Goal: Information Seeking & Learning: Learn about a topic

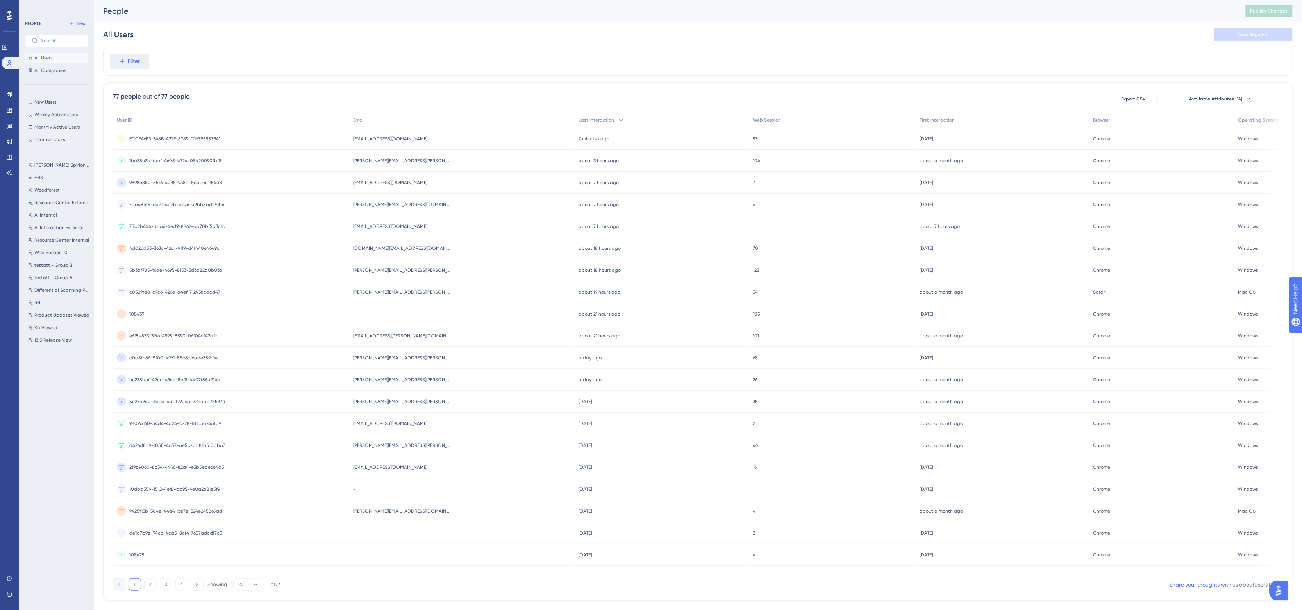
click at [430, 138] on div "[EMAIL_ADDRESS][DOMAIN_NAME] [EMAIL_ADDRESS][DOMAIN_NAME]" at bounding box center [461, 139] width 225 height 22
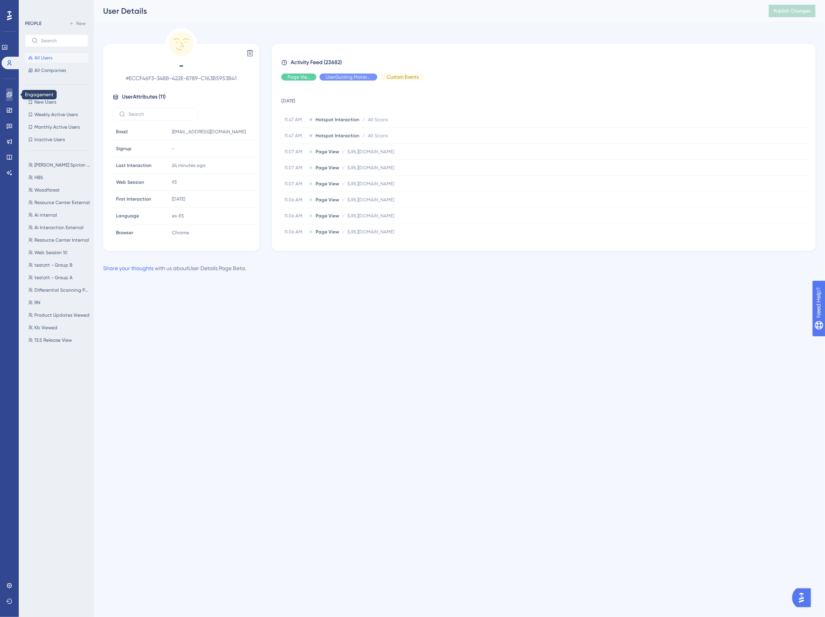
click at [9, 95] on icon at bounding box center [9, 94] width 5 height 5
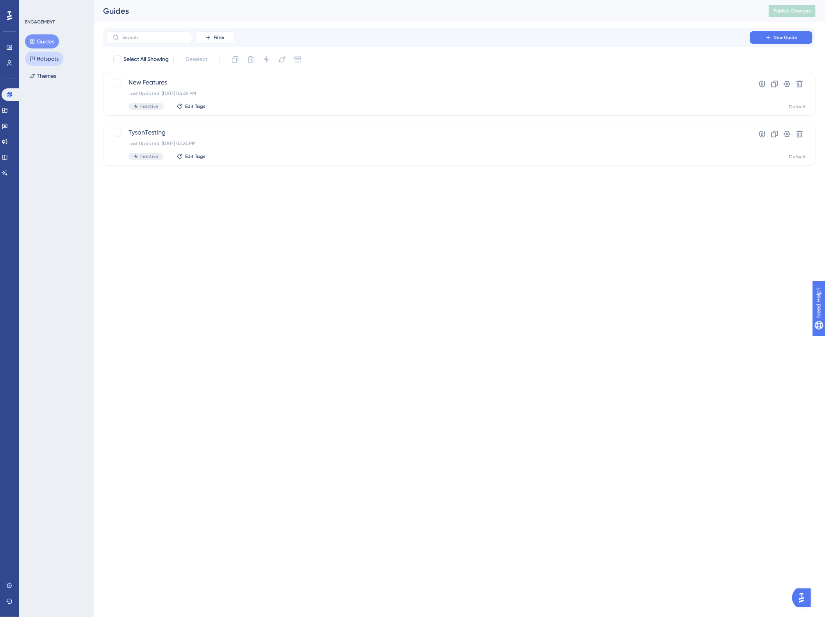
click at [52, 55] on button "Hotspots" at bounding box center [44, 59] width 38 height 14
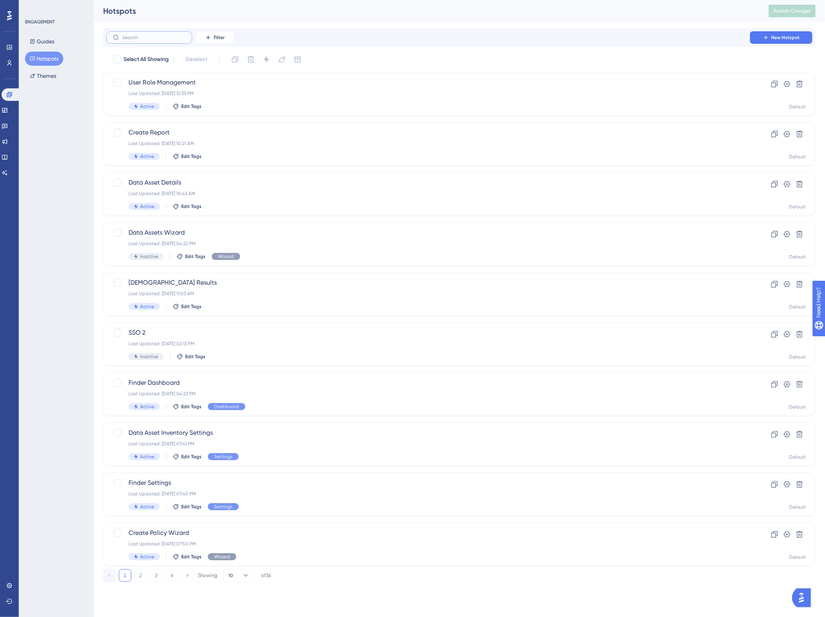
click at [174, 38] on input "text" at bounding box center [153, 37] width 63 height 5
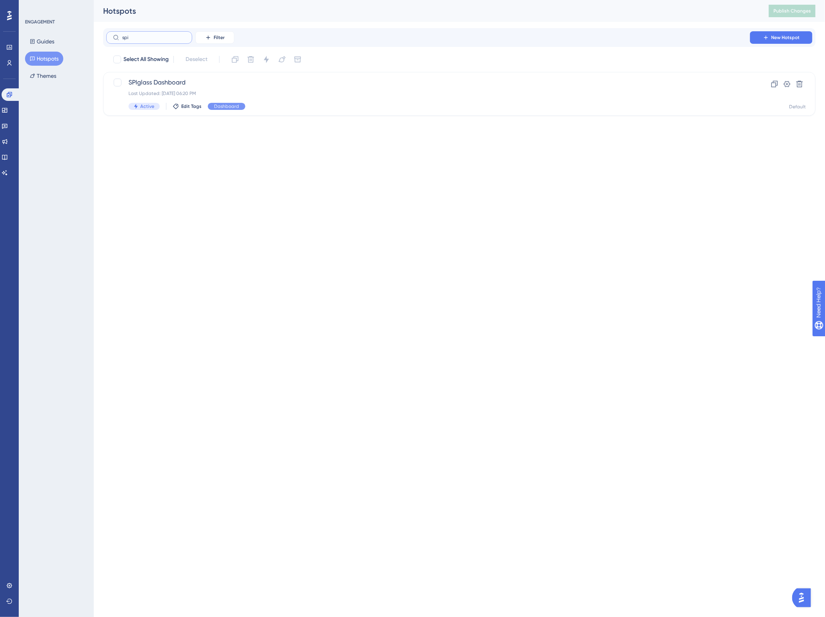
type input "spi"
click at [474, 79] on span "SPIglass Dashboard" at bounding box center [428, 82] width 599 height 9
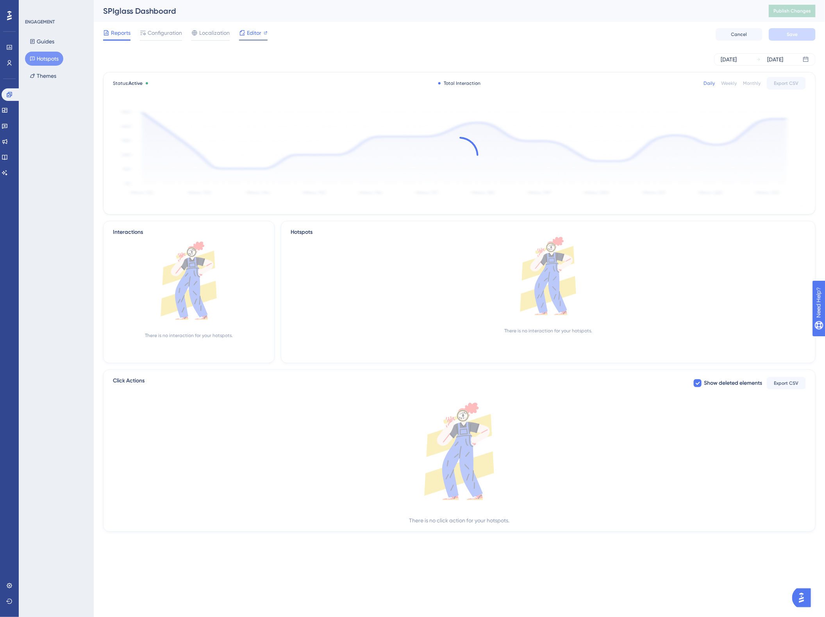
click at [249, 32] on span "Editor" at bounding box center [254, 32] width 14 height 9
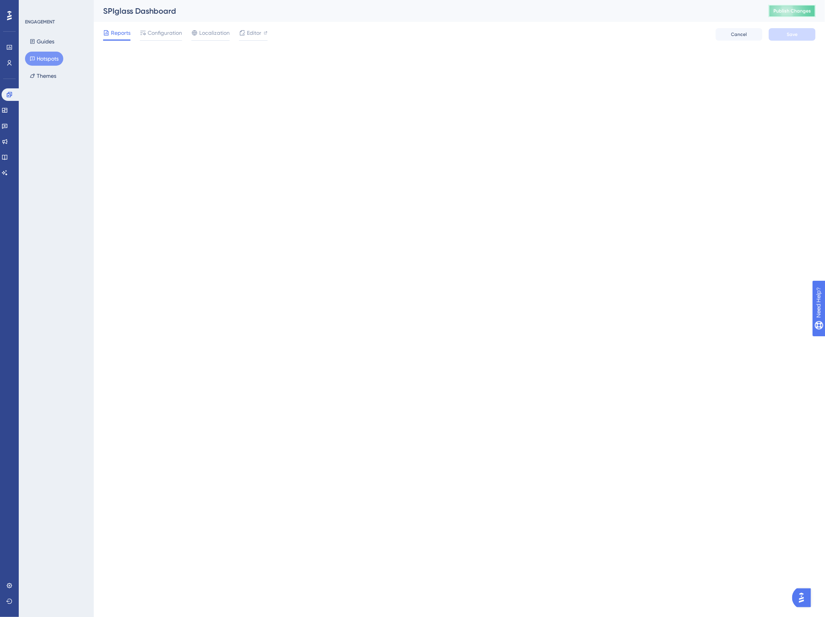
click at [798, 14] on button "Publish Changes" at bounding box center [792, 11] width 47 height 13
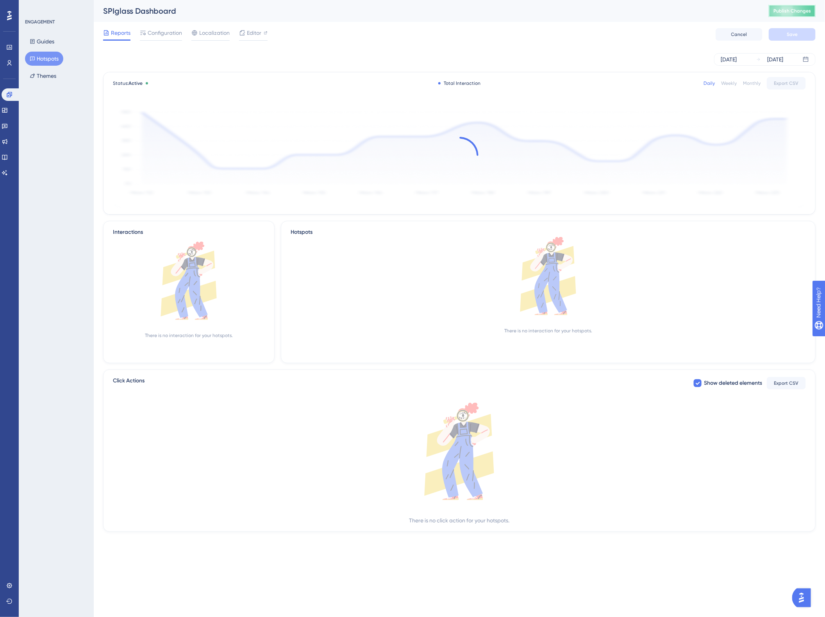
click at [785, 10] on span "Publish Changes" at bounding box center [793, 11] width 38 height 6
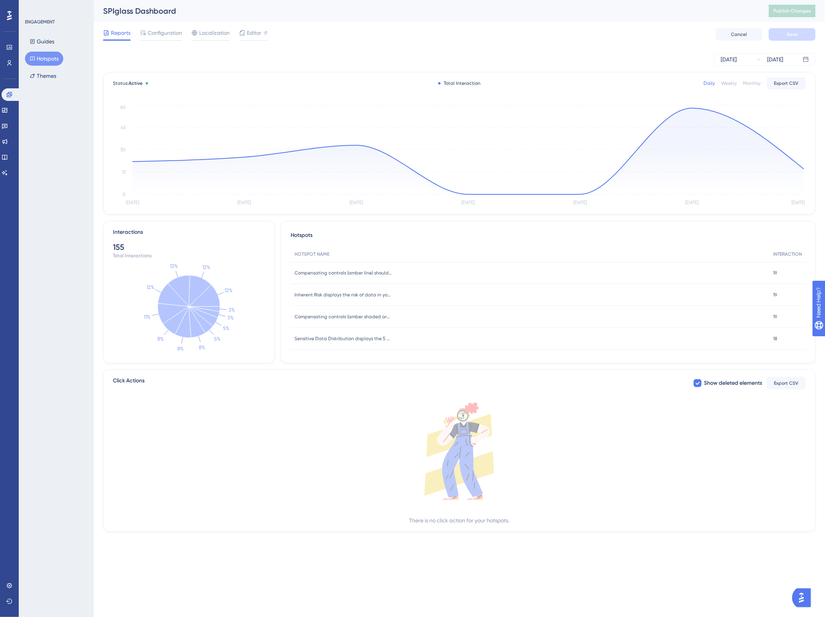
click at [601, 16] on div "SPIglass Dashboard" at bounding box center [426, 10] width 646 height 11
click at [310, 25] on div "Reports Configuration Localization Editor Cancel Save" at bounding box center [459, 34] width 713 height 25
click at [559, 26] on div "Reports Configuration Localization Editor Cancel Save" at bounding box center [459, 34] width 713 height 25
click at [558, 25] on div "Reports Configuration Localization Editor Cancel Save" at bounding box center [459, 34] width 713 height 25
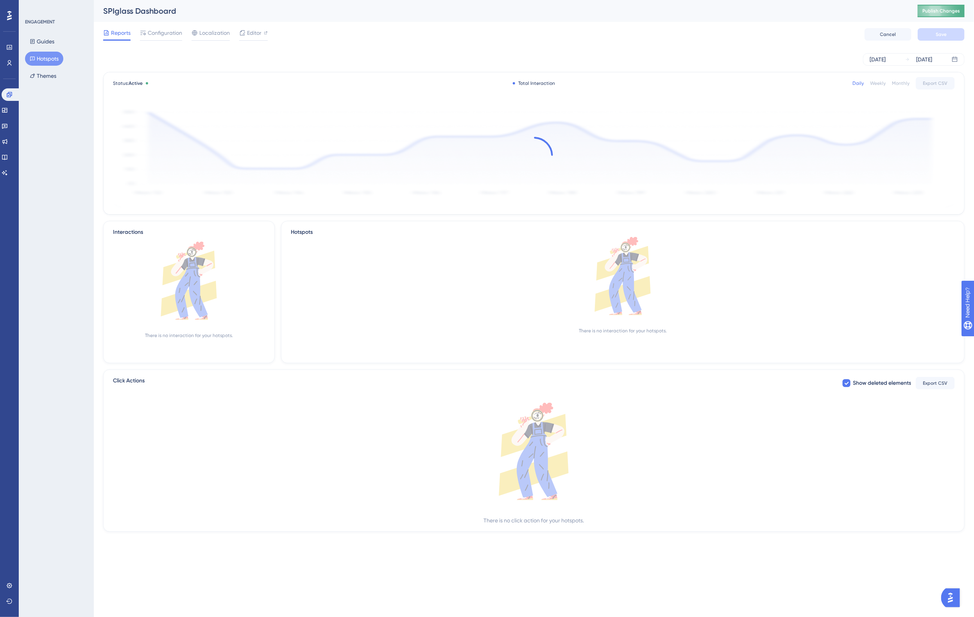
click at [938, 6] on button "Publish Changes" at bounding box center [940, 11] width 47 height 13
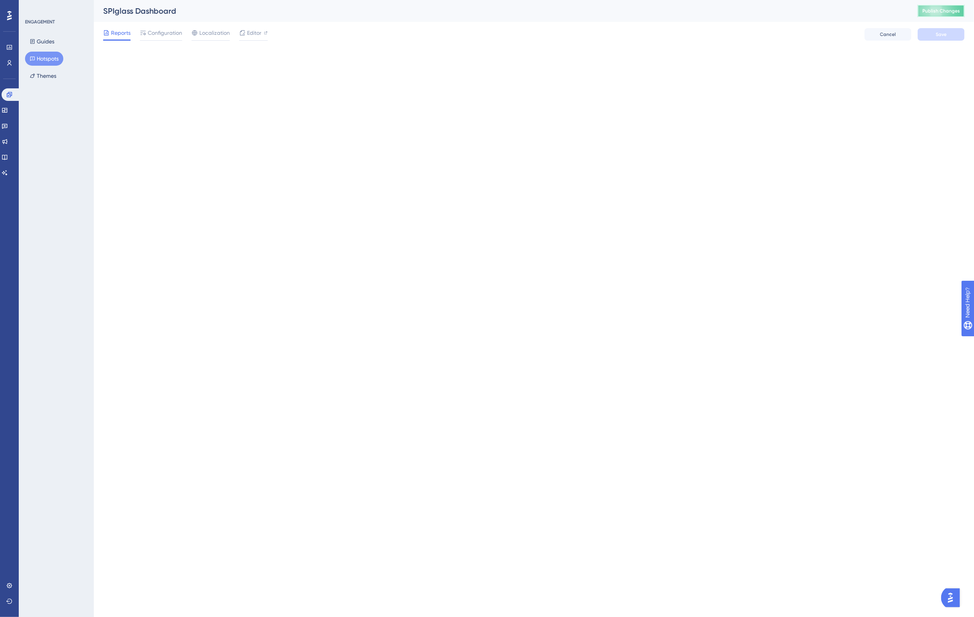
click at [934, 16] on button "Publish Changes" at bounding box center [940, 11] width 47 height 13
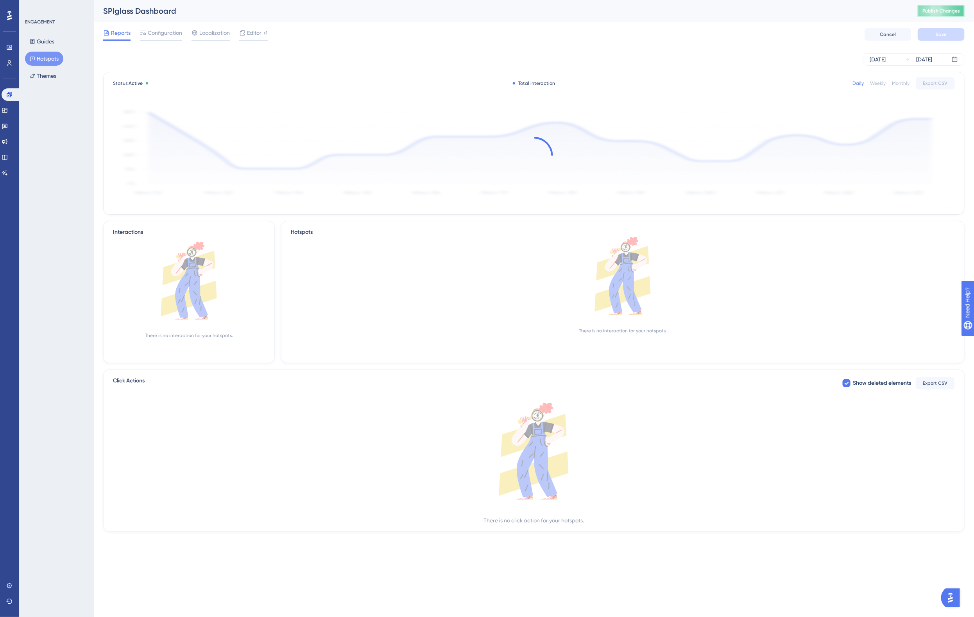
click at [946, 9] on span "Publish Changes" at bounding box center [941, 11] width 38 height 6
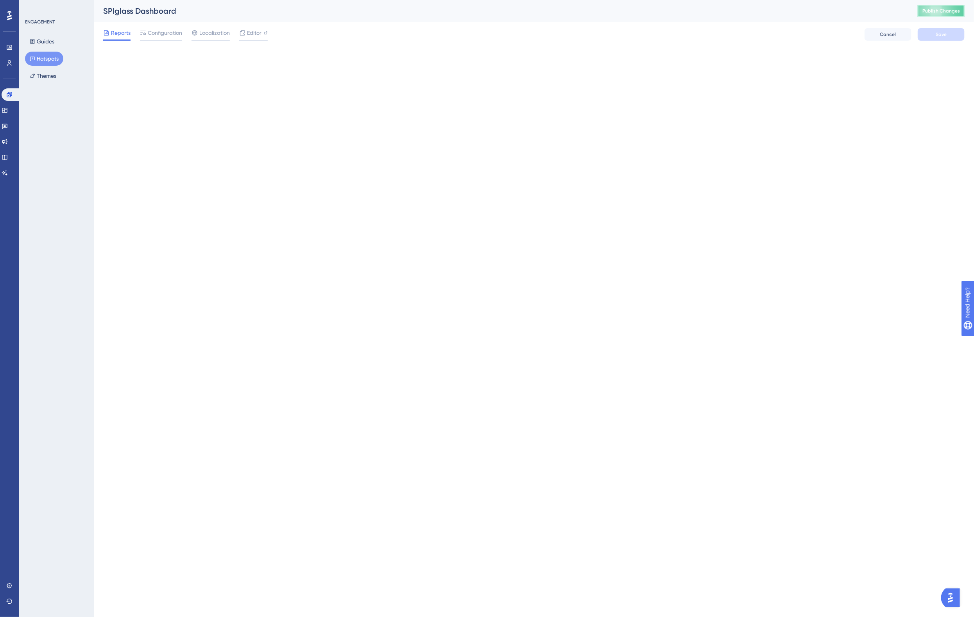
click at [940, 14] on button "Publish Changes" at bounding box center [940, 11] width 47 height 13
click at [922, 9] on button "Publish Changes" at bounding box center [940, 11] width 47 height 13
click at [951, 8] on span "Publish Changes" at bounding box center [941, 11] width 38 height 6
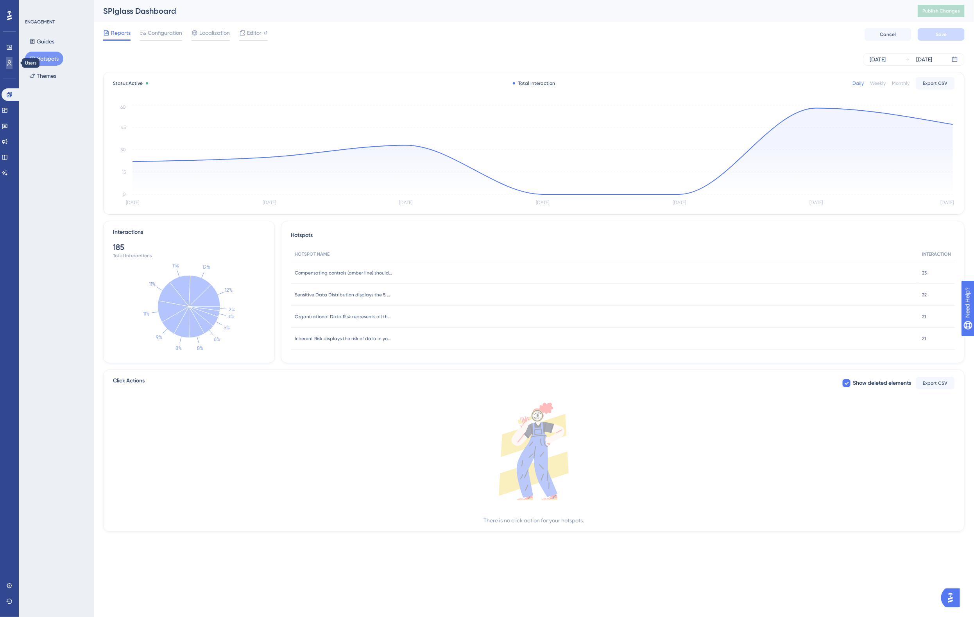
drag, startPoint x: 13, startPoint y: 60, endPoint x: 21, endPoint y: 59, distance: 8.6
click at [13, 60] on link at bounding box center [9, 63] width 6 height 13
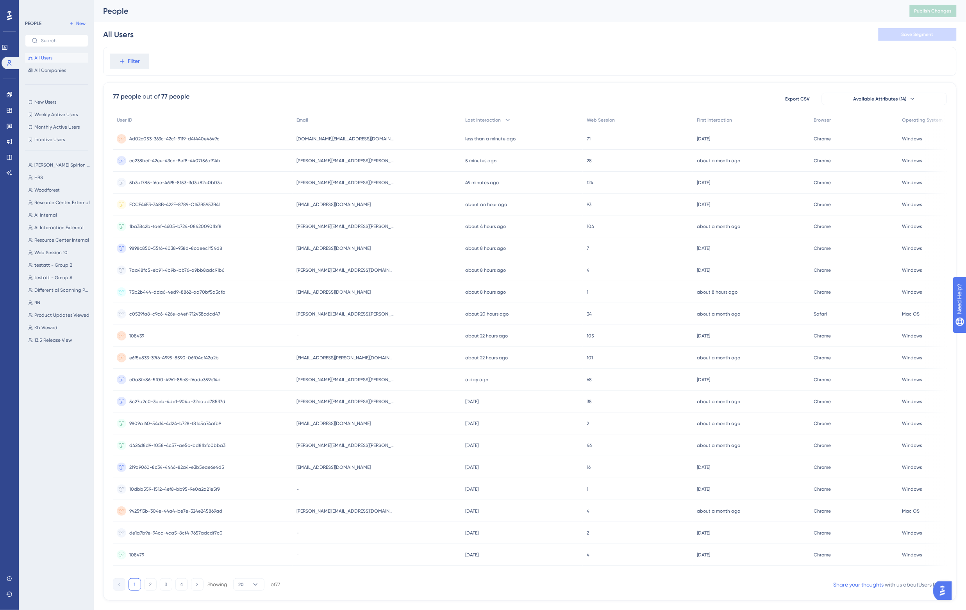
click at [275, 28] on div "All Users Save Segment" at bounding box center [530, 34] width 854 height 25
click at [341, 159] on span "jonathan.turner@spirion.com" at bounding box center [346, 160] width 98 height 6
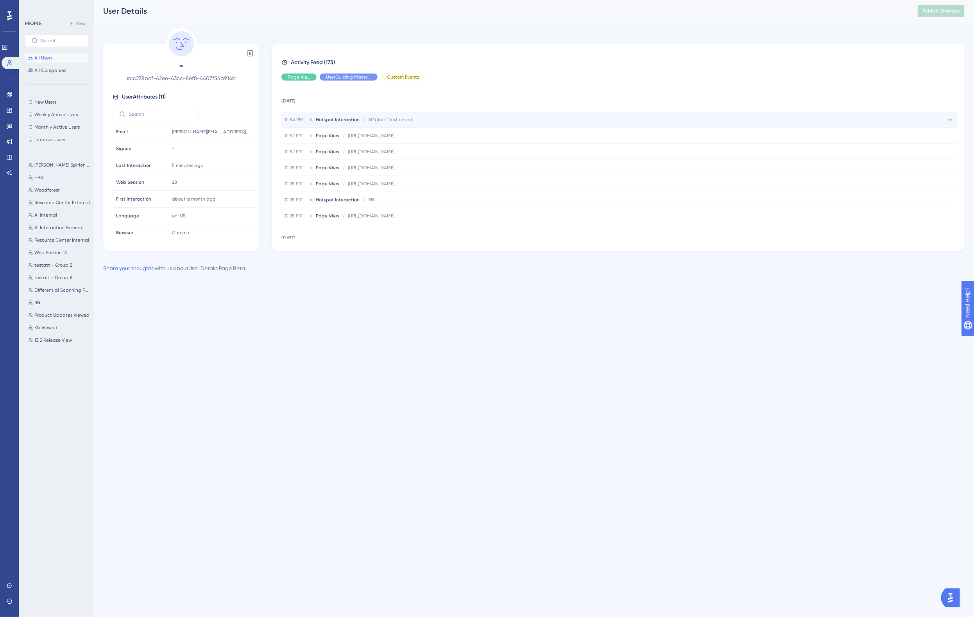
click at [389, 120] on span "SPIglass Dashboard" at bounding box center [390, 119] width 44 height 6
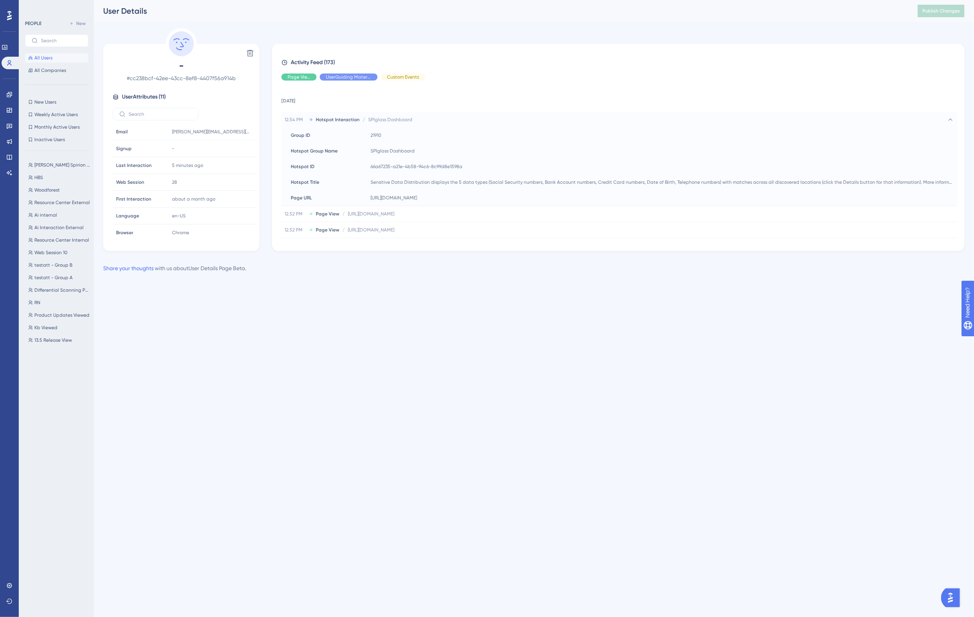
click at [540, 13] on div "User Details" at bounding box center [500, 10] width 795 height 11
click at [938, 12] on span "Publish Changes" at bounding box center [941, 11] width 38 height 6
click at [47, 57] on span "All Users" at bounding box center [43, 58] width 18 height 6
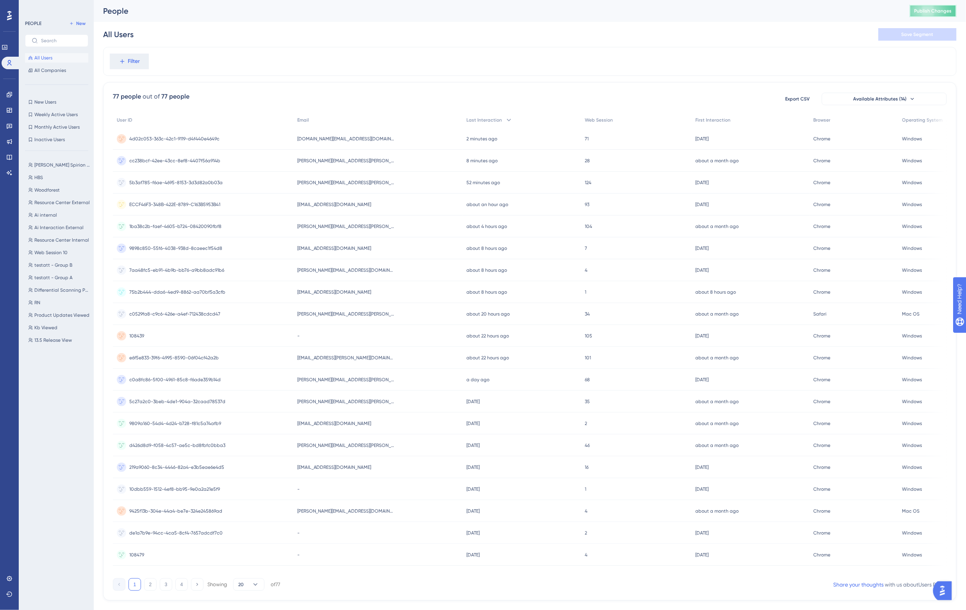
click at [943, 13] on span "Publish Changes" at bounding box center [934, 11] width 38 height 6
click at [946, 8] on span "Publish Changes" at bounding box center [934, 11] width 38 height 6
click at [927, 8] on span "Publish Changes" at bounding box center [934, 11] width 38 height 6
click at [604, 28] on div "All Users Save Segment" at bounding box center [530, 34] width 854 height 25
click at [356, 248] on span "QA.TestUser5@SpirionDev.com" at bounding box center [334, 248] width 74 height 6
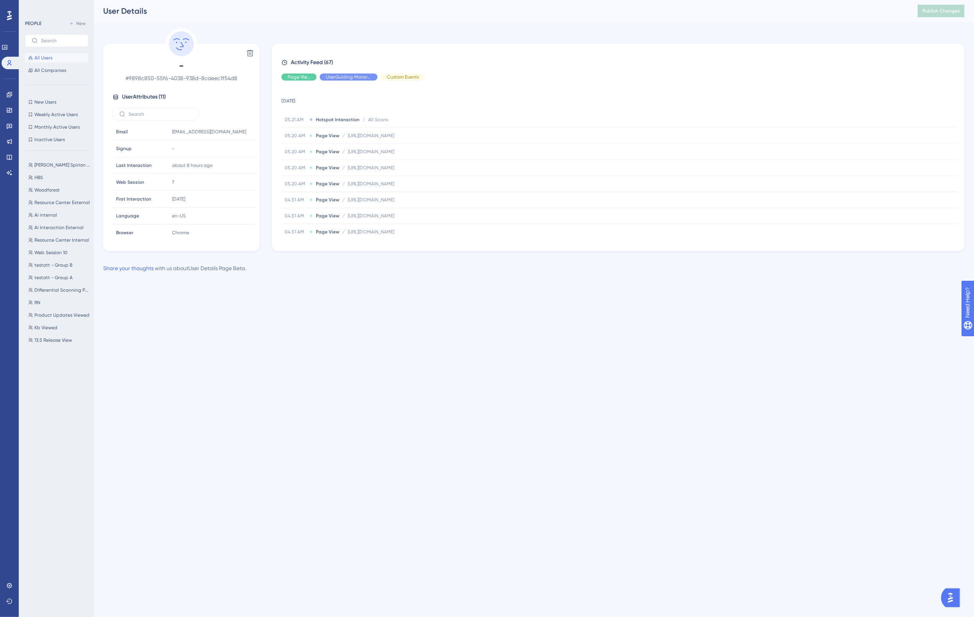
click at [376, 15] on div "User Details" at bounding box center [500, 10] width 795 height 11
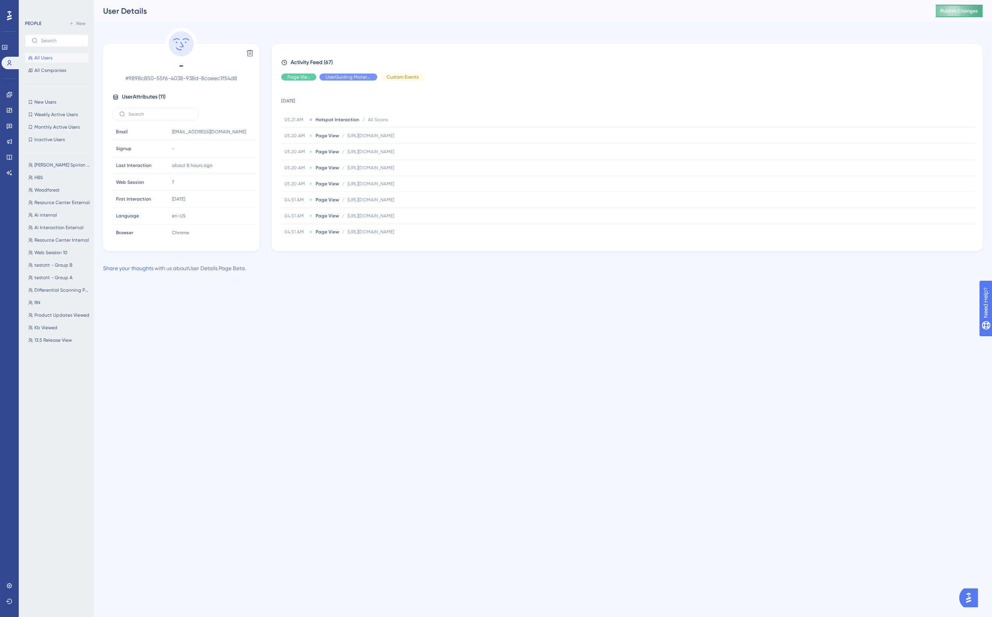
click at [962, 12] on span "Publish Changes" at bounding box center [960, 11] width 38 height 6
click at [964, 16] on button "Publish Changes" at bounding box center [959, 11] width 47 height 13
click at [966, 11] on span "Publish Changes" at bounding box center [960, 11] width 38 height 6
click at [9, 174] on icon at bounding box center [9, 173] width 6 height 6
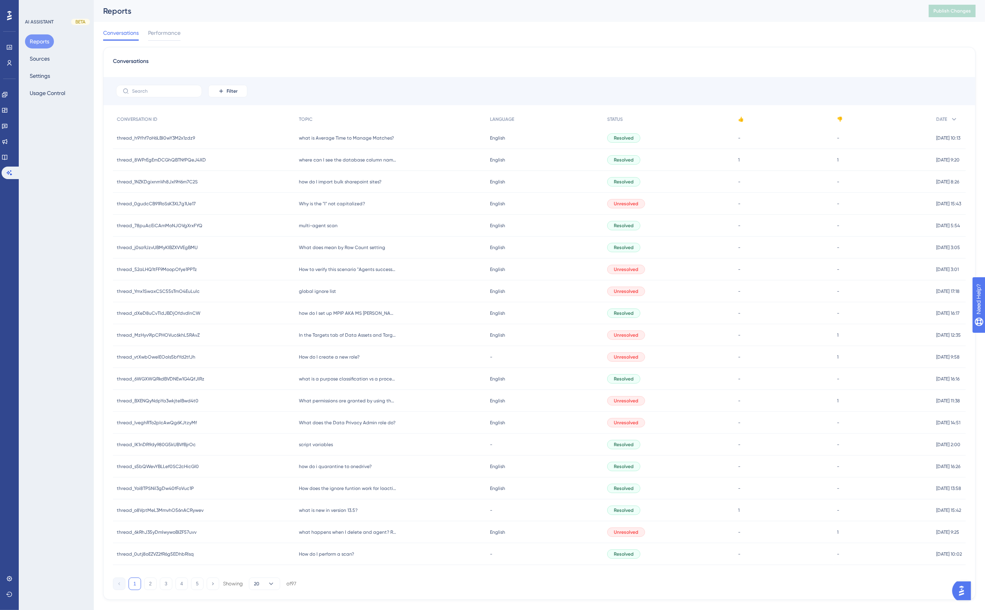
click at [331, 44] on div "Conversations Performance" at bounding box center [539, 34] width 872 height 25
click at [41, 57] on button "Sources" at bounding box center [39, 59] width 29 height 14
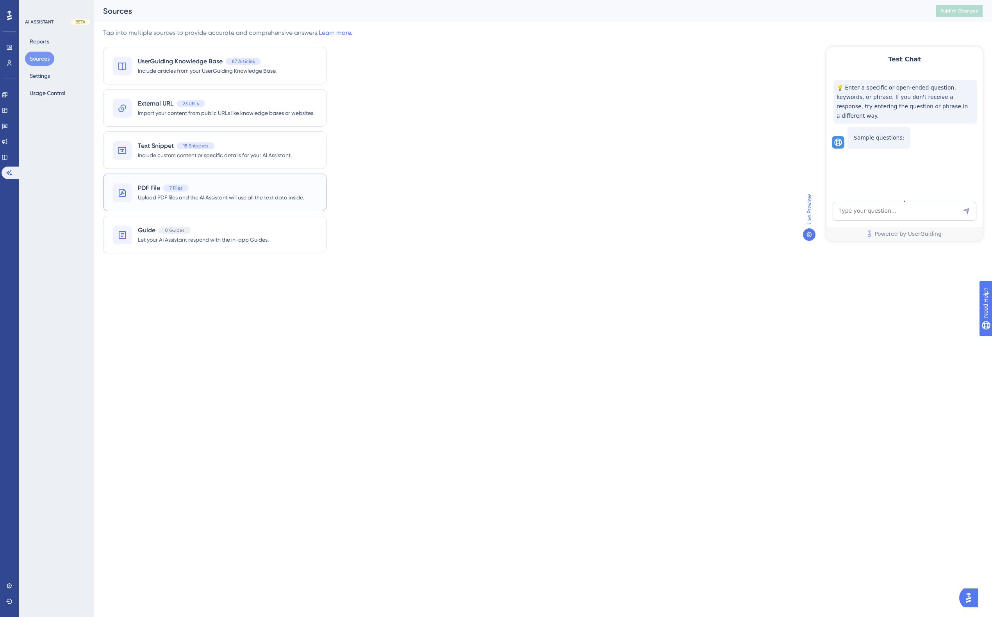
click at [212, 184] on div "PDF File 7 Files" at bounding box center [221, 187] width 166 height 9
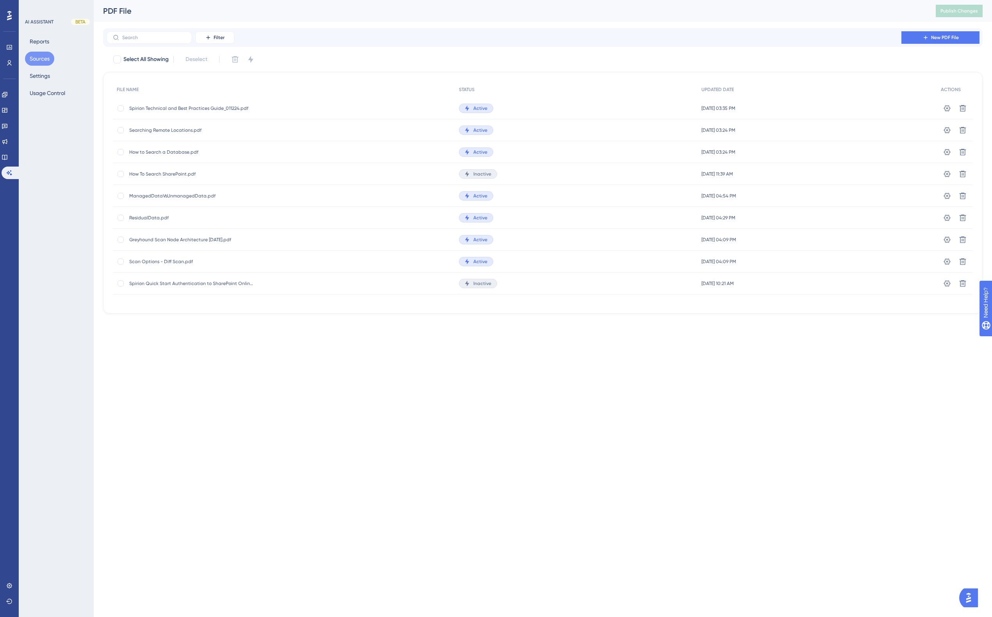
click at [192, 0] on html "Performance Users Engagement Widgets Feedback Product Updates Knowledge Base AI…" at bounding box center [496, 0] width 992 height 0
click at [8, 160] on link at bounding box center [5, 157] width 6 height 13
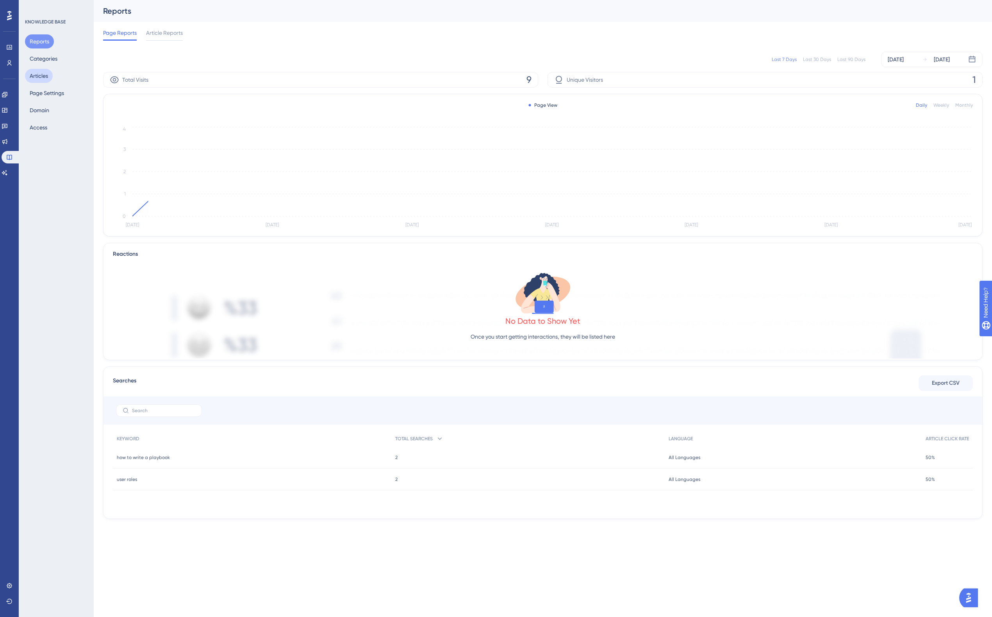
click at [39, 72] on button "Articles" at bounding box center [39, 76] width 28 height 14
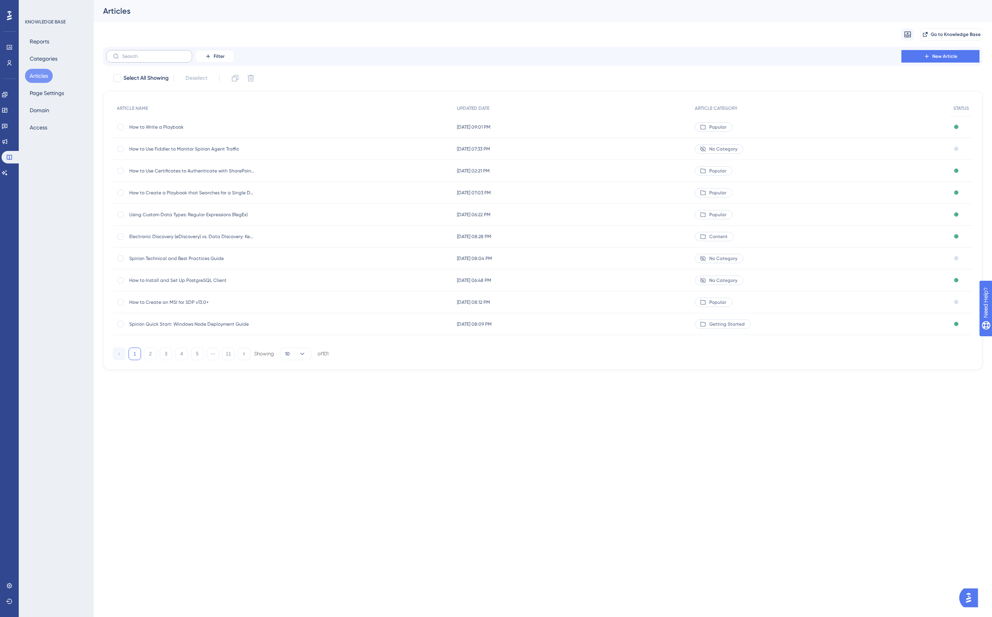
click at [169, 59] on label at bounding box center [149, 56] width 86 height 13
click at [169, 59] on input "text" at bounding box center [153, 56] width 63 height 5
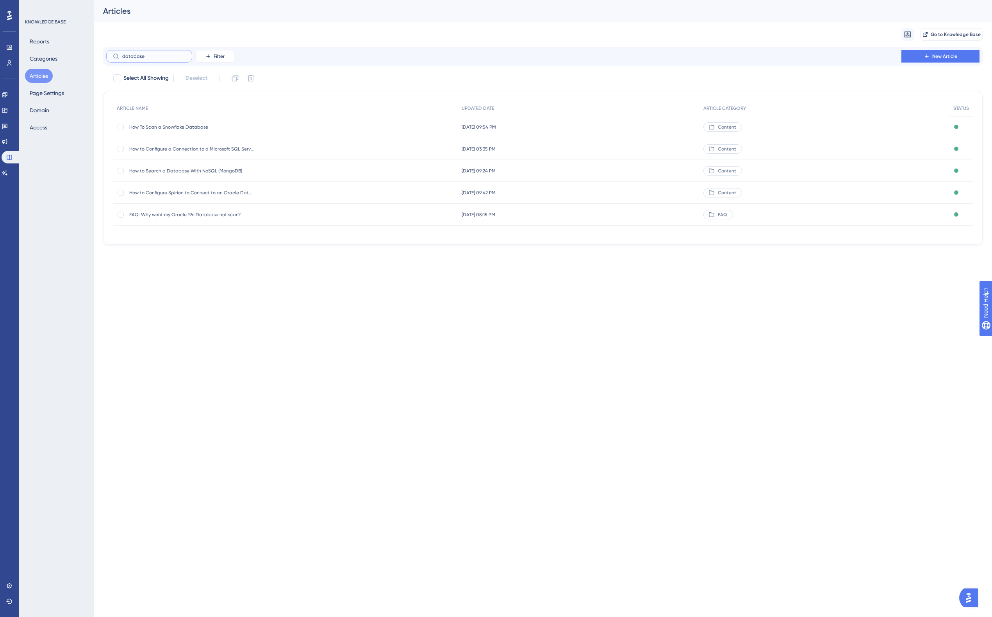
type input "database"
click at [176, 0] on html "Performance Users Engagement Widgets Feedback Product Updates Knowledge Base AI…" at bounding box center [496, 0] width 992 height 0
click at [944, 52] on button "New Article" at bounding box center [941, 56] width 78 height 13
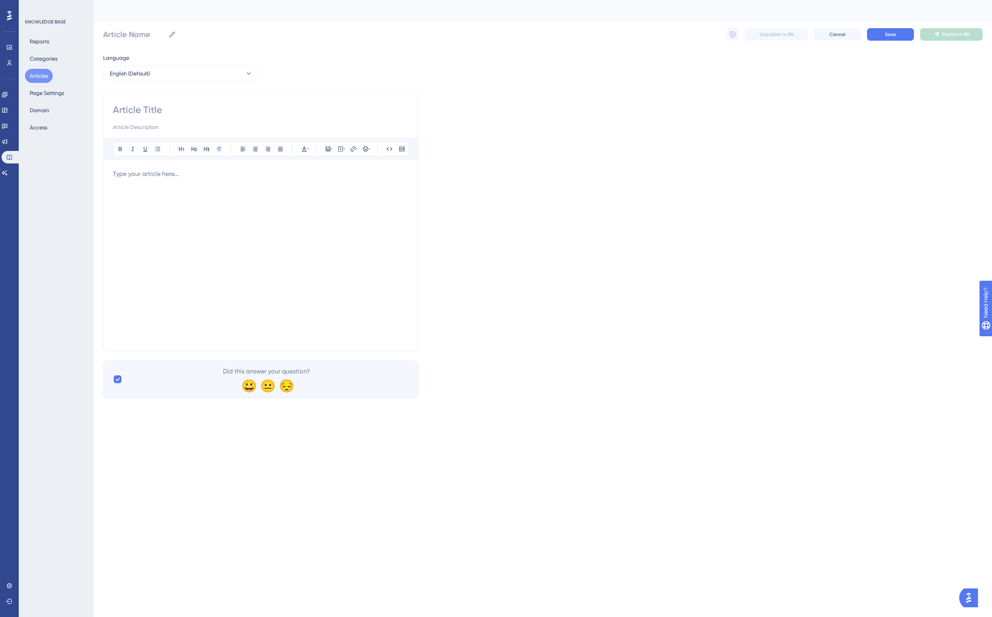
click at [161, 206] on div at bounding box center [261, 255] width 296 height 172
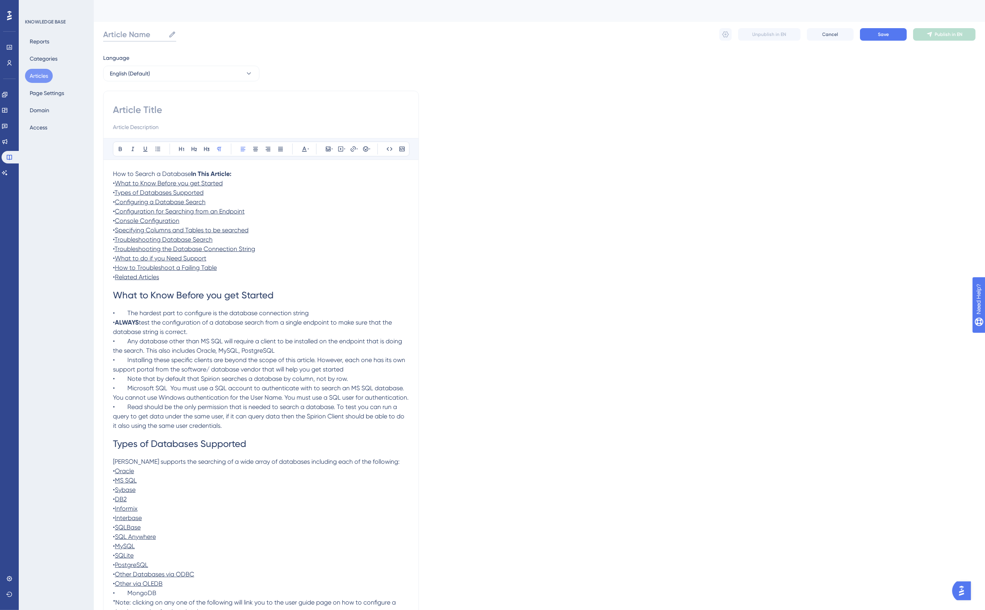
click at [131, 31] on input "Article Name" at bounding box center [134, 34] width 62 height 11
type input "How to Search a Database with Sensitive Data Platform"
click at [281, 323] on span "test the configuration of a database search from a single endpoint to make sure…" at bounding box center [253, 326] width 281 height 17
click at [250, 293] on span "What to Know Before you get Started" at bounding box center [193, 295] width 161 height 11
drag, startPoint x: 174, startPoint y: 294, endPoint x: 88, endPoint y: 301, distance: 86.2
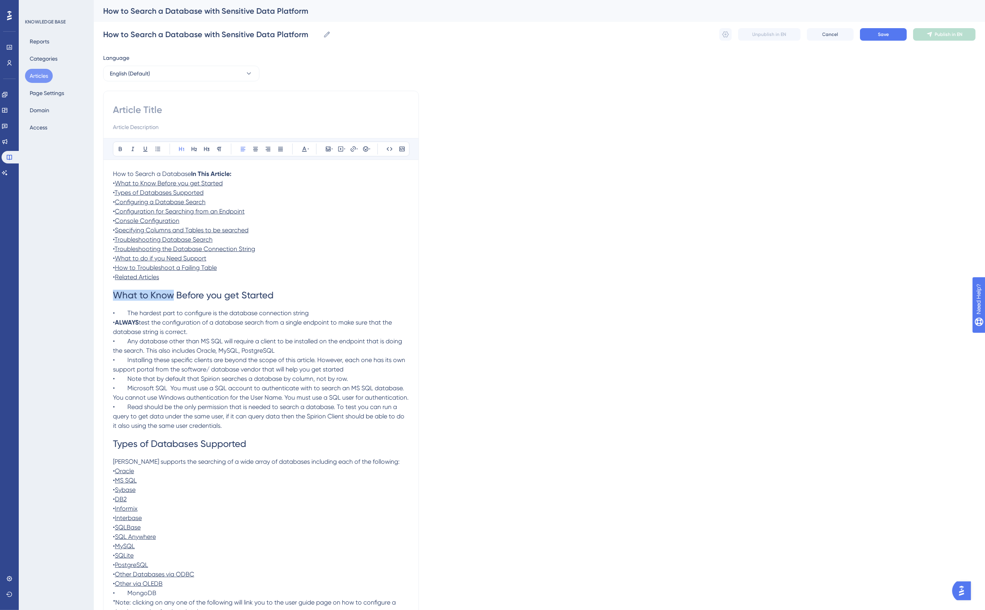
click at [148, 314] on span "• The hardest part to configure is the database connection string" at bounding box center [211, 312] width 196 height 7
click at [225, 367] on span "• Installing these specific clients are beyond the scope of this article. Howev…" at bounding box center [260, 364] width 294 height 17
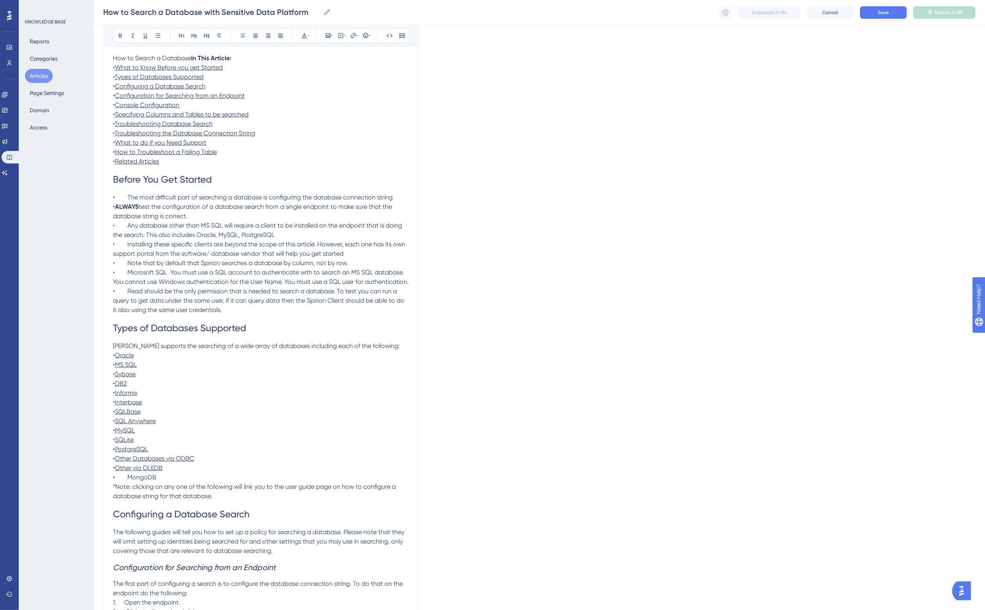
scroll to position [147, 0]
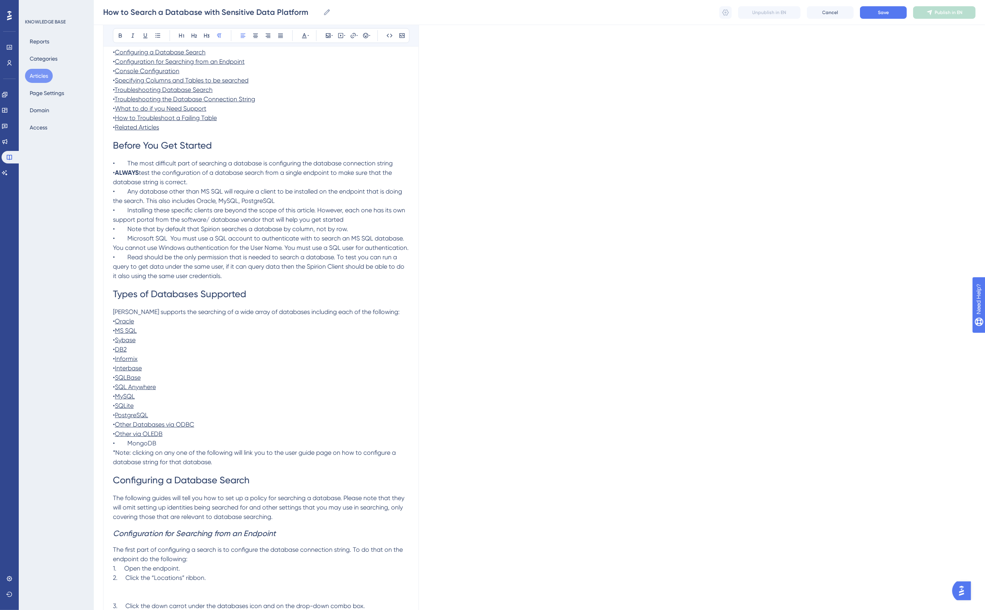
click at [163, 436] on span "Other via OLEDB" at bounding box center [139, 433] width 48 height 7
click at [197, 436] on p "• Other via OLEDB" at bounding box center [261, 433] width 296 height 9
click at [258, 358] on p "• Informix" at bounding box center [261, 358] width 296 height 9
drag, startPoint x: 160, startPoint y: 443, endPoint x: 127, endPoint y: 444, distance: 33.2
click at [127, 444] on p "• MongoDB" at bounding box center [261, 442] width 296 height 9
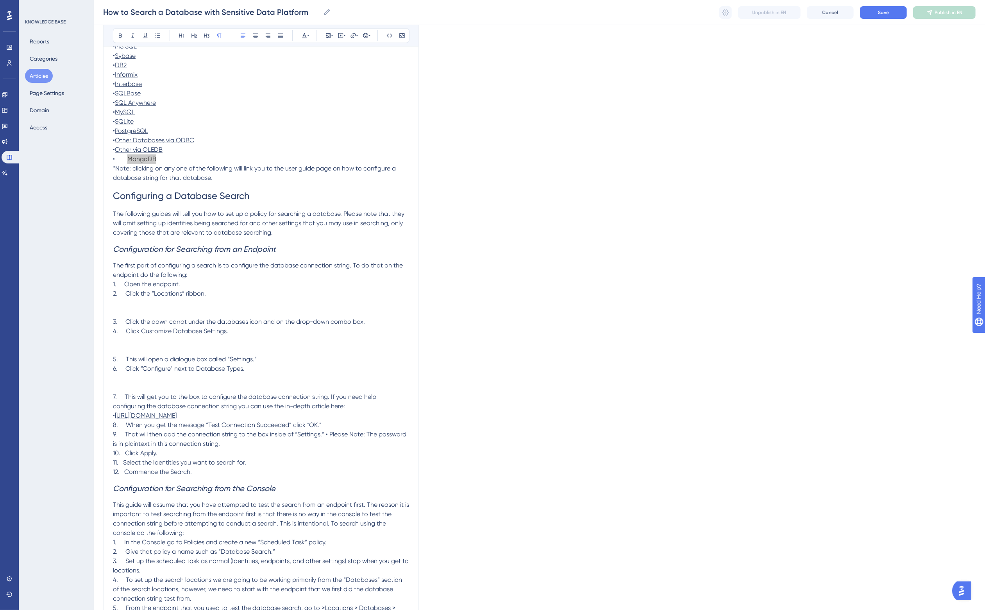
scroll to position [440, 0]
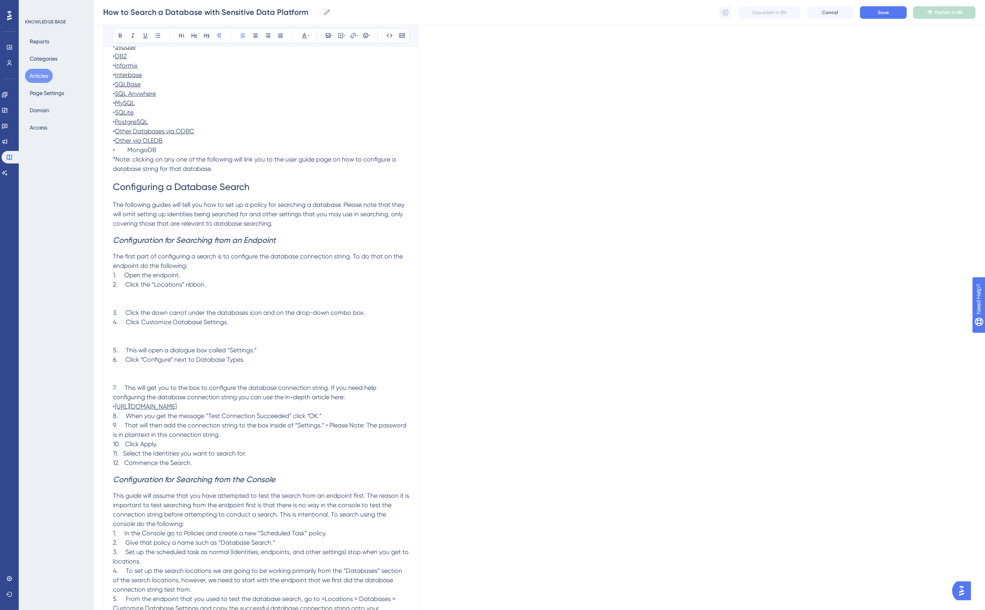
click at [151, 295] on p at bounding box center [261, 293] width 296 height 9
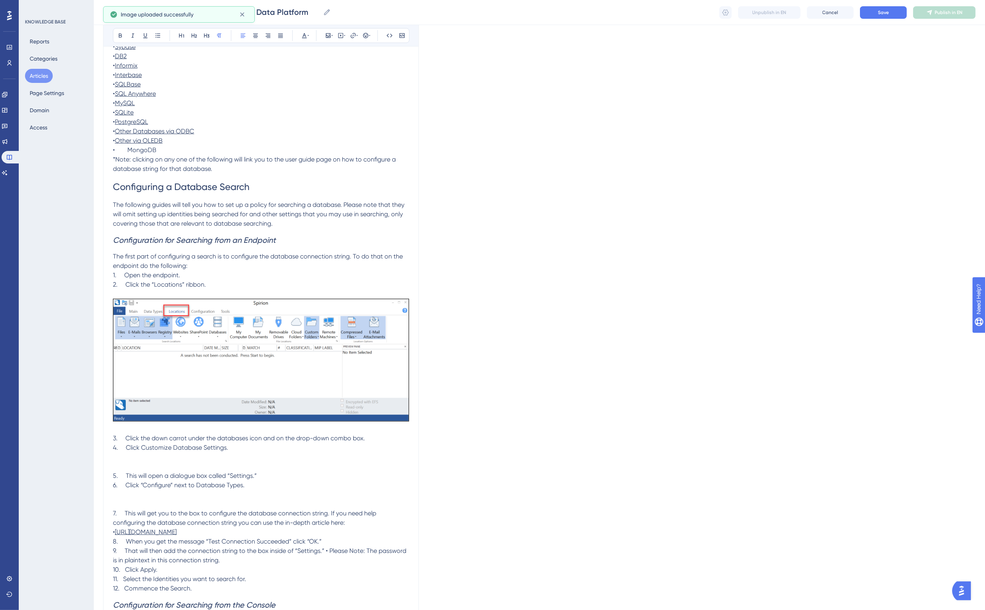
click at [213, 286] on p "2. Click the “Locations” ribbon." at bounding box center [261, 357] width 296 height 154
click at [378, 438] on p "3. Click the down carrot under the databases icon and on the drop-down combo bo…" at bounding box center [261, 437] width 296 height 9
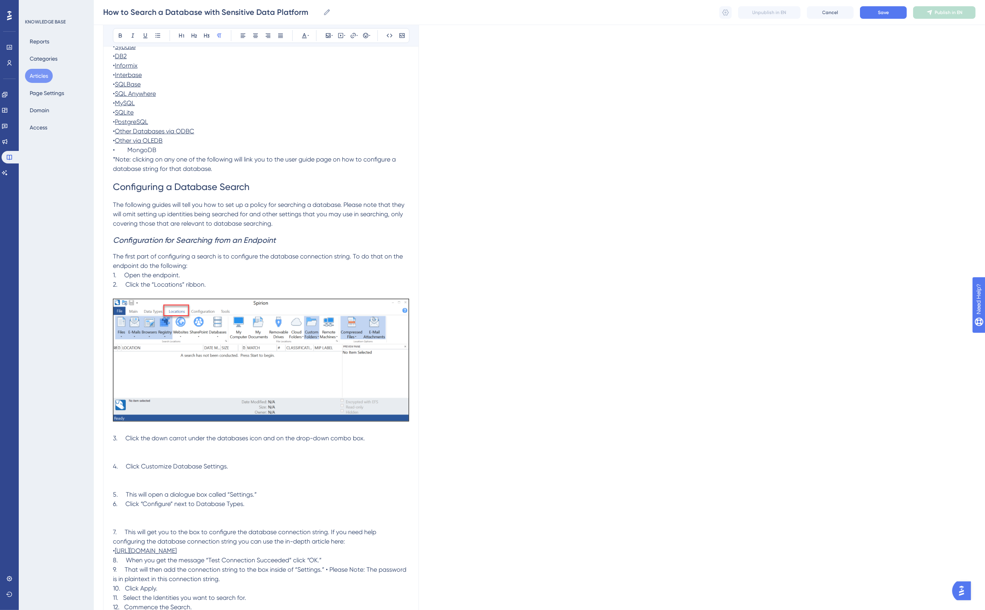
click at [163, 450] on p "3. Click the down carrot under the databases icon and on the drop-down combo bo…" at bounding box center [261, 447] width 296 height 28
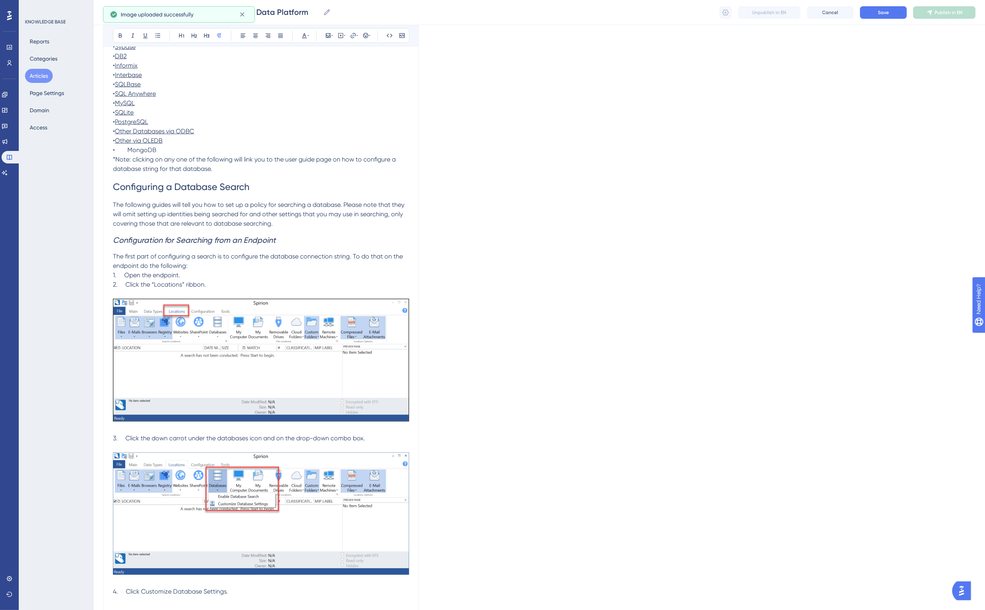
click at [127, 438] on span "3. Click the down carrot under the databases icon and on the drop-down combo bo…" at bounding box center [239, 437] width 252 height 7
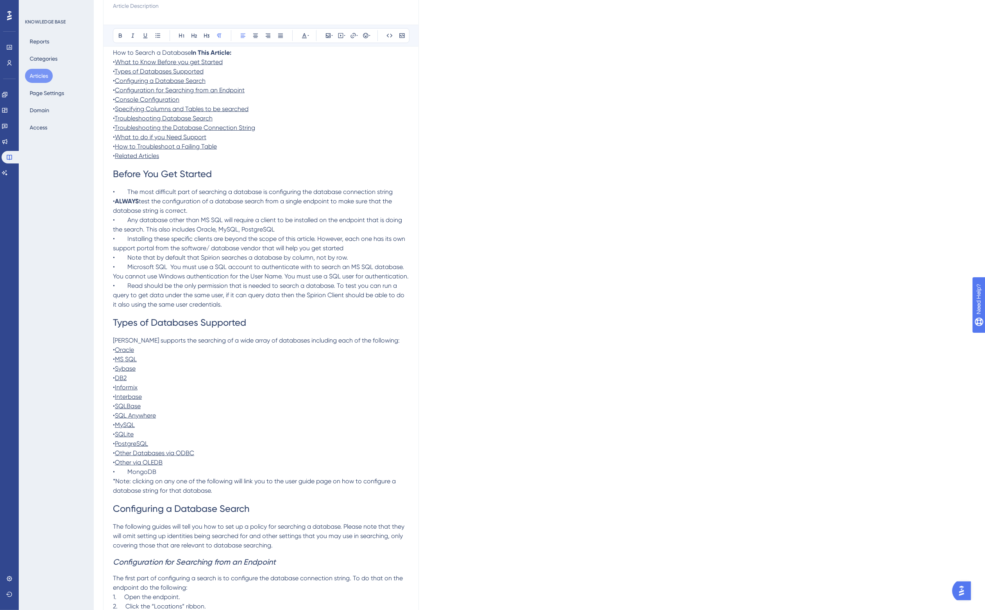
scroll to position [391, 0]
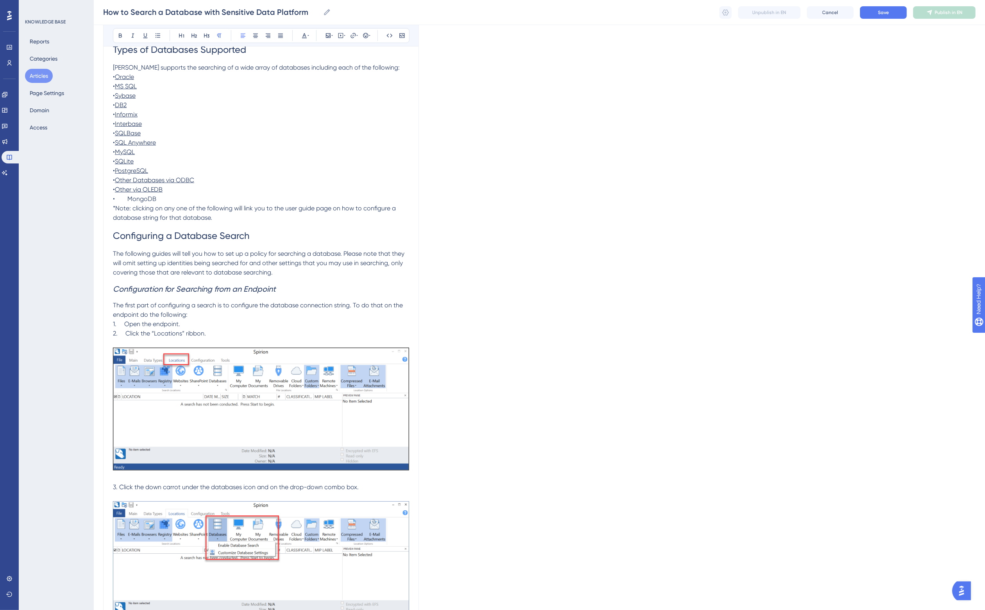
click at [120, 322] on span "1. Open the endpoint." at bounding box center [146, 323] width 67 height 7
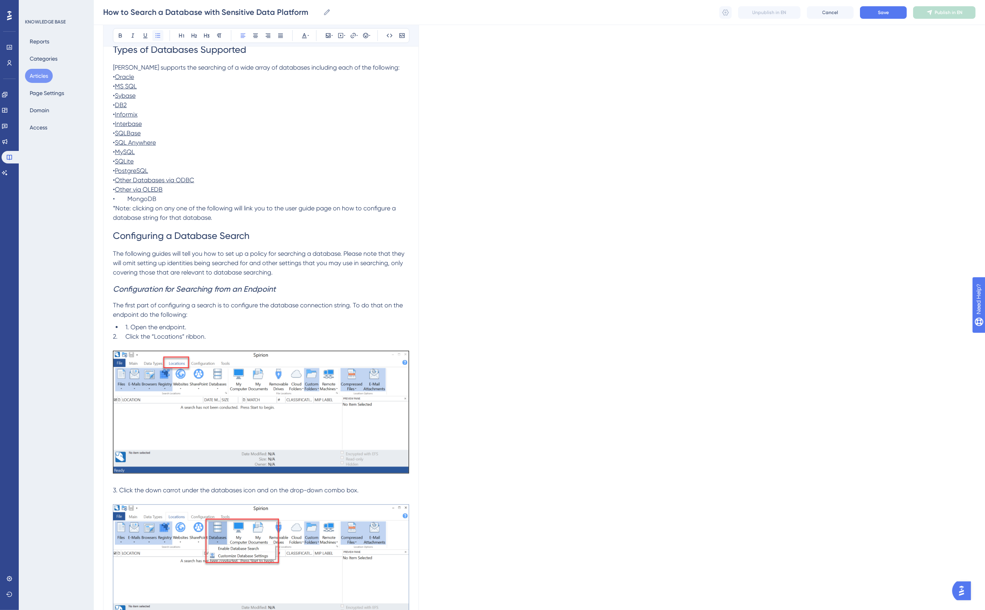
click at [159, 36] on icon at bounding box center [158, 35] width 6 height 6
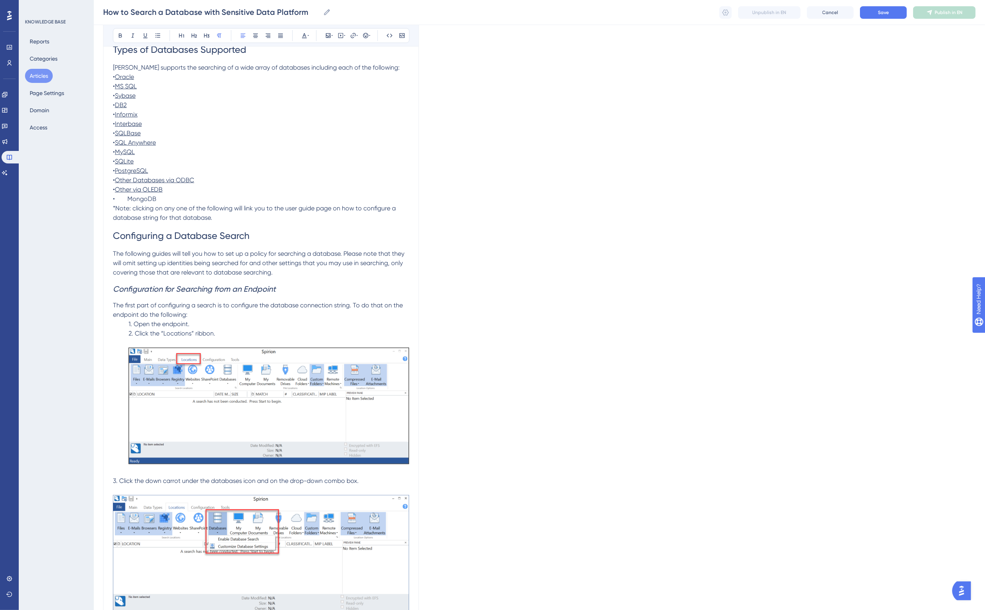
click at [346, 256] on span "The following guides will tell you how to set up a policy for searching a datab…" at bounding box center [259, 263] width 293 height 26
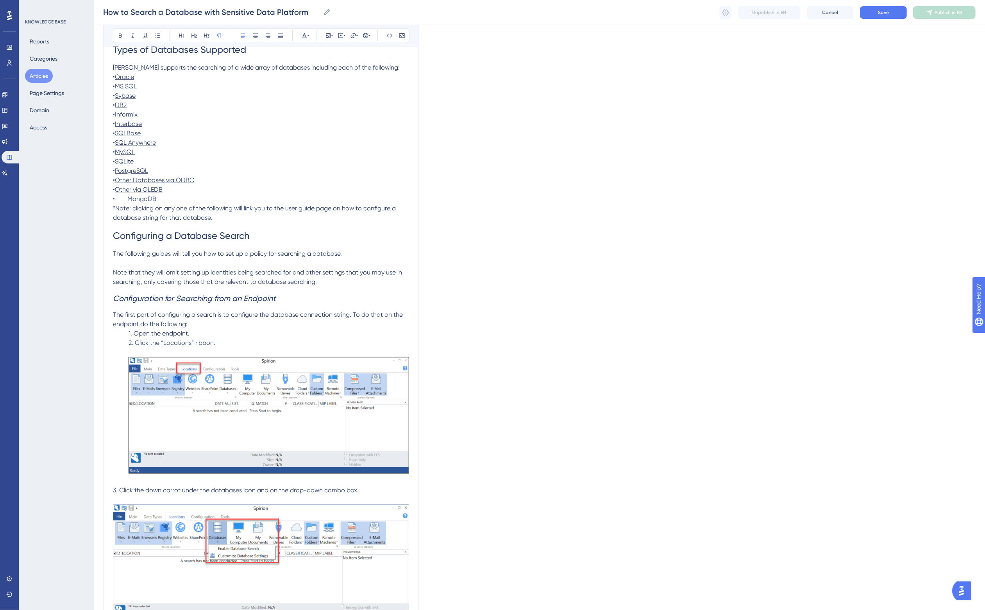
click at [119, 272] on span "Note that they will omit setting up identities being searched for and other set…" at bounding box center [258, 276] width 291 height 17
drag, startPoint x: 119, startPoint y: 272, endPoint x: 336, endPoint y: 304, distance: 219.5
click at [120, 272] on span "Note that they will omit setting up identities being searched for and other set…" at bounding box center [258, 276] width 291 height 17
click at [200, 271] on span ": These guides omit setting up identities being searched for and other settings…" at bounding box center [259, 276] width 293 height 17
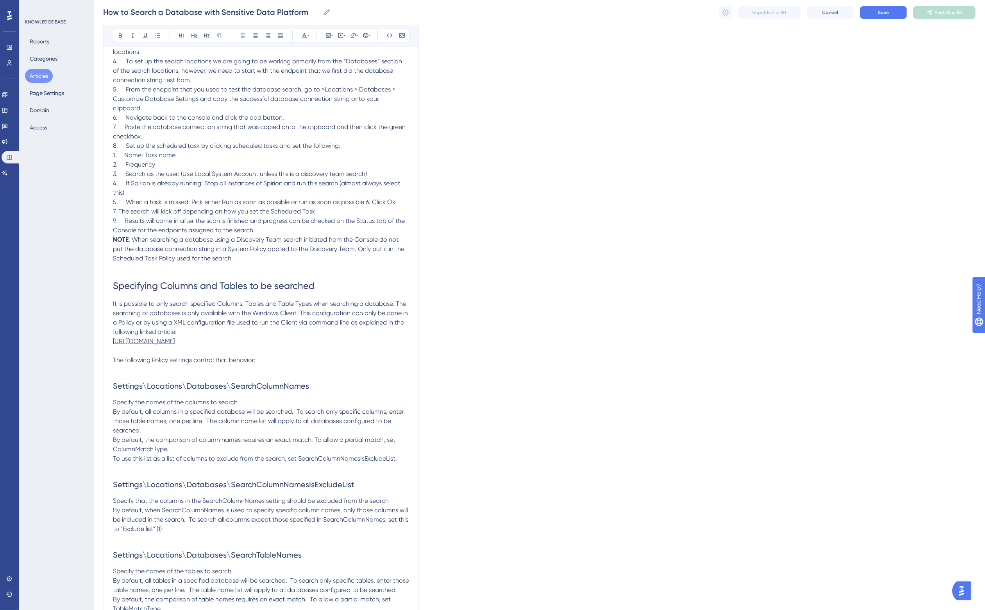
scroll to position [1026, 0]
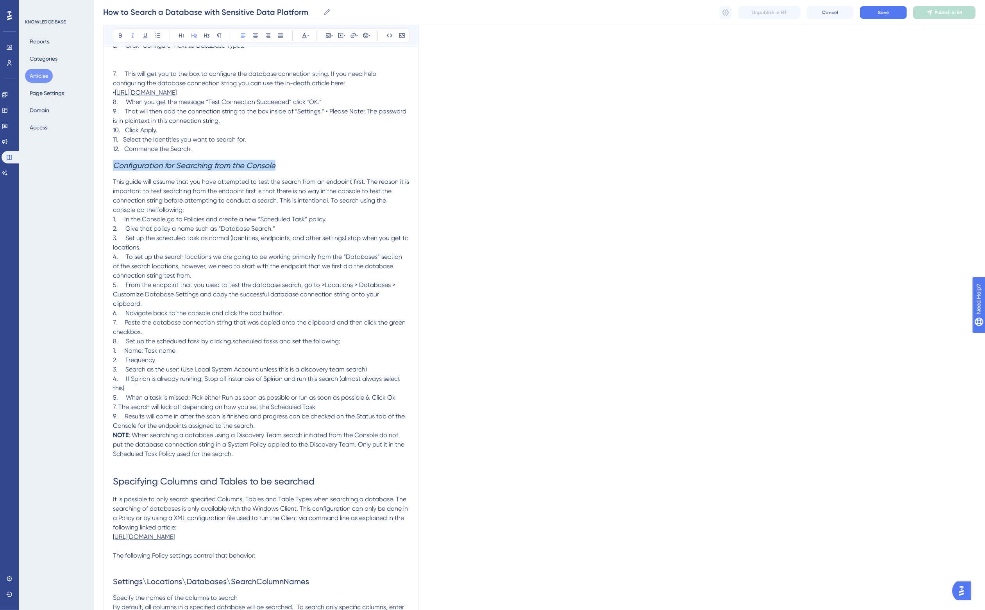
drag, startPoint x: 282, startPoint y: 172, endPoint x: 77, endPoint y: 175, distance: 205.5
click at [94, 175] on div "Performance Users Engagement Widgets Feedback Product Updates Knowledge Base AI…" at bounding box center [539, 403] width 891 height 2858
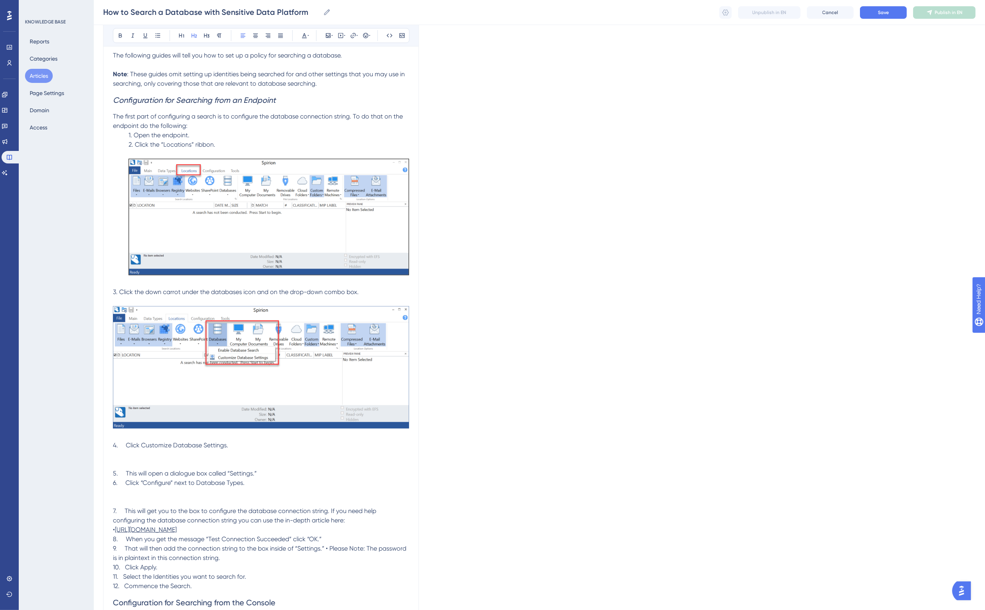
scroll to position [586, 0]
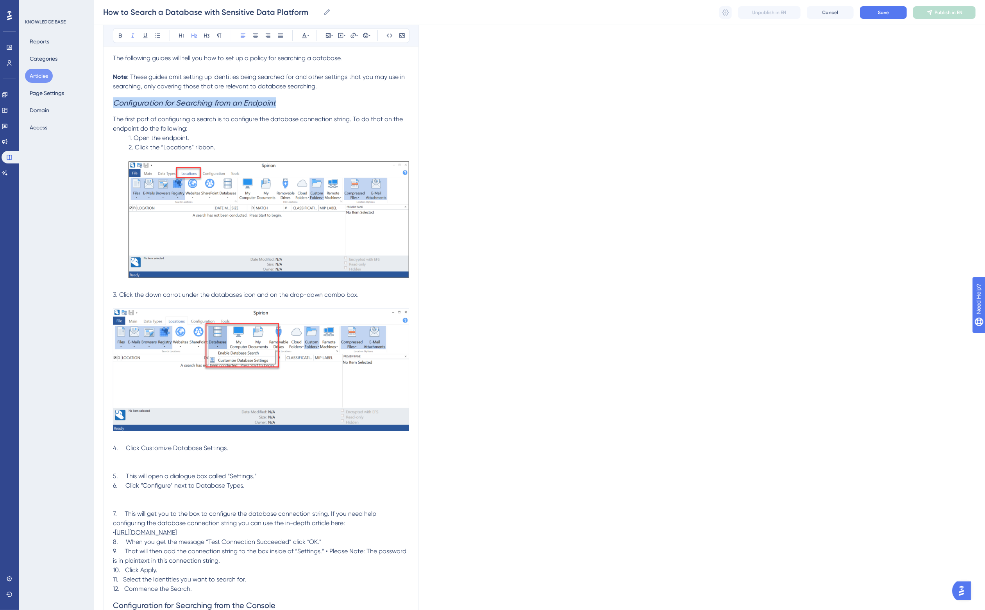
drag, startPoint x: 282, startPoint y: 98, endPoint x: 97, endPoint y: 109, distance: 185.5
click at [288, 102] on h2 "Configuration for Searching from an Endpoint" at bounding box center [261, 102] width 296 height 23
click at [279, 106] on h2 "Configuration for Searching from an Endpoint" at bounding box center [261, 102] width 296 height 23
click at [319, 124] on p "The first part of configuring a search is to configure the database connection …" at bounding box center [261, 123] width 296 height 19
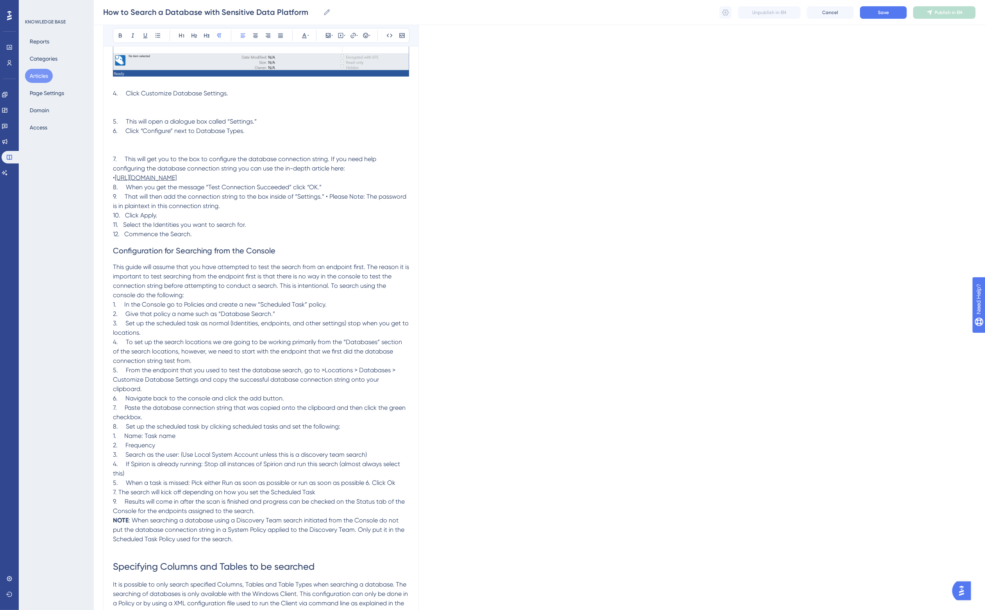
scroll to position [1074, 0]
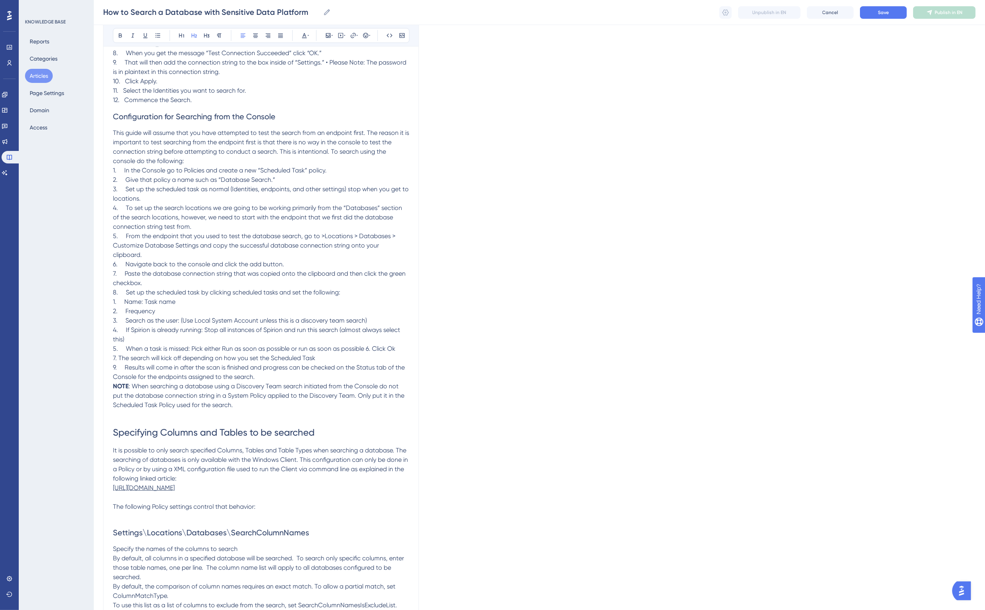
click at [292, 125] on h2 "Configuration for Searching from the Console" at bounding box center [261, 116] width 296 height 23
click at [208, 121] on span "Configuration for Searching from the Console (Sensitive Data Platform)" at bounding box center [240, 116] width 254 height 9
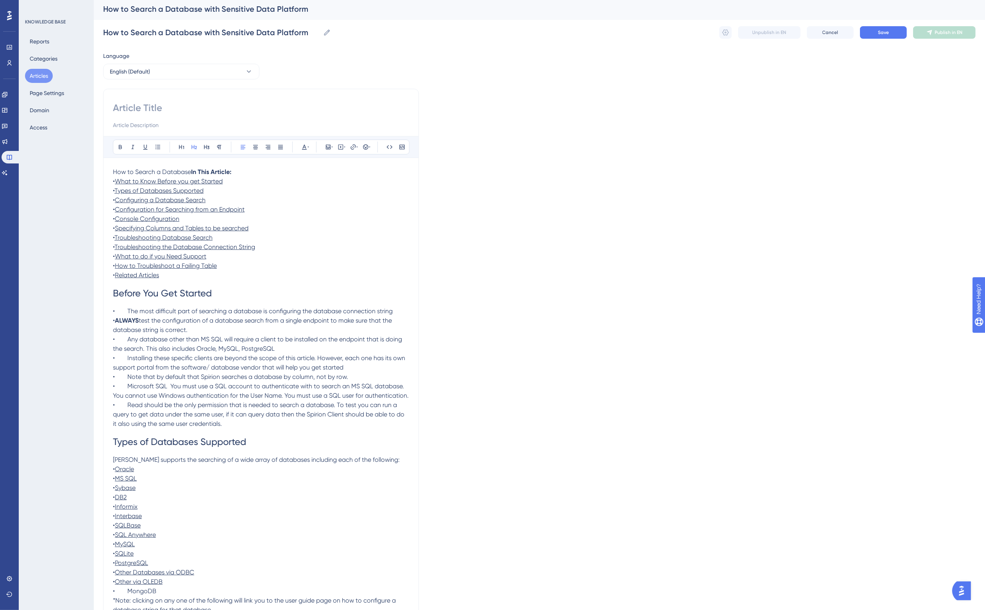
scroll to position [0, 0]
drag, startPoint x: 104, startPoint y: 8, endPoint x: 322, endPoint y: 7, distance: 218.8
click at [322, 7] on div "How to Search a Database with Sensitive Data Platform" at bounding box center [529, 10] width 853 height 11
copy div "How to Search a Database with Sensitive Data Platform"
click at [217, 9] on div "How to Search a Database with Sensitive Data Platform" at bounding box center [529, 10] width 853 height 11
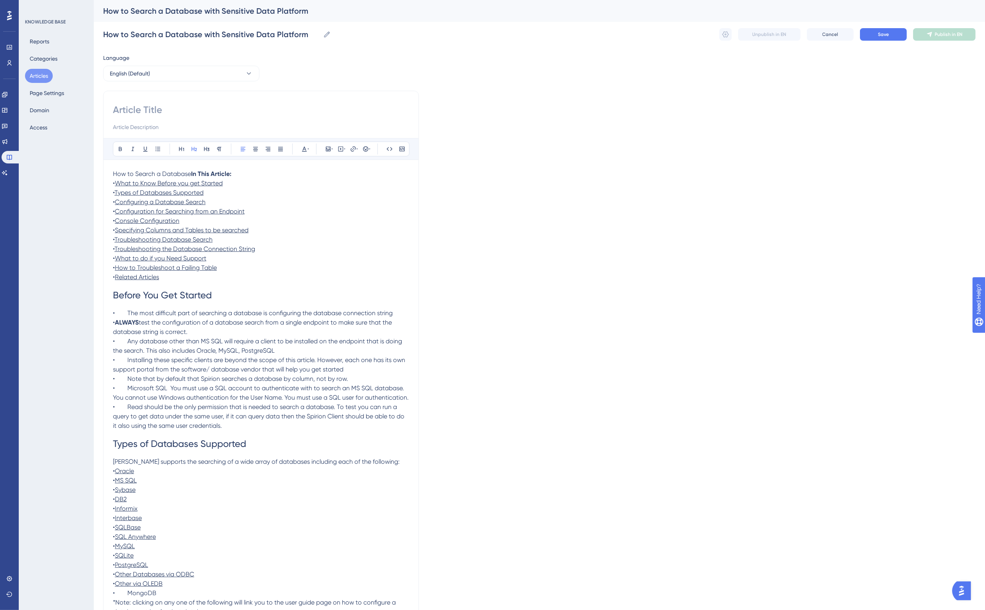
click at [220, 11] on div "How to Search a Database with Sensitive Data Platform" at bounding box center [529, 10] width 853 height 11
click at [221, 35] on input "How to Search a Database with Sensitive Data Platform" at bounding box center [211, 34] width 217 height 11
type input "How to Search a Database with Spirion Client and Sensitive Data Platform"
click at [145, 111] on input at bounding box center [261, 110] width 296 height 13
drag, startPoint x: 120, startPoint y: 34, endPoint x: 438, endPoint y: 32, distance: 317.3
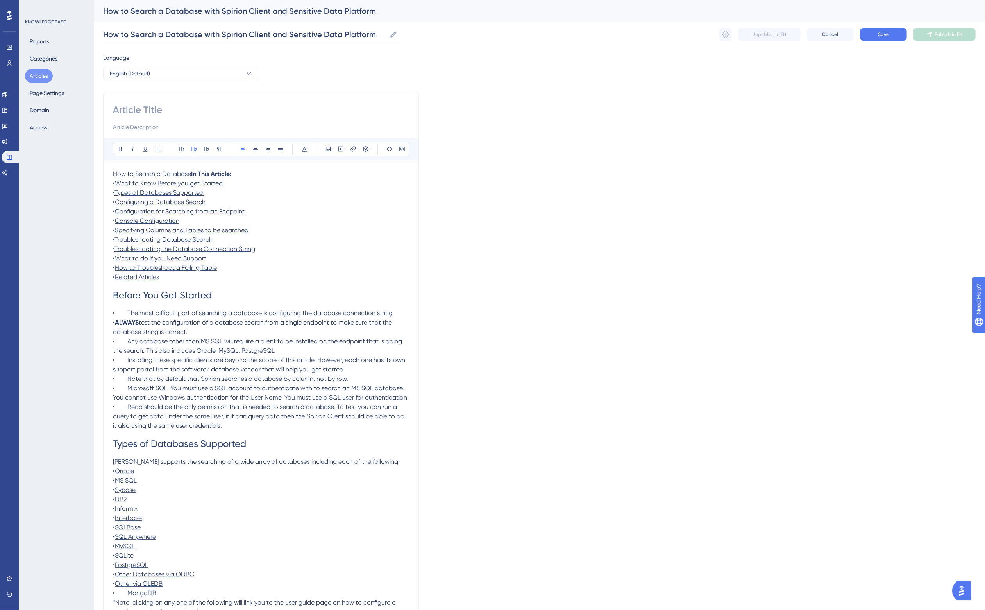
click at [438, 32] on div "How to Search a Database with Spirion Client and Sensitive Data Platform How to…" at bounding box center [539, 34] width 872 height 25
click at [129, 113] on input at bounding box center [261, 110] width 296 height 13
paste input "How to Search a Database with Spirion Client and Sensitive Data Platform"
type input "How to Search a Database with Spirion Client and Sensitive Data Platform"
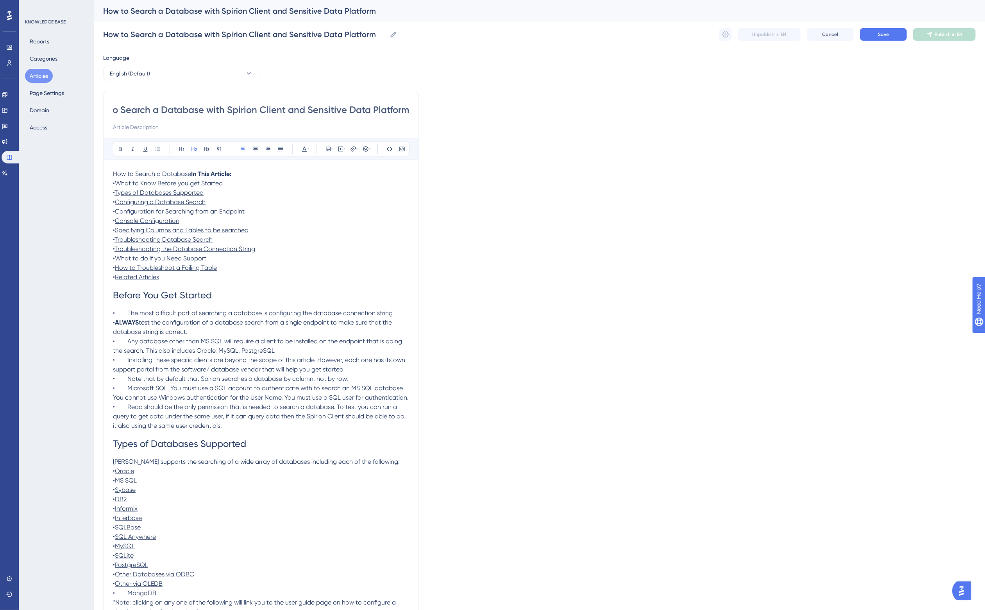
click at [141, 127] on input at bounding box center [261, 126] width 296 height 9
click at [195, 176] on strong "In This Article:" at bounding box center [211, 173] width 40 height 7
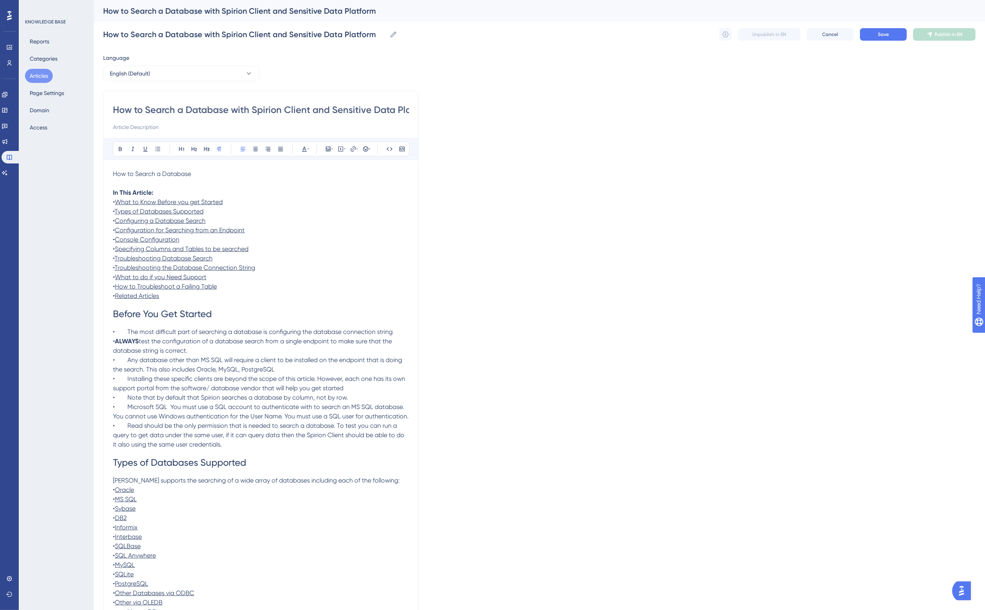
drag, startPoint x: 207, startPoint y: 174, endPoint x: 85, endPoint y: 169, distance: 122.8
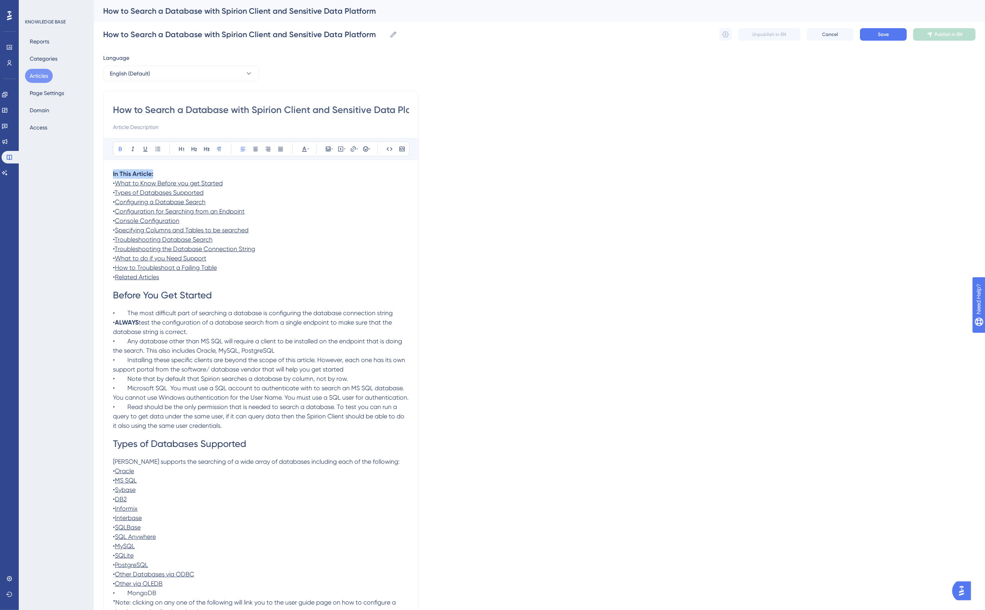
drag, startPoint x: 161, startPoint y: 172, endPoint x: 95, endPoint y: 177, distance: 65.8
click at [163, 176] on p "In This Article:" at bounding box center [261, 173] width 296 height 9
click at [169, 186] on span "What to Know Before you get Started" at bounding box center [169, 182] width 108 height 7
click at [241, 309] on p "• The most difficult part of searching a database is configuring the database c…" at bounding box center [261, 312] width 296 height 9
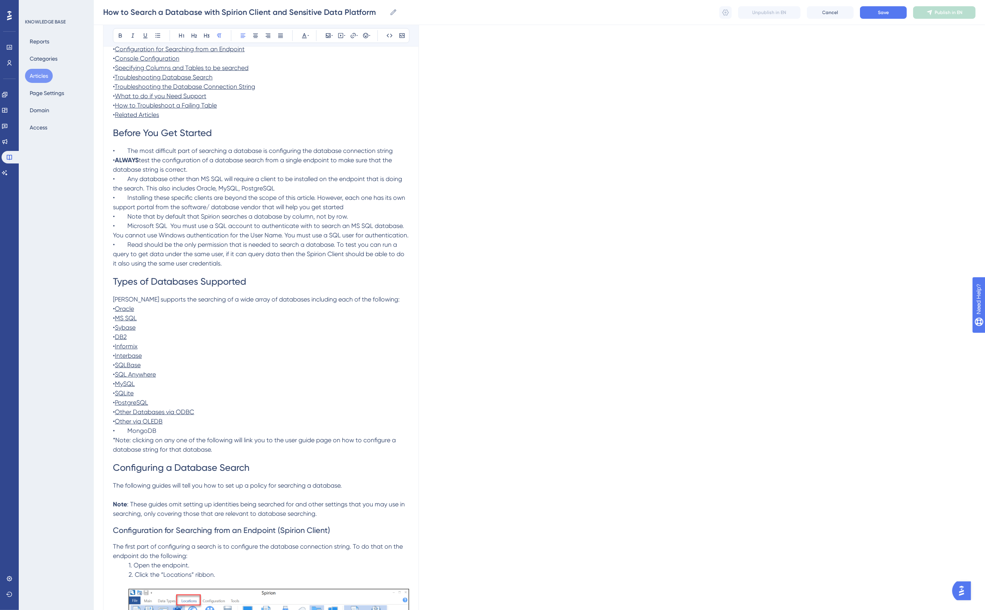
scroll to position [195, 0]
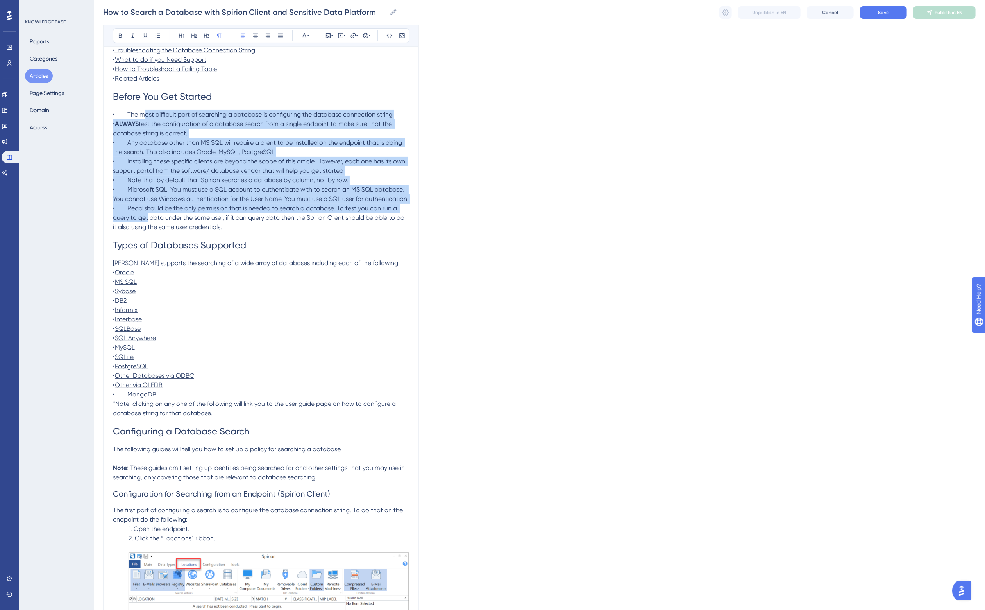
drag, startPoint x: 142, startPoint y: 118, endPoint x: 149, endPoint y: 215, distance: 96.8
click at [145, 154] on span "• Any database other than MS SQL will require a client to be installed on the e…" at bounding box center [258, 147] width 291 height 17
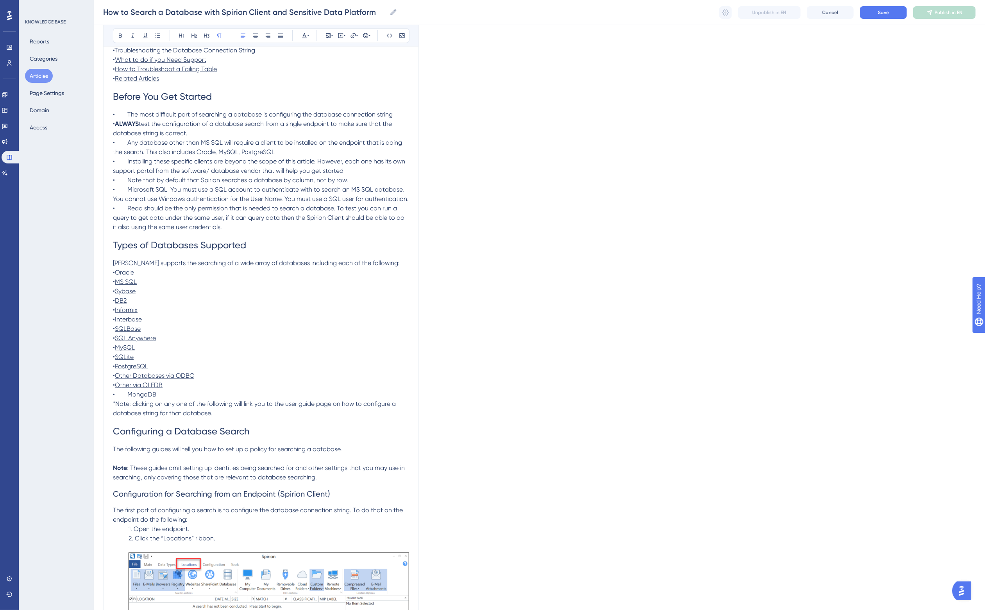
click at [157, 119] on p "• ALWAYS test the configuration of a database search from a single endpoint to …" at bounding box center [261, 128] width 296 height 19
click at [157, 34] on icon at bounding box center [158, 35] width 5 height 4
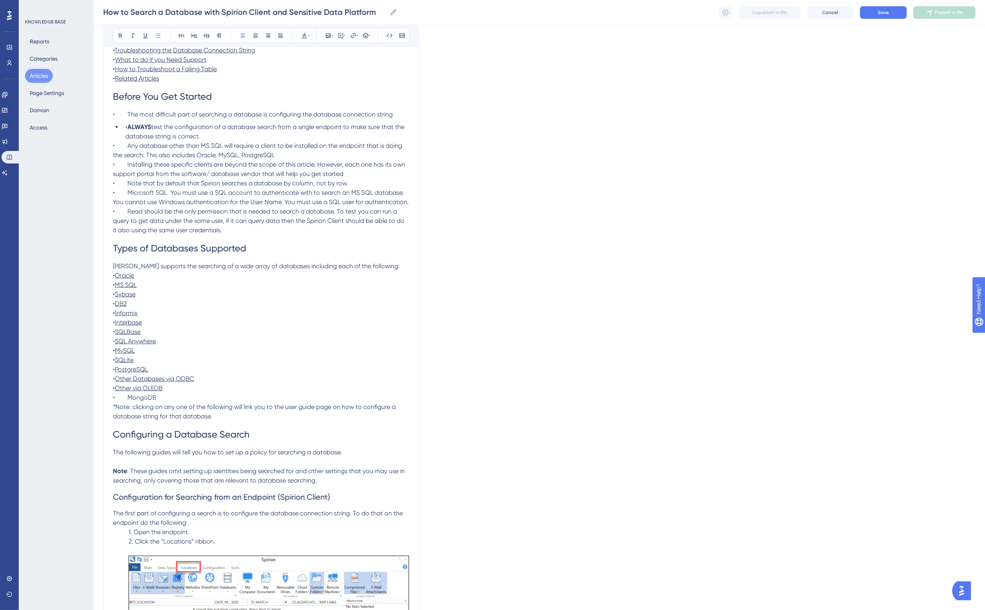
click at [147, 114] on span "• The most difficult part of searching a database is configuring the database c…" at bounding box center [253, 114] width 280 height 7
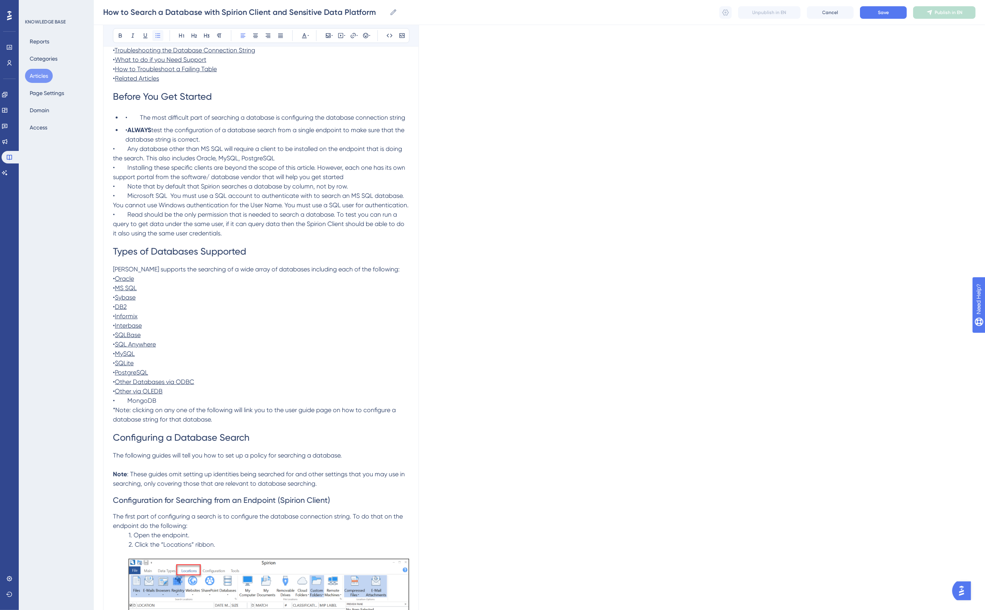
click at [159, 34] on icon at bounding box center [158, 35] width 6 height 6
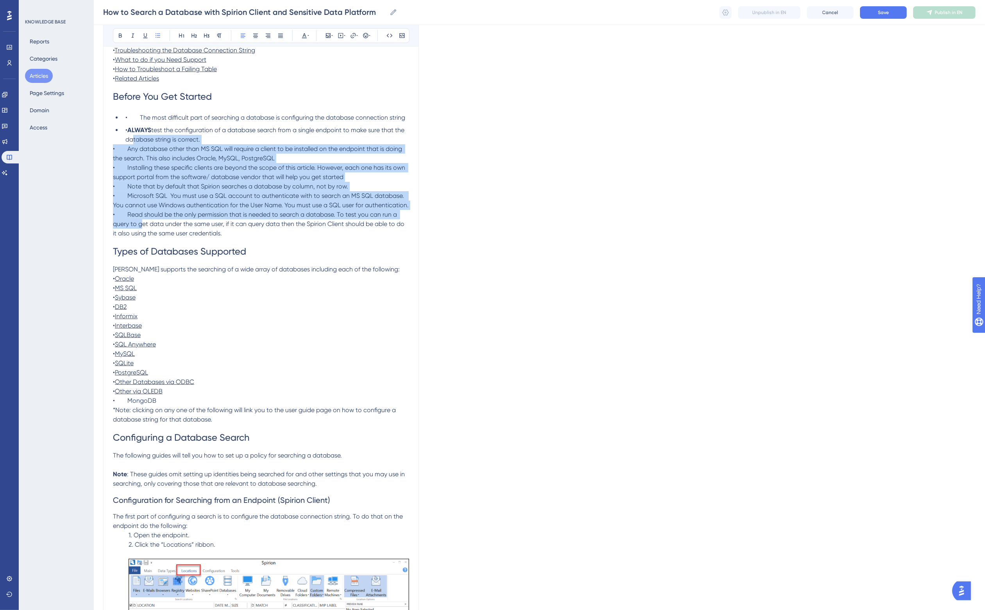
drag, startPoint x: 141, startPoint y: 139, endPoint x: 142, endPoint y: 220, distance: 80.5
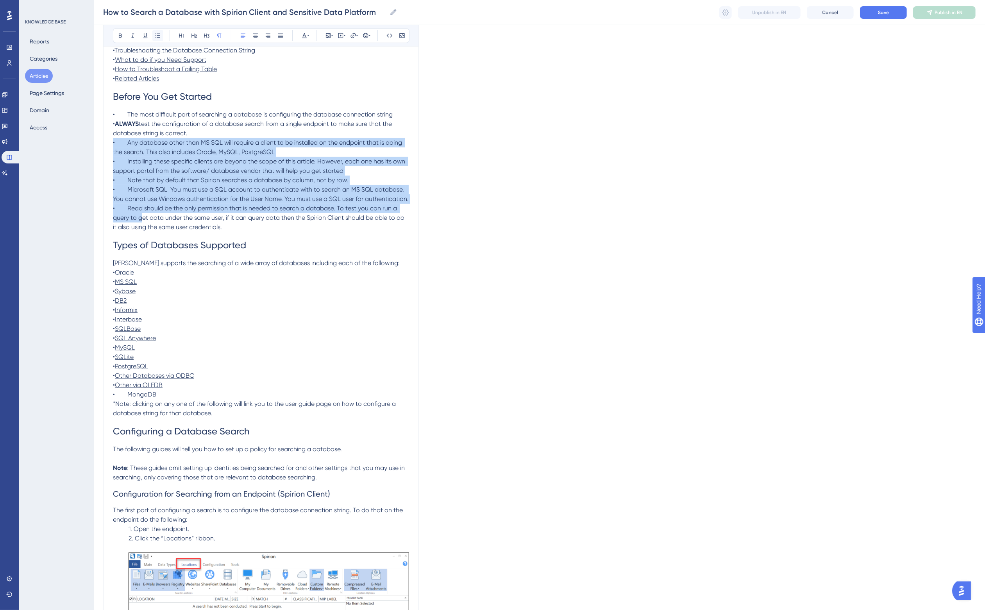
click at [158, 34] on icon at bounding box center [158, 35] width 6 height 6
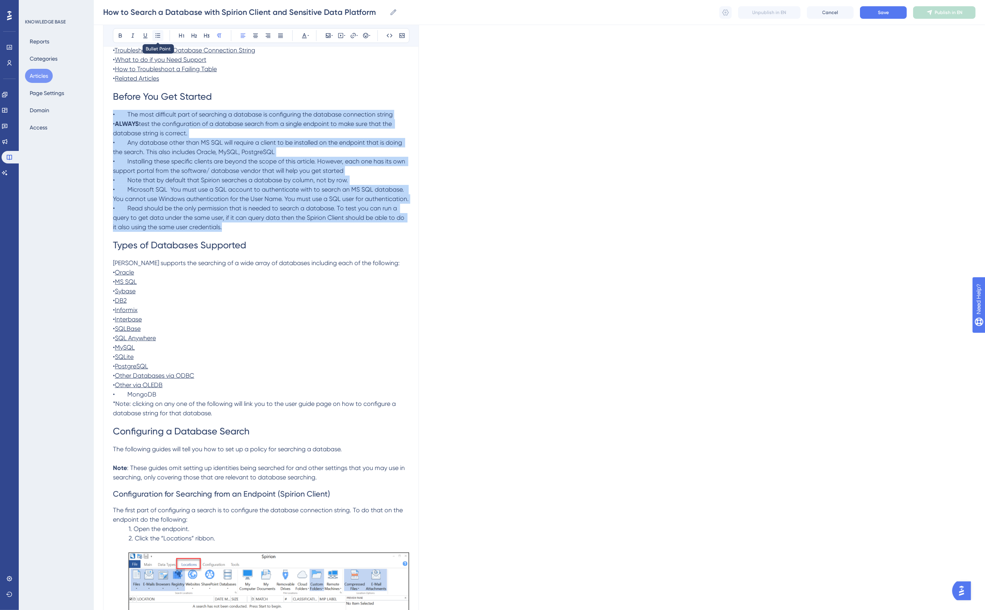
click at [158, 32] on icon at bounding box center [158, 35] width 6 height 6
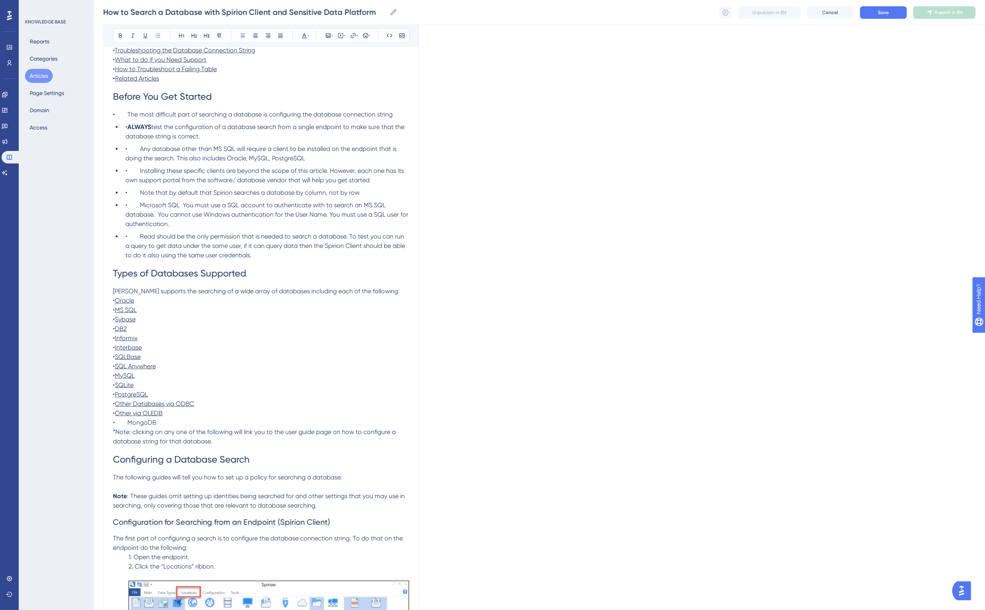
click at [126, 129] on span "•" at bounding box center [126, 126] width 2 height 7
click at [159, 34] on icon at bounding box center [158, 35] width 5 height 4
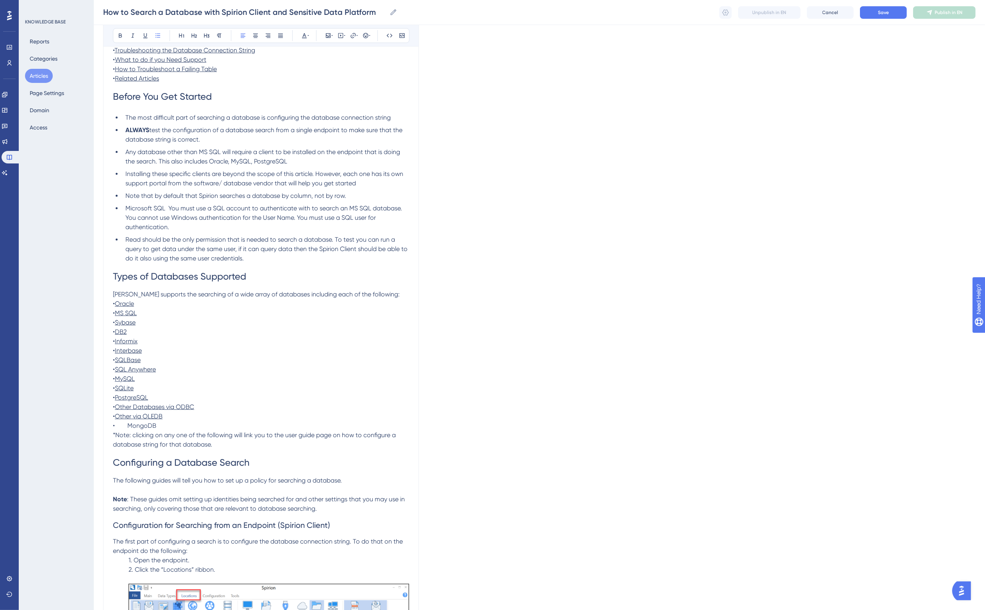
click at [162, 208] on span "Microsoft SQL You must use a SQL account to authenticate with to search an MS S…" at bounding box center [265, 217] width 280 height 26
click at [216, 161] on span "Any database other than MS SQL will require a client to be installed on the end…" at bounding box center [263, 156] width 276 height 17
click at [247, 232] on ul "The most difficult part of searching a database is configuring the database con…" at bounding box center [261, 188] width 296 height 150
click at [883, 12] on span "Save" at bounding box center [883, 12] width 11 height 6
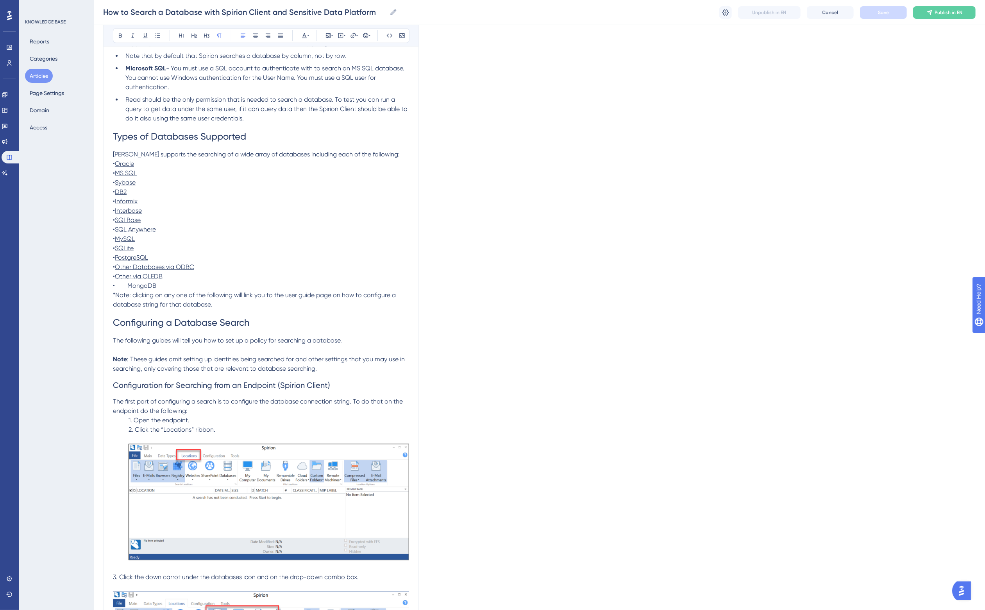
scroll to position [342, 0]
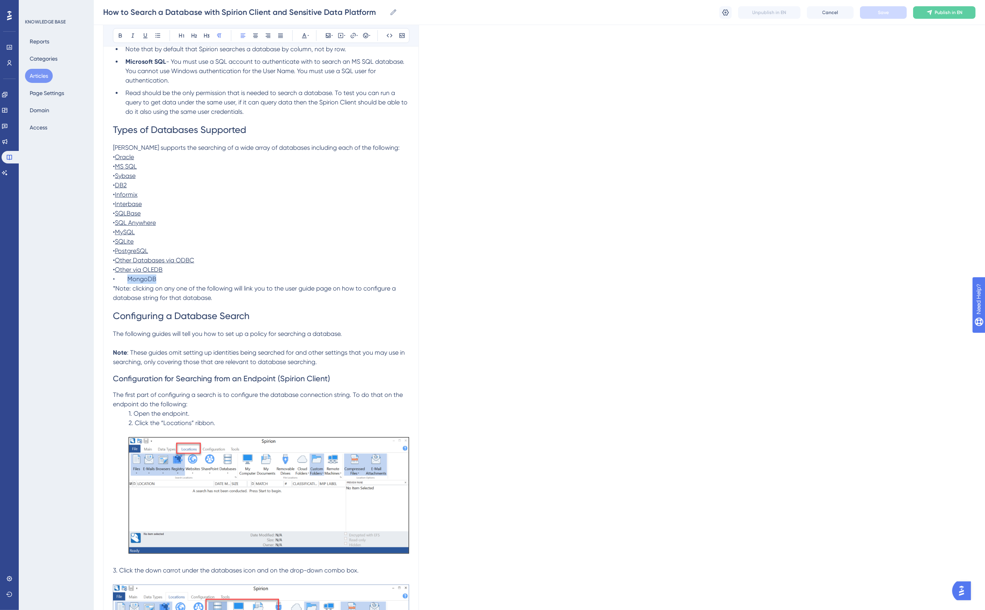
drag, startPoint x: 154, startPoint y: 279, endPoint x: 127, endPoint y: 280, distance: 27.4
click at [127, 280] on p "• MongoDB" at bounding box center [261, 278] width 296 height 9
click at [237, 293] on p "*Note: clicking on any one of the following will link you to the user guide pag…" at bounding box center [261, 293] width 296 height 19
drag, startPoint x: 161, startPoint y: 279, endPoint x: 119, endPoint y: 280, distance: 41.8
click at [119, 280] on p "• MongoDB" at bounding box center [261, 278] width 296 height 9
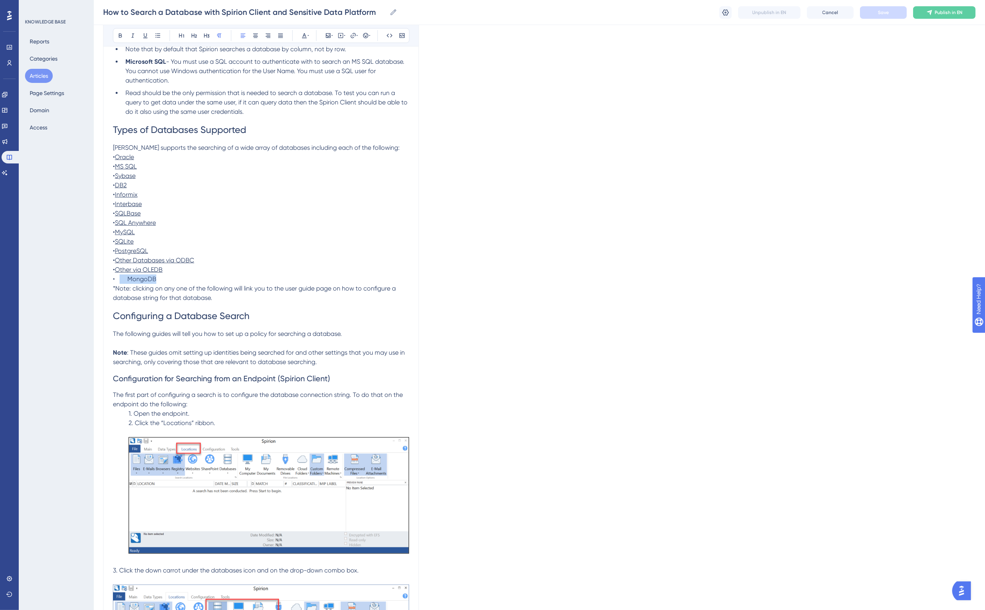
click at [128, 281] on span "• MongoDB" at bounding box center [134, 278] width 43 height 7
drag, startPoint x: 136, startPoint y: 158, endPoint x: 143, endPoint y: 274, distance: 116.3
click at [185, 278] on p "• MongoDB" at bounding box center [261, 278] width 296 height 9
drag, startPoint x: 175, startPoint y: 277, endPoint x: 105, endPoint y: 158, distance: 137.3
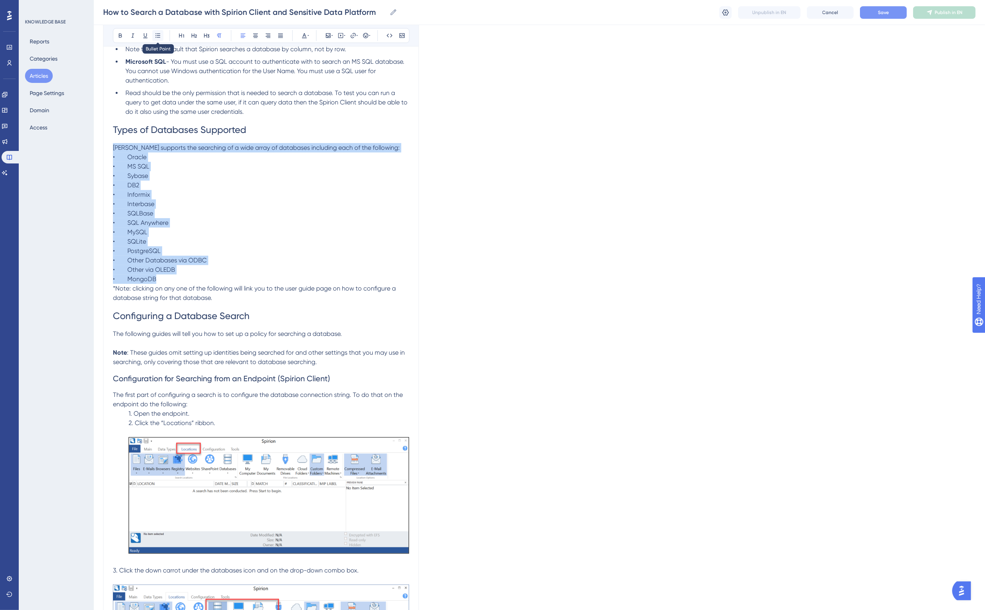
click at [159, 32] on icon at bounding box center [158, 35] width 6 height 6
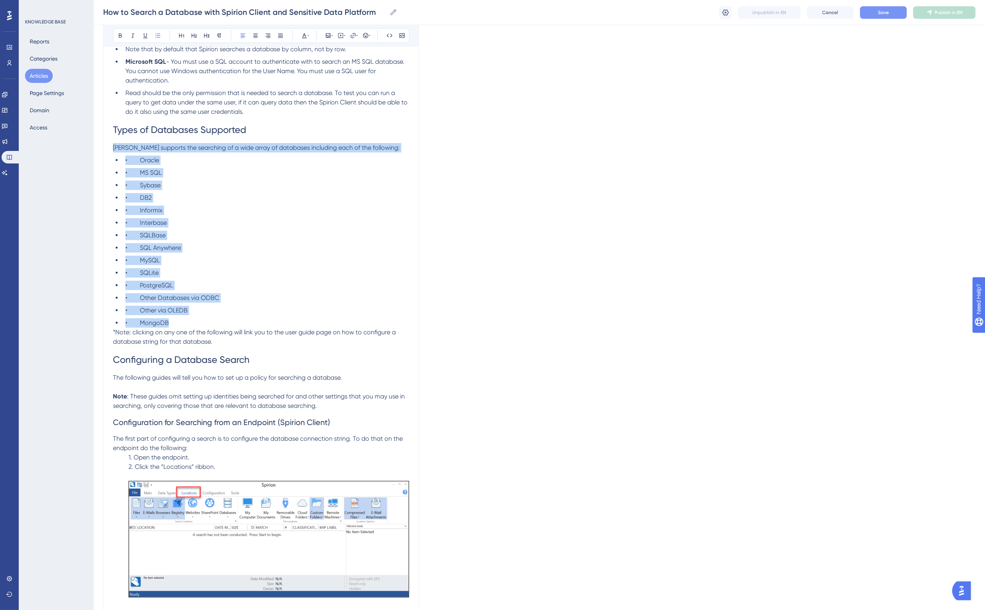
click at [139, 156] on li "• Oracle" at bounding box center [265, 160] width 287 height 9
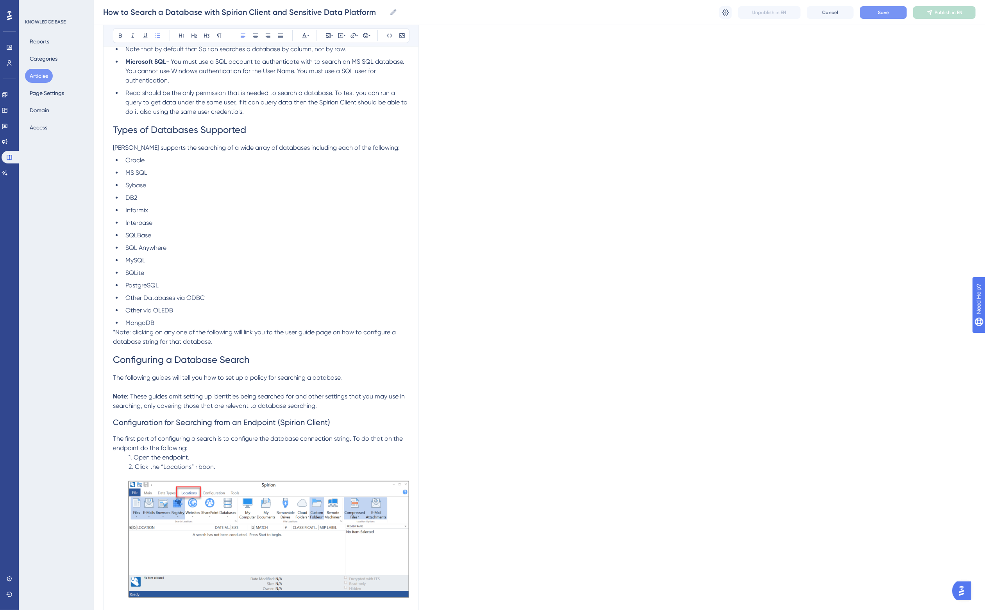
click at [122, 331] on span "*Note: clicking on any one of the following will link you to the user guide pag…" at bounding box center [255, 336] width 284 height 17
click at [177, 317] on ul "Oracle MS SQL Sybase DB2 Informix Interbase SQLBase SQL Anywhere MySQL SQLite P…" at bounding box center [261, 242] width 296 height 172
click at [133, 333] on span ": clicking on any one of the following will link you to the user guide page on …" at bounding box center [255, 336] width 284 height 17
click at [222, 332] on span ": Clicking on any one of the following link you to the user guide page on how t…" at bounding box center [251, 336] width 276 height 17
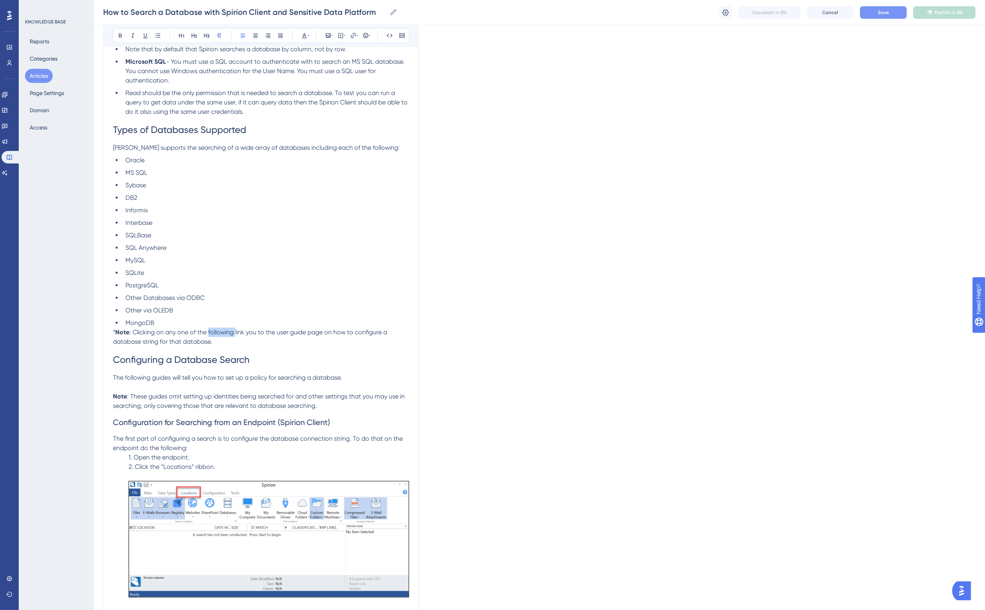
click at [222, 332] on span ": Clicking on any one of the following link you to the user guide page on how t…" at bounding box center [251, 336] width 276 height 17
click at [327, 375] on span "The following guides will tell you how to set up a policy for searching a datab…" at bounding box center [227, 377] width 229 height 7
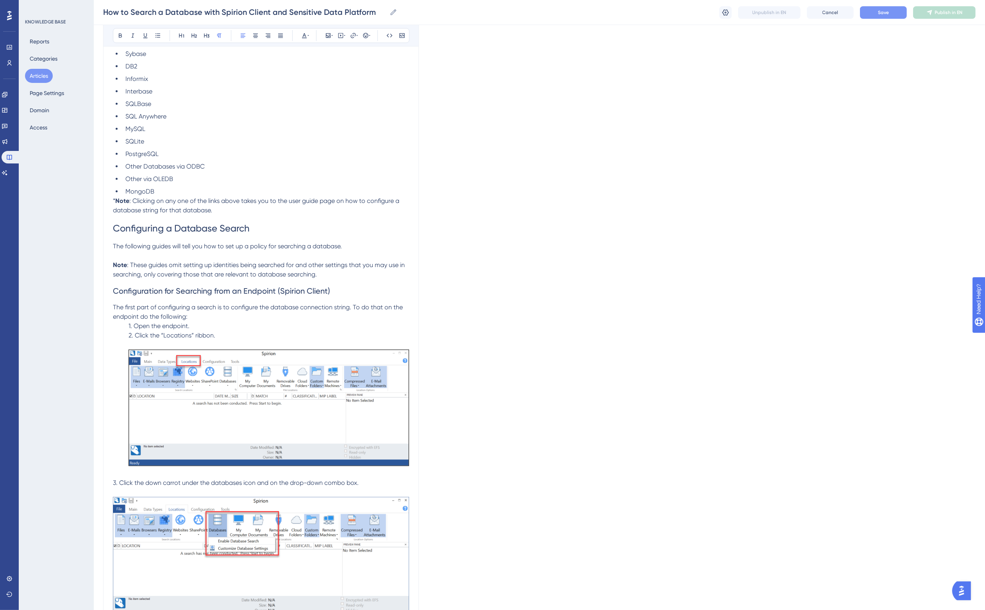
scroll to position [488, 0]
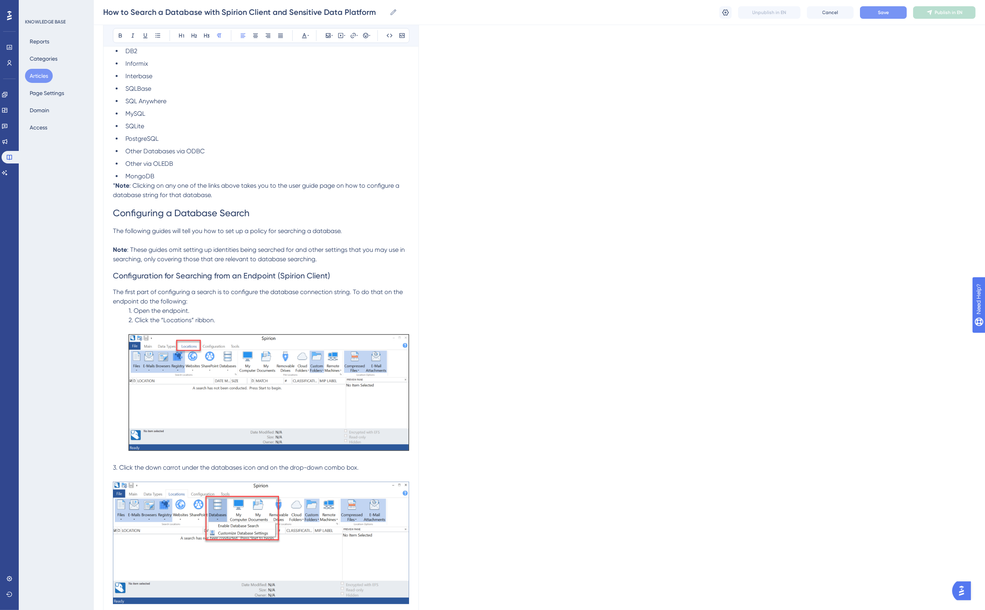
click at [189, 311] on span "1. Open the endpoint." at bounding box center [159, 310] width 61 height 7
click at [231, 321] on p "2. Click the “Locations” ribbon." at bounding box center [261, 388] width 296 height 147
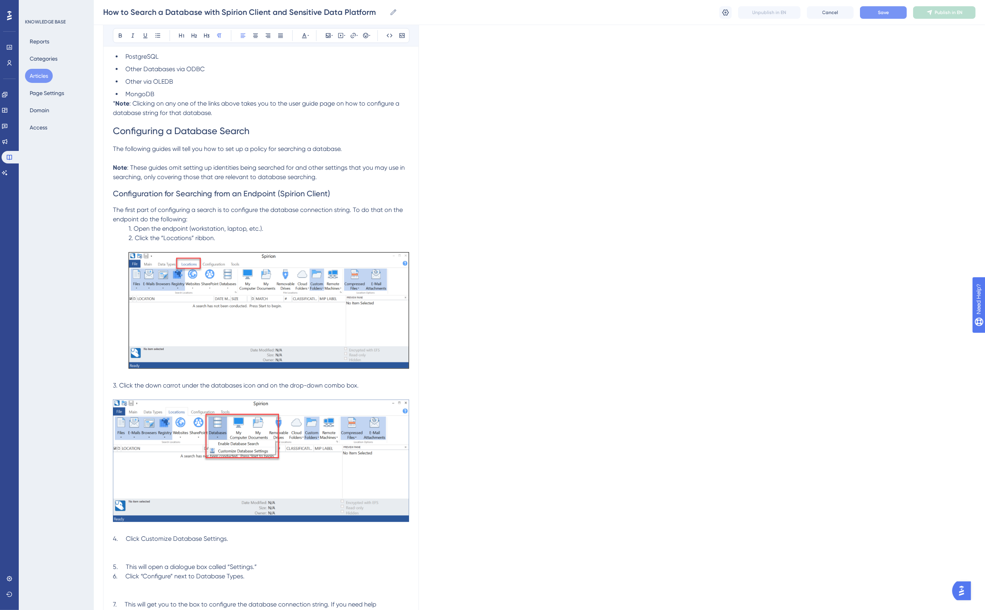
scroll to position [635, 0]
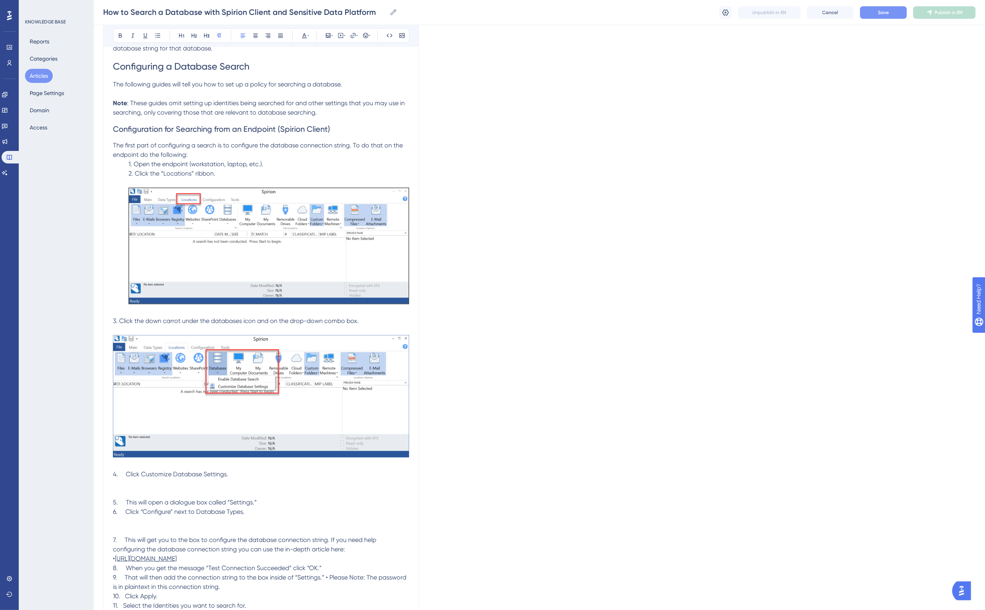
click at [113, 321] on span "3. Click the down carrot under the databases icon and on the drop-down combo bo…" at bounding box center [236, 320] width 246 height 7
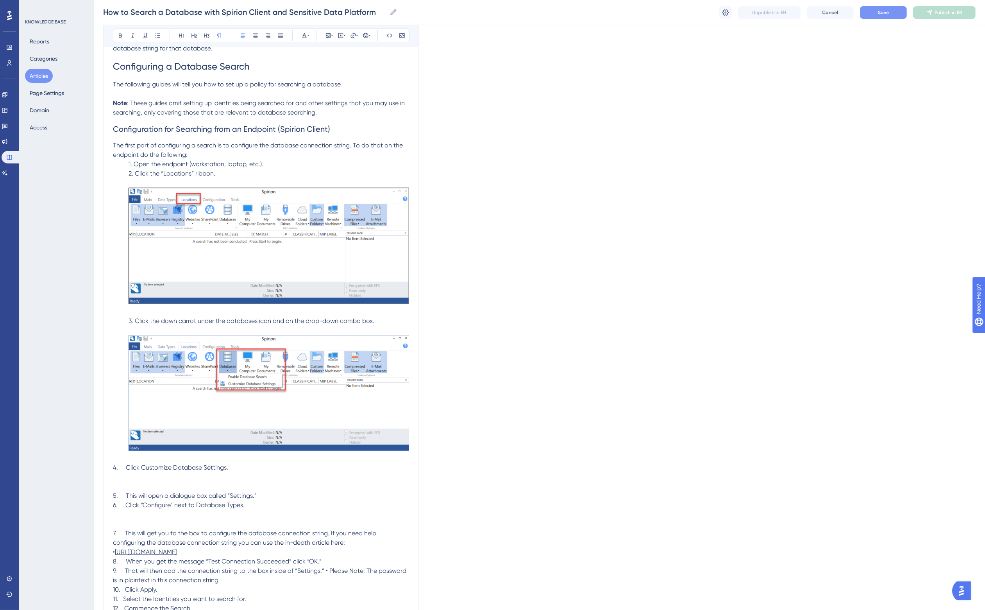
click at [240, 319] on span "3. Click the down carrot under the databases icon and on the drop-down combo bo…" at bounding box center [252, 320] width 246 height 7
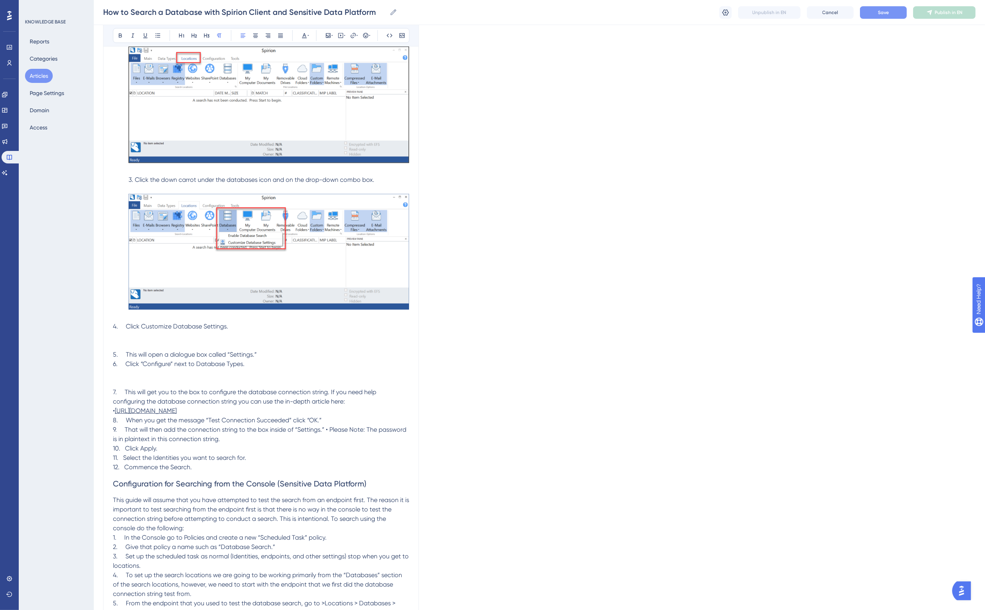
scroll to position [781, 0]
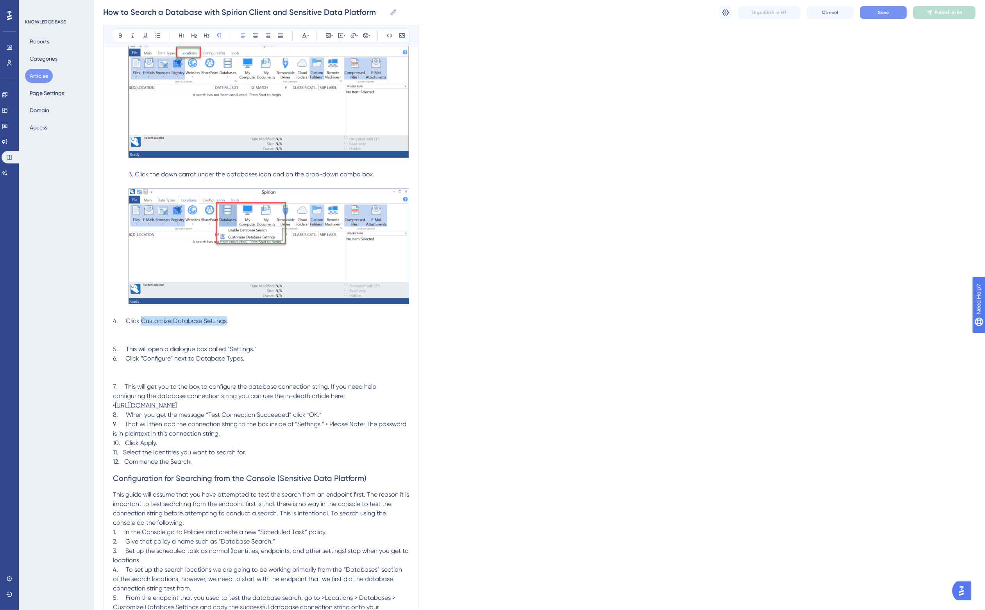
drag, startPoint x: 141, startPoint y: 321, endPoint x: 225, endPoint y: 319, distance: 84.0
click at [225, 319] on span "4. Click Customize Database Settings." at bounding box center [170, 320] width 115 height 7
click at [207, 335] on p at bounding box center [261, 339] width 296 height 9
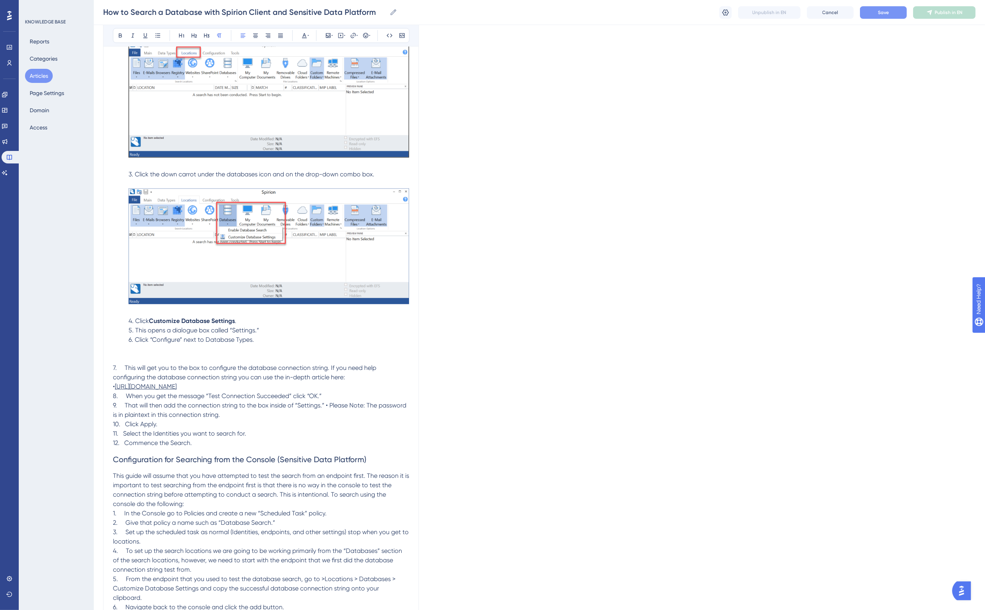
click at [269, 331] on p "5. This opens a dialogue box called “Settings.”" at bounding box center [261, 329] width 296 height 9
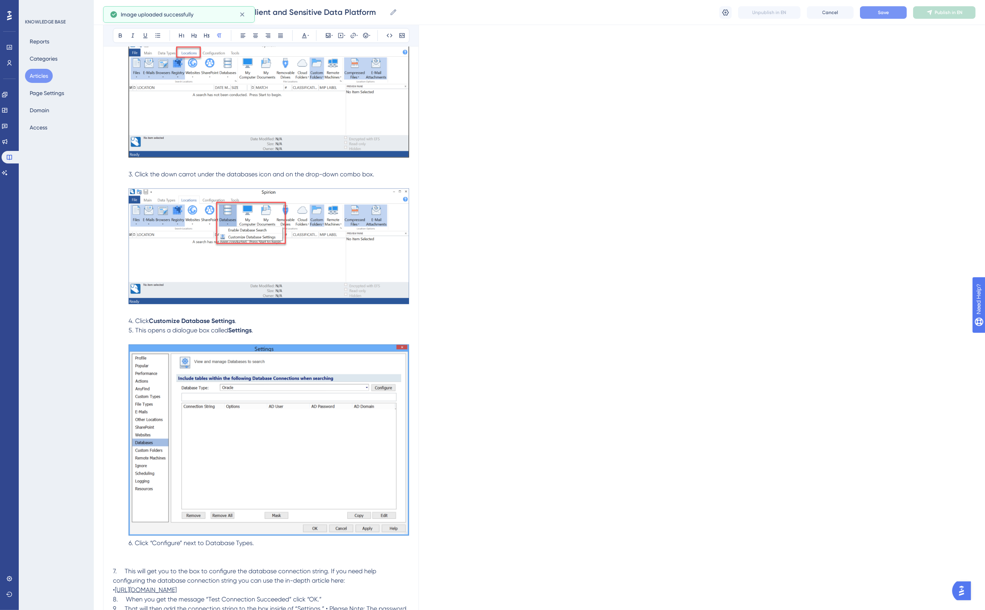
click at [284, 332] on p "5. This opens a dialogue box called Settings ." at bounding box center [261, 431] width 296 height 213
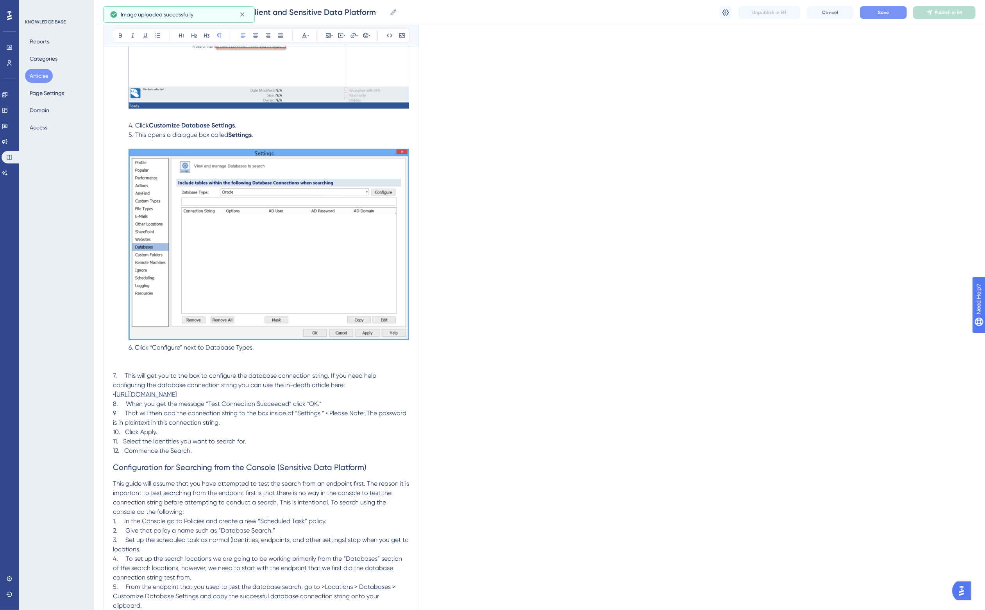
click at [436, 331] on div "Language English (Default) How to Search a Database with Spirion Client and Sen…" at bounding box center [539, 597] width 872 height 3048
click at [165, 345] on span "6. Click “Configure” next to Database Types." at bounding box center [191, 346] width 125 height 7
drag, startPoint x: 201, startPoint y: 345, endPoint x: 247, endPoint y: 347, distance: 46.1
click at [247, 347] on span "next to Database Types." at bounding box center [212, 346] width 70 height 7
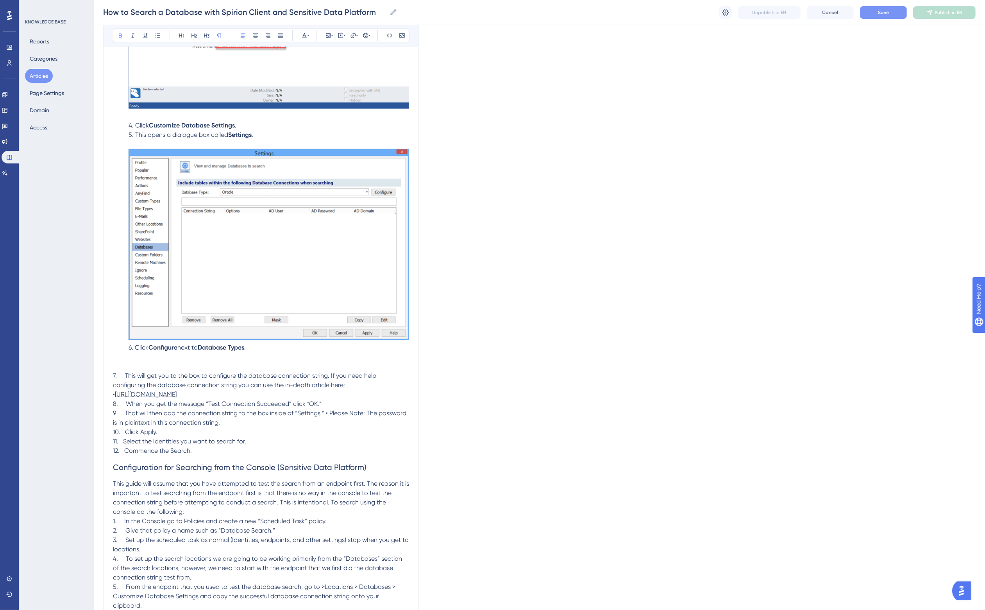
click at [266, 365] on p at bounding box center [261, 365] width 296 height 9
click at [261, 347] on p "6. Click Configure next to Database Types ." at bounding box center [261, 347] width 296 height 9
click at [875, 10] on button "Save" at bounding box center [883, 12] width 47 height 13
click at [249, 364] on p at bounding box center [261, 365] width 296 height 9
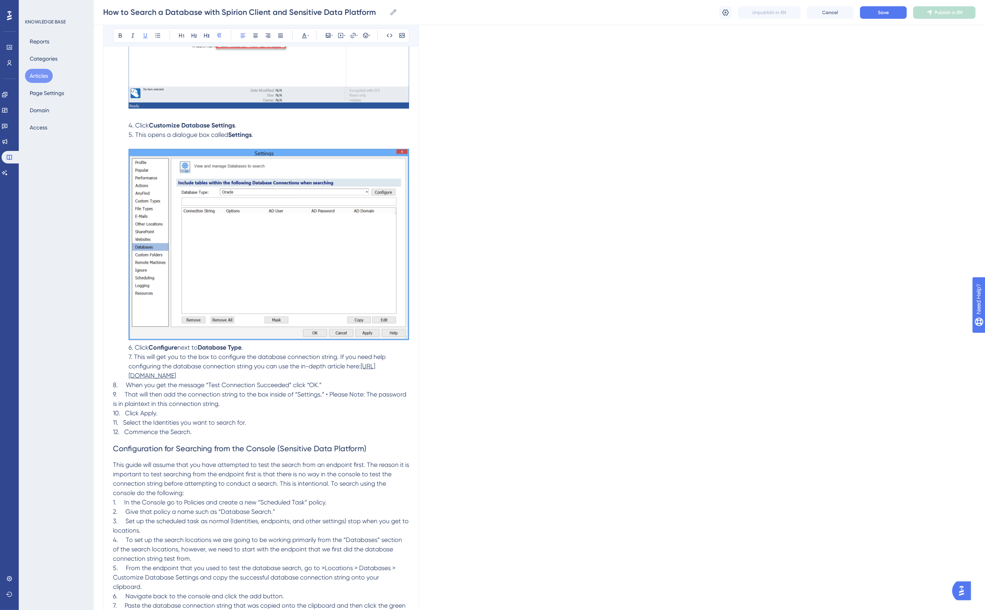
drag, startPoint x: 202, startPoint y: 386, endPoint x: 130, endPoint y: 377, distance: 72.4
click at [130, 377] on p "7. This will get you to the box to configure the database connection string. If…" at bounding box center [261, 366] width 296 height 28
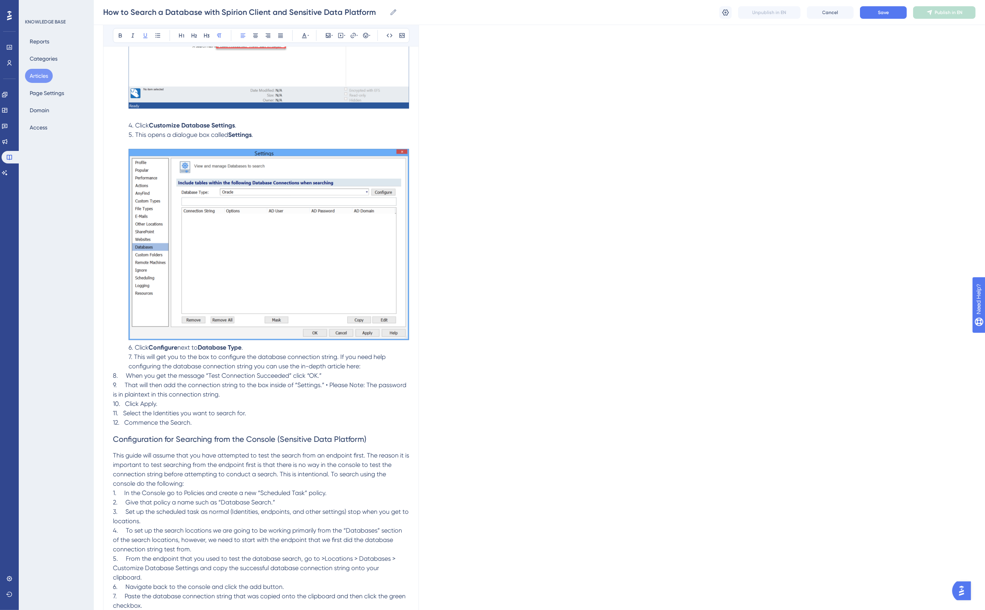
click at [353, 366] on span "7. This will get you to the box to configure the database connection string. If…" at bounding box center [258, 361] width 259 height 17
click at [354, 36] on icon at bounding box center [353, 35] width 6 height 6
type input "https://support.spirion.com/hc/en-us/articles/360004384952-Configuring-Database…"
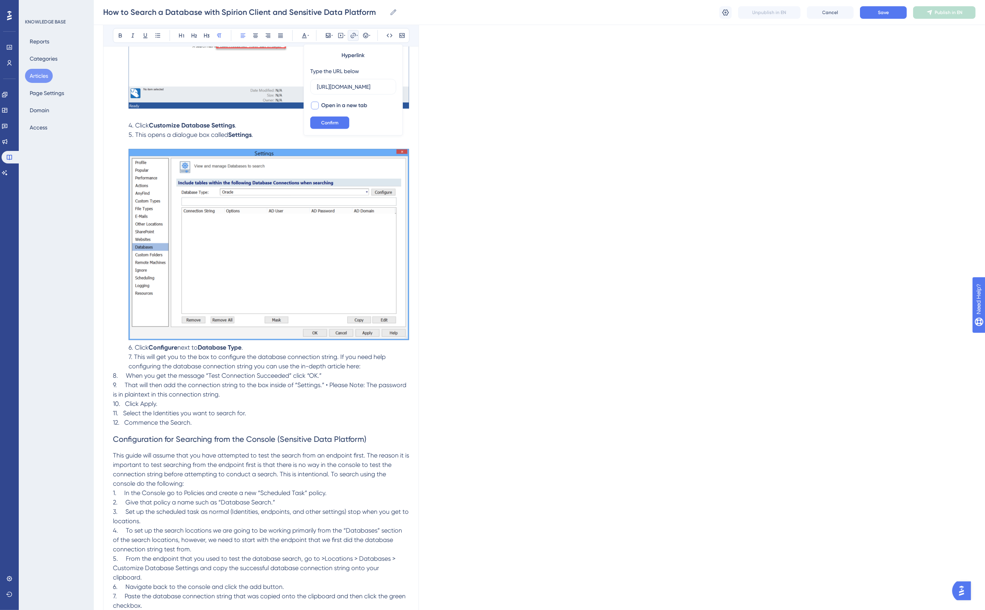
click at [338, 106] on span "Open in a new tab" at bounding box center [344, 105] width 46 height 9
checkbox input "true"
click at [331, 124] on span "Confirm" at bounding box center [329, 123] width 17 height 6
click at [303, 383] on span "9. That will then add the connection string to the box inside of “Settings.” • …" at bounding box center [260, 389] width 295 height 17
click at [880, 14] on span "Save" at bounding box center [883, 12] width 11 height 6
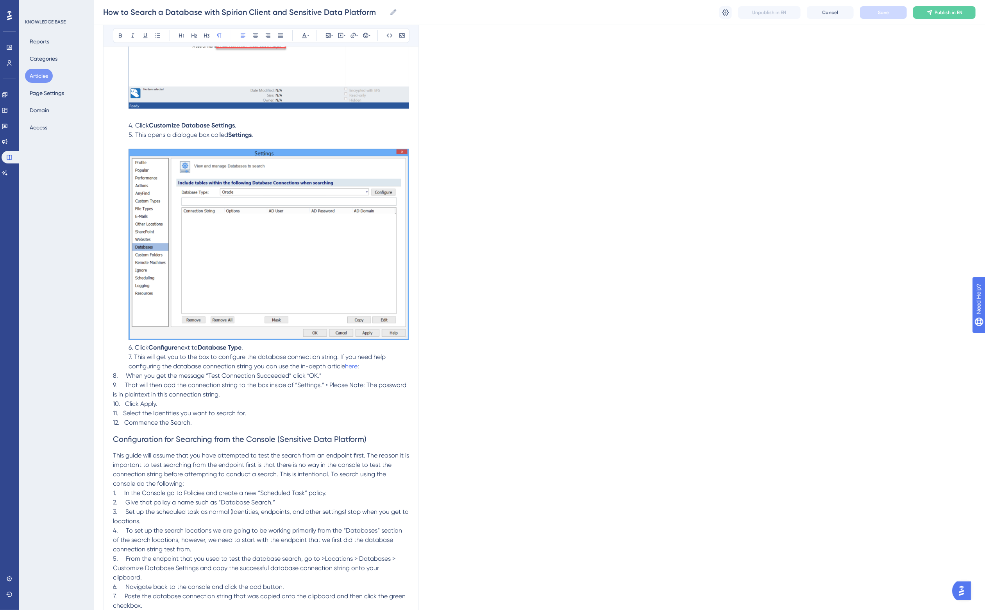
click at [37, 79] on button "Articles" at bounding box center [39, 76] width 28 height 14
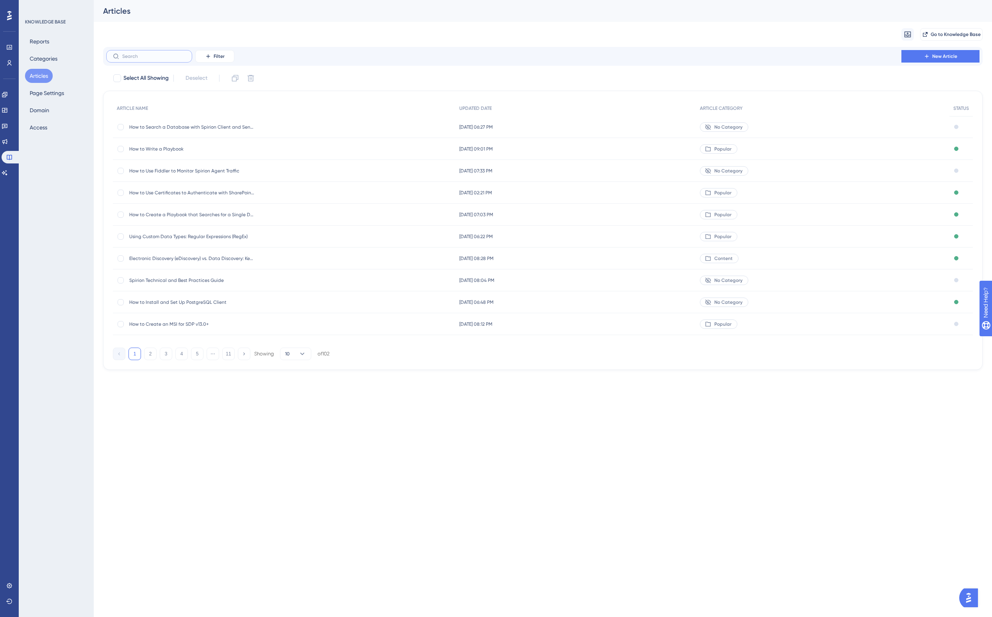
click at [134, 55] on input "text" at bounding box center [153, 56] width 63 height 5
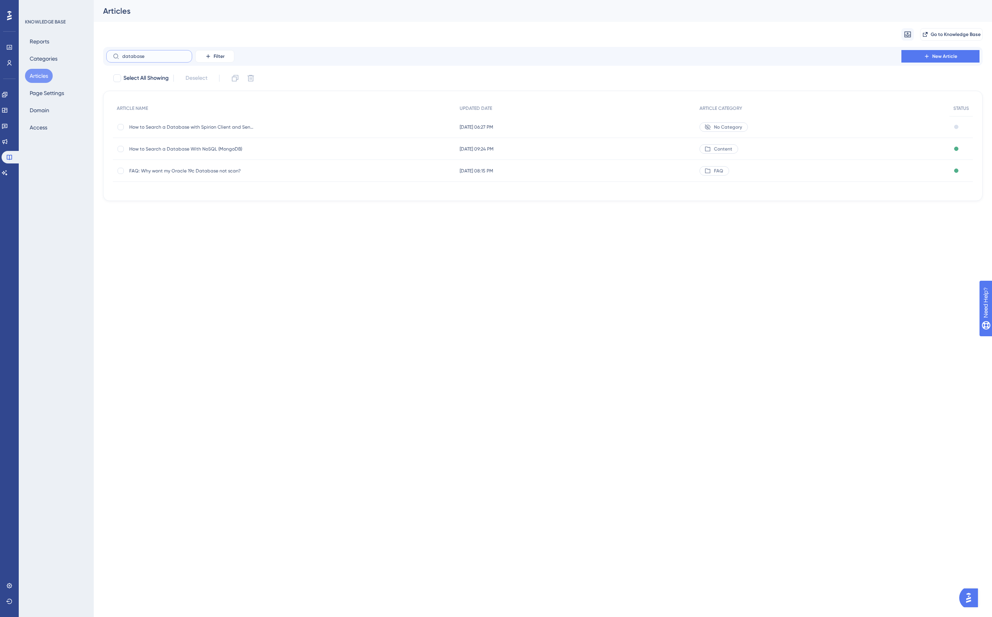
type input "database c"
checkbox input "true"
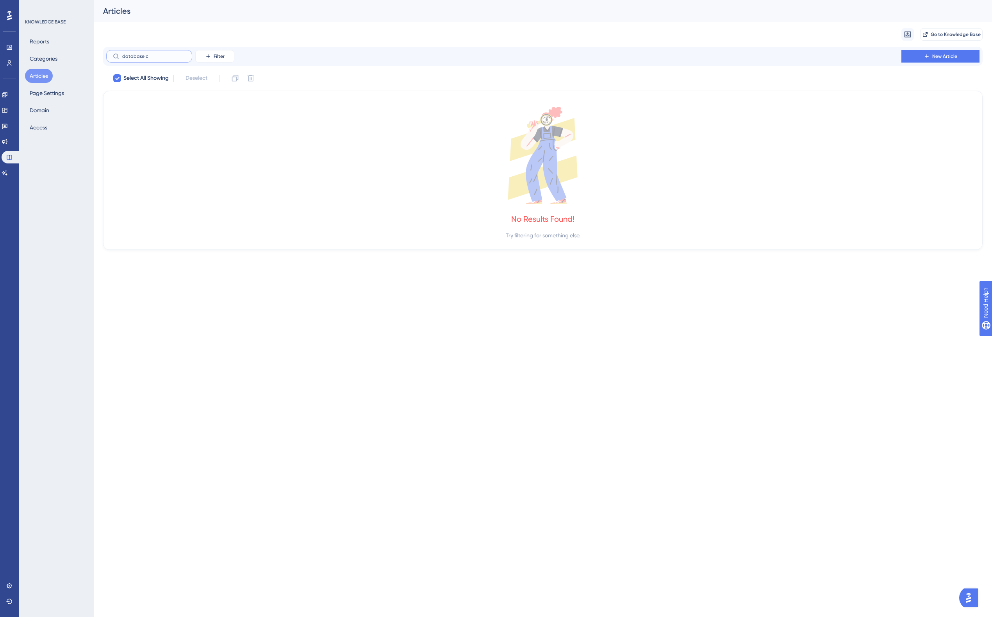
type input "database"
checkbox input "false"
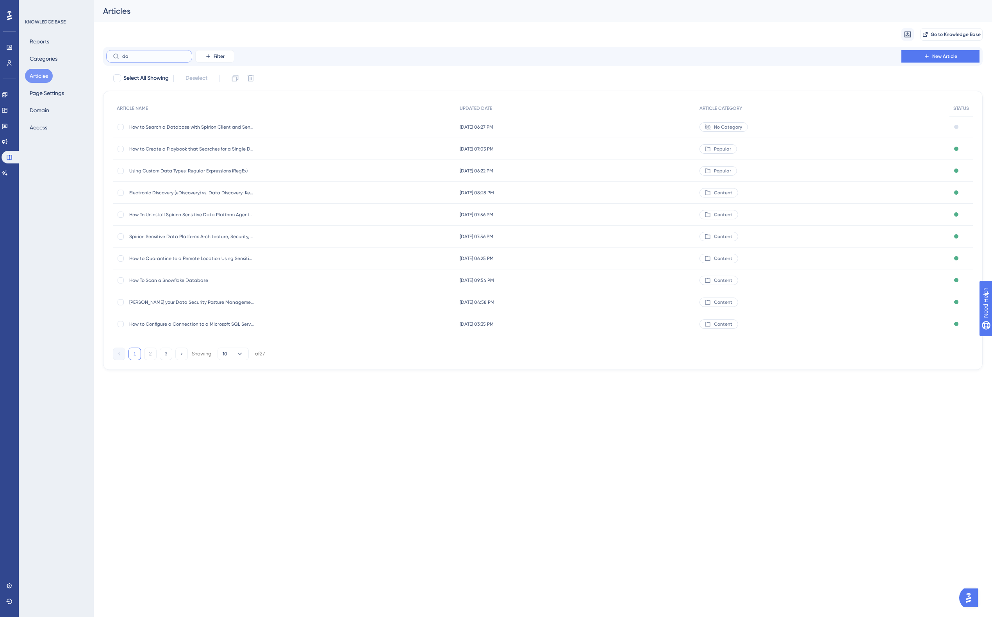
type input "d"
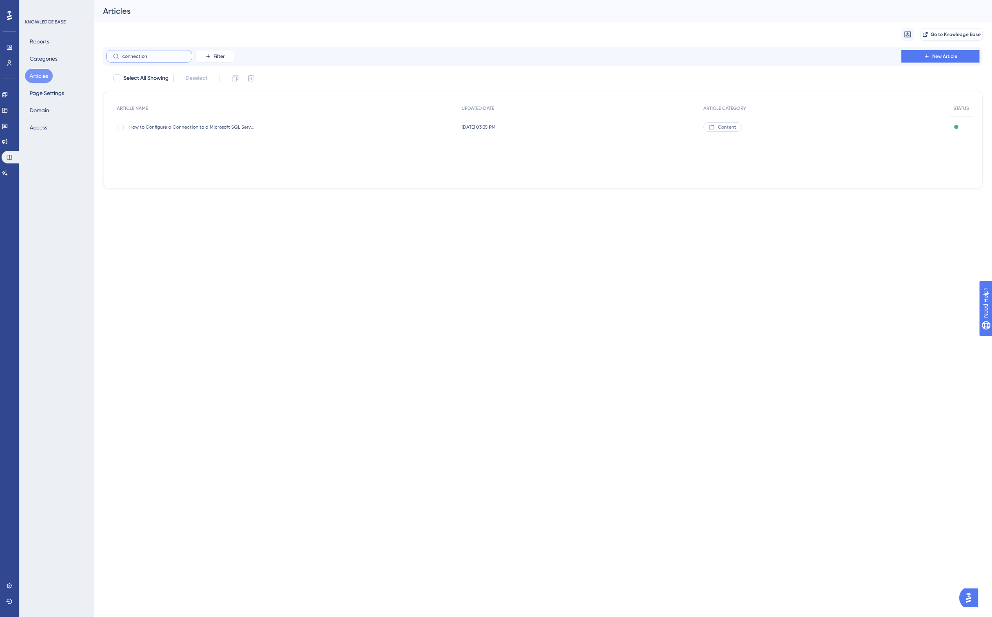
type input "connection"
click at [925, 55] on icon at bounding box center [927, 56] width 6 height 6
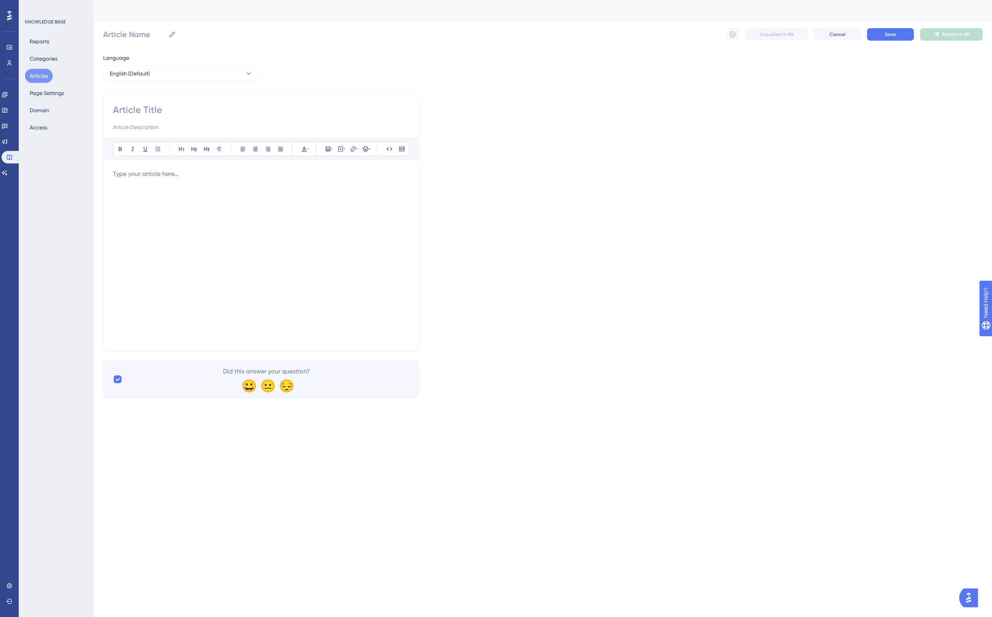
click at [152, 184] on div at bounding box center [261, 255] width 296 height 172
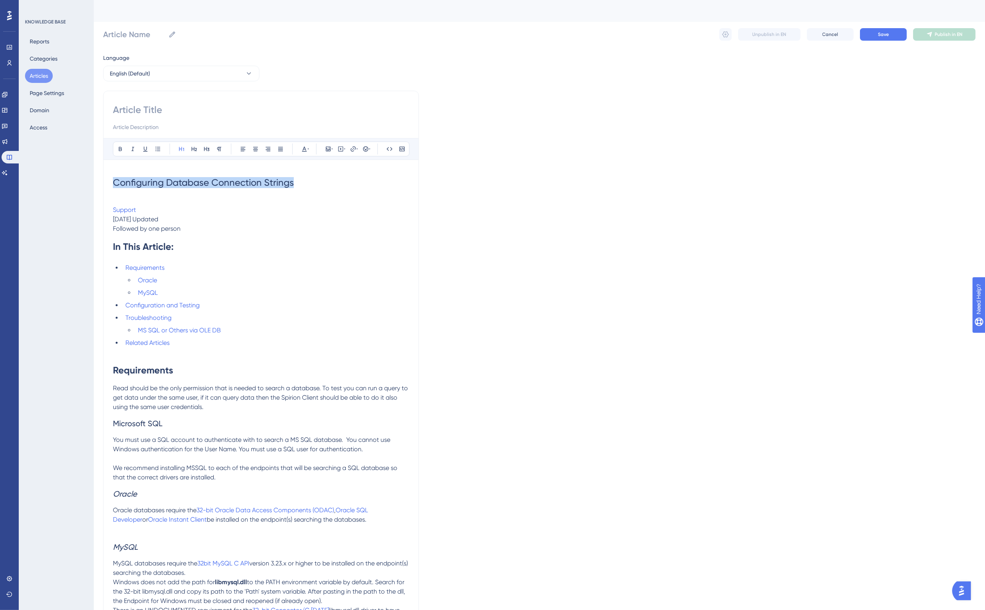
drag, startPoint x: 300, startPoint y: 184, endPoint x: 102, endPoint y: 186, distance: 198.5
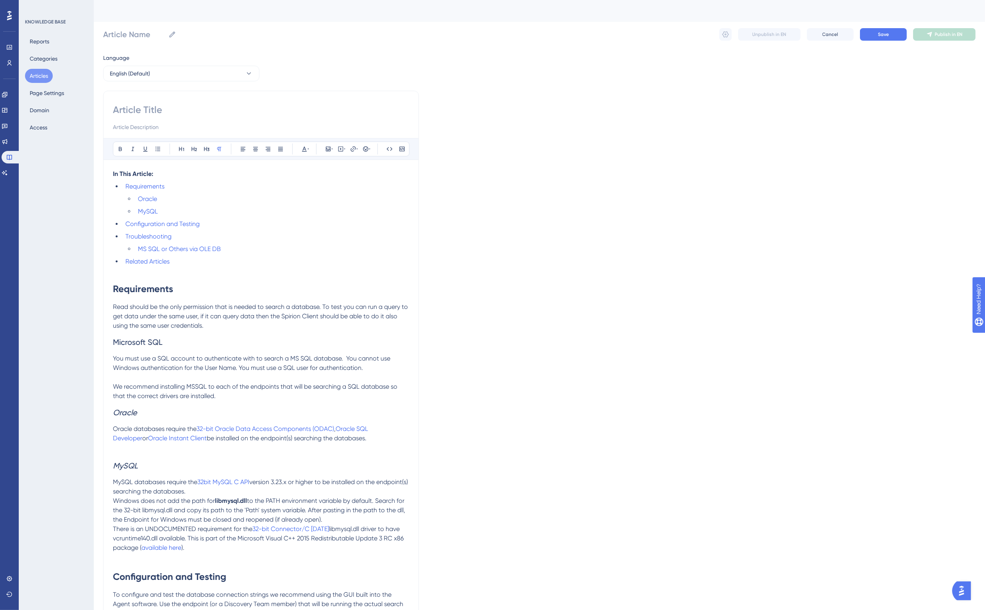
click at [170, 172] on p "In This Article:" at bounding box center [261, 173] width 296 height 9
drag, startPoint x: 170, startPoint y: 173, endPoint x: 91, endPoint y: 176, distance: 79.4
click at [195, 148] on icon at bounding box center [193, 149] width 5 height 4
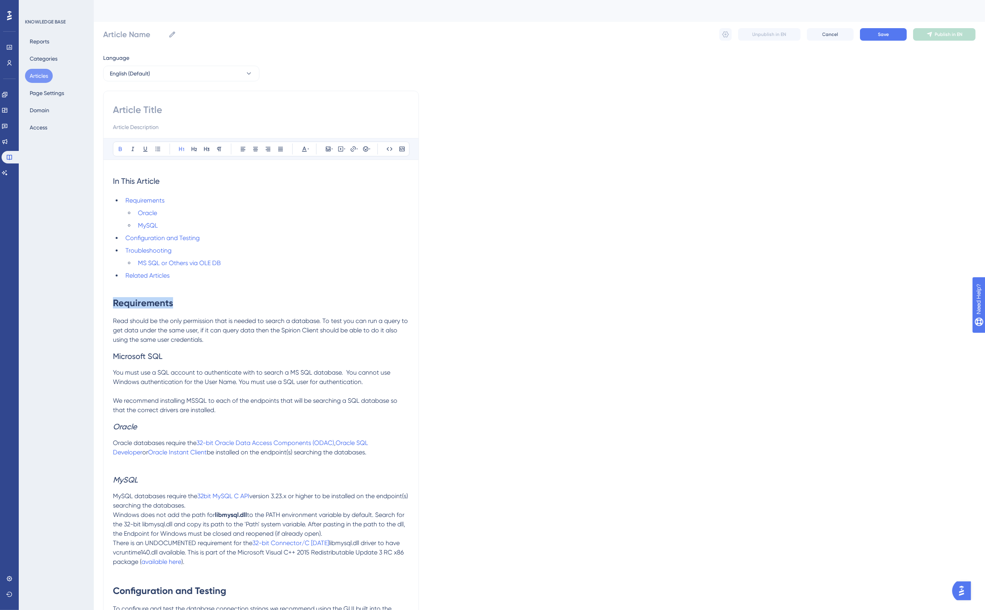
drag, startPoint x: 178, startPoint y: 300, endPoint x: 104, endPoint y: 300, distance: 73.8
click at [181, 334] on p "Read should be the only permission that is needed to search a database. To test…" at bounding box center [261, 330] width 296 height 28
drag, startPoint x: 176, startPoint y: 355, endPoint x: 102, endPoint y: 356, distance: 73.9
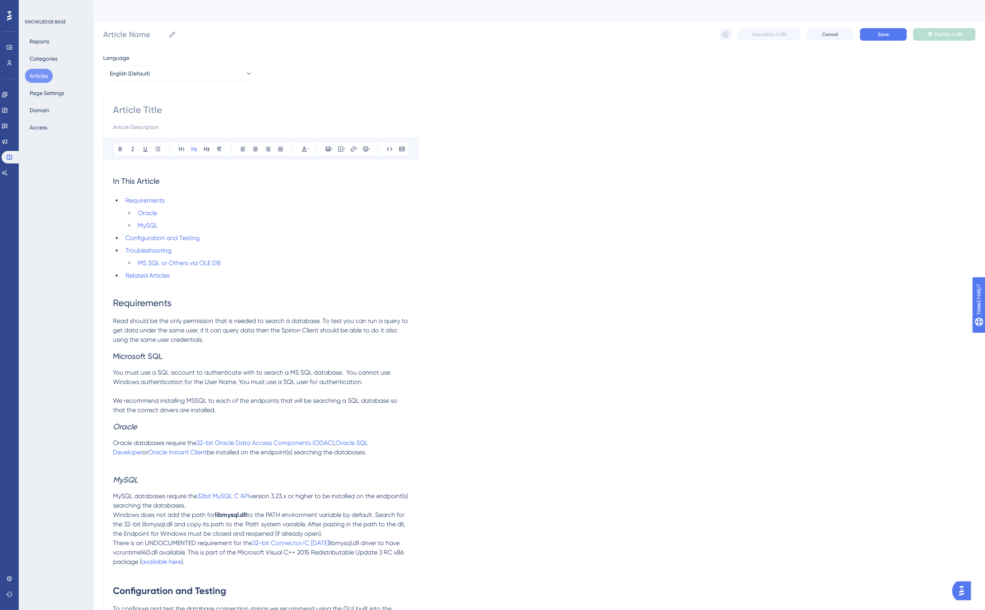
click at [186, 379] on span "You must use a SQL account to authenticate with to search a MS SQL database. Yo…" at bounding box center [252, 376] width 279 height 17
drag, startPoint x: 139, startPoint y: 426, endPoint x: 99, endPoint y: 425, distance: 40.3
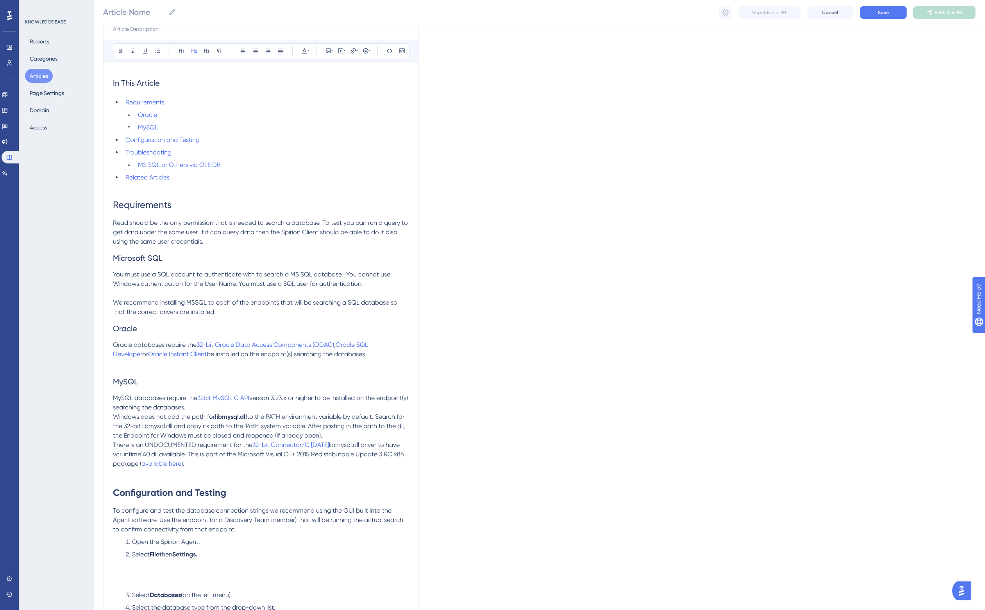
scroll to position [147, 0]
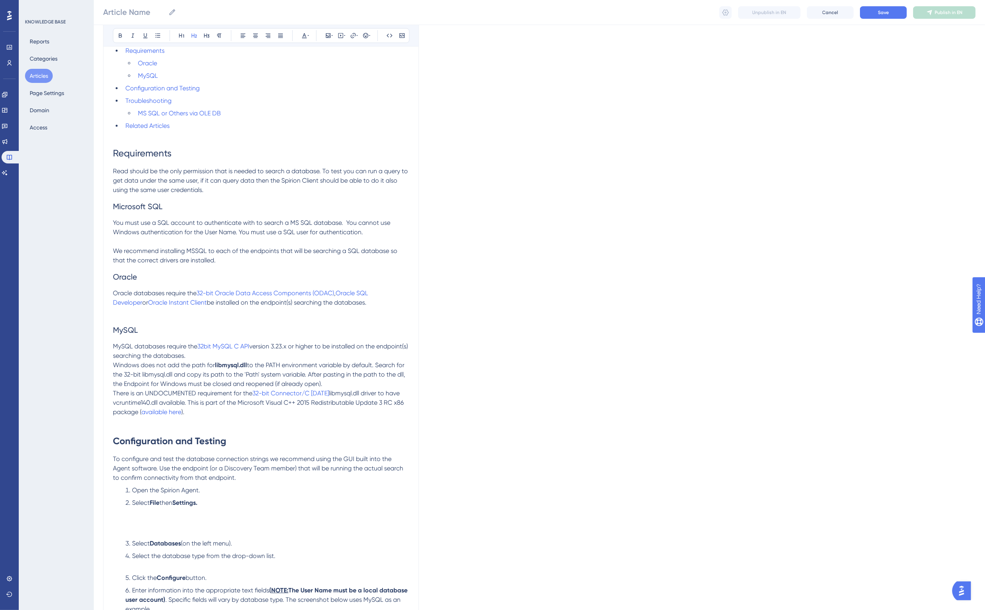
click at [117, 368] on span "Windows does not add the path for" at bounding box center [164, 364] width 102 height 7
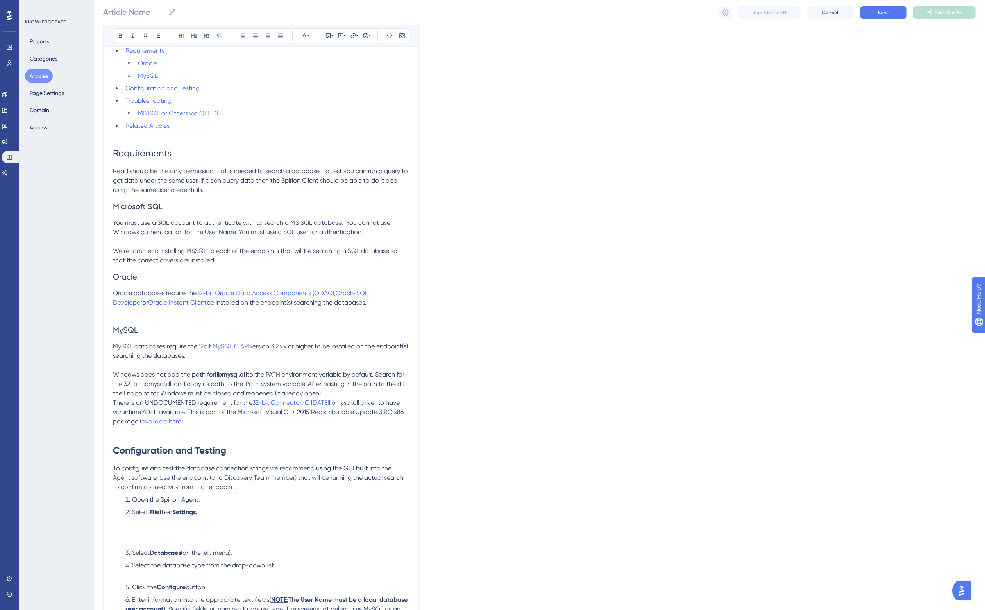
click at [122, 345] on span "MySQL databases require the" at bounding box center [155, 345] width 84 height 7
drag, startPoint x: 229, startPoint y: 452, endPoint x: 87, endPoint y: 449, distance: 141.5
click at [94, 449] on div "Performance Users Engagement Widgets Feedback Product Updates Knowledge Base AI…" at bounding box center [539, 545] width 891 height 1384
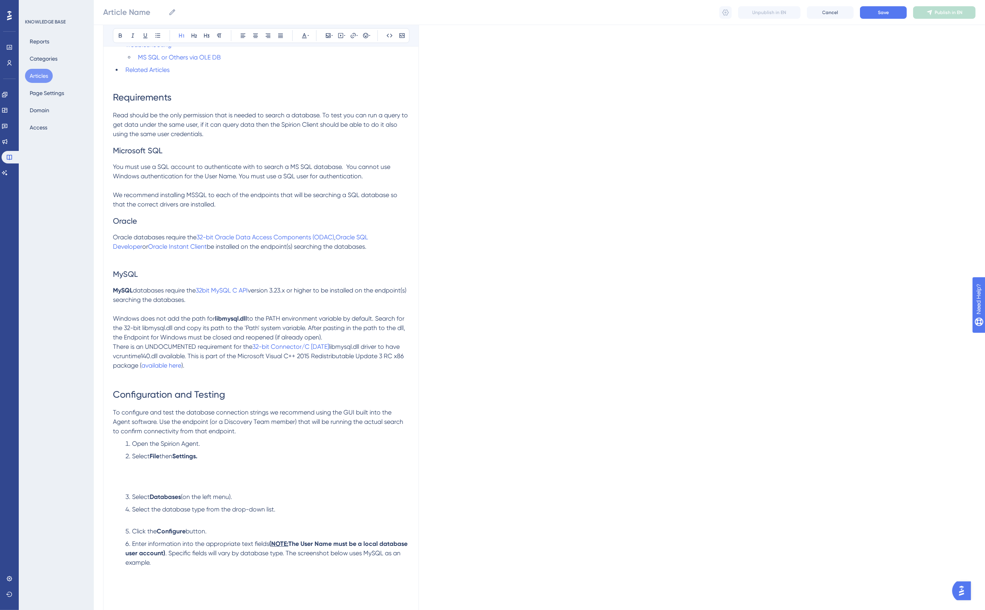
scroll to position [342, 0]
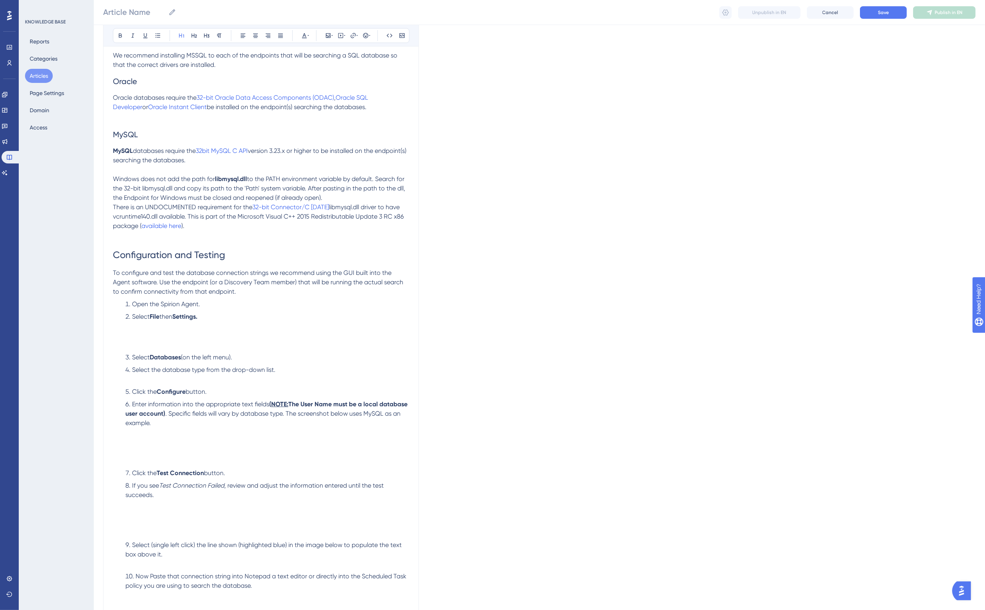
click at [161, 336] on li "Select File then Settings." at bounding box center [265, 331] width 287 height 38
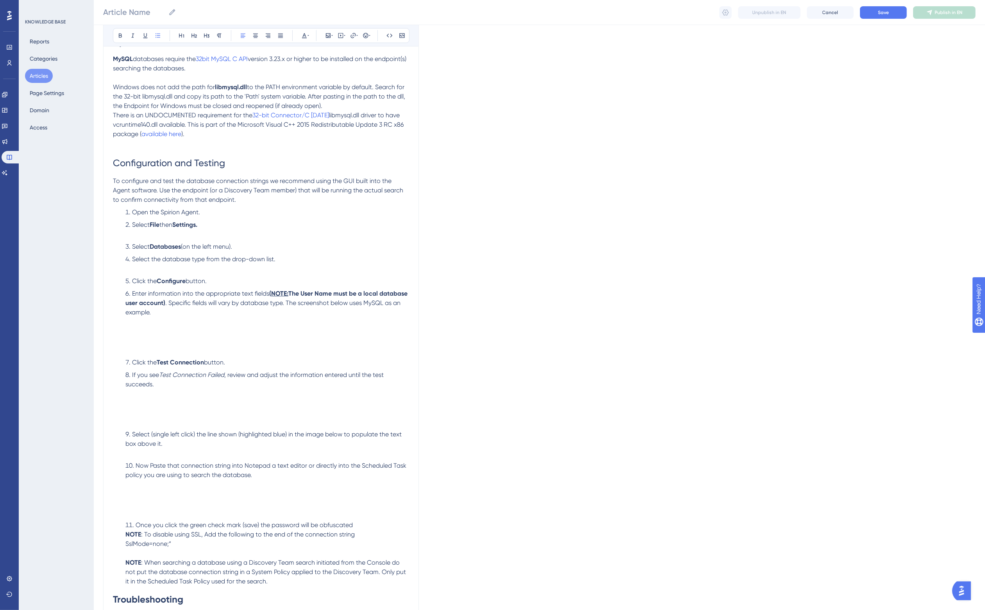
scroll to position [440, 0]
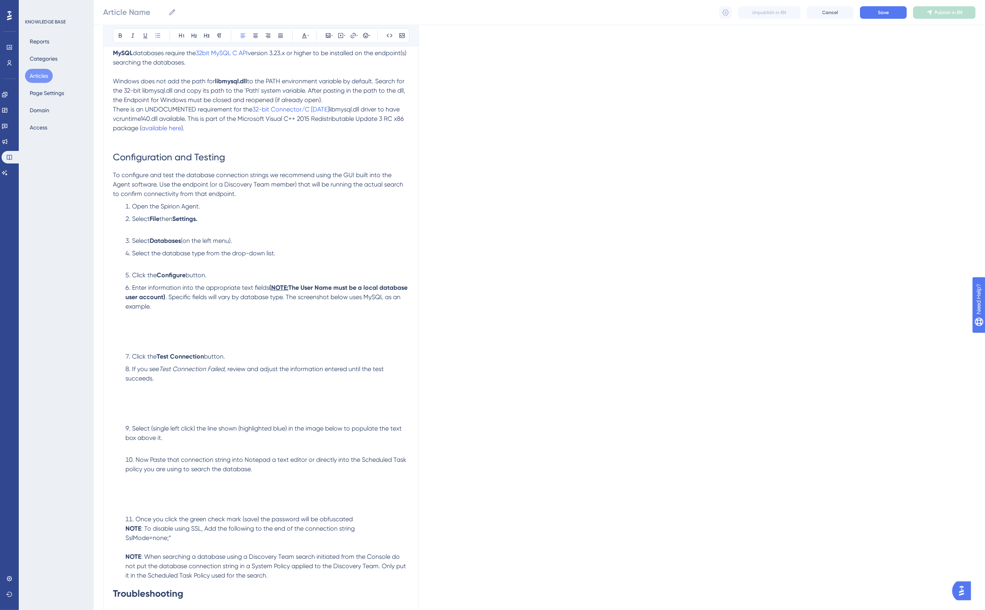
click at [178, 344] on li "Enter information into the appropriate text fields ( NOTE: The User Name must b…" at bounding box center [265, 316] width 287 height 66
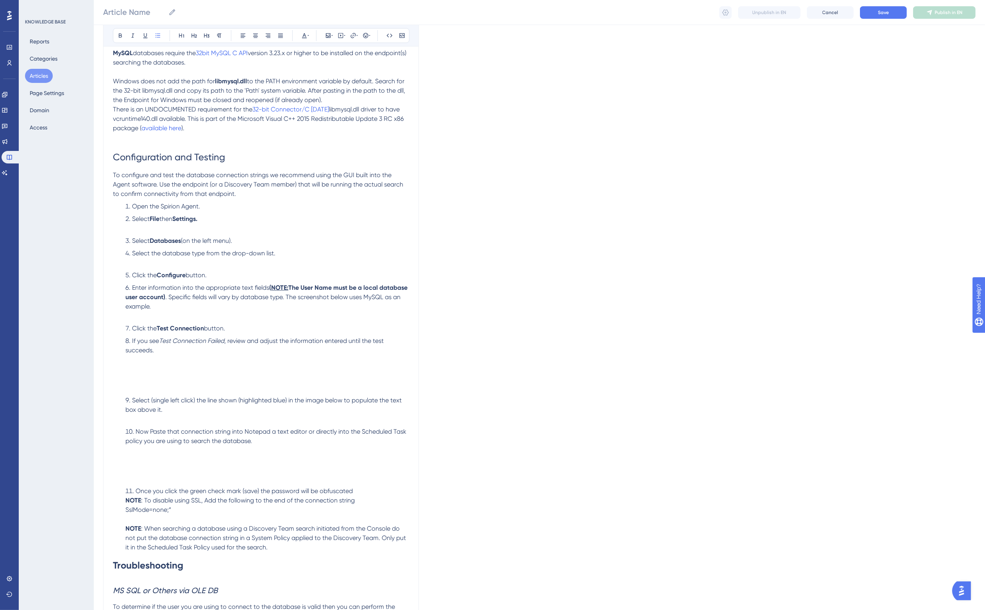
click at [170, 387] on li "If you see Test Connection Failed , review and adjust the information entered u…" at bounding box center [265, 364] width 287 height 56
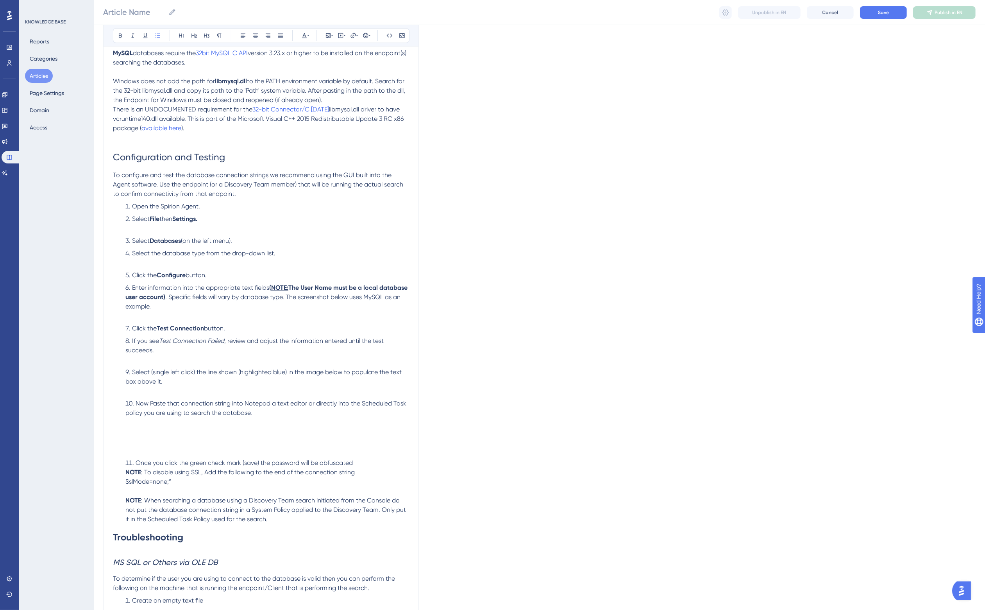
click at [171, 448] on li "Now Paste that connection string into Notepad a text editor or directly into th…" at bounding box center [265, 427] width 287 height 56
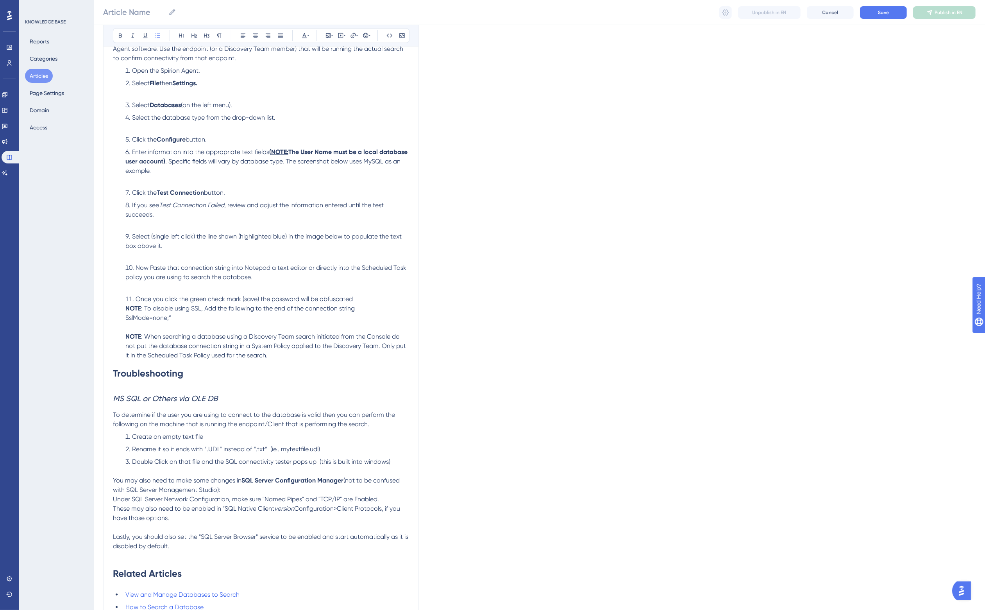
scroll to position [586, 0]
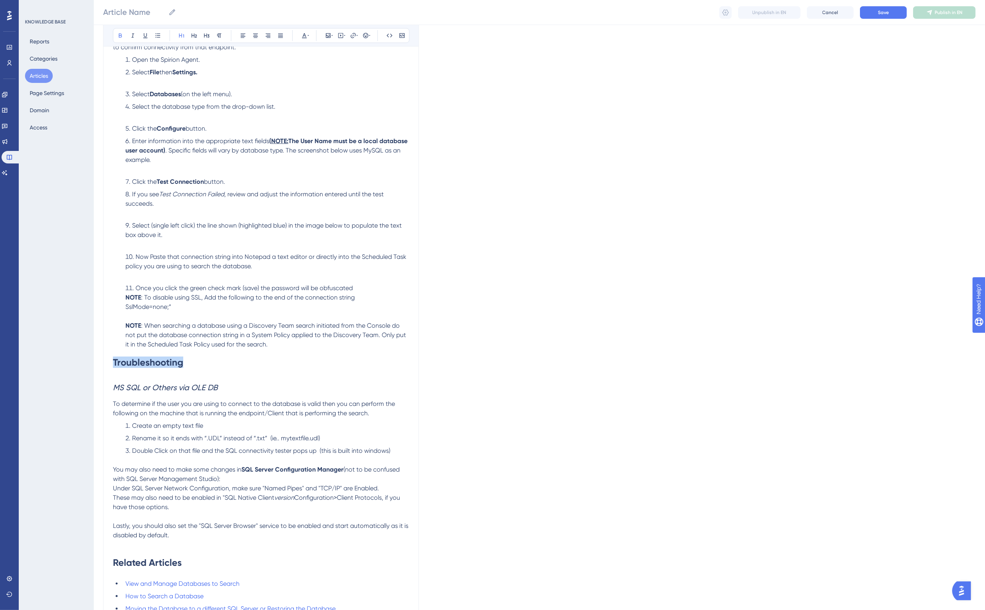
drag, startPoint x: 177, startPoint y: 362, endPoint x: 86, endPoint y: 366, distance: 90.7
click at [94, 366] on div "Performance Users Engagement Widgets Feedback Product Updates Knowledge Base AI…" at bounding box center [539, 54] width 891 height 1281
click at [184, 379] on h2 "MS SQL or Others via OLE DB" at bounding box center [261, 386] width 296 height 23
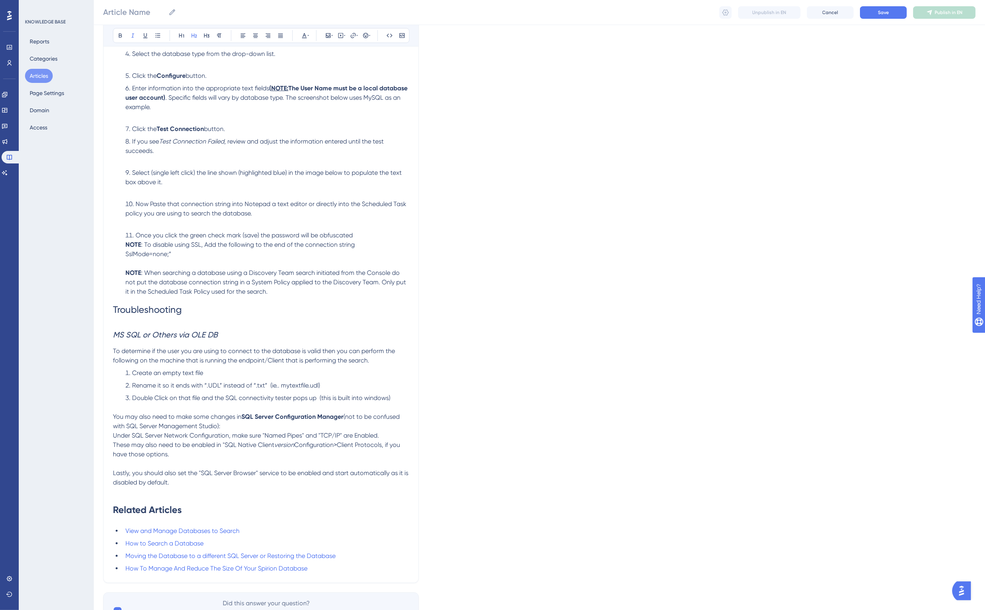
scroll to position [684, 0]
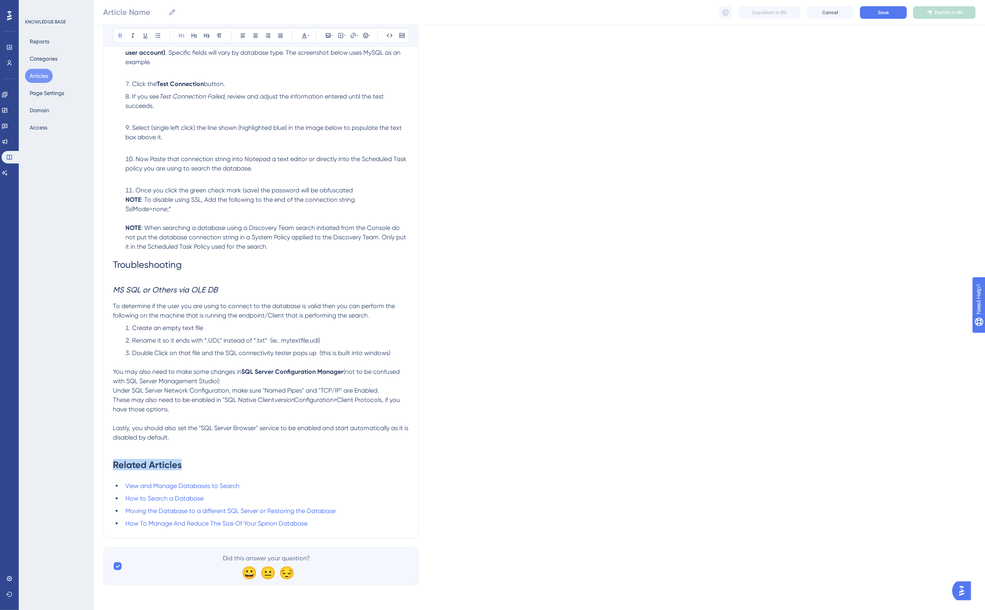
drag, startPoint x: 188, startPoint y: 464, endPoint x: 91, endPoint y: 468, distance: 97.0
click at [172, 450] on p at bounding box center [261, 446] width 296 height 9
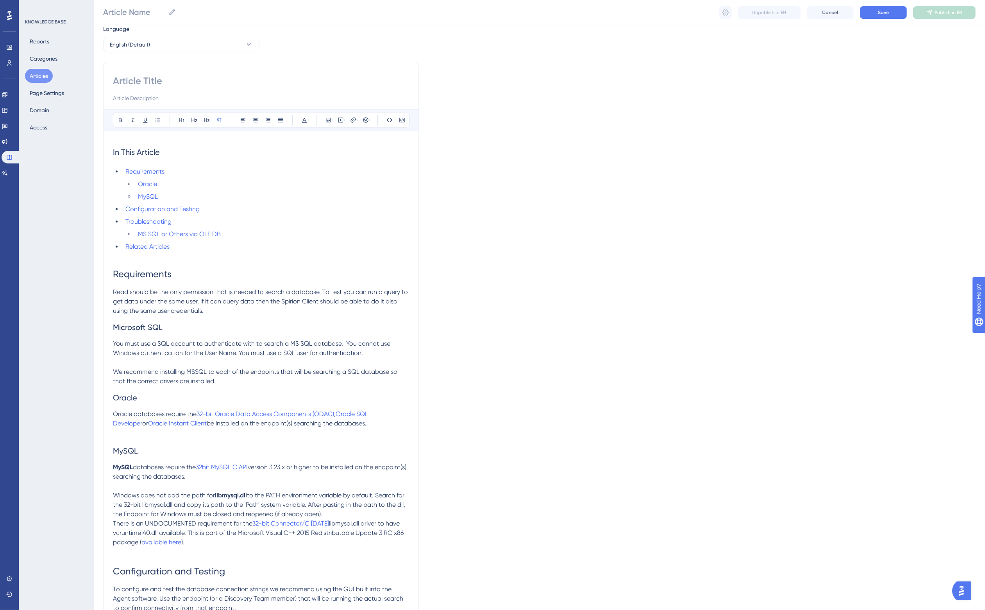
scroll to position [0, 0]
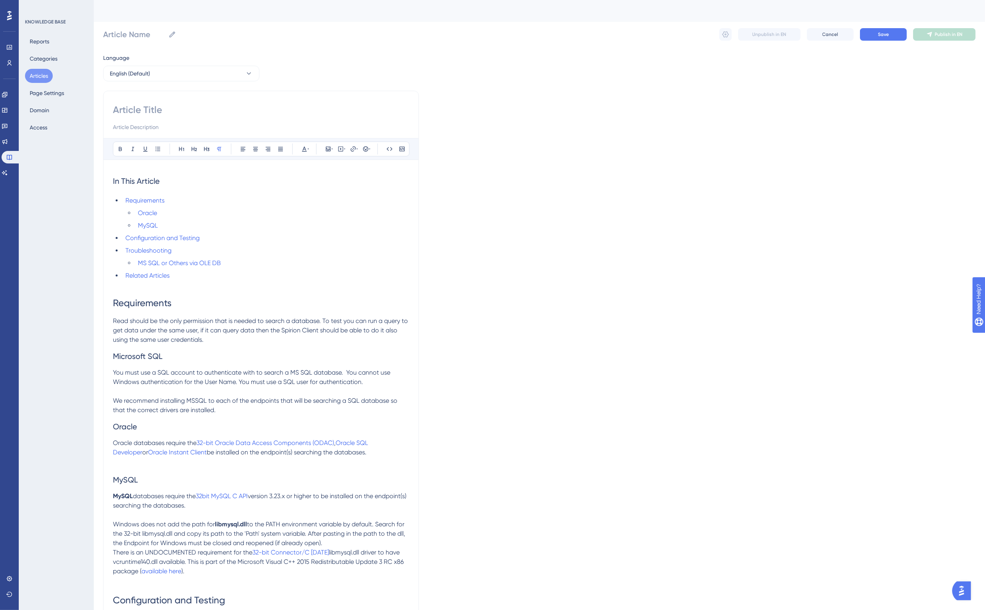
click at [180, 279] on li "Related Articles" at bounding box center [265, 275] width 287 height 9
type input "https://support.spirion.com/hc/en-us/articles/3600"
drag, startPoint x: 259, startPoint y: 277, endPoint x: 126, endPoint y: 278, distance: 132.5
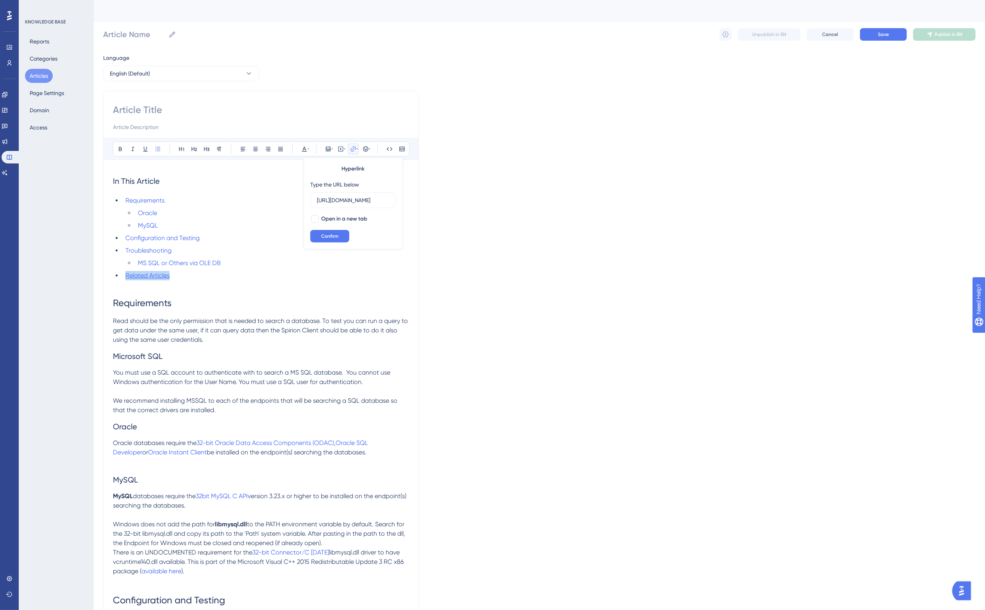
click at [126, 278] on li "Related Articles" at bounding box center [265, 275] width 287 height 9
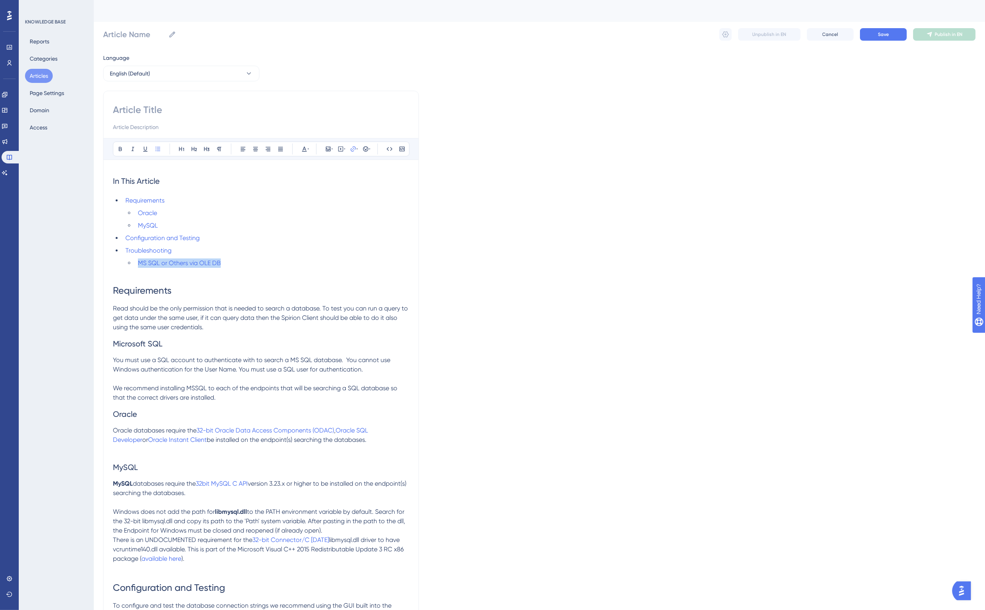
drag, startPoint x: 237, startPoint y: 264, endPoint x: 126, endPoint y: 263, distance: 110.6
click at [126, 263] on ul "MS SQL or Others via OLE DB" at bounding box center [267, 262] width 284 height 9
type input "h"
click at [335, 233] on span "Confirm" at bounding box center [329, 236] width 17 height 6
click at [244, 251] on li "Troubleshooting" at bounding box center [265, 250] width 287 height 9
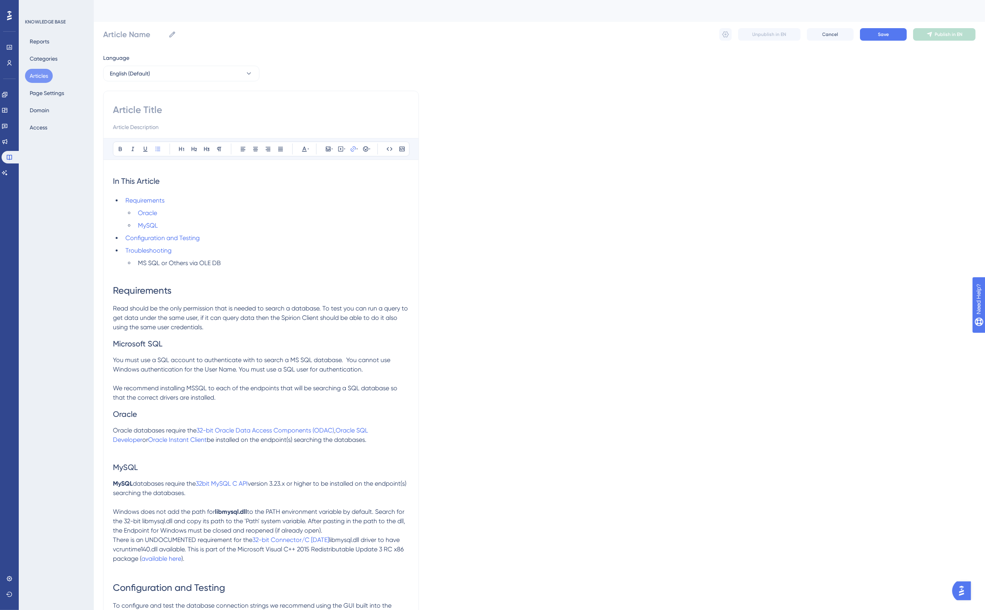
click at [182, 253] on li "Troubleshooting" at bounding box center [265, 250] width 287 height 9
type input "h"
click at [335, 232] on button "Confirm" at bounding box center [329, 236] width 39 height 13
click at [275, 237] on li "Configuration and Testing" at bounding box center [265, 237] width 287 height 9
click at [355, 149] on icon at bounding box center [352, 148] width 5 height 5
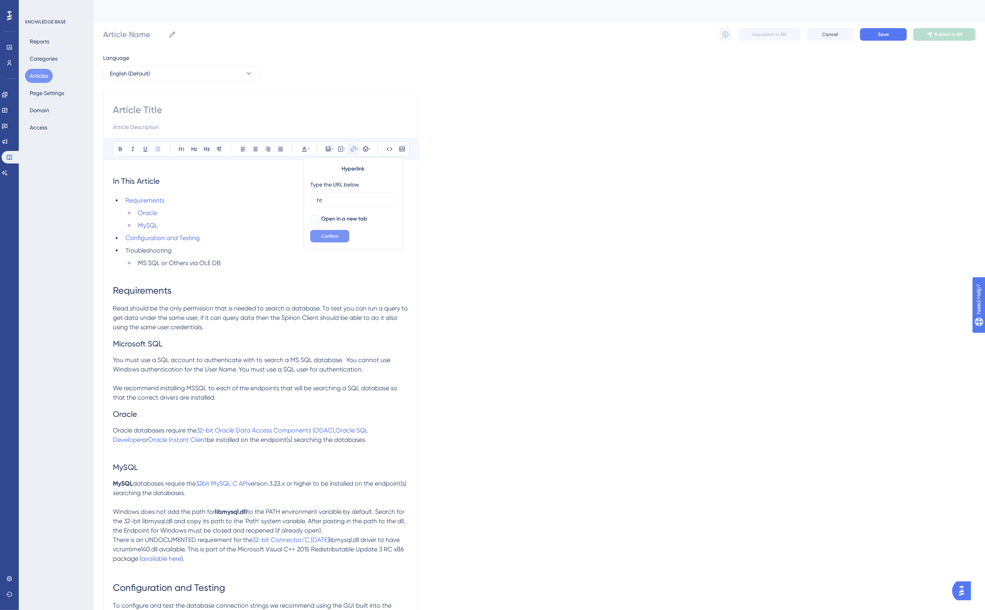
type input "h"
click at [332, 234] on span "Confirm" at bounding box center [329, 236] width 17 height 6
click at [356, 151] on icon at bounding box center [353, 149] width 6 height 6
click at [356, 149] on icon at bounding box center [353, 149] width 6 height 6
type input "h"
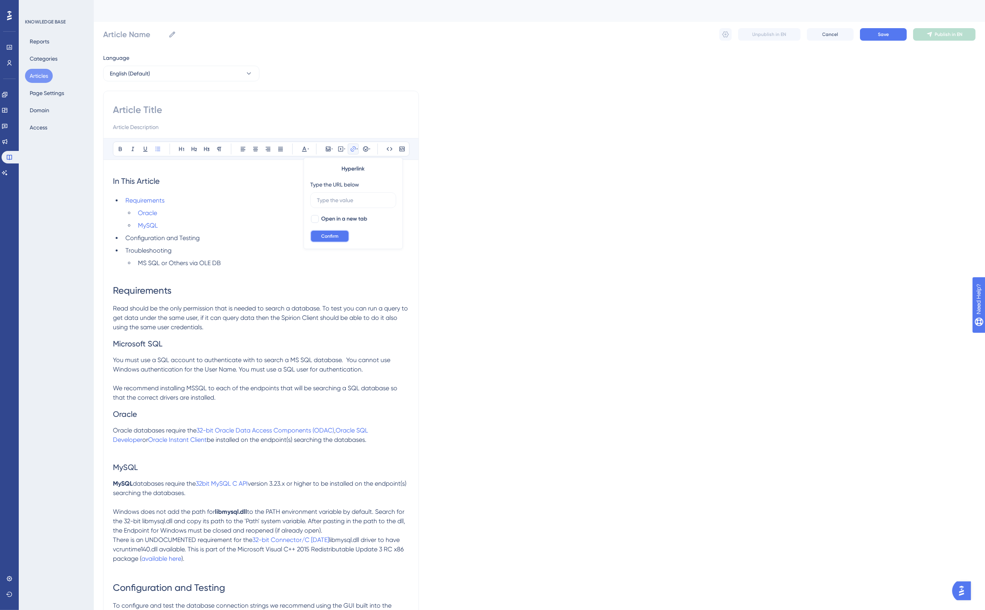
click at [335, 233] on span "Confirm" at bounding box center [329, 236] width 17 height 6
click at [356, 148] on icon at bounding box center [352, 148] width 5 height 5
click at [356, 149] on icon at bounding box center [357, 149] width 2 height 6
type input "h"
click at [334, 234] on span "Confirm" at bounding box center [329, 236] width 17 height 6
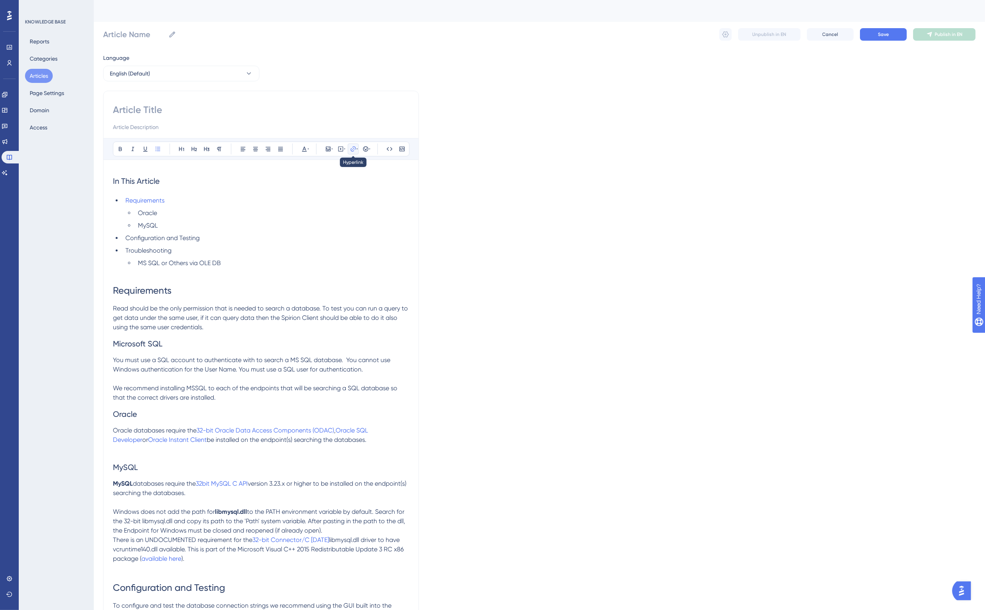
click at [354, 151] on icon at bounding box center [353, 149] width 6 height 6
click at [355, 150] on icon at bounding box center [353, 149] width 6 height 6
type input "h"
click at [337, 236] on span "Confirm" at bounding box center [329, 236] width 17 height 6
click at [879, 34] on span "Save" at bounding box center [883, 34] width 11 height 6
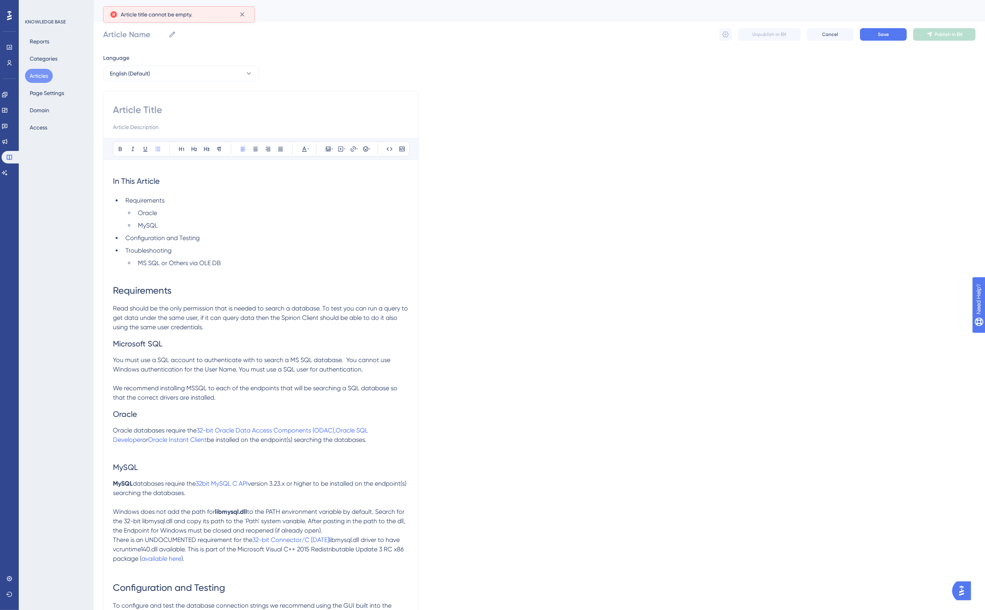
click at [146, 105] on input at bounding box center [261, 110] width 296 height 13
paste input "Configuring Database Connection Strings"
type input "Configuring Database Connection Strings"
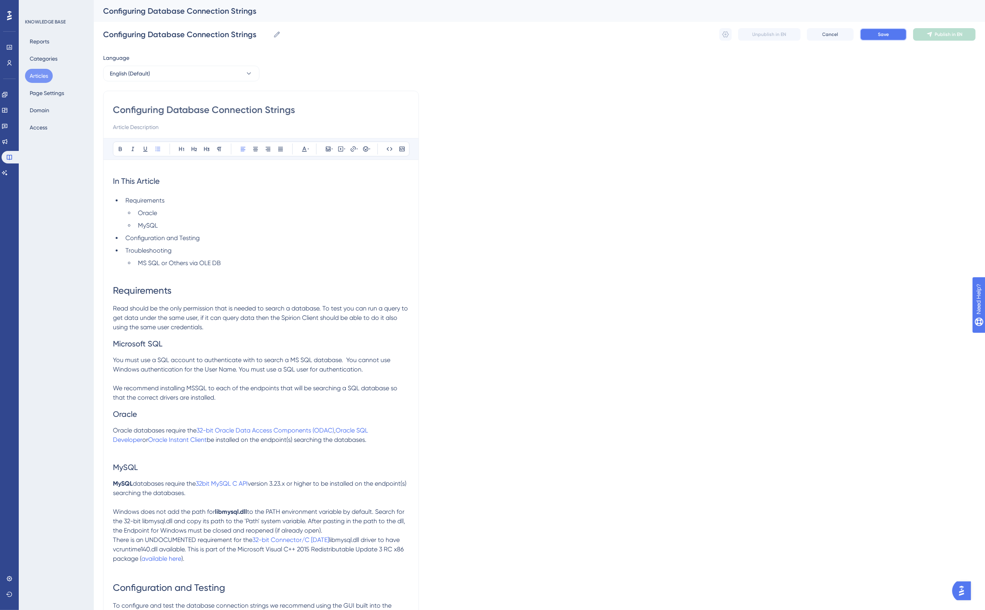
click at [891, 33] on button "Save" at bounding box center [883, 34] width 47 height 13
click at [32, 76] on button "Articles" at bounding box center [39, 76] width 28 height 14
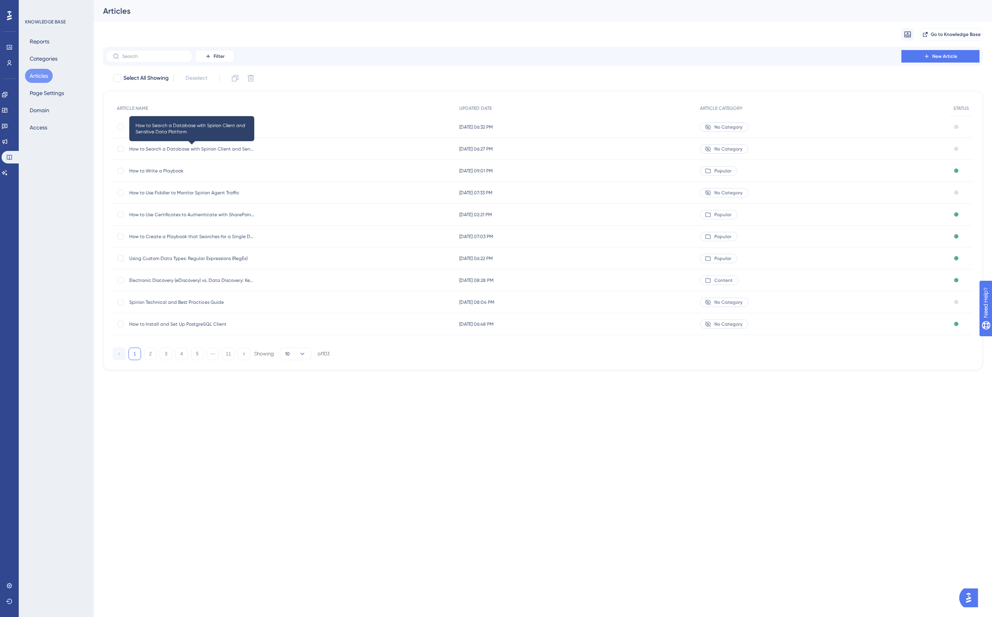
click at [210, 147] on span "How to Search a Database with Spirion Client and Sensitive Data Platform" at bounding box center [191, 149] width 125 height 6
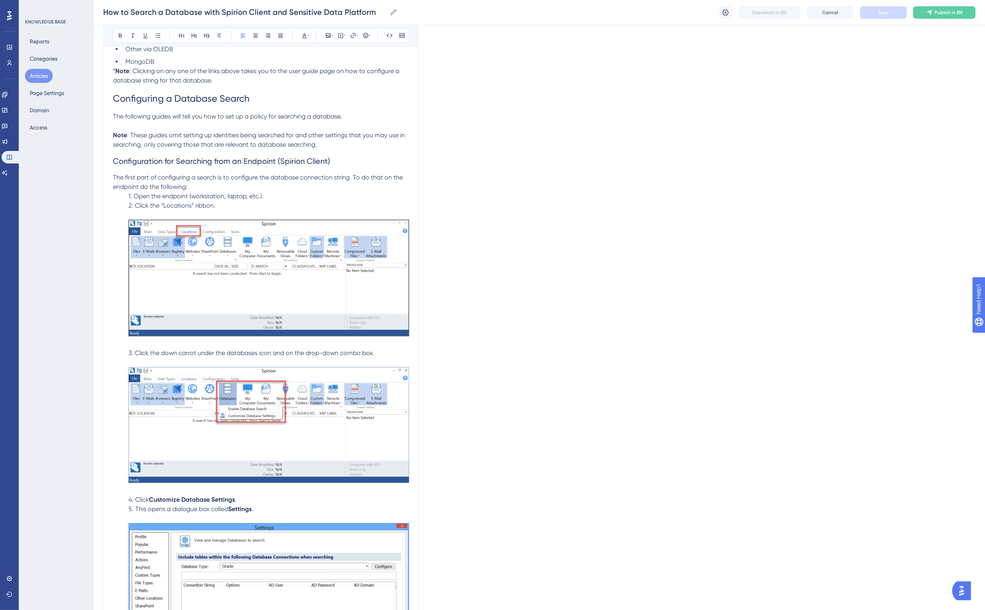
scroll to position [586, 0]
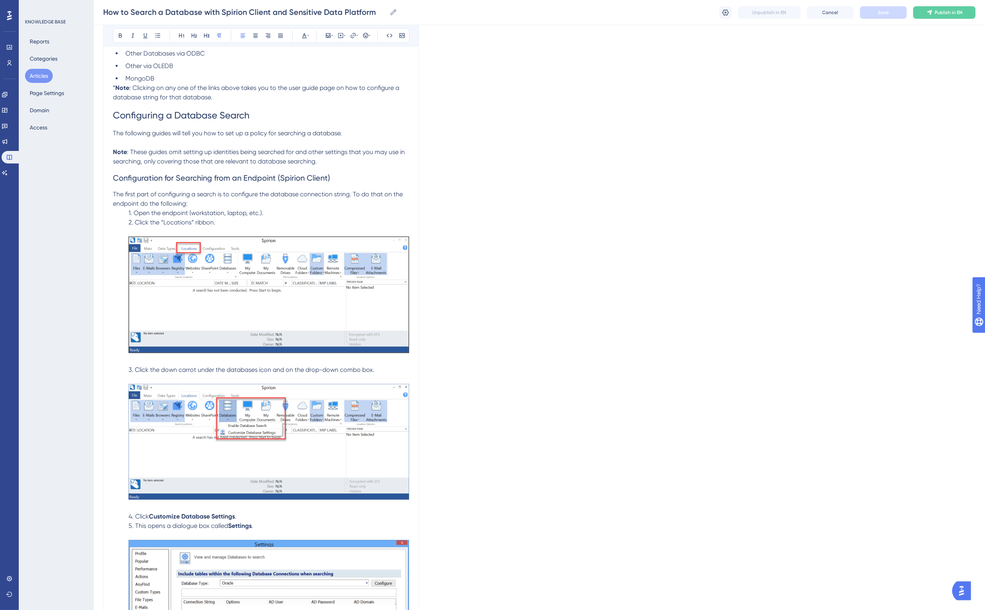
click at [178, 135] on span "The following guides will tell you how to set up a policy for searching a datab…" at bounding box center [227, 132] width 229 height 7
click at [358, 136] on p "The following guides describe you how to set up a policy for searching a databa…" at bounding box center [261, 133] width 296 height 9
click at [163, 223] on span "2. Click the “Locations” ribbon." at bounding box center [172, 221] width 87 height 7
click at [175, 224] on span "2. Click the Locations ribbon." at bounding box center [170, 221] width 82 height 7
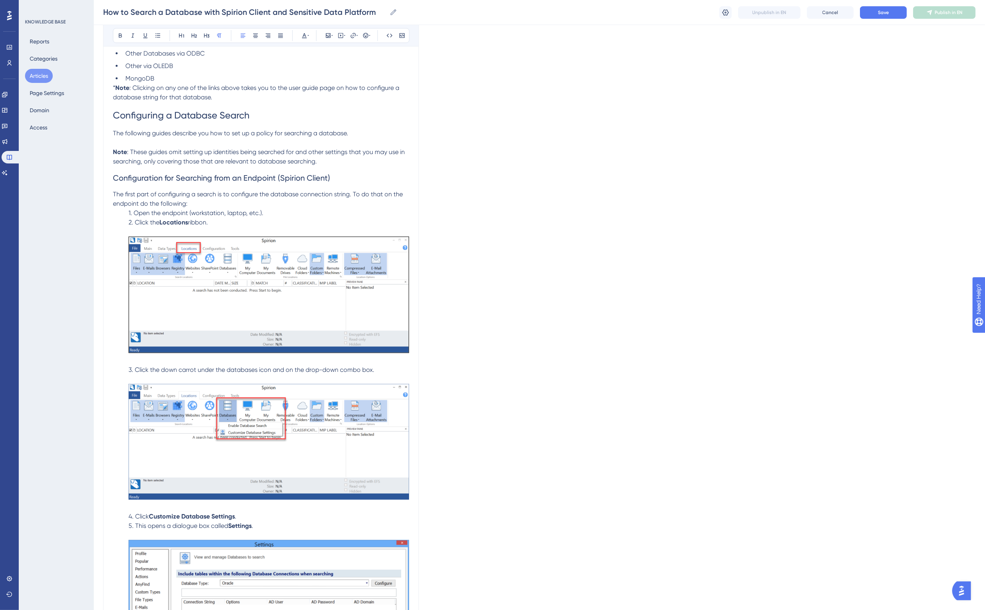
click at [224, 210] on span "1. Open the endpoint (workstation, laptop, etc.)." at bounding box center [196, 212] width 135 height 7
click at [199, 221] on span "ribbon." at bounding box center [198, 221] width 20 height 7
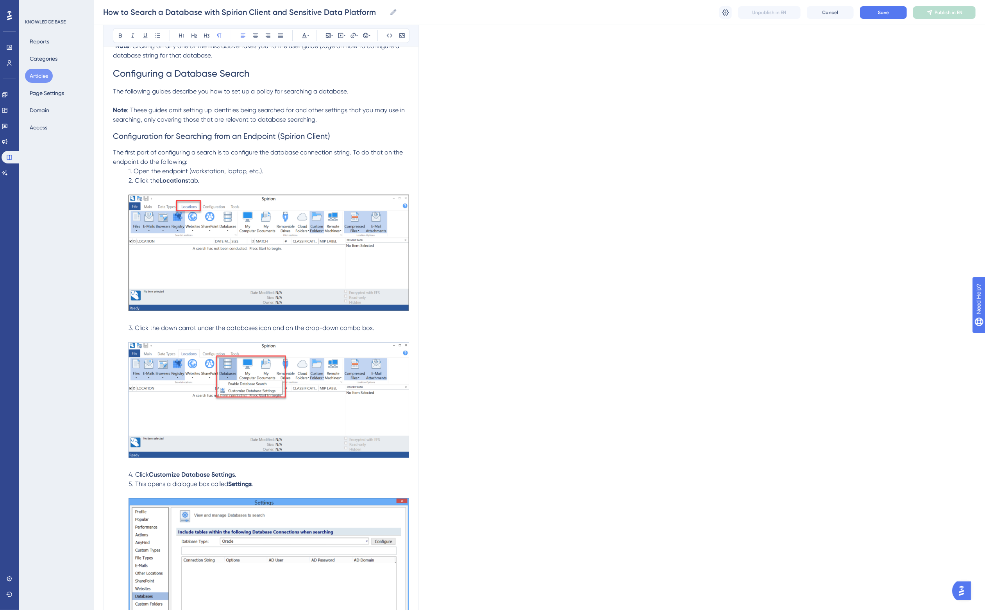
scroll to position [684, 0]
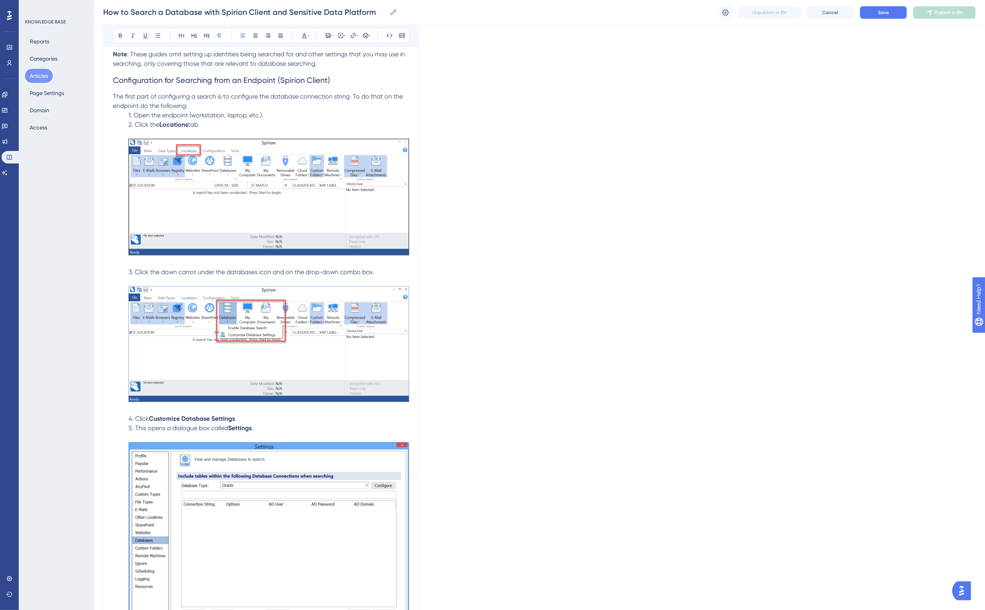
click at [239, 270] on span "3. Click the down carrot under the databases icon and on the drop-down combo bo…" at bounding box center [252, 271] width 246 height 7
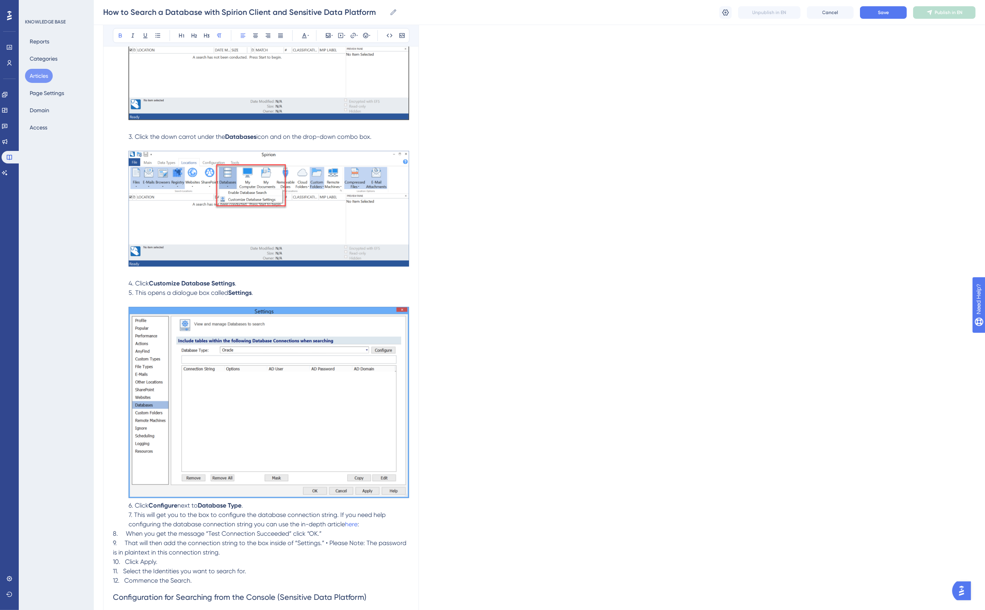
scroll to position [830, 0]
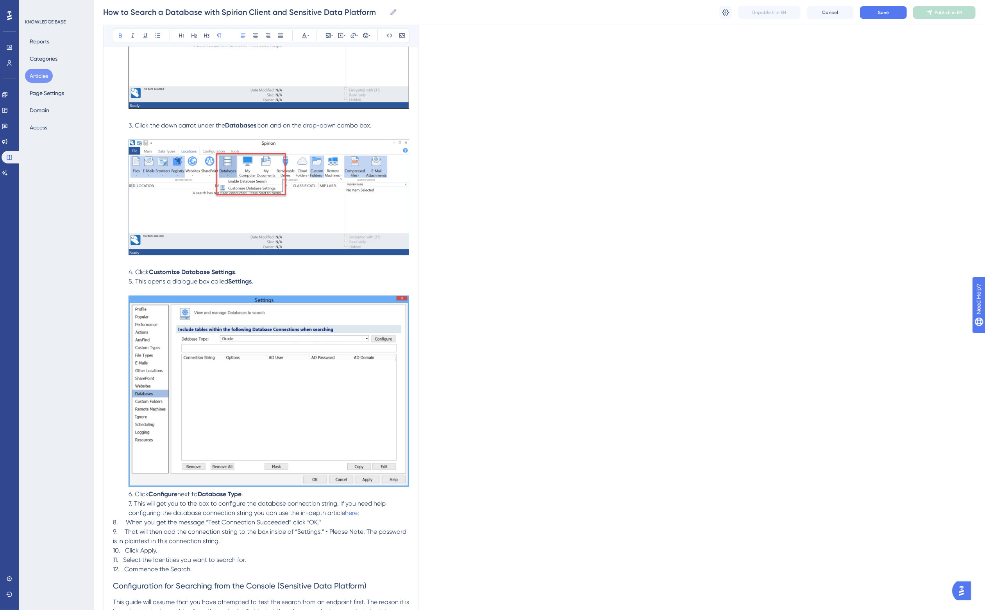
click at [188, 280] on span "5. This opens a dialogue box called" at bounding box center [179, 280] width 100 height 7
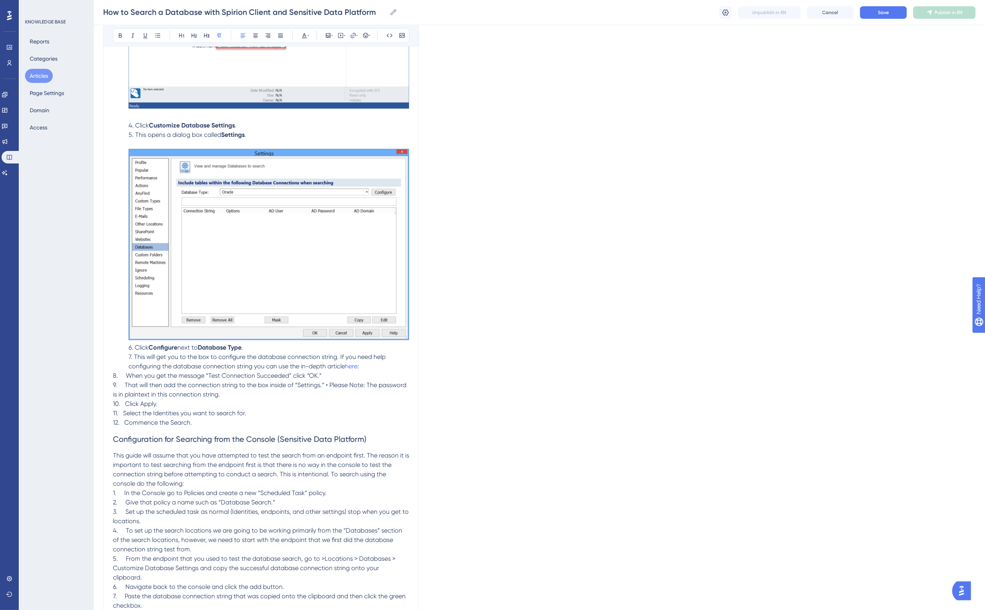
scroll to position [1026, 0]
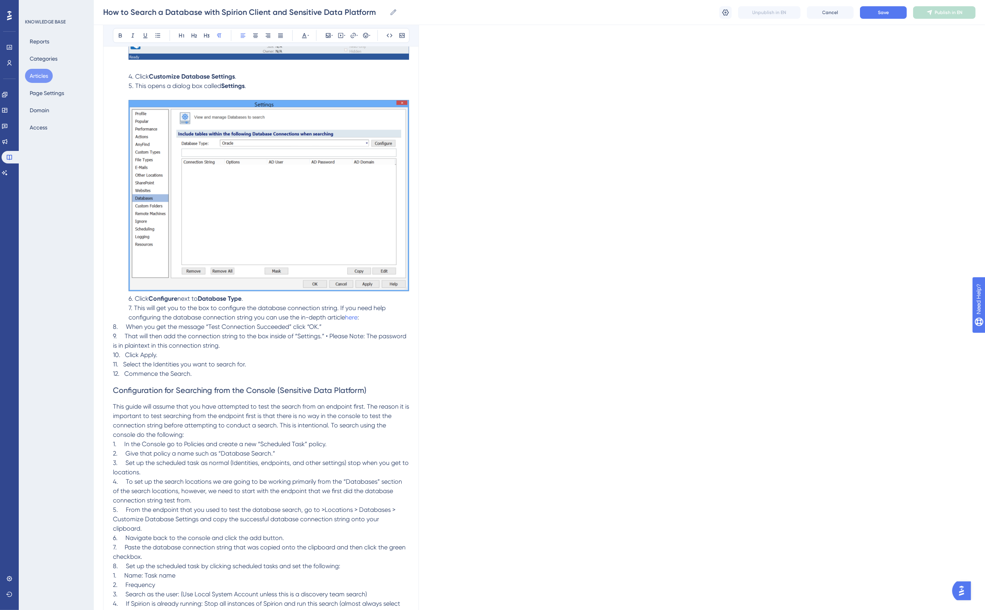
click at [256, 300] on p "6. Click Configure next to Database Type ." at bounding box center [261, 298] width 296 height 9
click at [151, 306] on span "7. This will get you to the box to configure the database connection string. If…" at bounding box center [258, 312] width 259 height 17
click at [340, 317] on p "7. This opens the box to configure the database connection string. If you need …" at bounding box center [261, 312] width 296 height 19
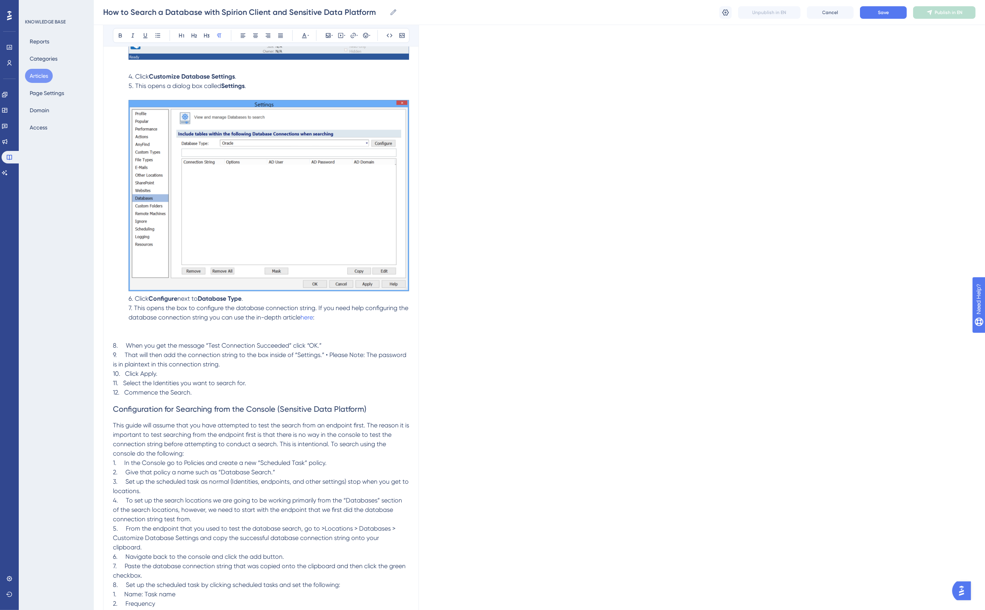
click at [318, 321] on p "7. This opens the box to configure the database connection string. If you need …" at bounding box center [261, 322] width 296 height 38
click at [310, 317] on span "here" at bounding box center [306, 316] width 13 height 7
click at [342, 322] on p "7. This opens the box to configure the database connection string. If you need …" at bounding box center [261, 322] width 296 height 38
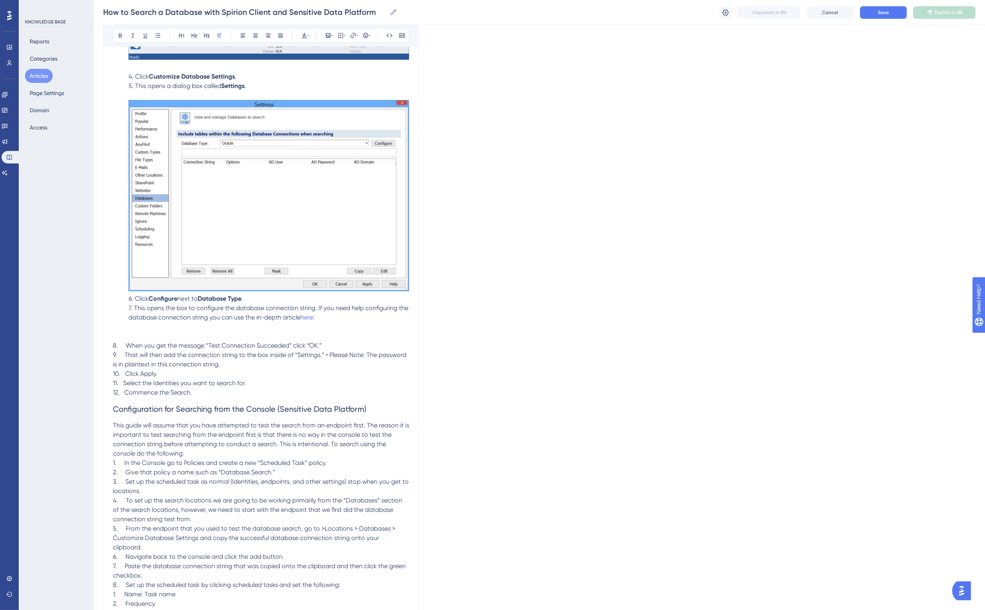
click at [223, 329] on p "7. This opens the box to configure the database connection string. If you need …" at bounding box center [261, 322] width 296 height 38
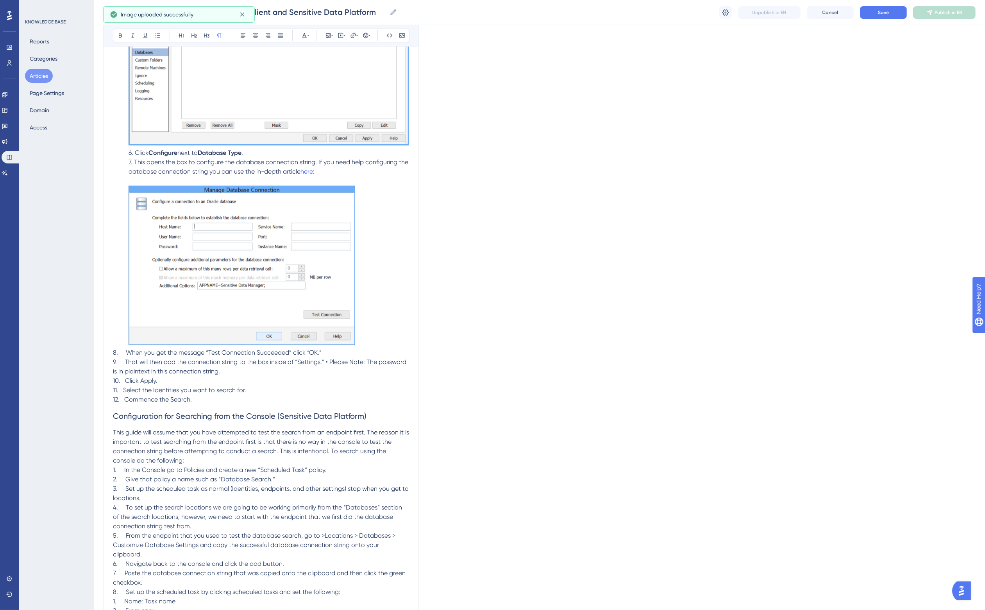
scroll to position [1172, 0]
click at [896, 14] on button "Save" at bounding box center [883, 12] width 47 height 13
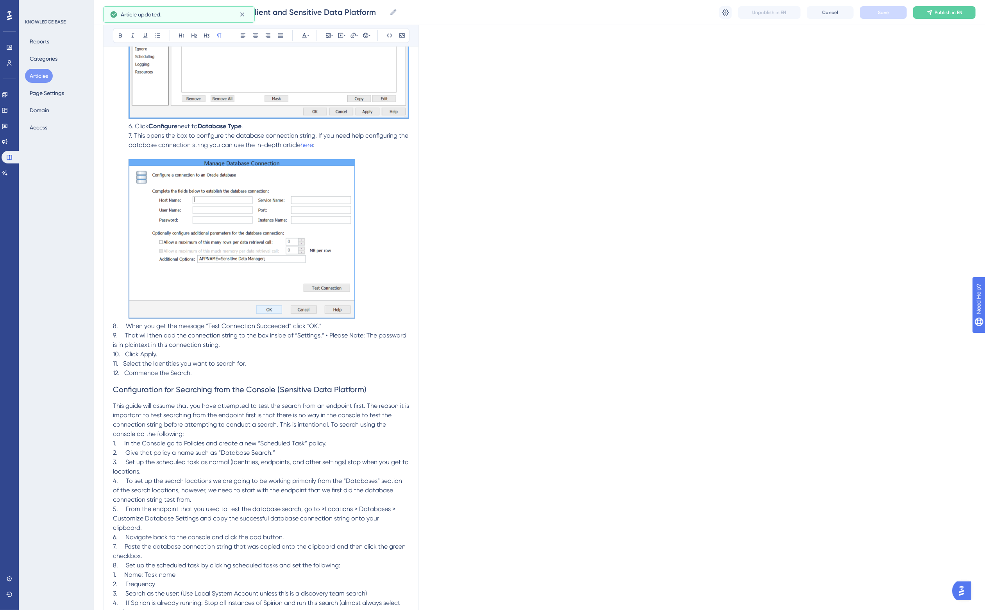
scroll to position [1221, 0]
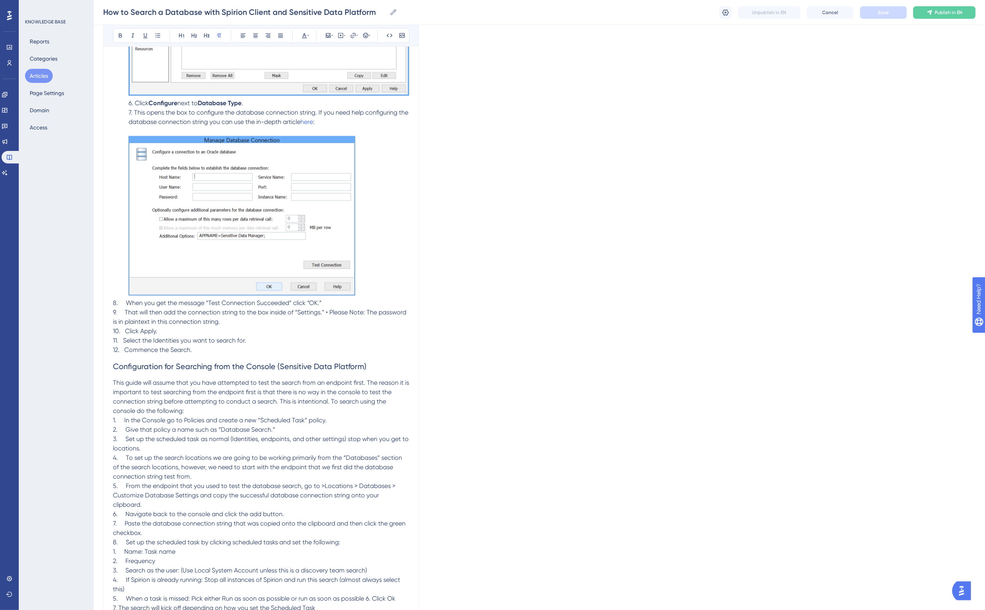
click at [147, 329] on span "10. Click Apply." at bounding box center [135, 330] width 45 height 7
click at [156, 312] on span "9. That will then add the connection string to the box inside of “Settings.” • …" at bounding box center [260, 316] width 295 height 17
click at [159, 327] on p "10. Click Apply ." at bounding box center [261, 330] width 296 height 9
click at [122, 318] on span "*Note: The password is in plaintext in this connection string." at bounding box center [197, 321] width 168 height 7
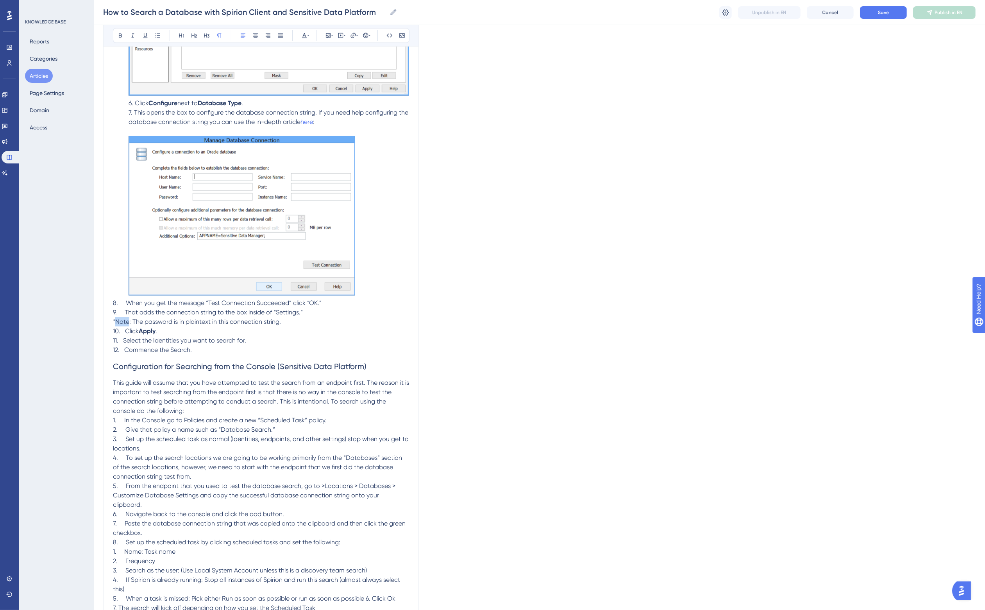
click at [122, 318] on span "*Note: The password is in plaintext in this connection string." at bounding box center [197, 321] width 168 height 7
click at [145, 349] on span "12. Commence the Search." at bounding box center [152, 349] width 79 height 7
click at [165, 322] on span ": The password is in plaintext in this connection string." at bounding box center [205, 321] width 152 height 7
click at [179, 349] on span "12. Commence the Search." at bounding box center [152, 349] width 79 height 7
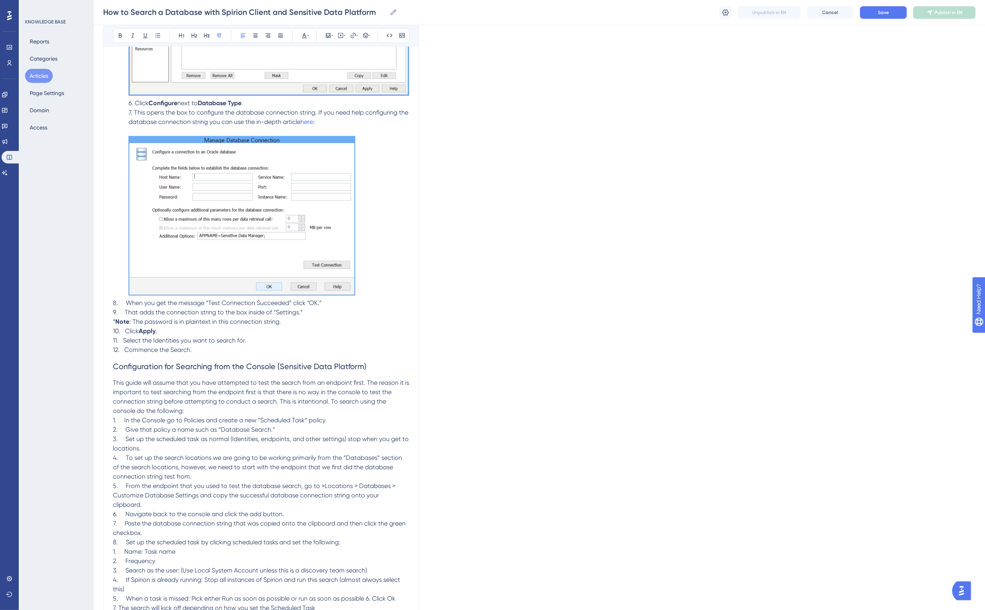
click at [233, 350] on p "12. Commence the Search." at bounding box center [261, 349] width 296 height 9
click at [175, 347] on span "12. Commence the Search." at bounding box center [152, 349] width 79 height 7
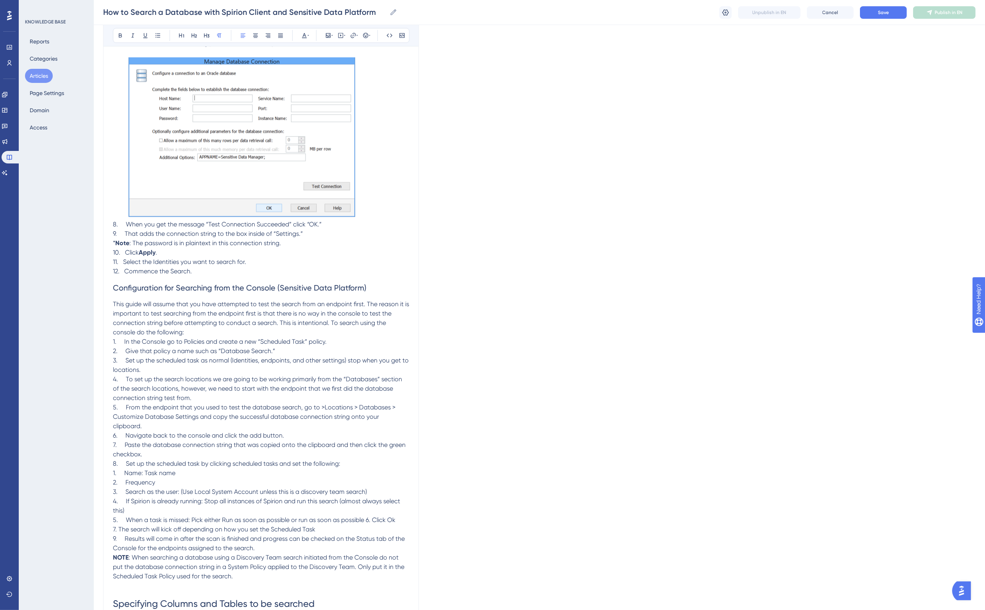
scroll to position [1319, 0]
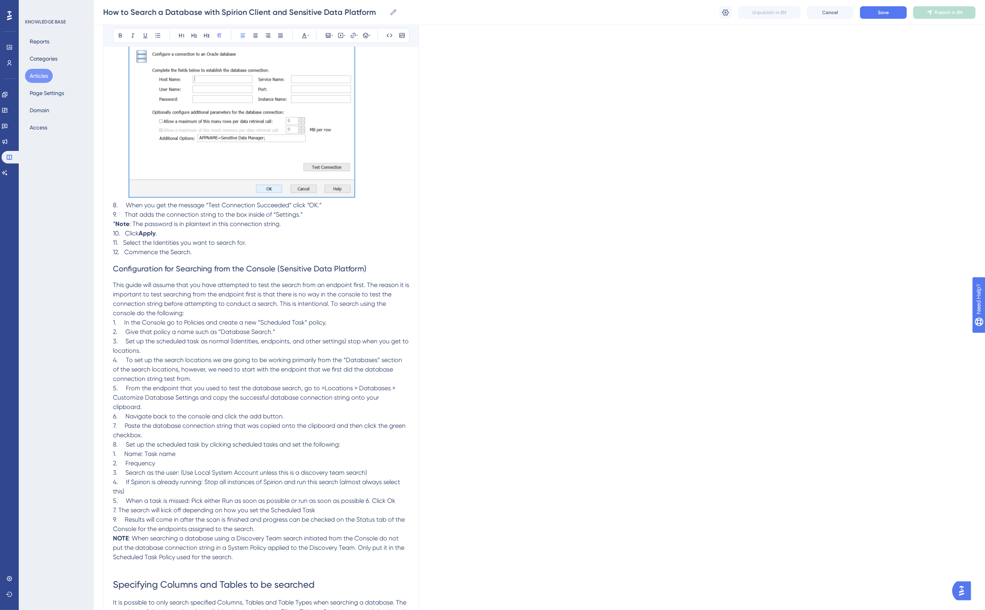
click at [147, 284] on span "This guide will assume that you have attempted to test the search from an endpo…" at bounding box center [262, 299] width 298 height 36
click at [107, 322] on div "How to Search a Database with Spirion Client and Sensitive Data Platform Bold I…" at bounding box center [261, 322] width 316 height 3107
click at [165, 313] on p "This guide assumes that you have attempted to test the search from an endpoint …" at bounding box center [261, 299] width 296 height 38
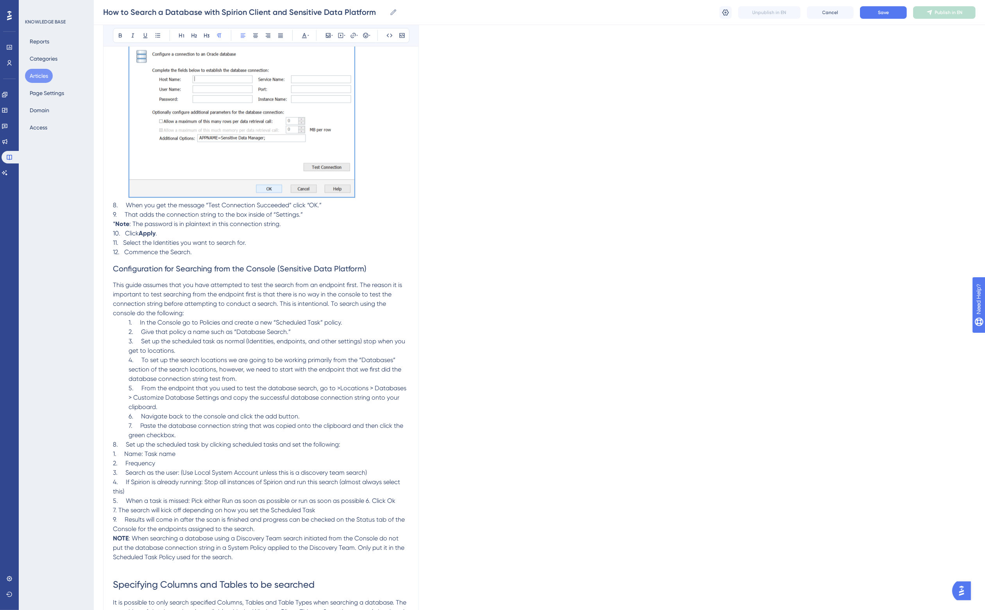
drag, startPoint x: 107, startPoint y: 439, endPoint x: 131, endPoint y: 447, distance: 25.3
click at [113, 440] on p "8. Set up the scheduled task by clicking scheduled tasks and set the following:" at bounding box center [261, 444] width 296 height 9
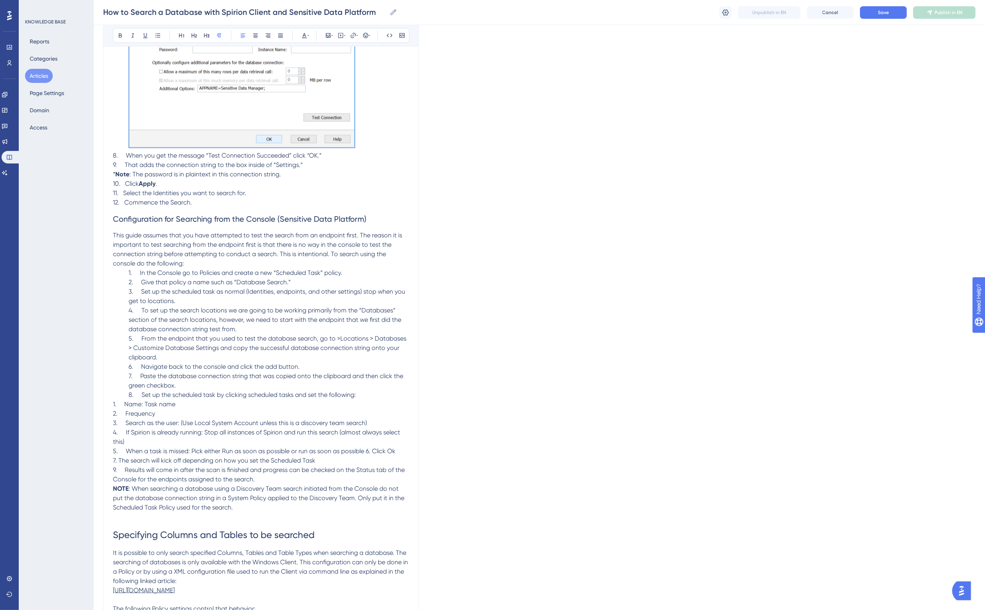
scroll to position [1514, 7]
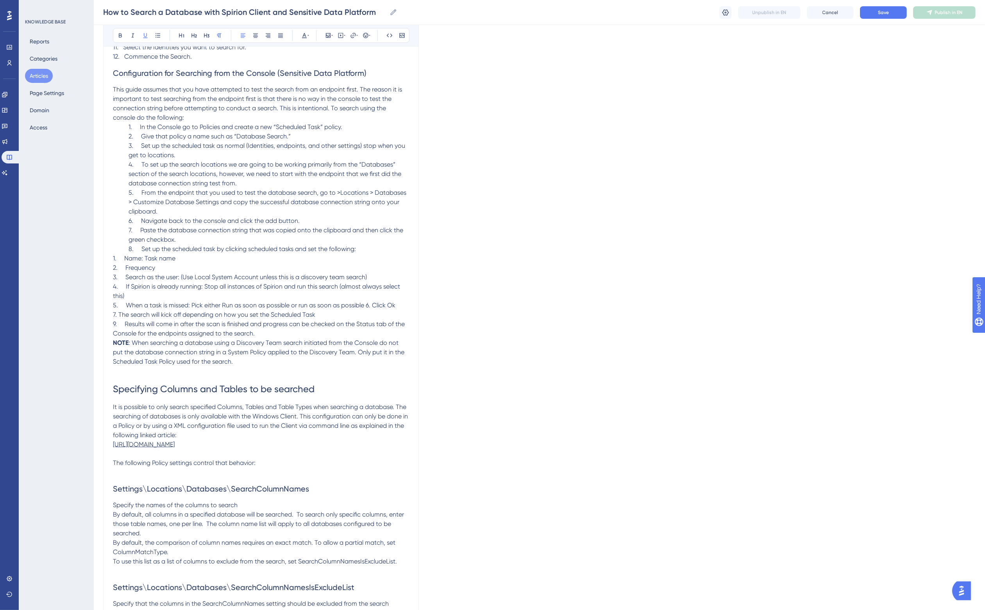
drag, startPoint x: 138, startPoint y: 454, endPoint x: 102, endPoint y: 446, distance: 37.0
click at [103, 446] on div "How to Search a Database with Spirion Client and Sensitive Data Platform Bold I…" at bounding box center [261, 127] width 316 height 3107
click at [350, 33] on icon at bounding box center [353, 35] width 6 height 6
click at [145, 458] on p at bounding box center [261, 453] width 296 height 9
drag, startPoint x: 143, startPoint y: 454, endPoint x: 100, endPoint y: 447, distance: 43.2
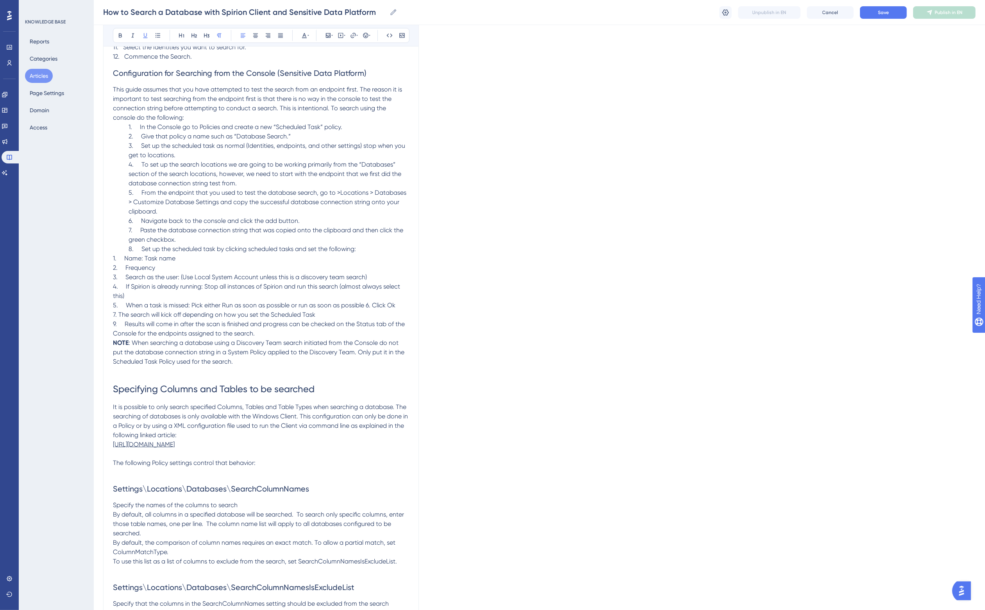
click at [103, 447] on div "How to Search a Database with Spirion Client and Sensitive Data Platform Bold I…" at bounding box center [261, 127] width 316 height 3107
copy span "https://support.spirion.com/hc/en-us/articles/115000018911-Endpoint-Software-Co…"
click at [350, 34] on icon at bounding box center [353, 35] width 6 height 6
type input "https://support.spirion.com/hc/en-us/articles/115000018911-Endpoint-Software-Co…"
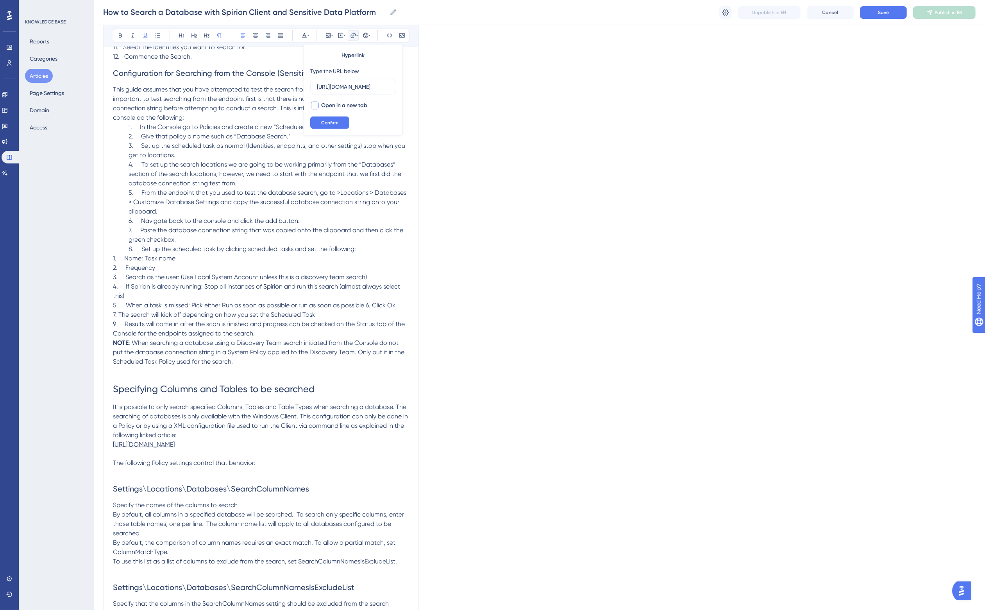
click at [350, 104] on span "Open in a new tab" at bounding box center [344, 105] width 46 height 9
checkbox input "true"
click at [331, 118] on button "Confirm" at bounding box center [329, 122] width 39 height 13
click at [260, 342] on span ": When searching a database using a Discovery Team search initiated from the Co…" at bounding box center [259, 352] width 293 height 26
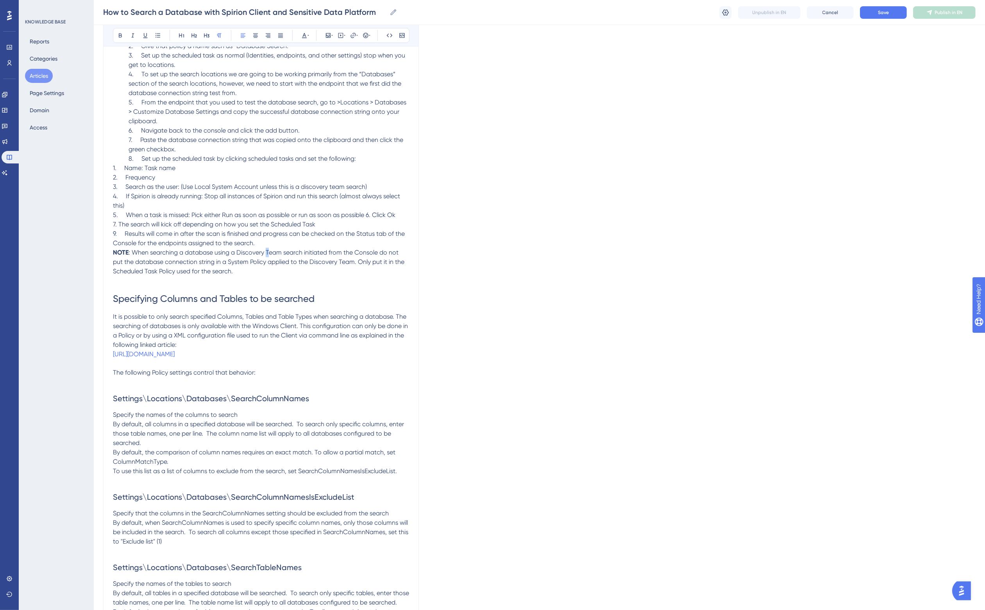
scroll to position [1612, 7]
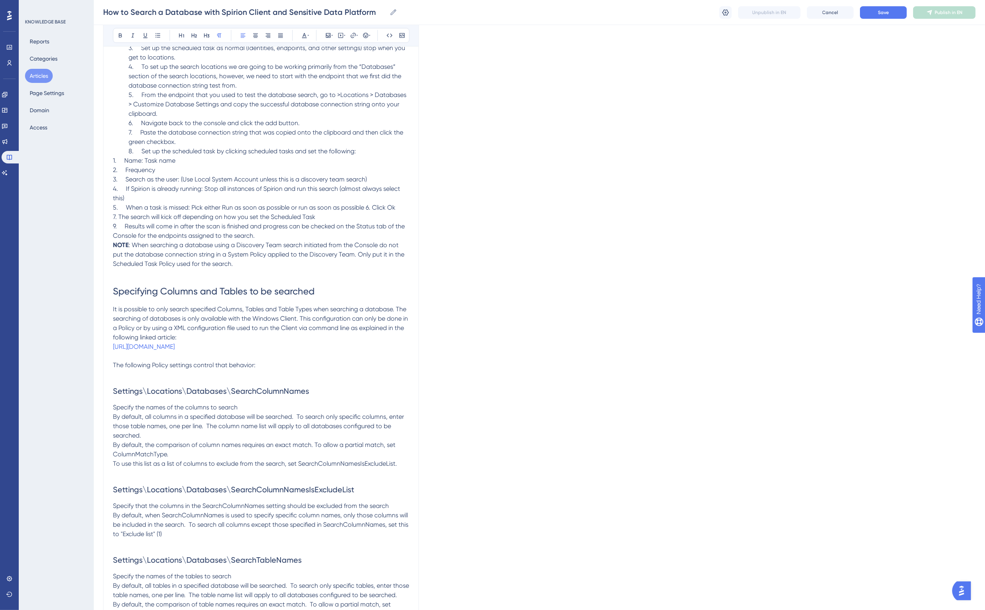
click at [252, 379] on p at bounding box center [261, 374] width 296 height 9
click at [141, 394] on h2 "Settings\Locations\Databases\SearchColumnNames" at bounding box center [261, 390] width 296 height 23
click at [252, 412] on p "Specify the names of the columns to search" at bounding box center [261, 407] width 296 height 9
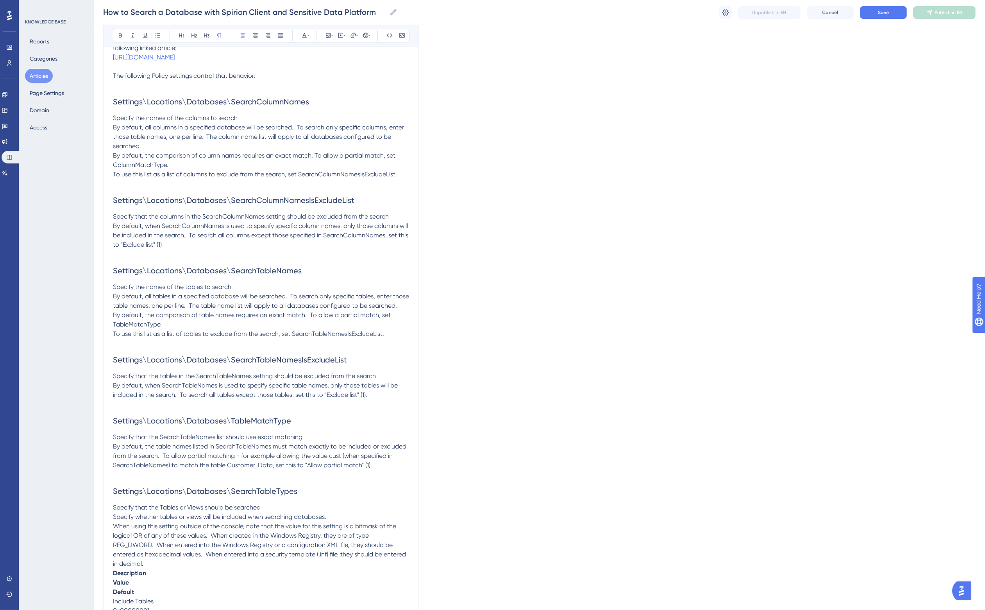
scroll to position [1905, 7]
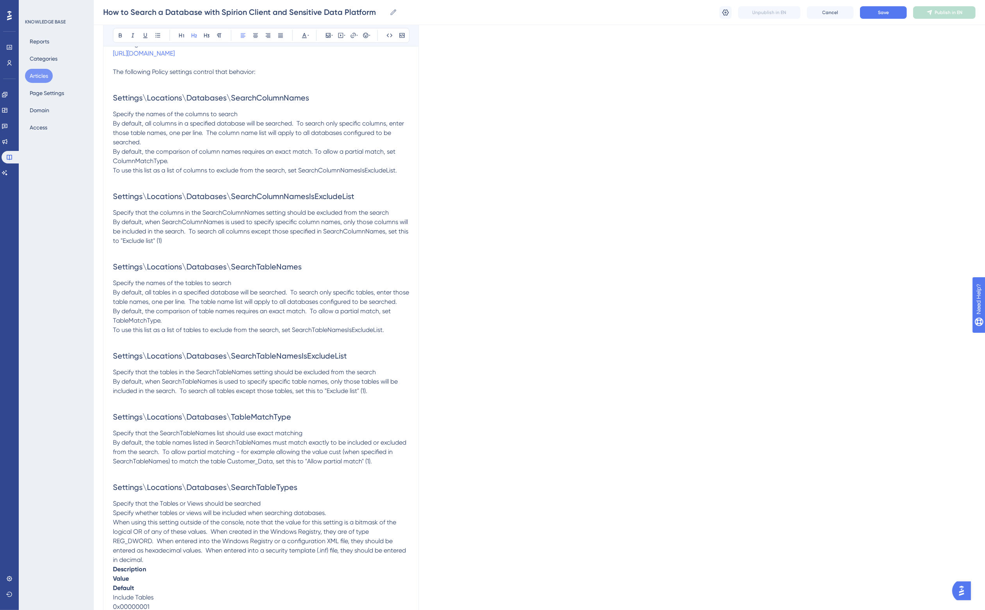
drag, startPoint x: 297, startPoint y: 375, endPoint x: 247, endPoint y: 387, distance: 51.0
click at [245, 368] on h2 "Settings\Locations\Databases\SearchTableNamesIsExcludeList" at bounding box center [261, 355] width 296 height 23
click at [133, 165] on span "By default, the comparison of column names requires an exact match. To allow a …" at bounding box center [255, 156] width 284 height 17
click at [234, 265] on h2 "Settings\Locations\Databases\SearchTableNames" at bounding box center [261, 266] width 296 height 23
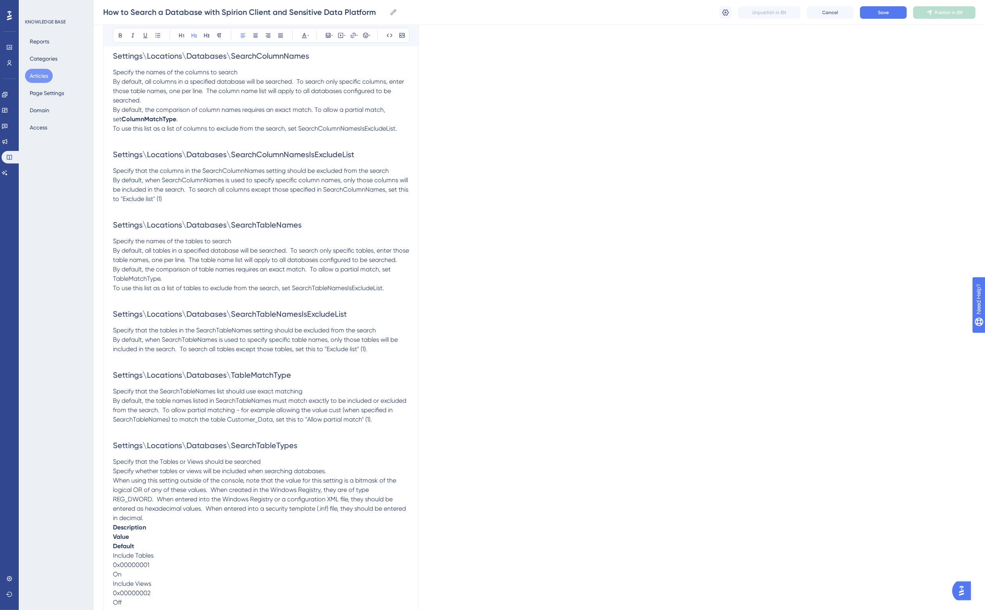
scroll to position [2051, 7]
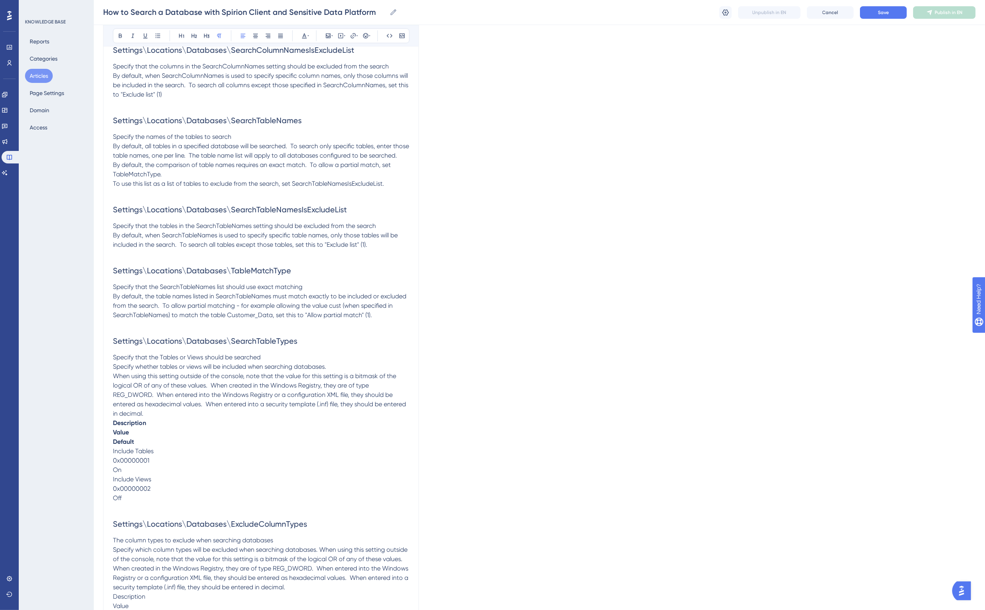
click at [273, 316] on span "By default, the table names listed in SearchTableNames must match exactly to be…" at bounding box center [260, 305] width 295 height 26
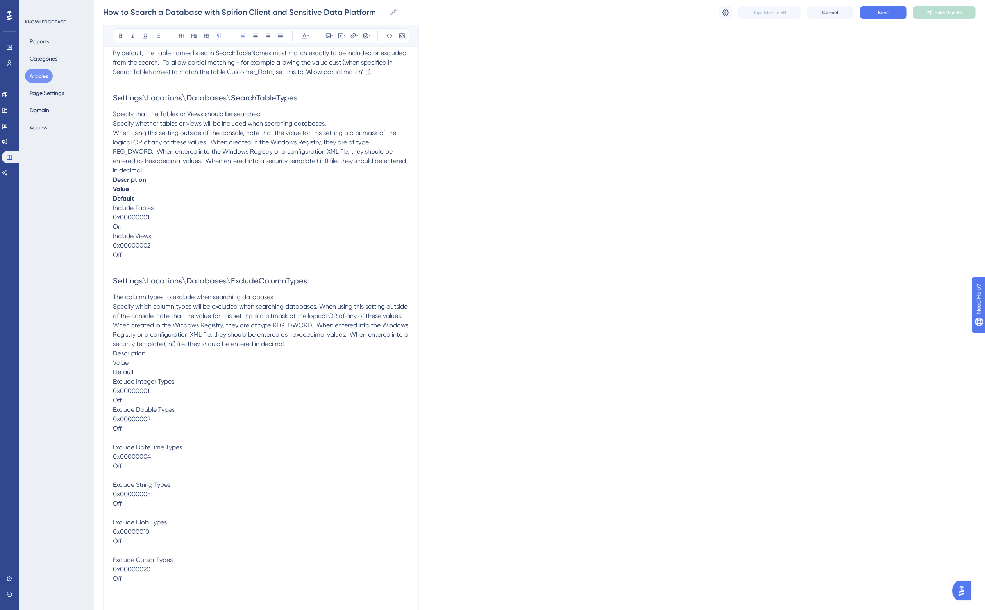
scroll to position [2295, 7]
drag, startPoint x: 233, startPoint y: 335, endPoint x: 233, endPoint y: 340, distance: 4.7
click at [234, 335] on span "Specify which column types will be excluded when searching databases. When usin…" at bounding box center [261, 323] width 297 height 45
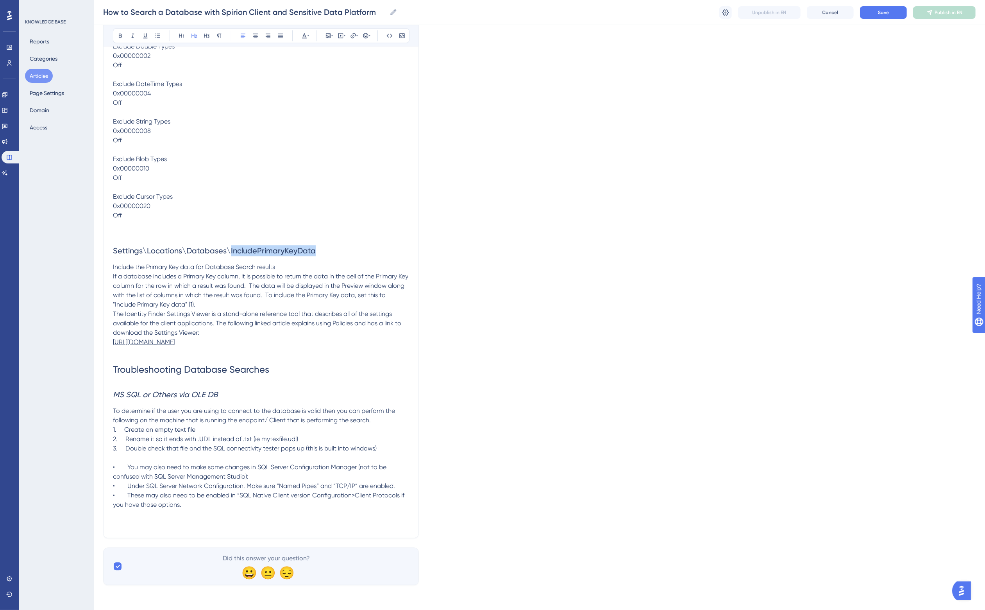
scroll to position [2685, 7]
drag, startPoint x: 266, startPoint y: 438, endPoint x: 151, endPoint y: 339, distance: 152.1
click at [140, 326] on span "The Identity Finder Settings Viewer is a stand-alone reference tool that descri…" at bounding box center [258, 323] width 290 height 26
click at [253, 439] on span "2. Rename it so it ends with .UDL instead of .txt (ie mytexfile.udl)" at bounding box center [205, 438] width 185 height 7
click at [331, 348] on p at bounding box center [261, 351] width 296 height 9
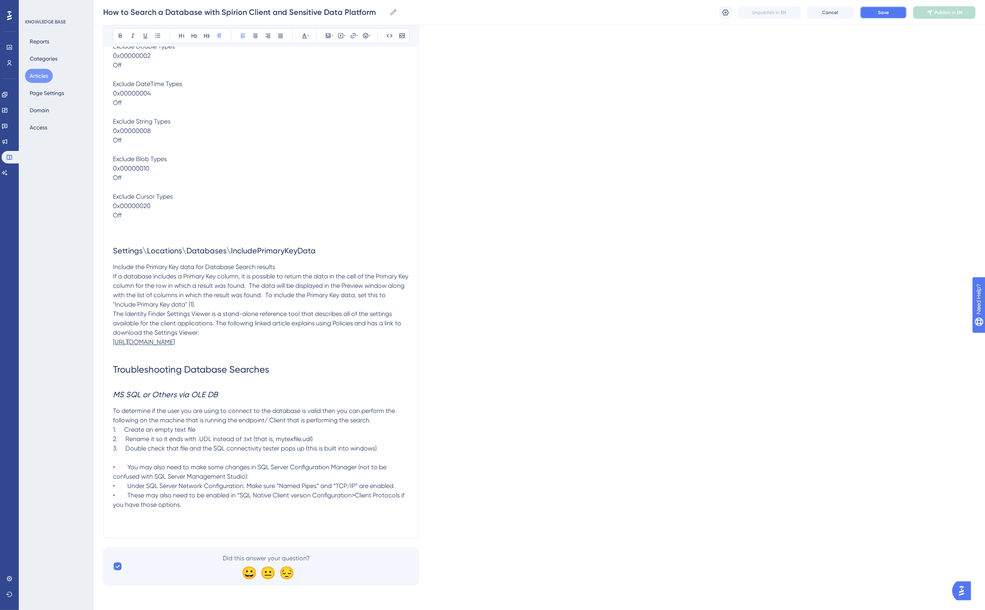
click at [881, 7] on button "Save" at bounding box center [883, 12] width 47 height 13
click at [274, 262] on p "Include the Primary Key data for Database Search results" at bounding box center [261, 266] width 296 height 9
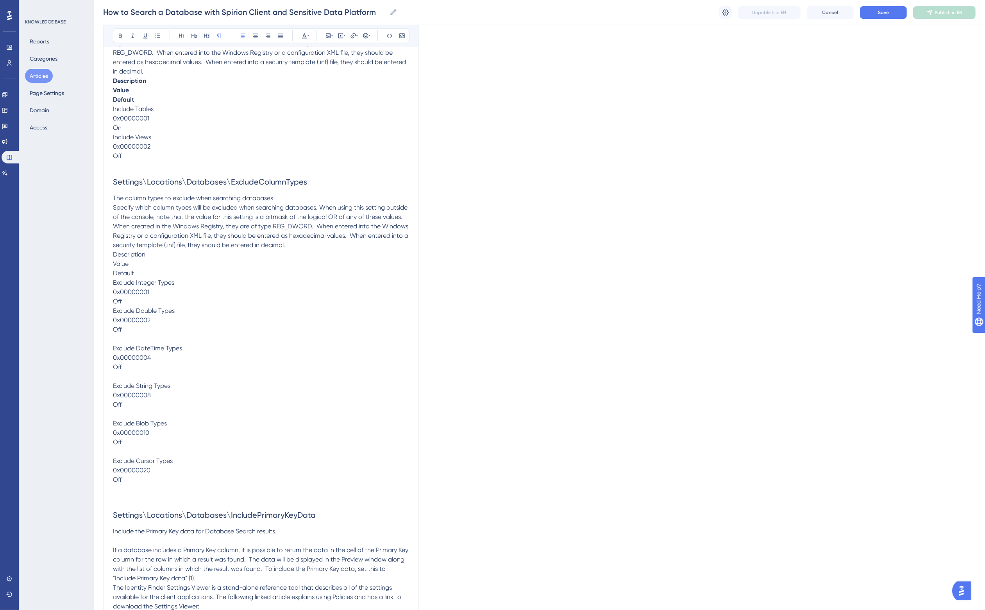
scroll to position [2392, 7]
click at [275, 204] on p "The column types to exclude when searching databases" at bounding box center [261, 199] width 296 height 9
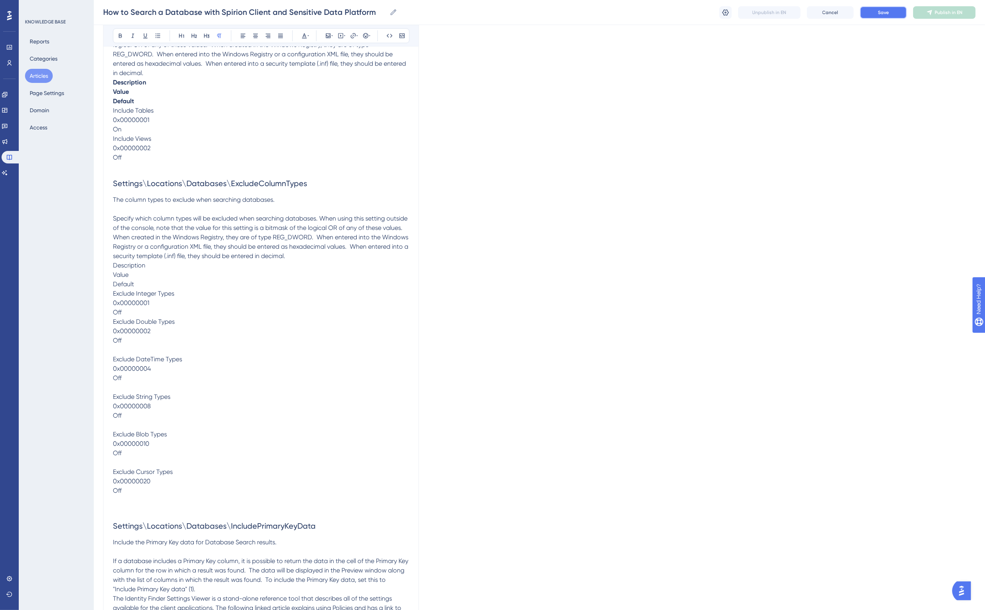
click at [890, 15] on button "Save" at bounding box center [883, 12] width 47 height 13
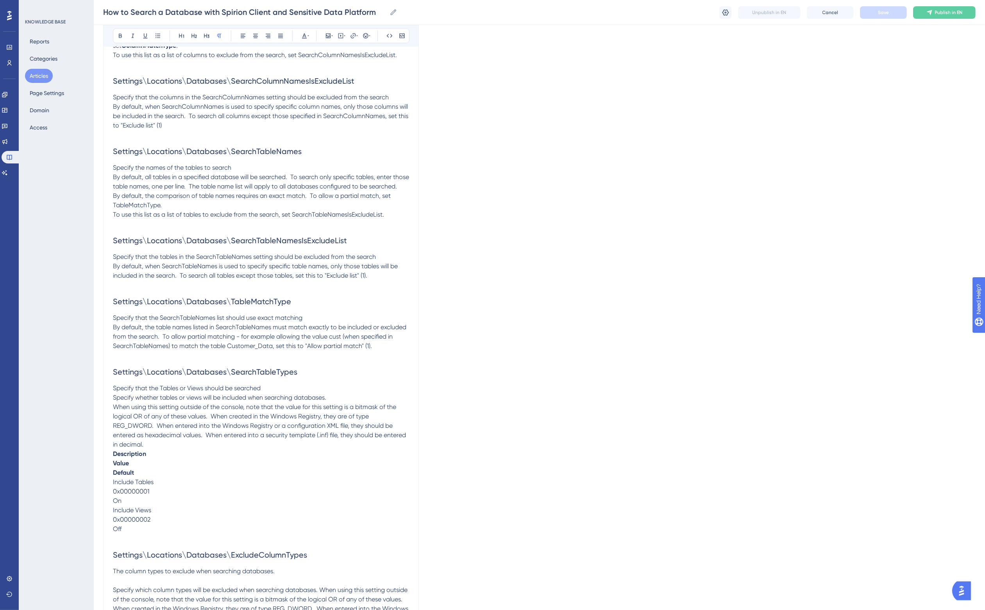
scroll to position [2020, 7]
click at [181, 449] on p "When using this setting outside of the console, note that the value for this se…" at bounding box center [261, 425] width 296 height 47
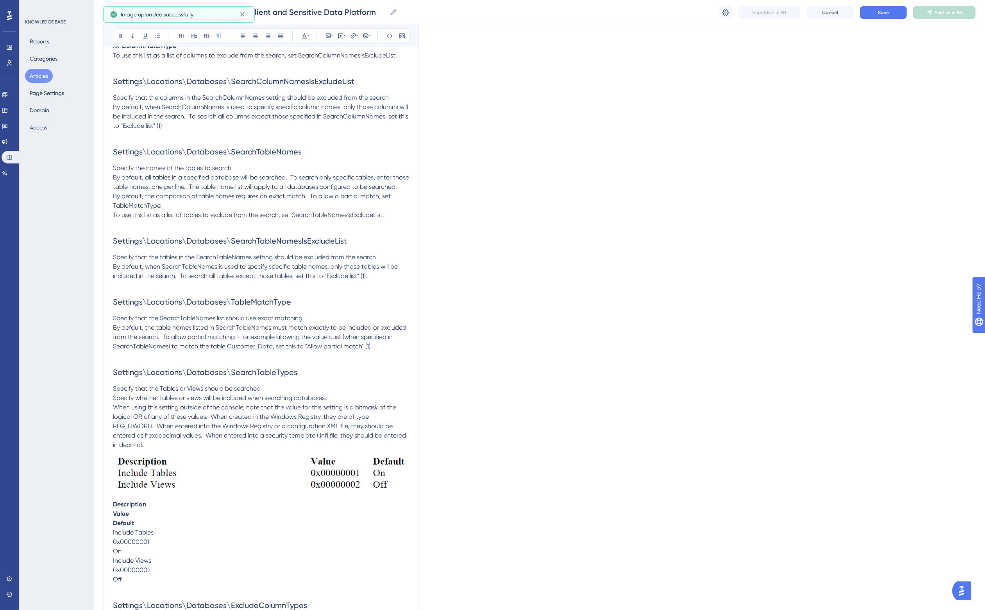
click at [198, 449] on p "When using this setting outside of the console, note that the value for this se…" at bounding box center [261, 425] width 296 height 47
click at [186, 502] on img at bounding box center [261, 482] width 296 height 47
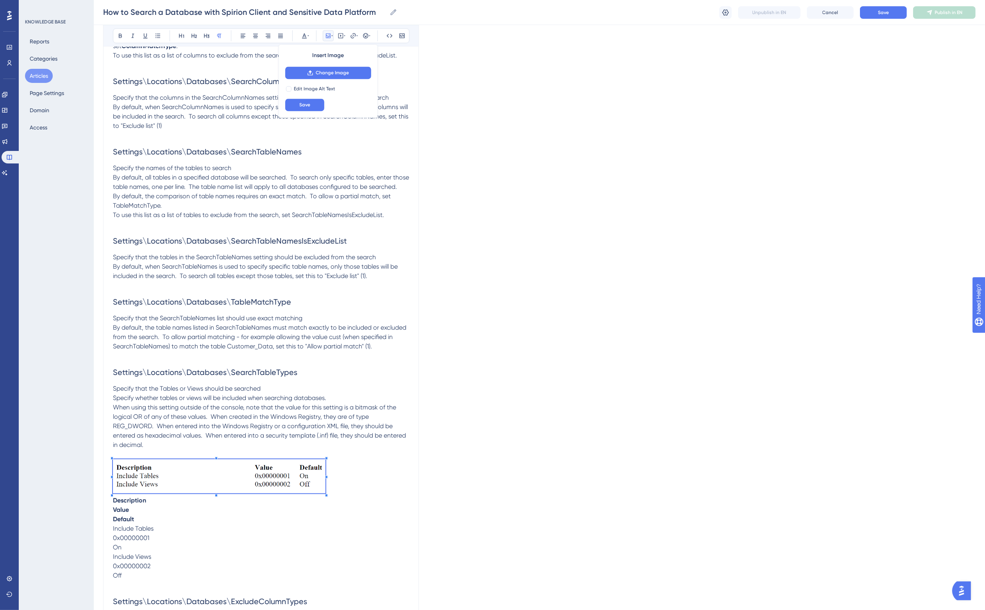
click at [318, 495] on p at bounding box center [261, 477] width 296 height 37
click at [354, 495] on p at bounding box center [261, 477] width 296 height 37
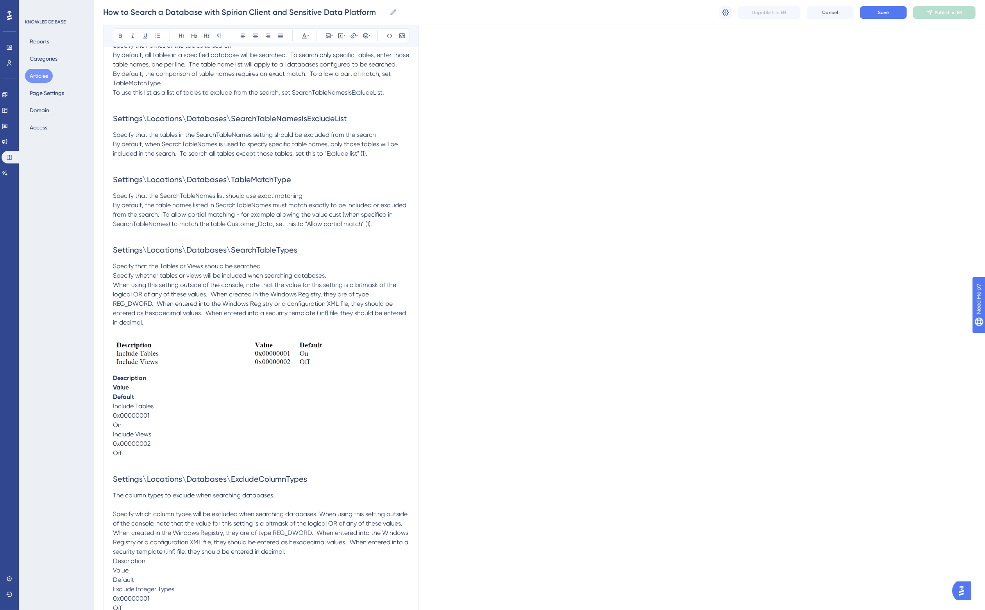
scroll to position [2166, 7]
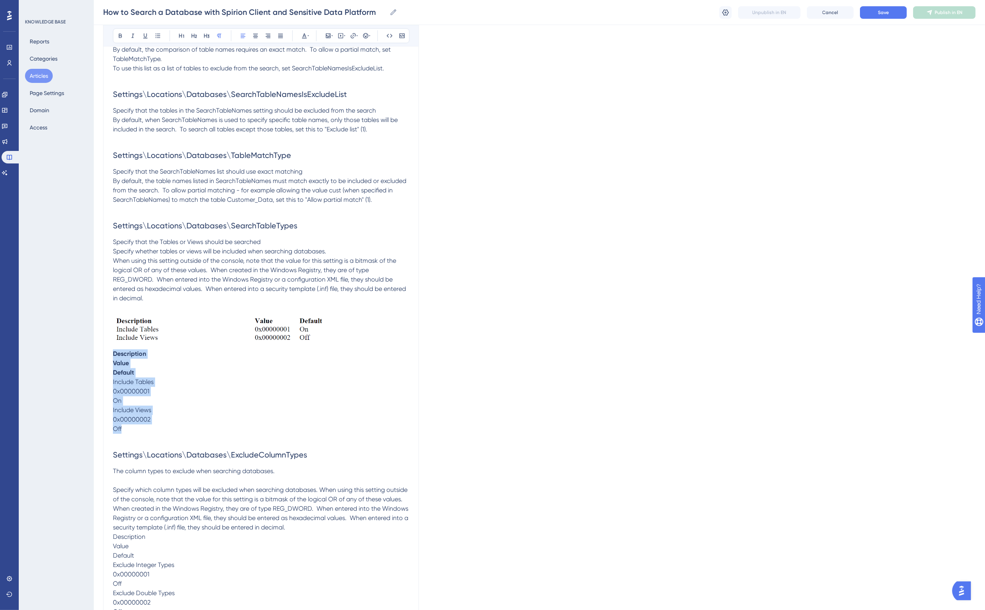
drag, startPoint x: 124, startPoint y: 447, endPoint x: 95, endPoint y: 374, distance: 78.7
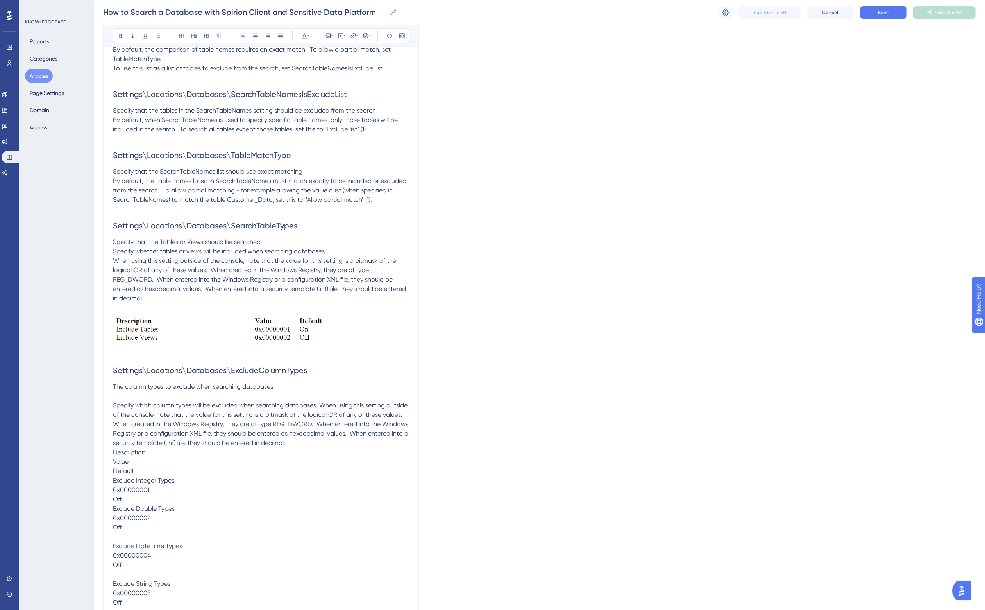
click at [278, 346] on img at bounding box center [219, 329] width 213 height 34
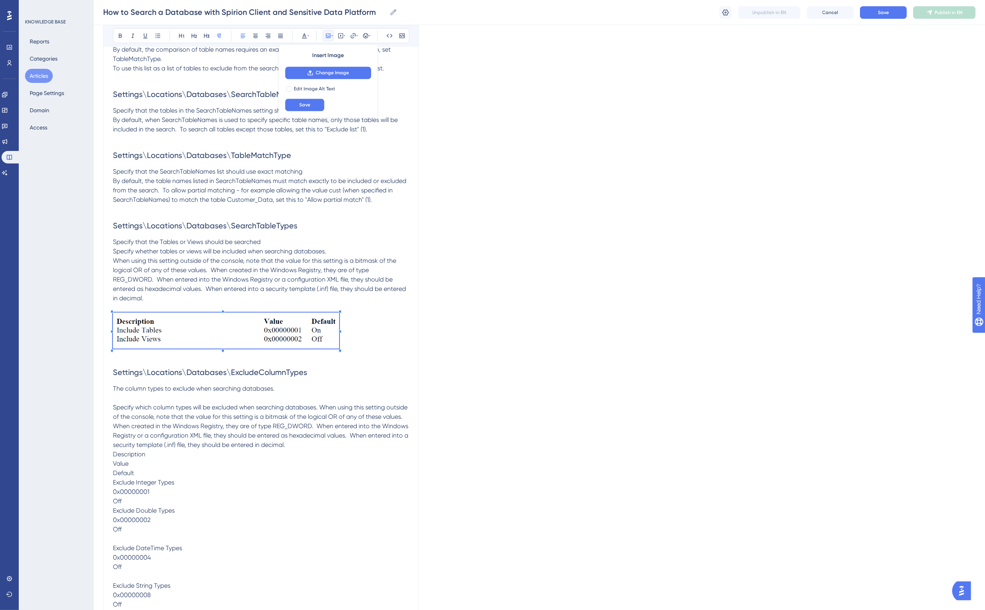
click at [327, 393] on p "The column types to exclude when searching databases." at bounding box center [261, 388] width 296 height 9
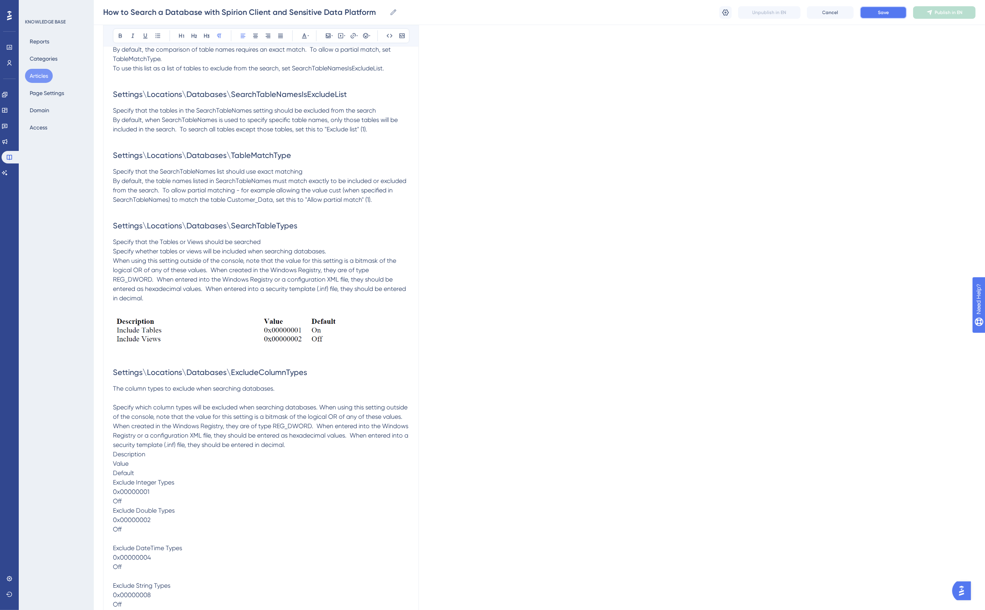
click at [894, 13] on button "Save" at bounding box center [883, 12] width 47 height 13
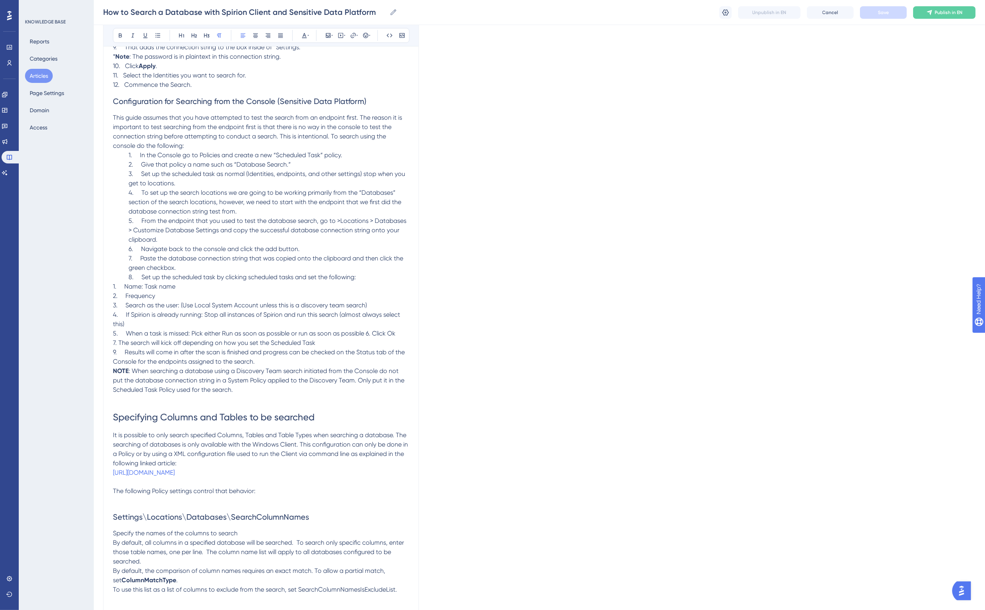
scroll to position [1483, 7]
click at [642, 172] on div "Language English (Default) How to Search a Database with Spirion Client and Sen…" at bounding box center [539, 154] width 872 height 3174
click at [358, 280] on p "8. Set up the scheduled task by clicking scheduled tasks and set the following:" at bounding box center [261, 279] width 296 height 9
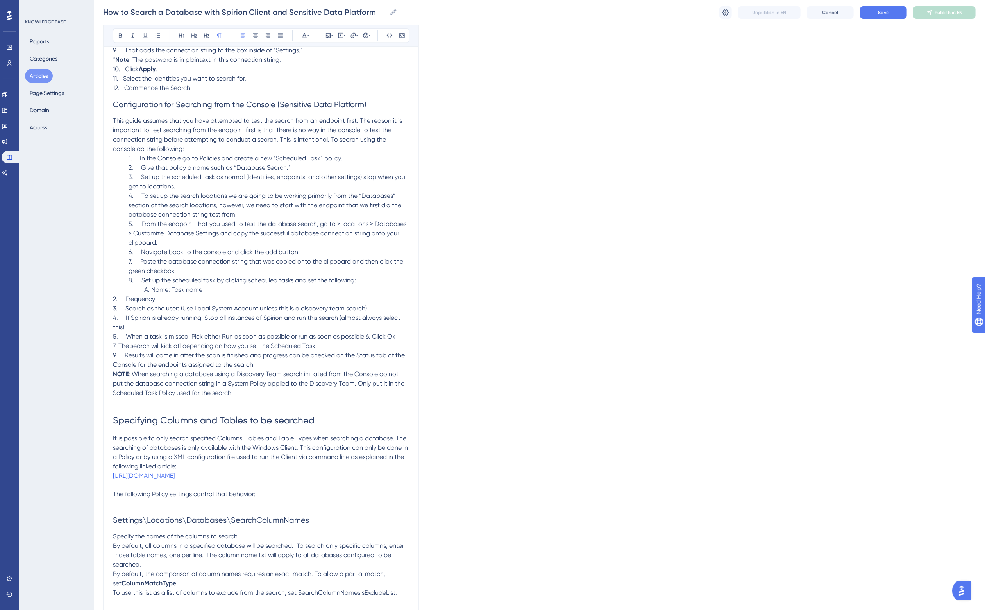
click at [225, 288] on p "A. Name: Task name" at bounding box center [261, 289] width 296 height 9
click at [198, 300] on p "B. Frequency" at bounding box center [261, 298] width 296 height 9
click at [389, 305] on p "C. Search as the user: (Use Local System Account unless this is a discovery tea…" at bounding box center [261, 308] width 296 height 9
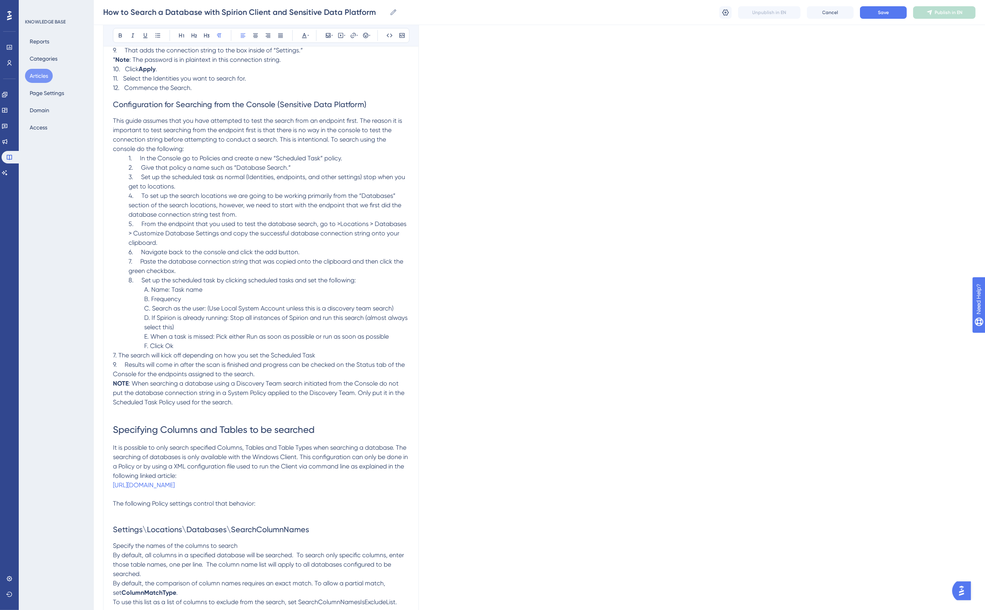
click at [163, 344] on span "F. Click Ok" at bounding box center [158, 345] width 29 height 7
click at [198, 343] on p "F. Click Ok" at bounding box center [261, 345] width 296 height 9
click at [334, 138] on span "This guide assumes that you have attempted to test the search from an endpoint …" at bounding box center [258, 135] width 291 height 36
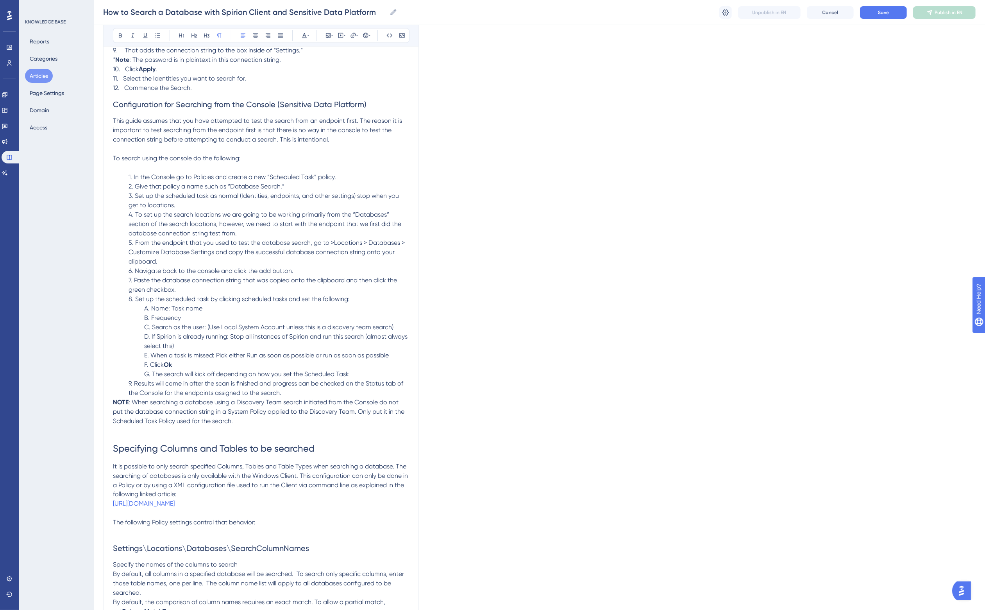
click at [352, 120] on span "This guide assumes that you have attempted to test the search from an endpoint …" at bounding box center [258, 130] width 291 height 26
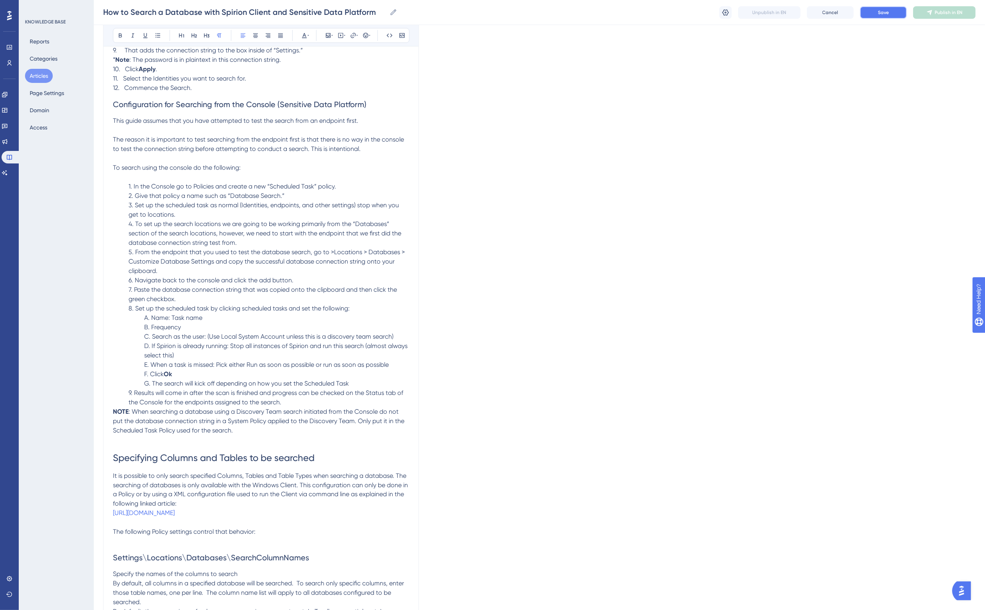
click at [889, 13] on span "Save" at bounding box center [883, 12] width 11 height 6
click at [143, 139] on span "The reason it is important to test searching from the endpoint first is that th…" at bounding box center [259, 144] width 293 height 17
click at [113, 137] on span "It is important to test searching from the endpoint first because" at bounding box center [203, 139] width 180 height 7
click at [116, 139] on span "NOTE: It is important to test searching from the endpoint first because" at bounding box center [212, 139] width 199 height 7
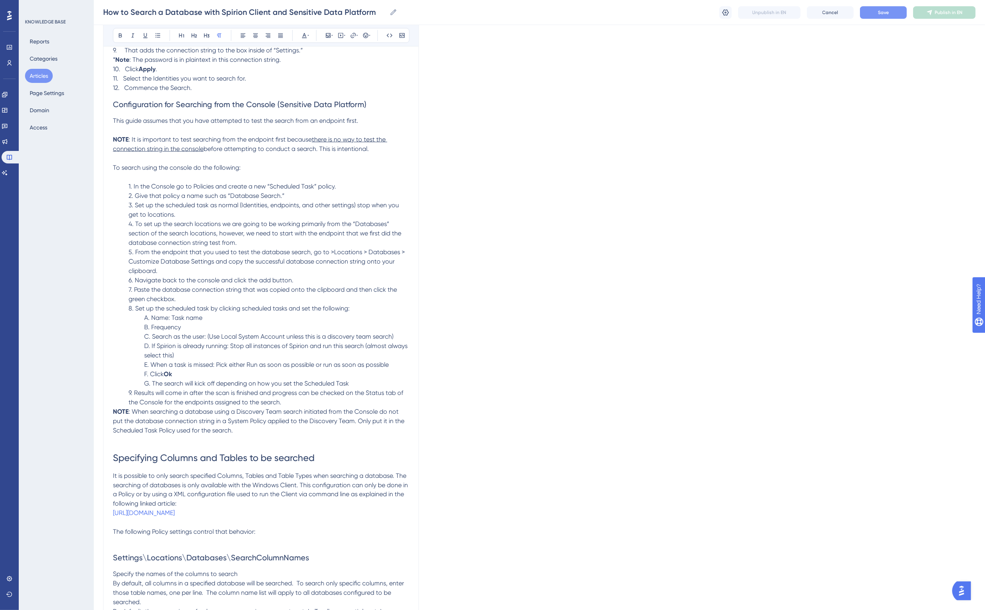
click at [231, 157] on p at bounding box center [261, 158] width 296 height 9
click at [148, 174] on p at bounding box center [261, 176] width 296 height 9
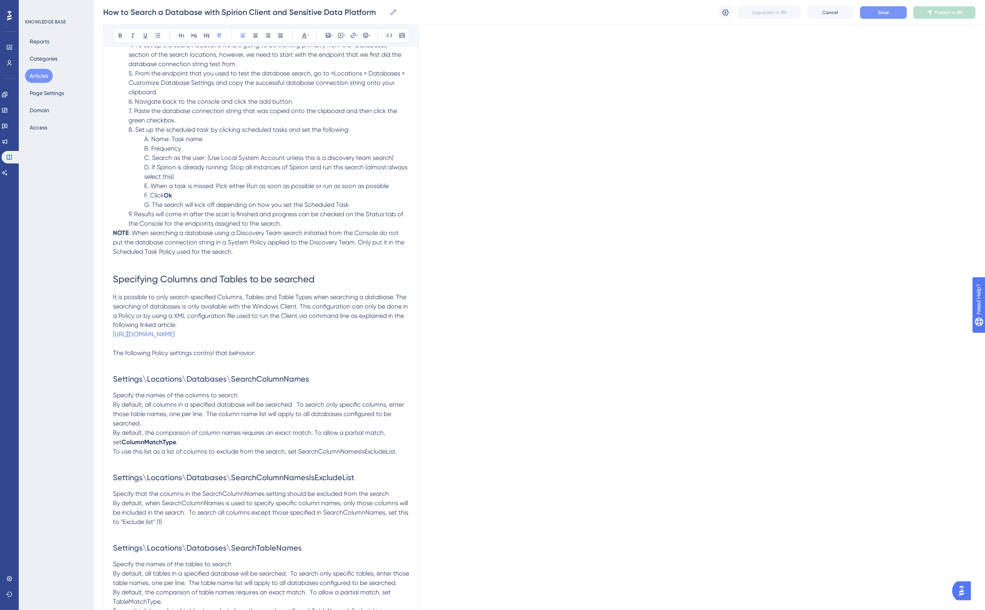
scroll to position [1678, 7]
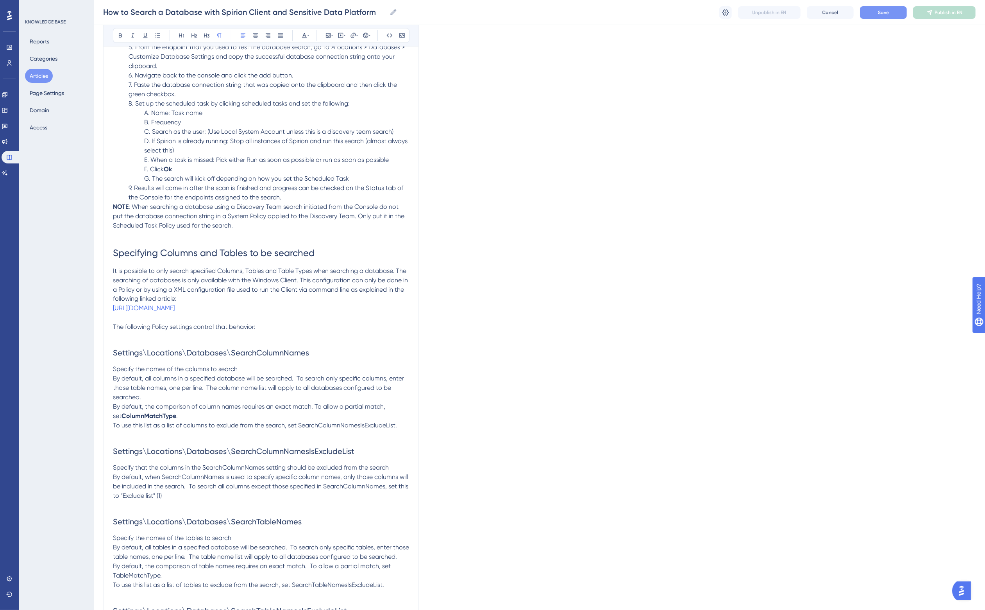
click at [284, 196] on p "9. Results will come in after the scan is finished and progress can be checked …" at bounding box center [261, 192] width 296 height 19
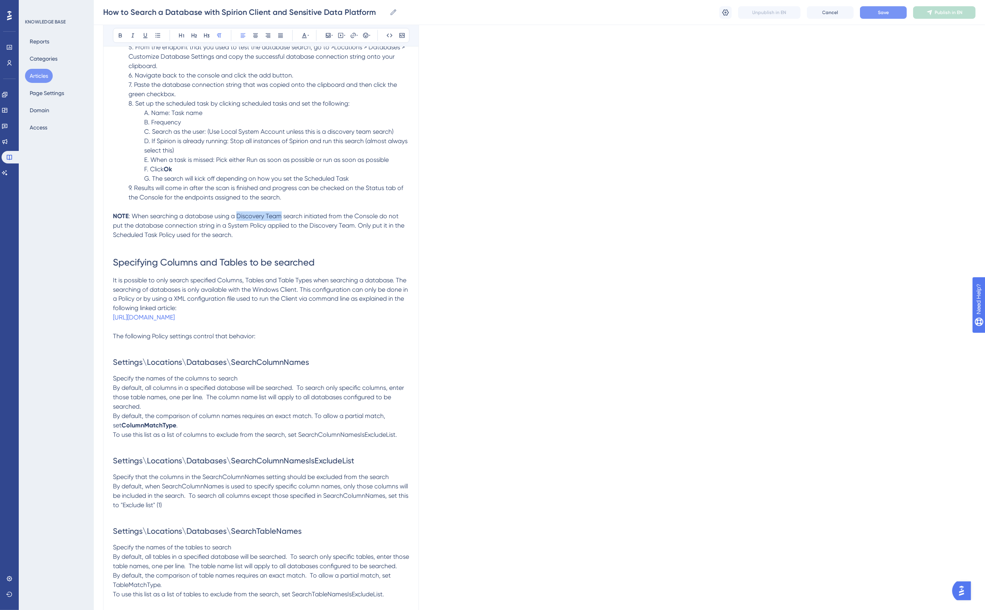
drag, startPoint x: 230, startPoint y: 214, endPoint x: 273, endPoint y: 215, distance: 43.8
click at [273, 215] on span ": When searching a database using a Discovery Team search initiated from the Co…" at bounding box center [259, 225] width 293 height 26
drag, startPoint x: 292, startPoint y: 215, endPoint x: 296, endPoint y: 214, distance: 4.4
click at [292, 214] on span ": When searching a database using a Discovery Team search initiated from the Co…" at bounding box center [259, 225] width 293 height 26
click at [888, 12] on span "Save" at bounding box center [883, 12] width 11 height 6
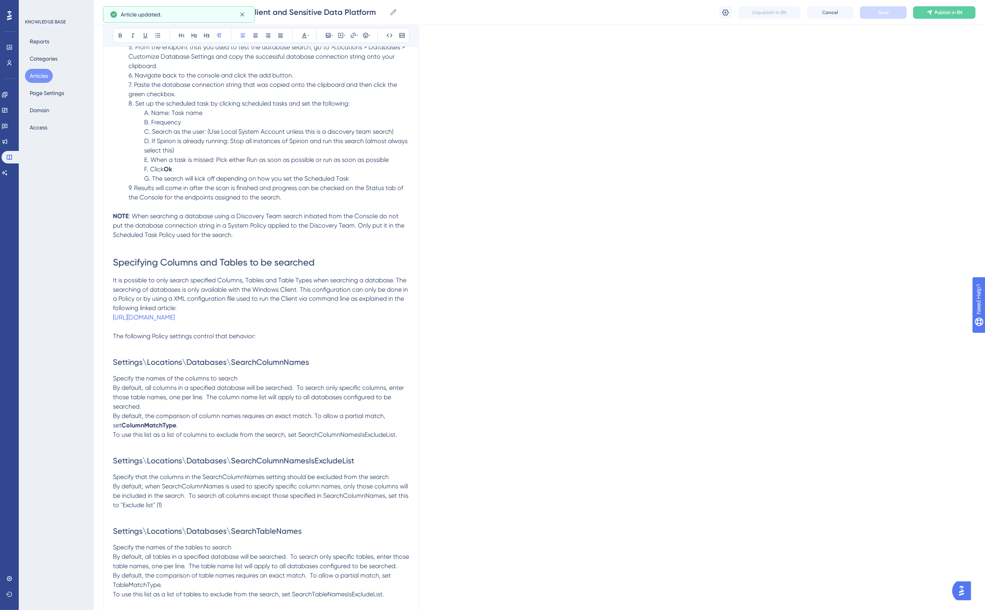
click at [348, 217] on span ": When searching a database using a Discovery Team search initiated from the Co…" at bounding box center [259, 225] width 293 height 26
drag, startPoint x: 145, startPoint y: 344, endPoint x: 156, endPoint y: 344, distance: 10.5
click at [156, 340] on span "The following Policy settings control that behavior:" at bounding box center [184, 335] width 143 height 7
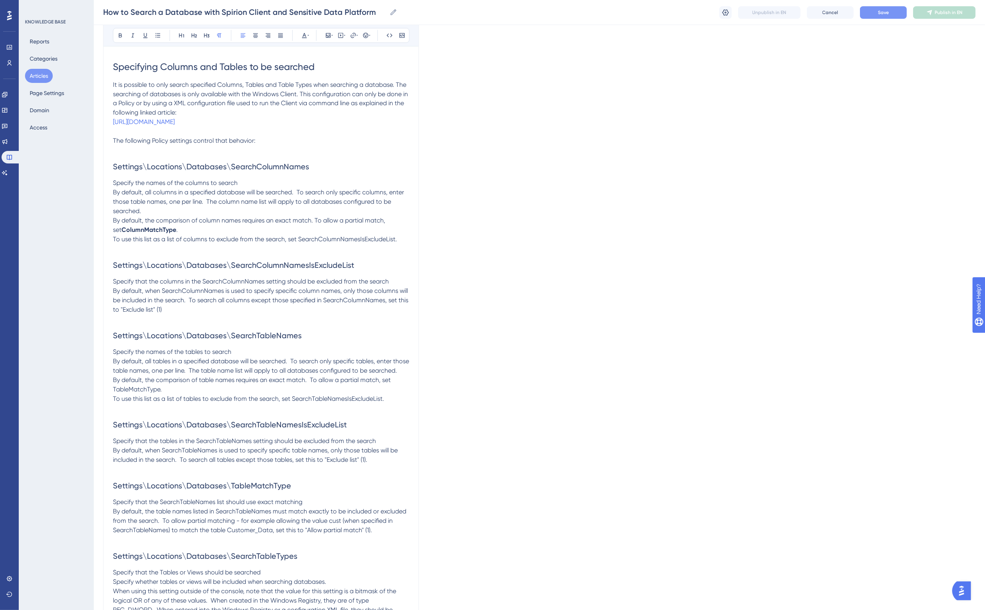
drag, startPoint x: 143, startPoint y: 221, endPoint x: 200, endPoint y: 248, distance: 63.4
click at [143, 216] on p "By default, all columns in a specified database will be searched. To search onl…" at bounding box center [261, 202] width 296 height 28
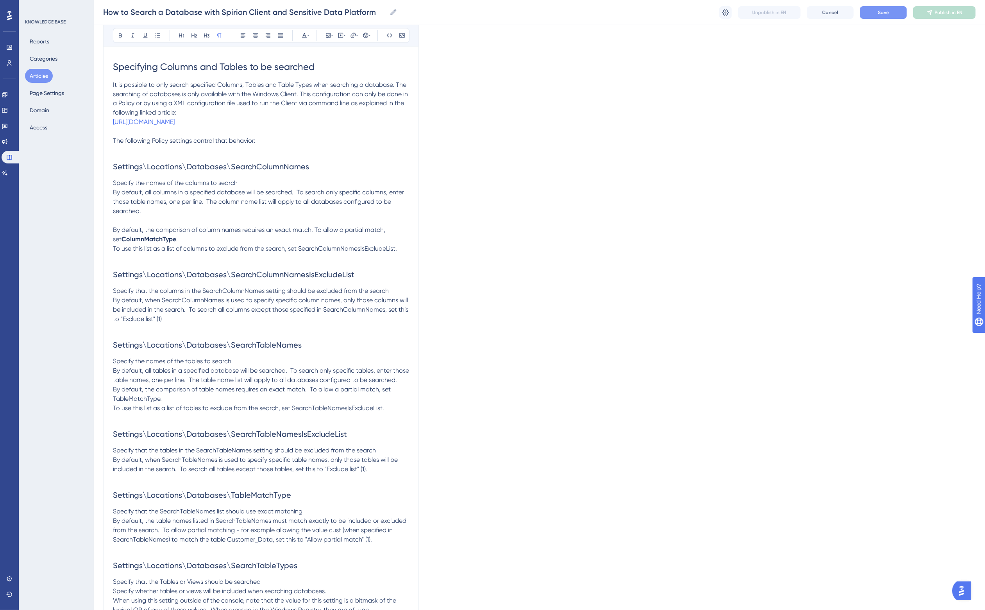
click at [172, 244] on p "By default, the comparison of column names requires an exact match. To allow a …" at bounding box center [261, 234] width 296 height 19
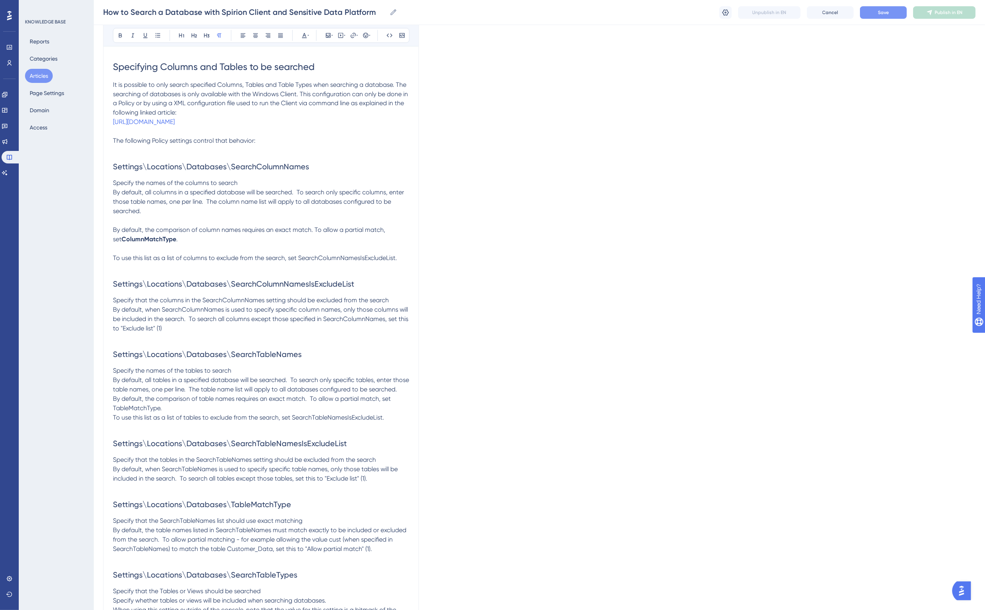
click at [239, 188] on p "Specify the names of the columns to search" at bounding box center [261, 183] width 296 height 9
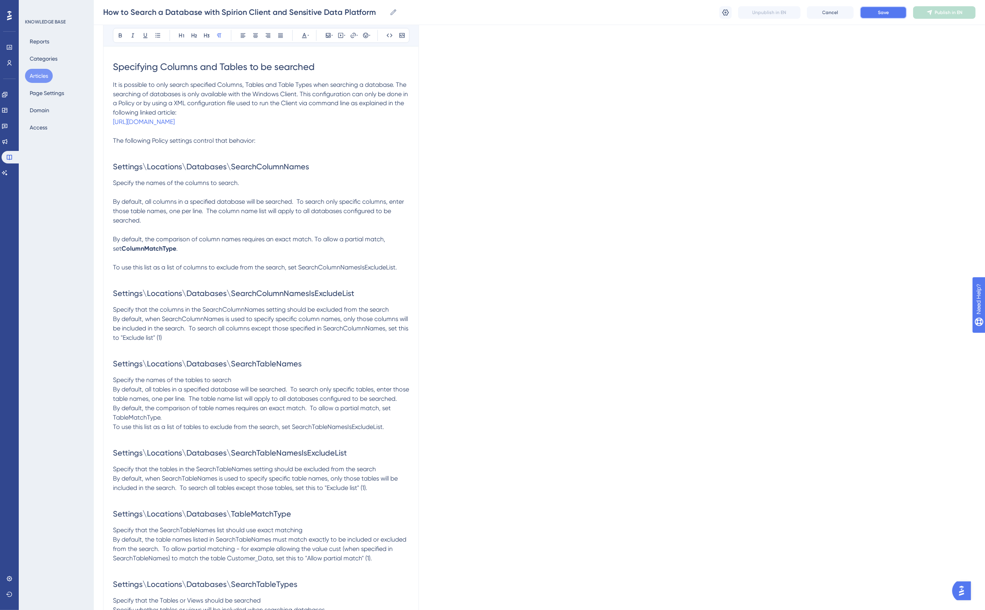
click at [889, 14] on span "Save" at bounding box center [883, 12] width 11 height 6
click at [196, 145] on span "The following Policy settings control that behavior:" at bounding box center [184, 140] width 143 height 7
click at [391, 84] on span "It is possible to only search specified Columns, Tables and Table Types when se…" at bounding box center [261, 99] width 297 height 36
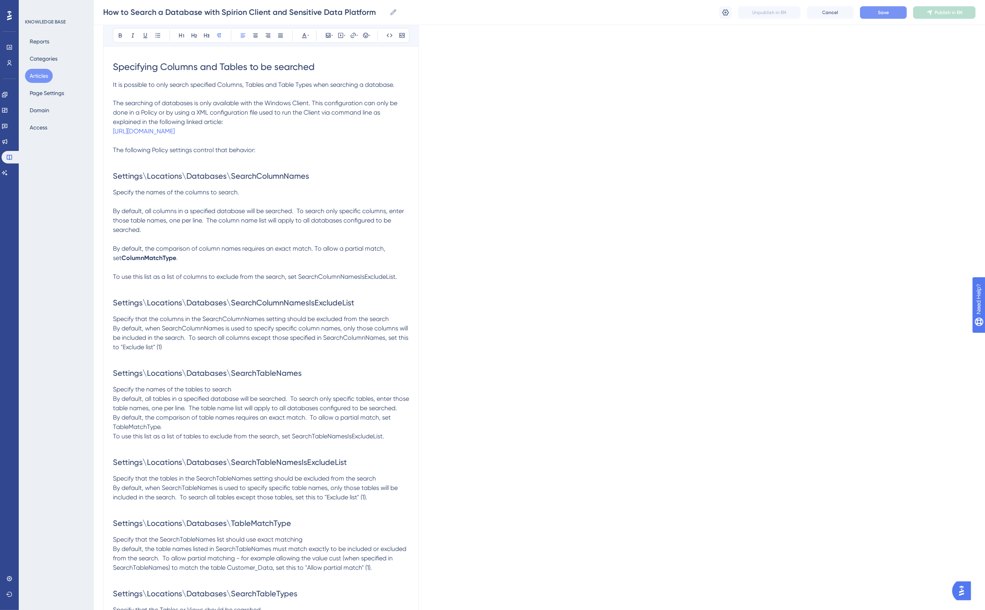
click at [897, 14] on button "Save" at bounding box center [883, 12] width 47 height 13
click at [158, 83] on span "It is possible to only search specified Columns, Tables and Table Types when se…" at bounding box center [253, 84] width 281 height 7
click at [243, 83] on span ", Tables and" at bounding box center [258, 84] width 34 height 7
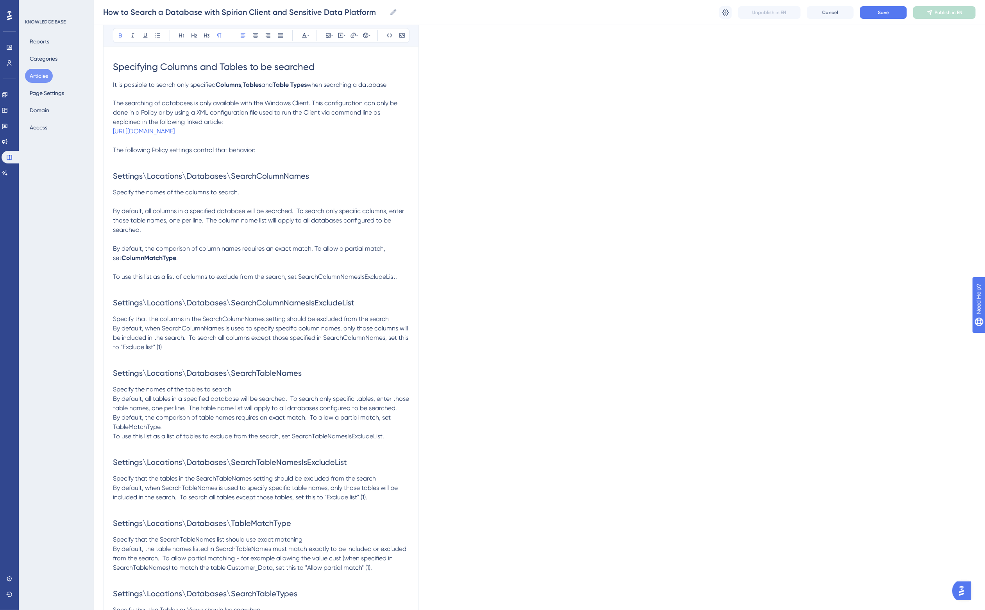
click at [262, 89] on p at bounding box center [261, 93] width 296 height 9
click at [881, 10] on span "Save" at bounding box center [883, 12] width 11 height 6
click at [167, 110] on span "The searching of databases is only available with the Windows Client. This conf…" at bounding box center [256, 113] width 286 height 26
click at [306, 102] on span "The searching of databases is only available with the Windows Client. This conf…" at bounding box center [256, 113] width 286 height 26
click at [188, 111] on span "The searching of databases is only available with the Windows Client. This conf…" at bounding box center [256, 113] width 286 height 26
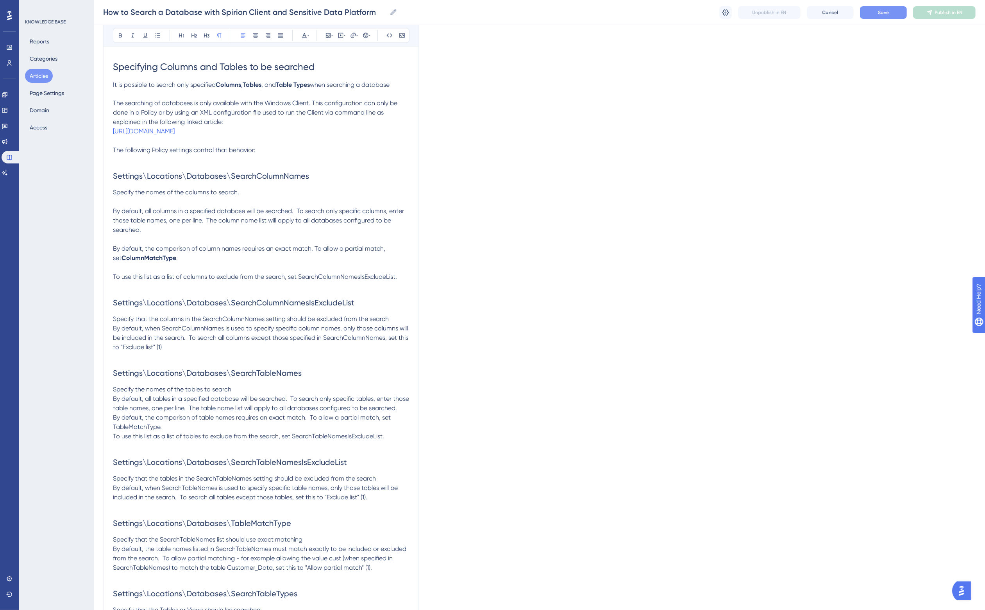
click at [141, 111] on span "The searching of databases is only available with the Windows Client. This conf…" at bounding box center [256, 113] width 286 height 26
click at [307, 102] on span "The searching of databases is only available with the Windows Client. This conf…" at bounding box center [256, 108] width 286 height 17
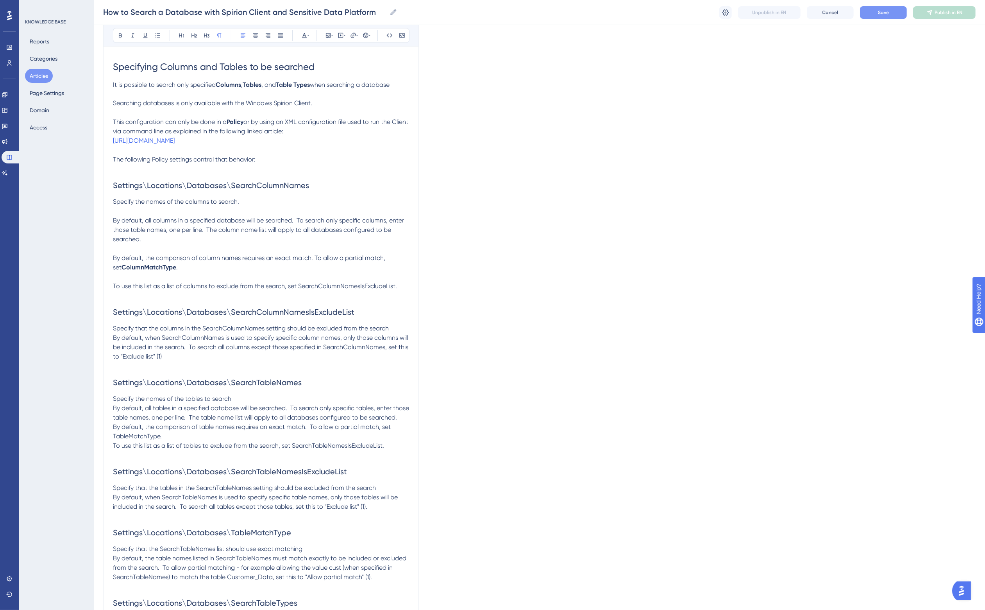
click at [182, 105] on span "Searching databases is only available with the Windows Spirion Client." at bounding box center [212, 103] width 199 height 7
click at [156, 36] on icon at bounding box center [158, 35] width 5 height 4
click at [141, 92] on p at bounding box center [261, 93] width 296 height 9
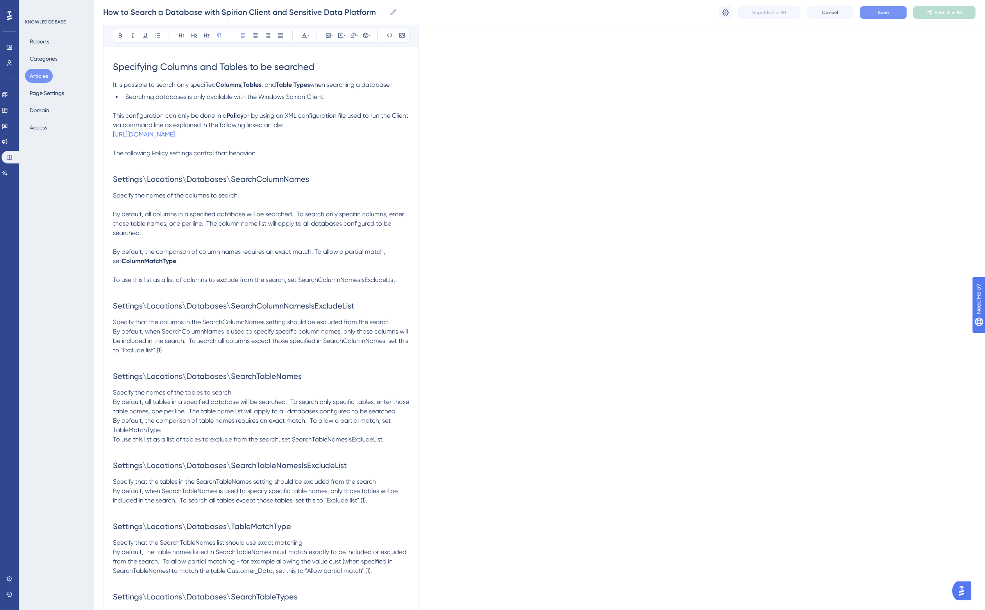
click at [206, 113] on span "This configuration can only be done in a" at bounding box center [170, 115] width 114 height 7
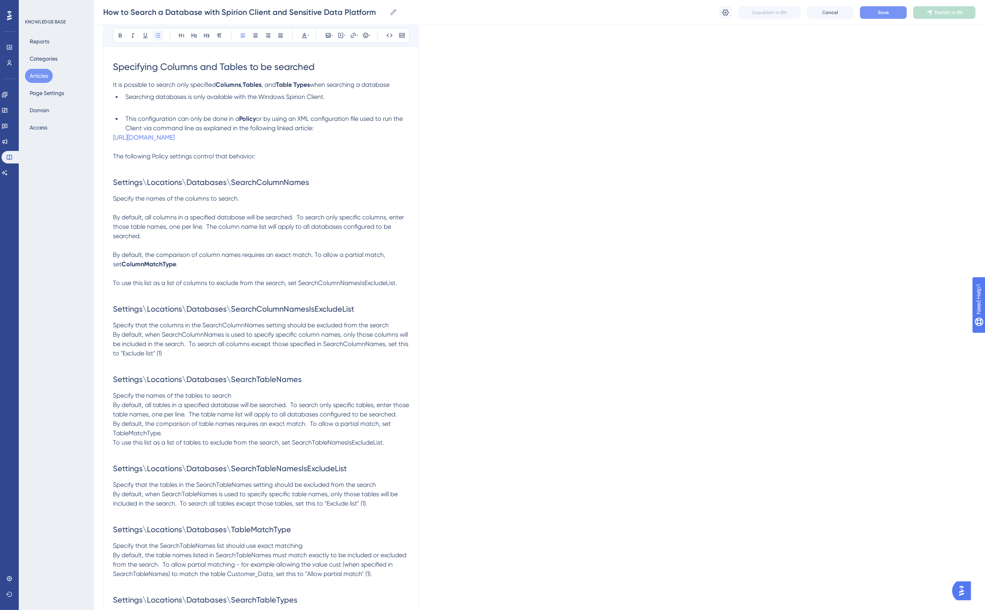
click at [155, 32] on icon at bounding box center [158, 35] width 6 height 6
click at [146, 106] on p at bounding box center [261, 106] width 296 height 9
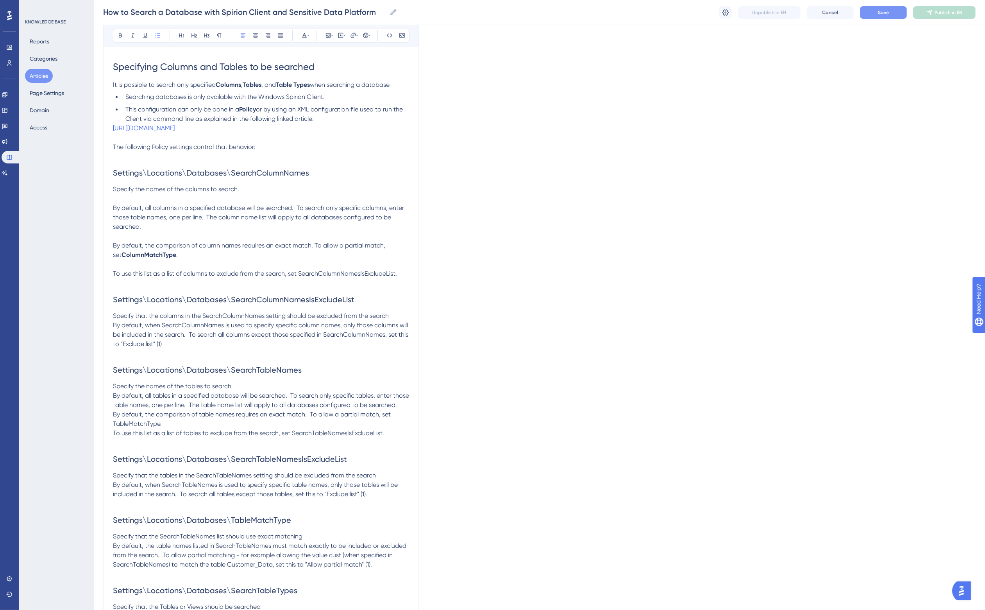
click at [205, 108] on span "This configuration can only be done in a" at bounding box center [182, 109] width 114 height 7
click at [229, 108] on span "This configuration can only be done in a" at bounding box center [182, 109] width 114 height 7
click at [251, 107] on strong "Policy" at bounding box center [247, 109] width 17 height 7
drag, startPoint x: 268, startPoint y: 66, endPoint x: 452, endPoint y: 102, distance: 187.5
click at [270, 66] on span "Specifying Columns and Tables to be searched" at bounding box center [214, 66] width 202 height 11
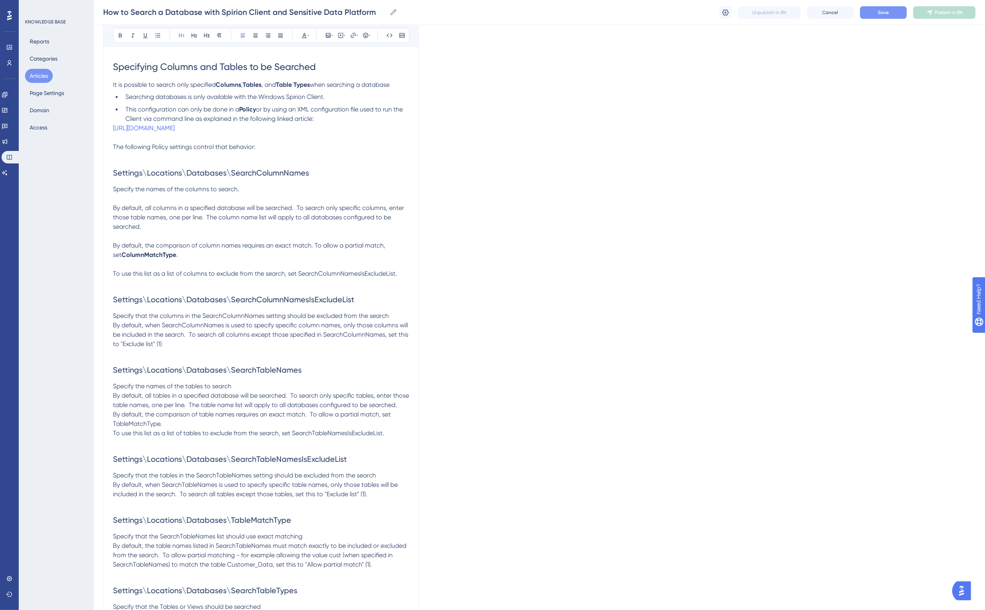
click at [262, 65] on span "Specifying Columns and Tables to be Searched" at bounding box center [214, 66] width 203 height 11
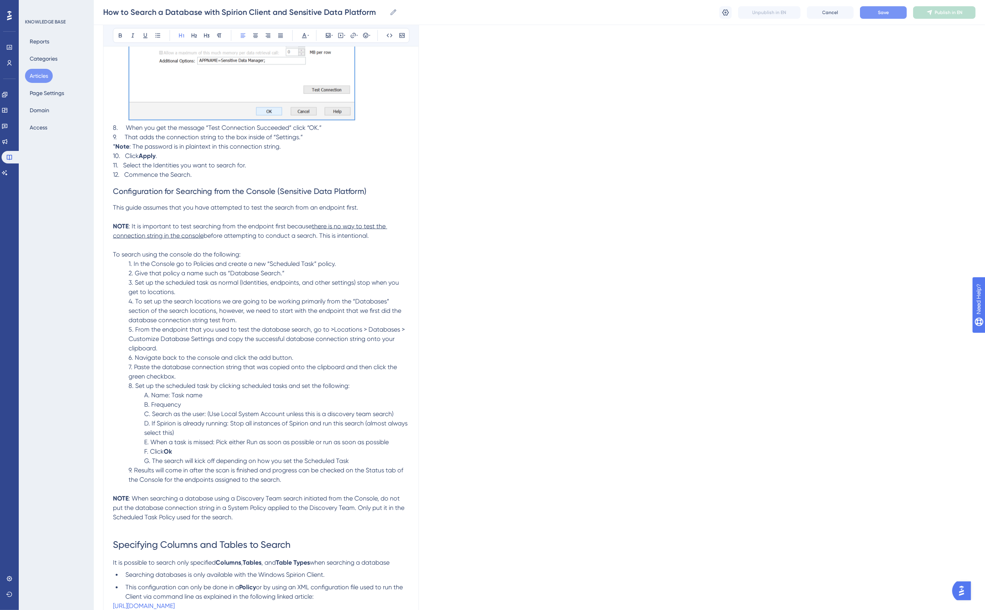
scroll to position [1434, 7]
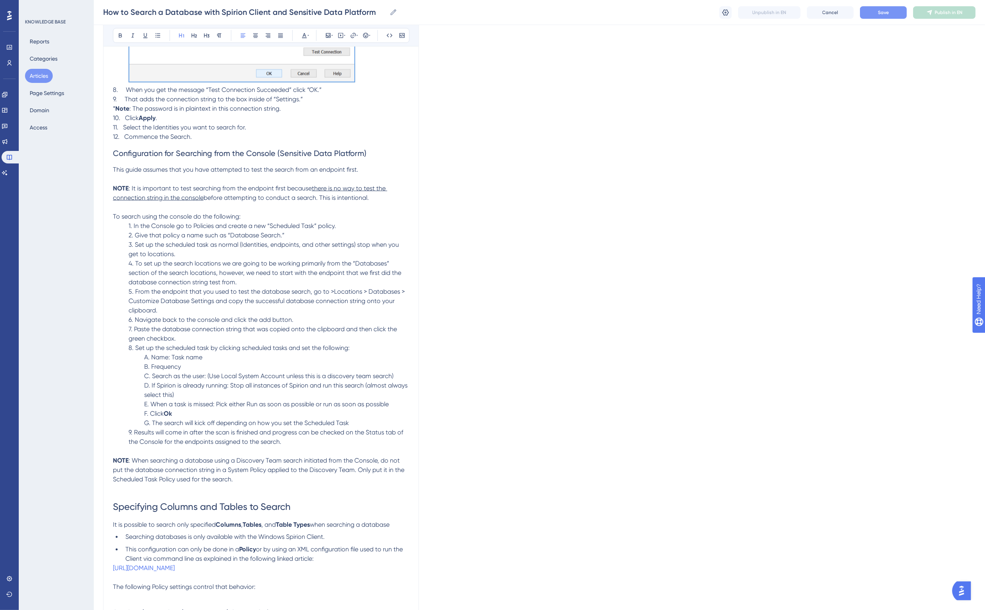
click at [176, 154] on span "Configuration for Searching from the Console (Sensitive Data Platform)" at bounding box center [240, 152] width 254 height 9
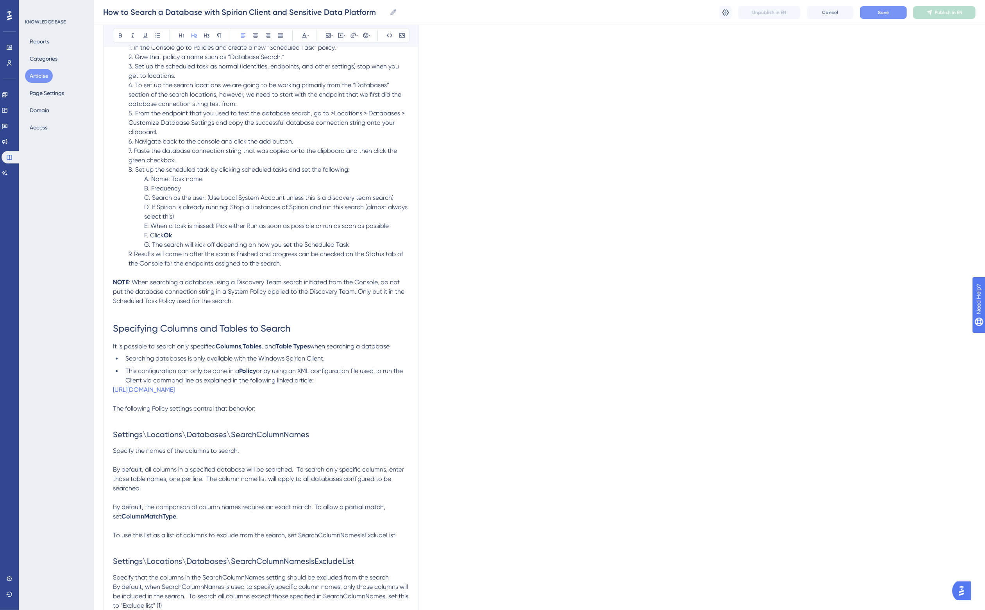
scroll to position [1629, 7]
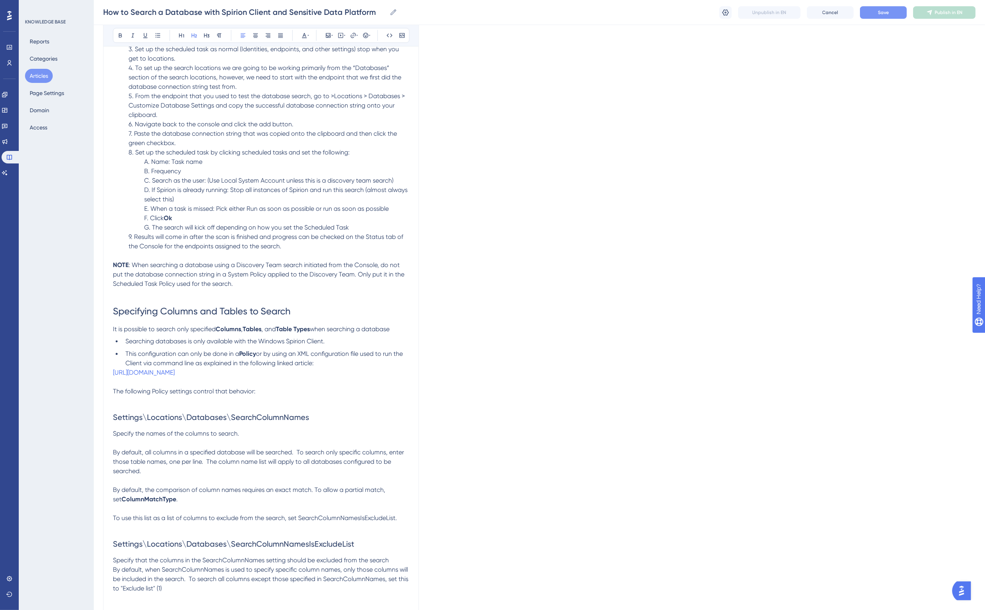
click at [195, 343] on span "Searching databases is only available with the Windows Spirion Client." at bounding box center [224, 341] width 199 height 7
click at [181, 352] on span "This configuration can only be done in a" at bounding box center [182, 353] width 114 height 7
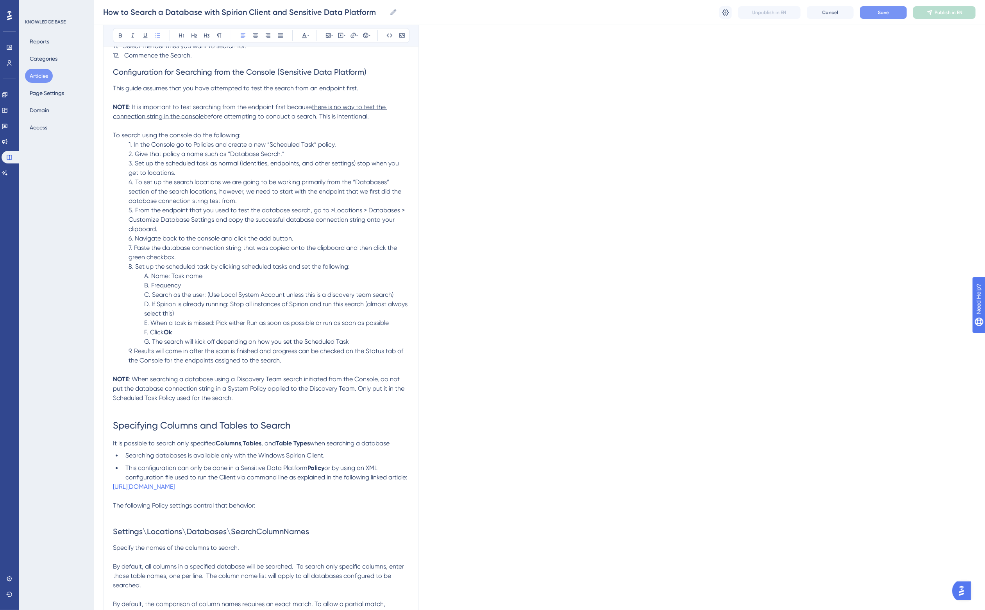
scroll to position [1580, 7]
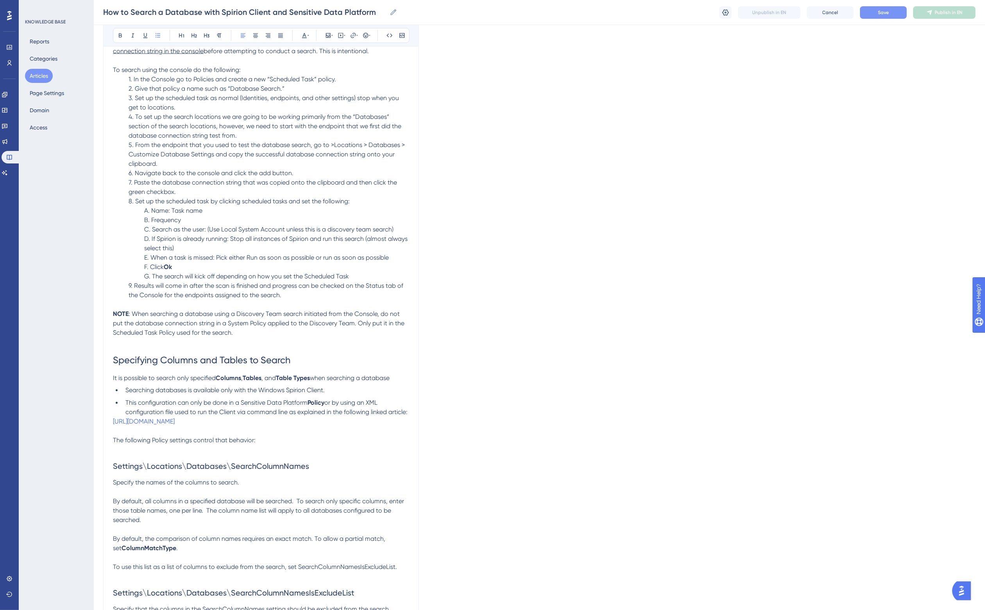
click at [309, 402] on strong "Policy" at bounding box center [315, 402] width 17 height 7
click at [350, 36] on icon at bounding box center [352, 35] width 5 height 5
click at [352, 86] on input "https://" at bounding box center [353, 86] width 73 height 9
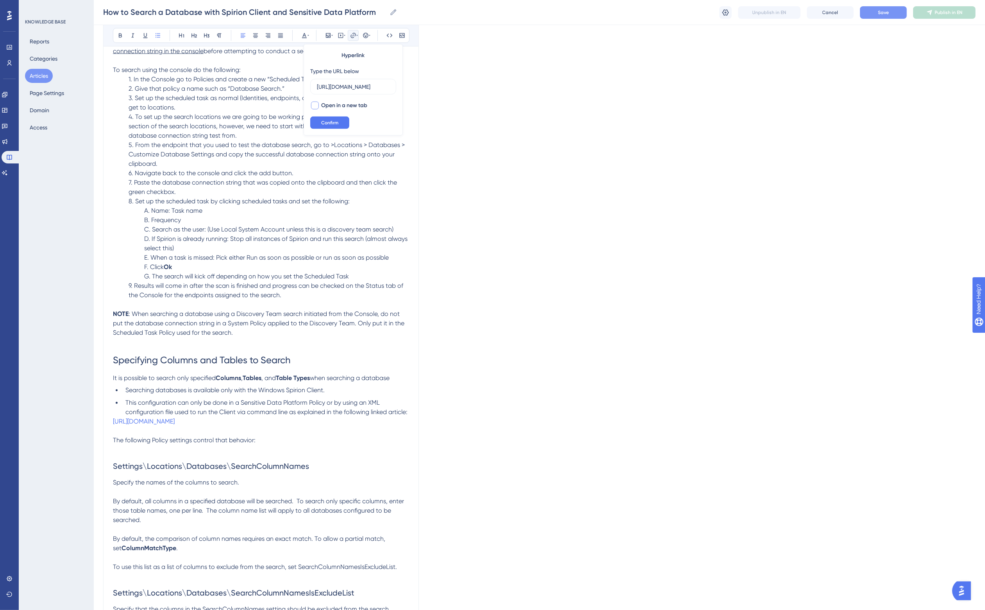
type input "https://docs.spirion.com/Content/Sensitive%20Data%20Platform/Platform/Agents/Wo…"
click at [344, 105] on span "Open in a new tab" at bounding box center [344, 105] width 46 height 9
checkbox input "true"
click at [322, 122] on span "Confirm" at bounding box center [329, 123] width 17 height 6
click at [298, 316] on span ": When searching a database using a Discovery Team search initiated from the Co…" at bounding box center [259, 323] width 293 height 26
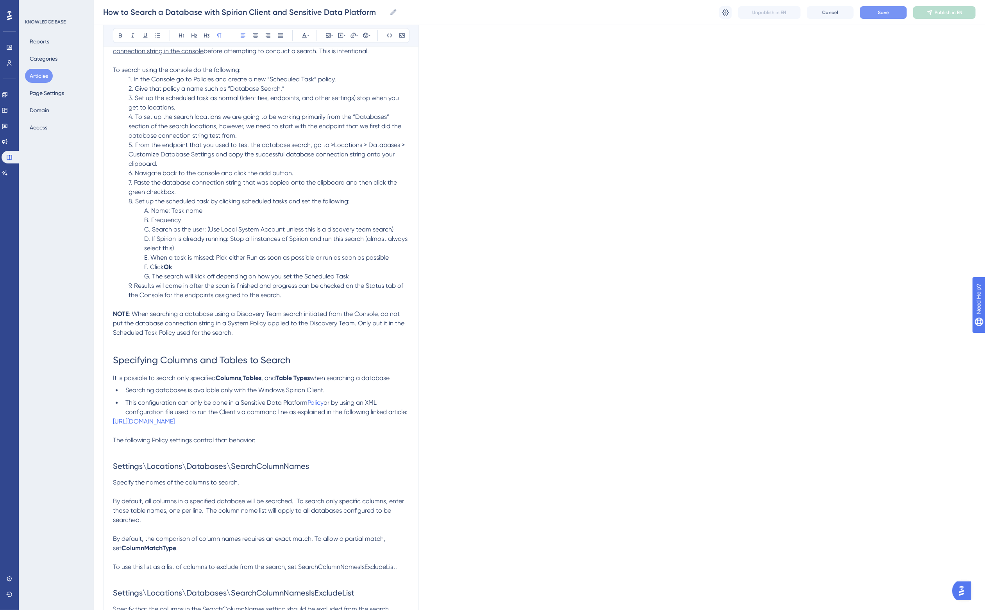
click at [223, 402] on span "This configuration can only be done in a Sensitive Data Platform" at bounding box center [216, 402] width 182 height 7
click at [224, 294] on span "9. Results will come in after the scan is finished and progress can be checked …" at bounding box center [267, 290] width 276 height 17
click at [881, 16] on button "Save" at bounding box center [883, 12] width 47 height 13
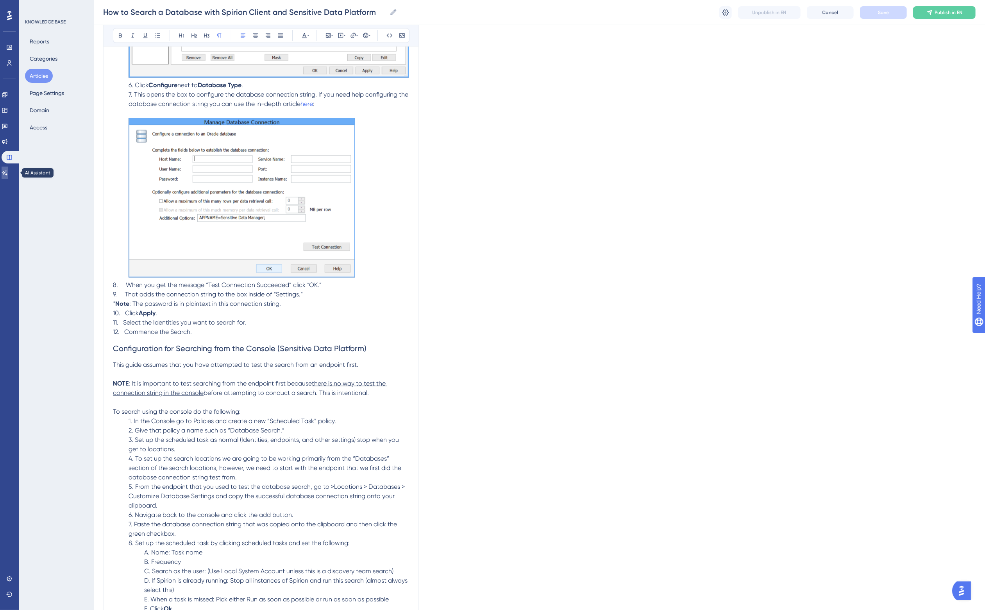
scroll to position [1239, 7]
click at [327, 284] on p "8. When you get the message “Test Connection Succeeded” click “OK.”" at bounding box center [261, 285] width 296 height 9
click at [342, 282] on p "8. When you get the message “Test Connection Succeeded” click “OK.” 9. That add…" at bounding box center [261, 295] width 296 height 28
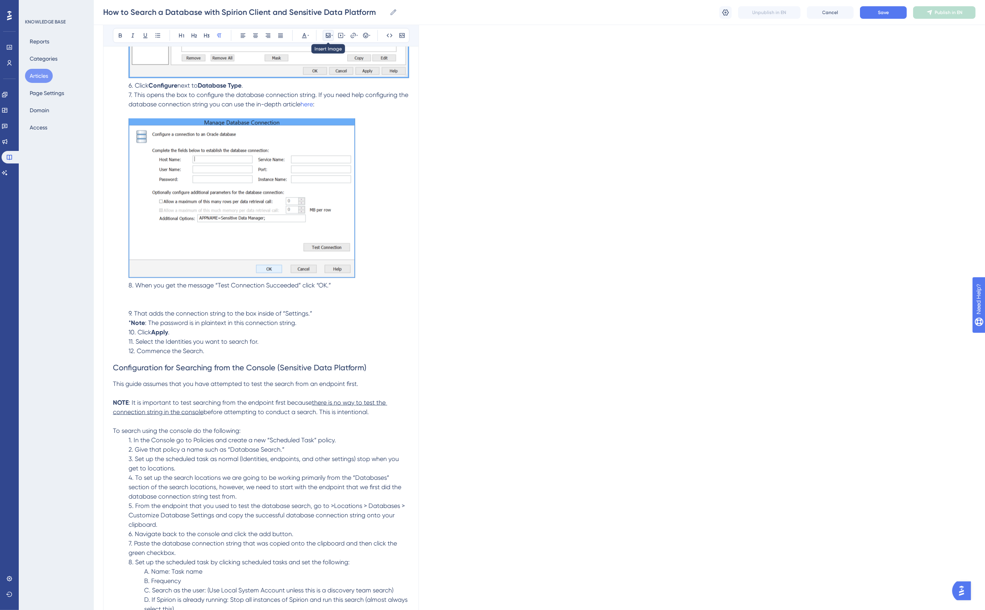
click at [326, 36] on icon at bounding box center [328, 35] width 5 height 5
click at [318, 73] on span "Upload Image" at bounding box center [332, 73] width 32 height 6
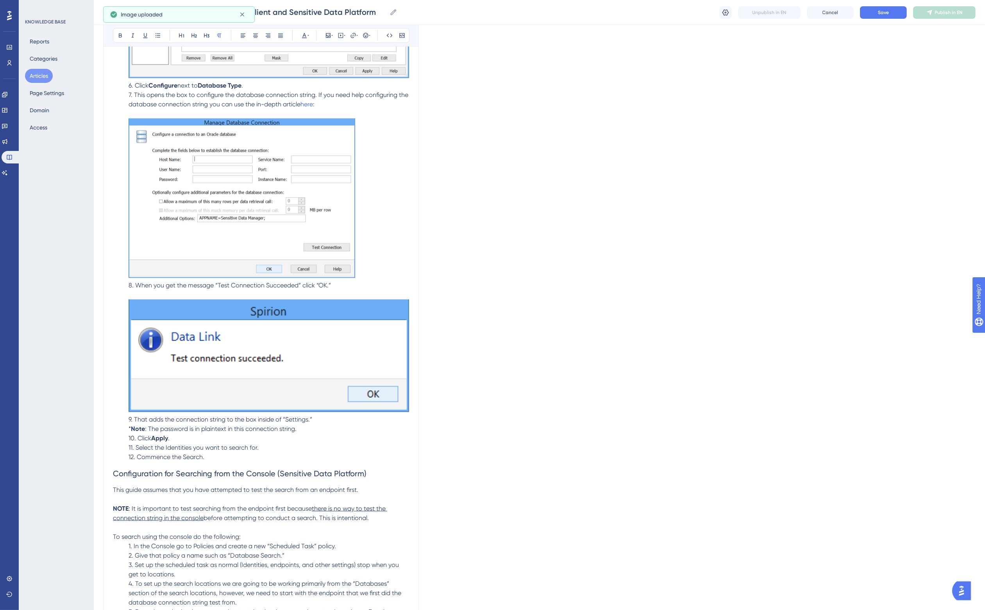
click at [303, 327] on img at bounding box center [269, 355] width 281 height 113
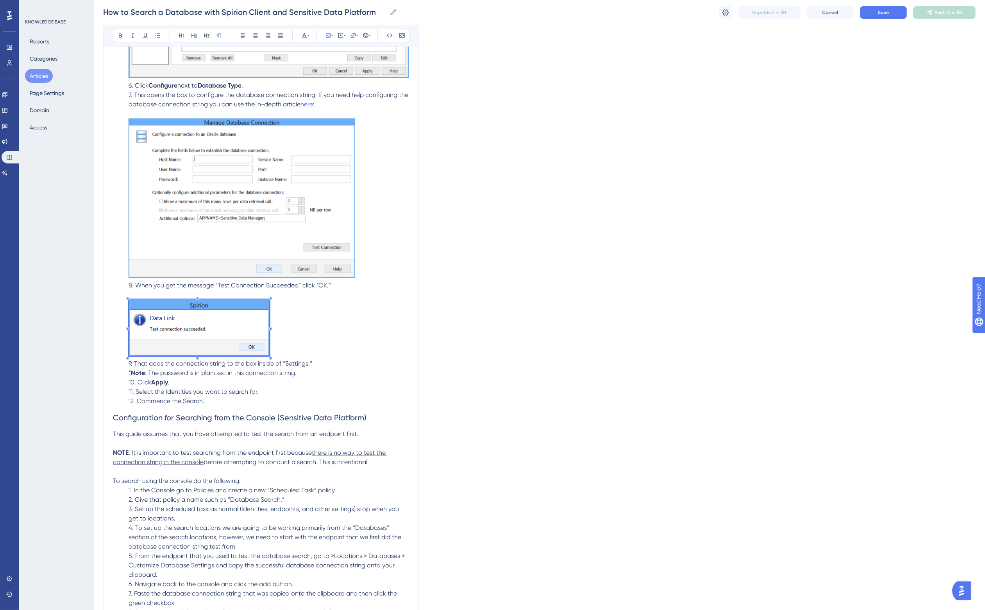
click at [263, 352] on p "8. When you get the message “Test Connection Succeeded” click “OK.” 9. That add…" at bounding box center [261, 329] width 296 height 97
click at [307, 351] on p "8. When you get the message “Test Connection Succeeded” click “OK.” 9. That add…" at bounding box center [261, 329] width 296 height 97
click at [889, 11] on span "Save" at bounding box center [883, 12] width 11 height 6
click at [322, 363] on p "8. When you get the message “Test Connection Succeeded” click “OK.” 9. That add…" at bounding box center [261, 329] width 296 height 97
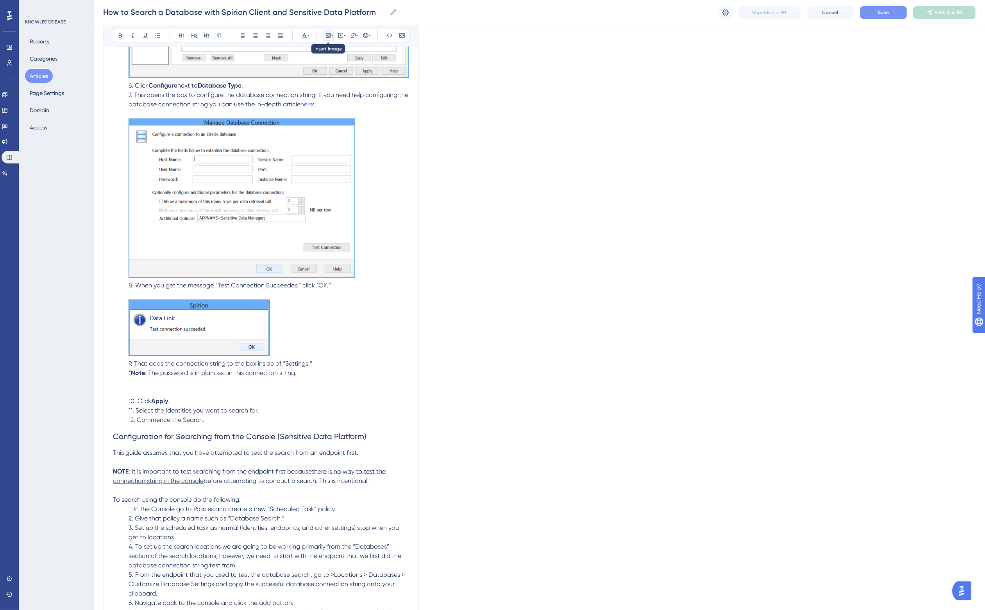
click at [325, 38] on icon at bounding box center [328, 35] width 6 height 6
click at [322, 67] on button "Upload Image" at bounding box center [328, 72] width 86 height 13
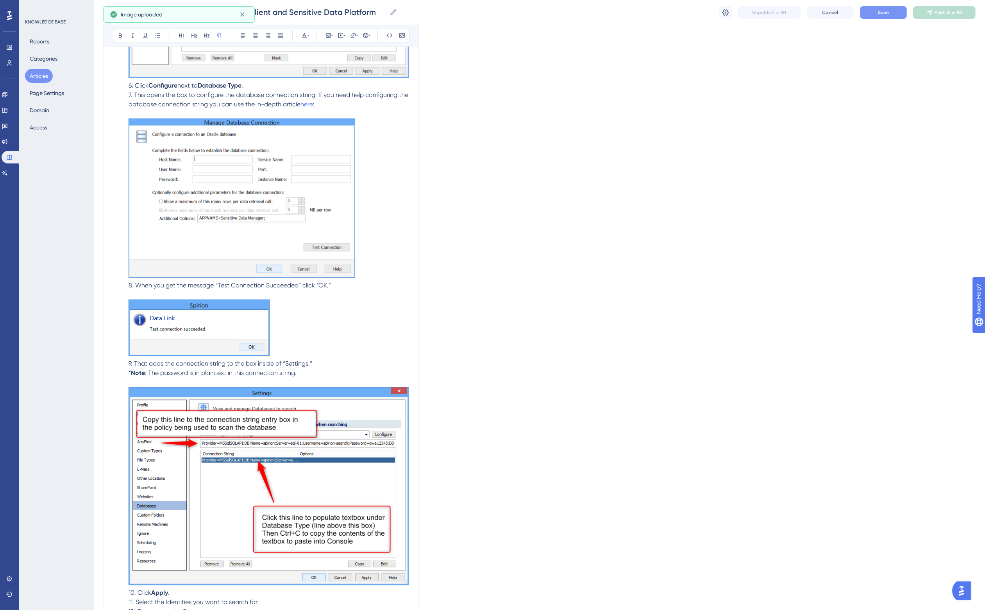
click at [878, 14] on span "Save" at bounding box center [883, 12] width 11 height 6
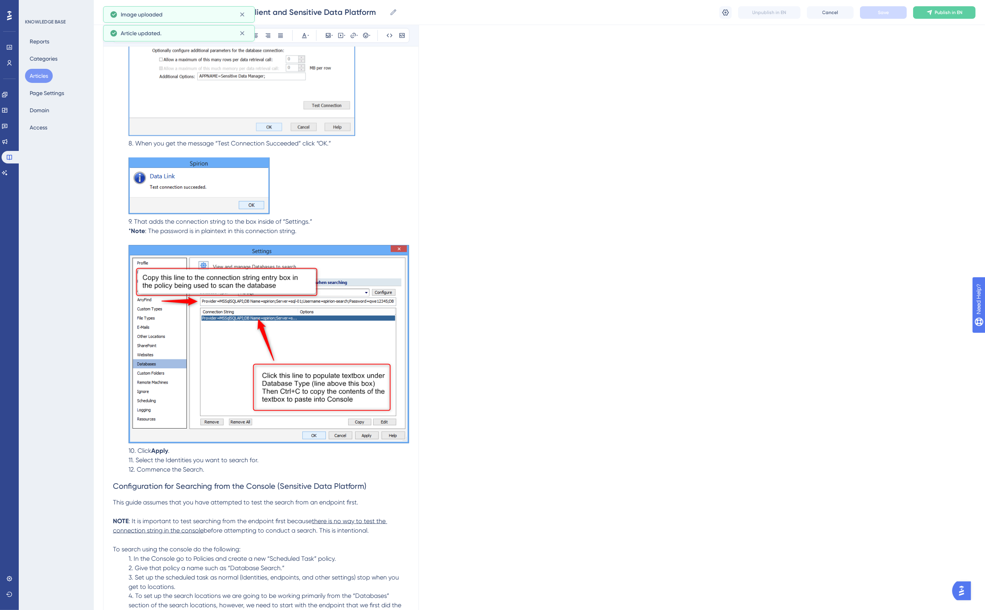
scroll to position [1434, 7]
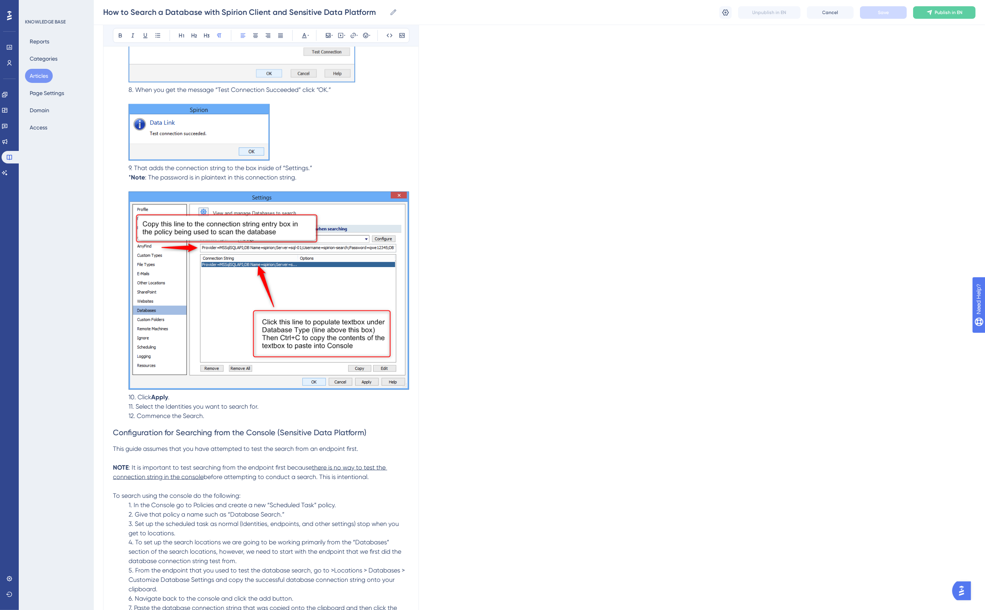
click at [166, 403] on span "11. Select the Identities you want to search for." at bounding box center [194, 405] width 130 height 7
click at [169, 403] on span "11. Select the Identities you want to search for." at bounding box center [194, 405] width 130 height 7
click at [243, 263] on img at bounding box center [269, 290] width 281 height 198
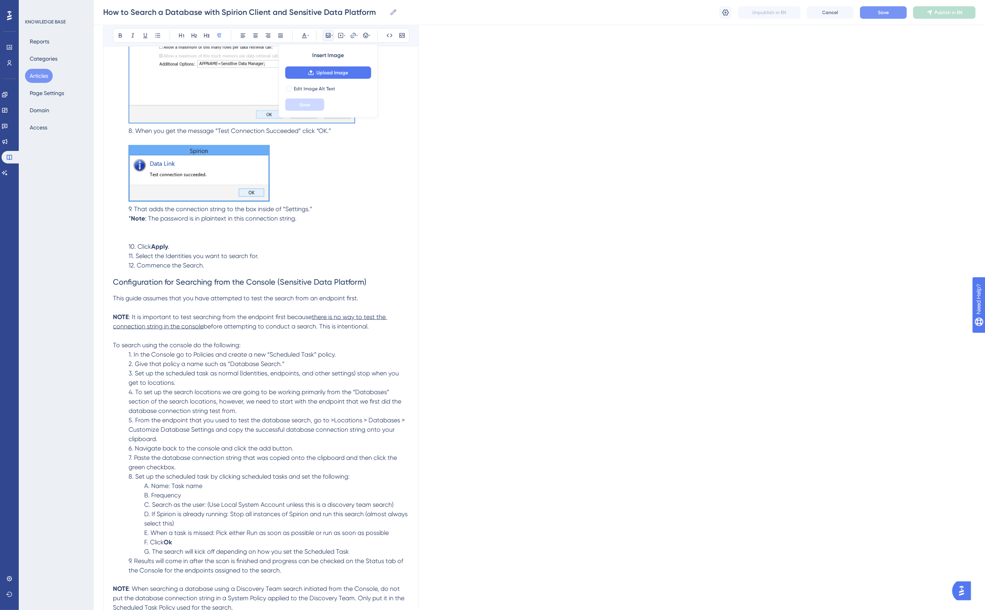
scroll to position [1287, 7]
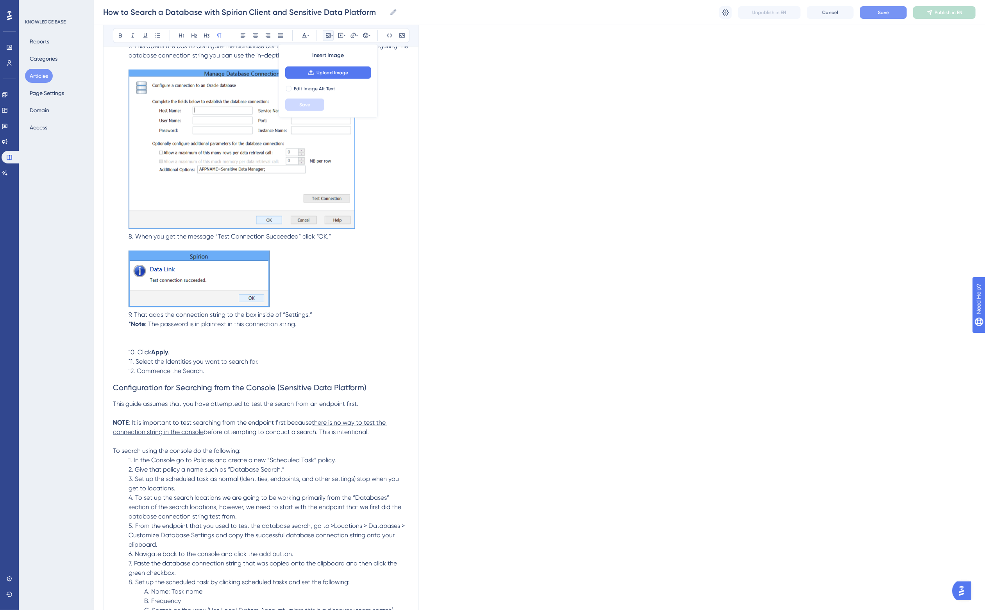
click at [415, 291] on div "Language English (Default) How to Search a Database with Spirion Client and Sen…" at bounding box center [539, 430] width 872 height 3334
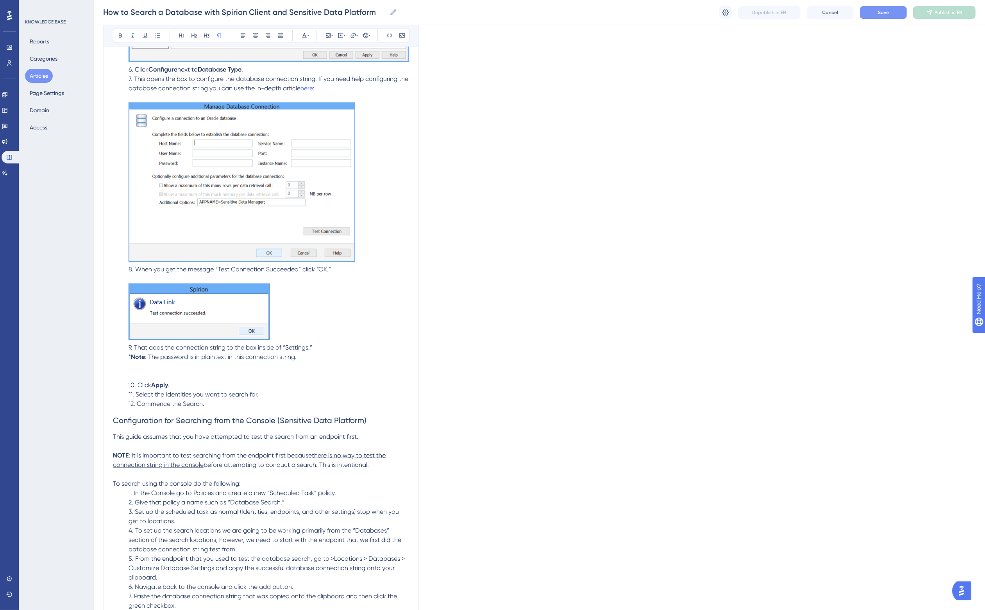
scroll to position [1239, 7]
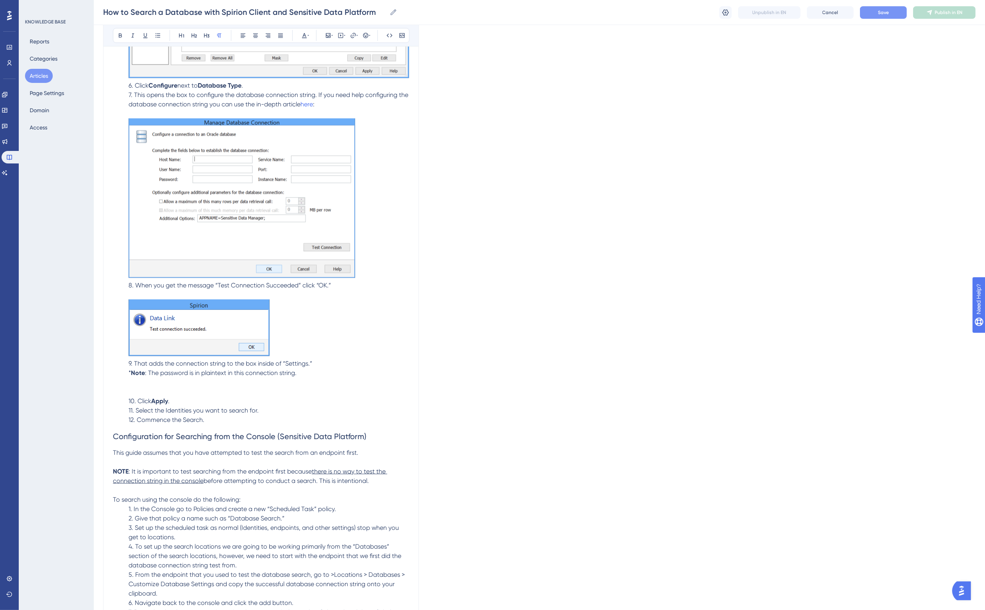
click at [129, 284] on span "8. When you get the message “Test Connection Succeeded” click “OK.”" at bounding box center [230, 284] width 202 height 7
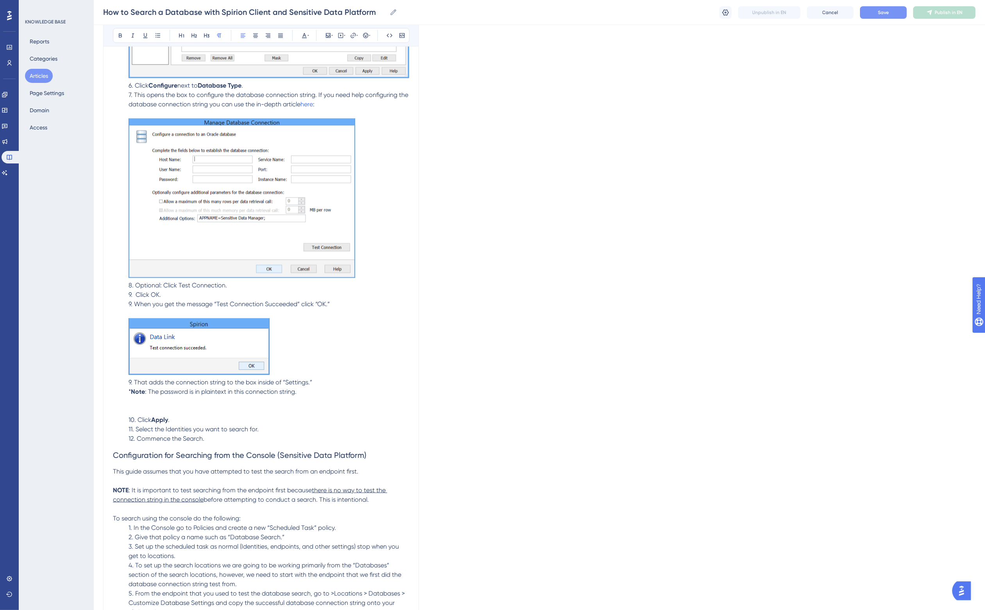
drag, startPoint x: 126, startPoint y: 301, endPoint x: 186, endPoint y: 311, distance: 61.5
click at [129, 301] on span "9. When you get the message “Test Connection Succeeded” click “OK.”" at bounding box center [229, 303] width 201 height 7
drag, startPoint x: 123, startPoint y: 379, endPoint x: 252, endPoint y: 385, distance: 129.5
click at [129, 379] on span "9. That adds the connection string to the box inside of “Settings.”" at bounding box center [221, 381] width 184 height 7
click at [136, 284] on span "8. Optional: Click Test Connection." at bounding box center [178, 284] width 98 height 7
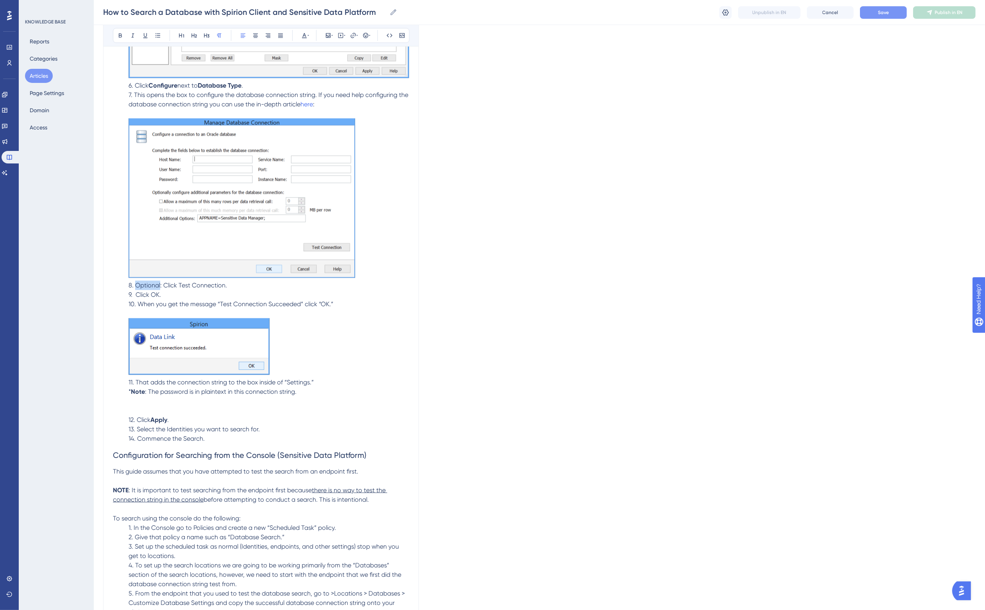
click at [136, 284] on span "8. Optional: Click Test Connection." at bounding box center [178, 284] width 98 height 7
click at [350, 310] on p "10. When you get the message “Test Connection Succeeded” click “OK.” 11. That a…" at bounding box center [261, 357] width 296 height 116
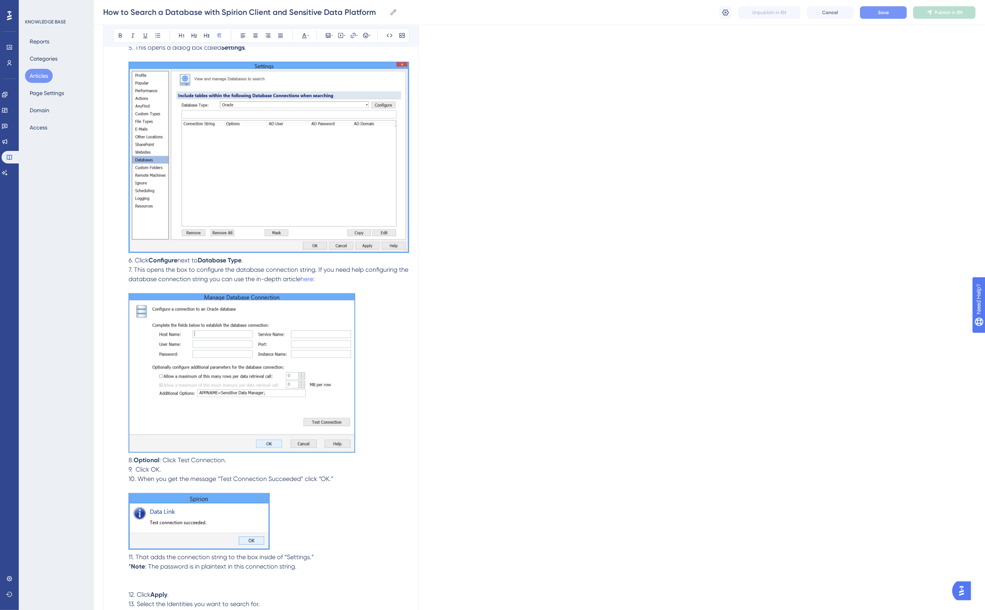
scroll to position [1043, 7]
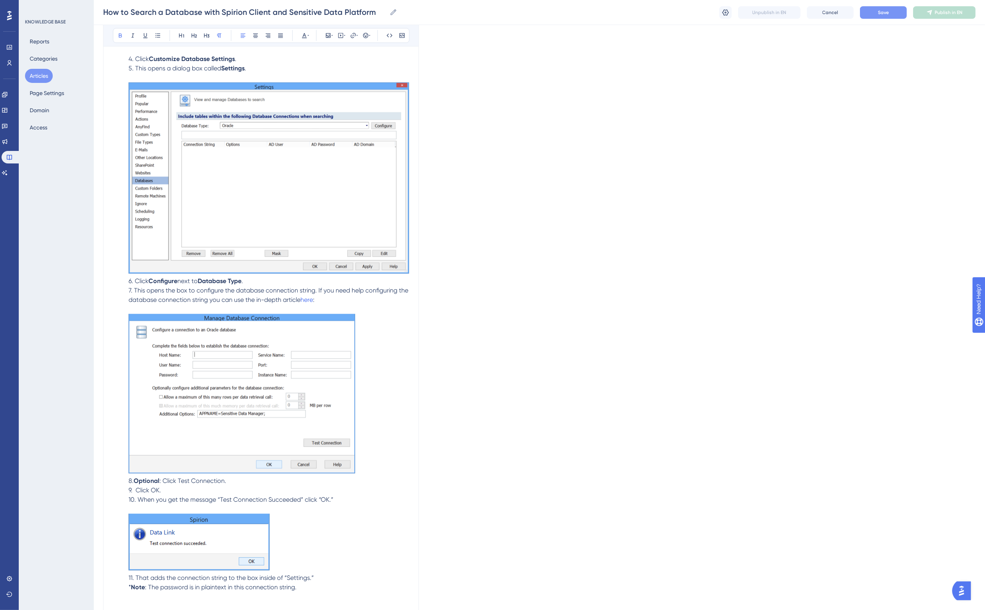
click at [145, 481] on strong "Optional" at bounding box center [147, 480] width 26 height 7
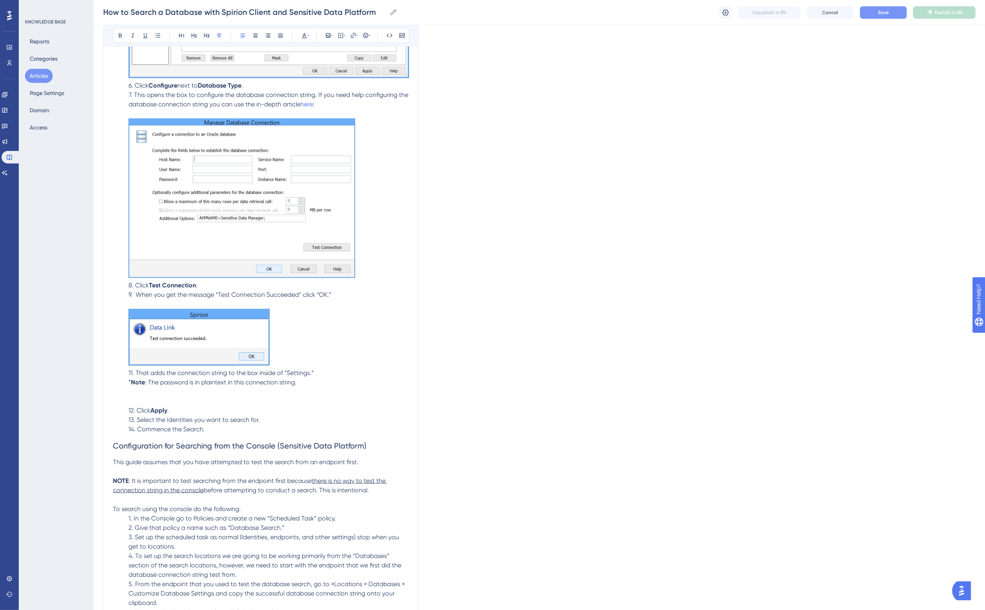
scroll to position [1287, 7]
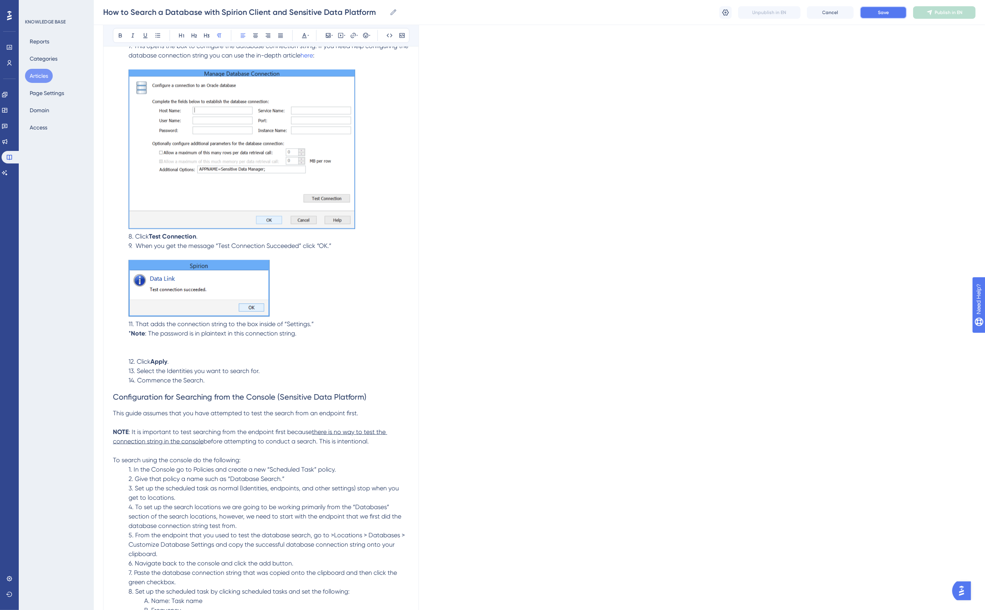
click at [884, 15] on span "Save" at bounding box center [883, 12] width 11 height 6
click at [147, 349] on p "9. When you get the message “Test Connection Succeeded” click “OK.” 11. That ad…" at bounding box center [261, 299] width 296 height 116
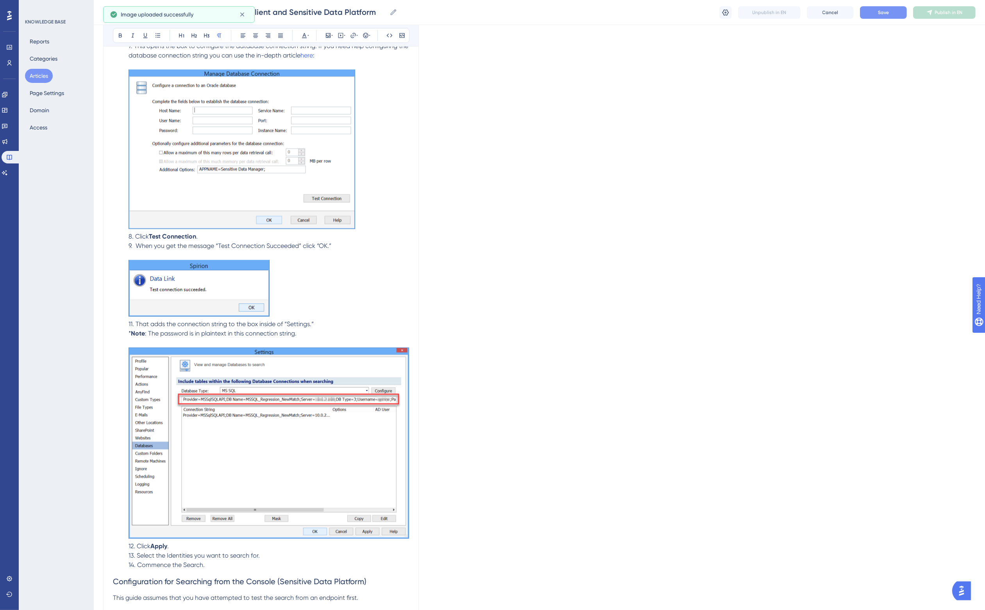
click at [212, 331] on span ": The password is in plaintext in this connection string." at bounding box center [221, 332] width 152 height 7
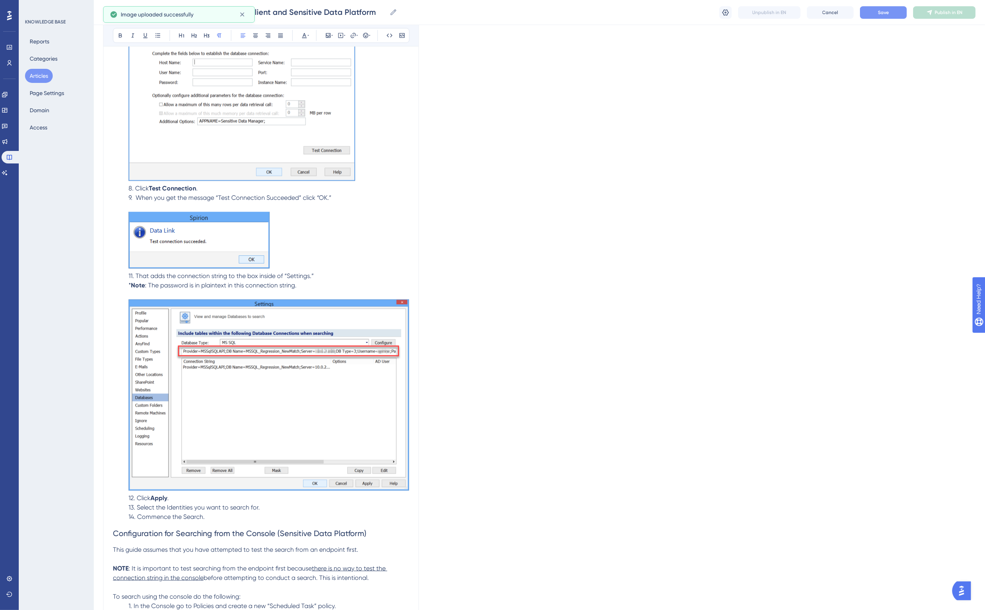
scroll to position [1336, 7]
click at [883, 11] on span "Save" at bounding box center [883, 12] width 11 height 6
click at [300, 282] on p "9. When you get the message “Test Connection Succeeded” click “OK.” 11. That ad…" at bounding box center [261, 342] width 296 height 300
click at [167, 511] on p "14. Commence the Search." at bounding box center [261, 515] width 296 height 9
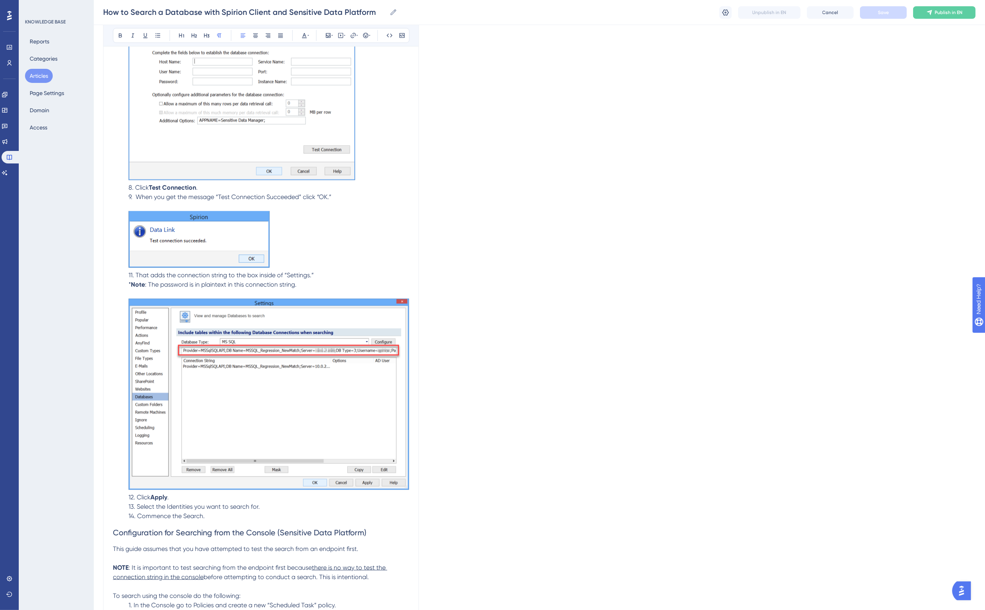
click at [175, 505] on span "13. Select the Identities you want to search for." at bounding box center [194, 505] width 131 height 7
drag, startPoint x: 260, startPoint y: 506, endPoint x: 130, endPoint y: 507, distance: 130.5
click at [130, 507] on p "13. Select the Identities you want to search for." at bounding box center [261, 506] width 296 height 9
copy p "Select the Identities you want to search for."
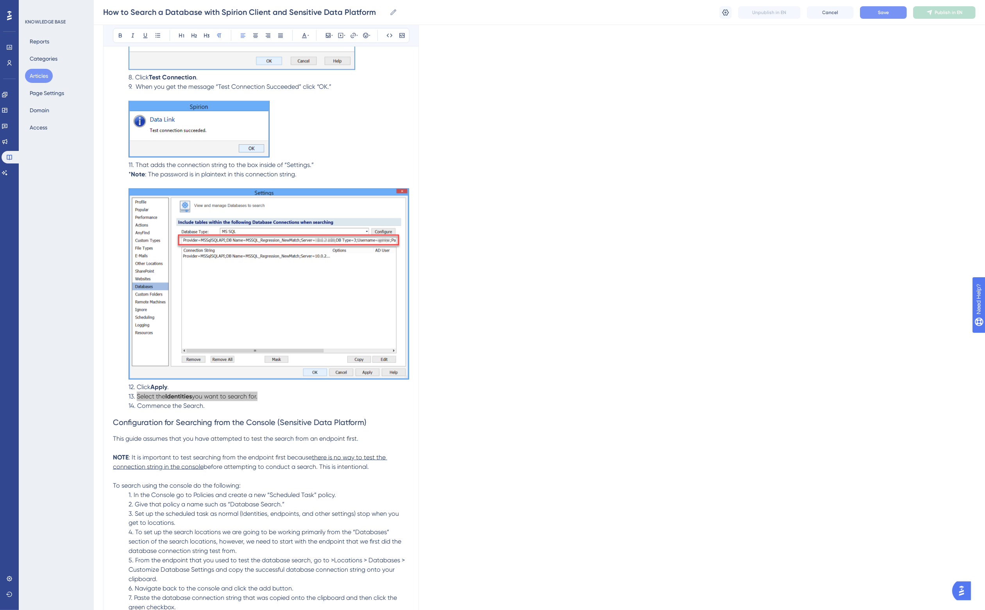
scroll to position [1434, 7]
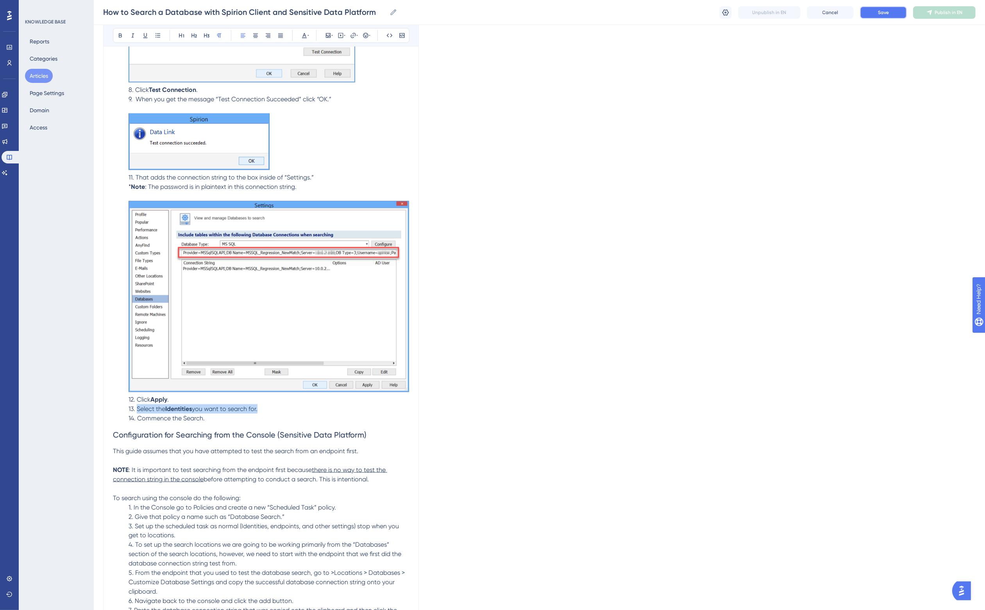
click at [884, 12] on span "Save" at bounding box center [883, 12] width 11 height 6
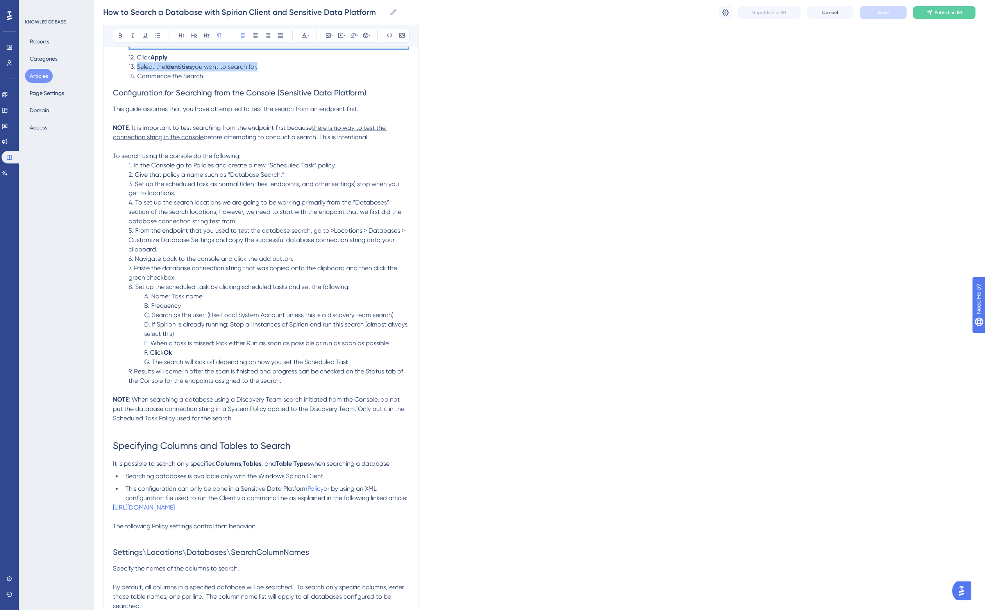
scroll to position [1825, 7]
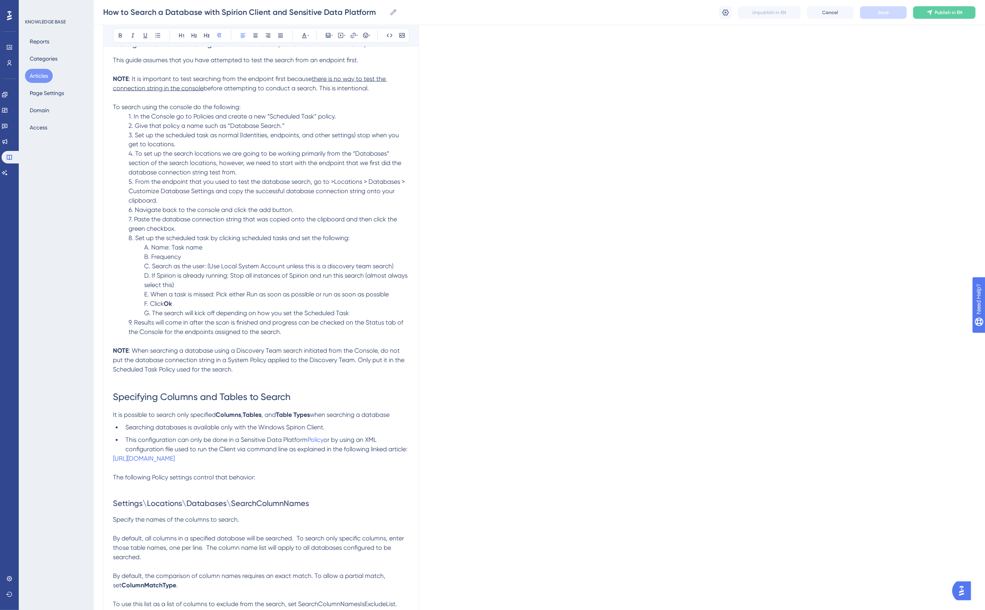
click at [177, 382] on p at bounding box center [261, 378] width 296 height 9
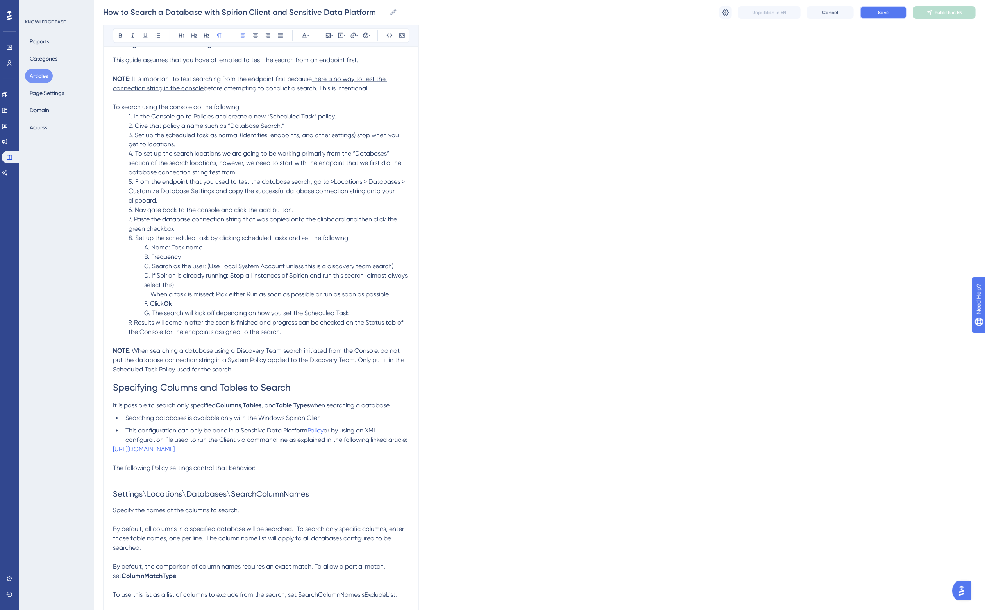
click at [887, 12] on span "Save" at bounding box center [883, 12] width 11 height 6
click at [128, 482] on p at bounding box center [261, 477] width 296 height 9
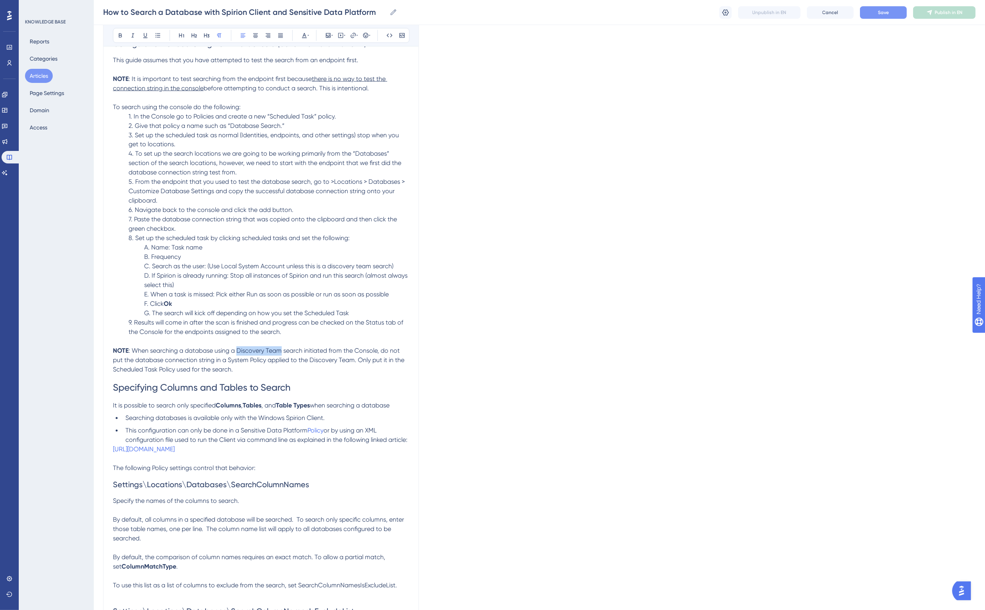
drag, startPoint x: 230, startPoint y: 348, endPoint x: 274, endPoint y: 350, distance: 44.6
click at [274, 350] on span ": When searching a database using a Discovery Team search initiated from the Co…" at bounding box center [259, 360] width 293 height 26
click at [311, 372] on p "NOTE : When searching a database using a Discovery Team search initiated from t…" at bounding box center [261, 360] width 296 height 28
drag, startPoint x: 168, startPoint y: 366, endPoint x: 107, endPoint y: 371, distance: 61.1
click at [113, 371] on span "search initiated from the Console, do not put the database connection string in…" at bounding box center [261, 360] width 297 height 26
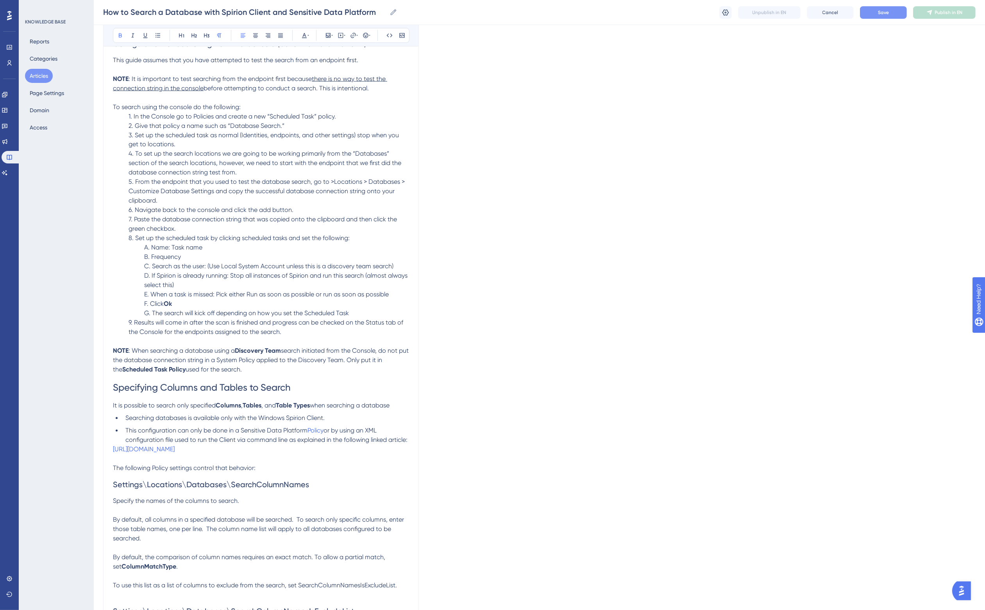
click at [210, 368] on span "used for the search." at bounding box center [214, 369] width 56 height 7
click at [896, 9] on button "Save" at bounding box center [883, 12] width 47 height 13
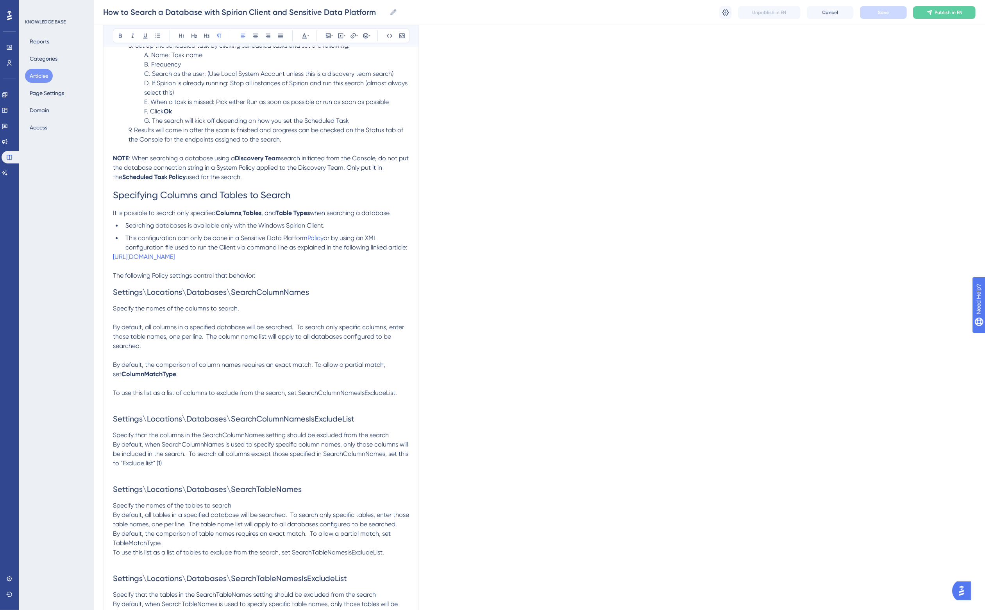
scroll to position [2020, 7]
click at [120, 309] on span "Specify the names of the columns to search." at bounding box center [176, 305] width 126 height 7
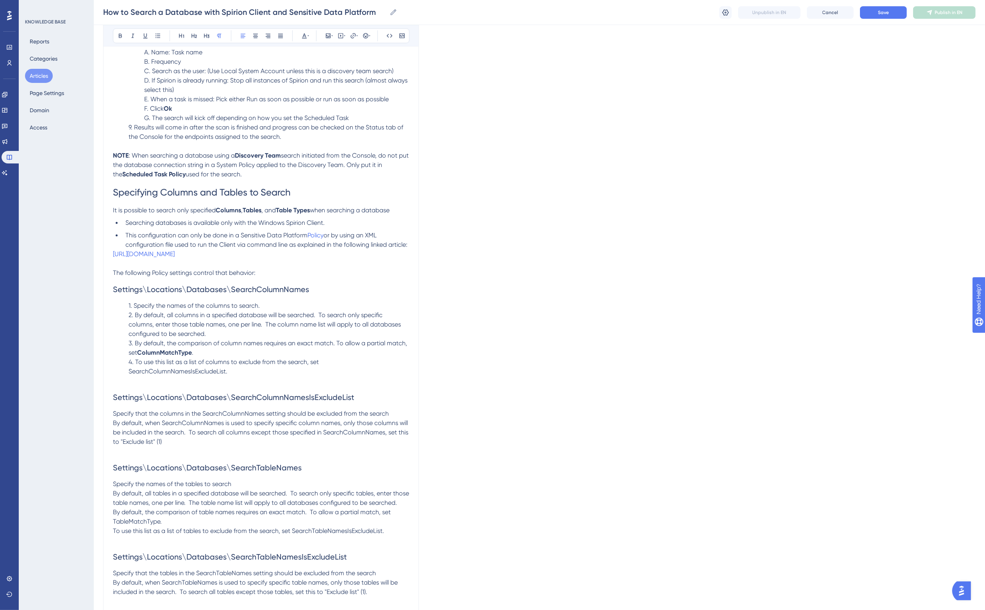
click at [333, 376] on p "4. To use this list as a list of columns to exclude from the search, set Search…" at bounding box center [261, 366] width 296 height 19
click at [887, 13] on span "Save" at bounding box center [883, 12] width 11 height 6
click at [113, 439] on span "By default, when SearchColumnNames is used to specify specific column names, on…" at bounding box center [261, 432] width 297 height 26
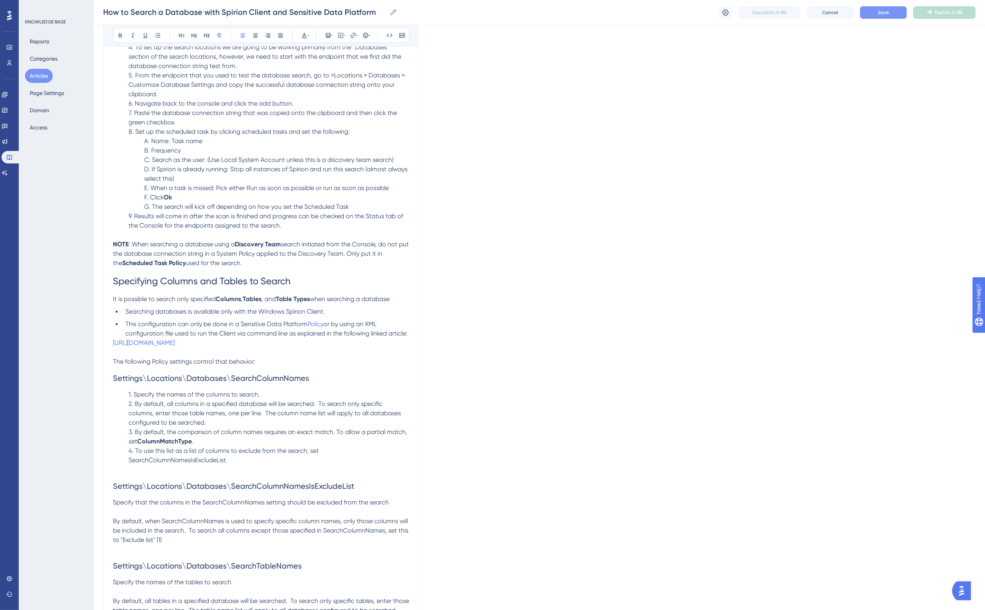
scroll to position [1922, 7]
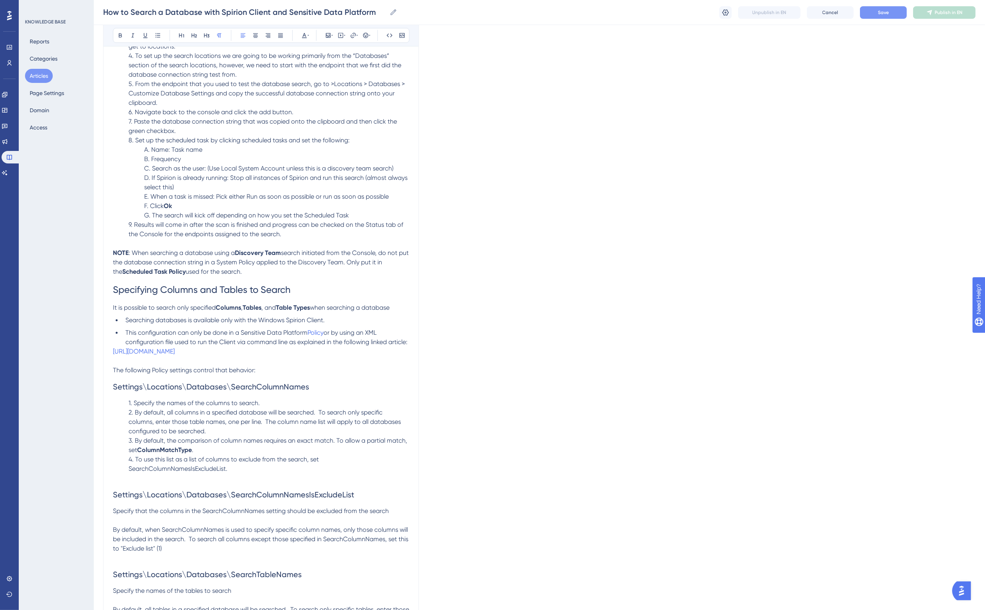
click at [894, 13] on button "Save" at bounding box center [883, 12] width 47 height 13
click at [170, 347] on li "This configuration can only be done in a Sensitive Data Platform Policy or by u…" at bounding box center [265, 337] width 287 height 19
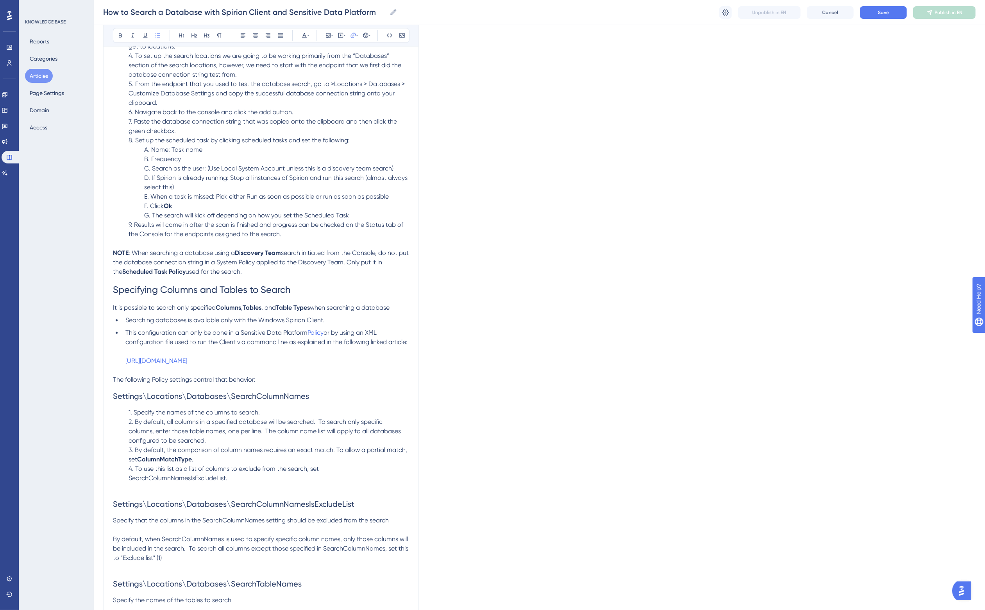
click at [167, 350] on li "This configuration can only be done in a Sensitive Data Platform Policy or by u…" at bounding box center [265, 347] width 287 height 38
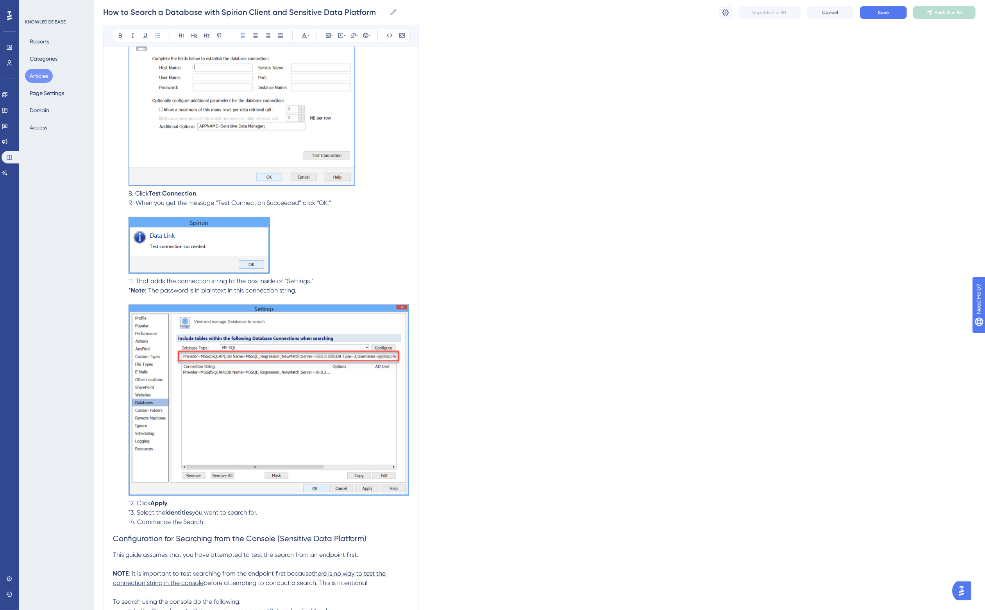
scroll to position [1483, 7]
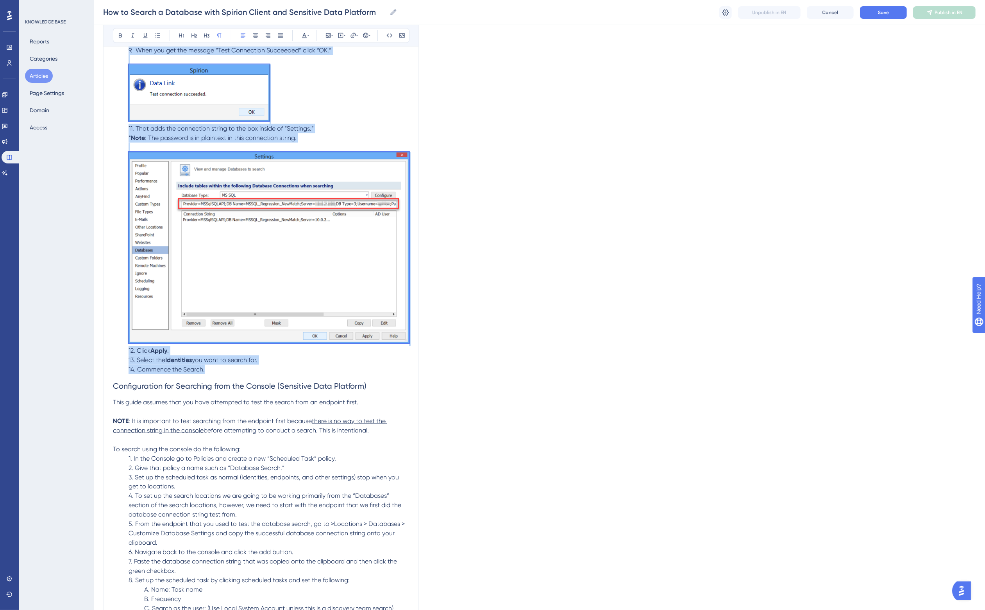
drag, startPoint x: 214, startPoint y: 367, endPoint x: 125, endPoint y: 43, distance: 335.8
click at [125, 43] on div "Bold Italic Underline Bullet Point Heading 1 Heading 2 Heading 3 Normal Align L…" at bounding box center [261, 349] width 296 height 3395
copy div "Click Test Connection . 9. When you get the message “Test Connection Succeeded”…"
click at [491, 284] on div "Language English (Default) How to Search a Database with Spirion Client and Sen…" at bounding box center [539, 335] width 872 height 3537
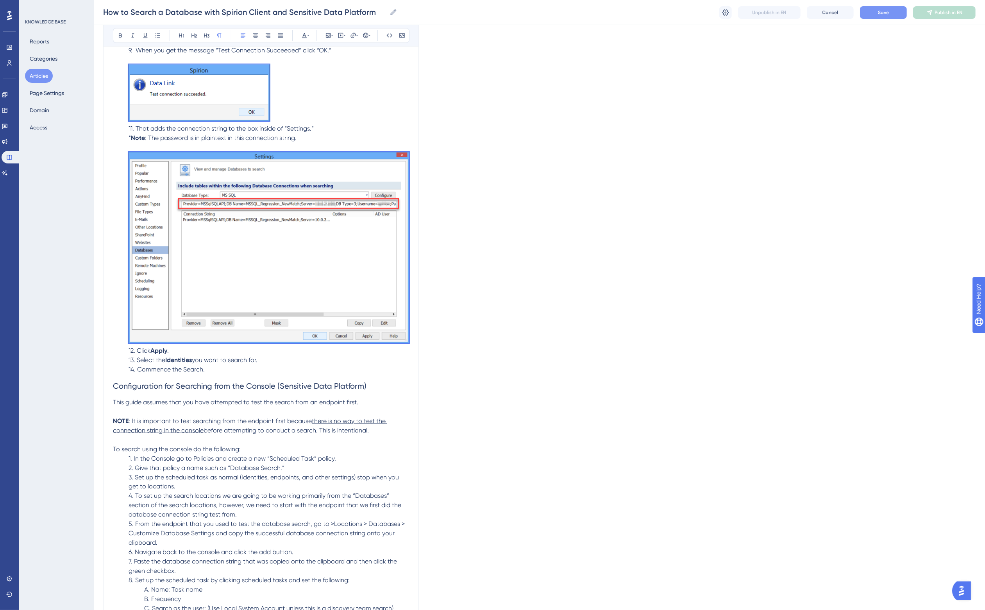
click at [886, 8] on button "Save" at bounding box center [883, 12] width 47 height 13
click at [177, 361] on strong "Identities" at bounding box center [178, 359] width 27 height 7
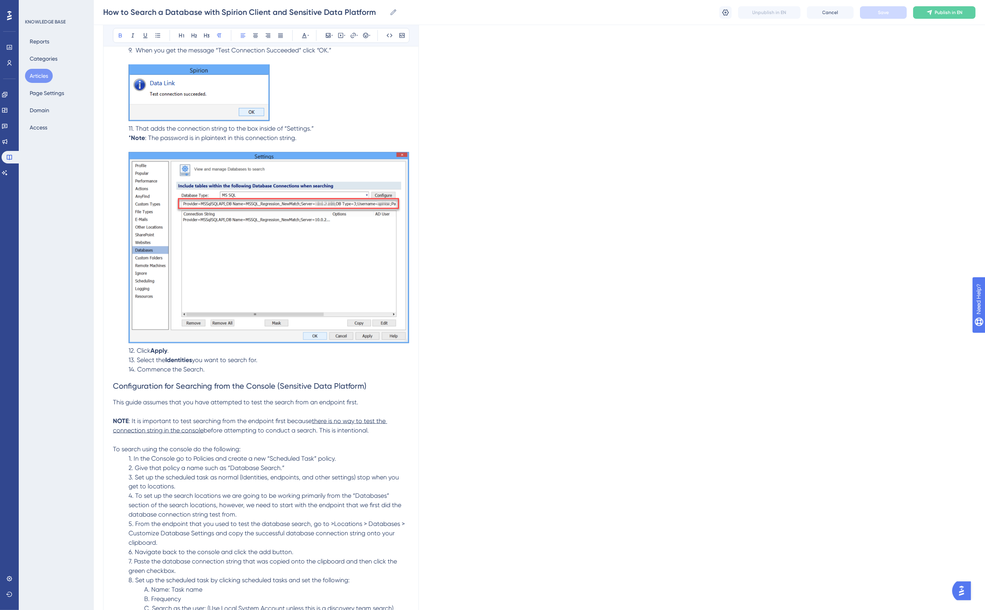
click at [177, 361] on strong "Identities" at bounding box center [178, 359] width 27 height 7
click at [303, 362] on p "13. Select the Data Types you want to search for." at bounding box center [261, 359] width 296 height 9
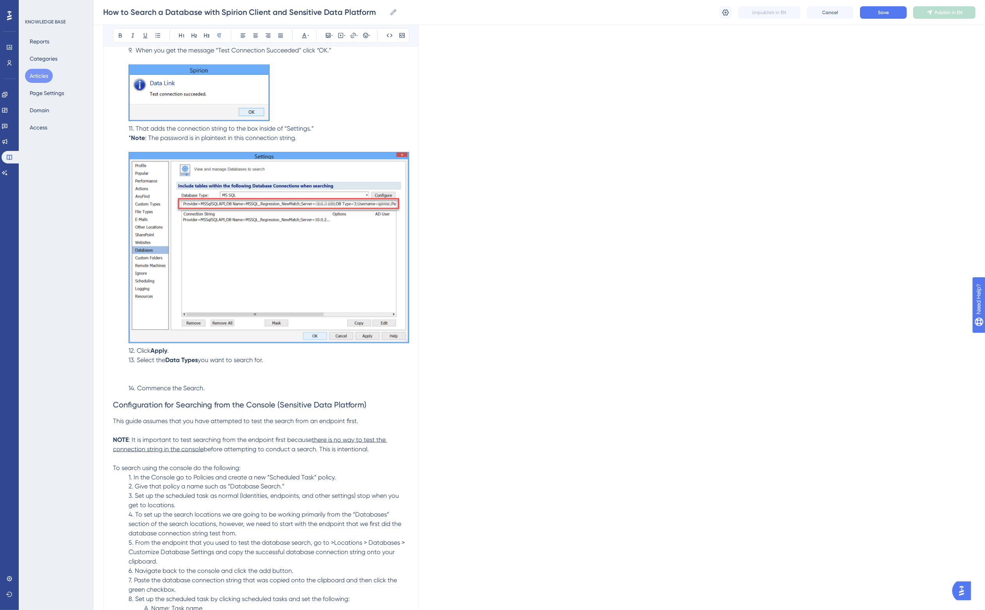
click at [174, 350] on p "12. Click Apply ." at bounding box center [261, 350] width 296 height 9
click at [145, 374] on p "13. Select the Data Types you want to search for." at bounding box center [261, 369] width 296 height 28
click at [325, 36] on icon at bounding box center [328, 35] width 6 height 6
click at [322, 70] on span "Upload Image" at bounding box center [332, 73] width 32 height 6
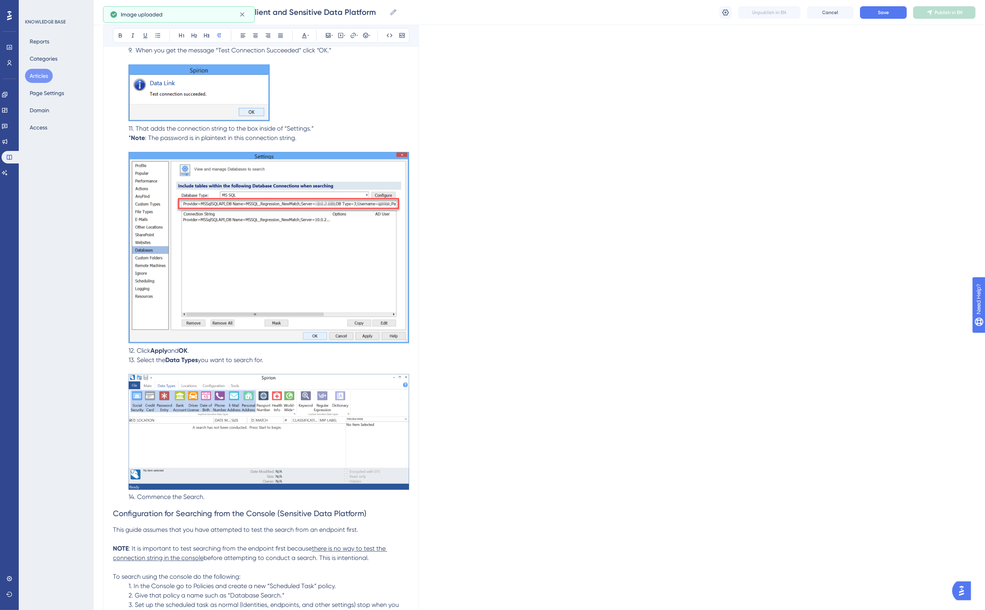
click at [184, 494] on span "14. Commence the Search." at bounding box center [167, 496] width 76 height 7
click at [227, 510] on span "Configuration for Searching from the Console (Sensitive Data Platform)" at bounding box center [240, 513] width 254 height 9
click at [202, 350] on p "12. Click Apply and OK ." at bounding box center [261, 350] width 296 height 9
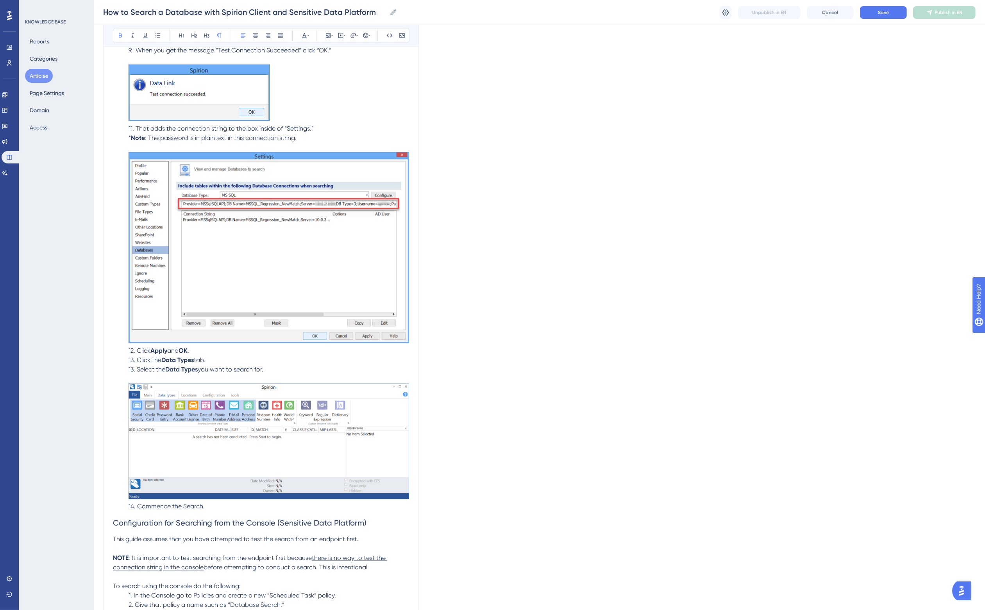
click at [191, 370] on strong "Data Types" at bounding box center [181, 368] width 32 height 7
click at [138, 505] on span "14. Commence the Search." at bounding box center [167, 505] width 76 height 7
click at [137, 357] on span "13. Click the" at bounding box center [145, 359] width 33 height 7
drag, startPoint x: 129, startPoint y: 507, endPoint x: 133, endPoint y: 507, distance: 4.3
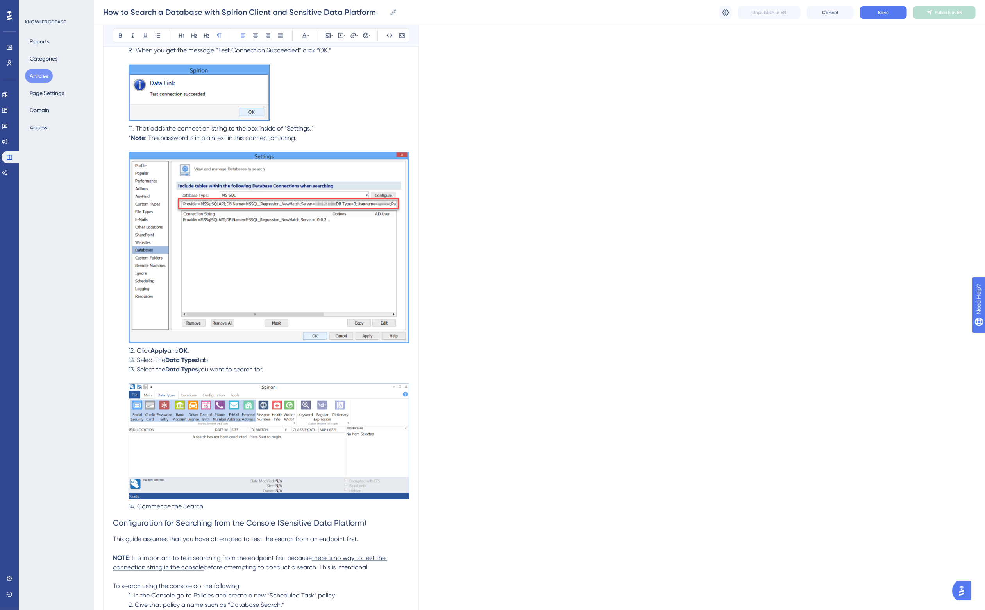
click at [129, 507] on span "14. Commence the Search." at bounding box center [167, 505] width 76 height 7
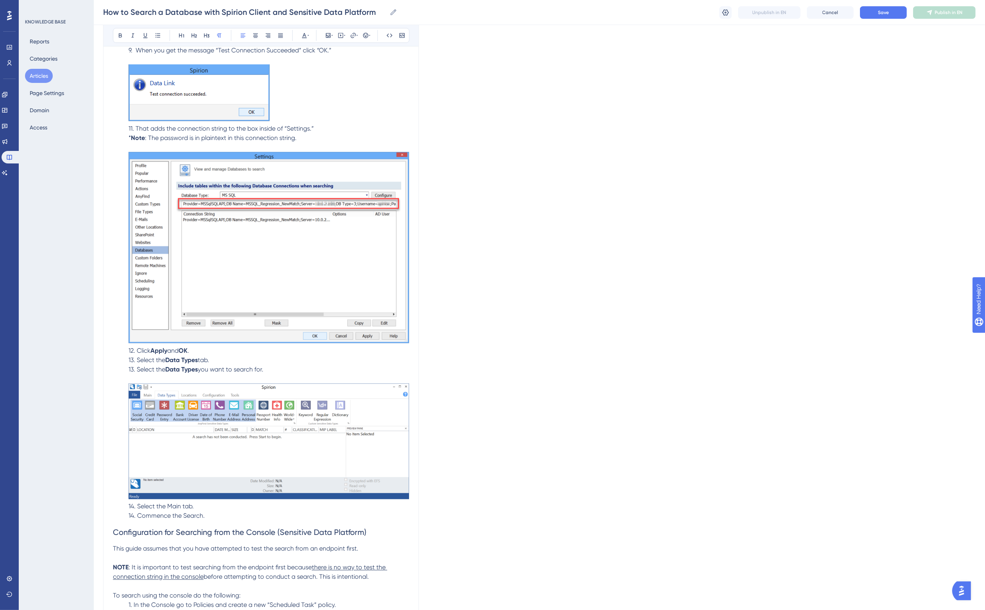
click at [164, 504] on span "14. Select the Main tab." at bounding box center [161, 505] width 65 height 7
click at [180, 513] on span "14. Commence the Search." at bounding box center [167, 515] width 76 height 7
click at [232, 513] on span "14. Commence the Search by clicking Start." at bounding box center [190, 515] width 123 height 7
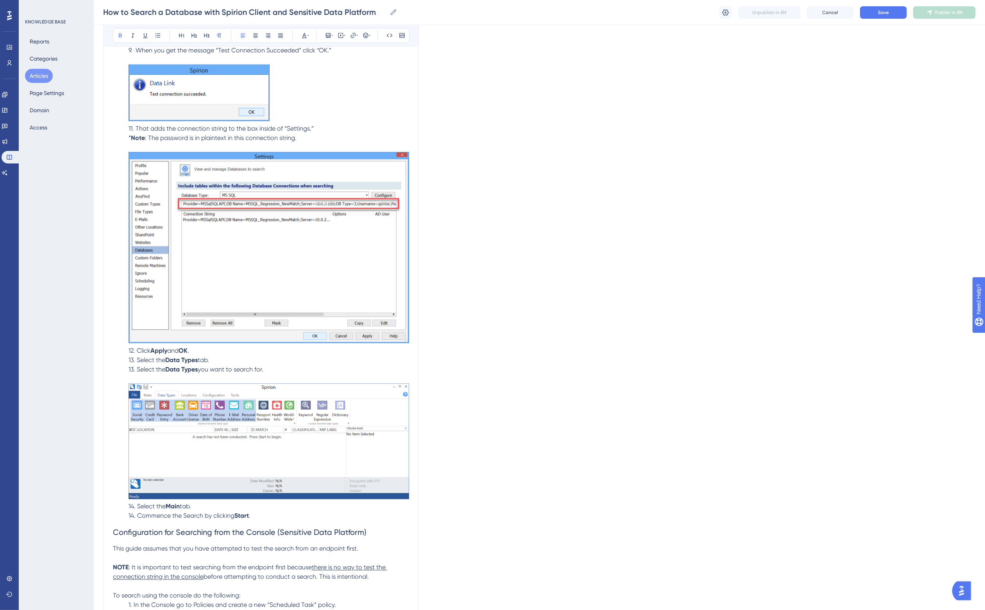
click at [229, 521] on h2 "Configuration for Searching from the Console (Sensitive Data Platform)" at bounding box center [261, 531] width 296 height 23
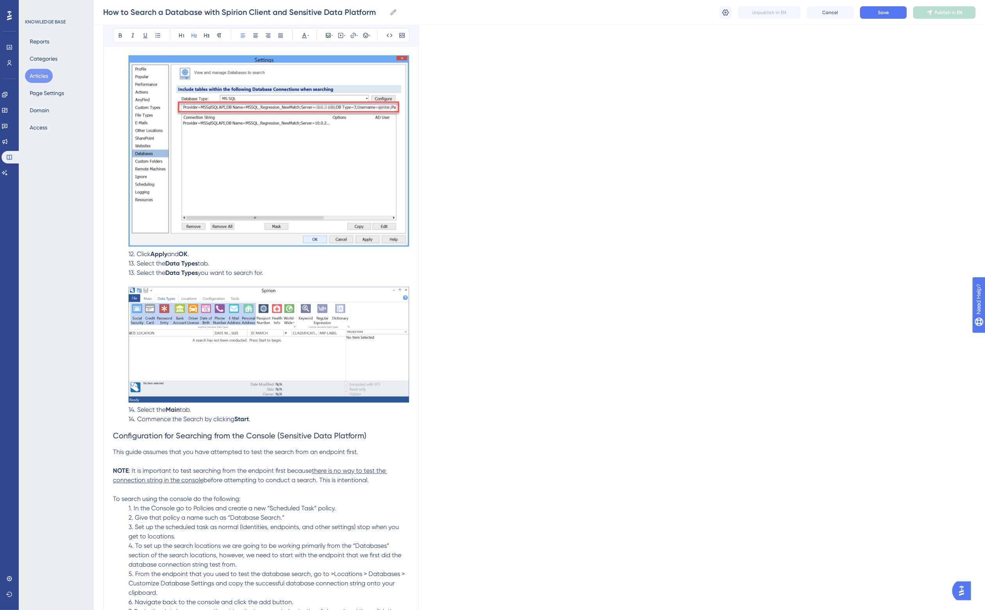
scroll to position [1580, 7]
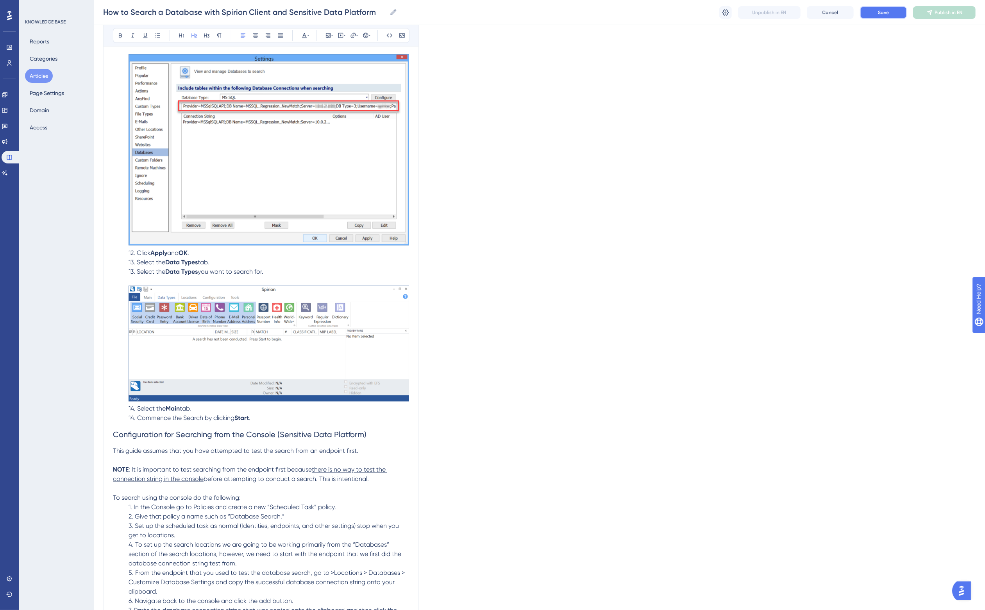
click at [891, 13] on button "Save" at bounding box center [883, 12] width 47 height 13
click at [257, 421] on p "14. Commence the Search by clicking Start ." at bounding box center [261, 417] width 296 height 9
click at [254, 423] on h2 "Configuration for Searching from the Console (Sensitive Data Platform)" at bounding box center [261, 434] width 296 height 23
click at [256, 417] on p "14. Commence the Search by clicking Start ." at bounding box center [261, 417] width 296 height 9
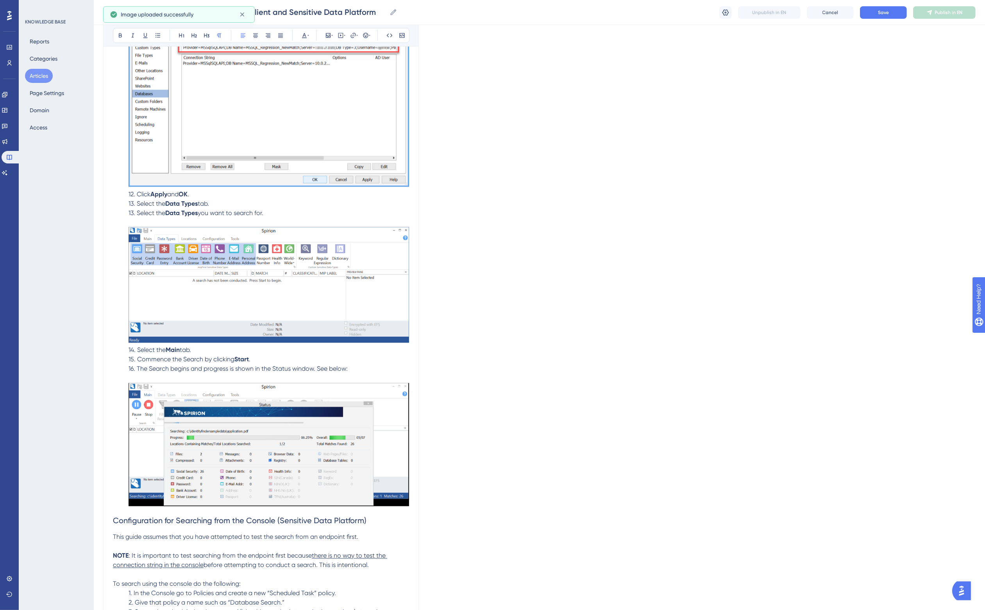
scroll to position [1678, 7]
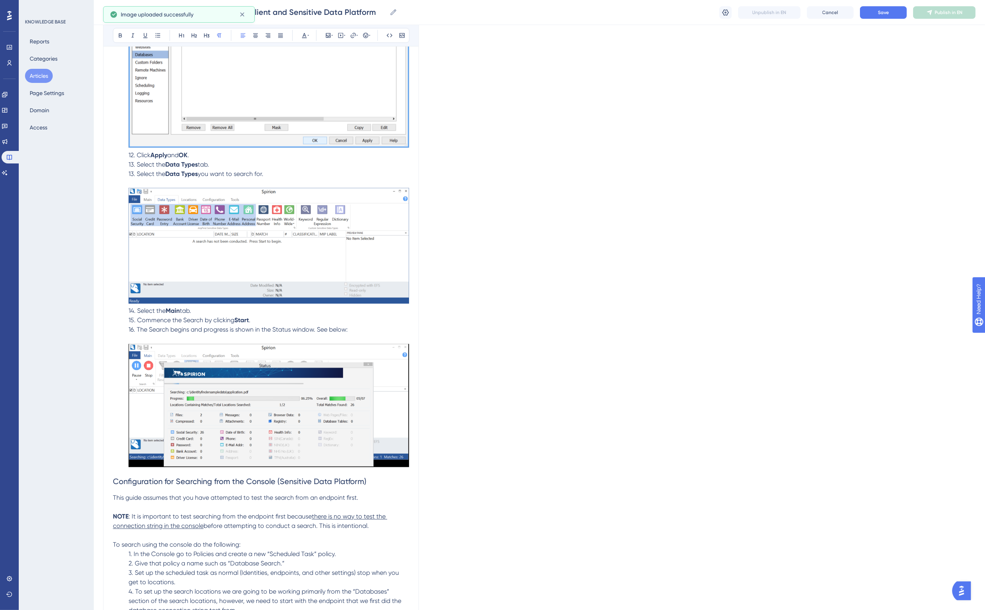
click at [227, 326] on span "16. The Search begins and progress is shown in the Status window. See below:" at bounding box center [238, 329] width 219 height 7
click at [168, 317] on span "15. Commence the Search by clicking" at bounding box center [182, 319] width 106 height 7
click at [141, 327] on span "16. The Search begins and progress is shown in the Status window. See below:" at bounding box center [238, 329] width 219 height 7
click at [305, 325] on p "16. The search begins and progress is shown in the Status window. See below:" at bounding box center [261, 397] width 296 height 144
click at [210, 499] on span "This guide assumes that you have attempted to test the search from an endpoint …" at bounding box center [235, 497] width 245 height 7
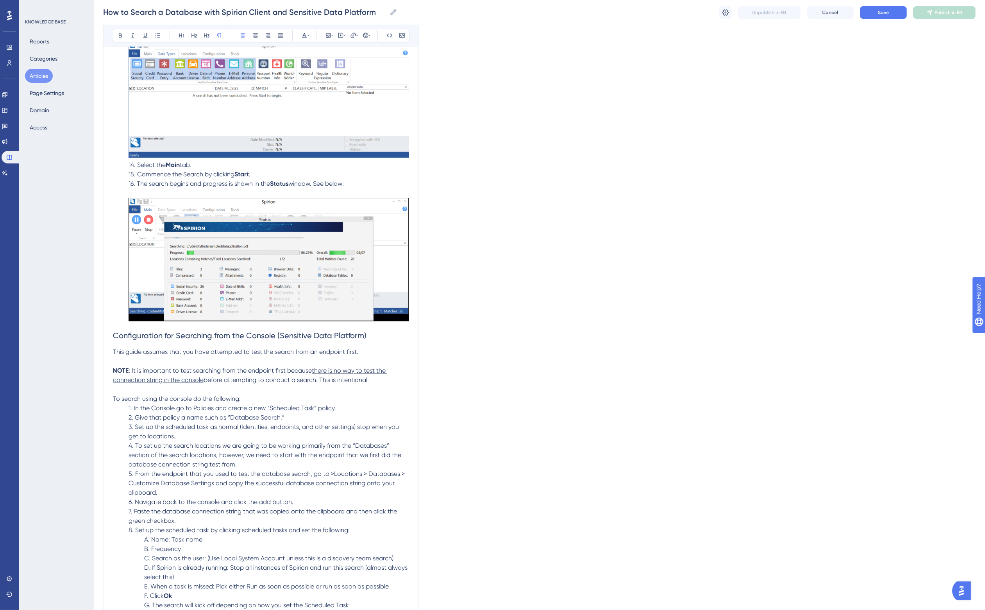
scroll to position [1825, 7]
click at [152, 334] on span "Configuration for Searching from the Console (Sensitive Data Platform)" at bounding box center [240, 334] width 254 height 9
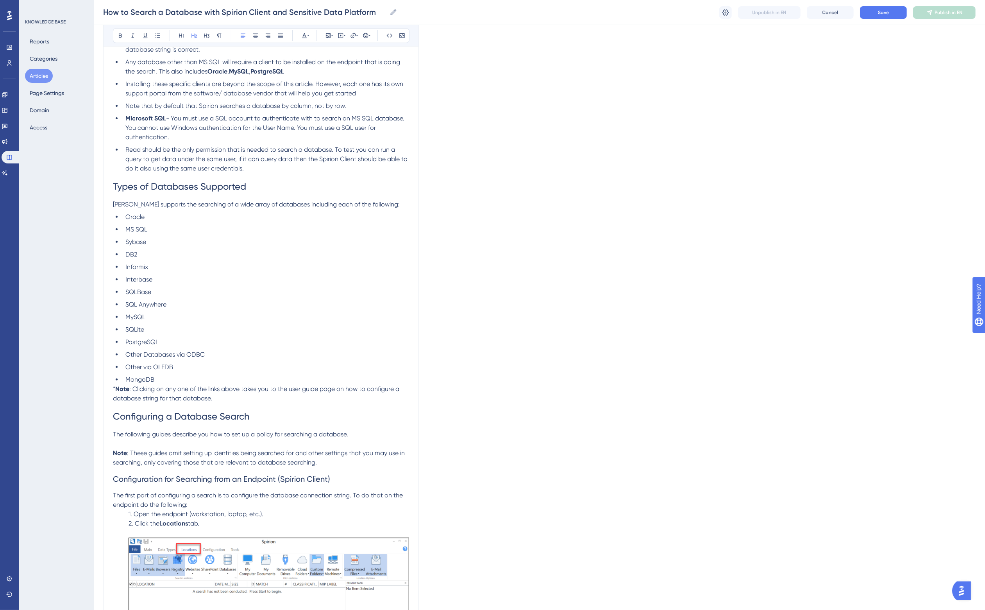
scroll to position [213, 7]
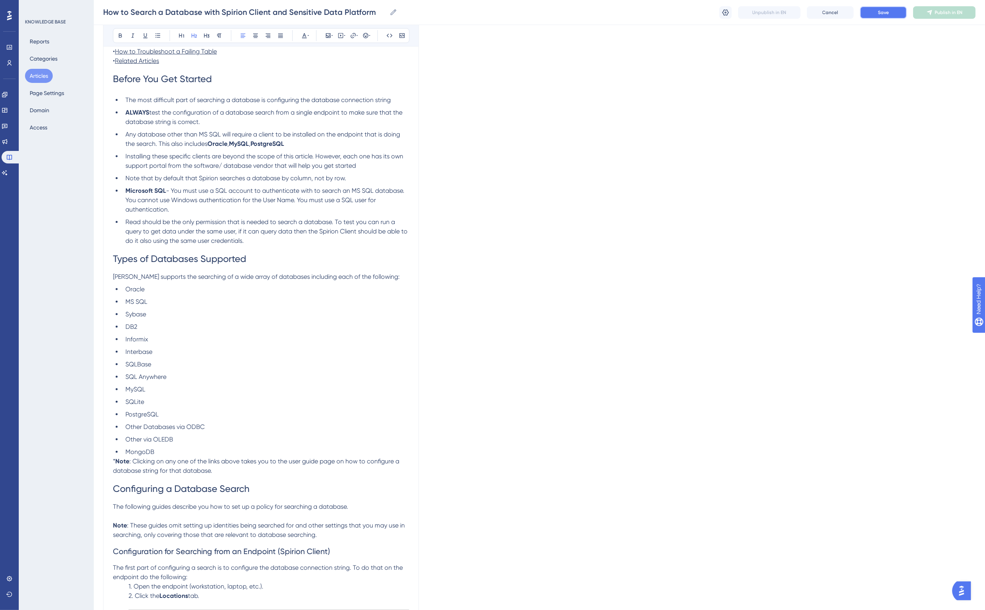
click at [884, 12] on span "Save" at bounding box center [883, 12] width 11 height 6
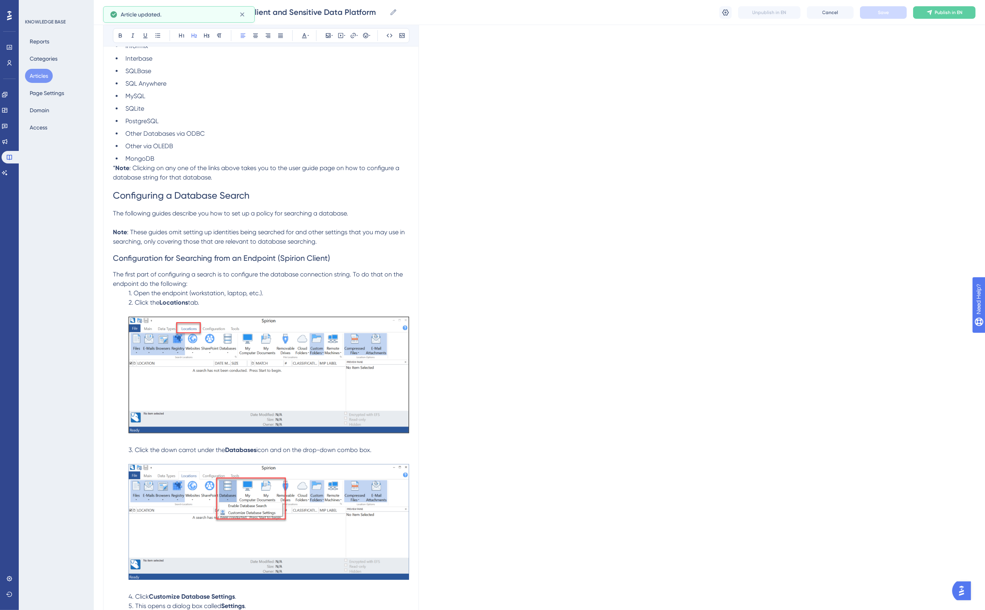
click at [128, 261] on span "Configuration for Searching from an Endpoint (Spirion Client)" at bounding box center [221, 257] width 217 height 9
click at [893, 14] on button "Save" at bounding box center [883, 12] width 47 height 13
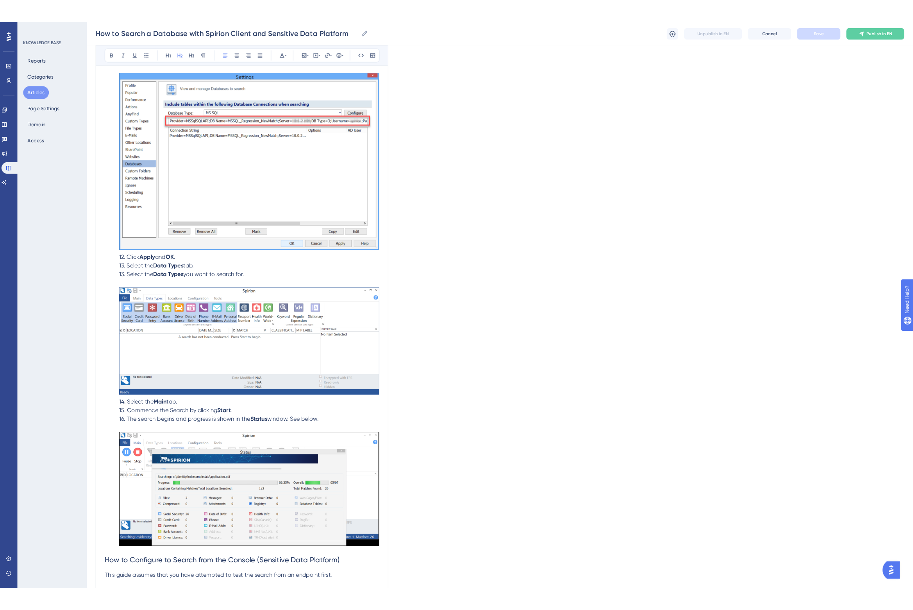
scroll to position [1873, 7]
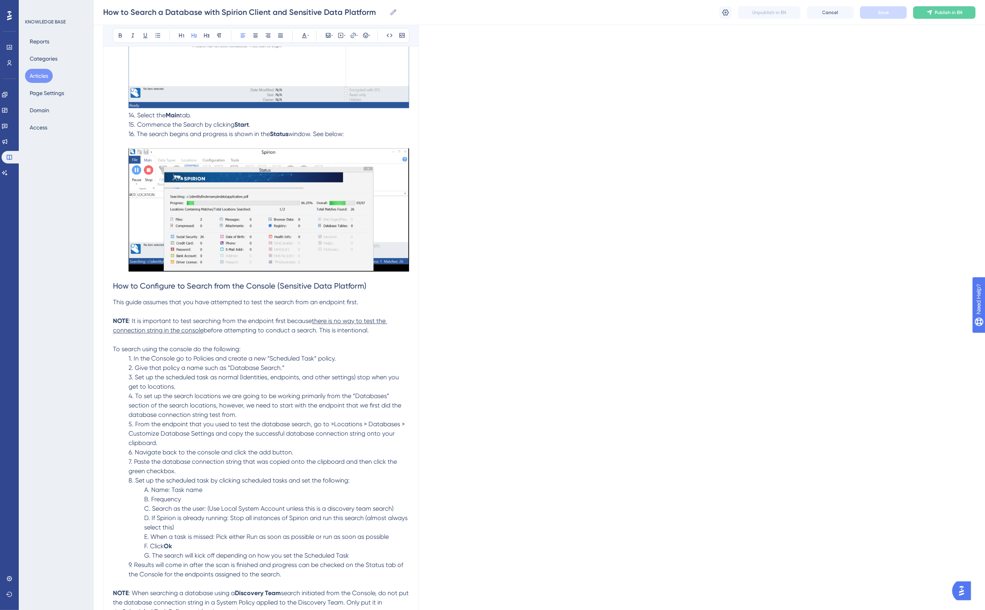
click at [327, 423] on span "5. From the endpoint that you used to test the database search, go to >Location…" at bounding box center [268, 433] width 278 height 26
click at [282, 449] on span "6. Navigate back to the console and click the add button." at bounding box center [211, 452] width 165 height 7
click at [211, 433] on span "and copy the successful database connection string onto your clipboard." at bounding box center [262, 438] width 266 height 17
click at [874, 10] on button "Save" at bounding box center [883, 12] width 47 height 13
click at [156, 357] on span "1. In the Console go to Policies and create a new “Scheduled Task” policy." at bounding box center [232, 358] width 207 height 7
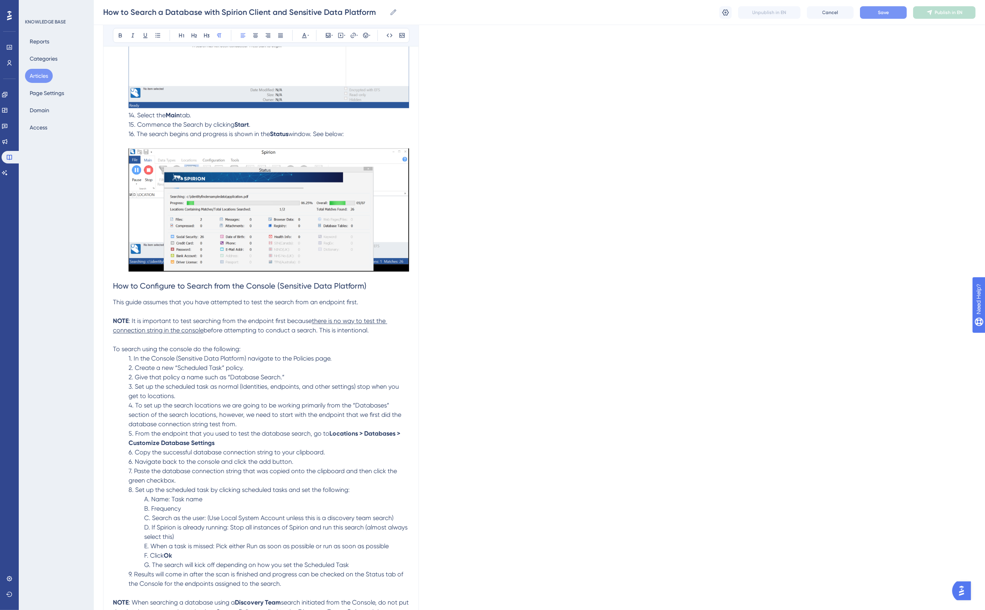
click at [887, 14] on span "Save" at bounding box center [883, 12] width 11 height 6
click at [182, 365] on span "2. Create a new “Scheduled Task” policy." at bounding box center [186, 367] width 115 height 7
click at [113, 360] on p "1. In the Console (Sensitive Data Platform) navigate to the Policies page." at bounding box center [261, 358] width 296 height 9
click at [311, 356] on span "1. In the Console (Sensitive Data Platform) navigate to the Policies page." at bounding box center [230, 358] width 203 height 7
click at [327, 356] on p "1. In the Console (Sensitive Data Platform) navigate to the Policies page." at bounding box center [261, 358] width 296 height 9
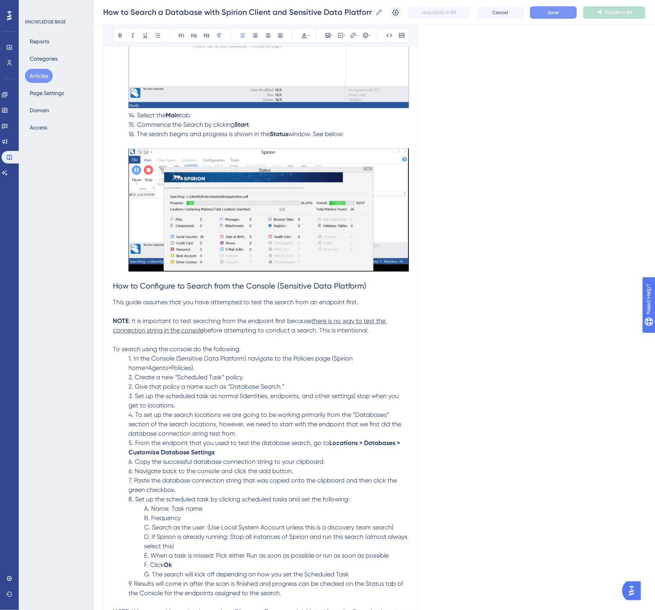
click at [193, 366] on p "1. In the Console (Sensitive Data Platform) navigate to the Policies page (Spir…" at bounding box center [261, 363] width 296 height 19
click at [249, 377] on p "2. Create a new “Scheduled Task” policy." at bounding box center [261, 377] width 296 height 9
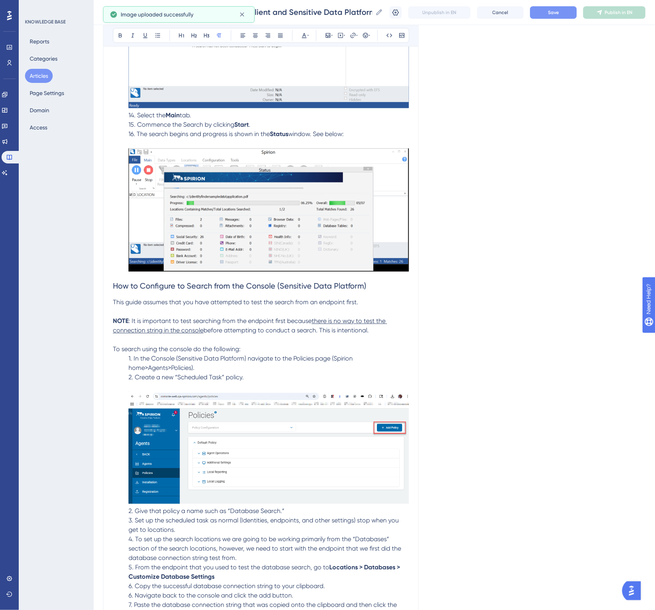
click at [277, 379] on p "2. Create a new “Scheduled Task” policy." at bounding box center [261, 440] width 296 height 134
click at [247, 376] on p "2. Create a new “Scheduled Task” policy." at bounding box center [261, 440] width 296 height 134
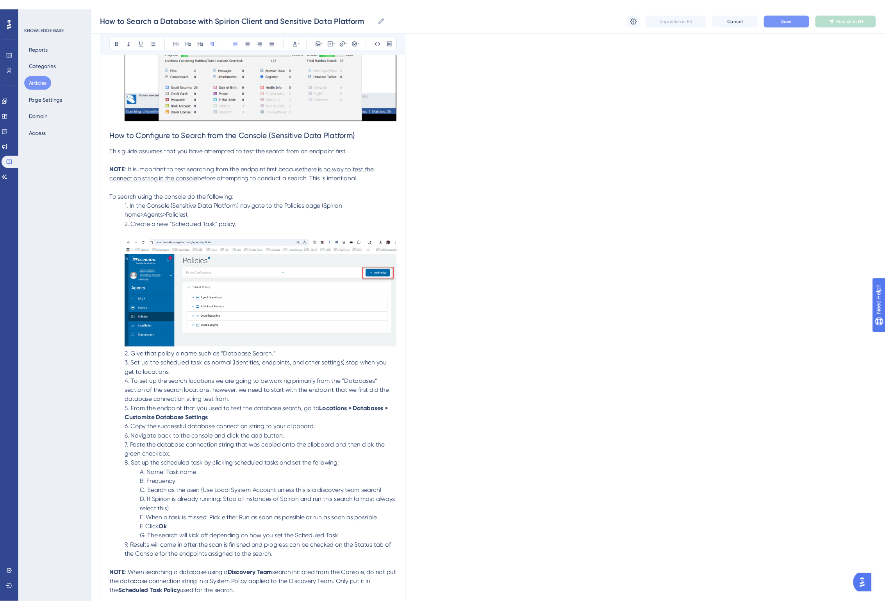
scroll to position [2069, 7]
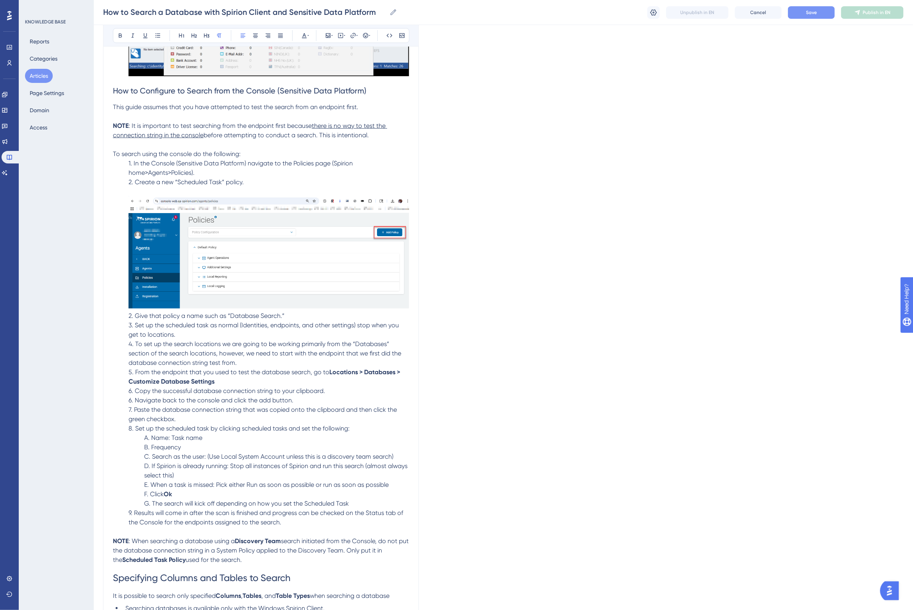
click at [145, 315] on span "2. Give that policy a name such as “Database Search.”" at bounding box center [207, 315] width 156 height 7
click at [153, 332] on span "3. Set up the scheduled task as normal (Identities, endpoints, and other settin…" at bounding box center [265, 329] width 272 height 17
click at [152, 332] on span "3. Set up the scheduled task as normal (Identities, endpoints, and other settin…" at bounding box center [265, 329] width 272 height 17
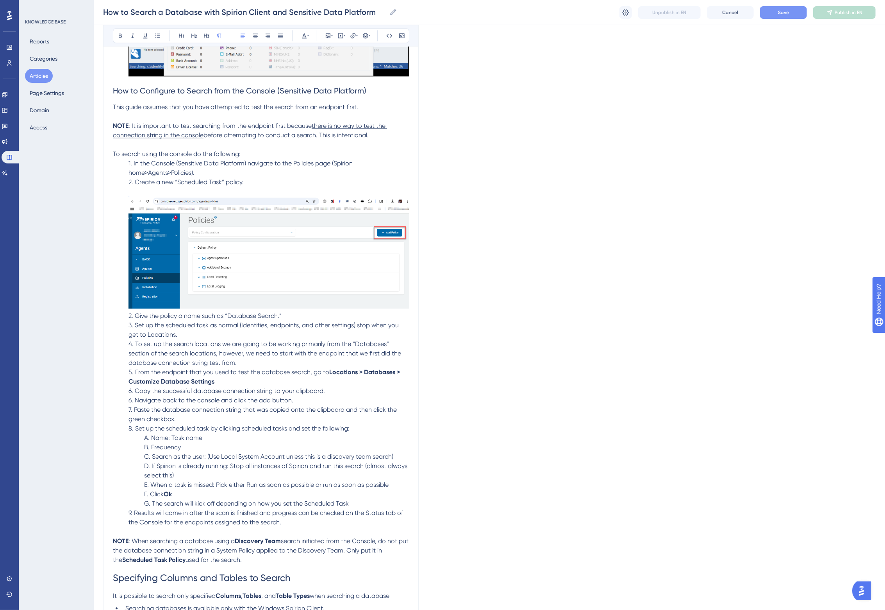
click at [164, 152] on span "To search using the console do the following:" at bounding box center [177, 153] width 128 height 7
click at [165, 348] on span "4. To set up the search locations we are going to be working primarily from the…" at bounding box center [266, 353] width 274 height 26
drag, startPoint x: 197, startPoint y: 164, endPoint x: 260, endPoint y: 163, distance: 62.9
click at [260, 163] on span "1. In the Console (Sensitive Data Platform) navigate to the Policies page (Spir…" at bounding box center [242, 167] width 226 height 17
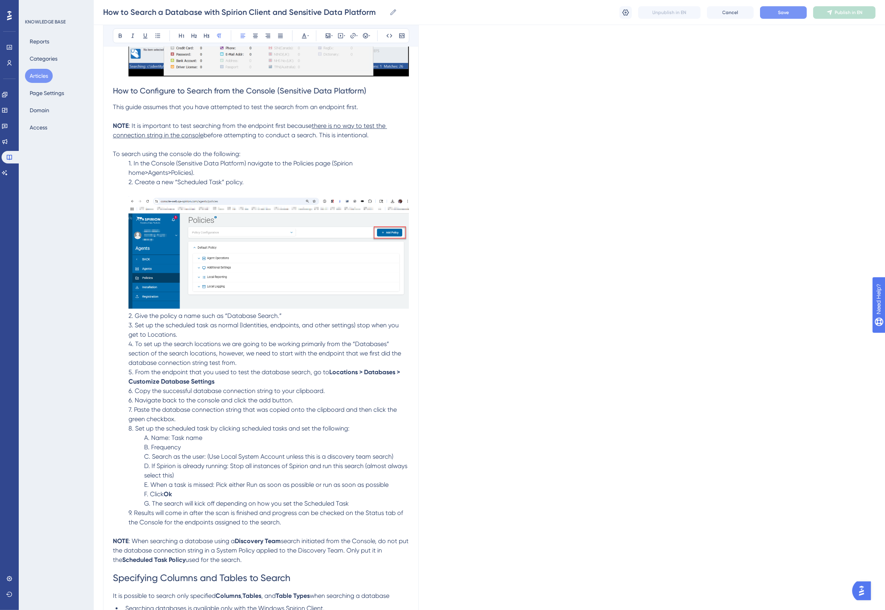
click at [303, 165] on p "1. In the Console (Sensitive Data Platform) navigate to the Policies page (Spir…" at bounding box center [261, 168] width 296 height 19
click at [341, 164] on span "1. In the Console (Sensitive Data Platform) navigate to the Policies page (Spir…" at bounding box center [242, 167] width 226 height 17
drag, startPoint x: 248, startPoint y: 177, endPoint x: 113, endPoint y: 179, distance: 134.8
click at [113, 179] on p "2. Create a new “Scheduled Task” policy." at bounding box center [261, 244] width 296 height 134
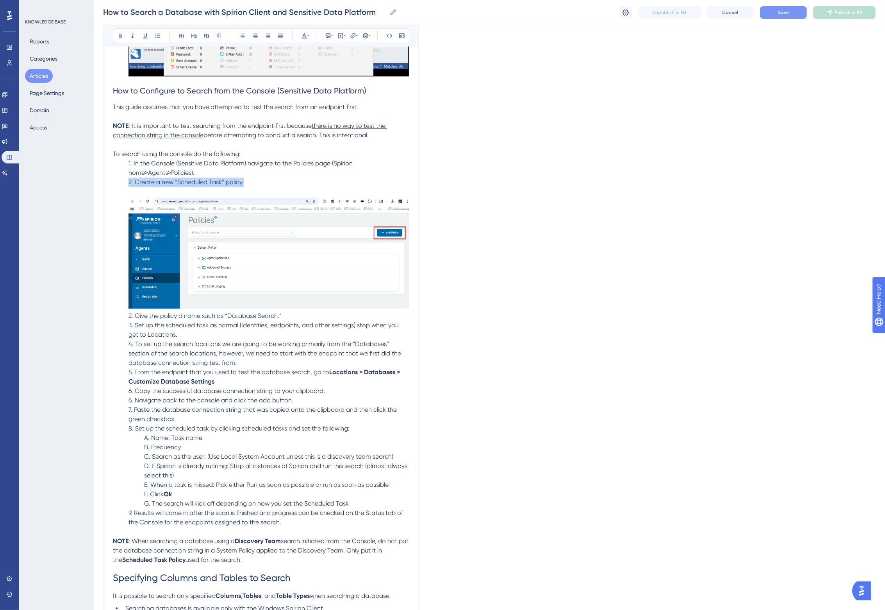
click at [208, 178] on span "2. Create a new “Scheduled Task” policy." at bounding box center [186, 181] width 115 height 7
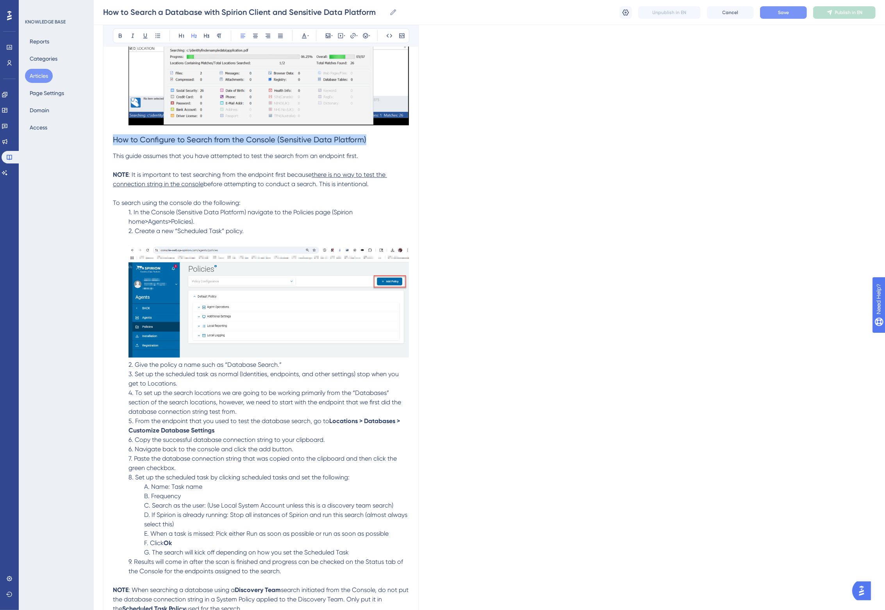
drag, startPoint x: 357, startPoint y: 139, endPoint x: 102, endPoint y: 147, distance: 256.0
click at [103, 147] on div "How to Search a Database with Spirion Client and Sensitive Data Platform Bold I…" at bounding box center [261, 11] width 316 height 3887
click at [182, 154] on span "This guide assumes that you have attempted to test the search from an endpoint …" at bounding box center [235, 155] width 245 height 7
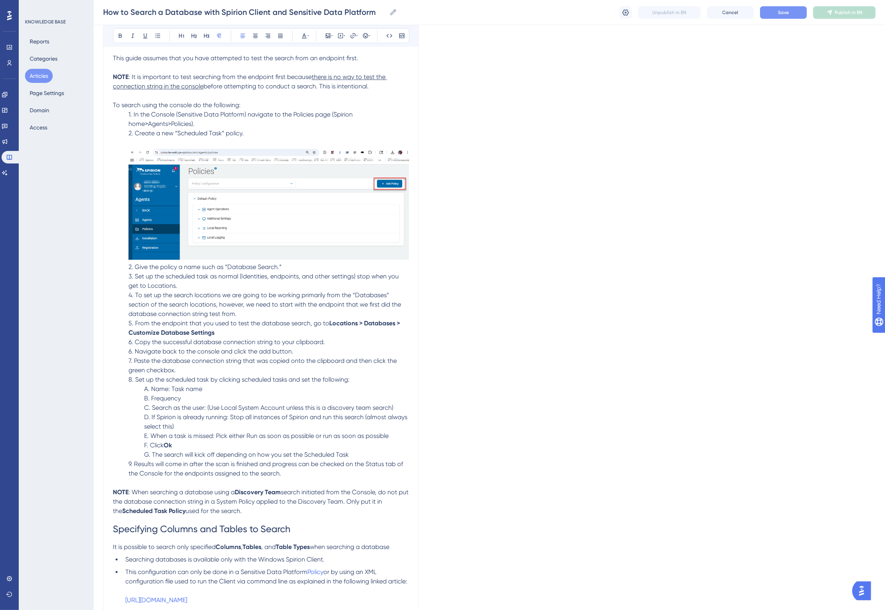
scroll to position [2215, 7]
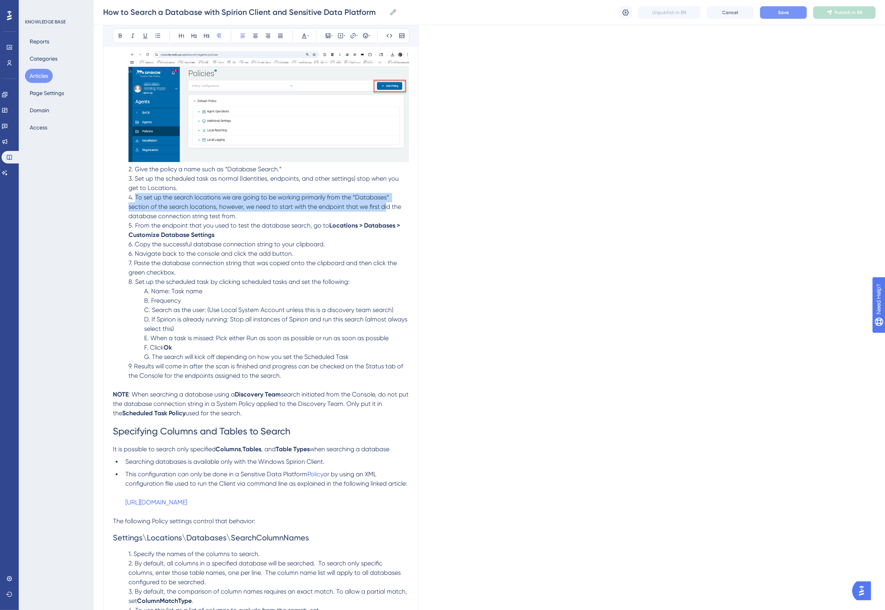
drag, startPoint x: 128, startPoint y: 196, endPoint x: 381, endPoint y: 201, distance: 253.6
click at [381, 201] on span "4. To set up the search locations we are going to be working primarily from the…" at bounding box center [266, 206] width 274 height 26
click at [293, 202] on span "4. To set up the search locations we are going to be working primarily from the…" at bounding box center [266, 206] width 274 height 26
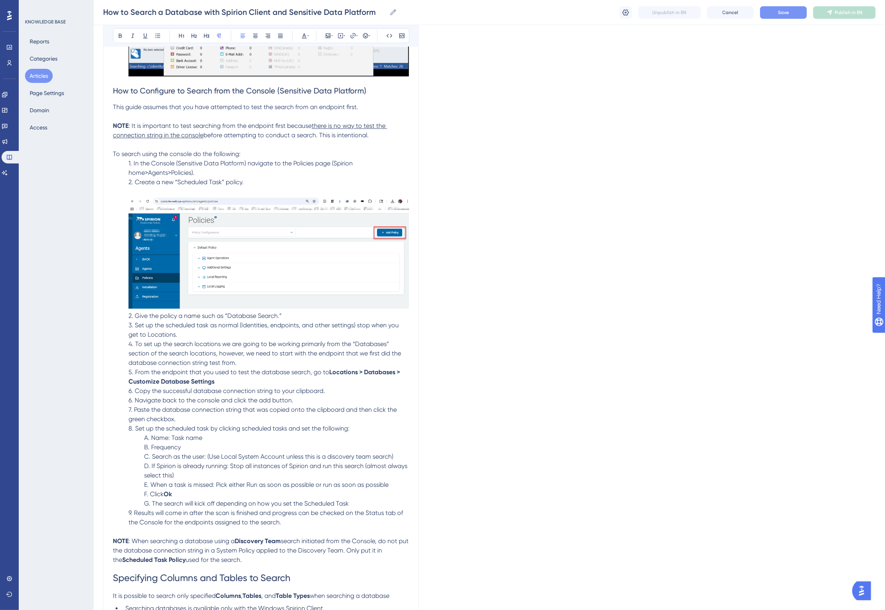
scroll to position [2118, 7]
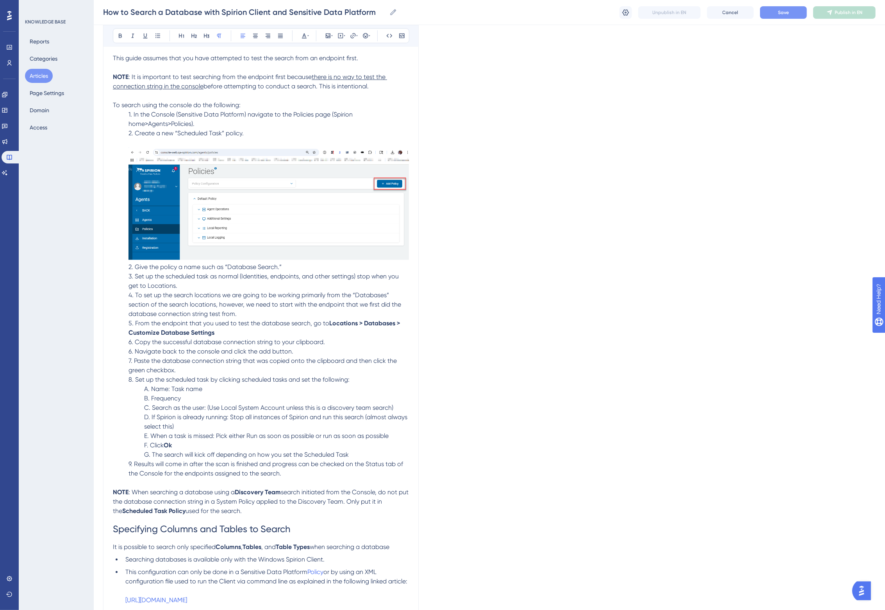
click at [189, 131] on span "2. Create a new “Scheduled Task” policy." at bounding box center [186, 132] width 115 height 7
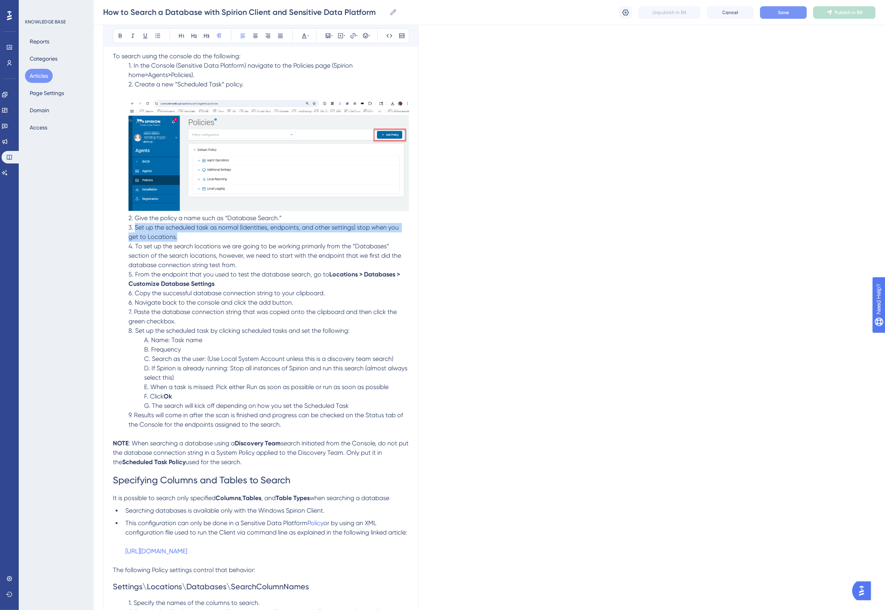
drag, startPoint x: 200, startPoint y: 233, endPoint x: 128, endPoint y: 224, distance: 72.9
click at [128, 224] on p "3. Set up the scheduled task as normal (Identities, endpoints, and other settin…" at bounding box center [261, 232] width 296 height 19
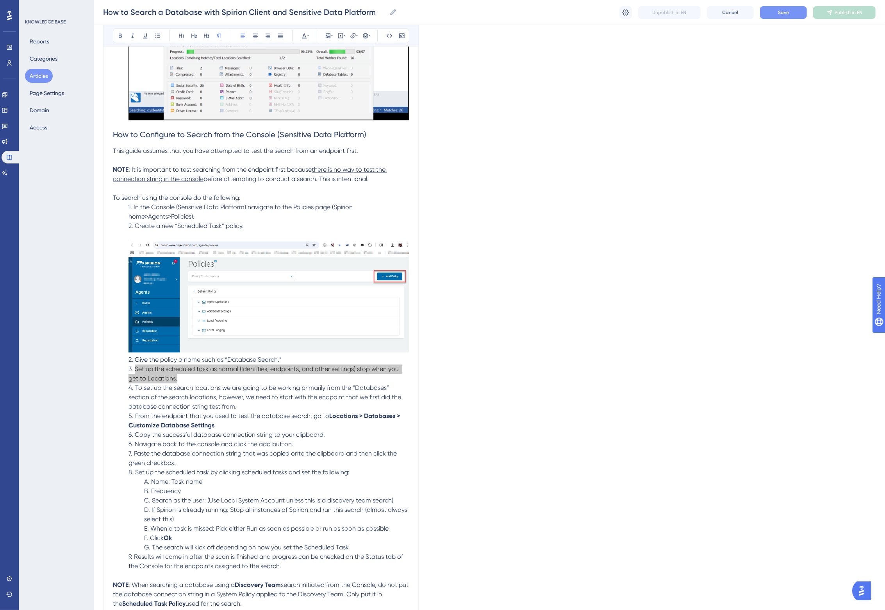
scroll to position [2020, 7]
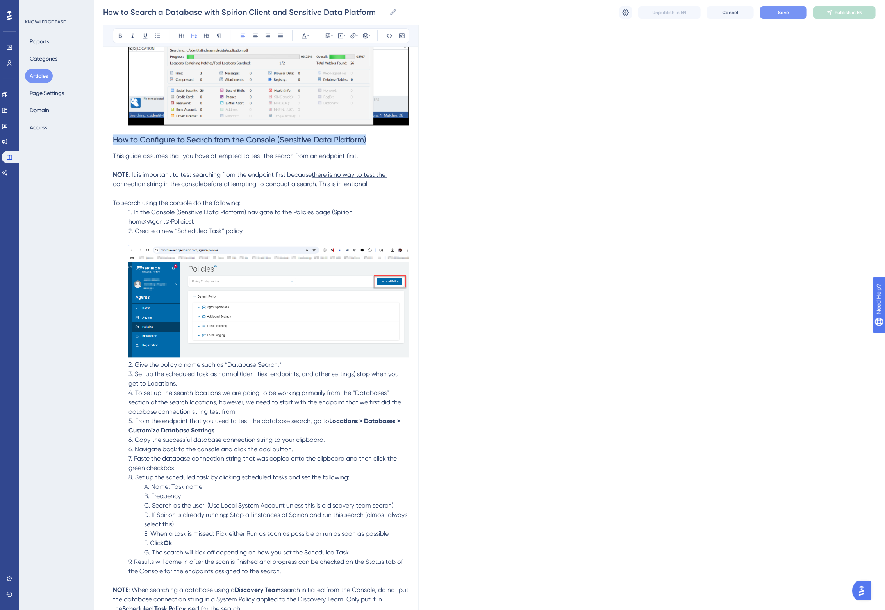
drag, startPoint x: 365, startPoint y: 136, endPoint x: 93, endPoint y: 139, distance: 272.3
click at [223, 153] on span "This guide assumes that you have attempted to test the search from an endpoint …" at bounding box center [235, 155] width 245 height 7
drag, startPoint x: 368, startPoint y: 137, endPoint x: 268, endPoint y: 141, distance: 99.3
click at [268, 141] on h2 "How to Configure to Search from the Console (Sensitive Data Platform)" at bounding box center [261, 139] width 296 height 23
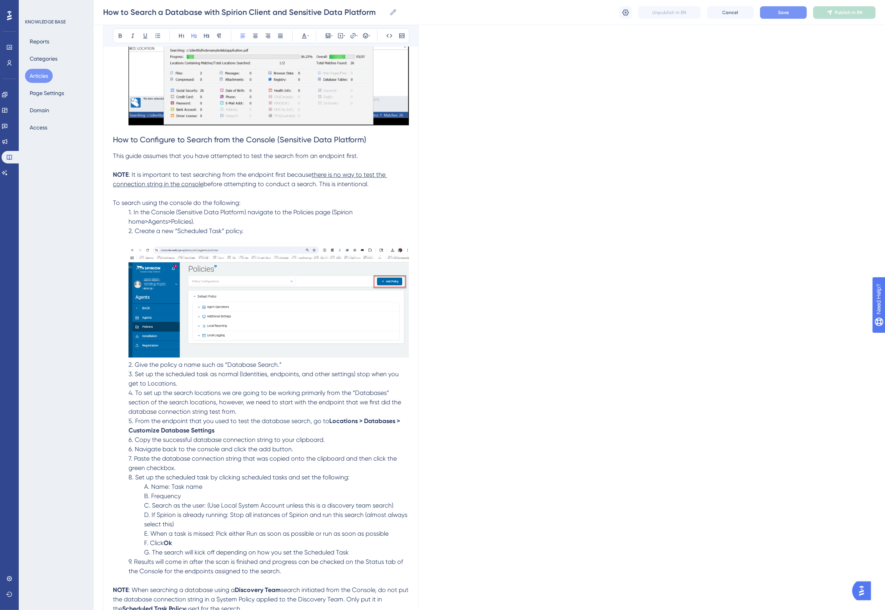
click at [264, 152] on span "This guide assumes that you have attempted to test the search from an endpoint …" at bounding box center [235, 155] width 245 height 7
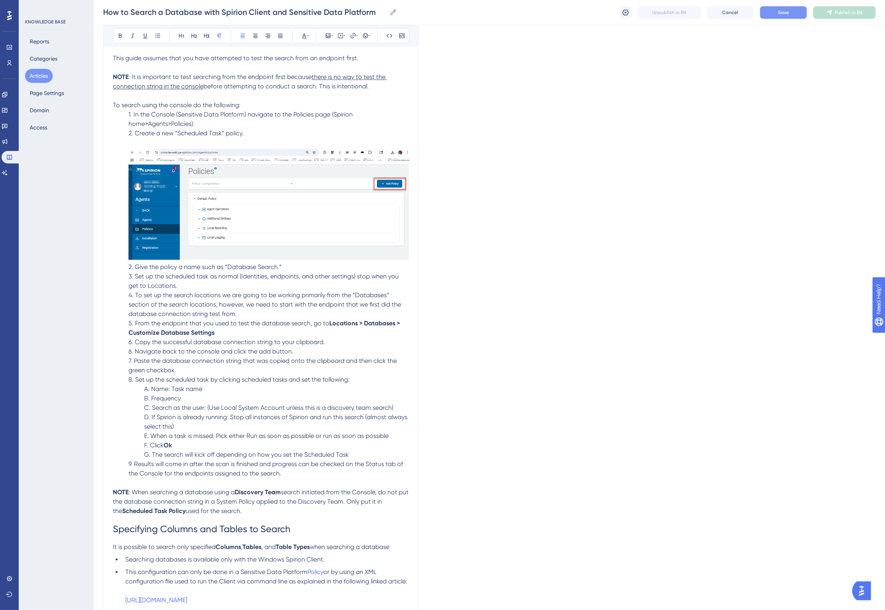
scroll to position [2215, 7]
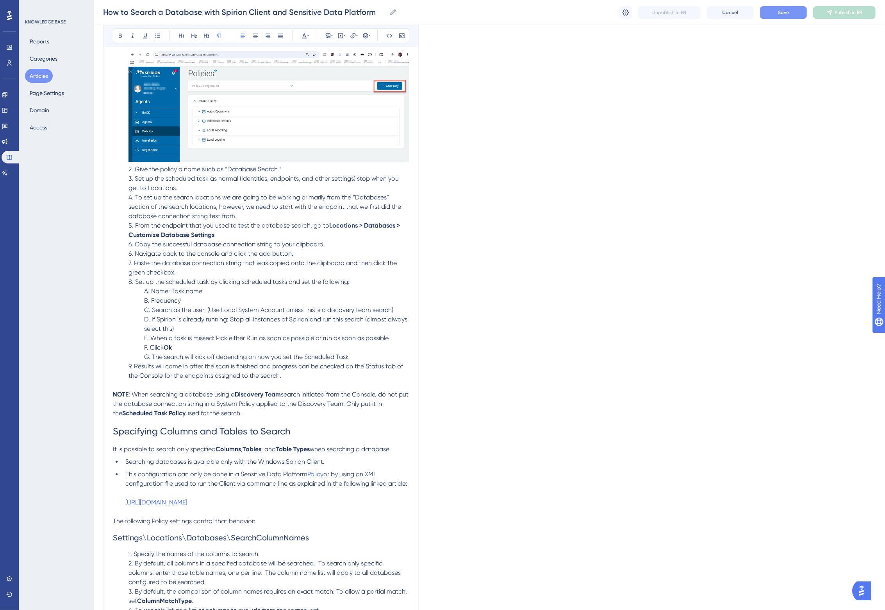
click at [152, 290] on span "A. Name: Task name" at bounding box center [173, 290] width 58 height 7
click at [156, 299] on span "B. Frequency" at bounding box center [162, 300] width 37 height 7
click at [146, 309] on span "C. Search as the user: (Use Local System Account unless this is a discovery tea…" at bounding box center [268, 309] width 249 height 7
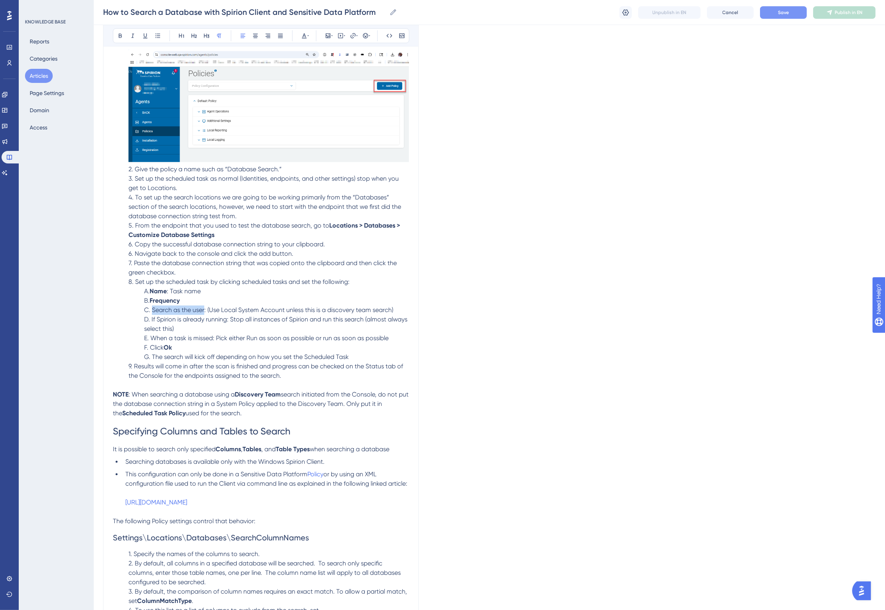
drag, startPoint x: 197, startPoint y: 307, endPoint x: 145, endPoint y: 311, distance: 51.4
click at [145, 311] on p "C. Search as the user: (Use Local System Account unless this is a discovery tea…" at bounding box center [261, 309] width 296 height 9
click at [171, 320] on span "D. If Spirion is already running: Stop all instances of Spirion and run this se…" at bounding box center [276, 323] width 265 height 17
drag, startPoint x: 141, startPoint y: 317, endPoint x: 219, endPoint y: 316, distance: 77.4
click at [219, 316] on span "D. If Spirion is already running: Stop all instances of Spirion and run this se…" at bounding box center [276, 323] width 265 height 17
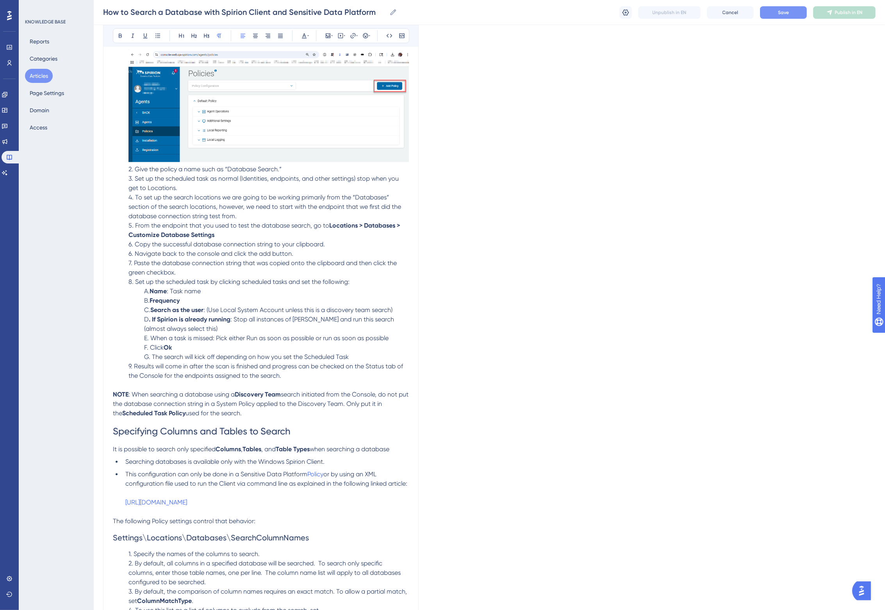
click at [173, 328] on span ": Stop all instances of Spirion and run this search (almost always select this)" at bounding box center [270, 323] width 252 height 17
drag, startPoint x: 143, startPoint y: 335, endPoint x: 206, endPoint y: 333, distance: 62.1
click at [206, 334] on span "E. When a task is missed: Pick either Run as soon as possible or run as soon as…" at bounding box center [266, 337] width 245 height 7
click at [211, 346] on p "F. Click Ok" at bounding box center [261, 347] width 296 height 9
drag, startPoint x: 190, startPoint y: 350, endPoint x: 338, endPoint y: 357, distance: 148.2
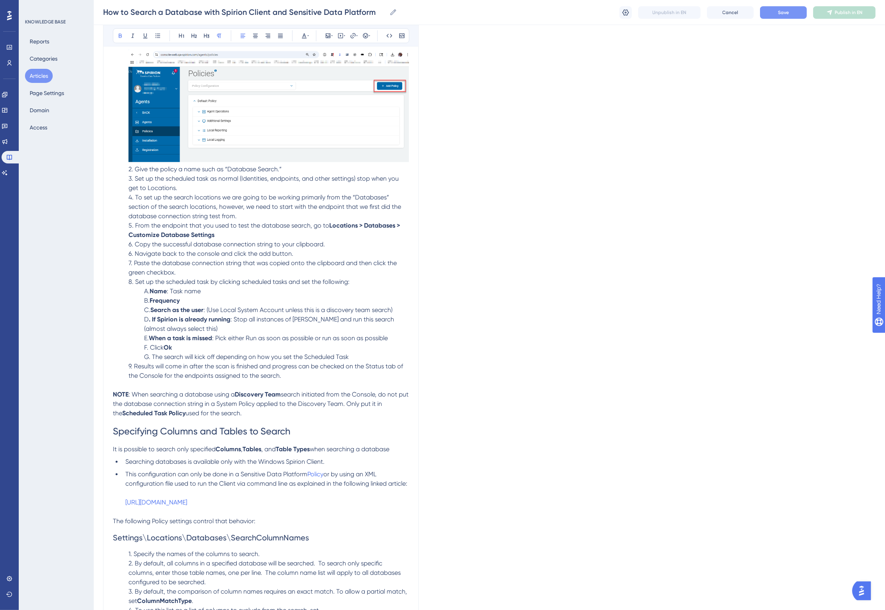
click at [190, 353] on span "G. The search will kick off depending on how you set the Scheduled Task" at bounding box center [246, 356] width 205 height 7
click at [260, 364] on span "9. Results will come in after the scan is finished and progress can be checked …" at bounding box center [267, 370] width 276 height 17
click at [790, 8] on button "Save" at bounding box center [783, 12] width 47 height 13
click at [154, 364] on span "9. Results will come in after the scan is finished and progress can be checked …" at bounding box center [267, 370] width 276 height 17
drag, startPoint x: 154, startPoint y: 364, endPoint x: 174, endPoint y: 360, distance: 20.6
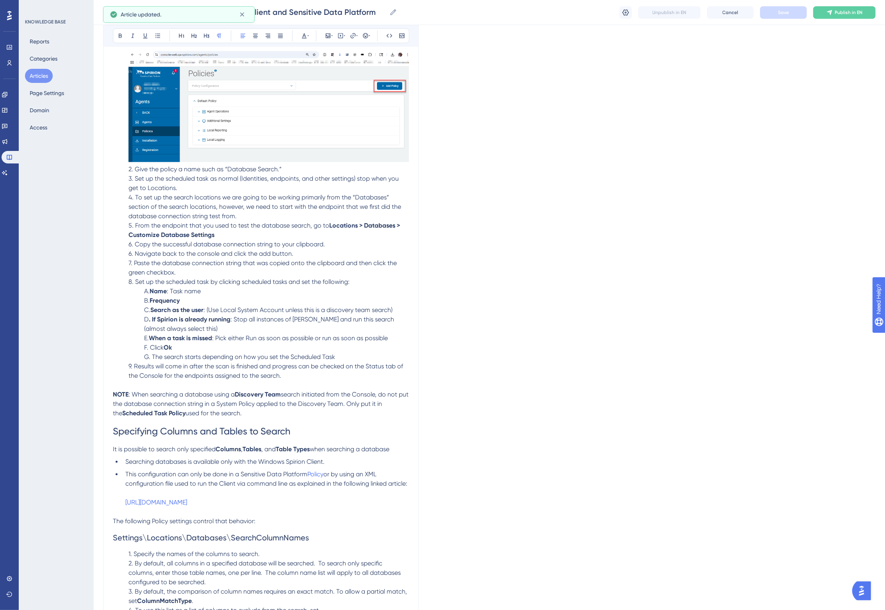
click at [154, 363] on span "9. Results will come in after the scan is finished and progress can be checked …" at bounding box center [267, 370] width 276 height 17
click at [199, 222] on span "5. From the endpoint that you used to test the database search, go to" at bounding box center [229, 225] width 201 height 7
click at [331, 243] on p "6. Copy the successful database connection string to your clipboard." at bounding box center [261, 244] width 296 height 9
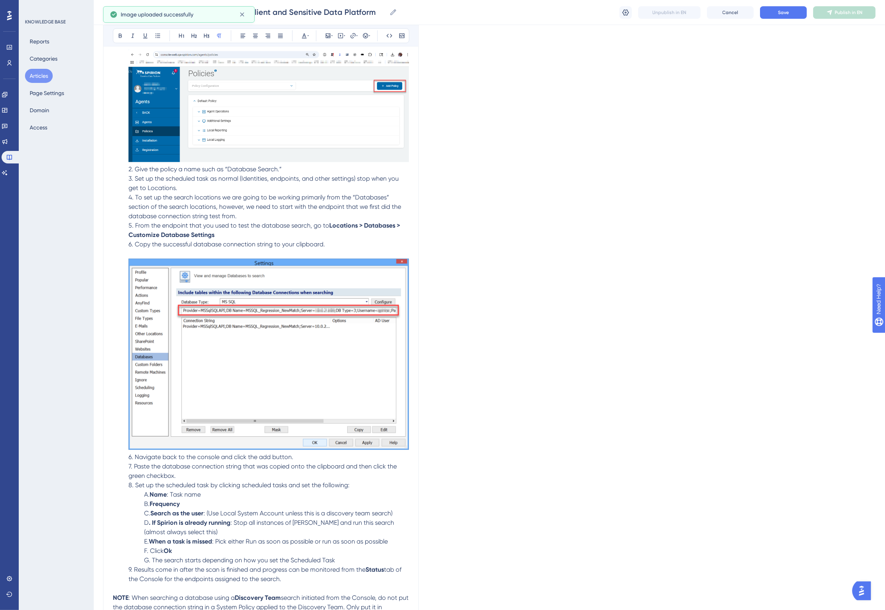
click at [331, 245] on p "6. Copy the successful database connection string to your clipboard." at bounding box center [261, 346] width 296 height 213
click at [790, 13] on button "Save" at bounding box center [783, 12] width 47 height 13
click at [233, 213] on p "4. To set up the search locations we are going to be working primarily from the…" at bounding box center [261, 207] width 296 height 28
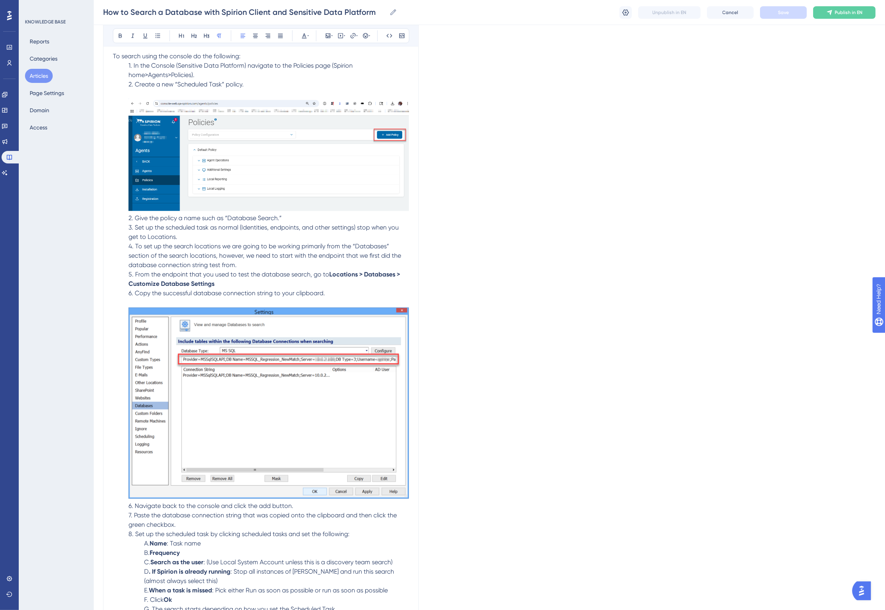
scroll to position [2118, 7]
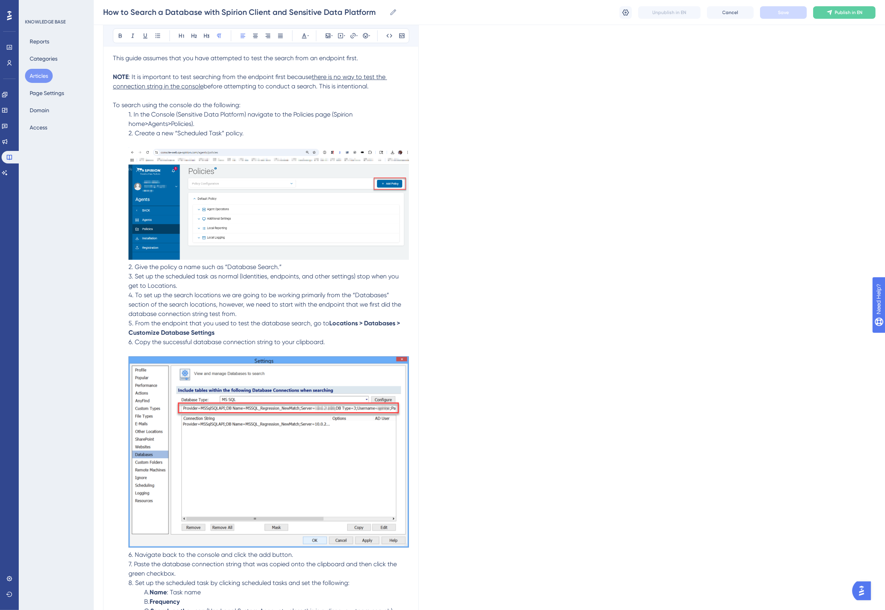
click at [202, 130] on span "2. Create a new “Scheduled Task” policy." at bounding box center [186, 132] width 115 height 7
click at [219, 129] on span "2. Create a new “Scheduled Task” policy." at bounding box center [186, 132] width 115 height 7
click at [779, 11] on span "Save" at bounding box center [783, 12] width 11 height 6
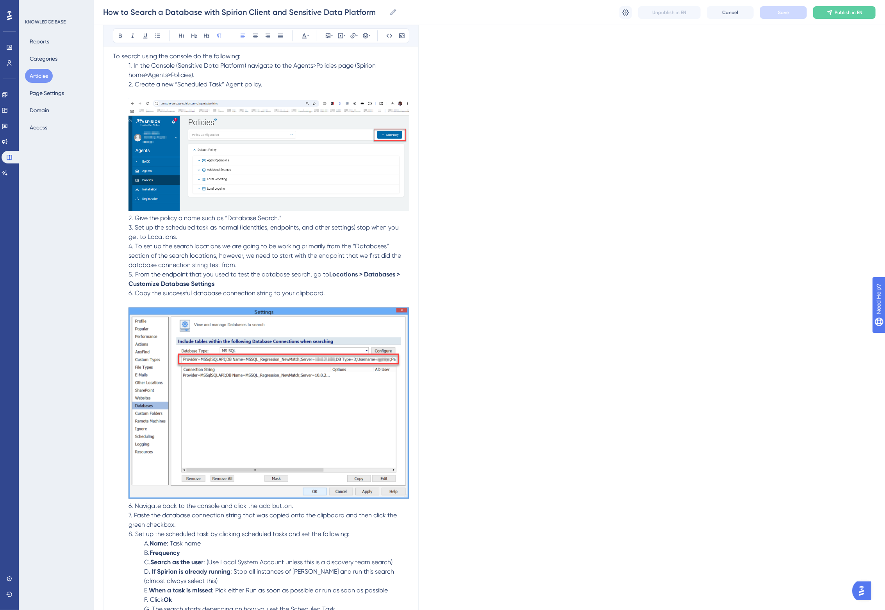
click at [183, 235] on p "3. Set up the scheduled task as normal (Identities, endpoints, and other settin…" at bounding box center [261, 232] width 296 height 19
click at [158, 233] on span "3. Set up the scheduled task as normal (Identities, endpoints, and other settin…" at bounding box center [265, 231] width 272 height 17
click at [264, 237] on p "3. Set up the scheduled task as normal (Identities, endpoints, and other settin…" at bounding box center [261, 232] width 296 height 19
click at [350, 226] on span "3. Set up the scheduled task as normal (Identities, endpoints, and other settin…" at bounding box center [265, 231] width 272 height 17
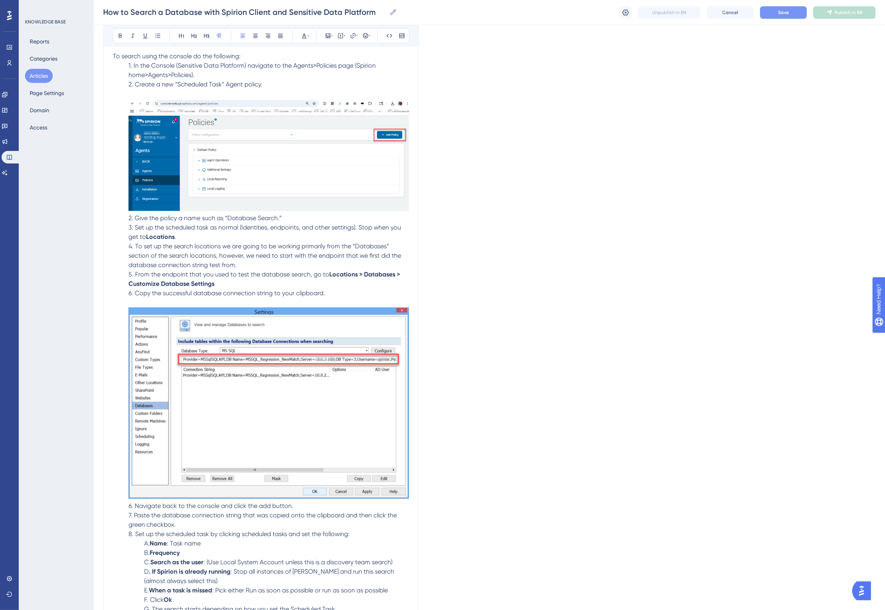
click at [244, 248] on p "4. To set up the search locations we are going to be working primarily from the…" at bounding box center [261, 255] width 296 height 28
click at [788, 9] on span "Save" at bounding box center [783, 12] width 11 height 6
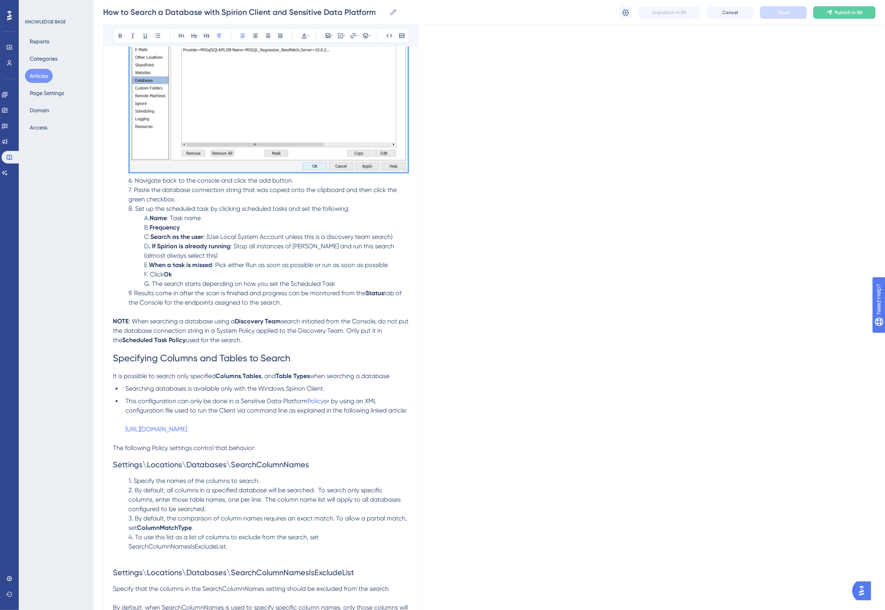
scroll to position [2508, 7]
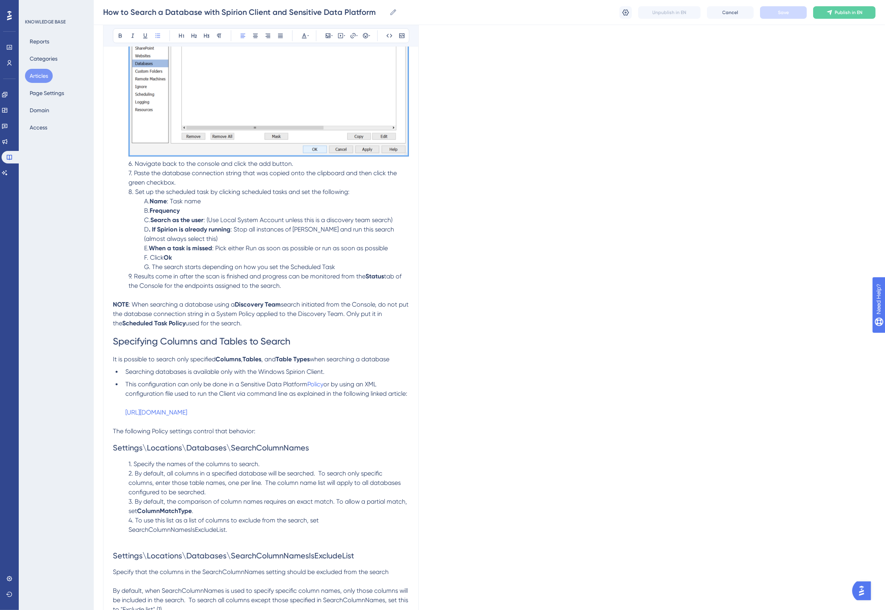
click at [309, 370] on span "Searching databases is available only with the Windows Spirion Client." at bounding box center [224, 371] width 199 height 7
click at [282, 379] on li "This configuration can only be done in a Sensitive Data Platform Policy or by u…" at bounding box center [265, 398] width 287 height 38
click at [307, 368] on span "Searching databases is available only with the Windows Spirion Agent." at bounding box center [225, 371] width 200 height 7
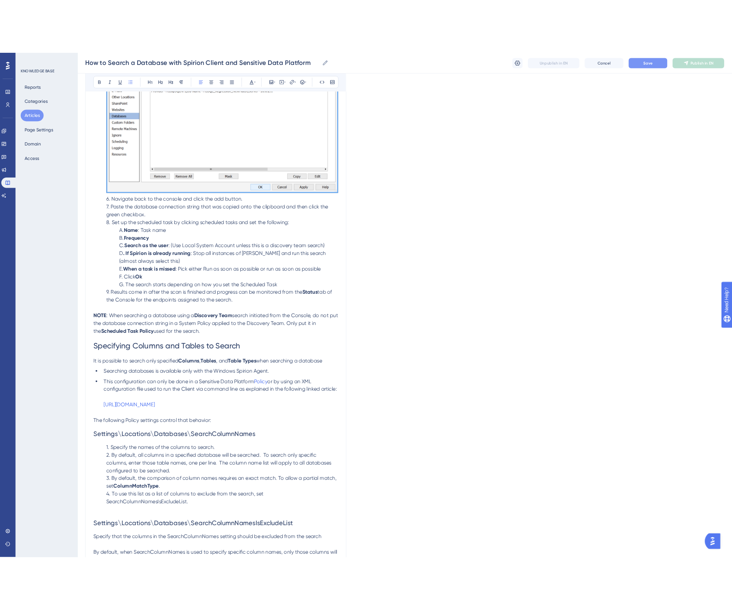
scroll to position [2362, 7]
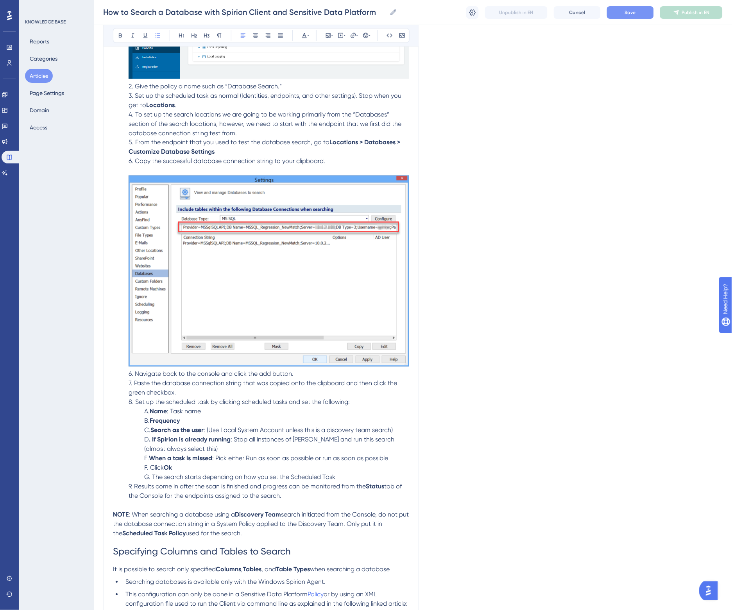
scroll to position [2313, 7]
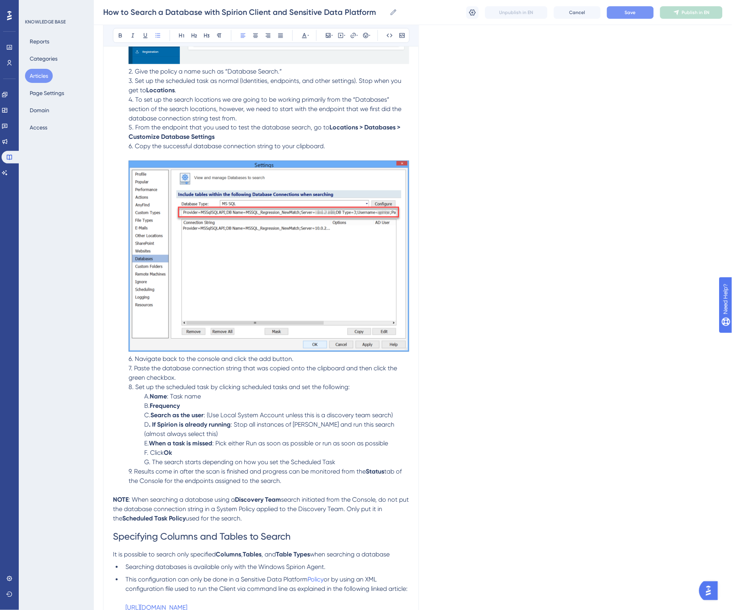
click at [305, 147] on span "6. Copy the successful database connection string to your clipboard." at bounding box center [227, 146] width 197 height 7
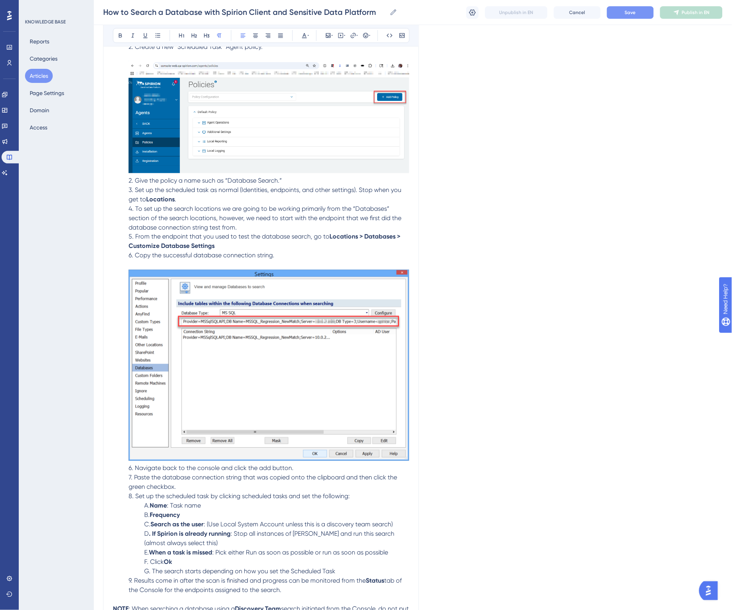
scroll to position [2215, 7]
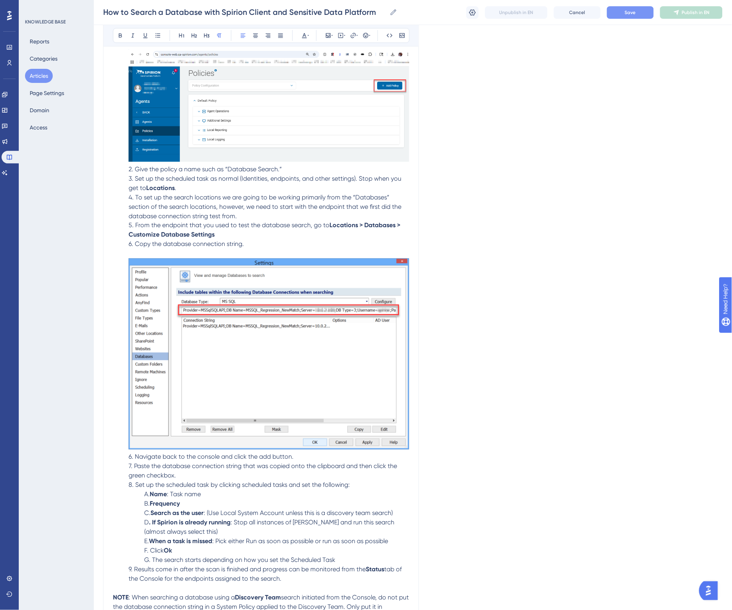
click at [199, 223] on span "5. From the endpoint that you used to test the database search, go to" at bounding box center [229, 225] width 201 height 7
click at [166, 225] on span "5. From the endpoint that you used to test the database search, go to" at bounding box center [229, 225] width 201 height 7
click at [308, 223] on span "5. From the endpoint that you used to test the database search, go to" at bounding box center [229, 225] width 201 height 7
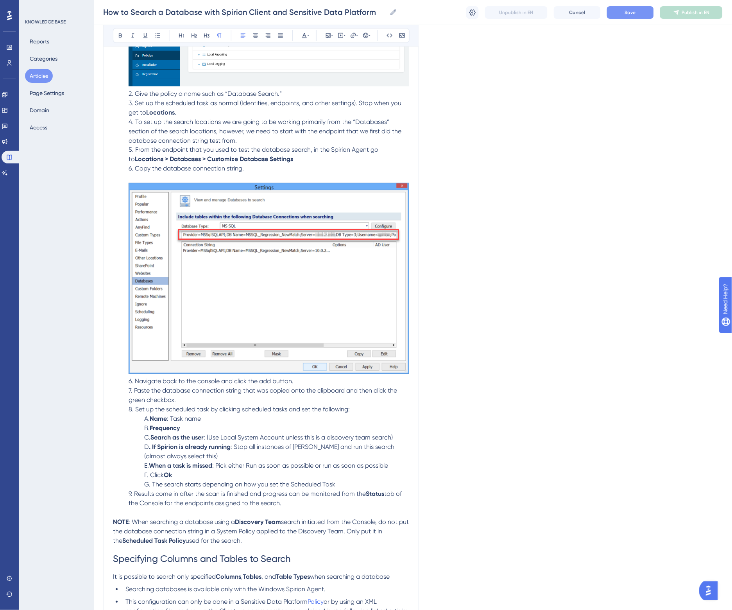
scroll to position [2264, 7]
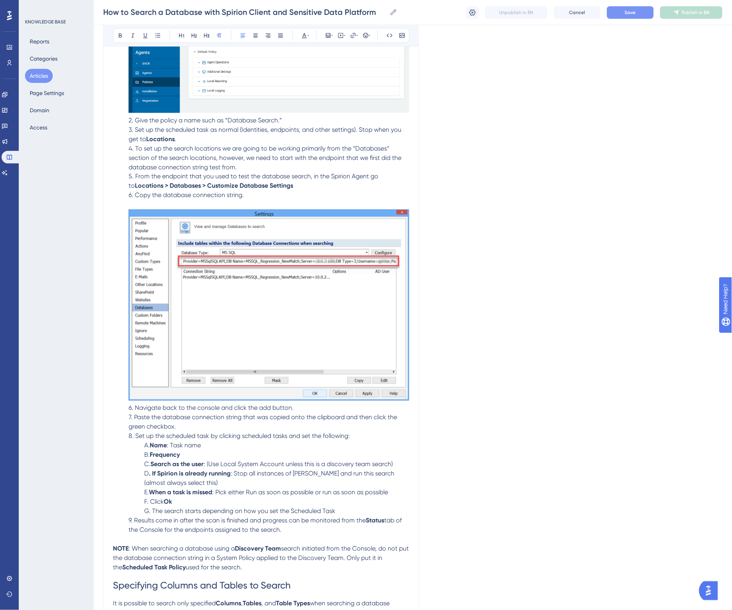
click at [161, 194] on span "6. Copy the database connection string." at bounding box center [186, 194] width 115 height 7
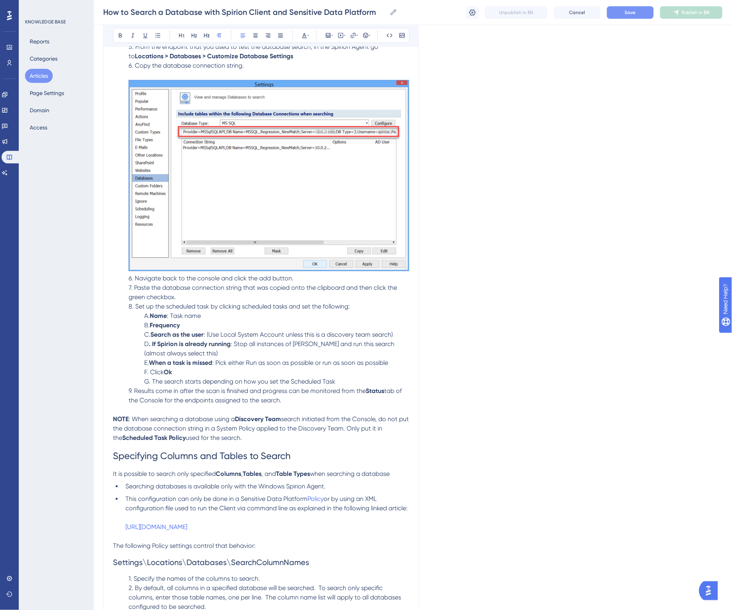
scroll to position [2411, 7]
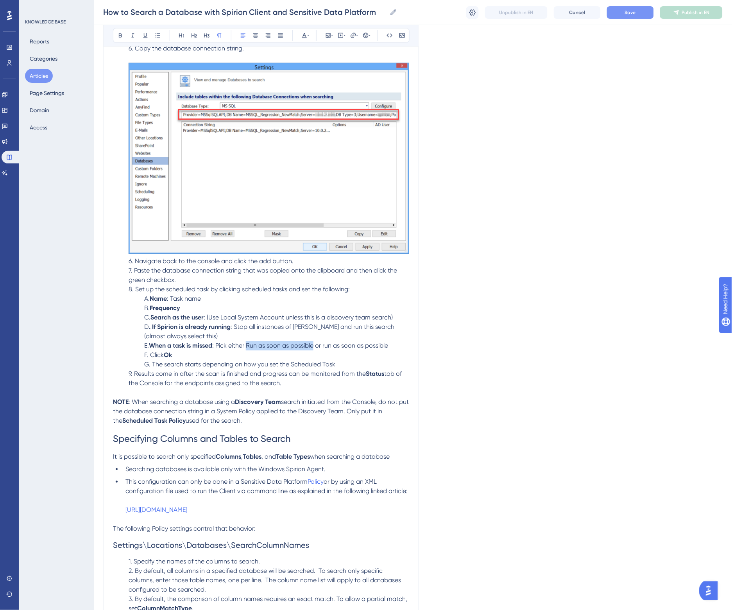
drag, startPoint x: 241, startPoint y: 341, endPoint x: 307, endPoint y: 346, distance: 66.6
click at [307, 346] on span ": Pick either Run as soon as possible or run as soon as possible" at bounding box center [300, 345] width 176 height 7
drag, startPoint x: 317, startPoint y: 343, endPoint x: 329, endPoint y: 343, distance: 11.7
click at [329, 343] on span "or run as soon as possible" at bounding box center [349, 345] width 73 height 7
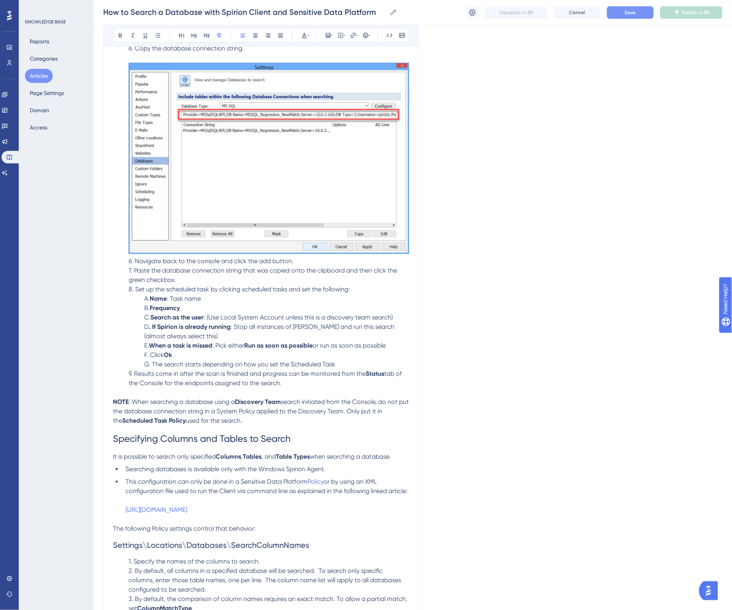
drag, startPoint x: 318, startPoint y: 343, endPoint x: 384, endPoint y: 344, distance: 65.6
click at [384, 344] on span "or run as soon as possible" at bounding box center [349, 345] width 73 height 7
click at [354, 350] on p "F. Click Ok" at bounding box center [261, 354] width 296 height 9
click at [345, 344] on span "or run as soon as possible" at bounding box center [349, 345] width 73 height 7
drag, startPoint x: 228, startPoint y: 325, endPoint x: 360, endPoint y: 325, distance: 132.1
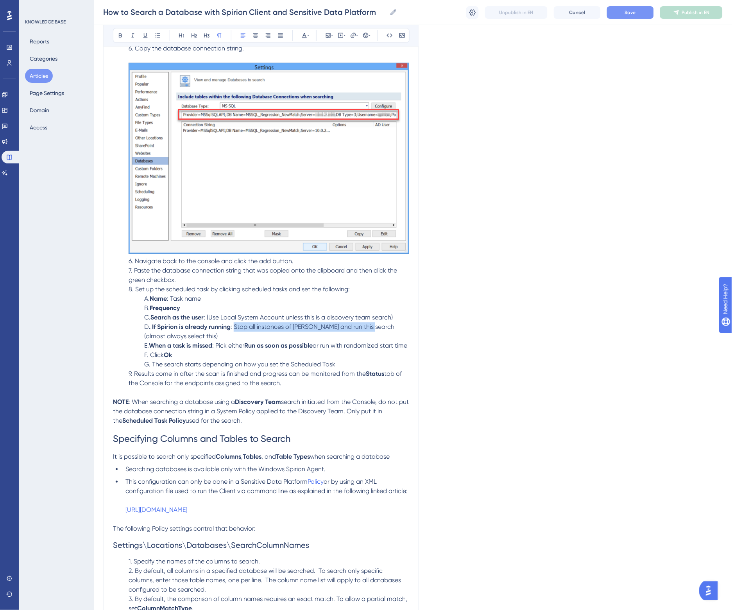
click at [360, 325] on span ": Stop all instances of Spirion and run this search (almost always select this)" at bounding box center [270, 331] width 252 height 17
click at [326, 327] on span ": Stop all instances of Spirion and run this search (almost always select this)" at bounding box center [270, 331] width 252 height 17
click at [319, 342] on span "or run with randomized start time" at bounding box center [360, 345] width 95 height 7
click at [233, 309] on p "B. Frequency" at bounding box center [261, 308] width 296 height 9
click at [622, 11] on button "Save" at bounding box center [630, 12] width 47 height 13
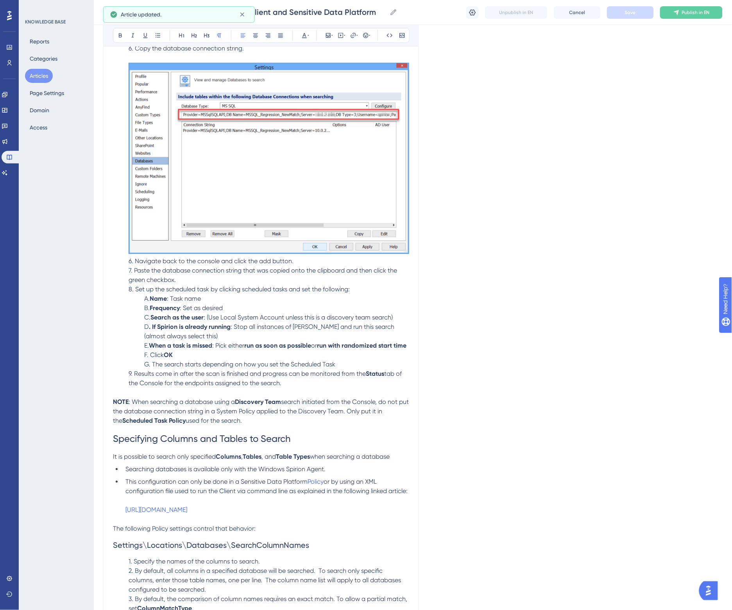
click at [218, 304] on p "B. Frequency : Set as desired" at bounding box center [261, 308] width 296 height 9
click at [174, 512] on li "This configuration can only be done in a Sensitive Data Platform Policy or by u…" at bounding box center [265, 496] width 287 height 38
click at [176, 503] on li "This configuration can only be done in a Sensitive Data Platform Policy or by u…" at bounding box center [265, 496] width 287 height 38
click at [200, 504] on li "This configuration can only be done in a Sensitive Data Platform Policy or by u…" at bounding box center [265, 496] width 287 height 38
click at [221, 495] on span "or by using an XML configuration file used to run the Client via command line a…" at bounding box center [266, 486] width 282 height 17
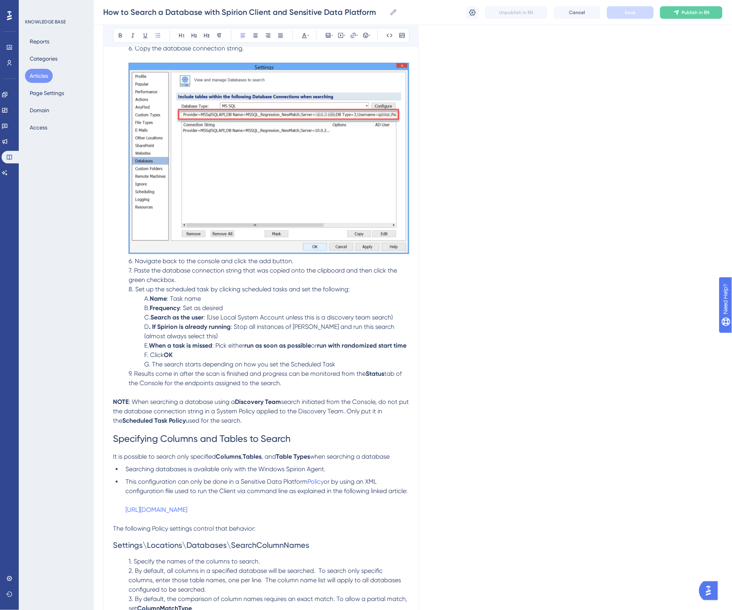
click at [265, 502] on li "This configuration can only be done in a Sensitive Data Platform Policy or by u…" at bounding box center [265, 496] width 287 height 38
click at [245, 323] on span ": Stop all instances of Spirion and run this search (almost always select this)" at bounding box center [270, 331] width 252 height 17
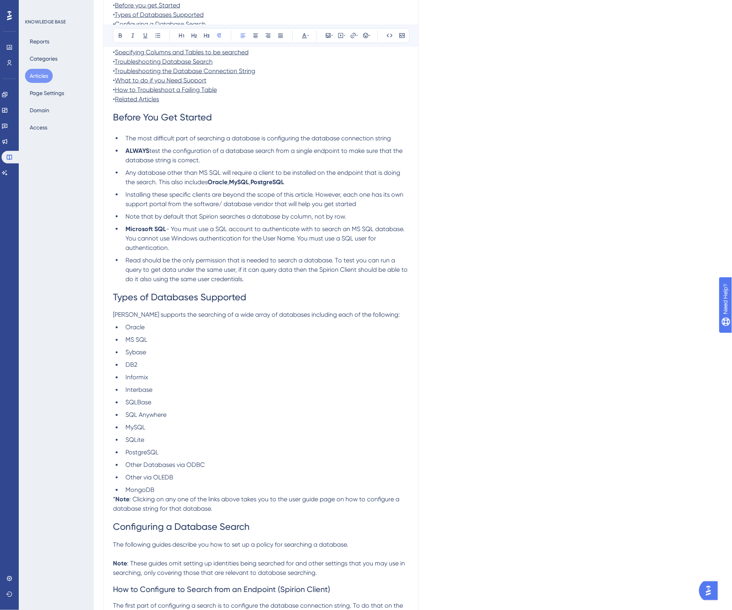
scroll to position [0, 7]
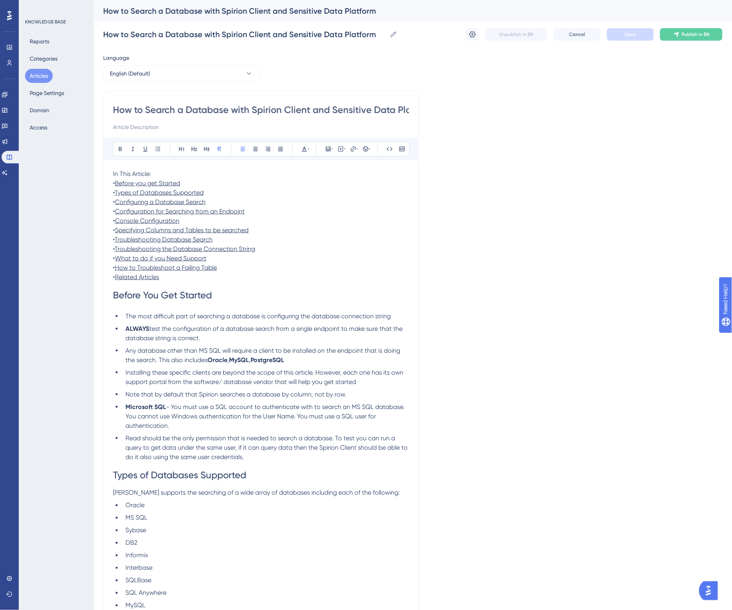
click at [43, 75] on button "Articles" at bounding box center [39, 76] width 28 height 14
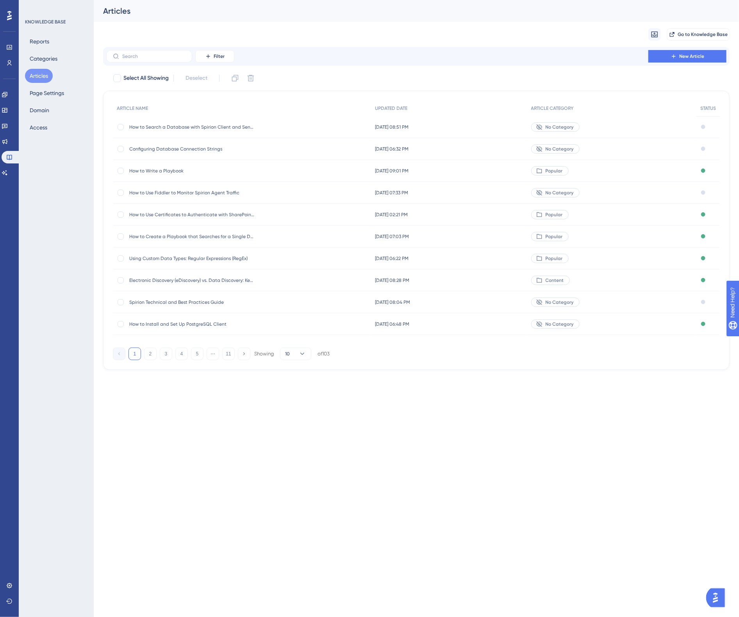
click at [204, 150] on span "Configuring Database Connection Strings" at bounding box center [191, 149] width 125 height 6
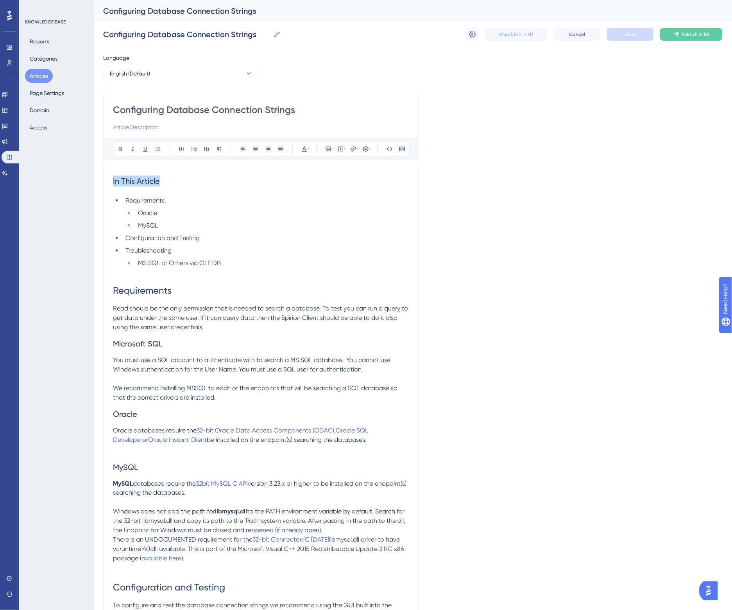
drag, startPoint x: 167, startPoint y: 179, endPoint x: 96, endPoint y: 184, distance: 71.3
click at [166, 186] on h2 "In This Article" at bounding box center [261, 180] width 296 height 23
click at [146, 126] on input at bounding box center [261, 126] width 296 height 9
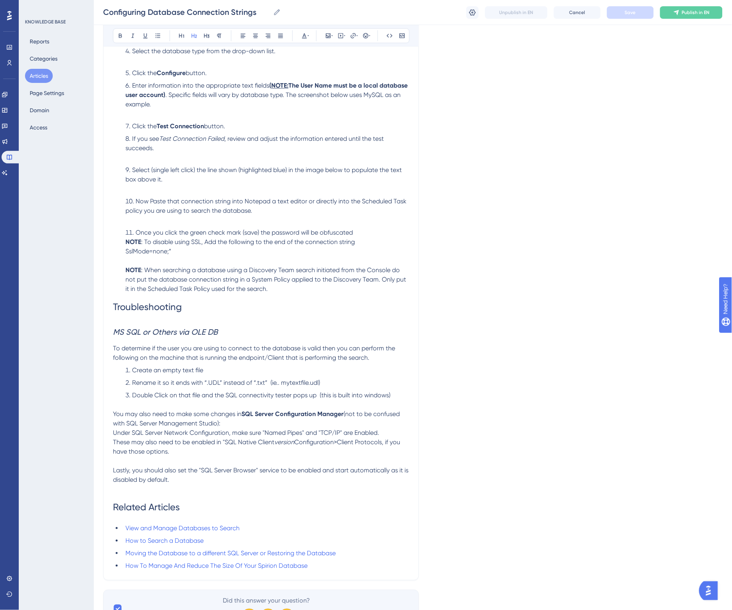
scroll to position [671, 0]
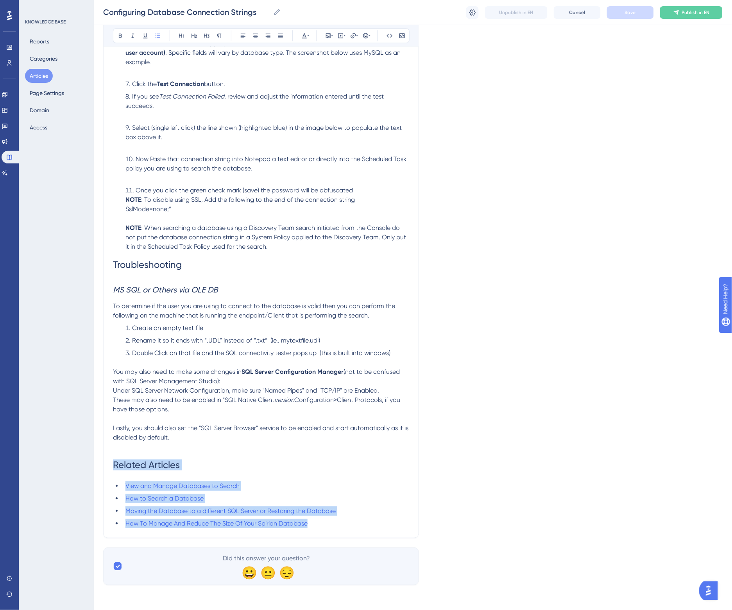
drag, startPoint x: 319, startPoint y: 524, endPoint x: 100, endPoint y: 470, distance: 225.9
click at [231, 474] on h1 "Related Articles" at bounding box center [261, 464] width 296 height 27
click at [250, 467] on h1 "Related Articles" at bounding box center [261, 464] width 296 height 27
drag, startPoint x: 334, startPoint y: 520, endPoint x: 90, endPoint y: 467, distance: 249.9
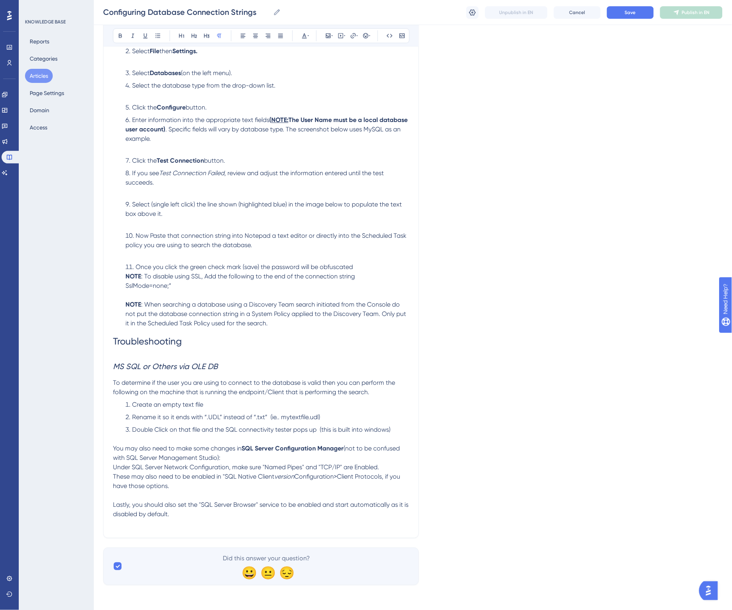
scroll to position [585, 0]
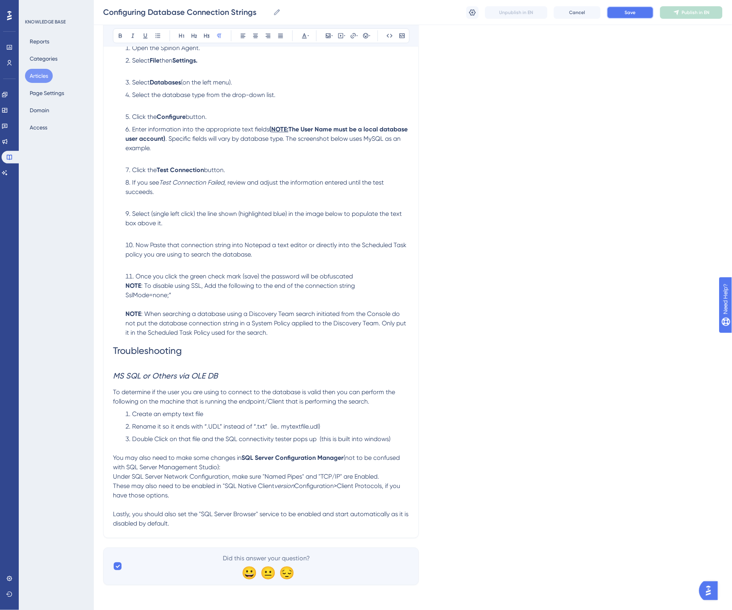
click at [640, 15] on button "Save" at bounding box center [630, 12] width 47 height 13
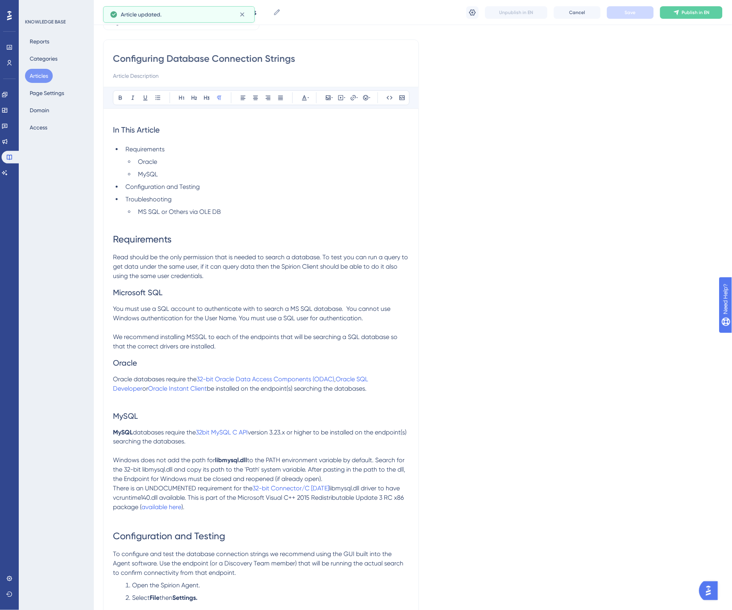
scroll to position [0, 0]
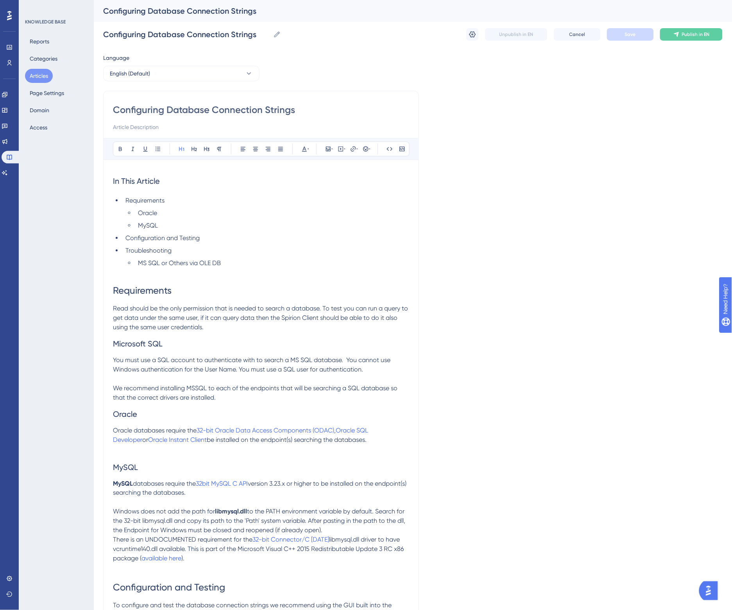
click at [248, 279] on h1 "Requirements" at bounding box center [261, 290] width 296 height 27
click at [245, 274] on p at bounding box center [261, 272] width 296 height 9
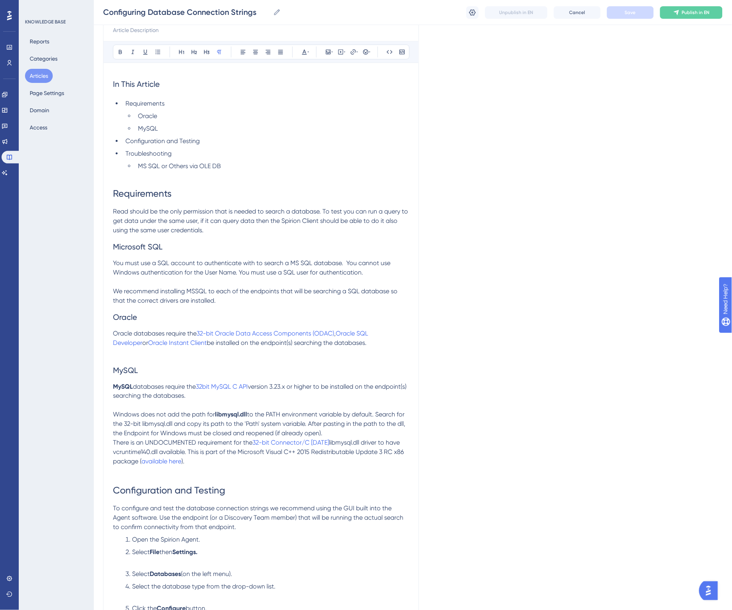
scroll to position [98, 0]
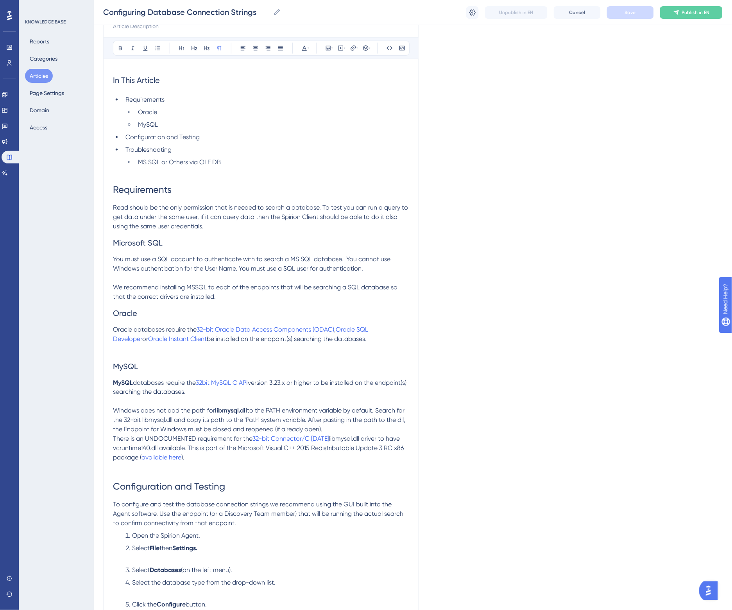
click at [139, 198] on h1 "Requirements" at bounding box center [261, 189] width 296 height 27
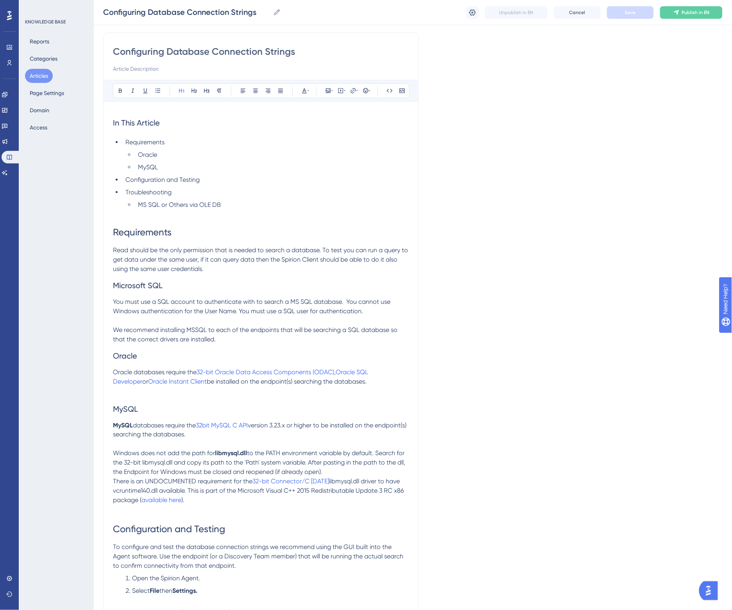
scroll to position [0, 0]
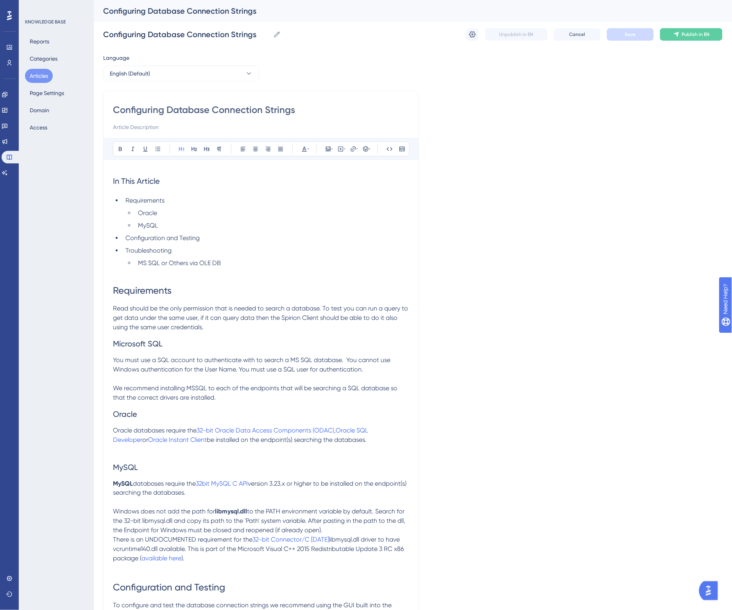
click at [139, 339] on span "Microsoft SQL" at bounding box center [138, 343] width 50 height 9
click at [143, 343] on span "Microsoft SQL" at bounding box center [138, 343] width 50 height 9
click at [149, 379] on p at bounding box center [261, 378] width 296 height 9
click at [350, 364] on p "You must use a SQL account to authenticate with to search a MS SQL database. Yo…" at bounding box center [261, 364] width 296 height 19
click at [229, 352] on h2 "Microsoft SQL" at bounding box center [261, 343] width 296 height 23
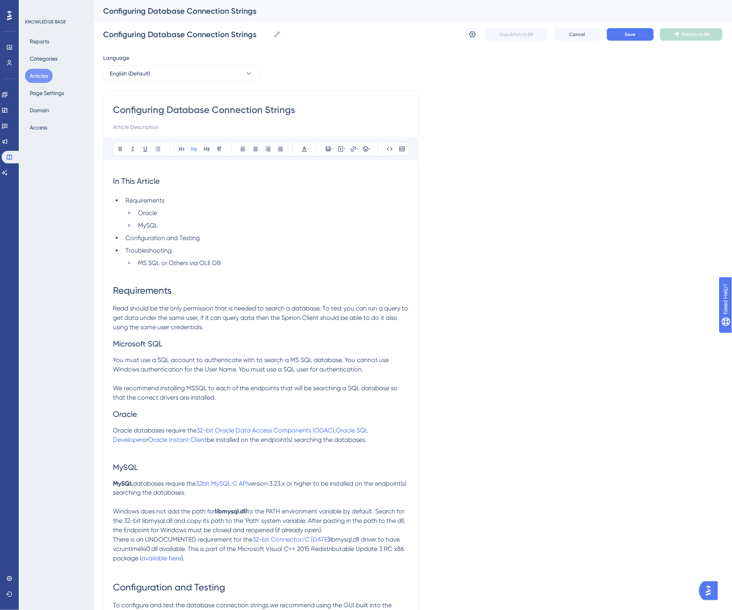
click at [148, 291] on span "Requirements" at bounding box center [142, 290] width 59 height 11
click at [146, 342] on span "Microsoft SQL" at bounding box center [138, 343] width 50 height 9
click at [147, 289] on span "Requirements" at bounding box center [142, 290] width 59 height 11
click at [146, 342] on span "Microsoft SQL" at bounding box center [138, 343] width 50 height 9
click at [154, 290] on span "Requirements" at bounding box center [142, 290] width 59 height 11
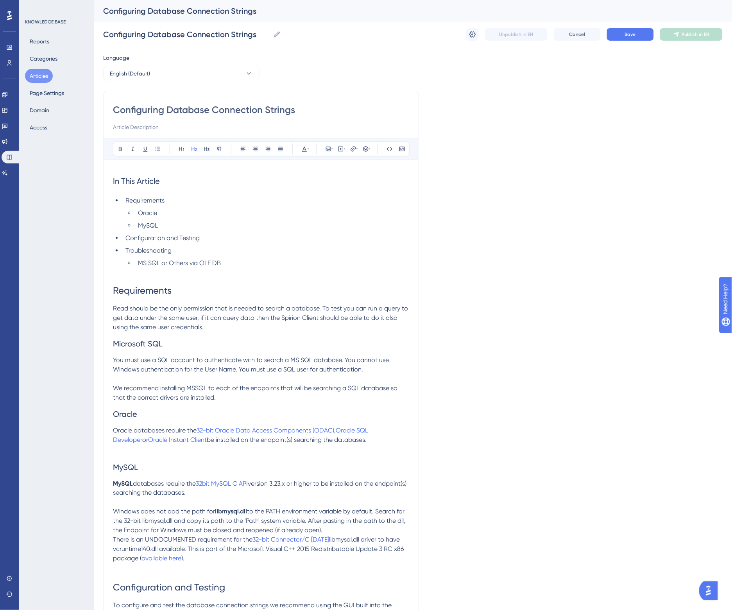
click at [146, 344] on span "Microsoft SQL" at bounding box center [138, 343] width 50 height 9
click at [631, 30] on button "Save" at bounding box center [630, 34] width 47 height 13
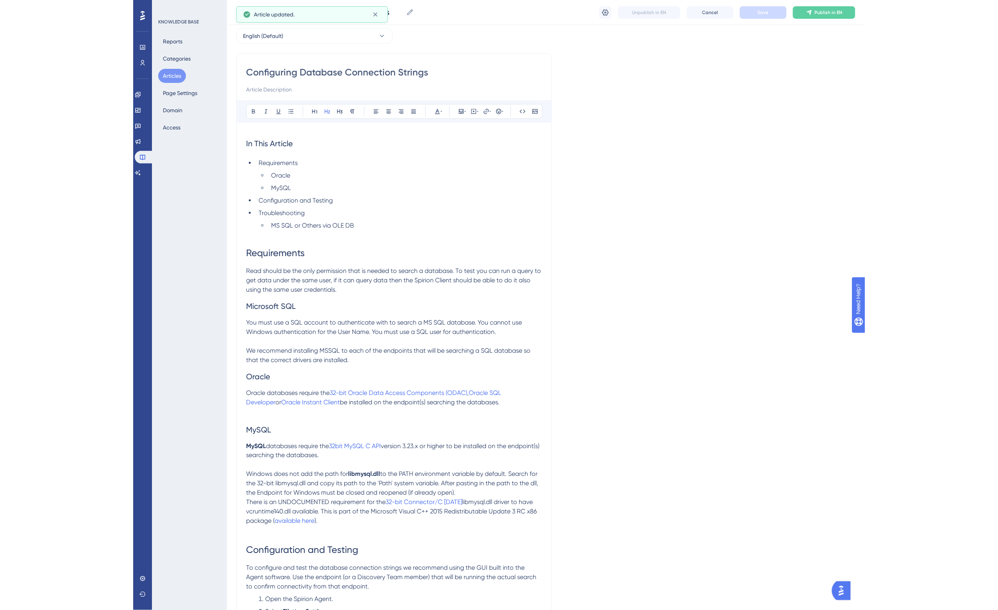
scroll to position [98, 0]
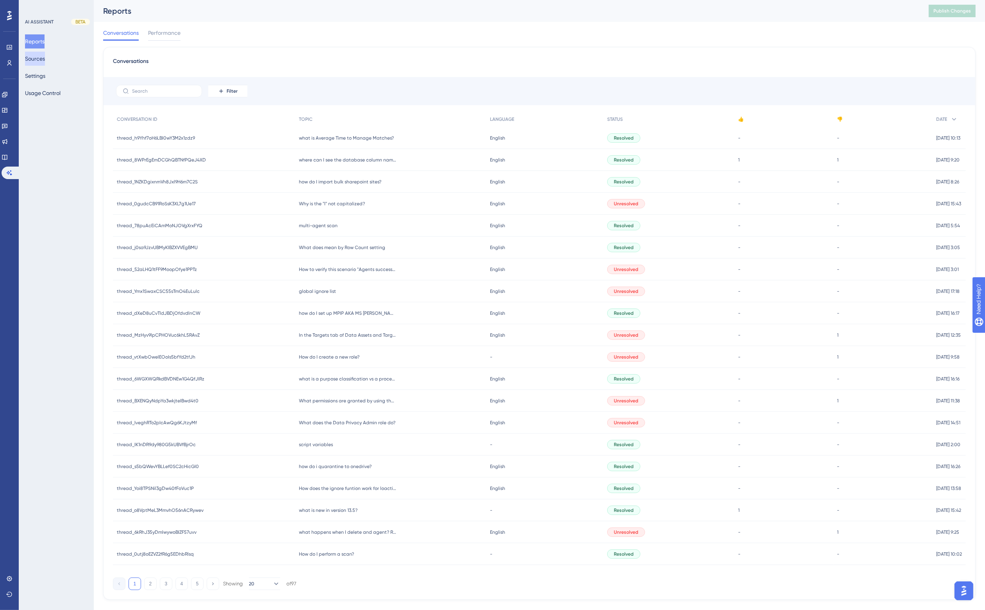
click at [40, 57] on button "Sources" at bounding box center [35, 59] width 20 height 14
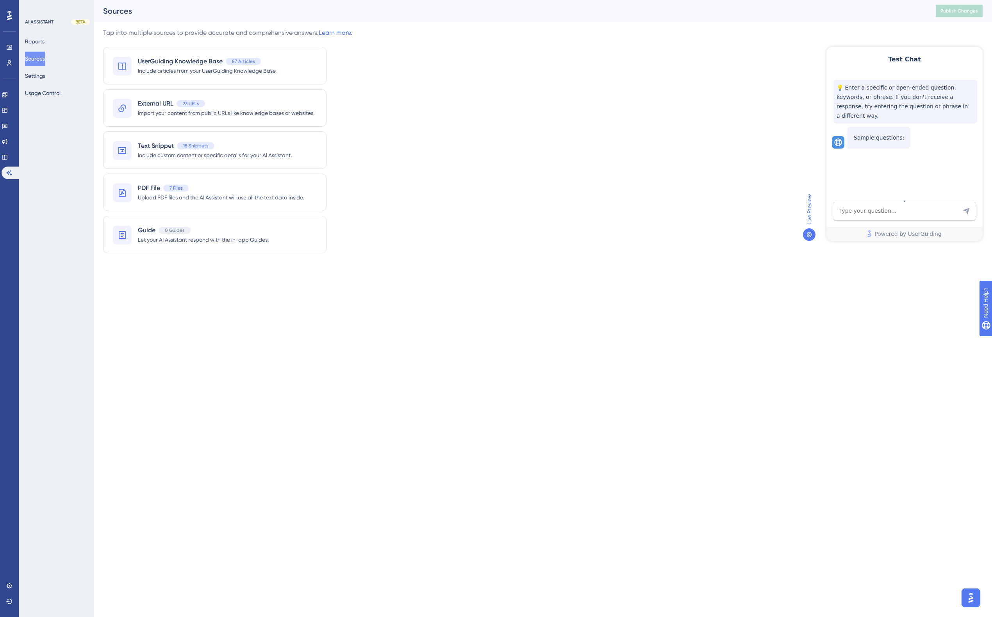
click at [286, 0] on html "Performance Users Engagement Widgets Feedback Product Updates Knowledge Base AI…" at bounding box center [496, 0] width 992 height 0
click at [280, 0] on html "Performance Users Engagement Widgets Feedback Product Updates Knowledge Base AI…" at bounding box center [496, 0] width 992 height 0
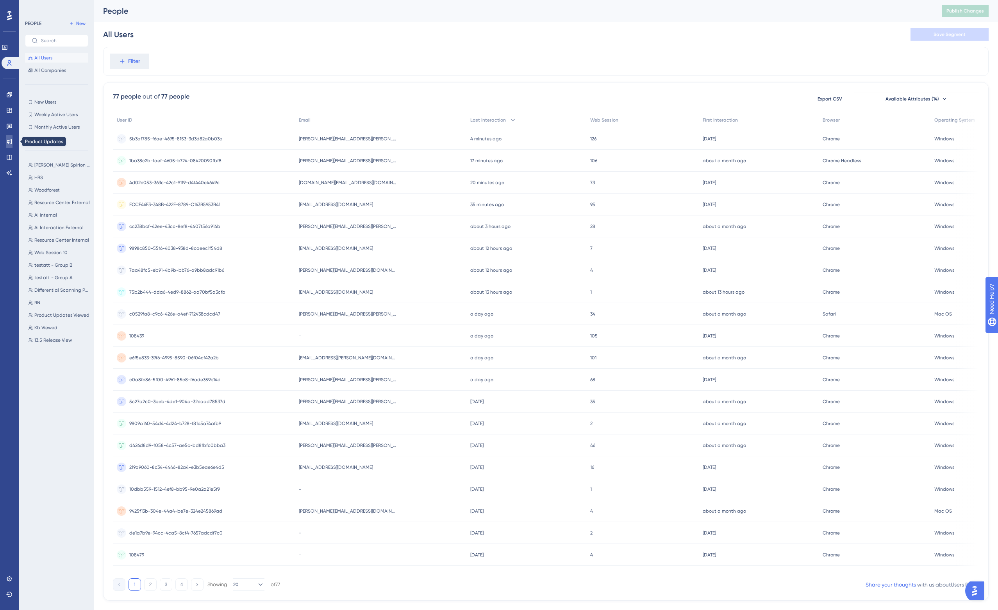
click at [10, 141] on icon at bounding box center [9, 141] width 6 height 6
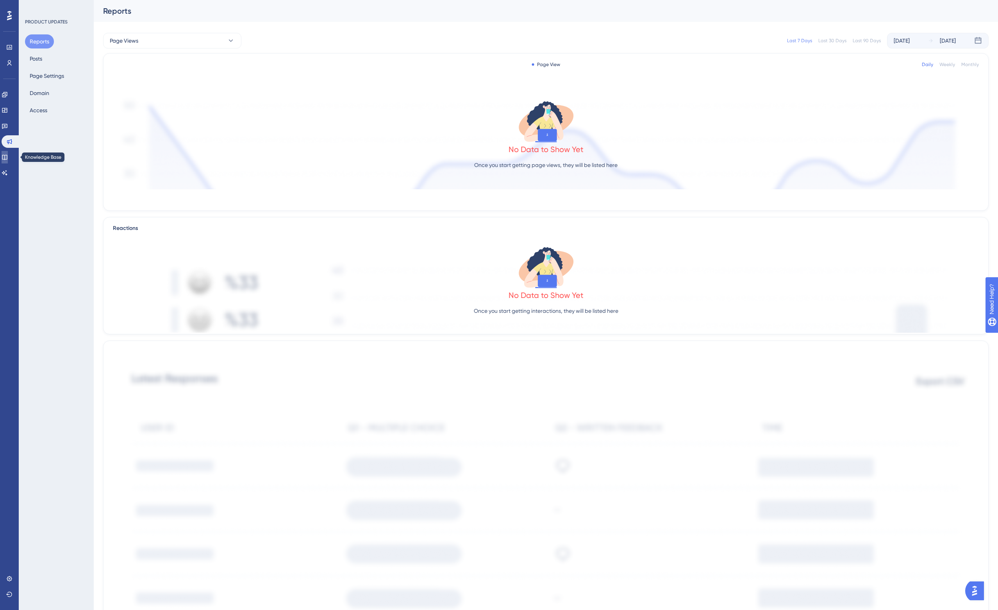
click at [8, 154] on icon at bounding box center [5, 157] width 6 height 6
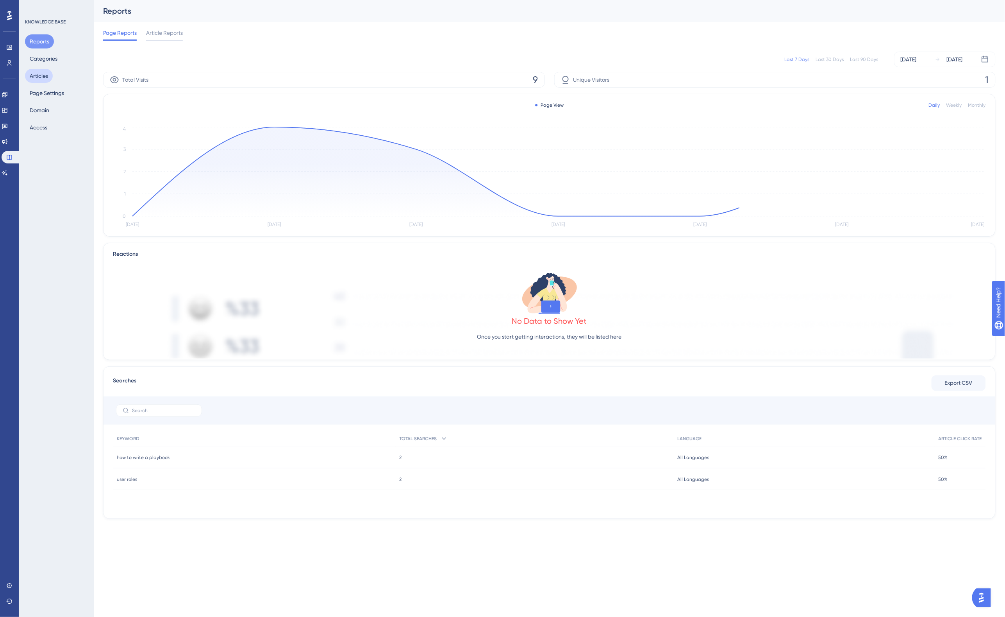
click at [34, 79] on button "Articles" at bounding box center [39, 76] width 28 height 14
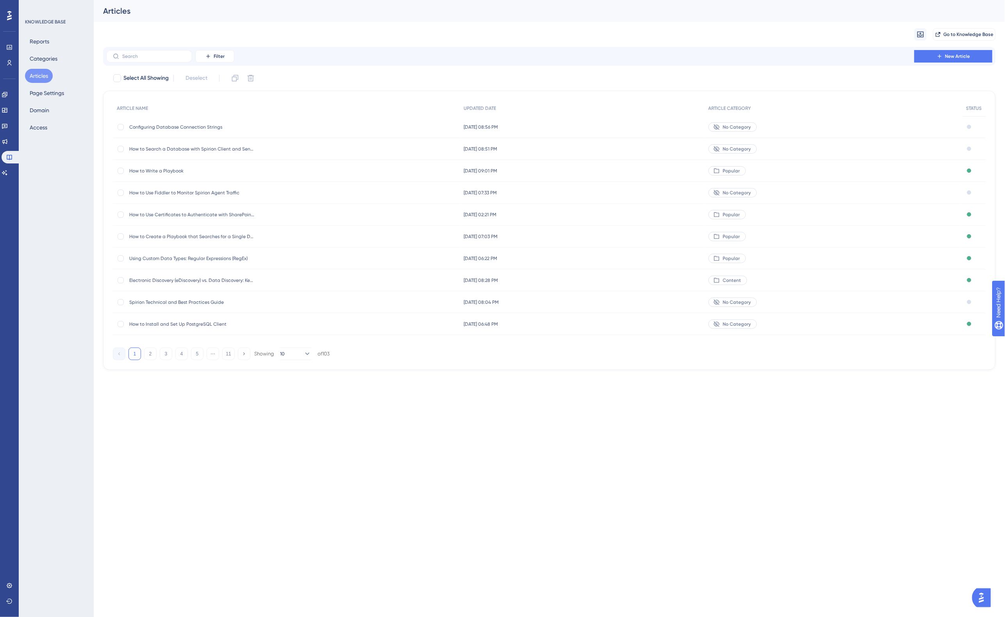
click at [206, 125] on span "Configuring Database Connection Strings" at bounding box center [191, 127] width 125 height 6
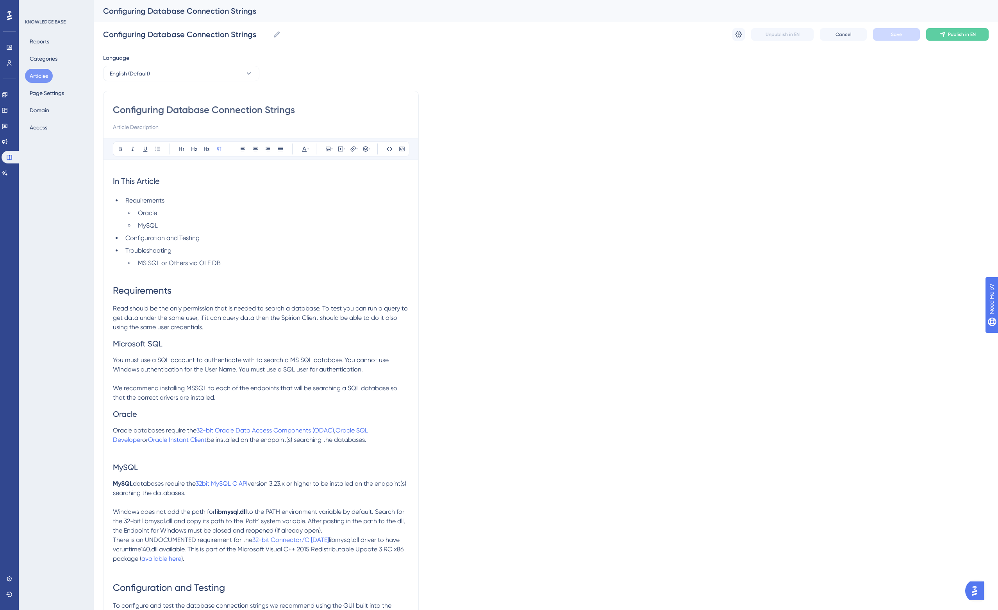
click at [220, 280] on h1 "Requirements" at bounding box center [261, 290] width 296 height 27
click at [227, 325] on p "Read should be the only permission that is needed to search a database. To test…" at bounding box center [261, 318] width 296 height 28
click at [228, 325] on p "Read should be the only permission that is needed to search a database. To test…" at bounding box center [261, 318] width 296 height 28
click at [227, 327] on p "Read should be the only permission that is needed to search a database. To test…" at bounding box center [261, 318] width 296 height 28
click at [229, 323] on p "Read should be the only permission that is needed to search a database. To test…" at bounding box center [261, 318] width 296 height 28
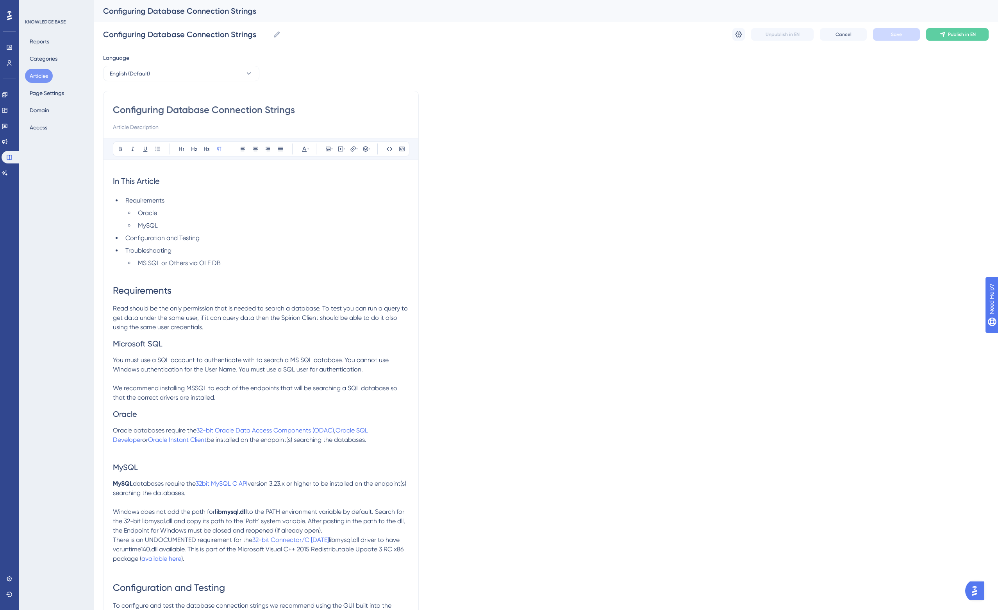
click at [204, 368] on span "You must use a SQL account to authenticate with to search a MS SQL database. Yo…" at bounding box center [251, 364] width 277 height 17
click at [300, 373] on span "You must use a SQL account to authenticate with to search a MS SQL database. Yo…" at bounding box center [251, 364] width 277 height 17
drag, startPoint x: 282, startPoint y: 368, endPoint x: 358, endPoint y: 369, distance: 76.6
click at [358, 369] on span "You must use a SQL account to authenticate with to search a MS SQL database. Yo…" at bounding box center [251, 364] width 277 height 17
click at [349, 391] on span "We recommend installing MSSQL to each of the endpoints that will be searching a…" at bounding box center [256, 392] width 286 height 17
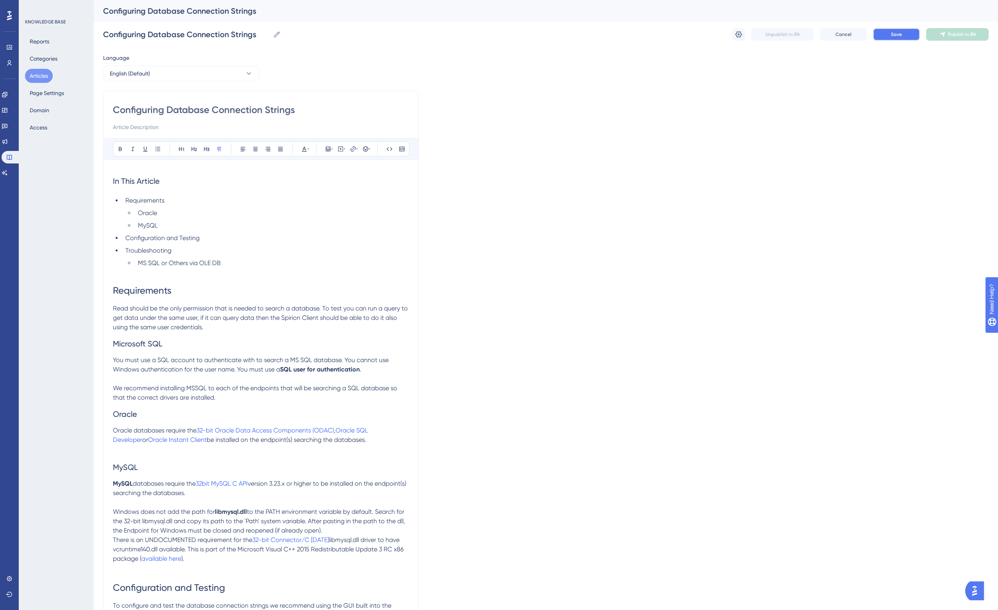
click at [901, 36] on span "Save" at bounding box center [896, 34] width 11 height 6
drag, startPoint x: 157, startPoint y: 360, endPoint x: 194, endPoint y: 361, distance: 37.1
click at [194, 361] on span "You must use a SQL account to authenticate with to search a MS SQL database. Yo…" at bounding box center [251, 364] width 277 height 17
click at [262, 372] on span "You must use a SQL account to authenticate with to search a MS SQL database. Yo…" at bounding box center [251, 364] width 277 height 17
click at [381, 430] on p "Oracle databases require the 32-bit Oracle Data Access Components (ODAC) , Orac…" at bounding box center [261, 434] width 296 height 19
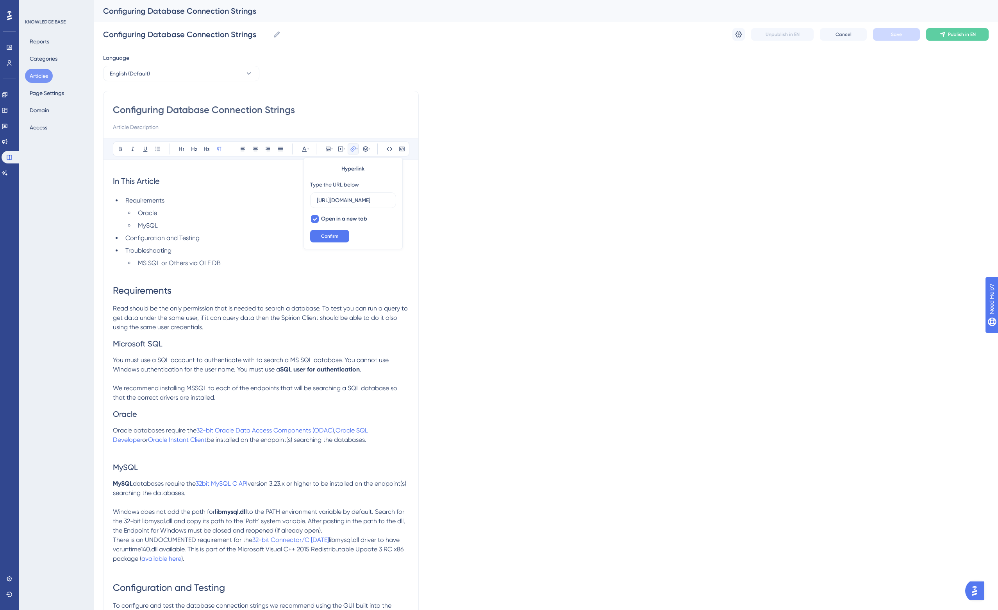
scroll to position [0, 156]
click at [224, 443] on span "be installed on the endpoint(s) searching the databases." at bounding box center [287, 439] width 160 height 7
click at [352, 145] on button at bounding box center [353, 148] width 11 height 11
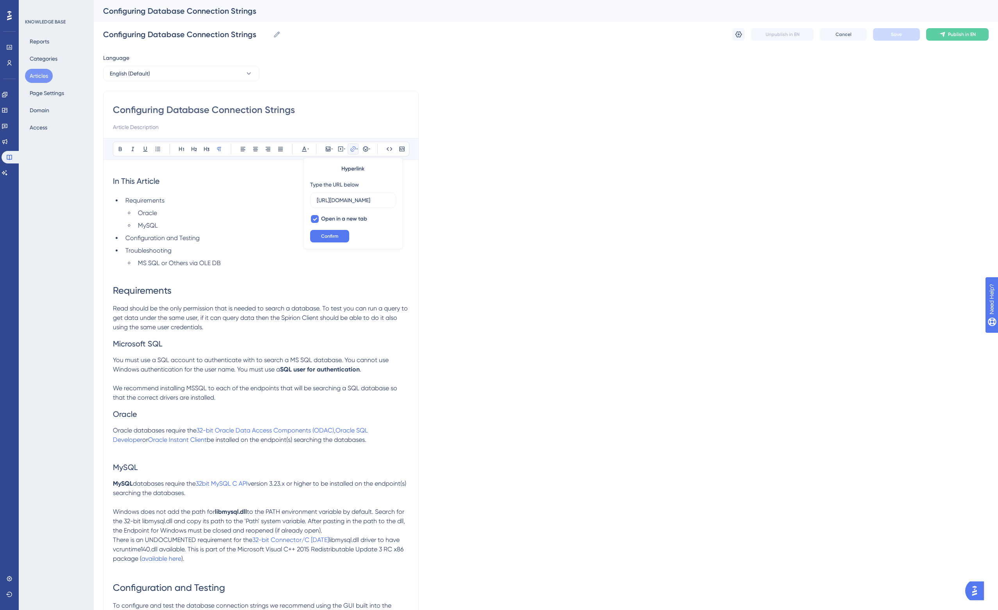
click at [256, 481] on span "version 3.23.x or higher to be installed on the endpoint(s) searching the datab…" at bounding box center [260, 487] width 295 height 17
click at [358, 149] on button at bounding box center [353, 148] width 11 height 11
click at [289, 373] on strong "SQL user for authentication" at bounding box center [320, 368] width 80 height 7
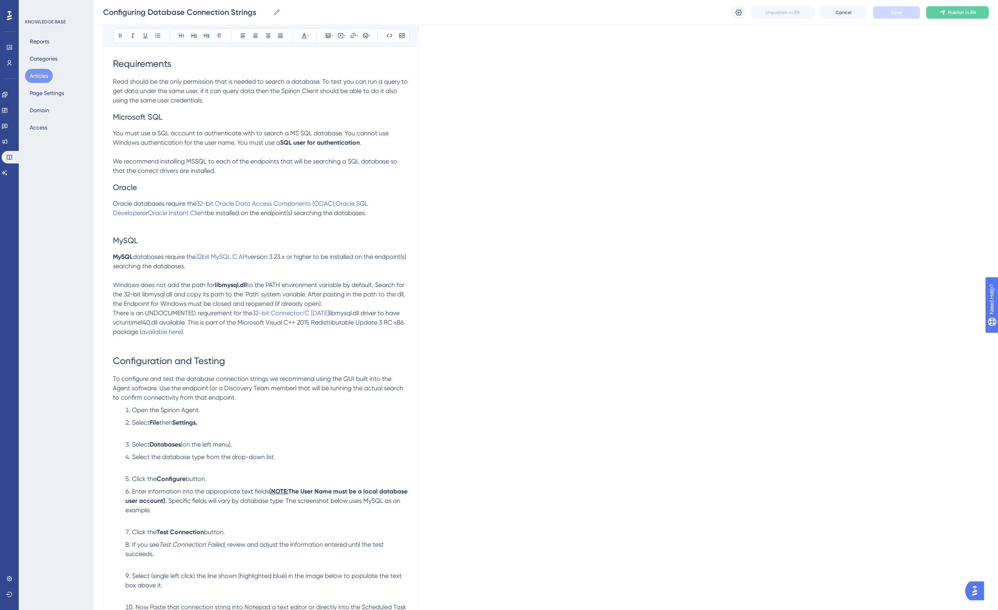
scroll to position [244, 0]
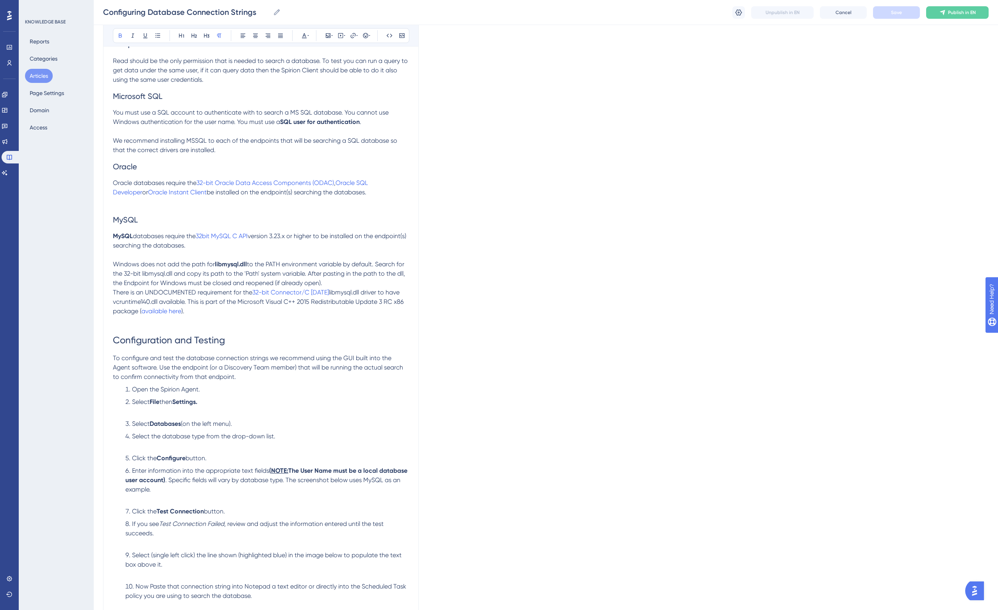
click at [289, 300] on span "libmysql.dll driver to have vcruntime140.dll available. This is part of the Mic…" at bounding box center [259, 301] width 292 height 26
click at [356, 34] on icon at bounding box center [357, 35] width 2 height 6
click at [163, 302] on span "libmysql.dll driver to have vcruntime140.dll available. This is part of the Mic…" at bounding box center [259, 301] width 292 height 26
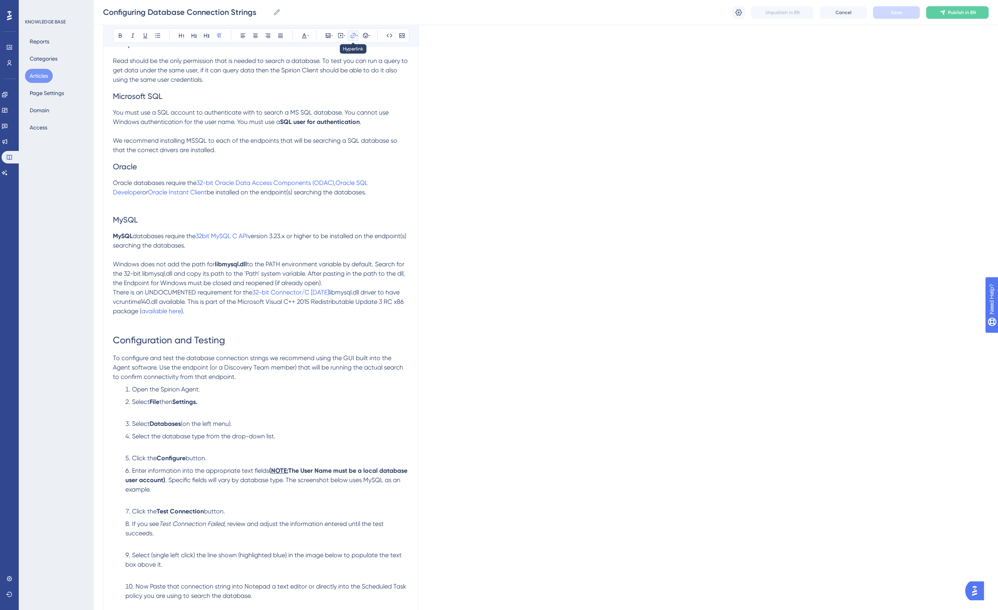
click at [354, 36] on icon at bounding box center [353, 35] width 6 height 6
click at [252, 100] on h2 "Microsoft SQL" at bounding box center [261, 95] width 296 height 23
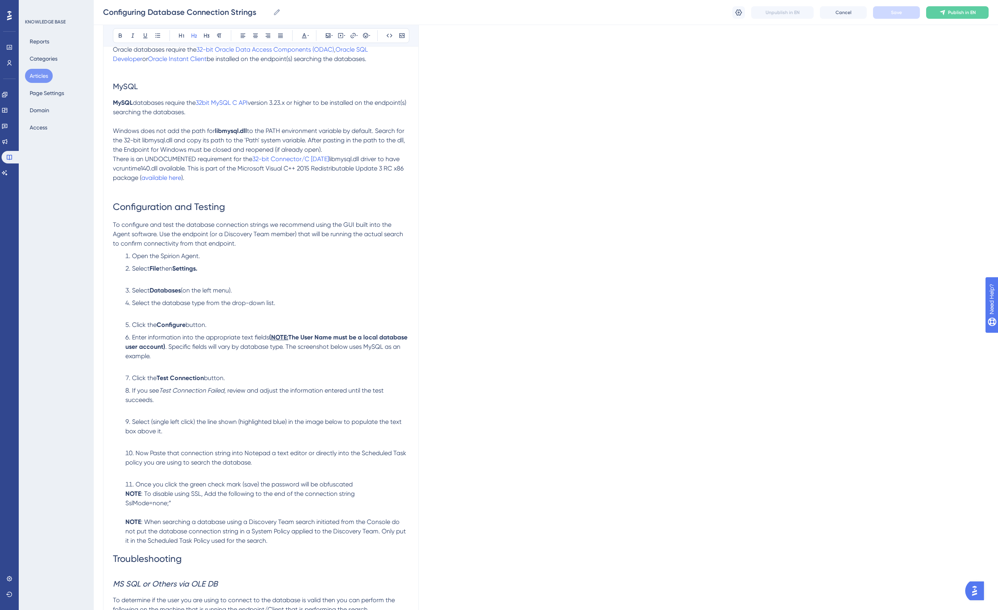
scroll to position [391, 0]
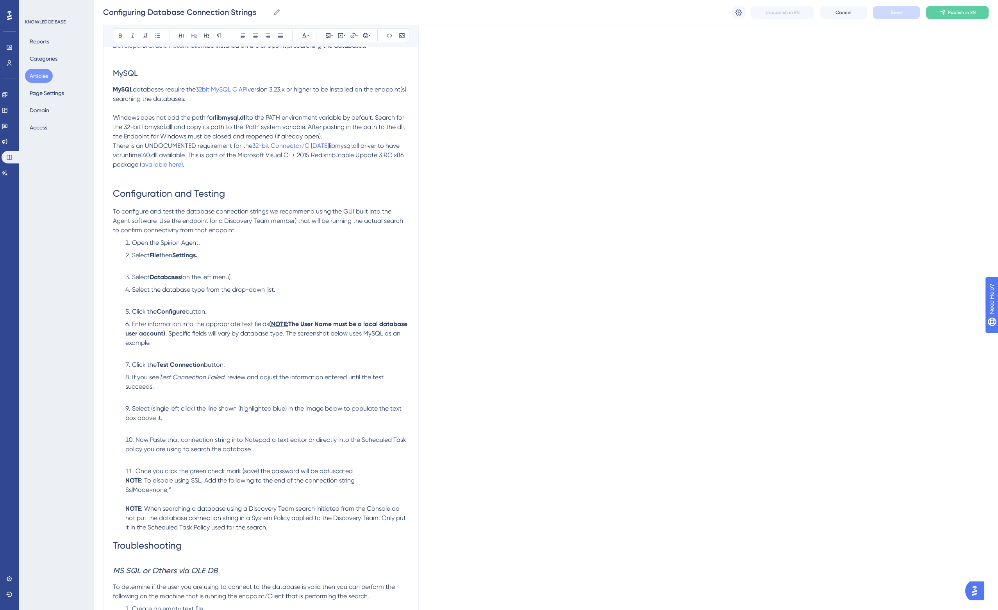
click at [170, 258] on span "then" at bounding box center [165, 254] width 13 height 7
click at [172, 263] on li "Select File then Settings." at bounding box center [265, 259] width 287 height 19
click at [207, 255] on li "Select File then Settings." at bounding box center [265, 259] width 287 height 19
click at [143, 265] on li "Select the Locations tab." at bounding box center [265, 259] width 287 height 19
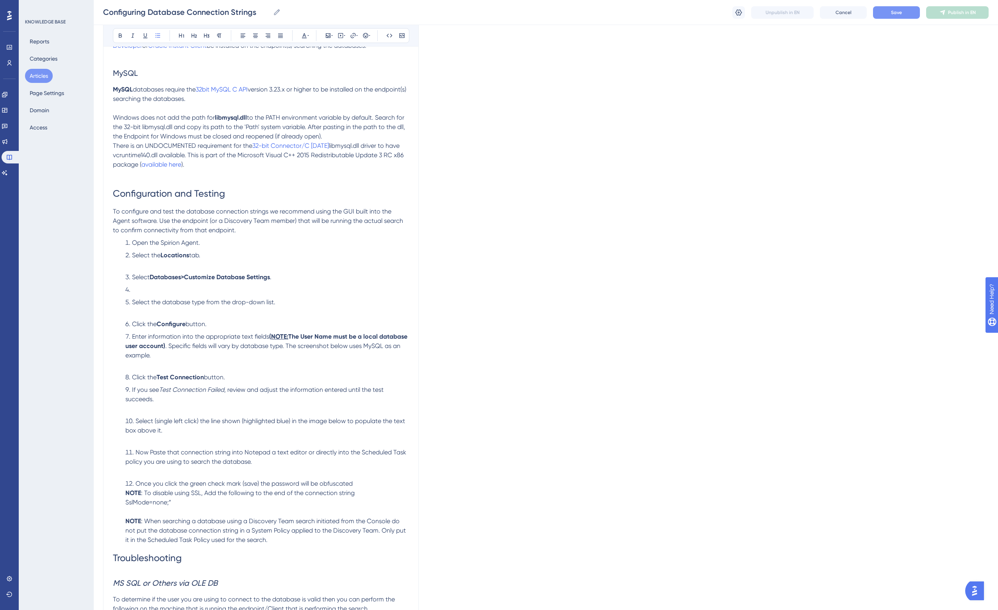
click at [205, 288] on li at bounding box center [265, 289] width 287 height 9
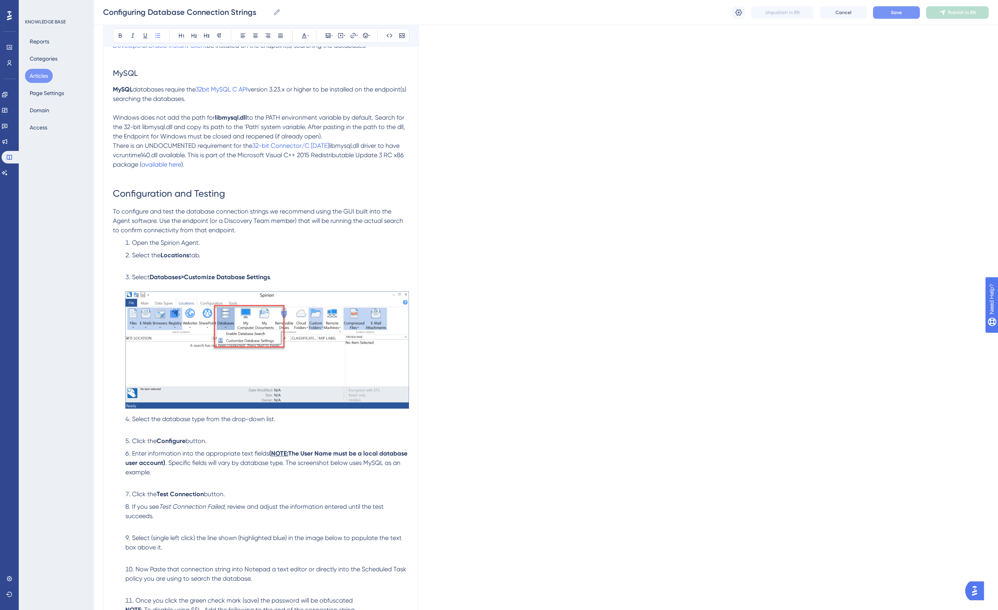
click at [194, 265] on li "Select the Locations tab." at bounding box center [265, 259] width 287 height 19
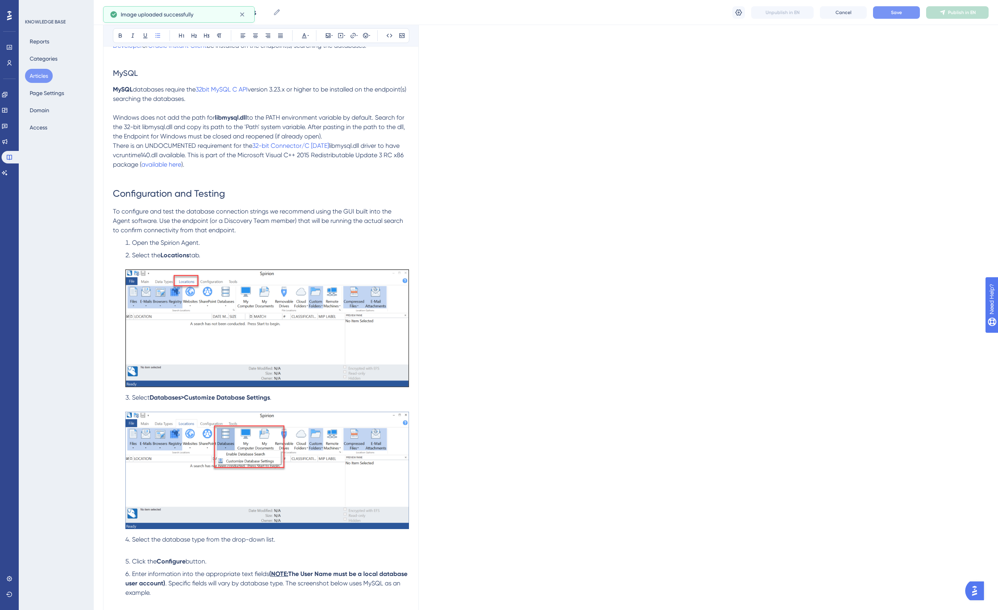
click at [216, 246] on li "Open the Spirion Agent." at bounding box center [265, 242] width 287 height 9
click at [897, 10] on span "Save" at bounding box center [896, 12] width 11 height 6
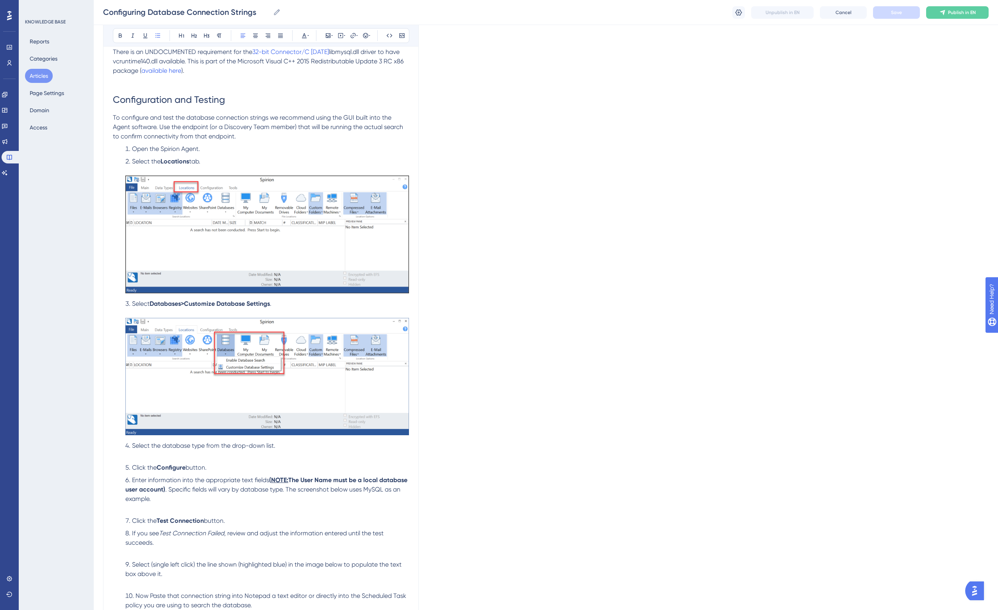
scroll to position [488, 0]
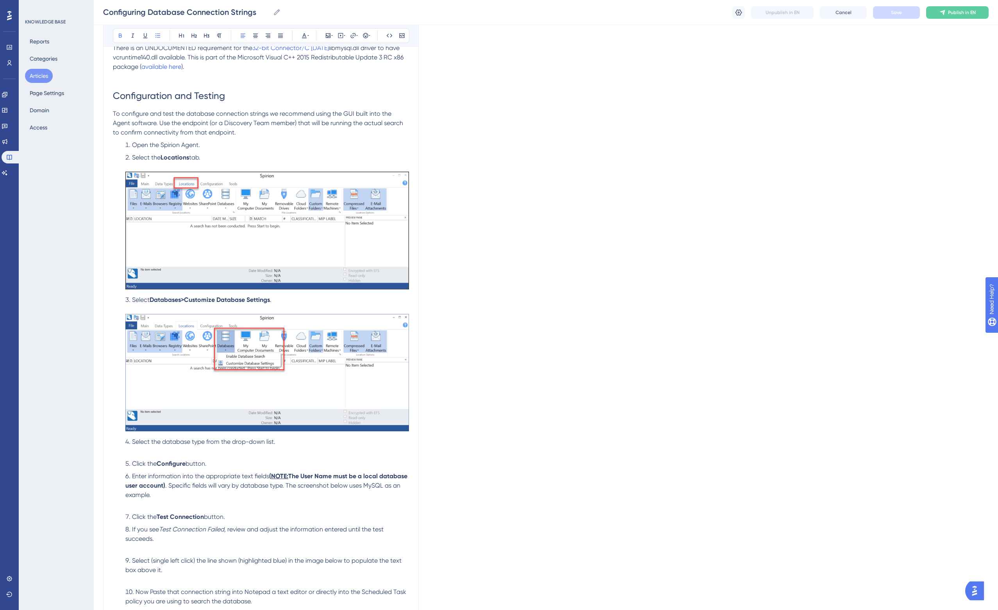
click at [167, 456] on ol "Open the Spirion Agent. Select the Locations tab. Select Databases>Customize Da…" at bounding box center [261, 411] width 296 height 543
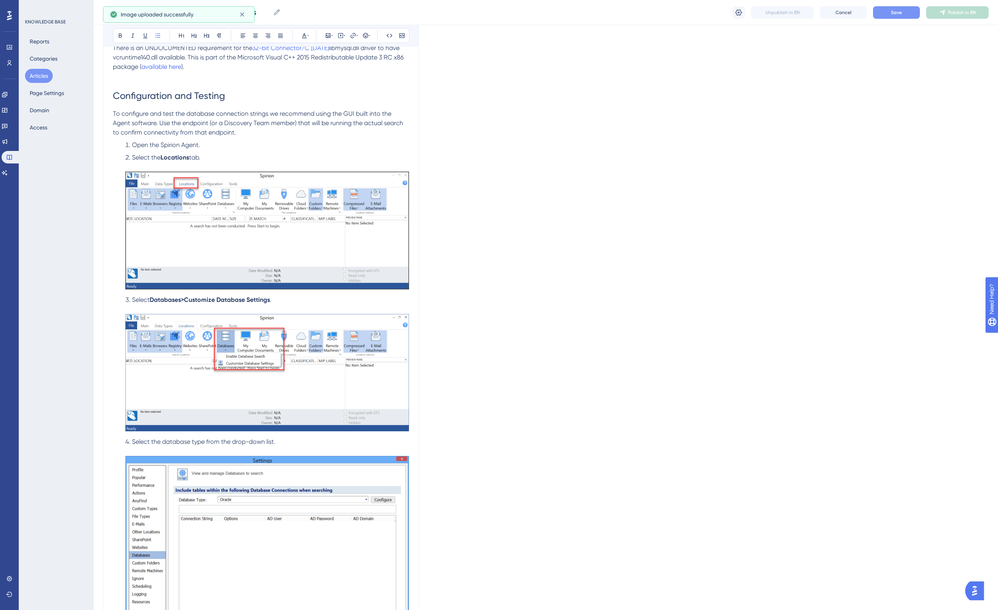
click at [165, 440] on span "Select the database type from the drop-down list." at bounding box center [203, 441] width 143 height 7
click at [293, 445] on li "Select the Database Type from the drop-down list." at bounding box center [265, 544] width 287 height 214
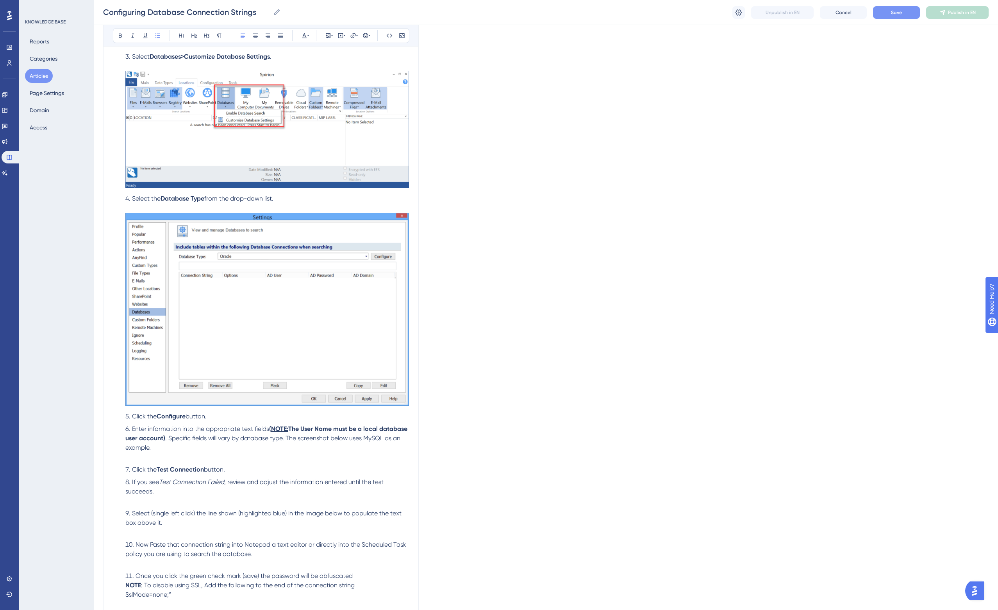
scroll to position [733, 0]
click at [223, 418] on li "Click the Configure button." at bounding box center [265, 414] width 287 height 9
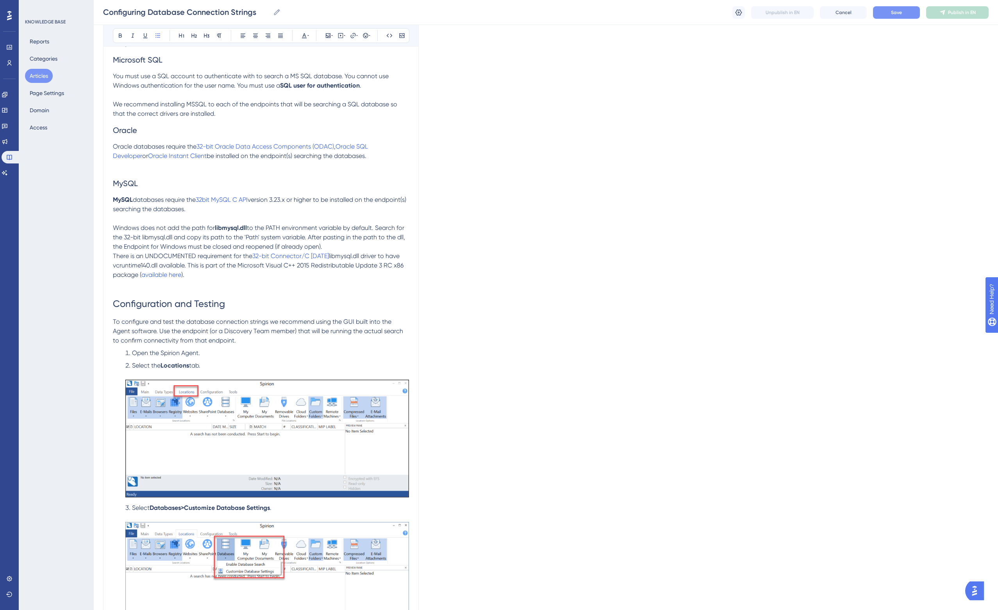
scroll to position [244, 0]
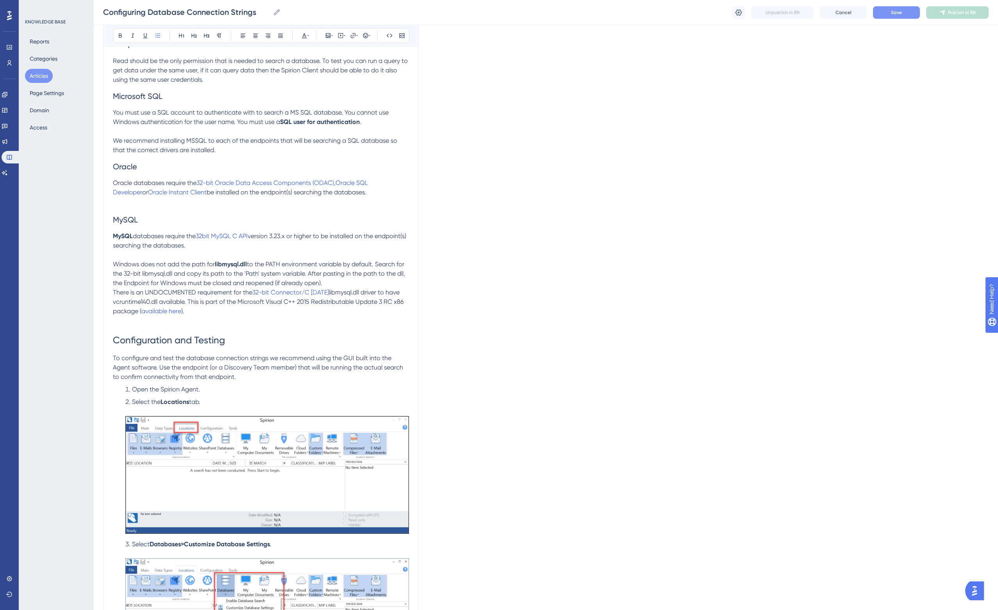
click at [336, 284] on p "Windows does not add the path for libmysql.dll to the PATH environment variable…" at bounding box center [261, 273] width 296 height 28
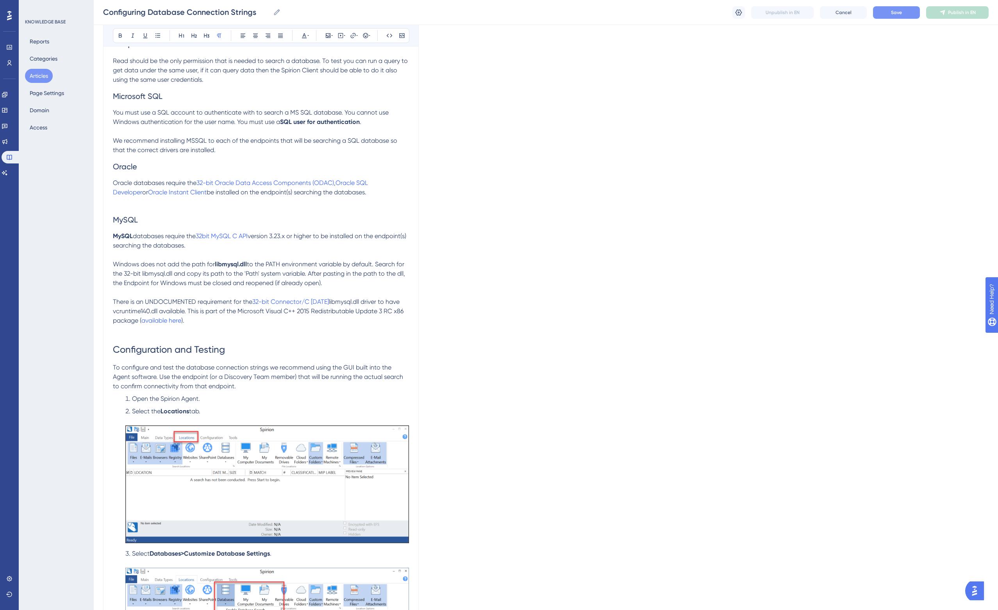
click at [404, 273] on span "to the PATH environment variable by default. Search for the 32-bit libmysql.dll…" at bounding box center [260, 273] width 294 height 26
click at [379, 262] on span "to the PATH environment variable by default. Search for the 32-bit libmysql.dll…" at bounding box center [259, 273] width 293 height 26
click at [333, 304] on span "libmysql.dll driver to have vcruntime140.dll available. This is part of the Mic…" at bounding box center [259, 311] width 292 height 26
click at [320, 332] on h1 "Configuration and Testing" at bounding box center [261, 344] width 296 height 38
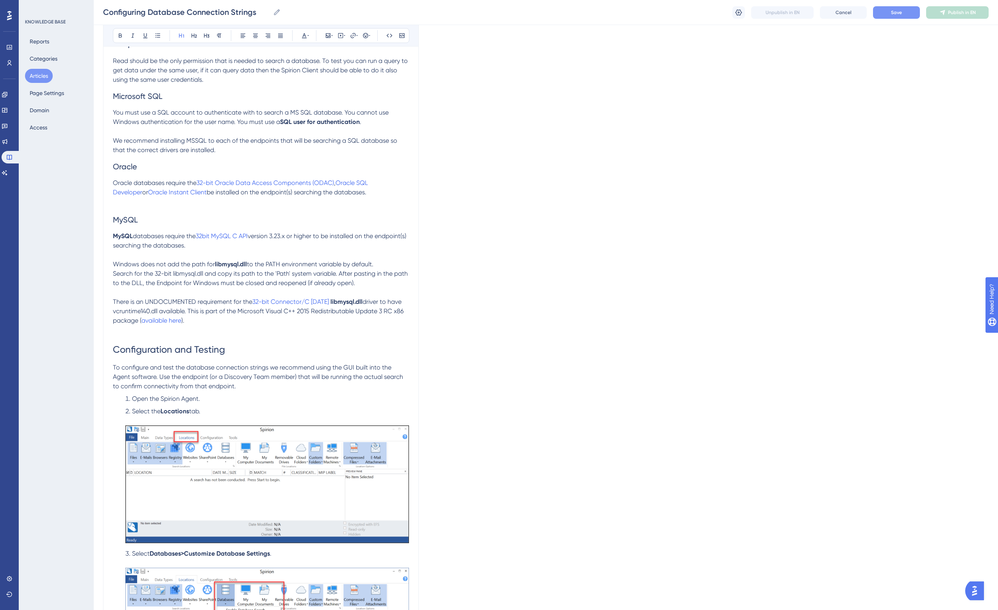
click at [189, 312] on span "driver to have vcruntime140.dll available. This is part of the Microsoft Visual…" at bounding box center [259, 311] width 292 height 26
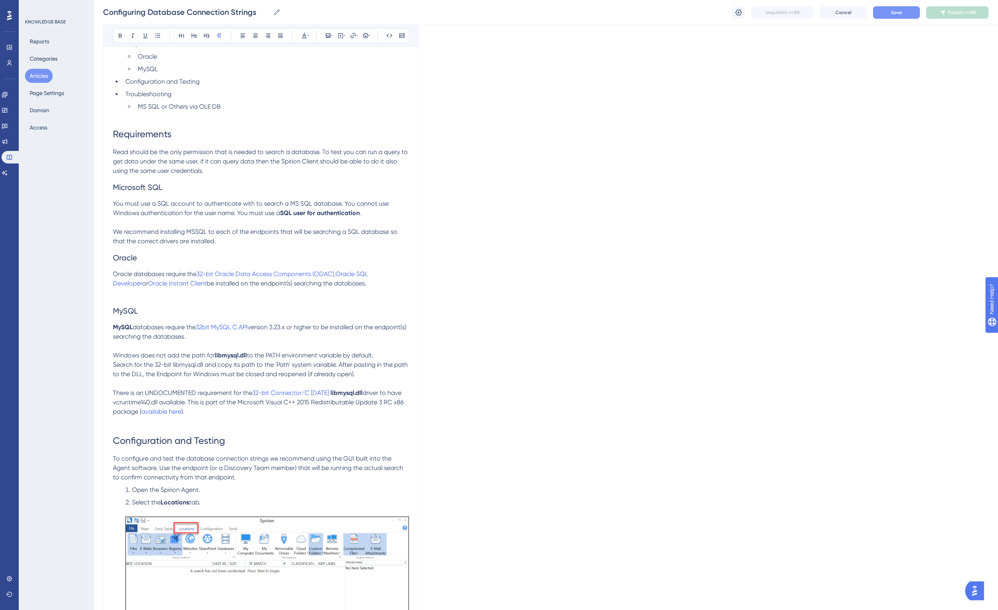
scroll to position [147, 0]
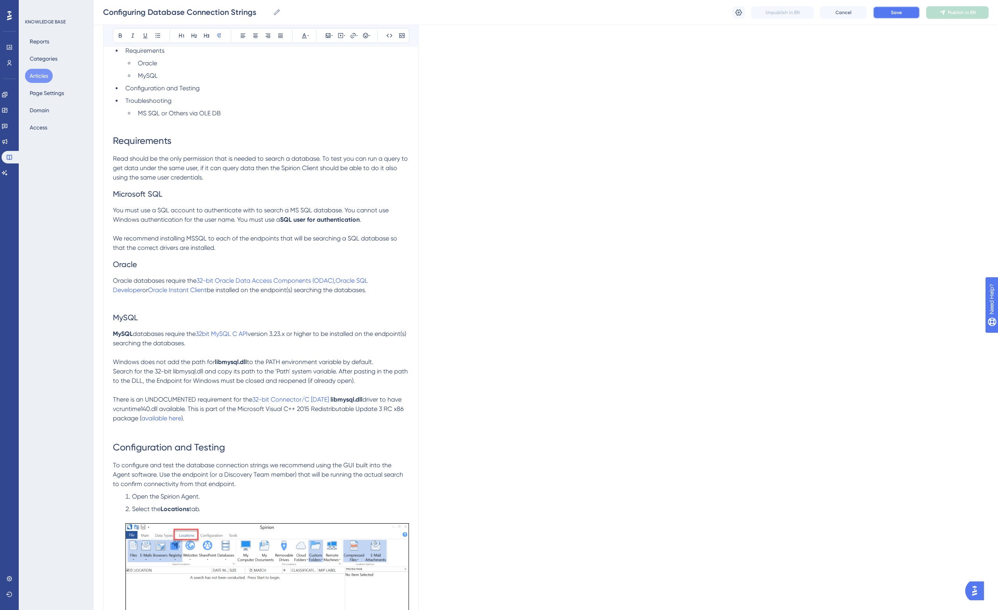
click at [900, 13] on span "Save" at bounding box center [896, 12] width 11 height 6
click at [324, 157] on span "Read should be the only permission that is needed to search a database. To test…" at bounding box center [261, 168] width 297 height 26
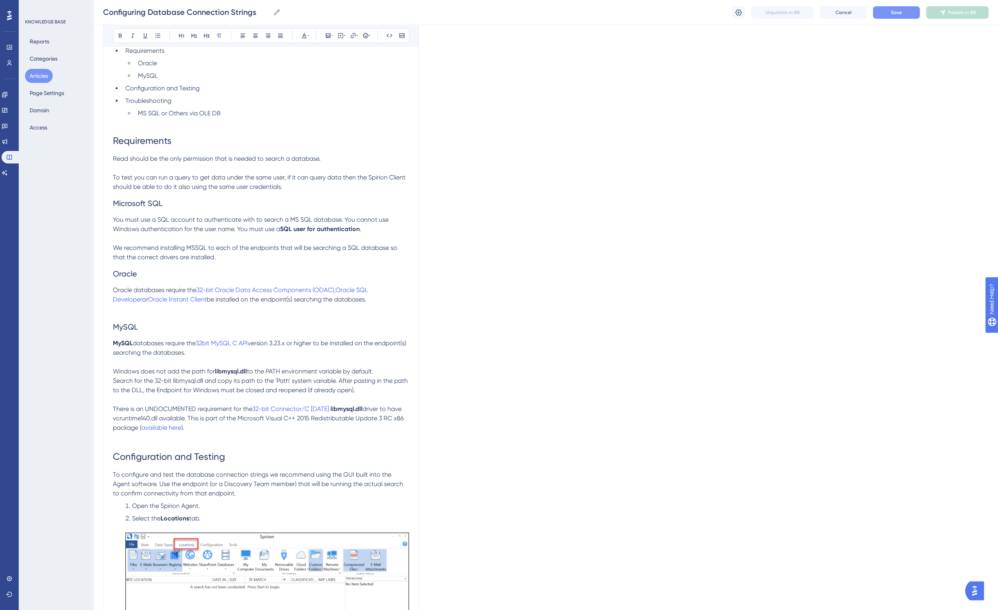
click at [119, 161] on span "Read should be the only permission that is needed to search a database." at bounding box center [217, 158] width 208 height 7
click at [194, 156] on span "READ is the only permission required to search a database." at bounding box center [196, 158] width 167 height 7
click at [157, 35] on icon at bounding box center [158, 35] width 6 height 6
click at [162, 182] on span "To test you can run a query to get data under the same user, if it can query da…" at bounding box center [260, 185] width 294 height 17
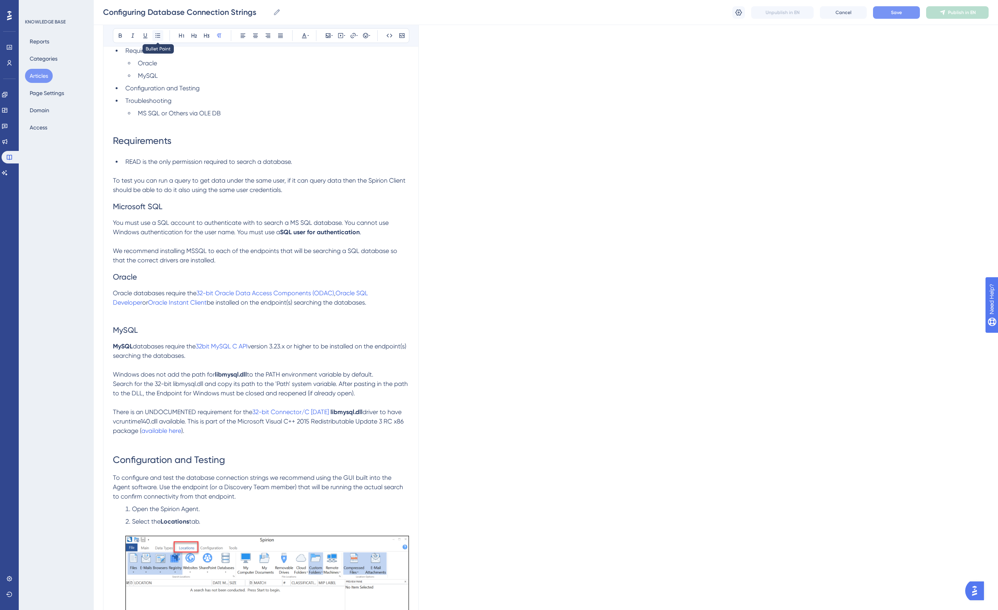
click at [159, 34] on icon at bounding box center [158, 35] width 6 height 6
click at [157, 175] on p at bounding box center [261, 170] width 296 height 9
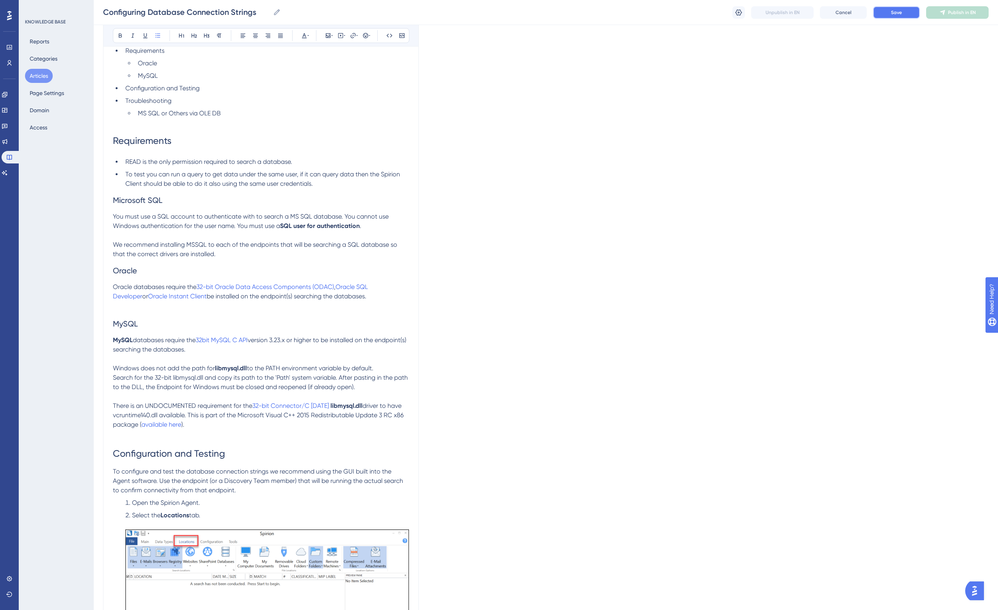
click at [903, 12] on button "Save" at bounding box center [896, 12] width 47 height 13
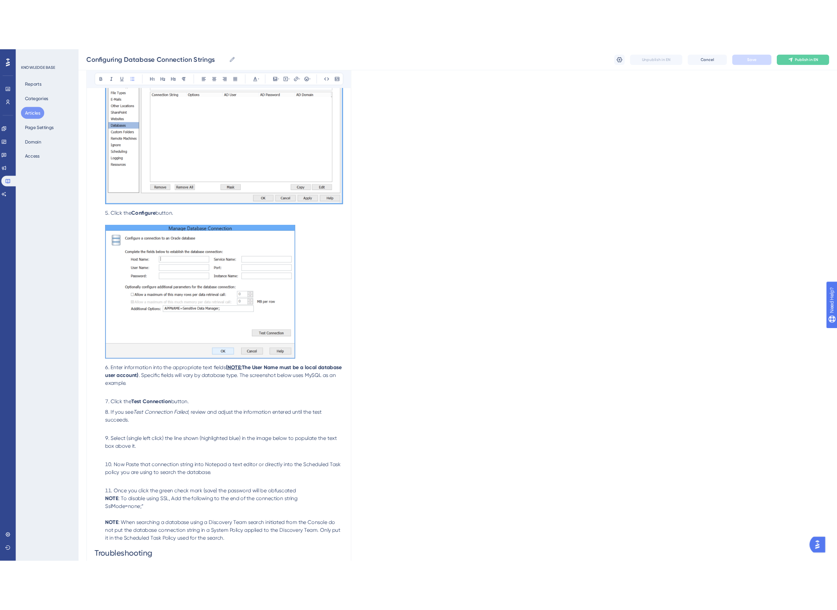
scroll to position [1074, 0]
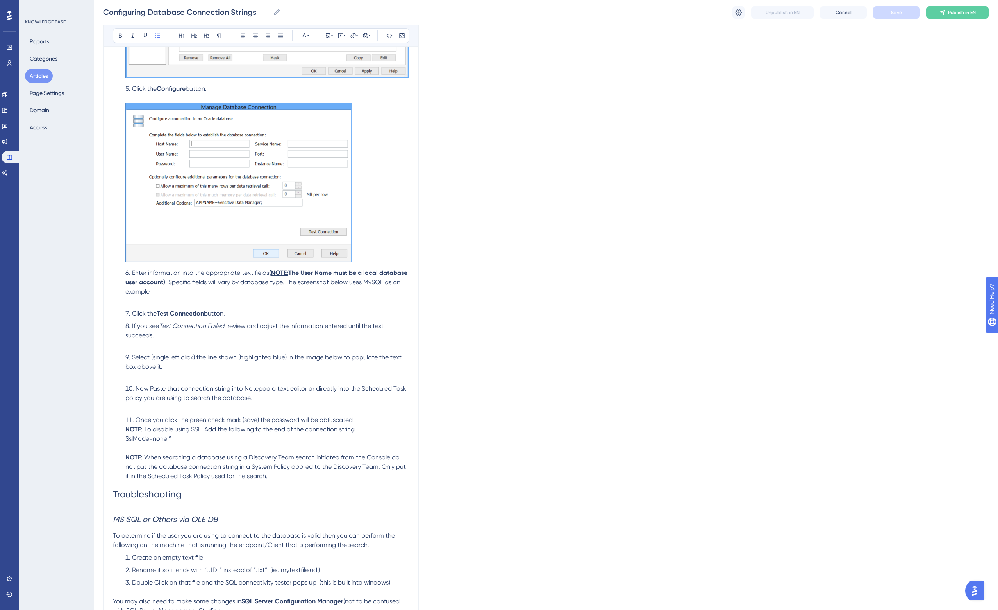
click at [194, 342] on li "If you see Test Connection Failed , review and adjust the information entered u…" at bounding box center [265, 335] width 287 height 28
click at [145, 344] on li "If you see Test Connection Failed , review and adjust the information entered u…" at bounding box center [265, 335] width 287 height 28
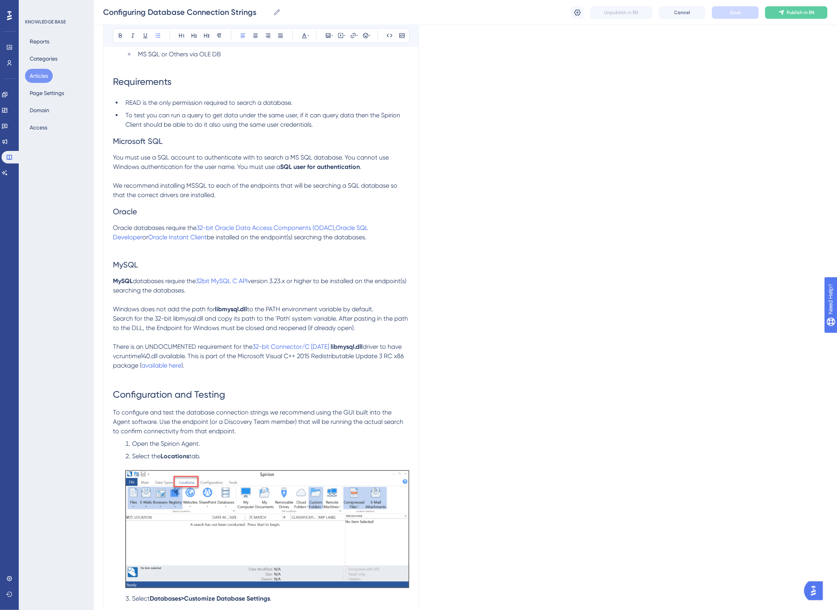
scroll to position [49, 0]
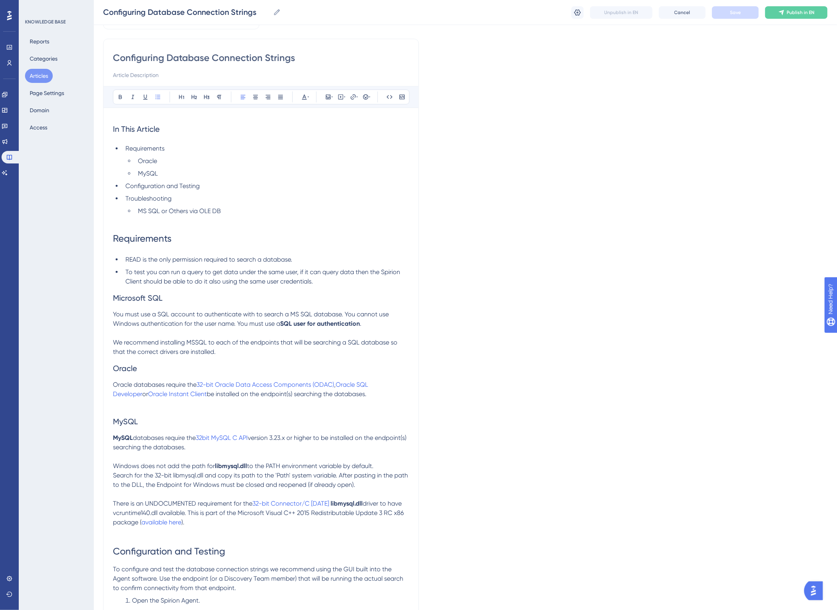
click at [235, 508] on p "There is an UNDOCUMENTED requirement for the 32-bit Connector/C 6.1.11 libmysql…" at bounding box center [261, 513] width 296 height 28
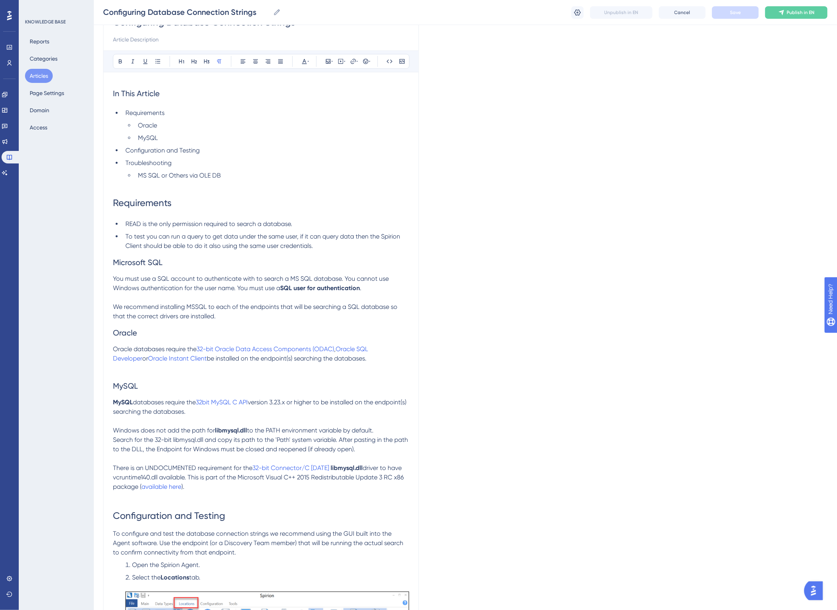
scroll to position [244, 0]
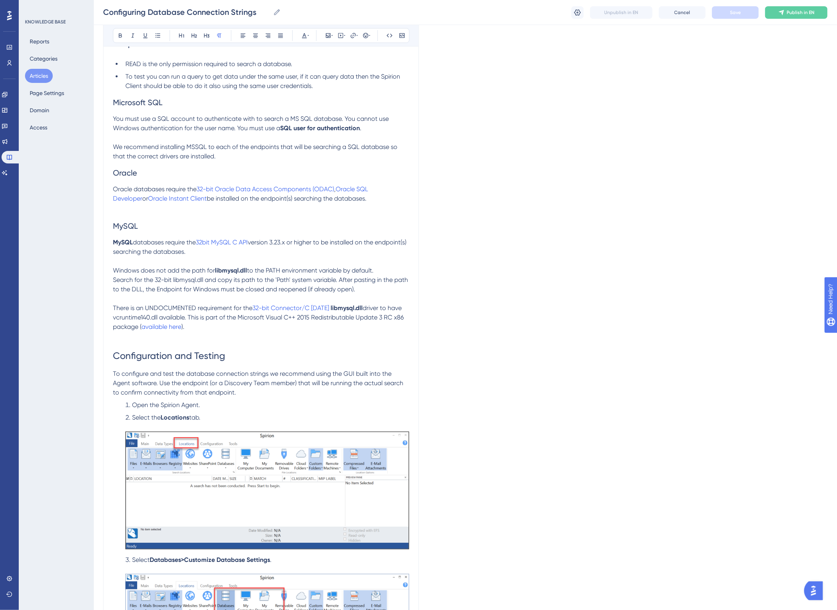
drag, startPoint x: 262, startPoint y: 374, endPoint x: 265, endPoint y: 377, distance: 4.5
click at [262, 374] on span "To configure and test the database connection strings we recommend using the GU…" at bounding box center [259, 383] width 292 height 26
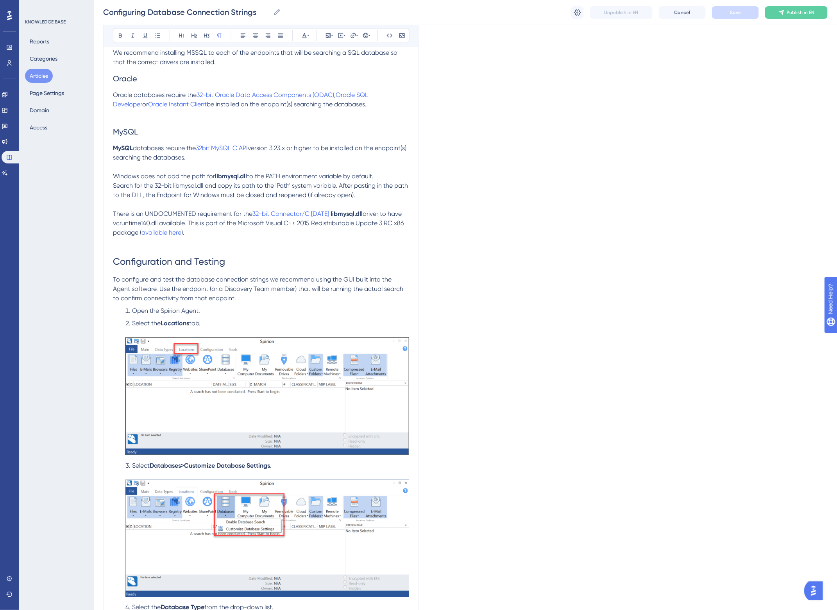
scroll to position [342, 0]
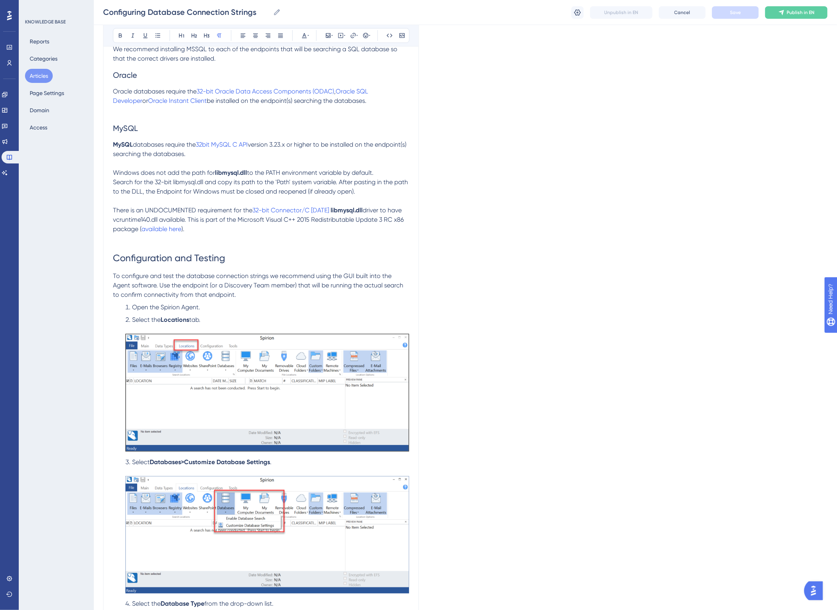
click at [258, 300] on div "In This Article Requirements Oracle MySQL Configuration and Testing Troubleshoo…" at bounding box center [261, 614] width 296 height 1580
click at [270, 294] on p "To configure and test the database connection strings we recommend using the GU…" at bounding box center [261, 285] width 296 height 28
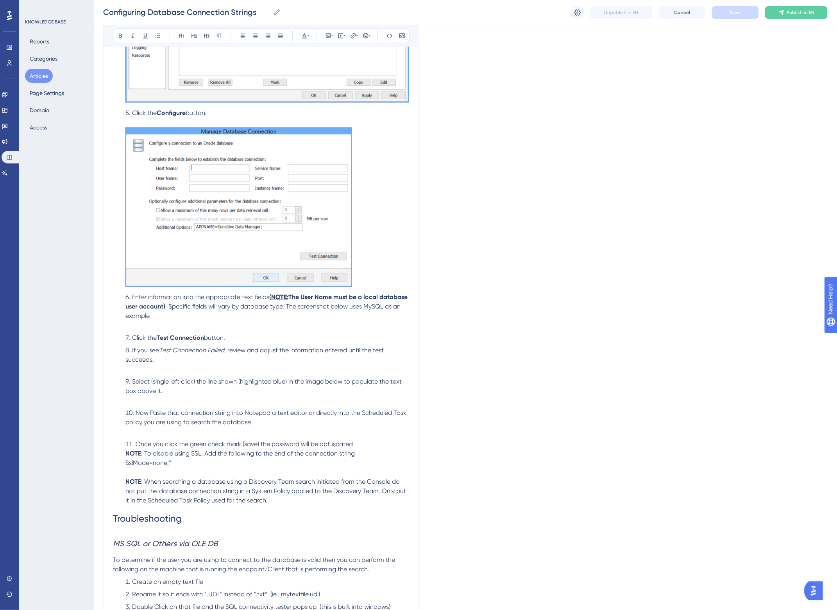
scroll to position [1074, 0]
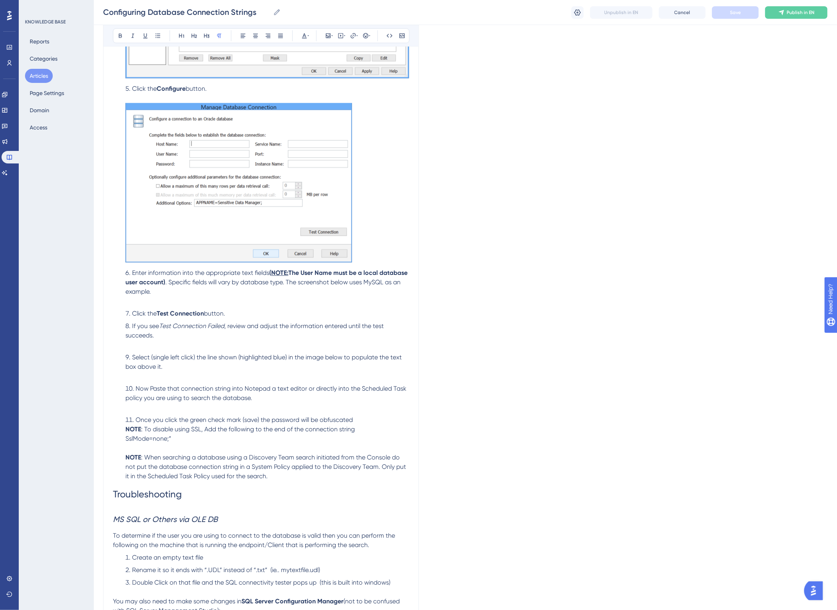
click at [133, 292] on span ". Specific fields will vary by database type. The screenshot below uses MySQL a…" at bounding box center [263, 286] width 277 height 17
click at [170, 298] on li "Enter information into the appropriate text fields ( NOTE: The User Name must b…" at bounding box center [265, 287] width 287 height 38
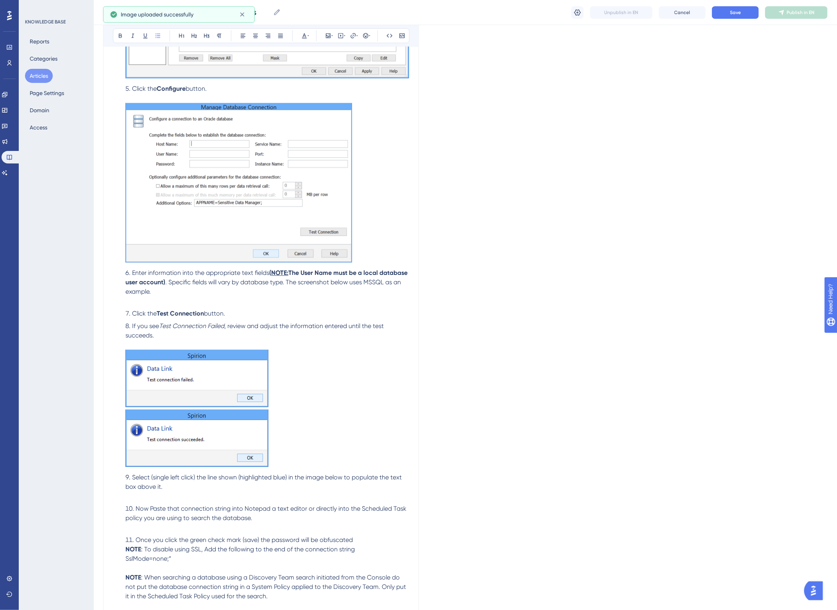
click at [190, 337] on li "If you see Test Connection Failed , review and adjust the information entered u…" at bounding box center [265, 395] width 287 height 148
click at [243, 281] on span ". Specific fields will vary by database type. The screenshot below uses MSSQL a…" at bounding box center [263, 286] width 277 height 17
click at [221, 296] on li "Enter information into the appropriate text fields ( NOTE: The User Name must b…" at bounding box center [265, 287] width 287 height 38
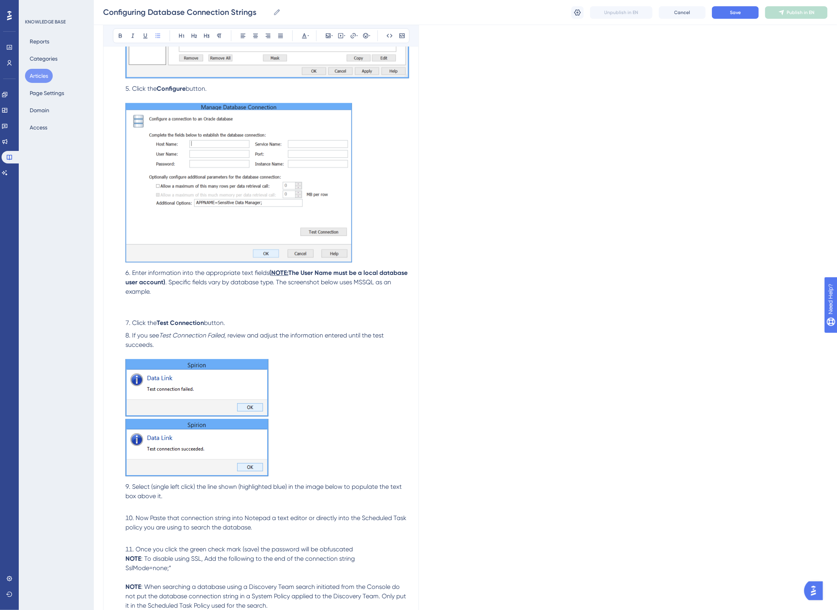
drag, startPoint x: 155, startPoint y: 298, endPoint x: 157, endPoint y: 309, distance: 11.3
click at [155, 298] on li "Enter information into the appropriate text fields ( NOTE: The User Name must b…" at bounding box center [265, 291] width 287 height 47
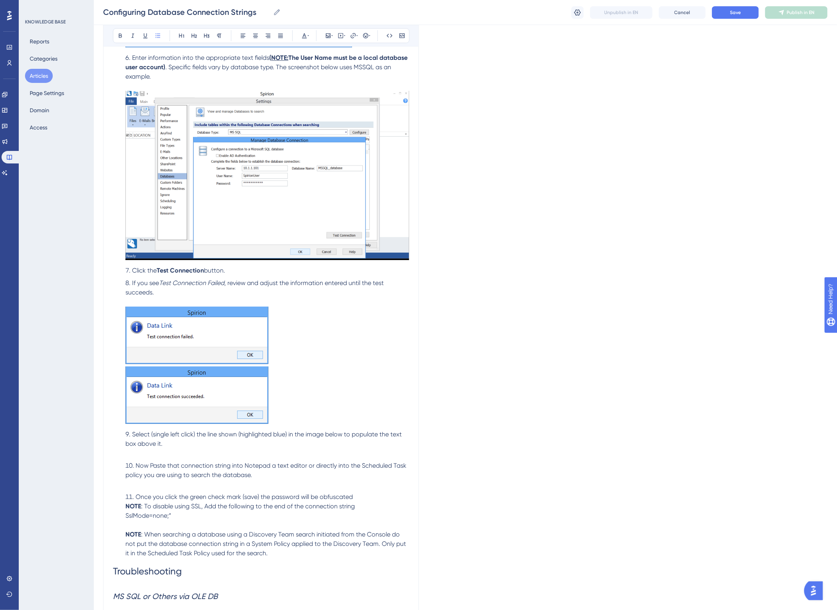
scroll to position [1313, 0]
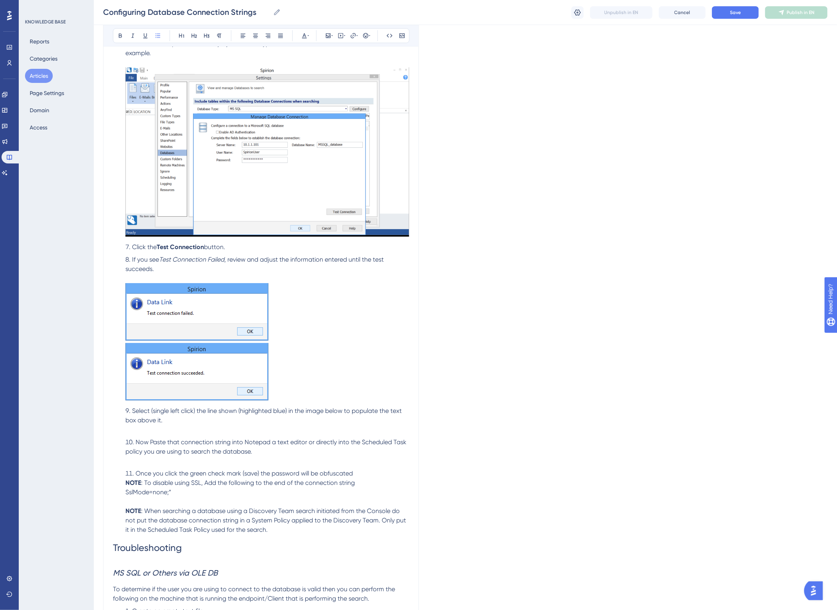
click at [172, 428] on li "Select (single left click) the line shown (highlighted blue) in the image below…" at bounding box center [265, 420] width 287 height 28
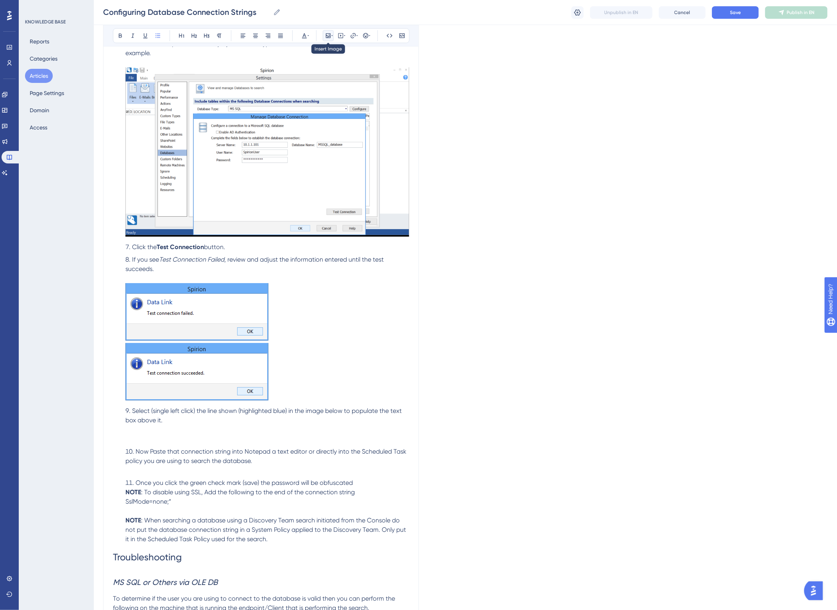
click at [325, 35] on icon at bounding box center [328, 35] width 6 height 6
click at [323, 71] on span "Upload Image" at bounding box center [332, 73] width 32 height 6
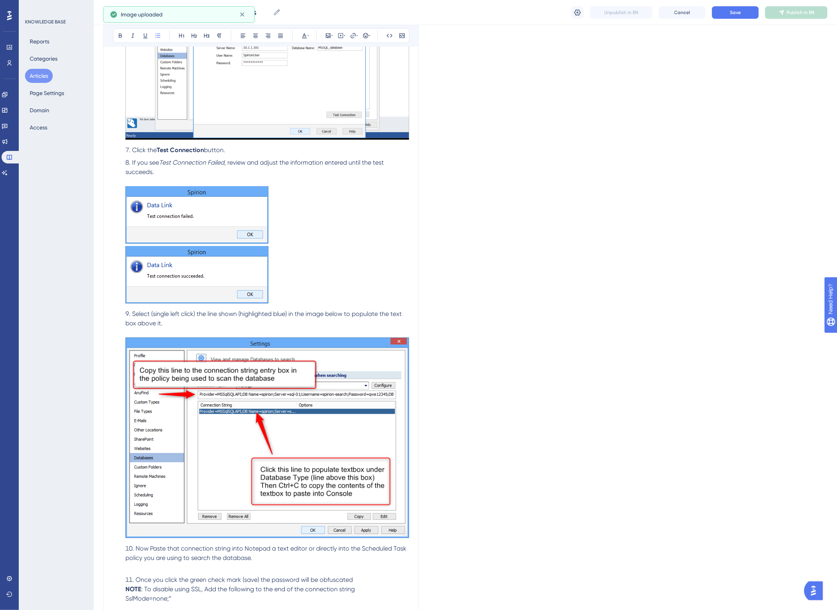
scroll to position [1410, 0]
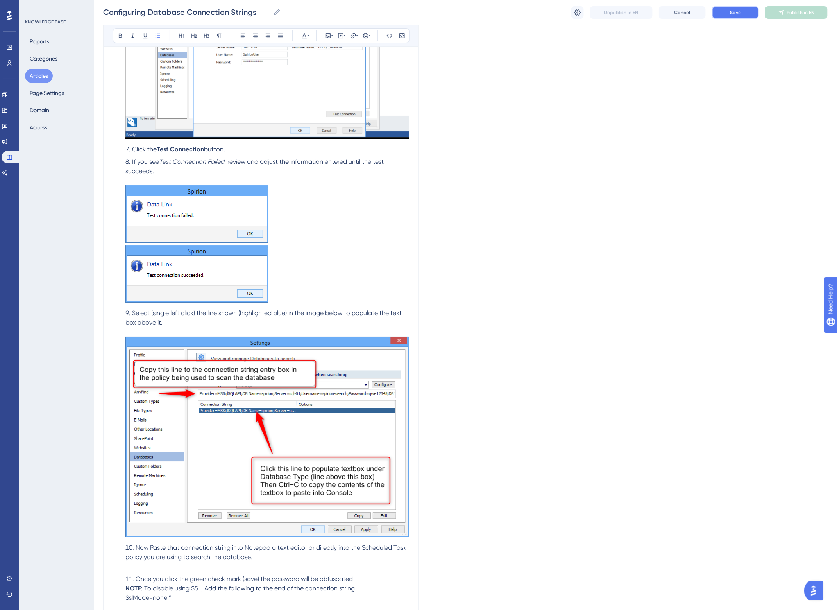
click at [737, 13] on span "Save" at bounding box center [735, 12] width 11 height 6
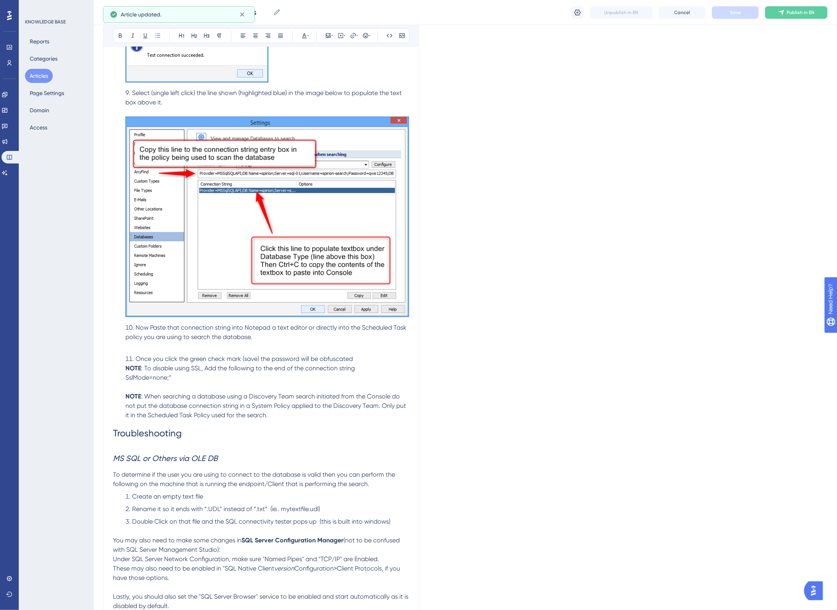
scroll to position [1655, 0]
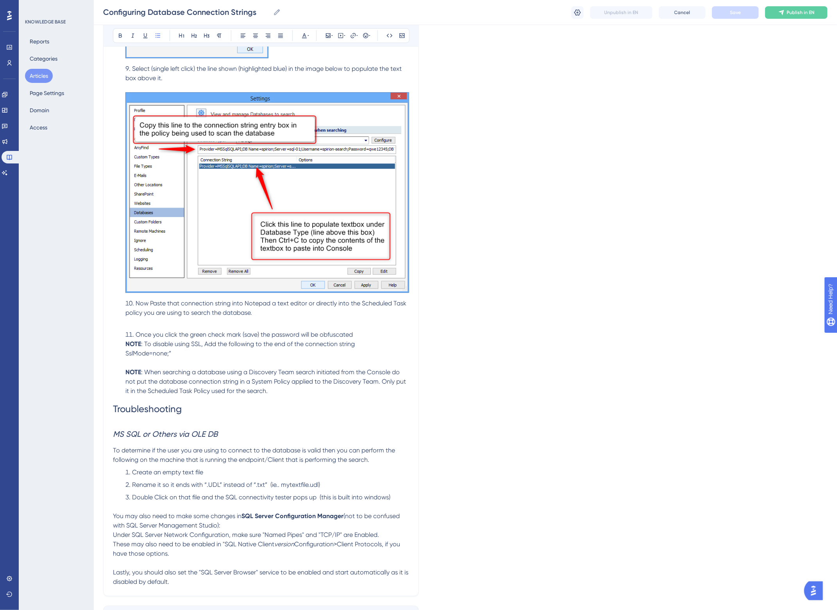
click at [176, 324] on li "Now Paste that connection string into Notepad a text editor or directly into th…" at bounding box center [265, 313] width 287 height 28
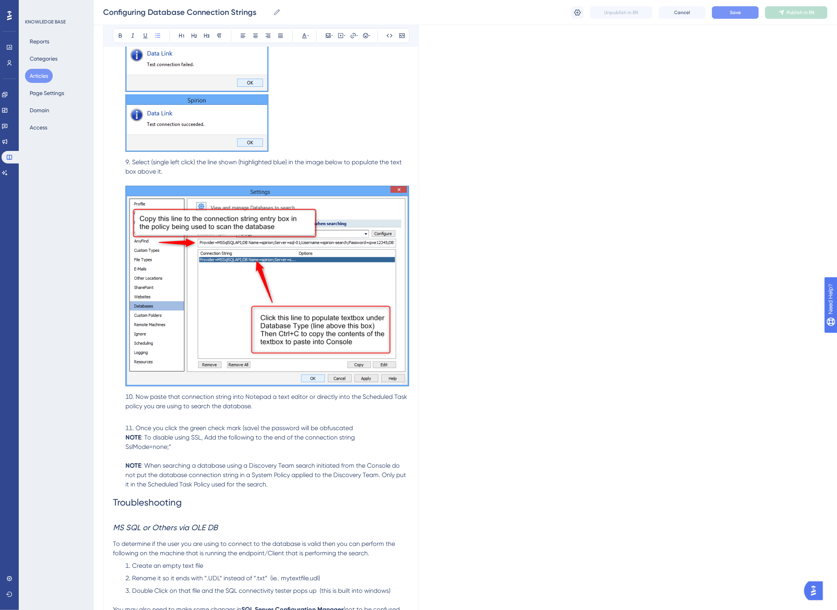
scroll to position [1557, 0]
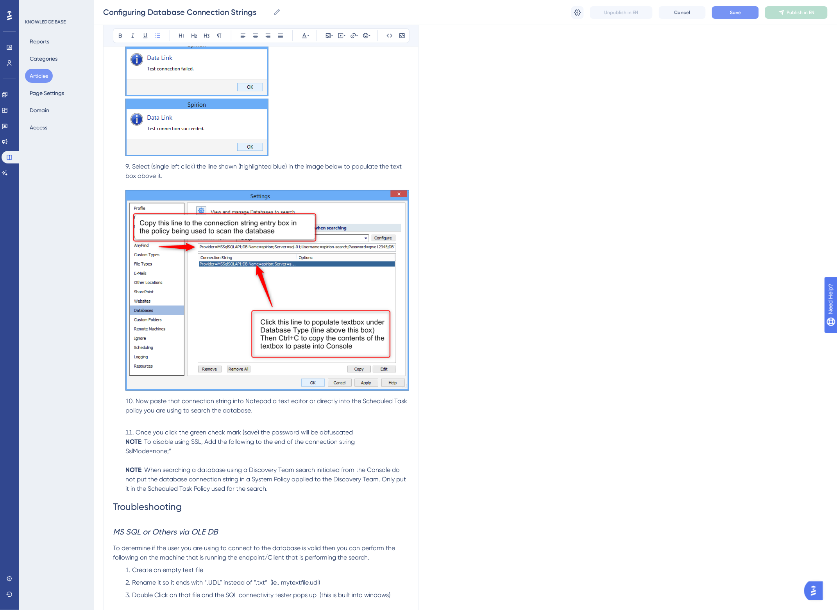
click at [253, 289] on img at bounding box center [267, 290] width 284 height 200
click at [184, 173] on li "Select (single left click) the line shown (highlighted blue) in the image below…" at bounding box center [265, 277] width 287 height 231
click at [235, 223] on img at bounding box center [267, 290] width 284 height 200
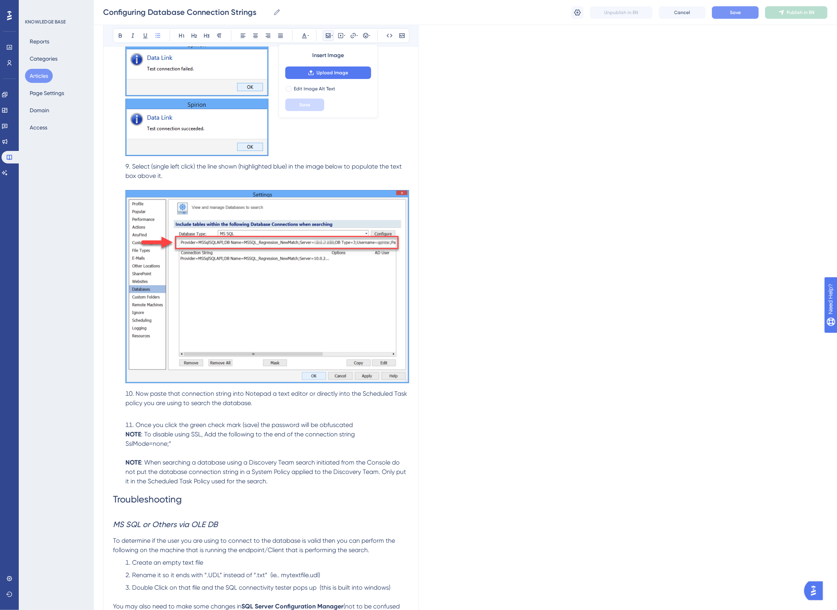
click at [227, 245] on img at bounding box center [267, 286] width 284 height 193
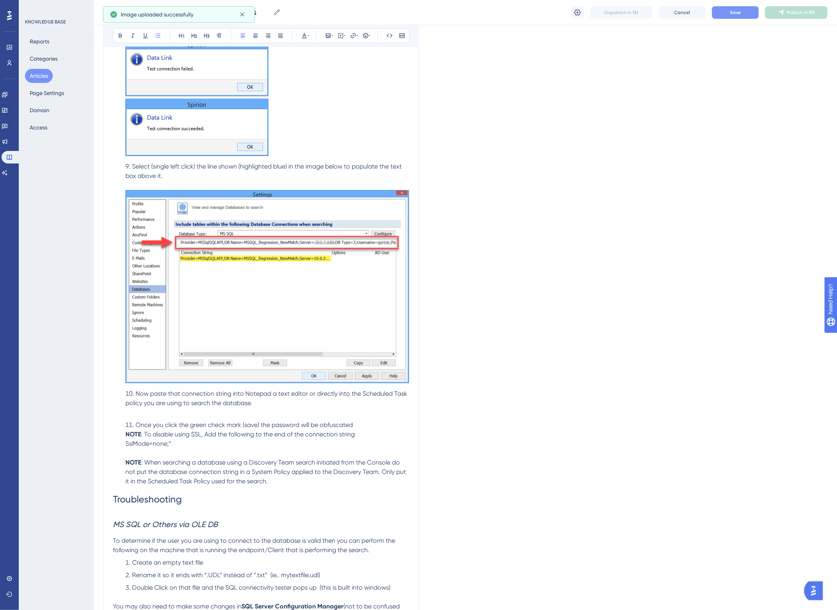
click at [221, 167] on span "Select (single left click) the line shown (highlighted blue) in the image below…" at bounding box center [264, 171] width 278 height 17
click at [147, 391] on span "Now paste that connection string into Notepad a text editor or directly into th…" at bounding box center [266, 398] width 283 height 17
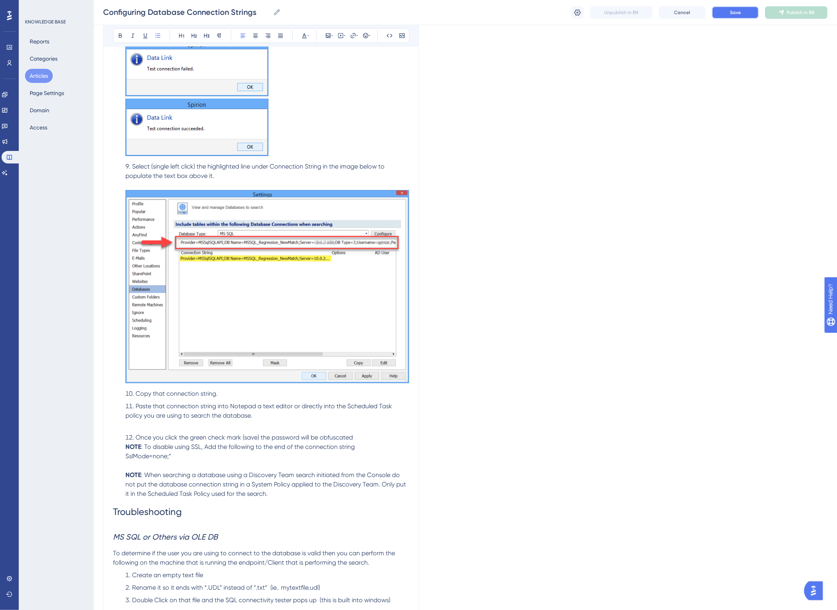
click at [739, 15] on span "Save" at bounding box center [735, 12] width 11 height 6
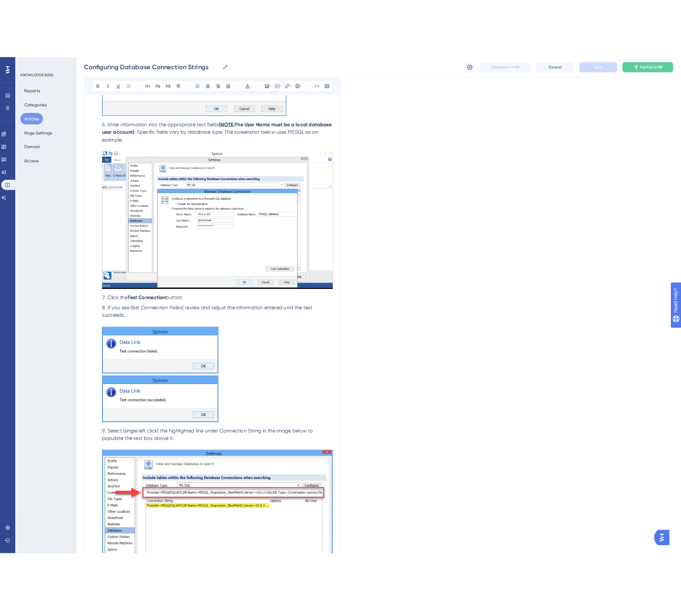
scroll to position [1264, 0]
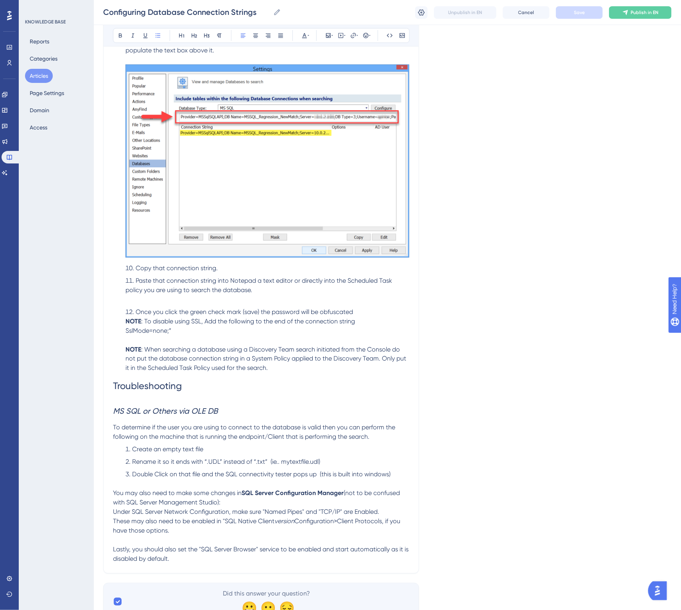
scroll to position [1716, 0]
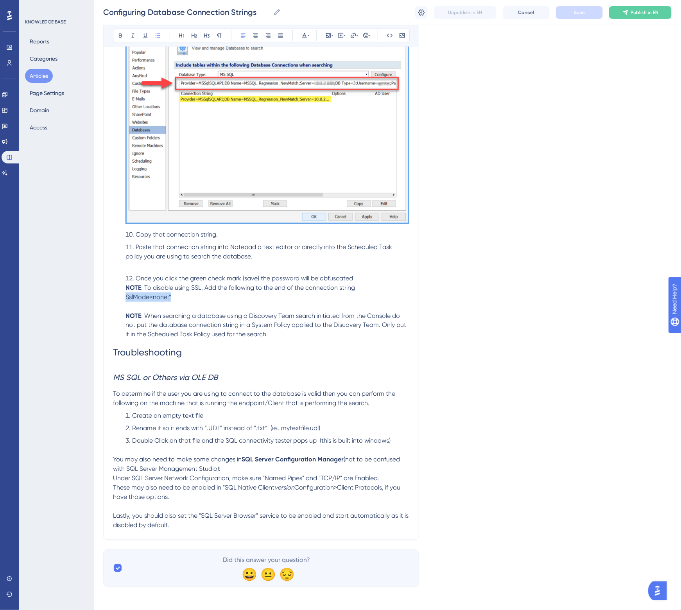
drag, startPoint x: 125, startPoint y: 295, endPoint x: 171, endPoint y: 295, distance: 46.1
click at [171, 295] on li "Once you click the green check mark (save) the password will be obfuscated NOTE…" at bounding box center [265, 306] width 287 height 66
click at [391, 34] on icon at bounding box center [389, 35] width 6 height 6
click at [225, 329] on span ": When searching a database using a Discovery Team search initiated from the Co…" at bounding box center [266, 325] width 282 height 26
click at [575, 15] on span "Save" at bounding box center [579, 12] width 11 height 6
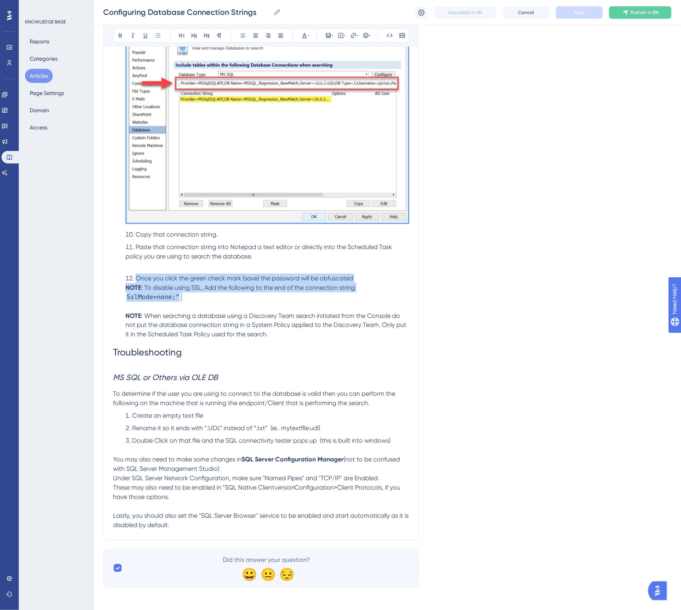
drag, startPoint x: 196, startPoint y: 300, endPoint x: 107, endPoint y: 272, distance: 93.6
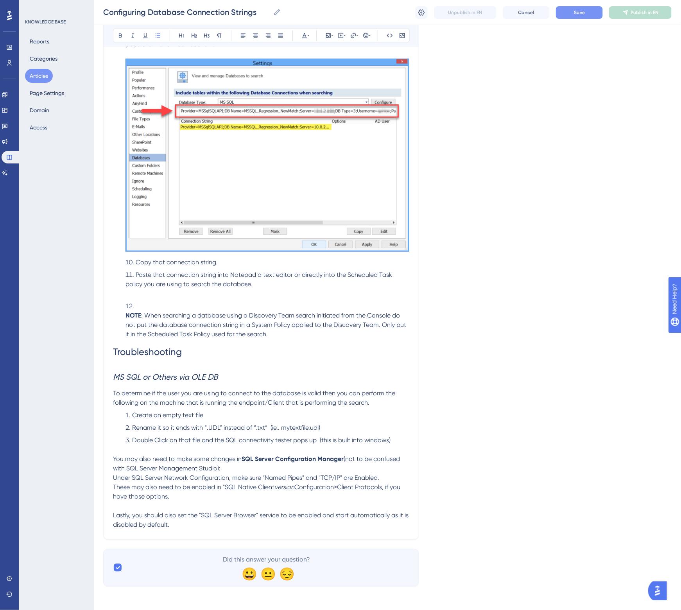
scroll to position [1675, 0]
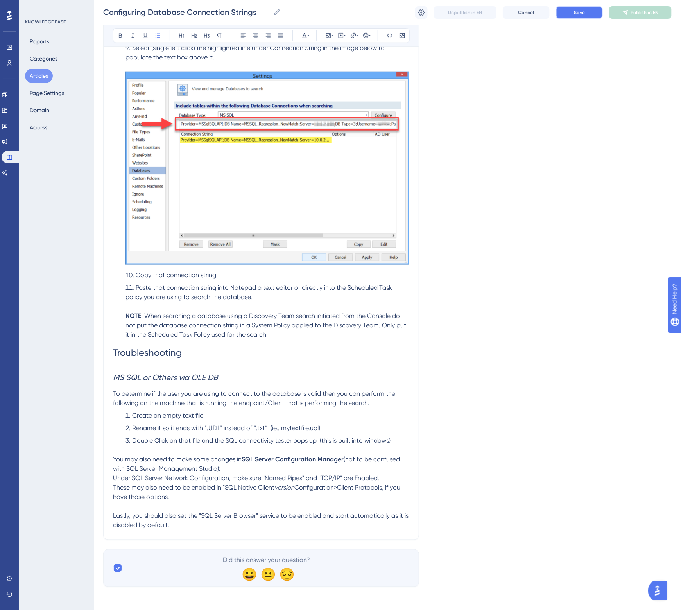
click at [582, 12] on span "Save" at bounding box center [579, 12] width 11 height 6
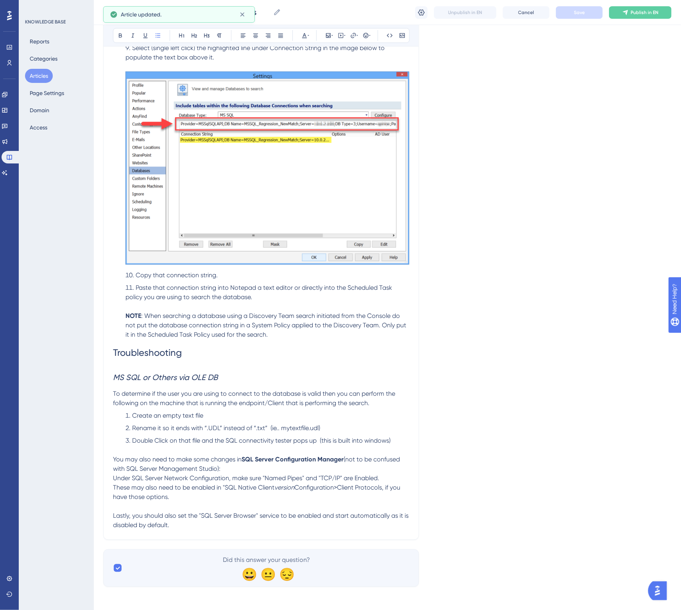
click at [43, 75] on button "Articles" at bounding box center [39, 76] width 28 height 14
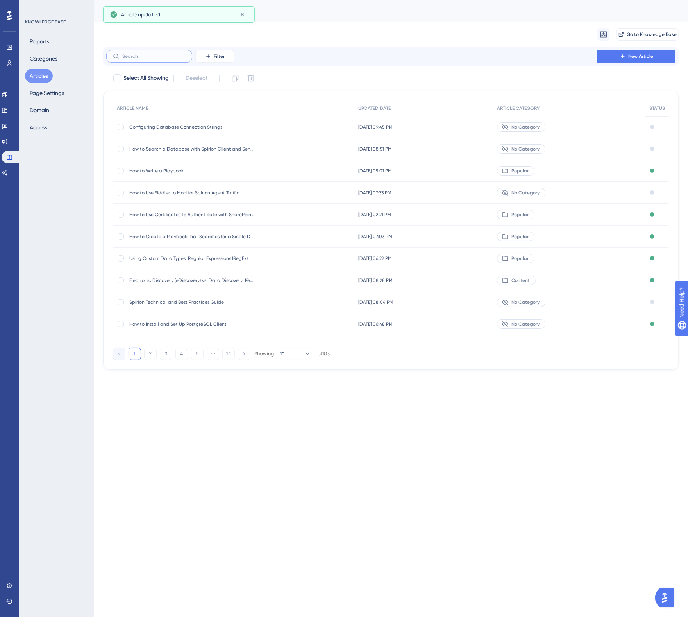
click at [140, 55] on input "text" at bounding box center [153, 56] width 63 height 5
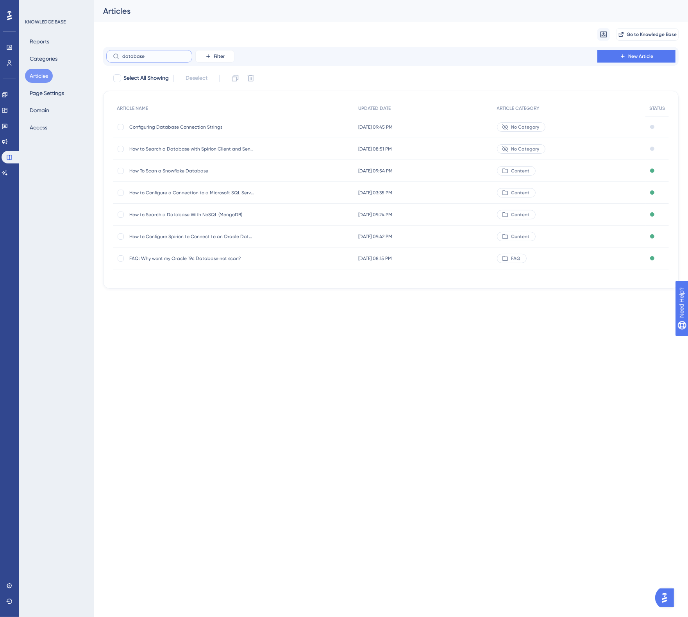
type input "database t"
checkbox input "true"
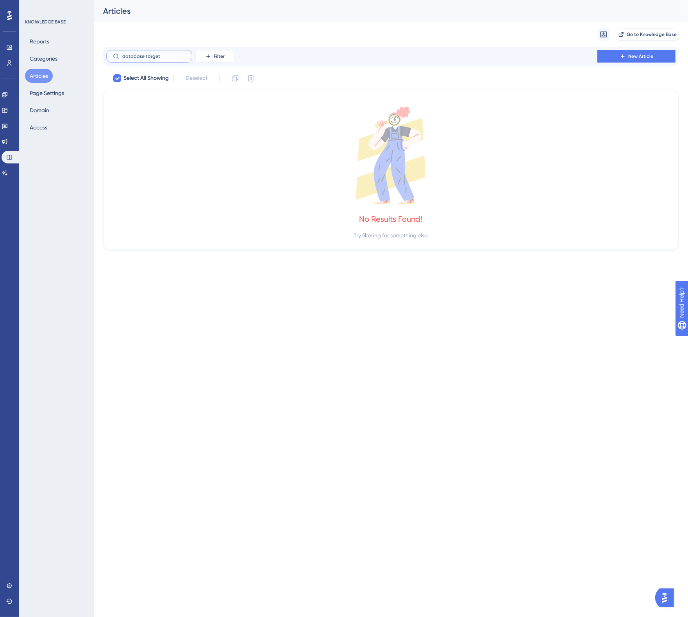
type input "target"
checkbox input "false"
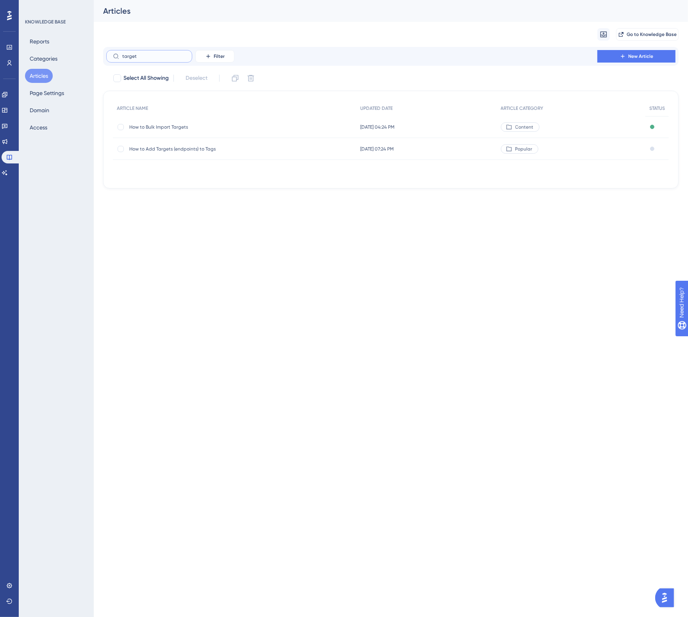
type input "target"
click at [196, 149] on span "How to Add Targets (endpoints) to Tags" at bounding box center [191, 149] width 125 height 6
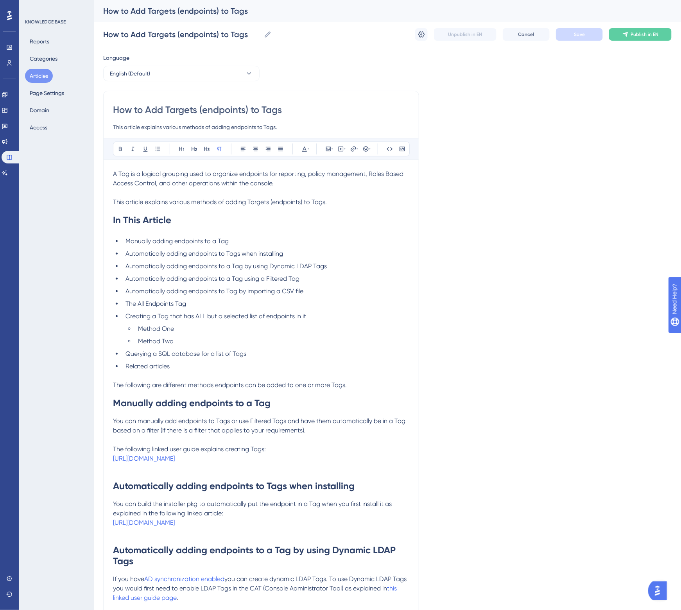
click at [36, 75] on button "Articles" at bounding box center [39, 76] width 28 height 14
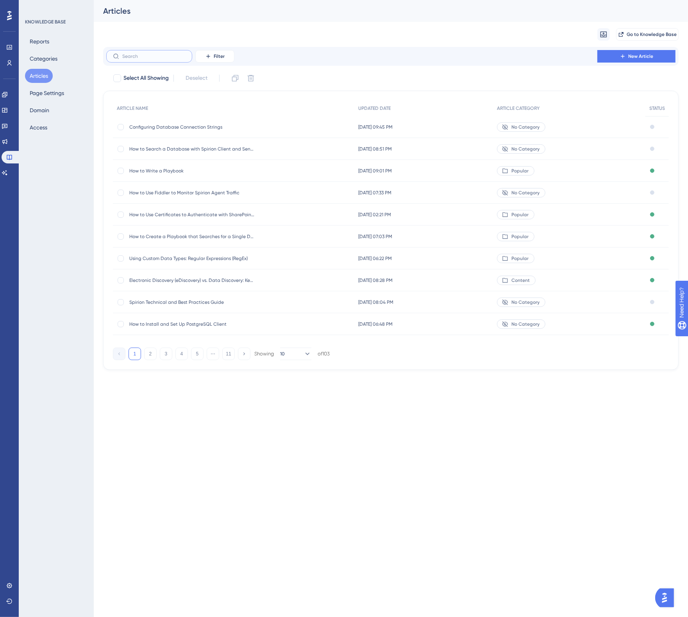
click at [143, 56] on input "text" at bounding box center [153, 56] width 63 height 5
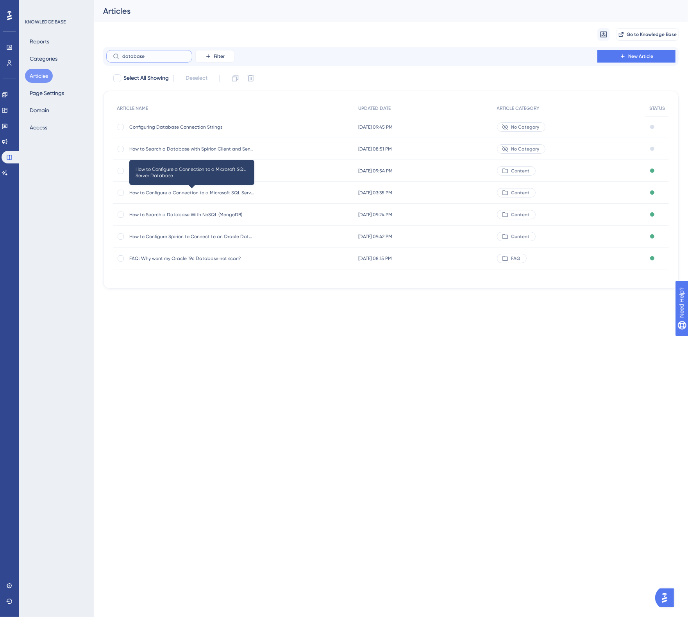
type input "database"
click at [237, 193] on span "How to Configure a Connection to a Microsoft SQL Server Database" at bounding box center [191, 192] width 125 height 6
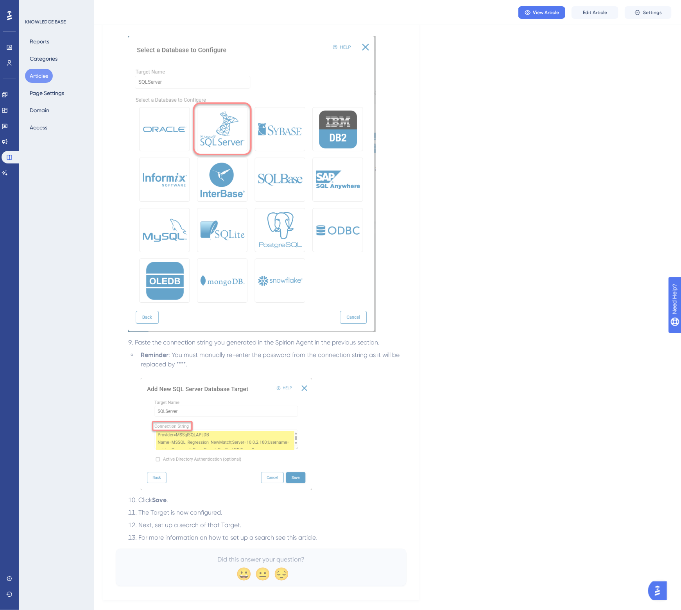
scroll to position [2425, 0]
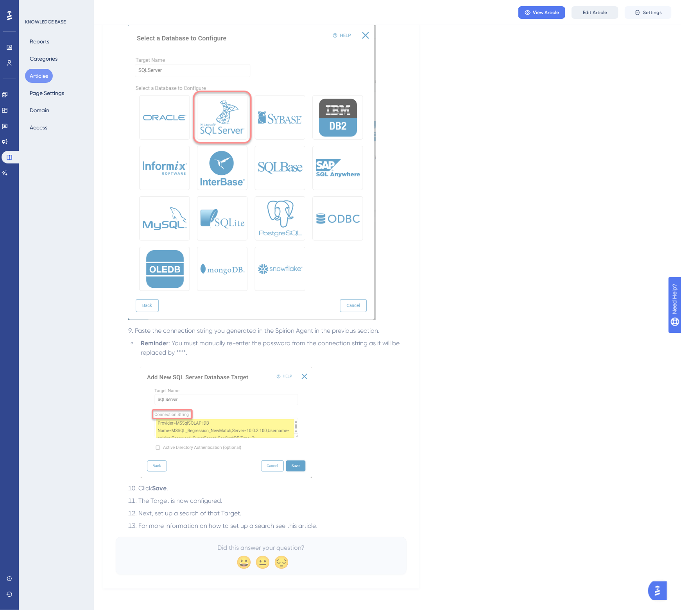
click at [590, 10] on span "Edit Article" at bounding box center [595, 12] width 24 height 6
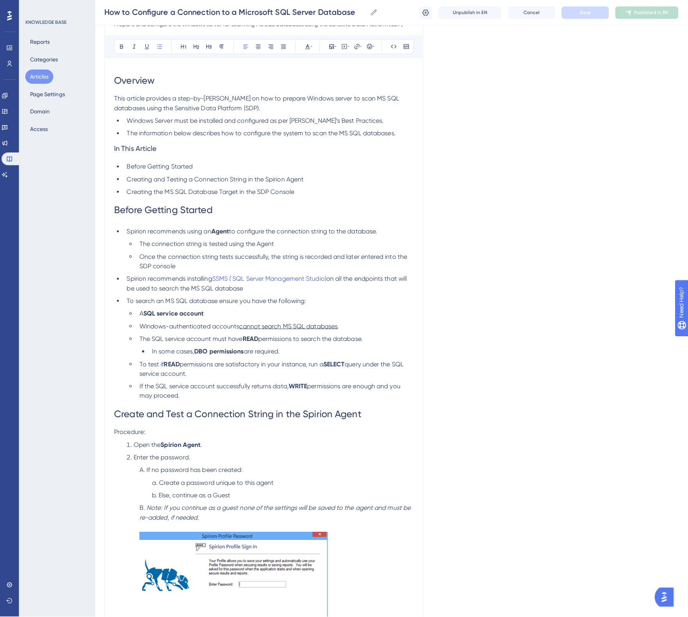
scroll to position [0, 0]
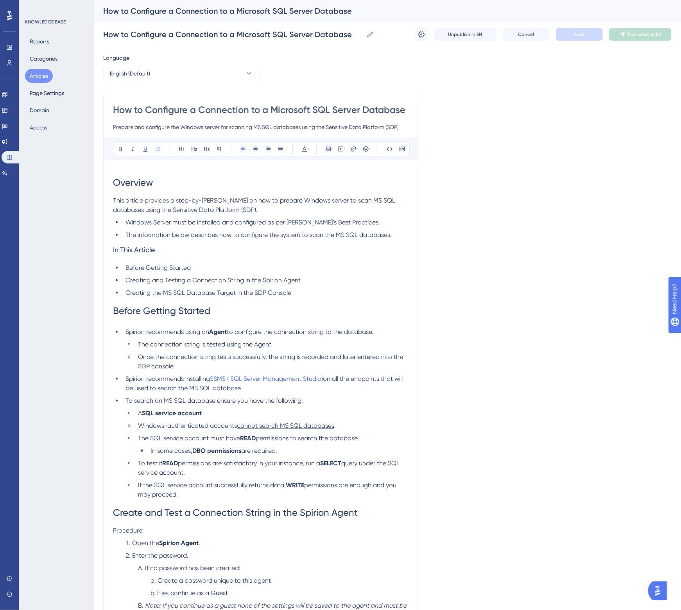
click at [38, 73] on button "Articles" at bounding box center [39, 76] width 28 height 14
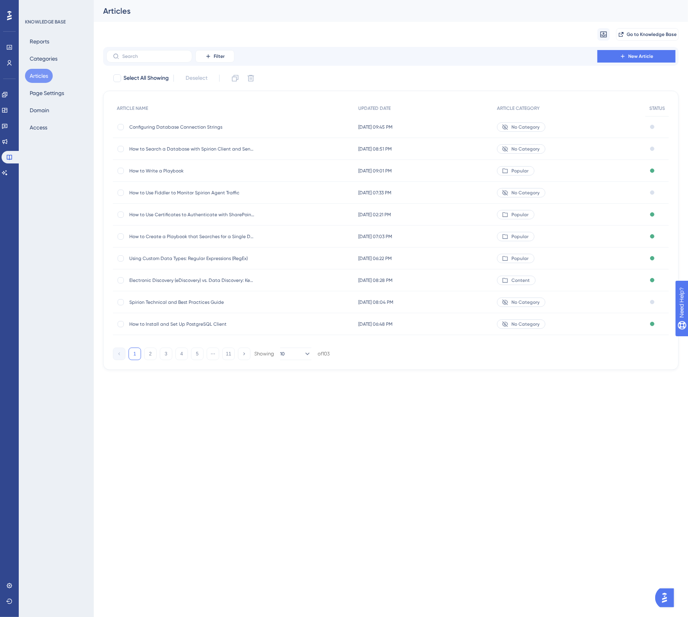
click at [159, 125] on span "Configuring Database Connection Strings" at bounding box center [191, 127] width 125 height 6
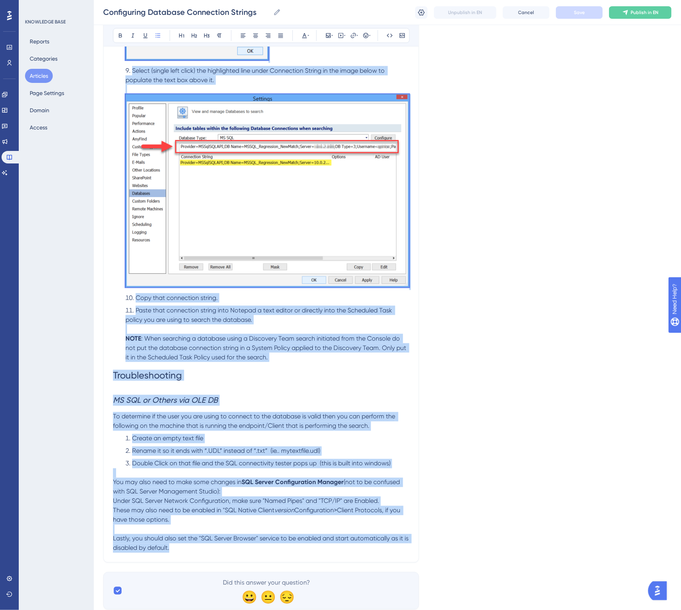
scroll to position [1675, 0]
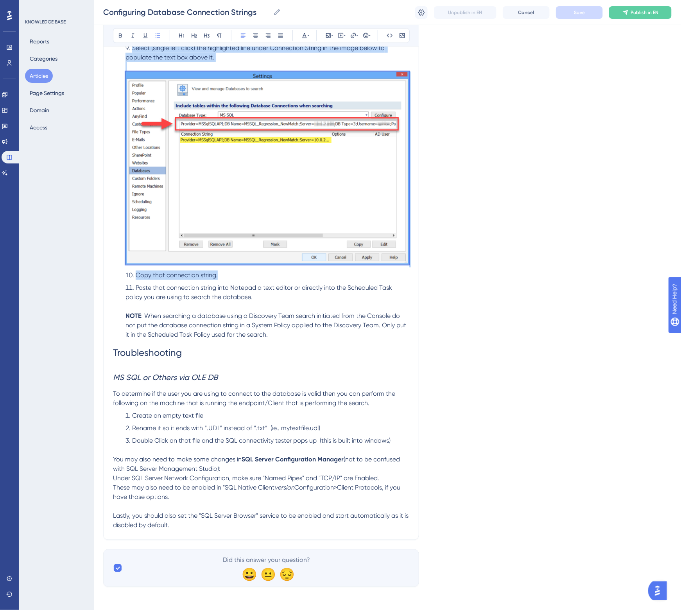
drag, startPoint x: 132, startPoint y: 91, endPoint x: 302, endPoint y: 236, distance: 223.4
copy ol "Enter information into the appropriate text fields ( NOTE: The User Name must b…"
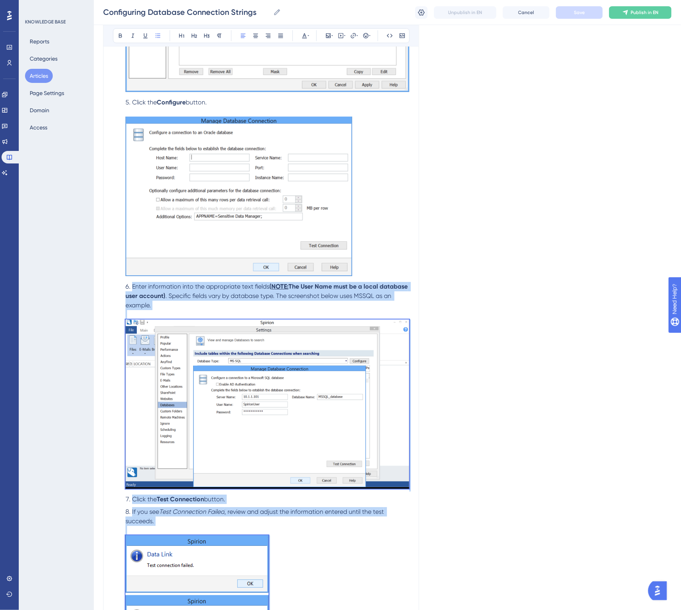
scroll to position [1089, 0]
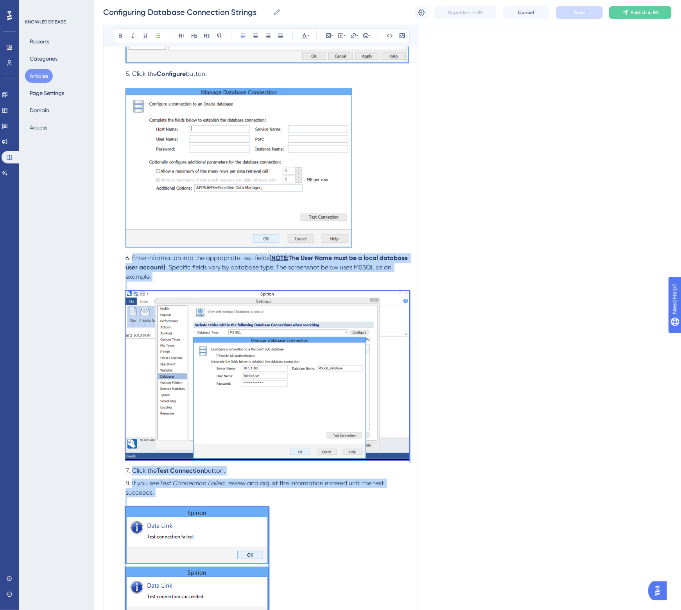
click at [202, 264] on span ". Specific fields vary by database type. The screenshot below uses MSSQL as an …" at bounding box center [258, 271] width 267 height 17
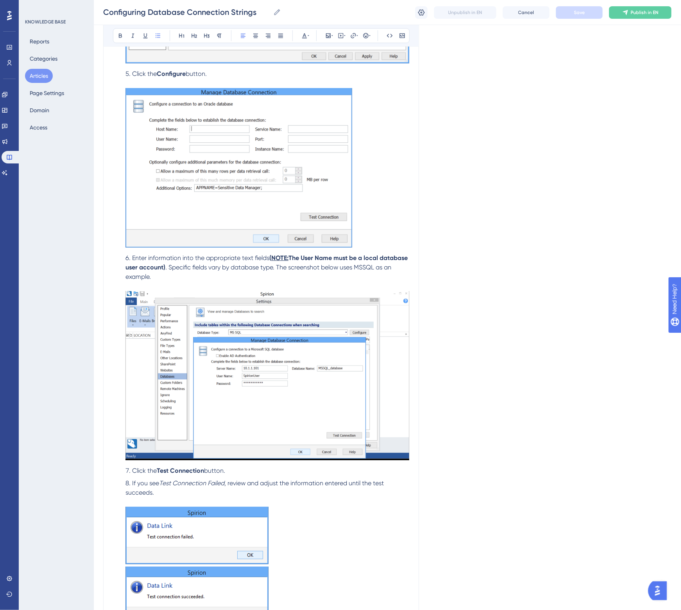
click at [40, 77] on button "Articles" at bounding box center [39, 76] width 28 height 14
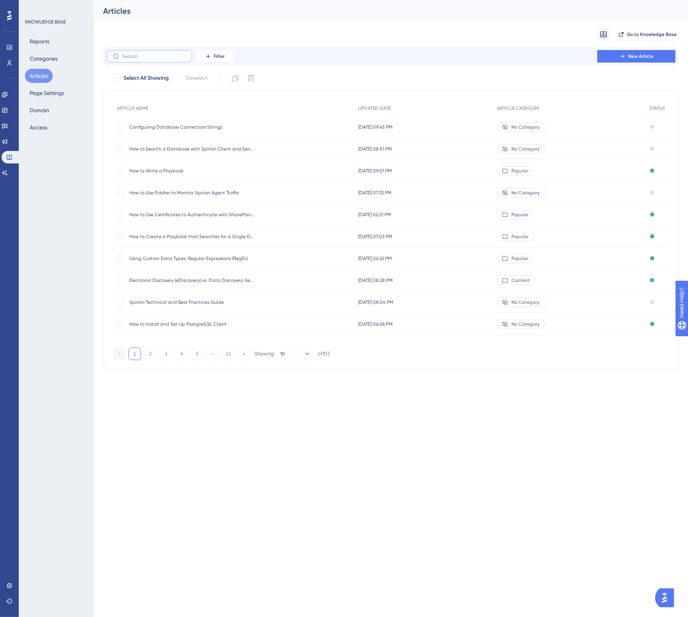
click at [147, 55] on input "text" at bounding box center [153, 56] width 63 height 5
type input "mss"
checkbox input "true"
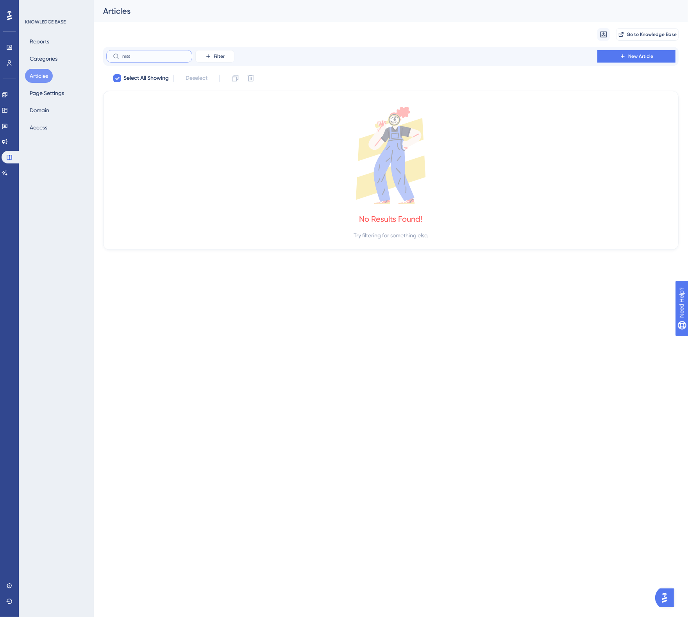
type input "ms"
checkbox input "false"
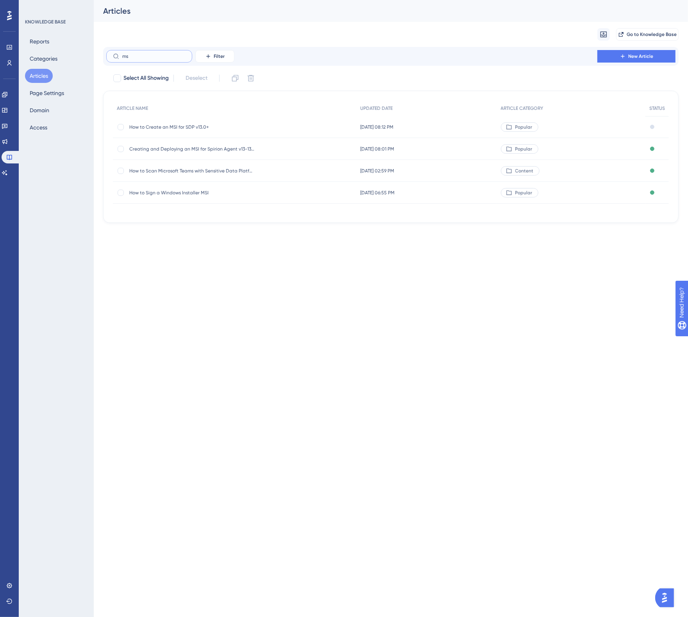
type input "m"
type input "sql"
click at [192, 148] on span "How to Configure a Connection to a Microsoft SQL Server Database" at bounding box center [191, 149] width 125 height 6
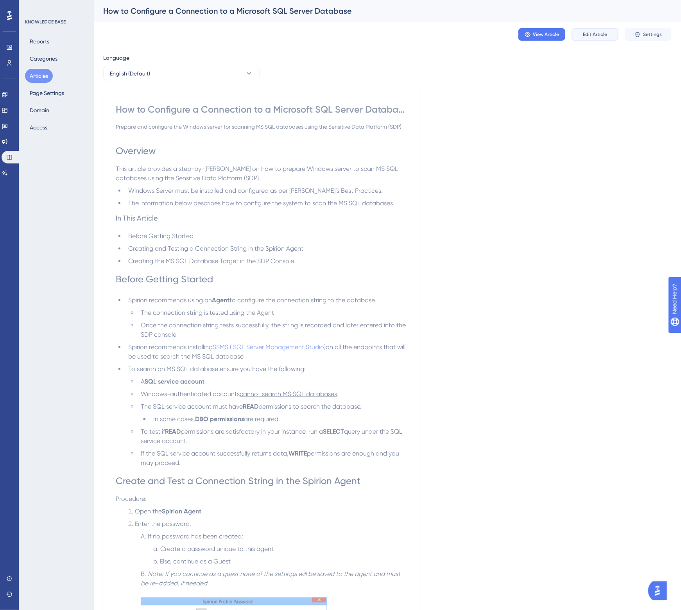
click at [588, 34] on span "Edit Article" at bounding box center [595, 34] width 24 height 6
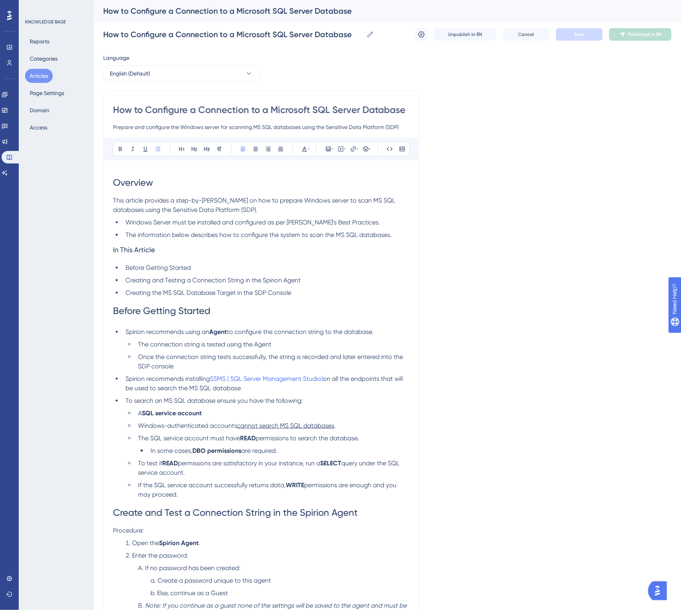
click at [286, 110] on input "How to Configure a Connection to a Microsoft SQL Server Database" at bounding box center [261, 110] width 296 height 13
type input "How to Configure a Connection to a Database"
click at [354, 201] on span "This article provides a step-by-step guide on how to prepare Windows server to …" at bounding box center [255, 205] width 284 height 17
click at [292, 112] on input "How to Configure a Connection to a Database" at bounding box center [261, 110] width 296 height 13
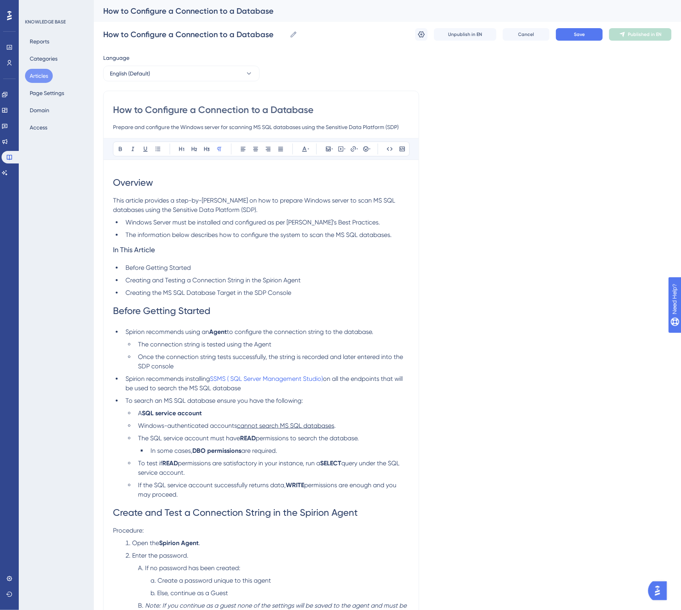
type input "How to Configure a Connection to a Microsoft SQL Server Database"
drag, startPoint x: 280, startPoint y: 216, endPoint x: 259, endPoint y: 250, distance: 39.8
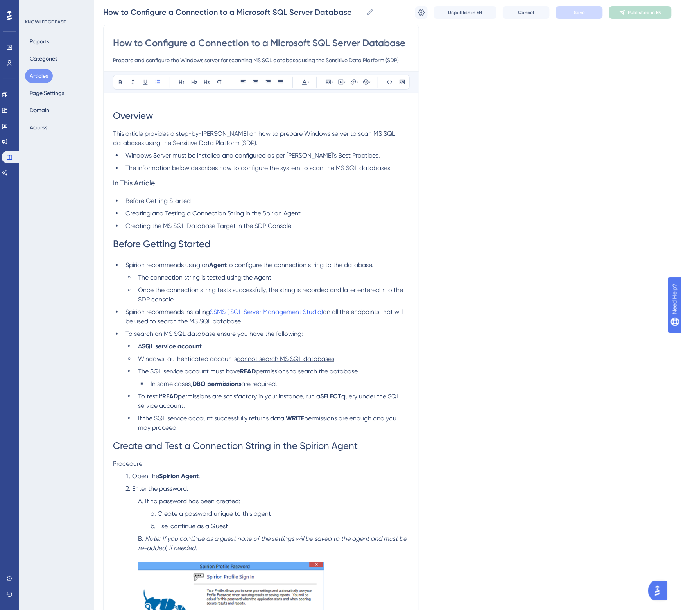
scroll to position [244, 0]
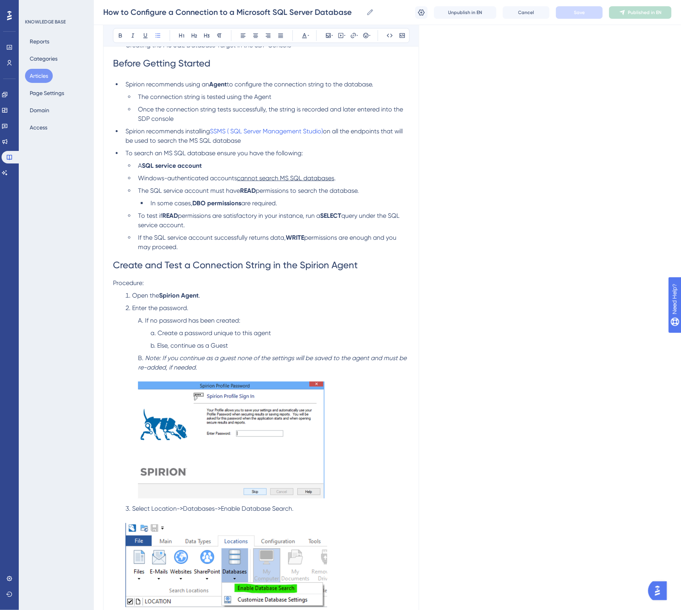
click at [206, 88] on span "Spirion recommends using an" at bounding box center [167, 83] width 84 height 7
click at [316, 112] on span "Once the connection string tests successfully, the string is recorded and later…" at bounding box center [271, 113] width 266 height 17
click at [574, 8] on button "Save" at bounding box center [579, 12] width 47 height 13
click at [286, 98] on li "The connection string is tested using the Agent" at bounding box center [272, 96] width 274 height 9
click at [141, 122] on span "Once the connection string tests successfully, the string is recorded and later…" at bounding box center [271, 113] width 266 height 17
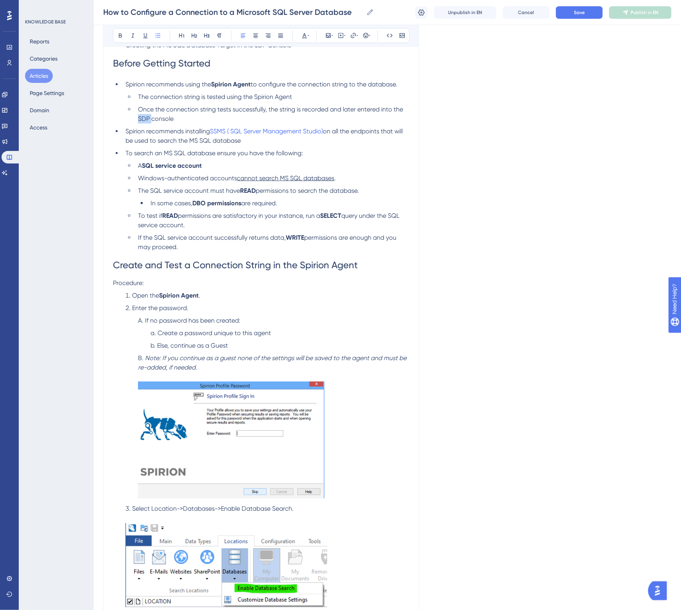
click at [141, 122] on span "Once the connection string tests successfully, the string is recorded and later…" at bounding box center [271, 113] width 266 height 17
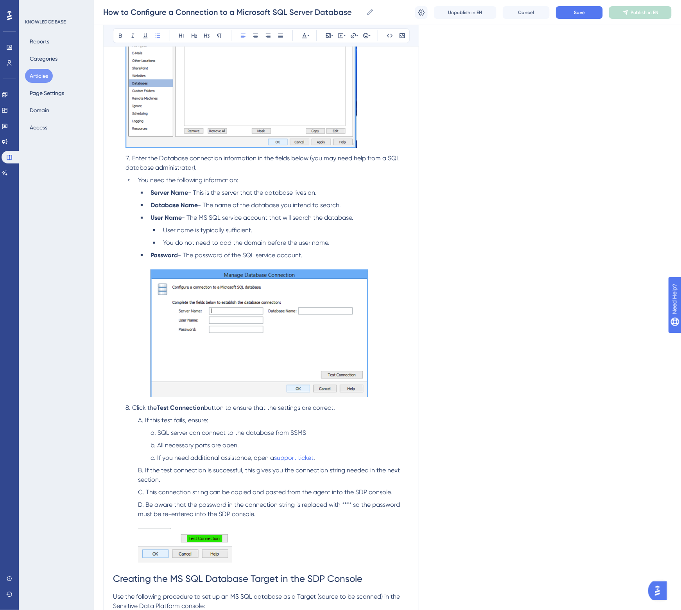
scroll to position [1221, 0]
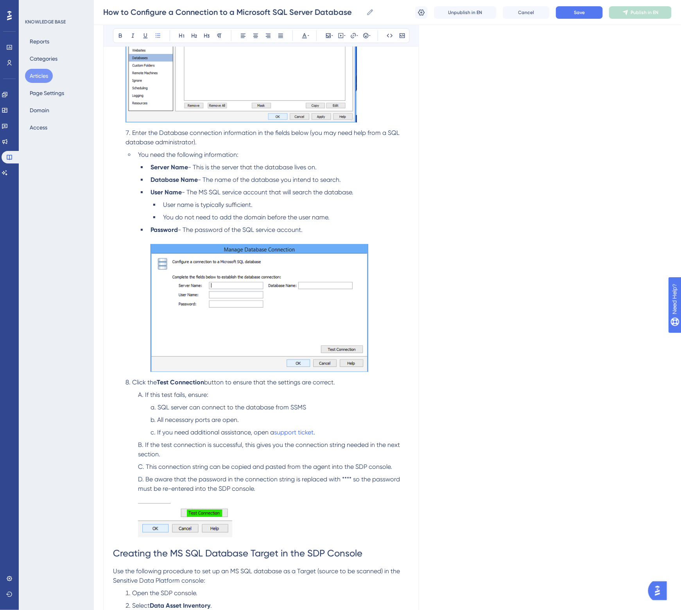
click at [373, 116] on li "Once the Database Type is selected, click Configure ." at bounding box center [265, 33] width 287 height 184
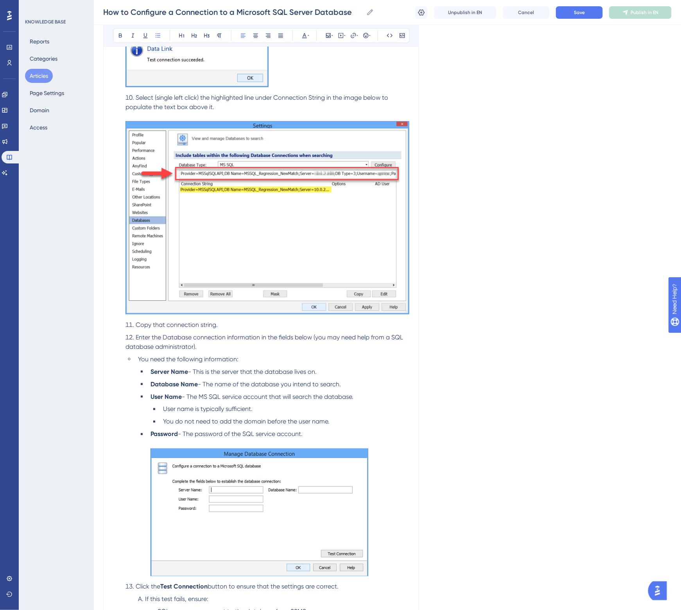
scroll to position [1661, 0]
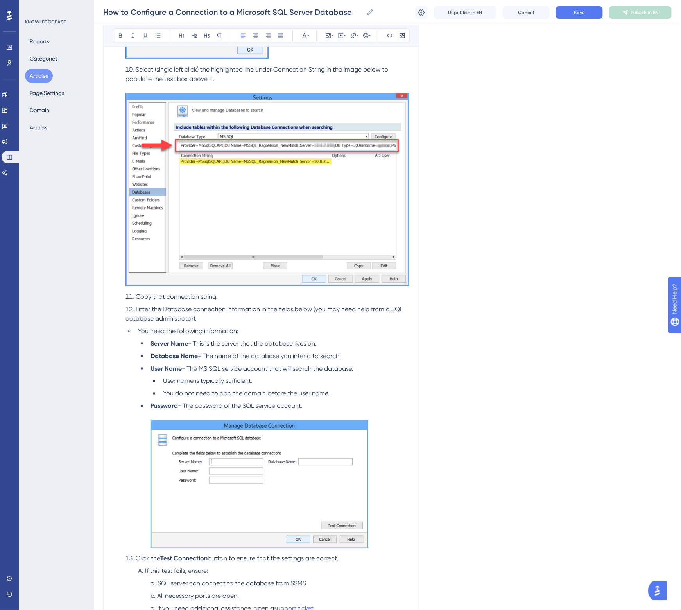
drag, startPoint x: 136, startPoint y: 308, endPoint x: 320, endPoint y: 400, distance: 206.7
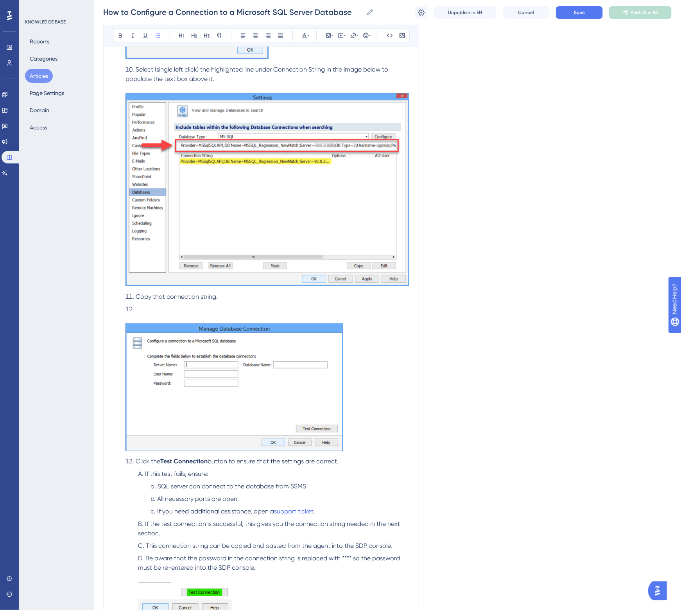
click at [273, 403] on img at bounding box center [234, 386] width 218 height 127
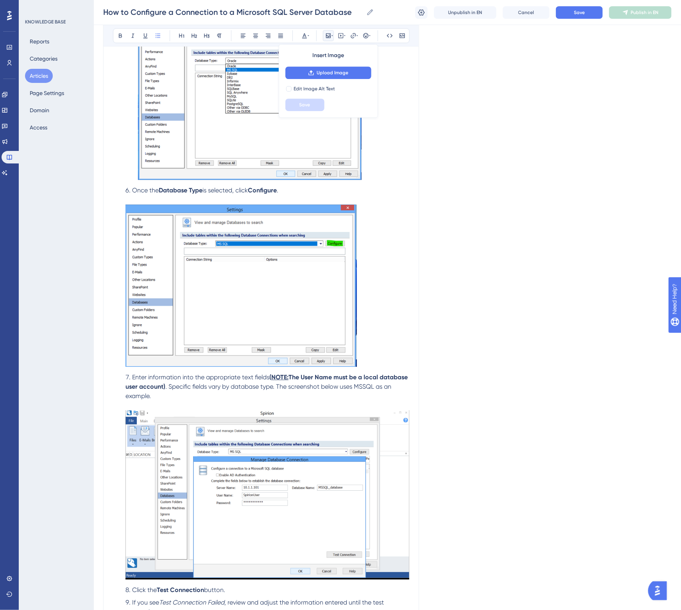
scroll to position [1026, 0]
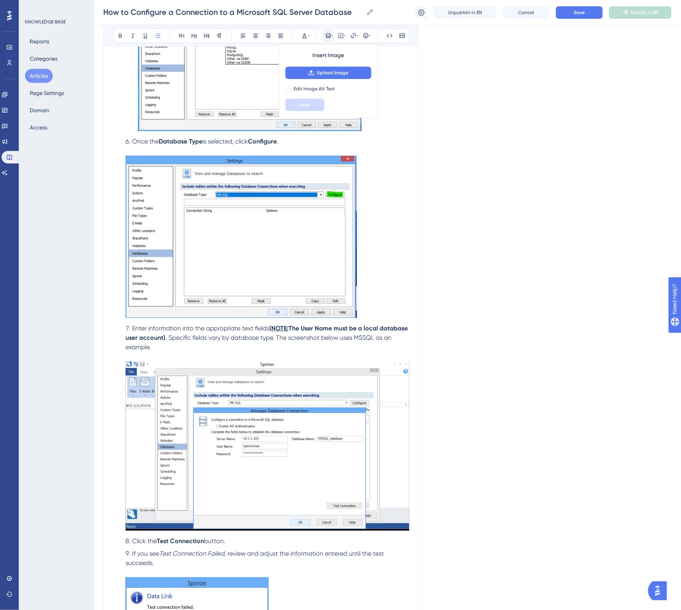
click at [247, 345] on li "Enter information into the appropriate text fields ( NOTE: The User Name must b…" at bounding box center [265, 428] width 287 height 209
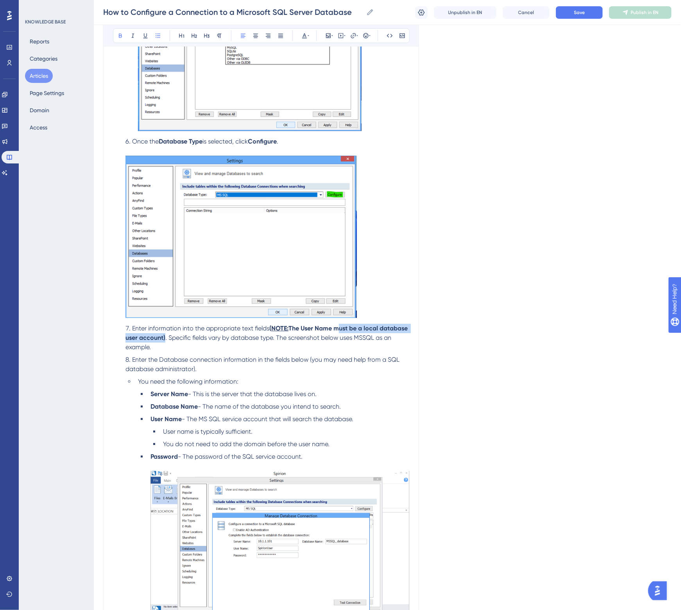
drag, startPoint x: 192, startPoint y: 338, endPoint x: 338, endPoint y: 325, distance: 147.1
click at [338, 325] on strong "The User Name must be a local database user account)" at bounding box center [267, 332] width 284 height 17
copy strong "must be a local database user account"
click at [270, 431] on li "User name is typically sufficient." at bounding box center [284, 431] width 249 height 9
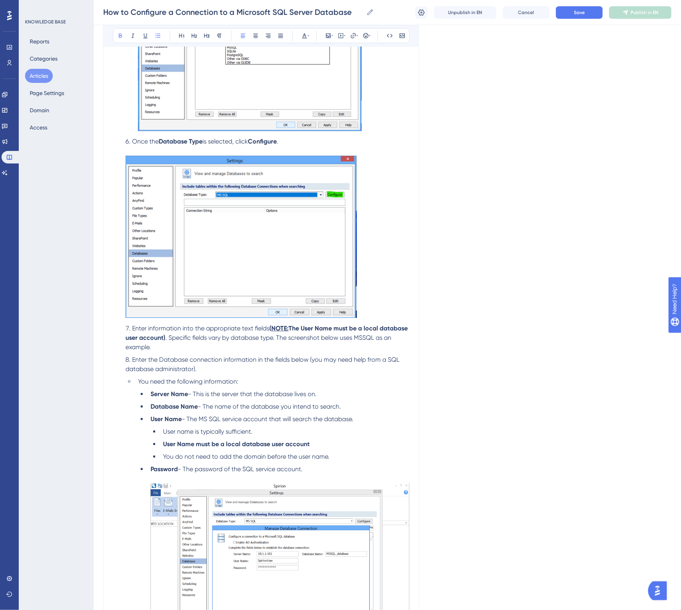
click at [152, 329] on span "Enter information into the appropriate text fields" at bounding box center [200, 327] width 137 height 7
drag, startPoint x: 315, startPoint y: 359, endPoint x: 313, endPoint y: 368, distance: 9.6
click at [313, 368] on li "Enter the Database connection information in the fields below (you may need hel…" at bounding box center [265, 364] width 287 height 19
copy span "ou may need help from a SQL database administrator)."
click at [327, 329] on span "Enter database connection information into the appropriate text fields" at bounding box center [232, 327] width 201 height 7
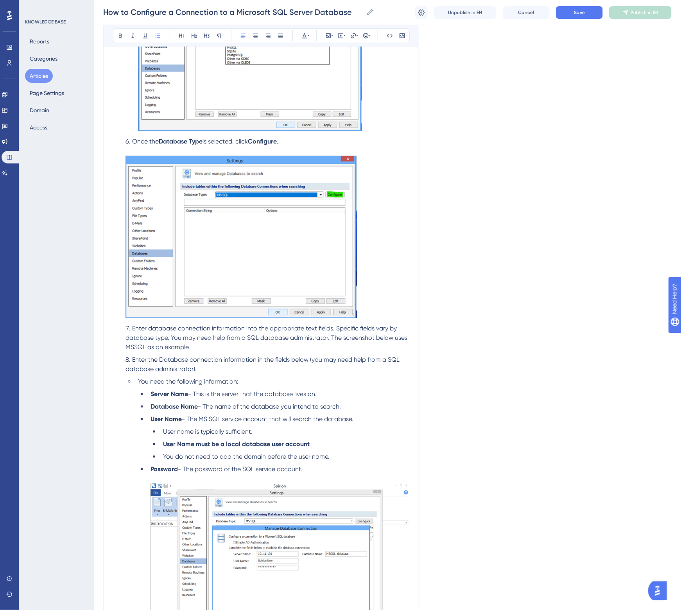
drag, startPoint x: 215, startPoint y: 367, endPoint x: 131, endPoint y: 357, distance: 84.6
click at [131, 357] on li "Enter the Database connection information in the fields below (you may need hel…" at bounding box center [265, 364] width 287 height 19
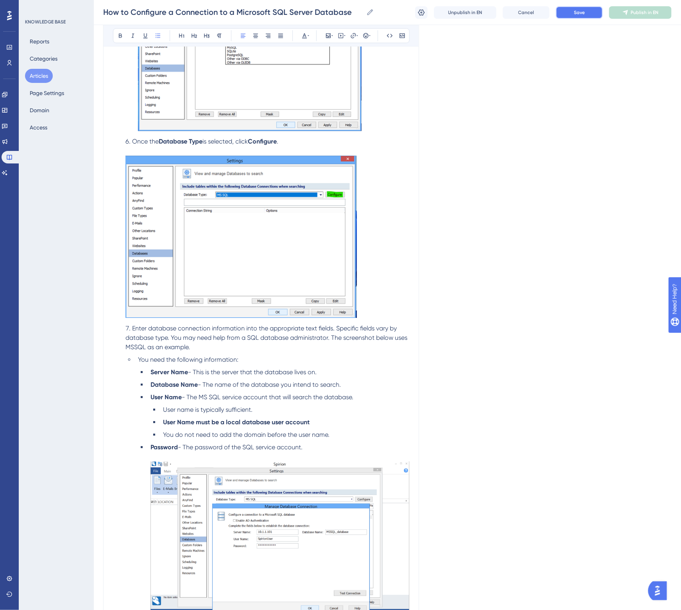
click at [585, 12] on button "Save" at bounding box center [579, 12] width 47 height 13
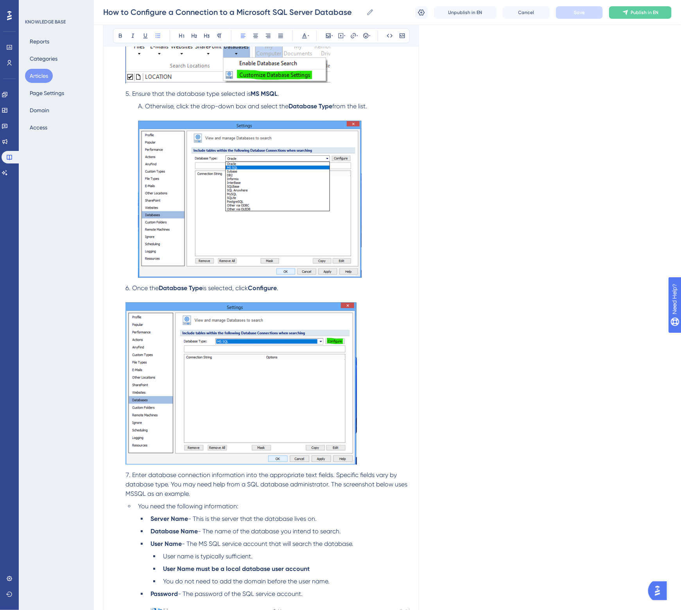
scroll to position [830, 0]
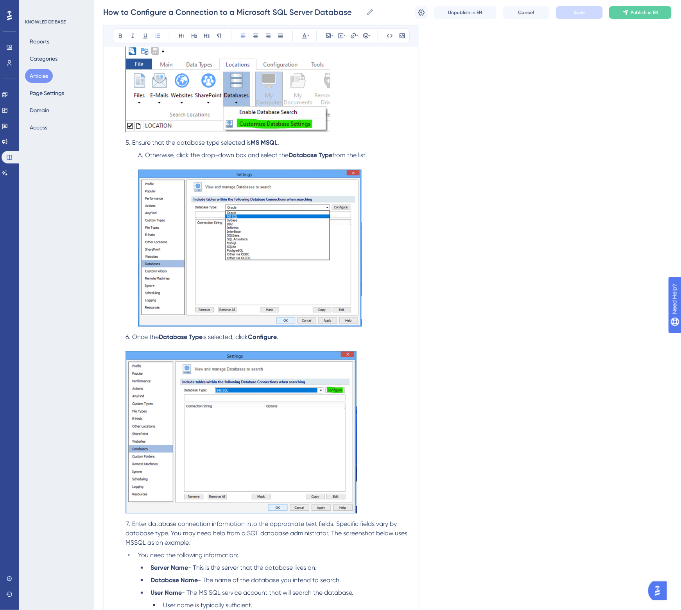
click at [157, 143] on span "Ensure that the database type selected is" at bounding box center [191, 142] width 118 height 7
click at [576, 9] on span "Save" at bounding box center [579, 12] width 11 height 6
click at [143, 141] on span "Ensure the database type selected is" at bounding box center [184, 142] width 105 height 7
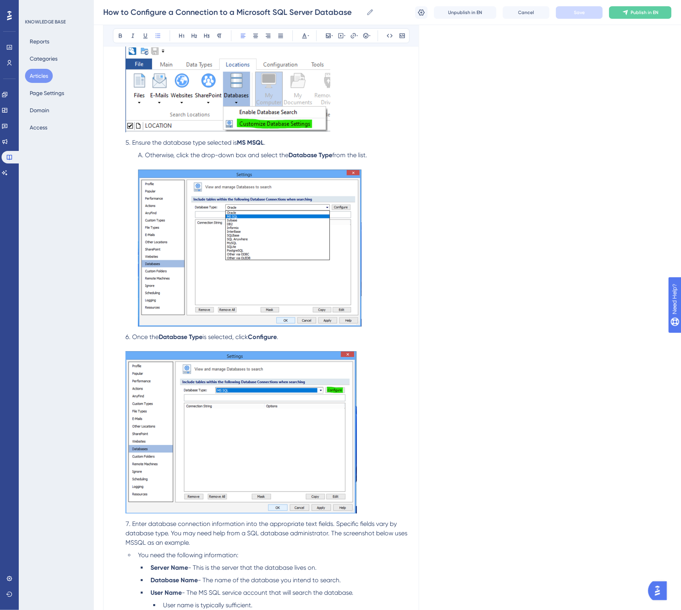
click at [268, 154] on span "Otherwise, click the drop-down box and select the" at bounding box center [216, 154] width 143 height 7
click at [320, 156] on strong "Database Type" at bounding box center [310, 154] width 44 height 7
click at [583, 11] on span "Save" at bounding box center [579, 12] width 11 height 6
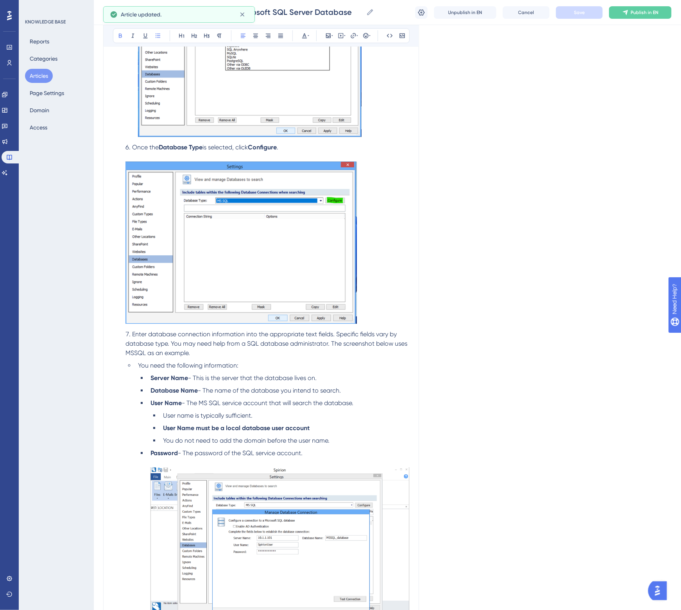
scroll to position [1026, 0]
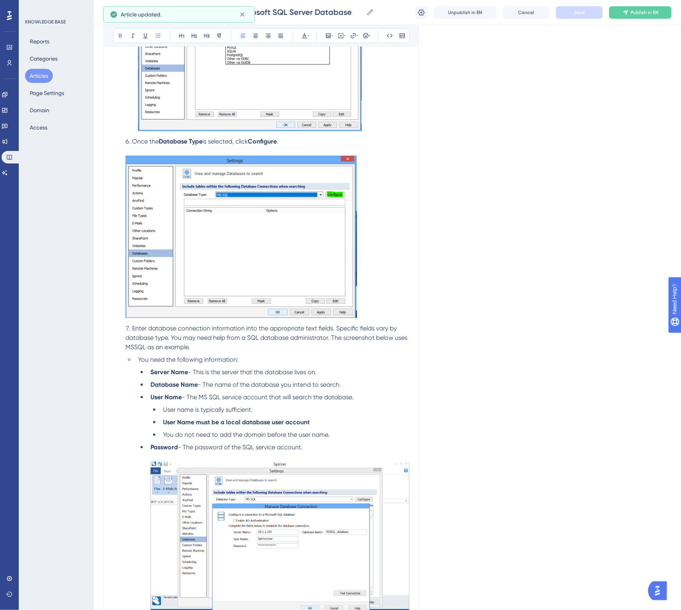
click at [218, 371] on span "- This is the server that the database lives on." at bounding box center [252, 371] width 129 height 7
click at [209, 348] on li "Enter database connection information into the appropriate text fields. Specifi…" at bounding box center [265, 338] width 287 height 28
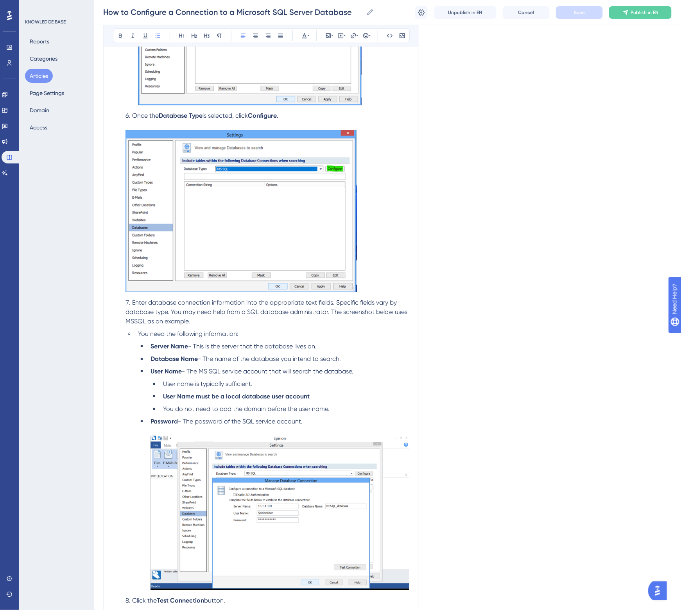
scroll to position [1074, 0]
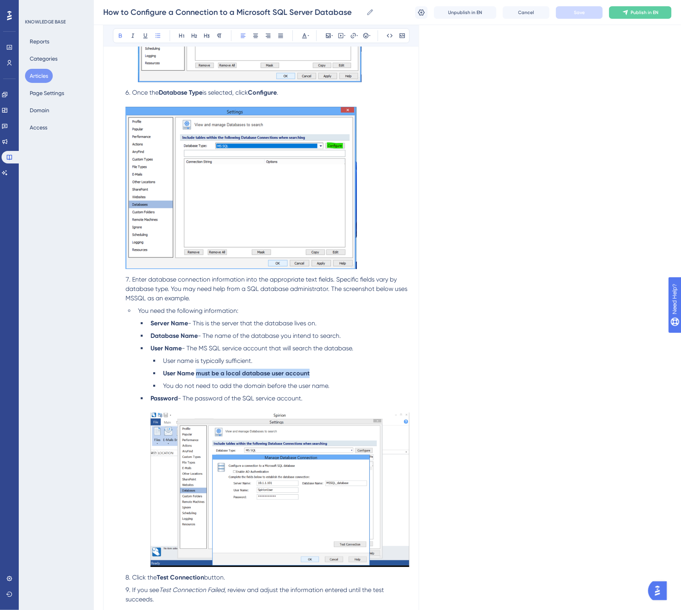
drag, startPoint x: 313, startPoint y: 370, endPoint x: 196, endPoint y: 375, distance: 117.3
click at [196, 375] on li "User Name must be a local database user account" at bounding box center [284, 372] width 249 height 9
click at [214, 383] on span "You do not need to add the domain before the user name." at bounding box center [246, 385] width 166 height 7
drag, startPoint x: 226, startPoint y: 372, endPoint x: 311, endPoint y: 372, distance: 85.2
click at [311, 372] on li "User Name must be a local database user account" at bounding box center [284, 372] width 249 height 9
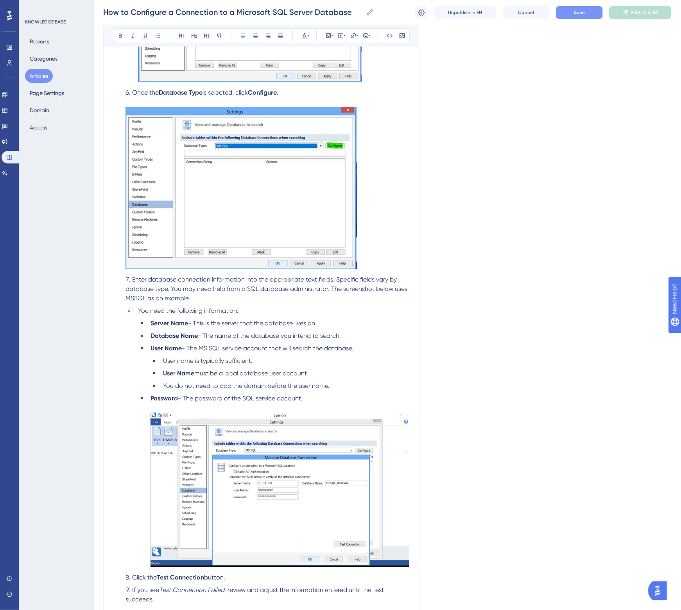
click at [282, 381] on li "You do not need to add the domain before the user name." at bounding box center [284, 385] width 249 height 9
drag, startPoint x: 194, startPoint y: 371, endPoint x: 162, endPoint y: 371, distance: 31.6
click at [162, 371] on li "User Name must be a local database user account" at bounding box center [284, 372] width 249 height 9
click at [230, 382] on span "You do not need to add the domain before the user name." at bounding box center [246, 385] width 166 height 7
drag, startPoint x: 320, startPoint y: 372, endPoint x: 160, endPoint y: 373, distance: 159.4
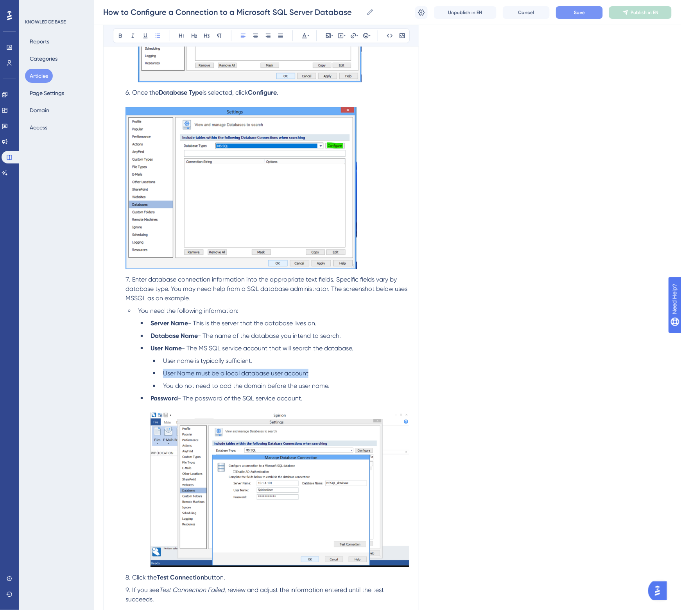
click at [160, 373] on li "User Name must be a local database user account" at bounding box center [284, 372] width 249 height 9
click at [202, 386] on span "You do not need to add the domain before the user name." at bounding box center [246, 385] width 166 height 7
drag, startPoint x: 259, startPoint y: 360, endPoint x: 161, endPoint y: 364, distance: 98.5
click at [161, 364] on li "User name is typically sufficient." at bounding box center [284, 360] width 249 height 9
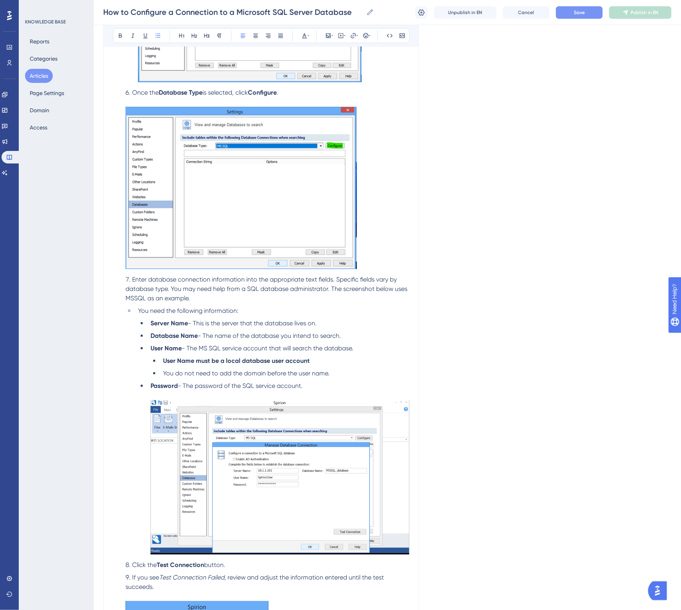
click at [293, 381] on li "Password - The password of the SQL service account." at bounding box center [278, 469] width 262 height 176
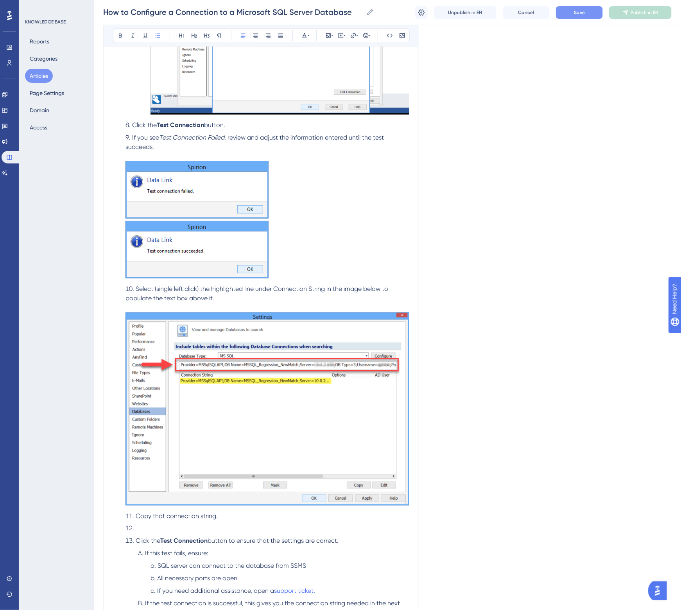
scroll to position [1612, 0]
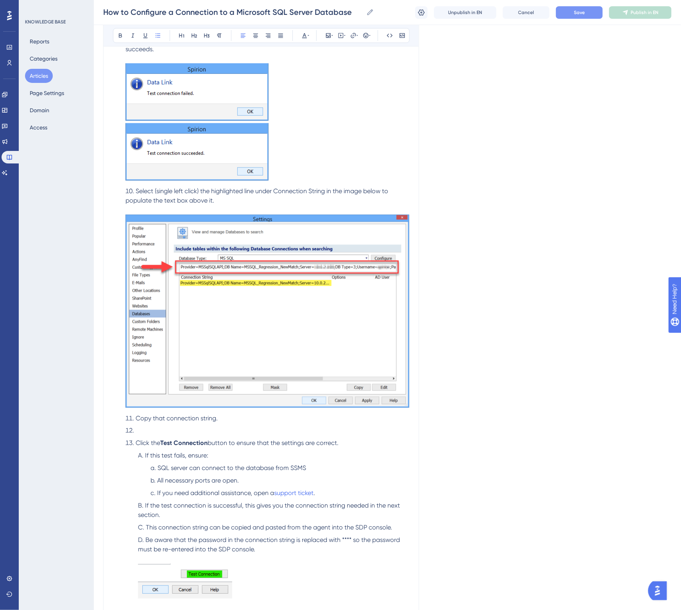
click at [213, 426] on li at bounding box center [265, 430] width 287 height 9
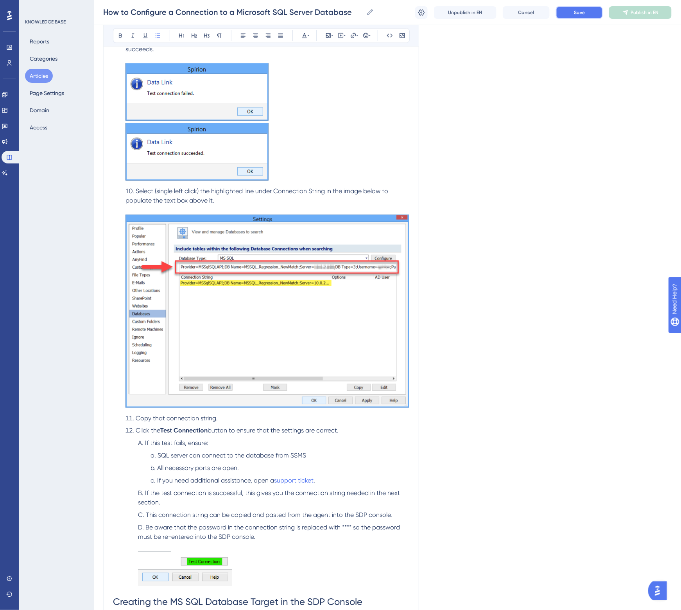
click at [580, 14] on span "Save" at bounding box center [579, 12] width 11 height 6
click at [191, 483] on li "If you need additional assistance, open a support ticket ." at bounding box center [278, 480] width 262 height 9
click at [351, 479] on li "If you need additional assistance, open a support ticket ." at bounding box center [278, 480] width 262 height 9
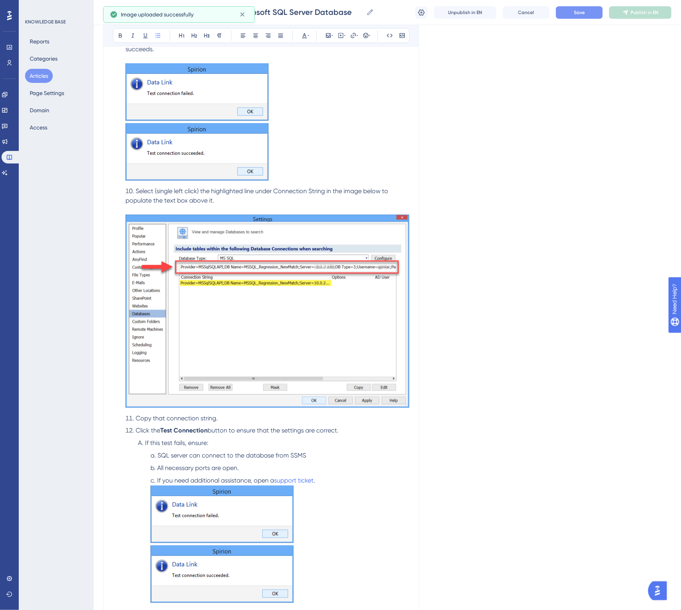
click at [351, 479] on li "If you need additional assistance, open a support ticket ." at bounding box center [278, 540] width 262 height 129
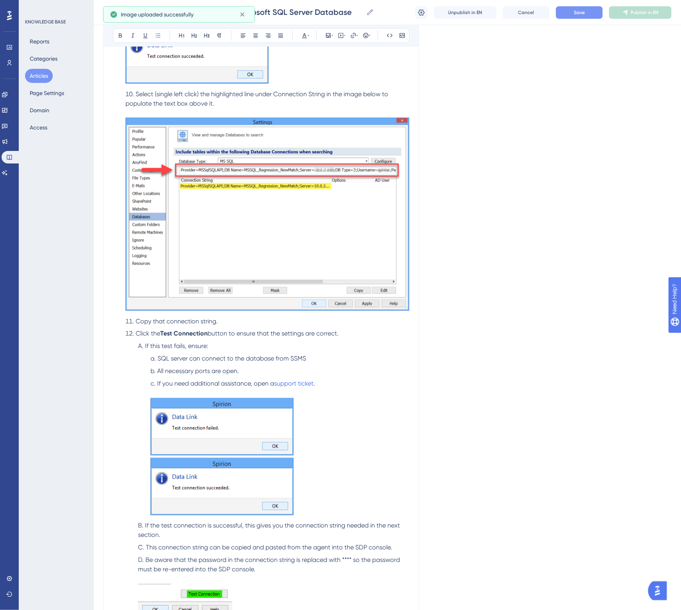
scroll to position [1905, 0]
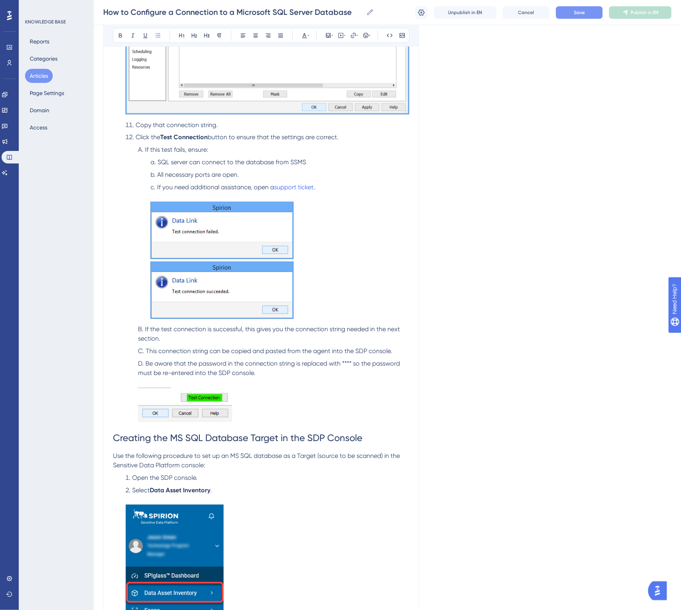
click at [197, 407] on img at bounding box center [185, 404] width 94 height 34
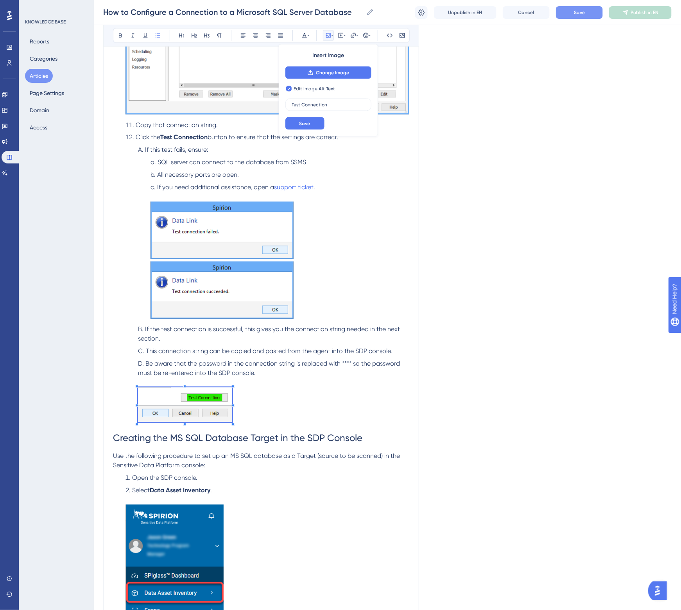
checkbox input "false"
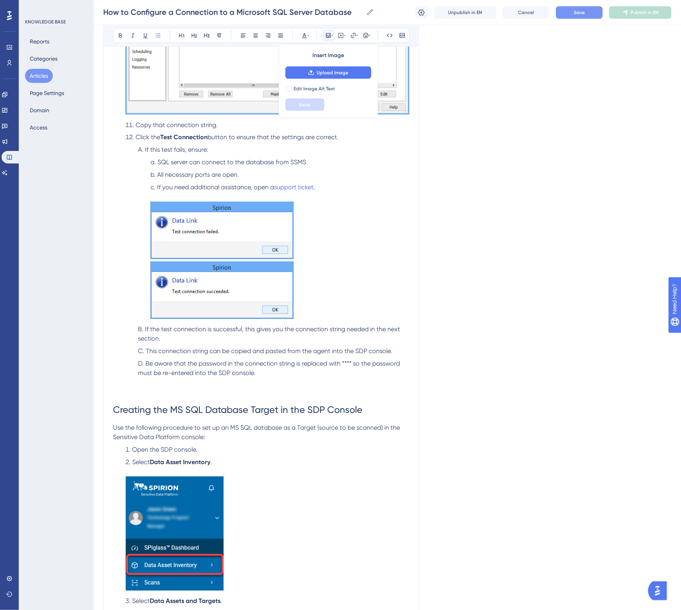
click at [349, 137] on li "Click the Test Connection button to ensure that the settings are correct." at bounding box center [265, 137] width 287 height 9
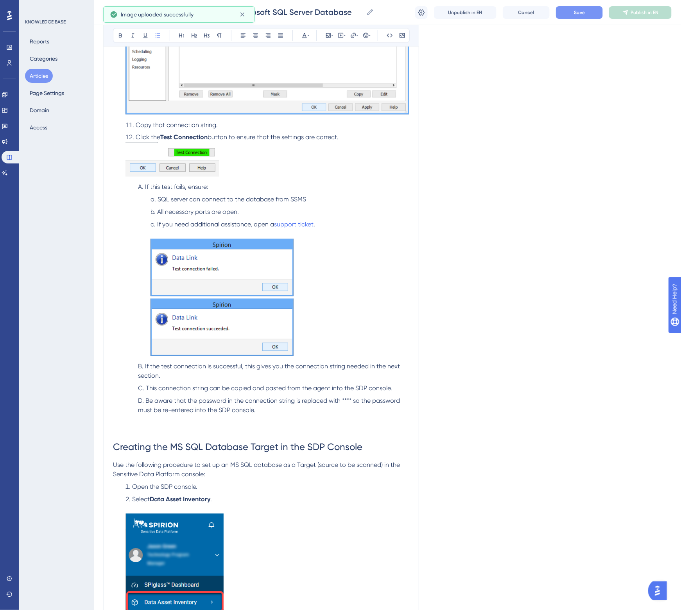
click at [357, 138] on li "Click the Test Connection button to ensure that the settings are correct." at bounding box center [265, 156] width 287 height 46
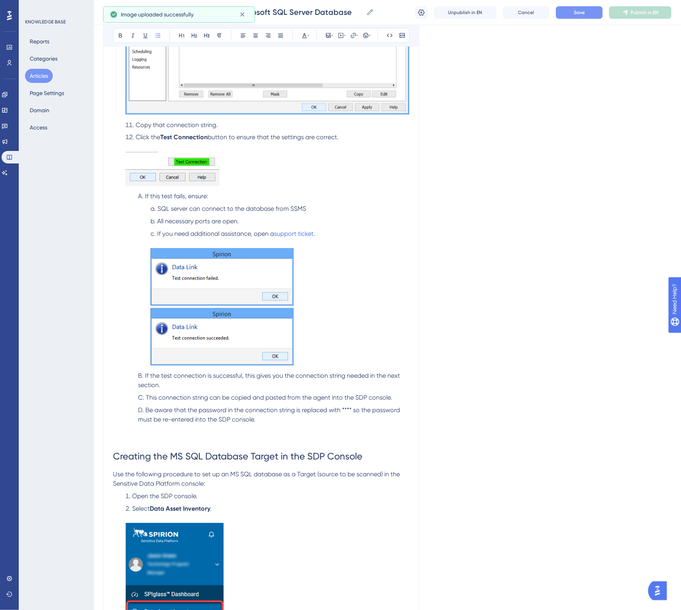
click at [311, 153] on li "Click the Test Connection button to ensure that the settings are correct." at bounding box center [265, 161] width 287 height 56
click at [156, 196] on span "If this test fails, ensure:" at bounding box center [176, 196] width 63 height 7
click at [200, 220] on span "All necessary ports are open." at bounding box center [198, 221] width 82 height 7
click at [241, 222] on li "All necessary ports are open." at bounding box center [278, 221] width 262 height 9
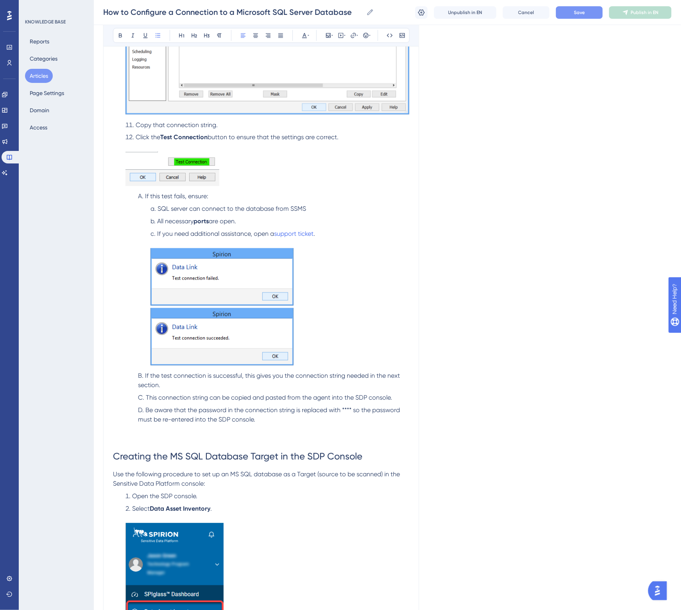
scroll to position [1954, 0]
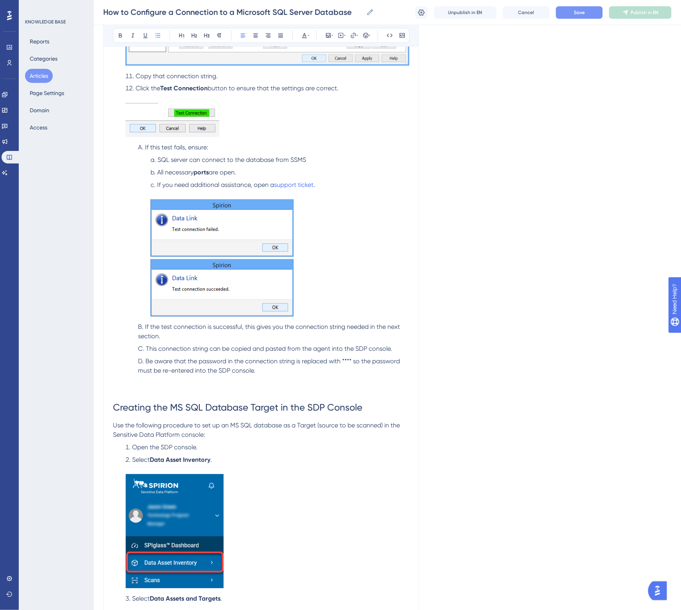
click at [172, 387] on li "Be aware that the password in the connection string is replaced with **** so th…" at bounding box center [272, 376] width 274 height 38
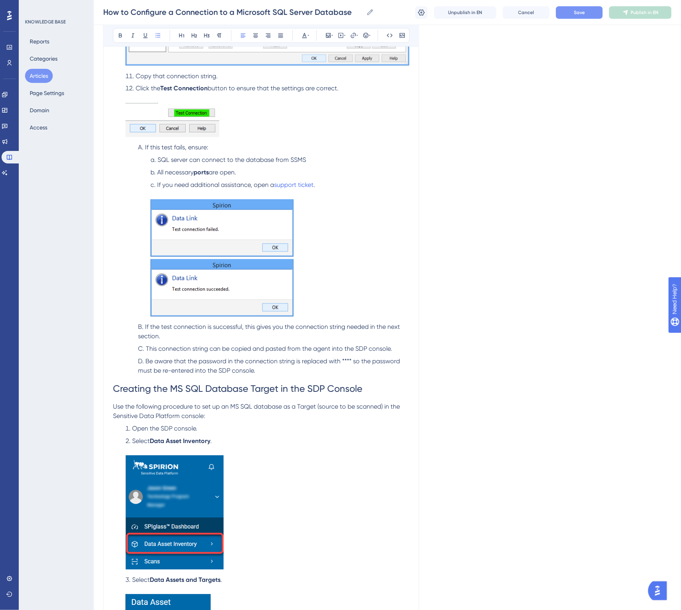
click at [361, 348] on span "This connection string can be copied and pasted from the agent into the SDP con…" at bounding box center [269, 348] width 246 height 7
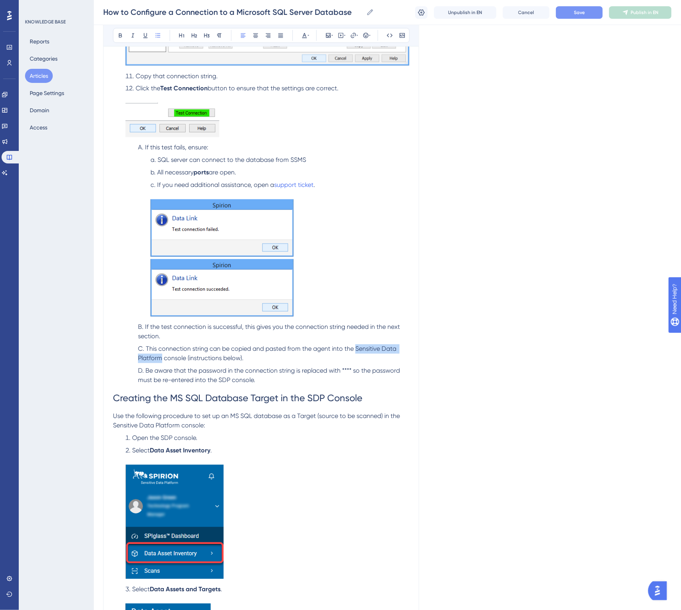
drag, startPoint x: 355, startPoint y: 346, endPoint x: 163, endPoint y: 358, distance: 192.6
click at [163, 358] on span "This connection string can be copied and pasted from the agent into the Sensiti…" at bounding box center [268, 353] width 260 height 17
copy span "Sensitive Data Platform"
click at [224, 378] on span "Be aware that the password in the connection string is replaced with **** so th…" at bounding box center [269, 375] width 263 height 17
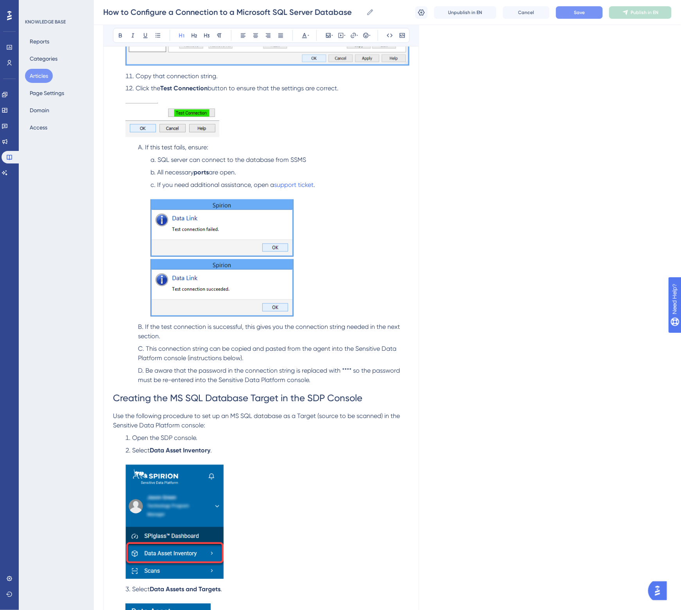
click at [317, 386] on h1 "Creating the MS SQL Database Target in the SDP Console" at bounding box center [261, 398] width 296 height 27
click at [580, 13] on span "Save" at bounding box center [579, 12] width 11 height 6
click at [317, 395] on span "Creating the MS SQL Database Target in the SDP Console" at bounding box center [237, 398] width 249 height 11
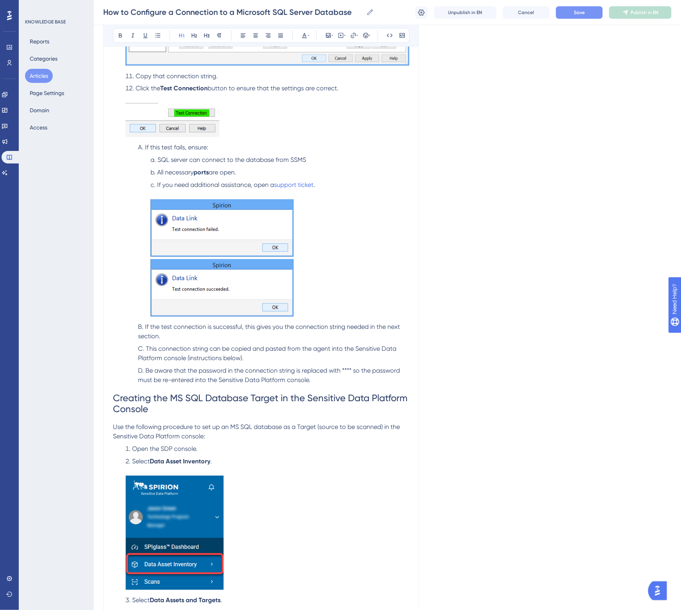
click at [591, 16] on button "Save" at bounding box center [579, 12] width 47 height 13
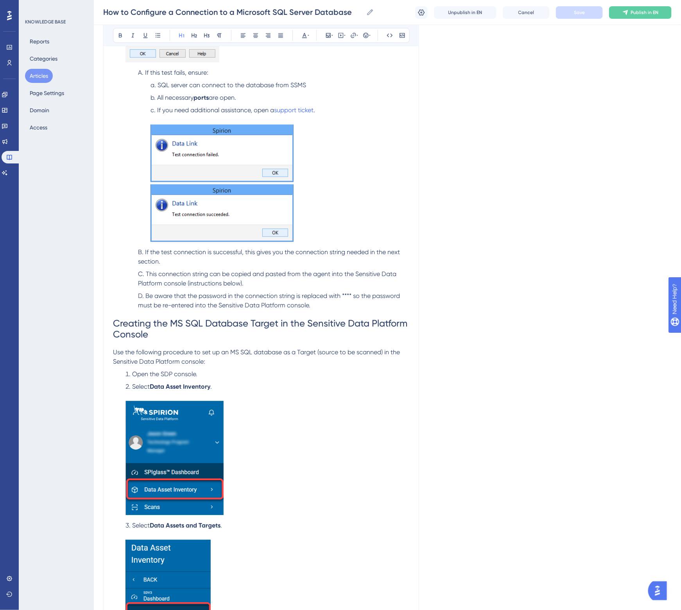
scroll to position [2051, 0]
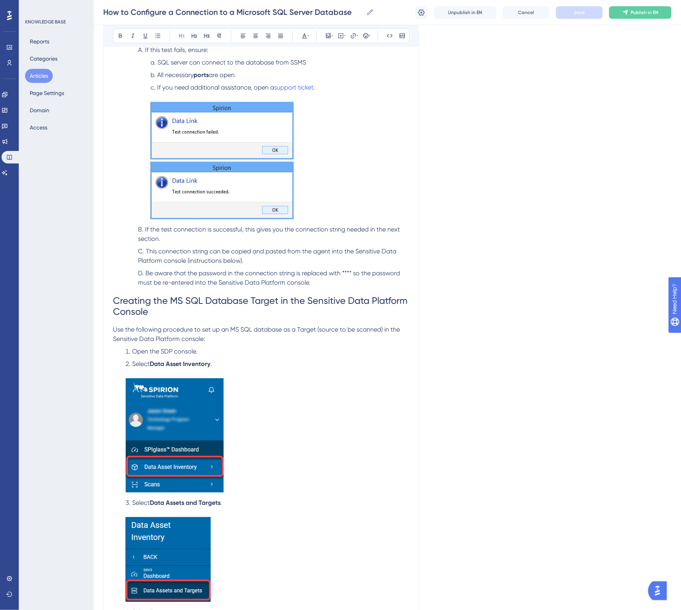
click at [168, 348] on span "Open the SDP console." at bounding box center [164, 350] width 65 height 7
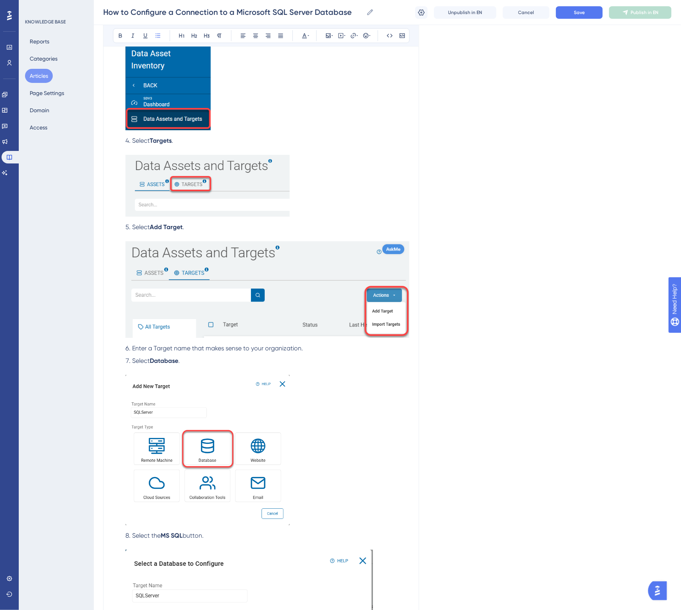
scroll to position [2540, 0]
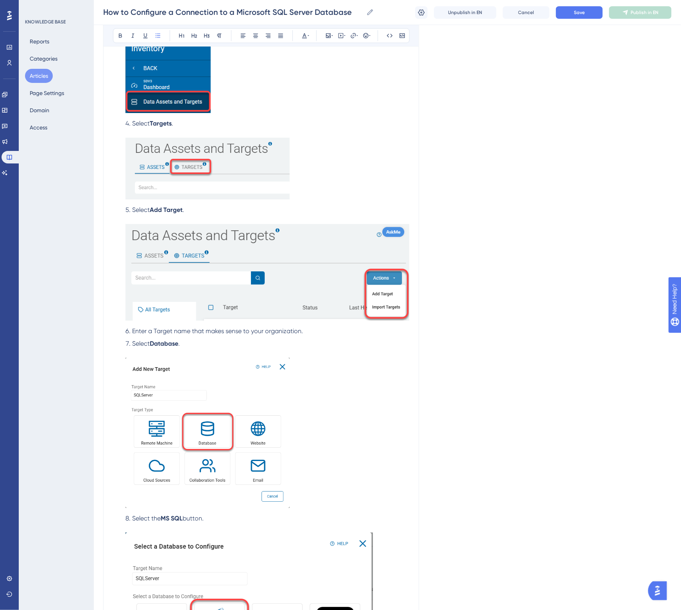
click at [176, 327] on span "Enter a Target name that makes sense to your organization." at bounding box center [217, 330] width 171 height 7
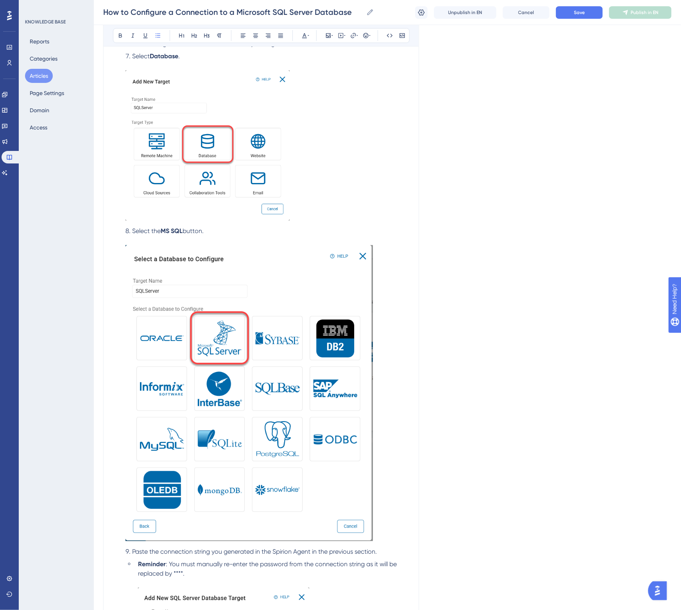
scroll to position [2833, 0]
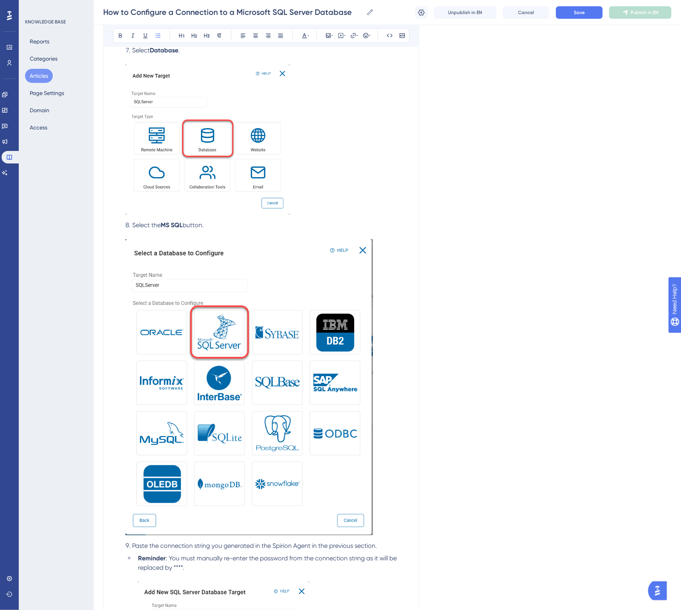
click at [178, 223] on strong "MS SQL" at bounding box center [172, 224] width 22 height 7
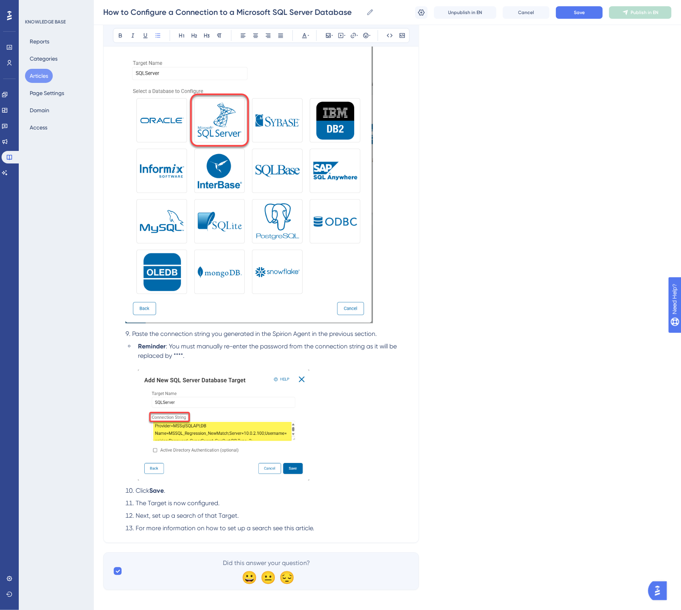
scroll to position [3046, 0]
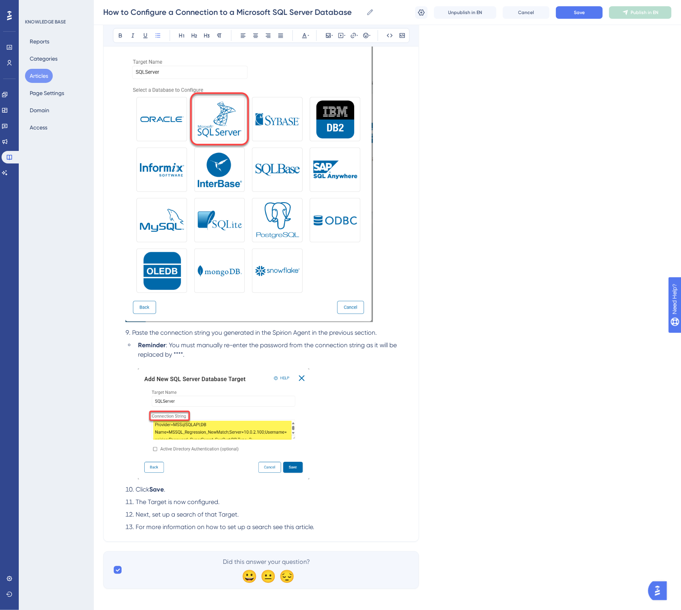
click at [207, 397] on img at bounding box center [223, 423] width 171 height 111
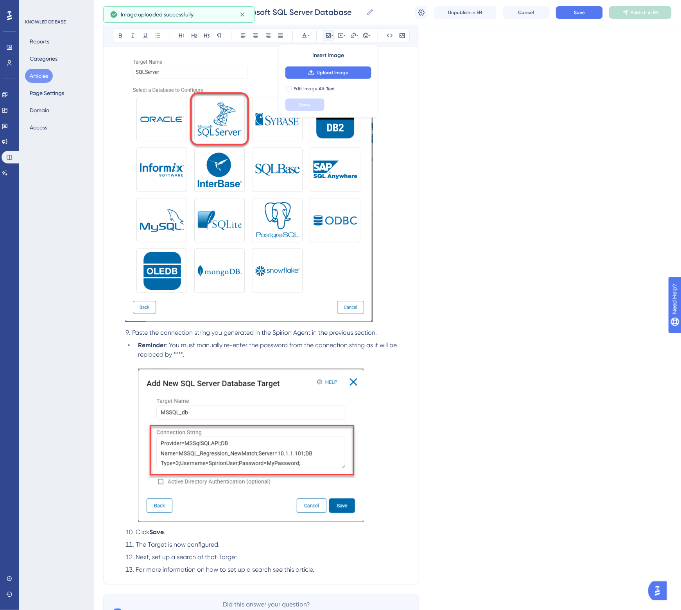
click at [206, 354] on li "Reminder : You must manually re-enter the password from the connection string a…" at bounding box center [272, 432] width 274 height 184
click at [215, 400] on img at bounding box center [250, 444] width 225 height 153
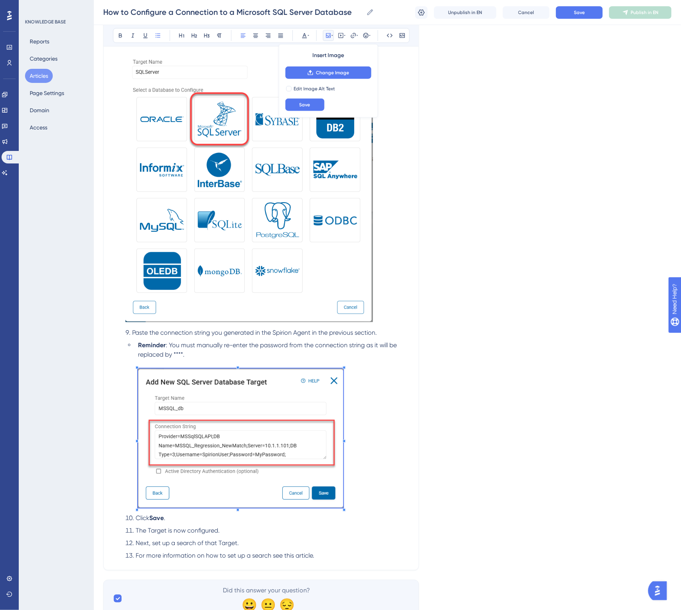
click at [156, 381] on span at bounding box center [240, 439] width 205 height 142
click at [236, 341] on span ": You must manually re-enter the password from the connection string as it will…" at bounding box center [268, 349] width 260 height 17
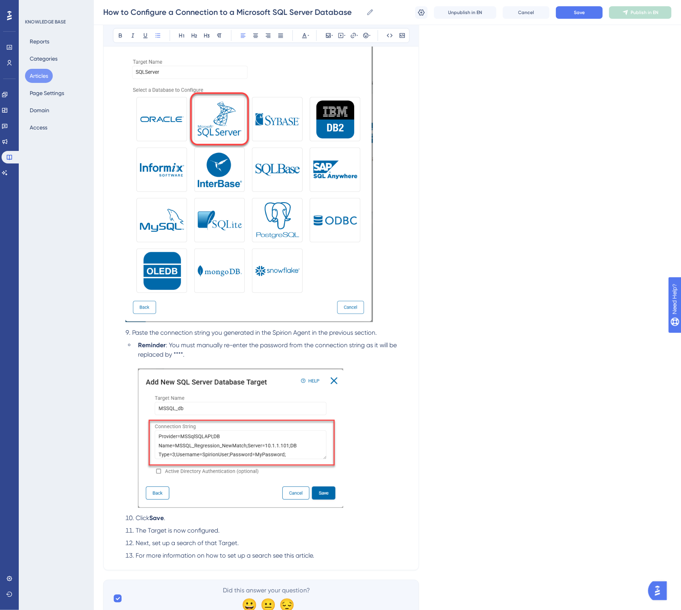
scroll to position [3074, 0]
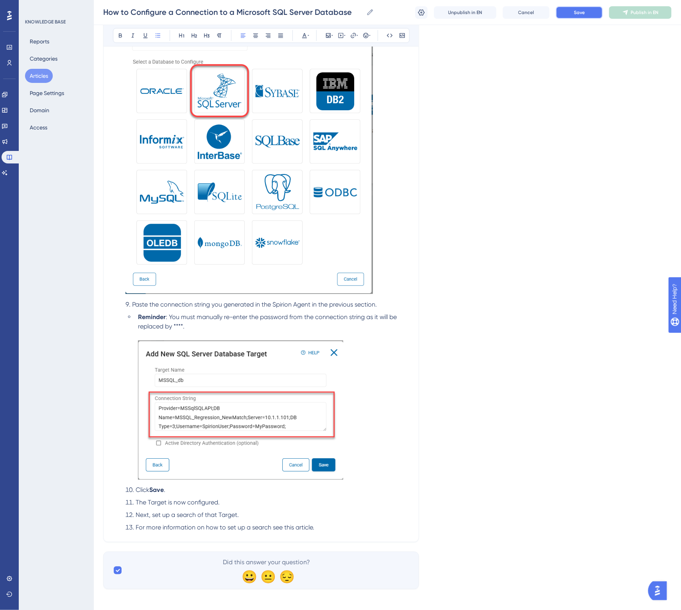
click at [571, 14] on button "Save" at bounding box center [579, 12] width 47 height 13
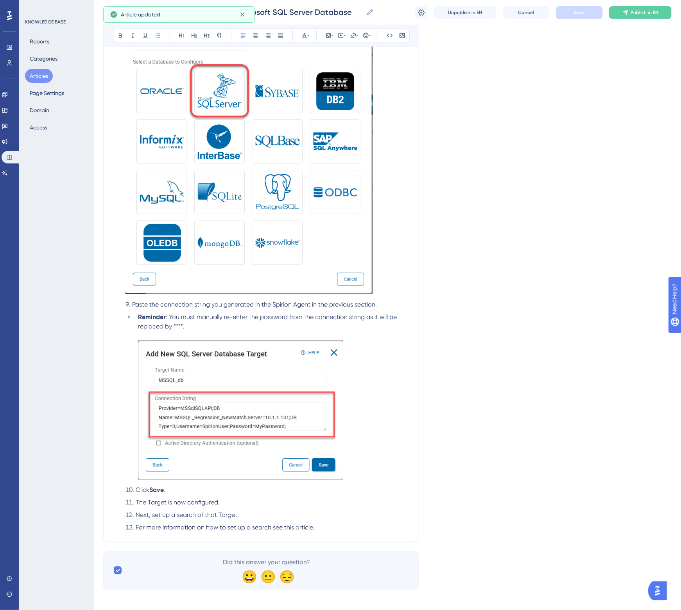
click at [155, 499] on span "The Target is now configured." at bounding box center [178, 502] width 84 height 7
click at [217, 510] on li "Next, set up a search of that Target." at bounding box center [265, 514] width 287 height 9
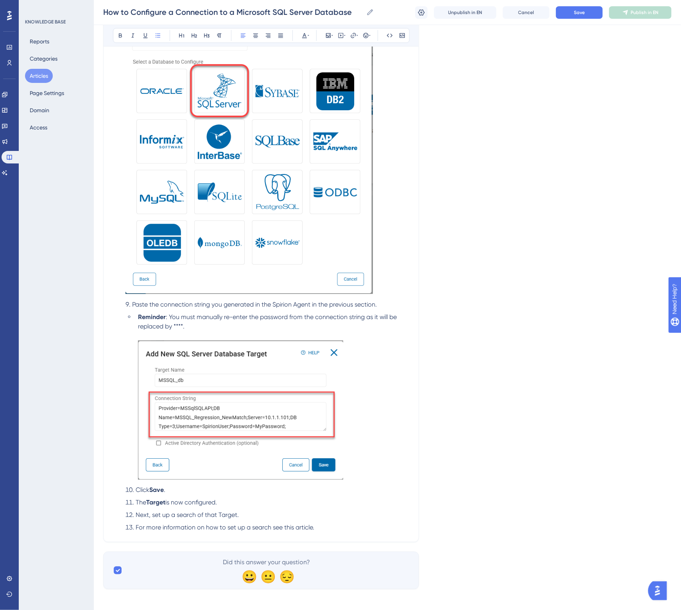
click at [304, 524] on span "For more information on how to set up a search see this article." at bounding box center [225, 527] width 179 height 7
drag, startPoint x: 304, startPoint y: 524, endPoint x: 368, endPoint y: 522, distance: 64.9
click at [304, 524] on span "For more information on how to set up a search see this article." at bounding box center [225, 527] width 179 height 7
click at [338, 523] on li "For more information on how to set up a search see this article." at bounding box center [265, 527] width 287 height 9
click at [583, 11] on span "Save" at bounding box center [579, 12] width 11 height 6
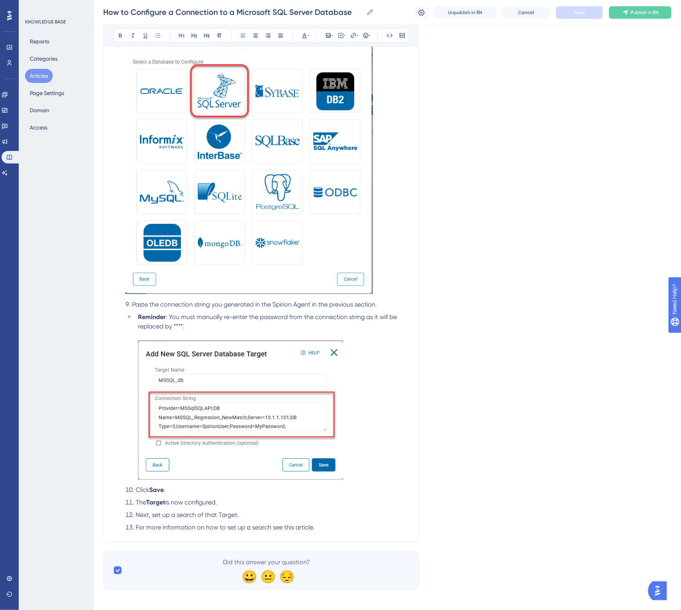
click at [303, 524] on span "For more information on how to set up a search see this article." at bounding box center [225, 527] width 179 height 7
click at [649, 12] on span "Publish in EN" at bounding box center [645, 12] width 28 height 6
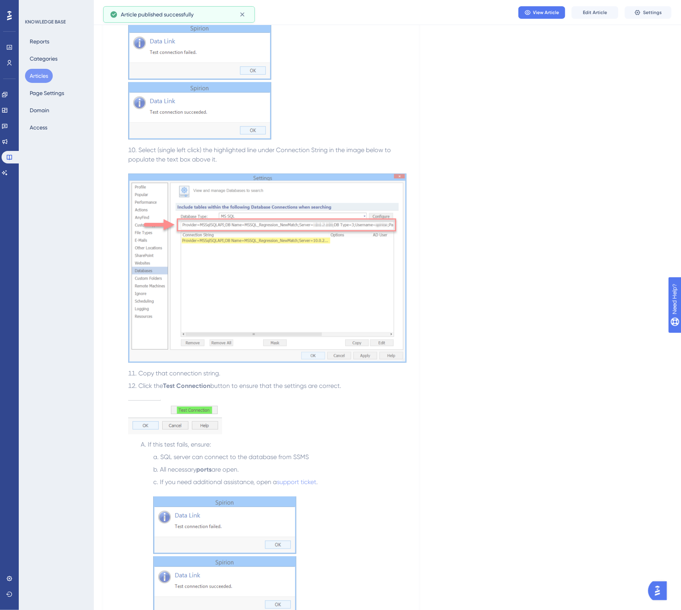
scroll to position [1276, 0]
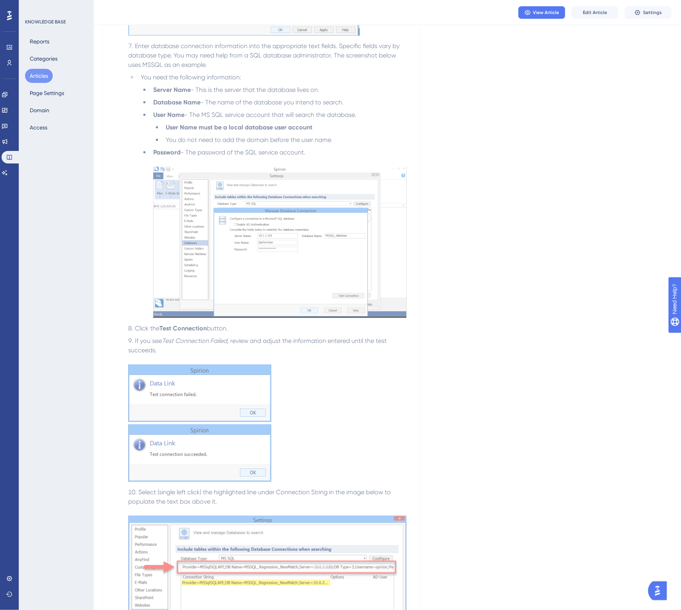
click at [300, 151] on span "- The password of the SQL service account." at bounding box center [243, 151] width 125 height 7
click at [265, 112] on span "- The MS SQL service account that will search the database." at bounding box center [270, 114] width 172 height 7
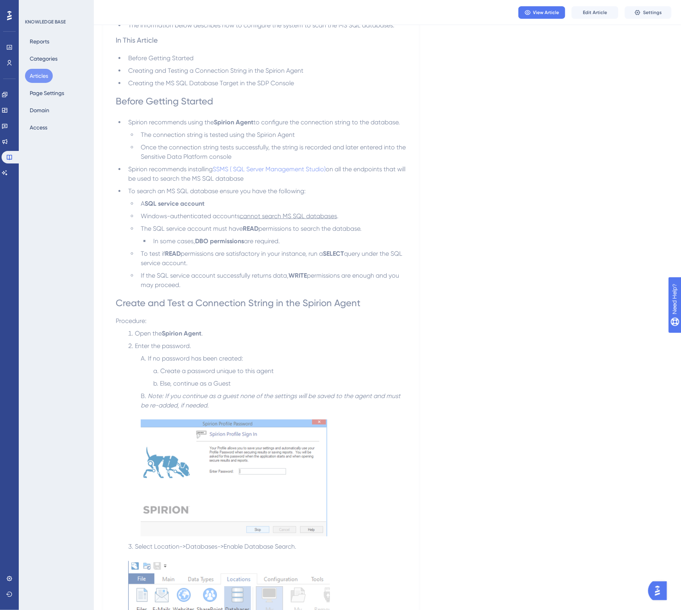
scroll to position [202, 0]
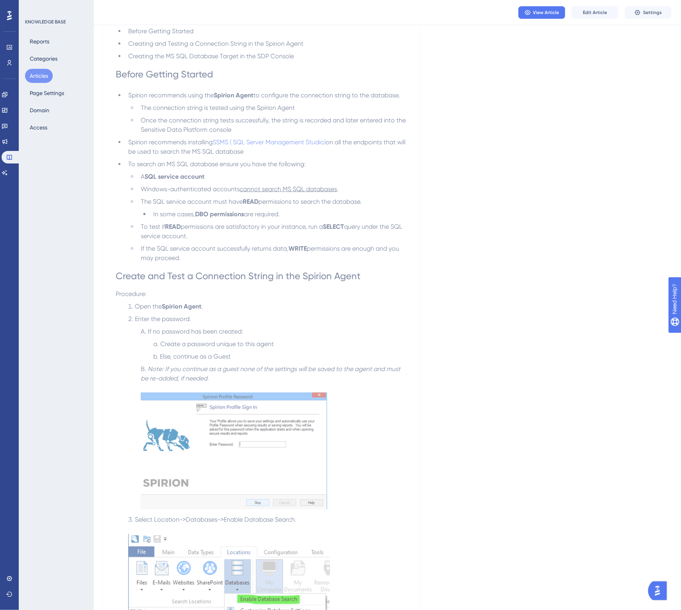
drag, startPoint x: 398, startPoint y: 320, endPoint x: 415, endPoint y: 304, distance: 23.8
click at [398, 320] on li "Enter the password." at bounding box center [265, 318] width 281 height 9
drag, startPoint x: 598, startPoint y: 10, endPoint x: 588, endPoint y: 20, distance: 13.8
click at [599, 10] on span "Edit Article" at bounding box center [595, 12] width 24 height 6
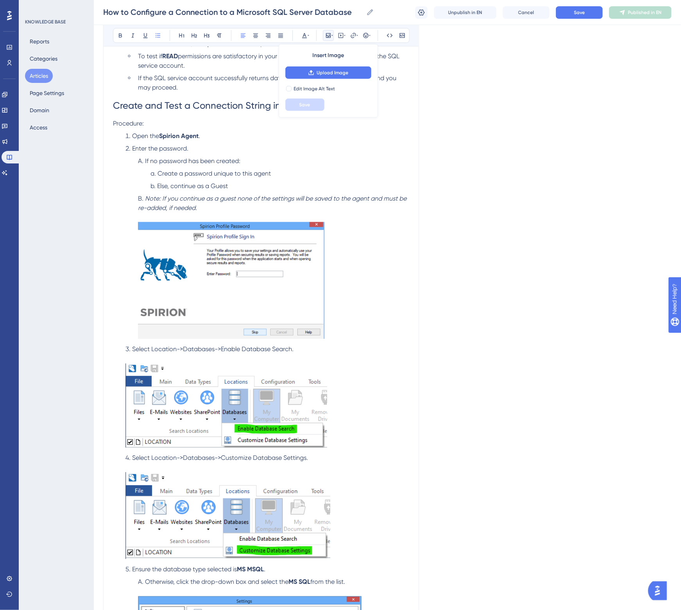
scroll to position [337, 0]
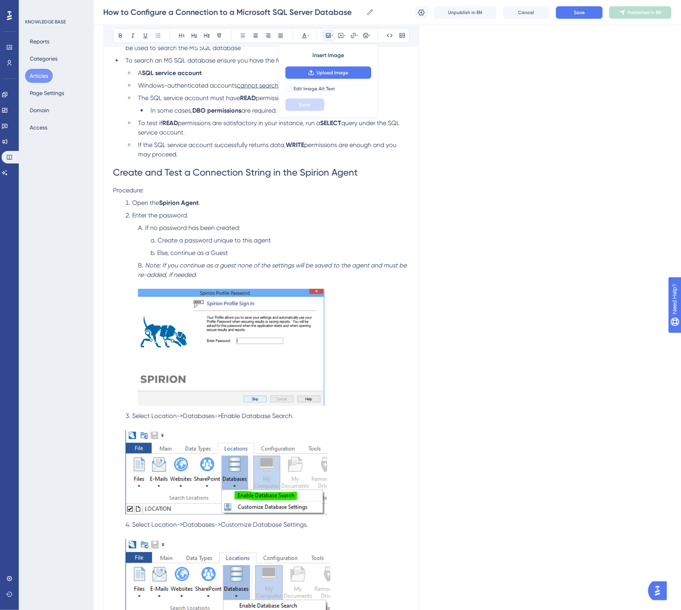
click at [213, 204] on li "Open the Spirion Agent ." at bounding box center [265, 202] width 287 height 9
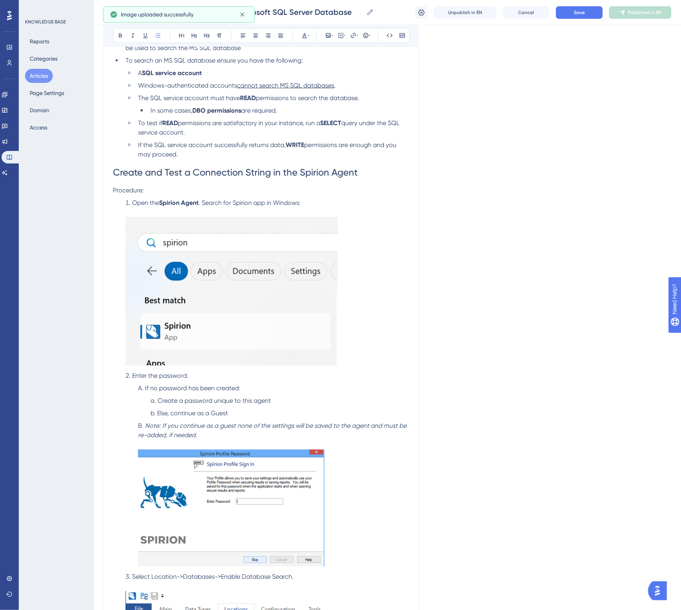
click at [220, 261] on img at bounding box center [231, 291] width 212 height 148
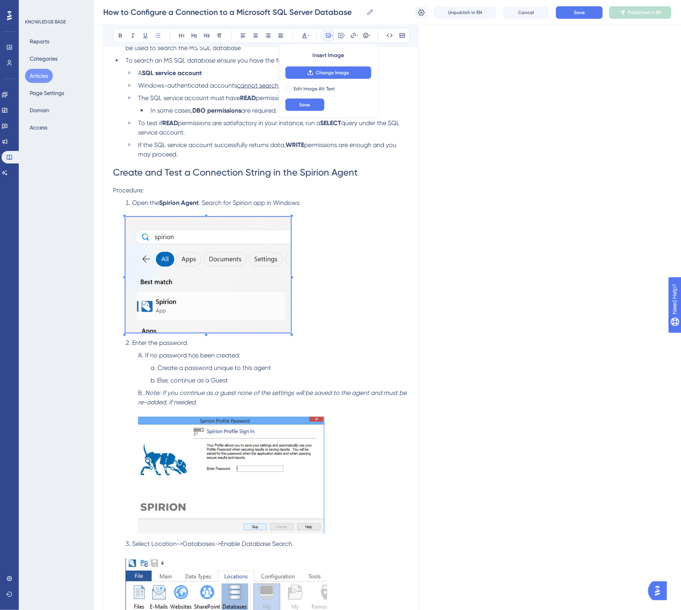
click at [241, 204] on span ". Search for Spirion app in Windows:" at bounding box center [249, 202] width 102 height 7
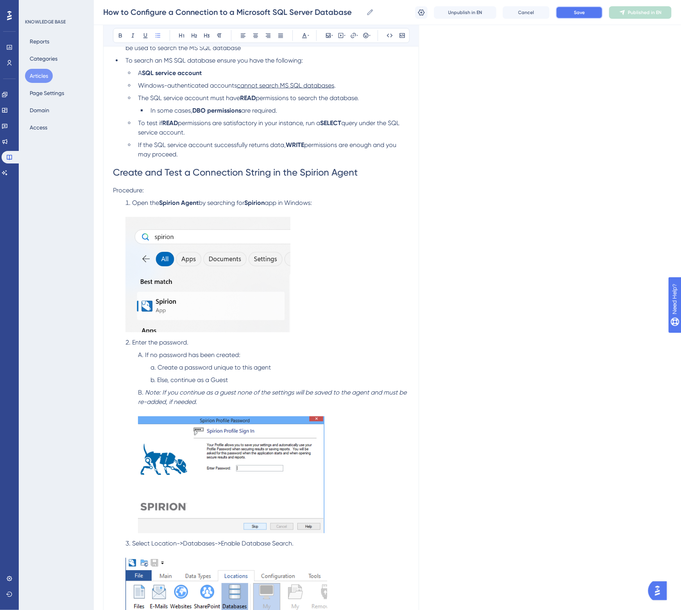
click at [585, 11] on button "Save" at bounding box center [579, 12] width 47 height 13
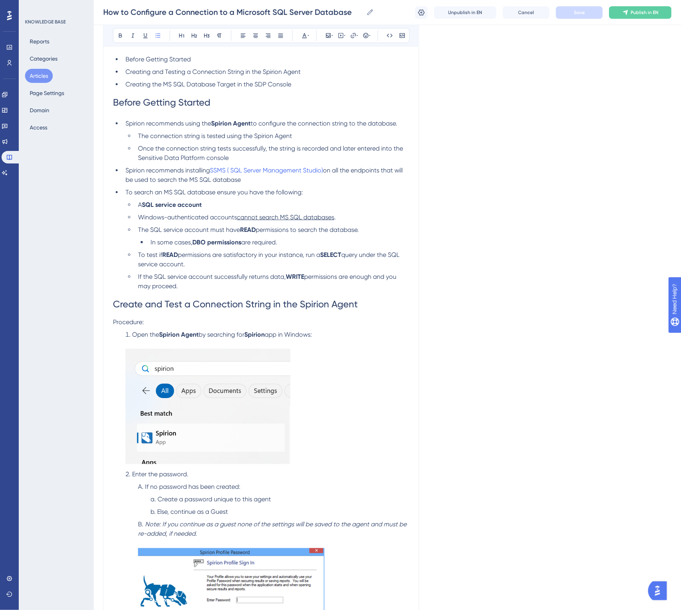
scroll to position [190, 0]
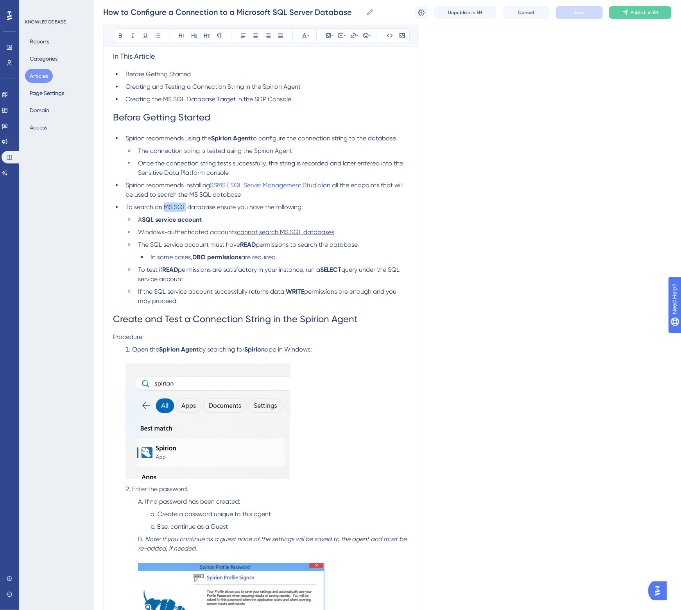
drag, startPoint x: 163, startPoint y: 206, endPoint x: 184, endPoint y: 208, distance: 20.9
click at [184, 208] on span "To search an MS SQL database ensure you have the following:" at bounding box center [213, 206] width 177 height 7
click at [222, 216] on li "A SQL service account" at bounding box center [272, 219] width 274 height 9
click at [580, 16] on button "Save" at bounding box center [579, 12] width 47 height 13
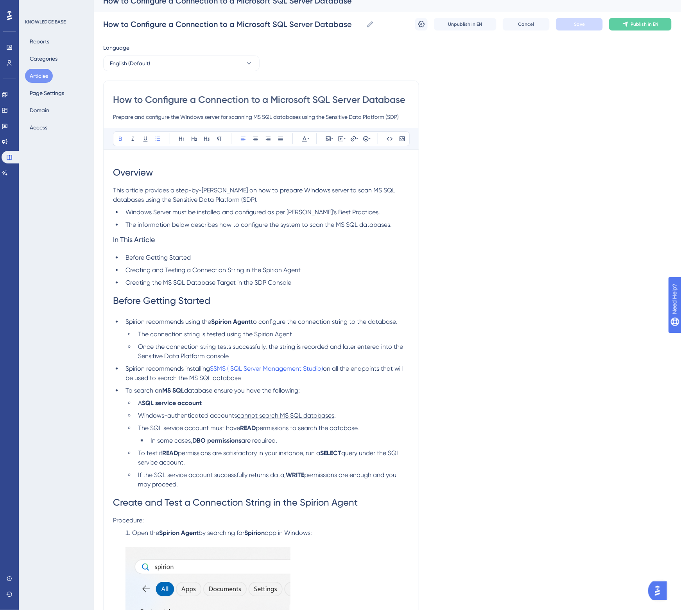
scroll to position [0, 0]
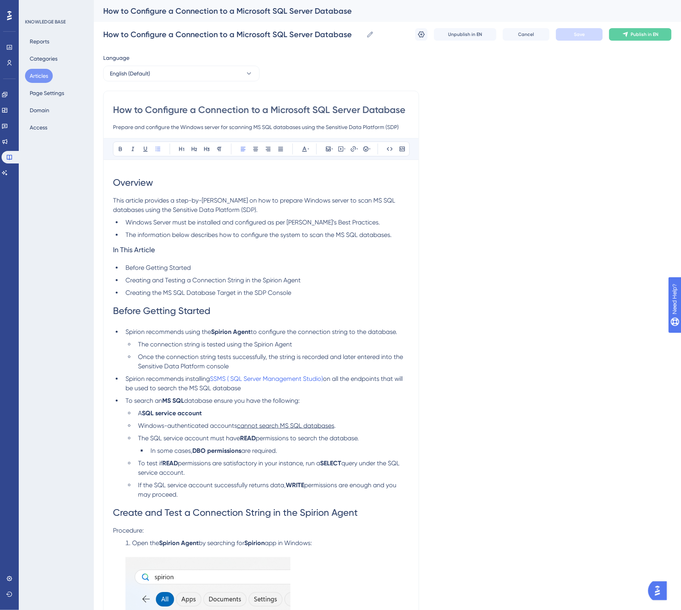
click at [212, 235] on span "The information below describes how to configure the system to scan the MS SQL …" at bounding box center [258, 234] width 266 height 7
drag, startPoint x: 172, startPoint y: 222, endPoint x: 120, endPoint y: 223, distance: 52.8
click at [120, 223] on ul "Windows Server must be installed and configured as per Spirion’s Best Practices…" at bounding box center [261, 229] width 296 height 22
click at [178, 235] on span "The information below describes how to configure the system to scan the MS SQL …" at bounding box center [258, 234] width 266 height 7
click at [392, 234] on li "The information below describes how to configure the system to scan the MS SQL …" at bounding box center [265, 234] width 287 height 9
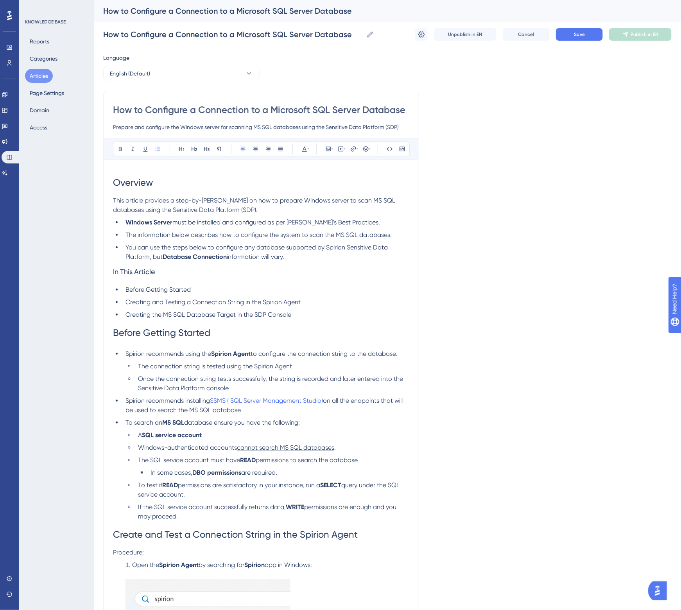
click at [265, 254] on span "information will vary." at bounding box center [255, 256] width 57 height 7
click at [291, 260] on li "You can use the steps below to configure any database supported by Spirion Sens…" at bounding box center [265, 252] width 287 height 19
click at [585, 36] on button "Save" at bounding box center [579, 34] width 47 height 13
click at [298, 261] on li "You can use the steps below to configure any database supported by Spirion Sens…" at bounding box center [265, 252] width 287 height 19
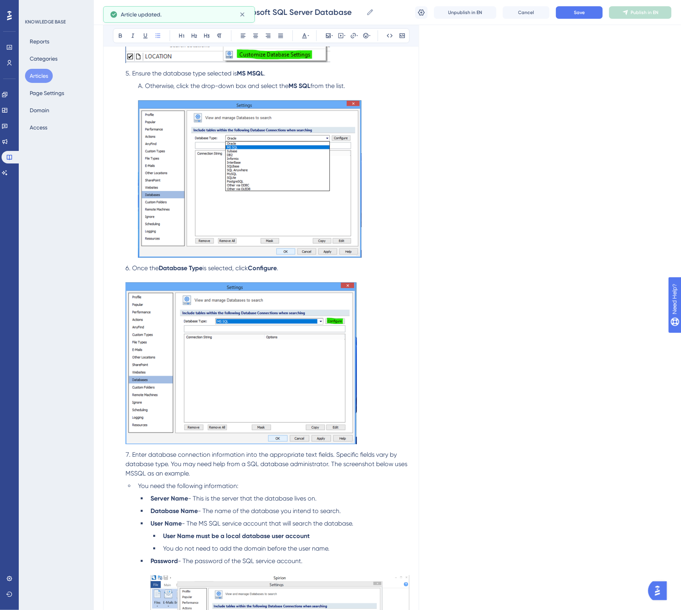
scroll to position [1367, 0]
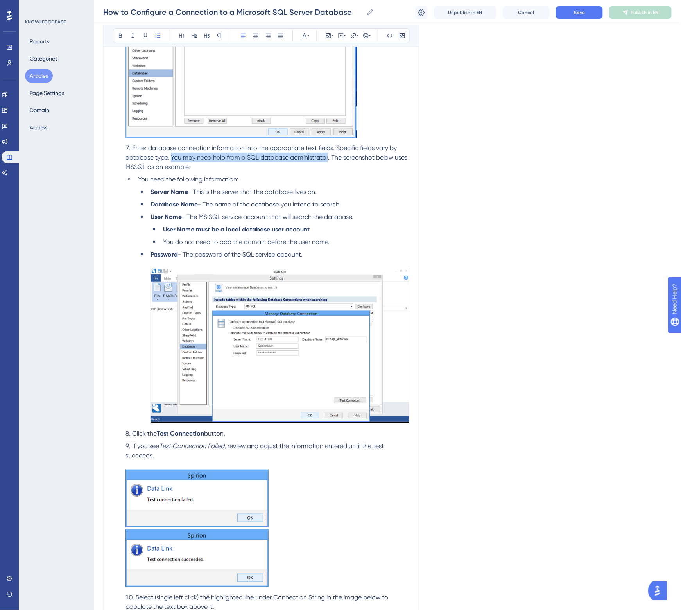
drag, startPoint x: 172, startPoint y: 156, endPoint x: 328, endPoint y: 157, distance: 156.3
click at [328, 157] on span "Enter database connection information into the appropriate text fields. Specifi…" at bounding box center [266, 157] width 283 height 26
copy span "You may need help from a SQL database administrator"
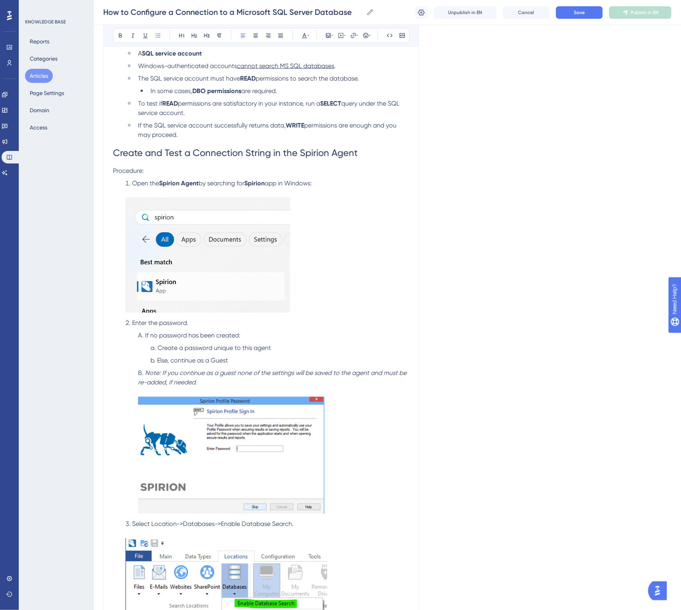
scroll to position [0, 0]
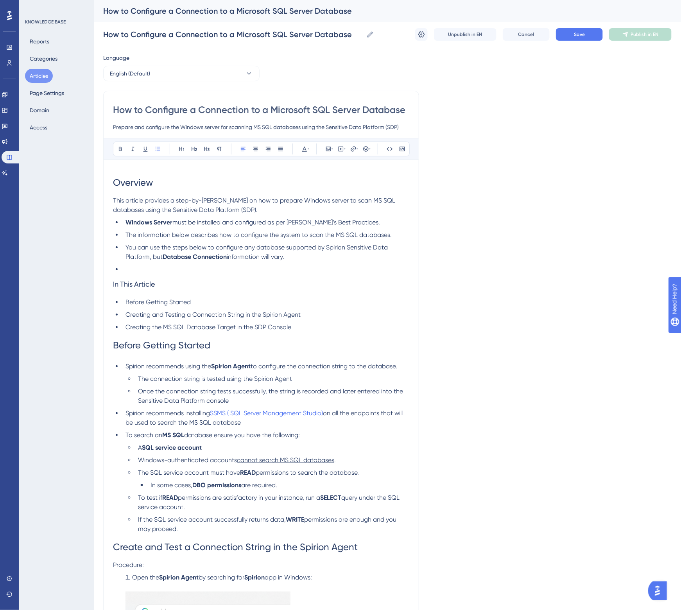
click at [168, 270] on li at bounding box center [265, 269] width 287 height 9
click at [288, 269] on span "You may need assistance or information from your database administrator" at bounding box center [231, 268] width 213 height 7
click at [573, 29] on button "Save" at bounding box center [579, 34] width 47 height 13
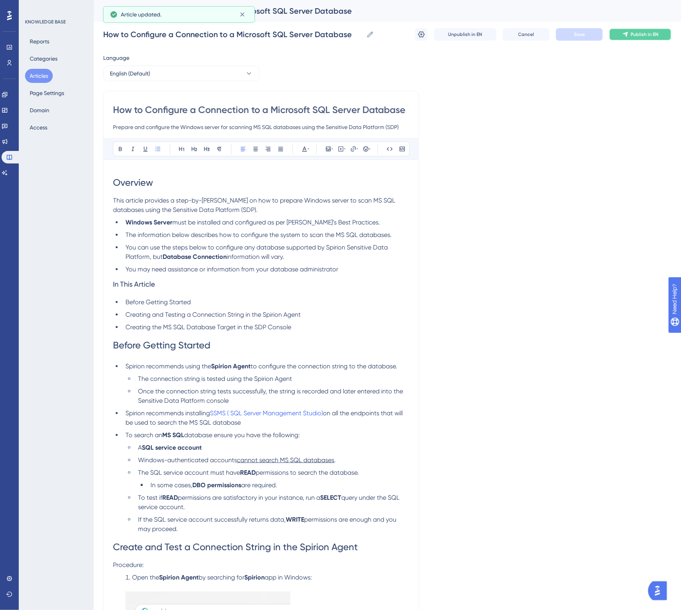
click at [651, 36] on span "Publish in EN" at bounding box center [645, 34] width 28 height 6
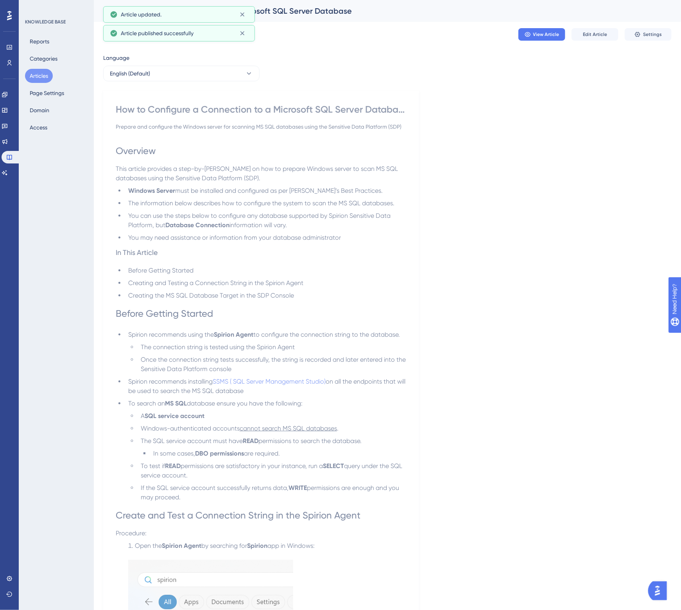
click at [32, 77] on button "Articles" at bounding box center [39, 76] width 28 height 14
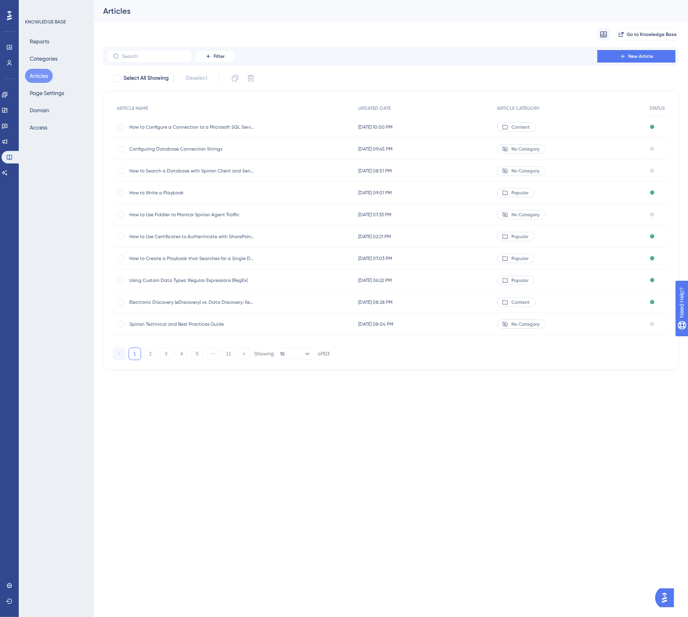
click at [429, 42] on div "Migrate from Go to Knowledge Base" at bounding box center [391, 34] width 576 height 25
click at [217, 124] on span "How to Configure a Connection to a Microsoft SQL Server Database" at bounding box center [191, 127] width 125 height 6
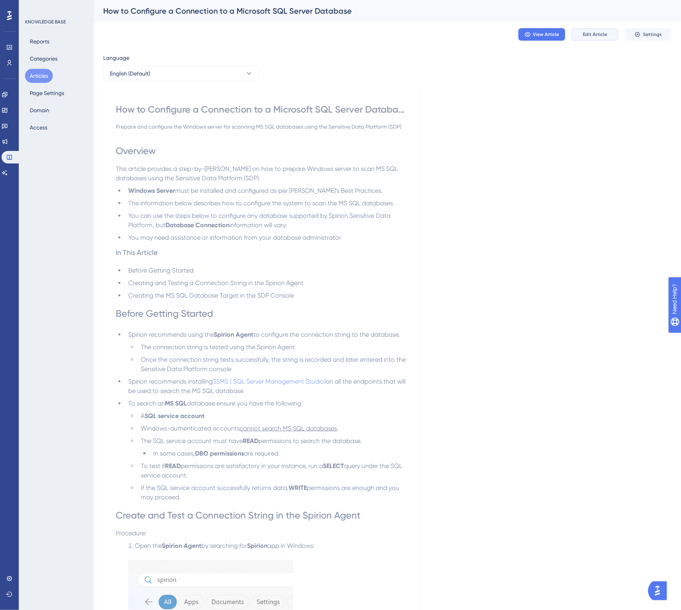
click at [598, 37] on span "Edit Article" at bounding box center [595, 34] width 24 height 6
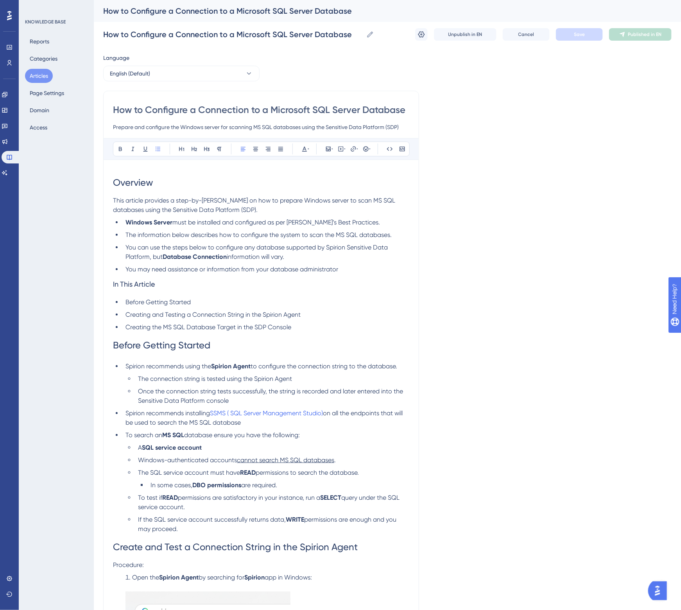
click at [286, 109] on input "How to Configure a Connection to a Microsoft SQL Server Database" at bounding box center [261, 110] width 296 height 13
type input "How to Configure a Connection to a Database"
click at [577, 33] on span "Save" at bounding box center [579, 34] width 11 height 6
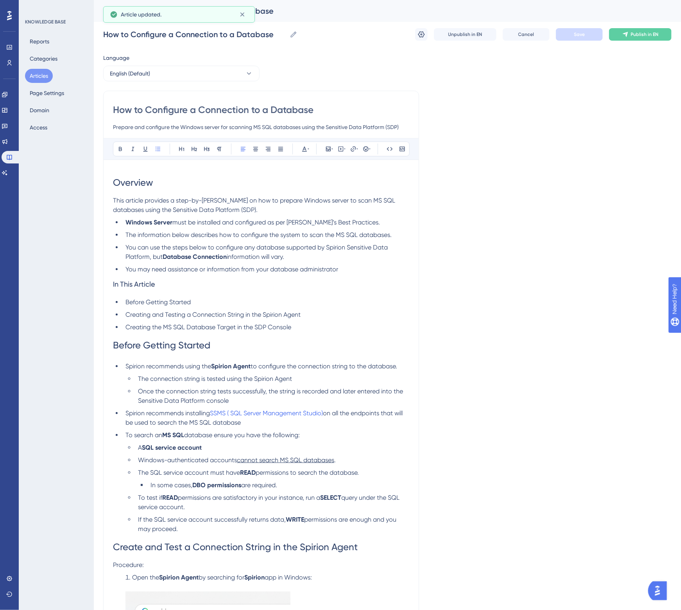
click at [36, 75] on button "Articles" at bounding box center [39, 76] width 28 height 14
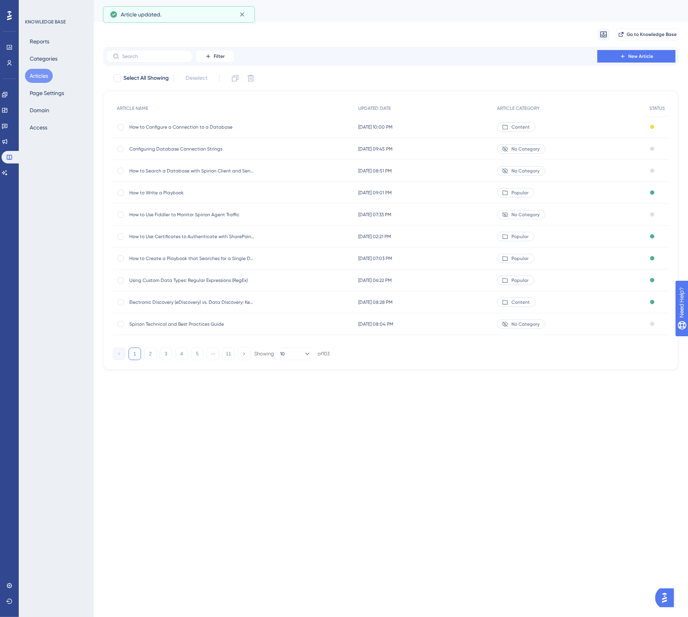
click at [217, 126] on span "How to Configure a Connection to a Database" at bounding box center [191, 127] width 125 height 6
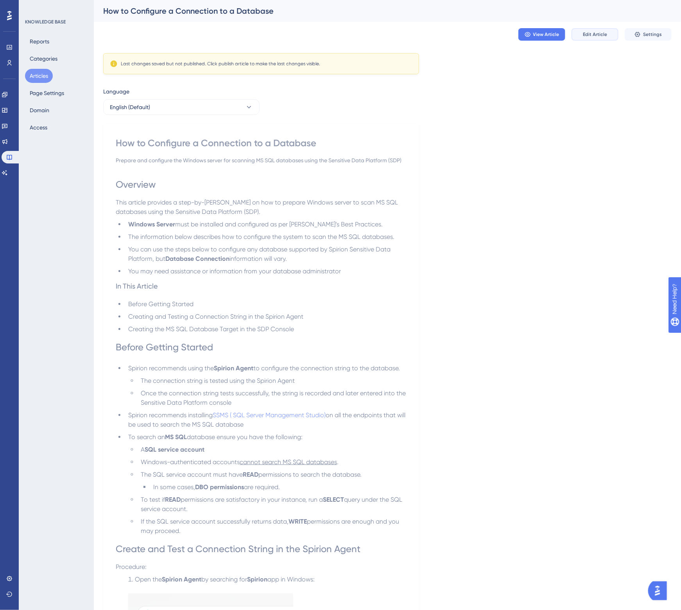
click at [597, 33] on span "Edit Article" at bounding box center [595, 34] width 24 height 6
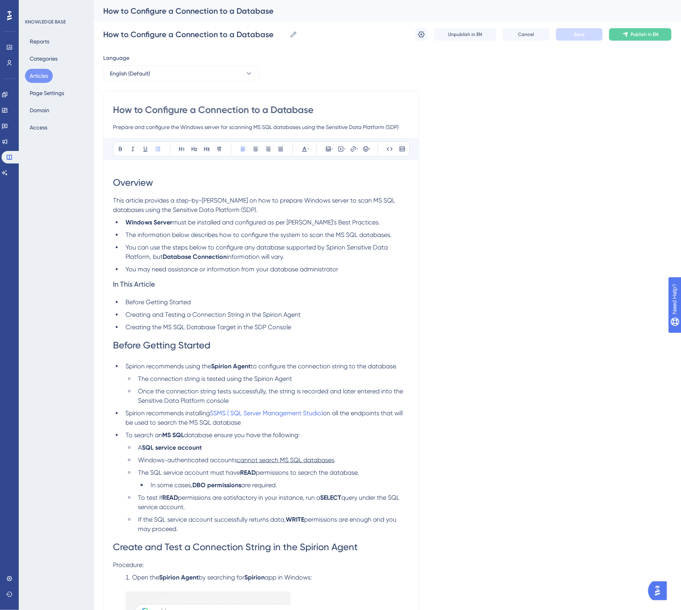
click at [212, 112] on input "How to Configure a Connection to a Database" at bounding box center [261, 110] width 296 height 13
type input "How to Configure a a Database"
type input "How to Configure a Database"
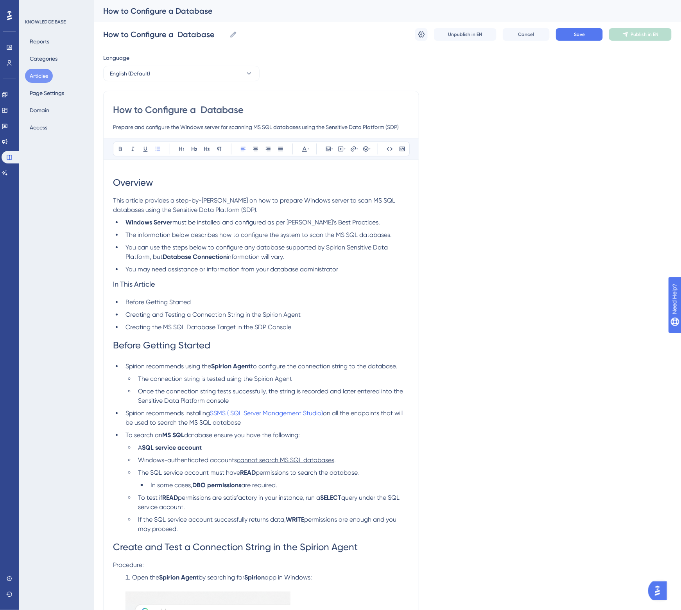
type input "How to Configure a Database"
type input "How to Configure and Database"
type input "How to Configure and test Database"
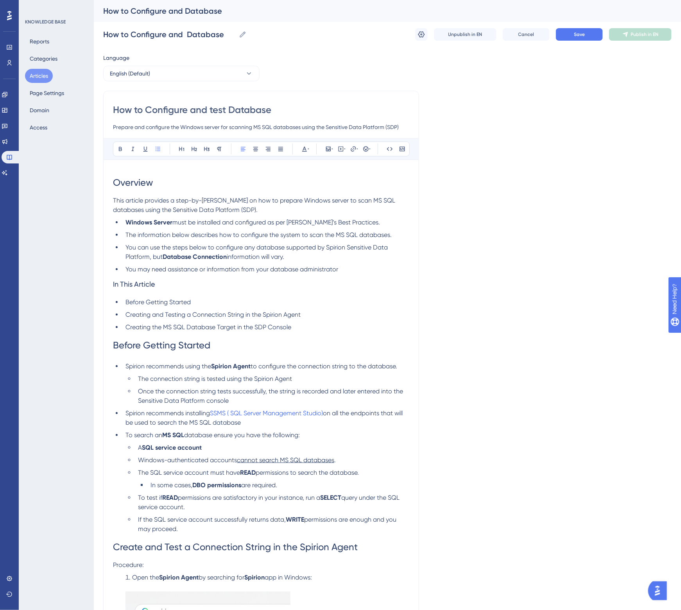
type input "How to Configure and test Database"
type input "How to Configure and Test a Database"
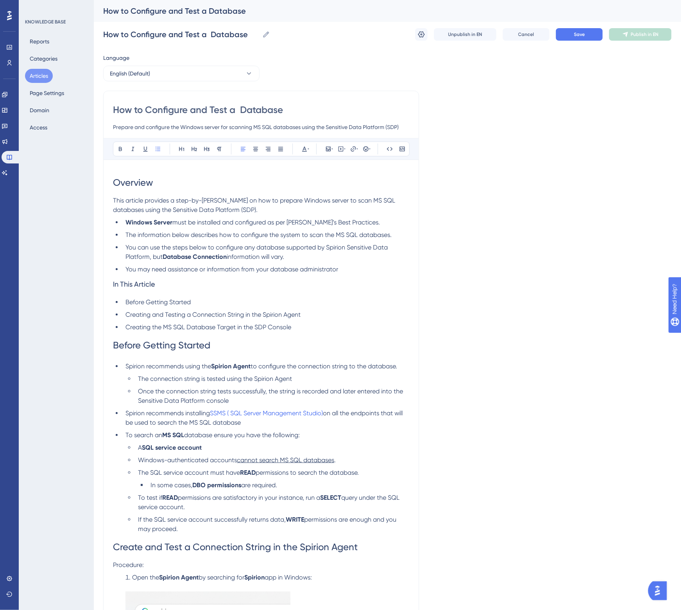
type input "How to Configure and Test a Database"
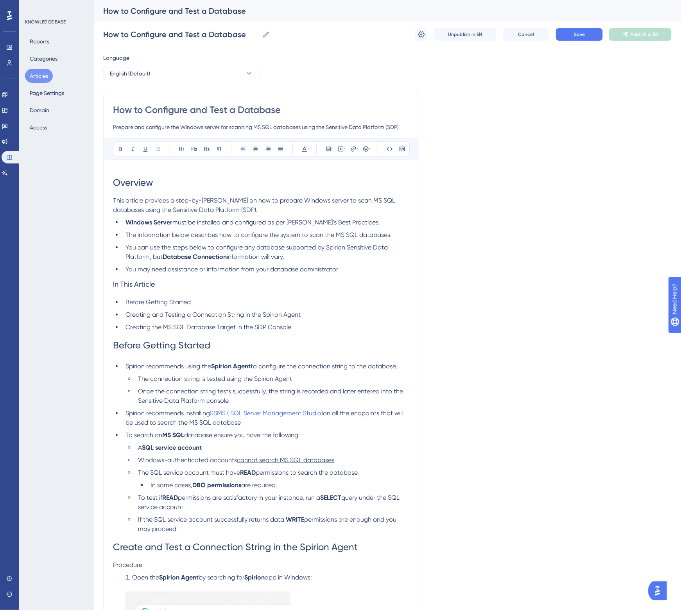
type input "How to Configure and Test a Database"
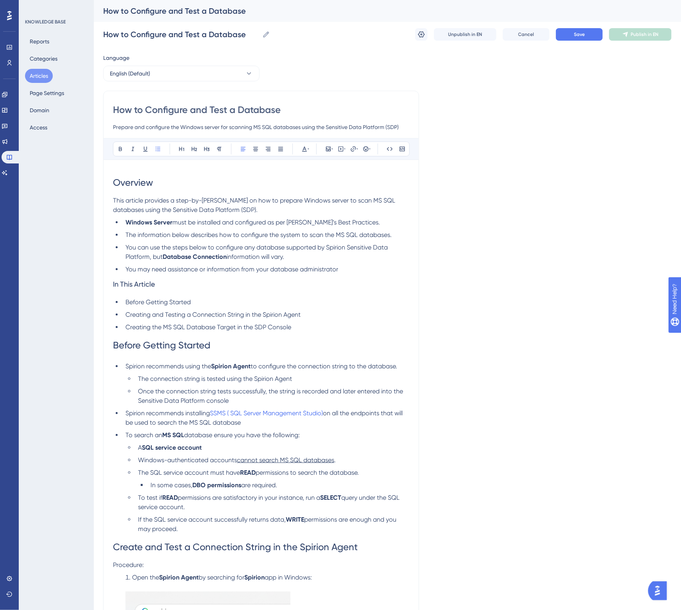
click at [182, 131] on input "Prepare and configure the Windows server for scanning MS SQL databases using th…" at bounding box center [261, 126] width 296 height 9
click at [319, 107] on input "How to Configure and Test a Database" at bounding box center [261, 110] width 296 height 13
type input "How to Configure and Test a Database Connection"
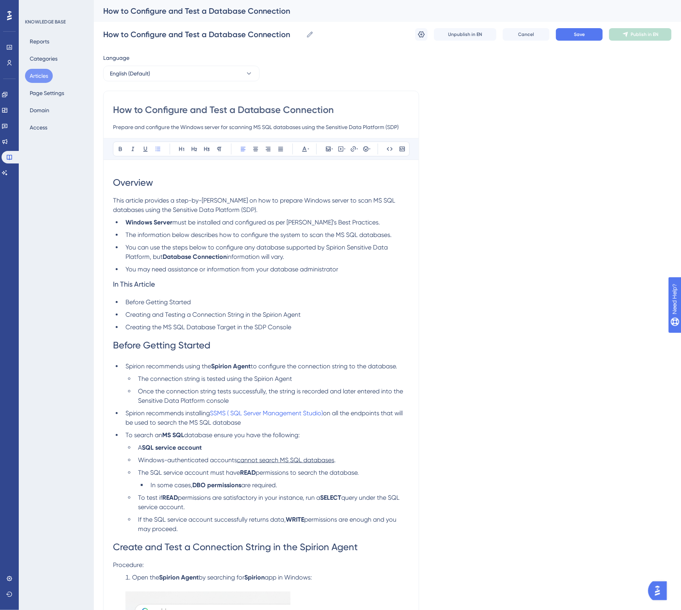
type input "How to Configure and Test a Database Connection"
type input "How to Configure and Test a Database for Searching"
click at [577, 34] on span "Save" at bounding box center [579, 34] width 11 height 6
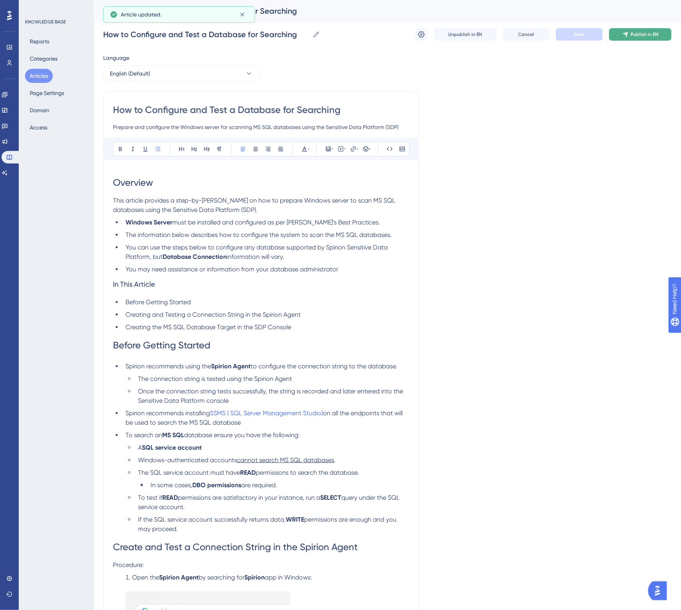
click at [643, 32] on span "Publish in EN" at bounding box center [645, 34] width 28 height 6
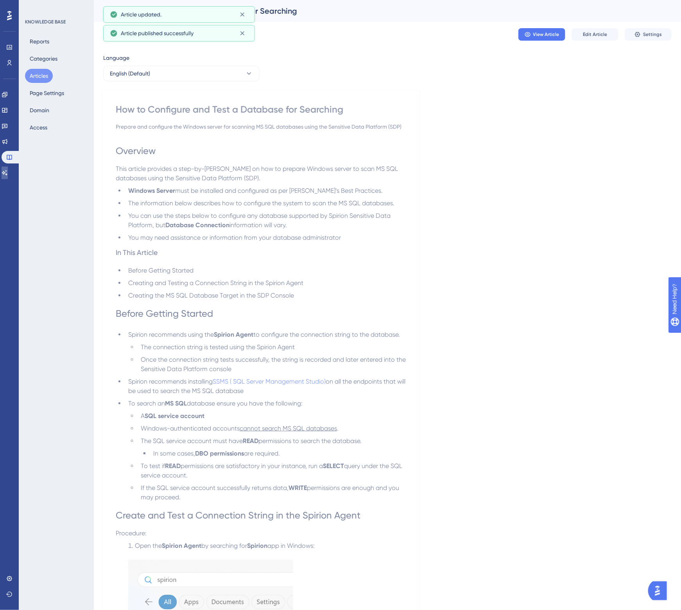
click at [8, 174] on icon at bounding box center [5, 173] width 6 height 6
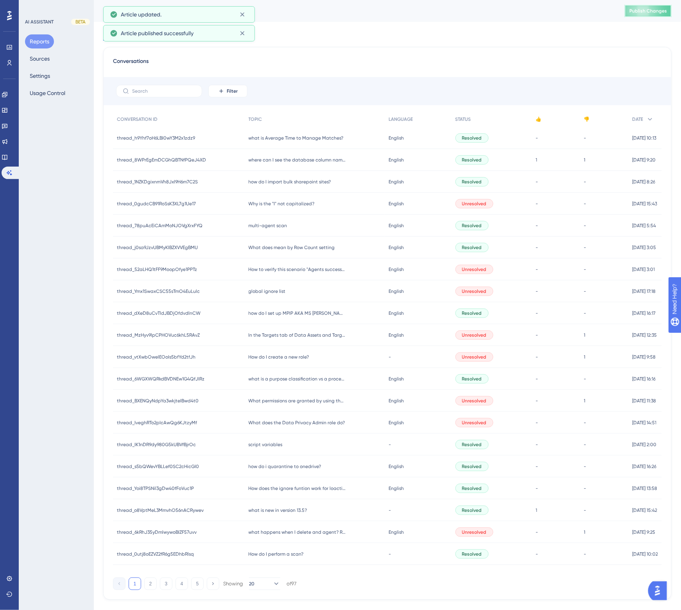
click at [657, 9] on span "Publish Changes" at bounding box center [648, 11] width 38 height 6
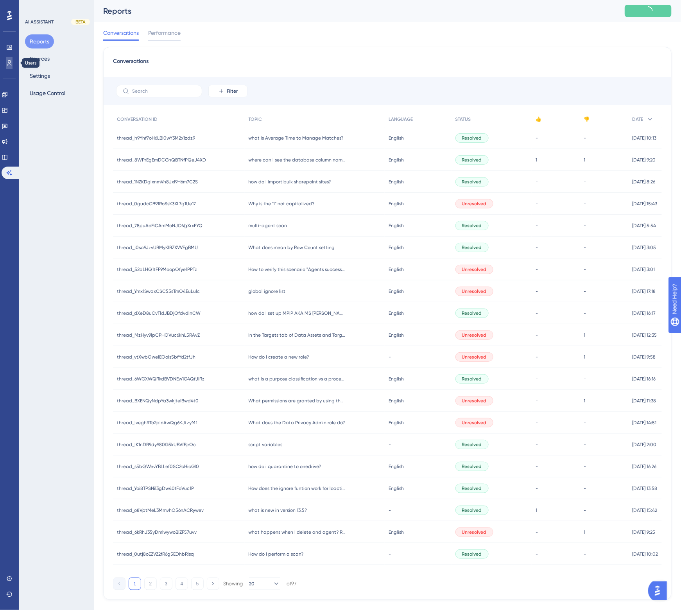
click at [10, 61] on icon at bounding box center [9, 63] width 6 height 6
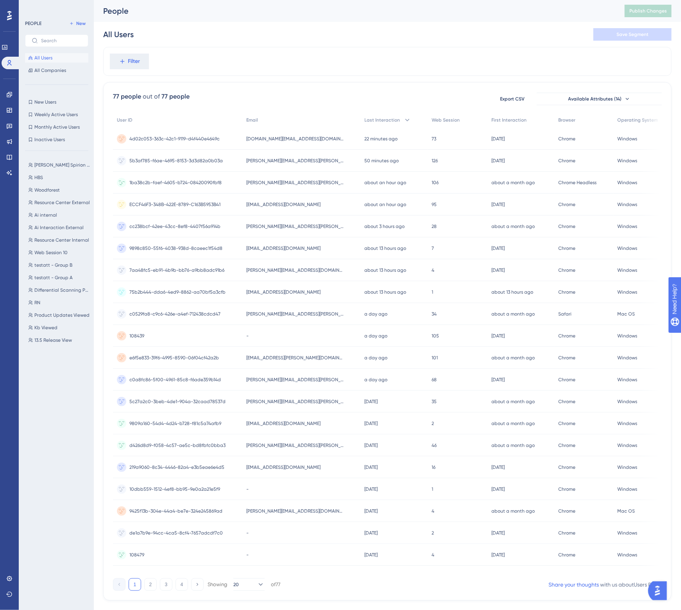
click at [280, 179] on div "nick.lacolla@spirion.com nick.lacolla@spirion.com" at bounding box center [301, 183] width 118 height 22
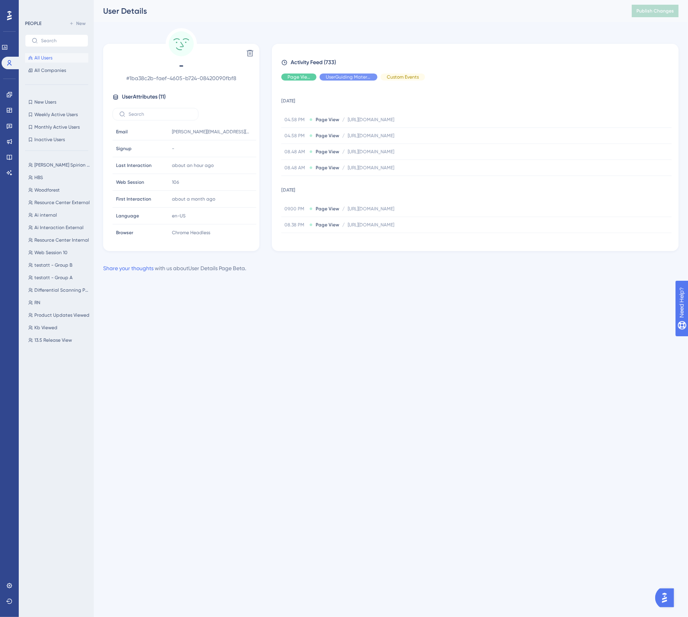
click at [49, 55] on span "All Users" at bounding box center [43, 58] width 18 height 6
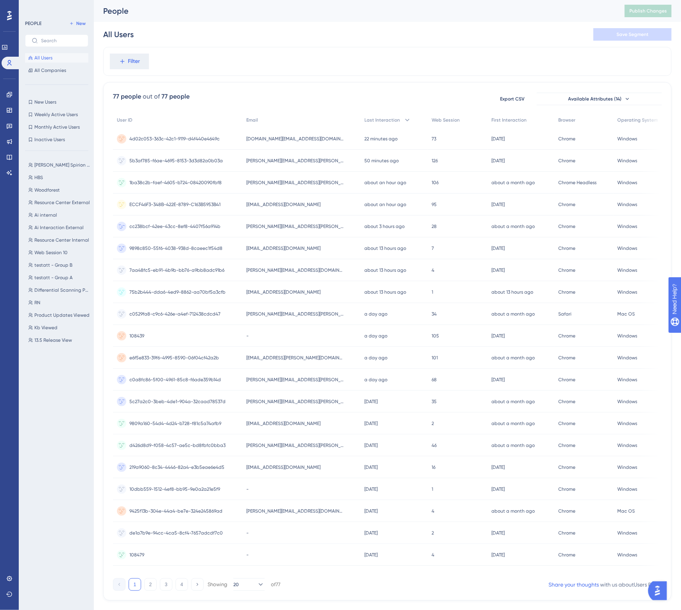
click at [283, 225] on span "jonathan.turner@spirion.com" at bounding box center [295, 226] width 98 height 6
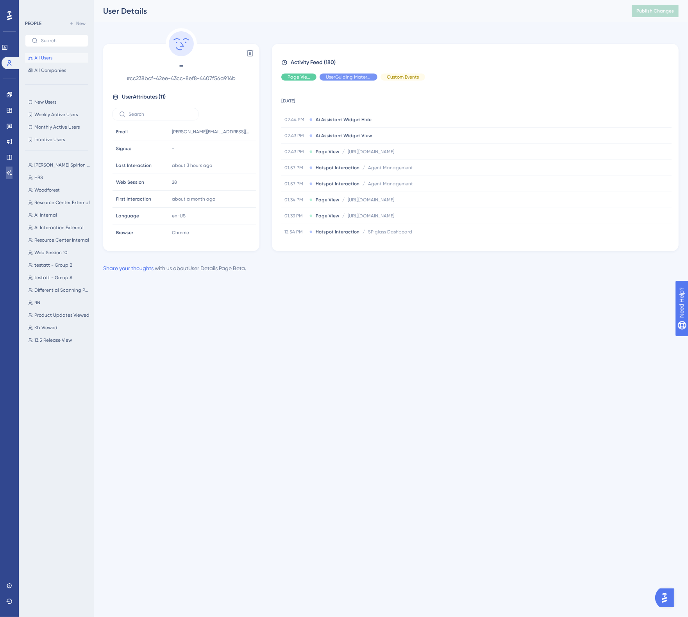
click at [8, 174] on icon at bounding box center [9, 172] width 5 height 5
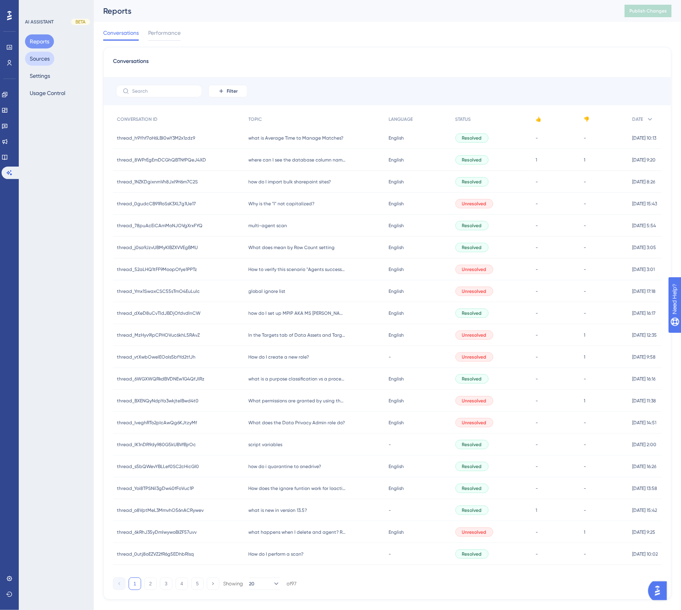
click at [38, 63] on button "Sources" at bounding box center [39, 59] width 29 height 14
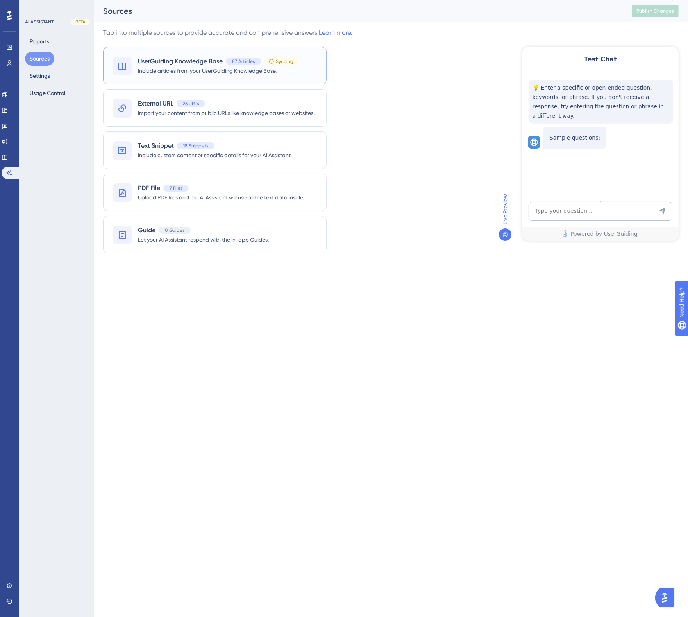
click at [161, 60] on span "UserGuiding Knowledge Base" at bounding box center [180, 61] width 85 height 9
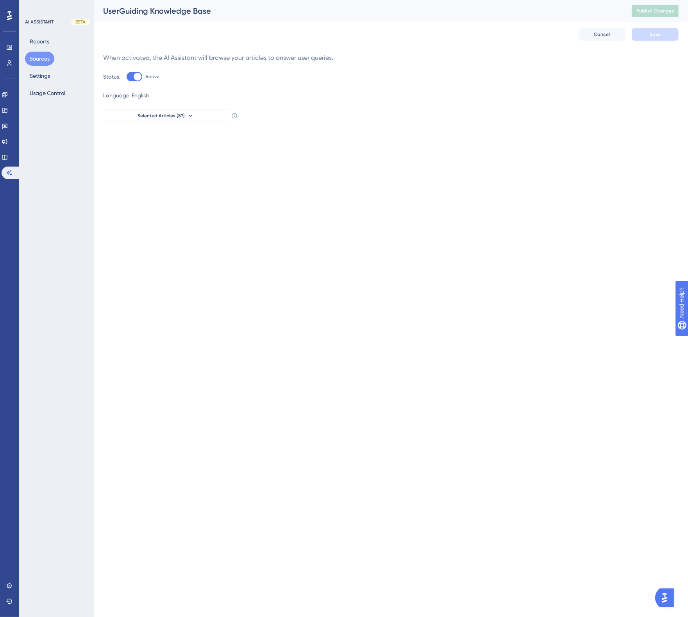
click at [45, 55] on button "Sources" at bounding box center [39, 59] width 29 height 14
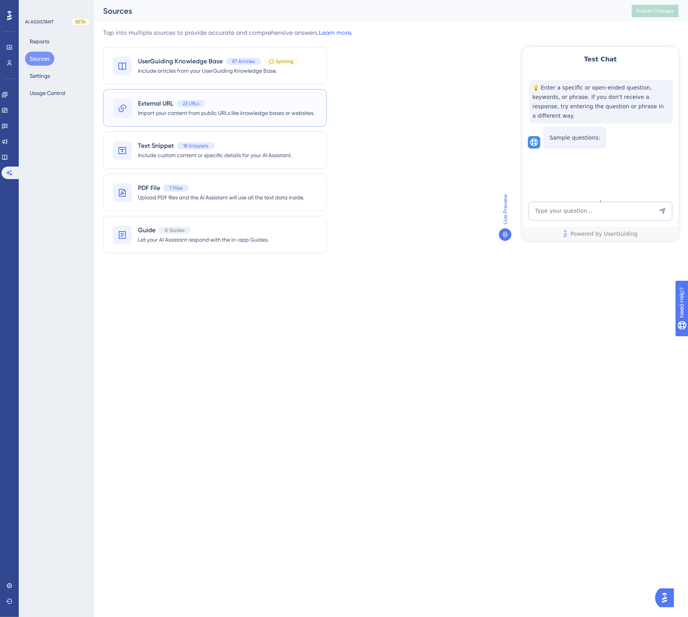
click at [167, 100] on span "External URL" at bounding box center [156, 103] width 36 height 9
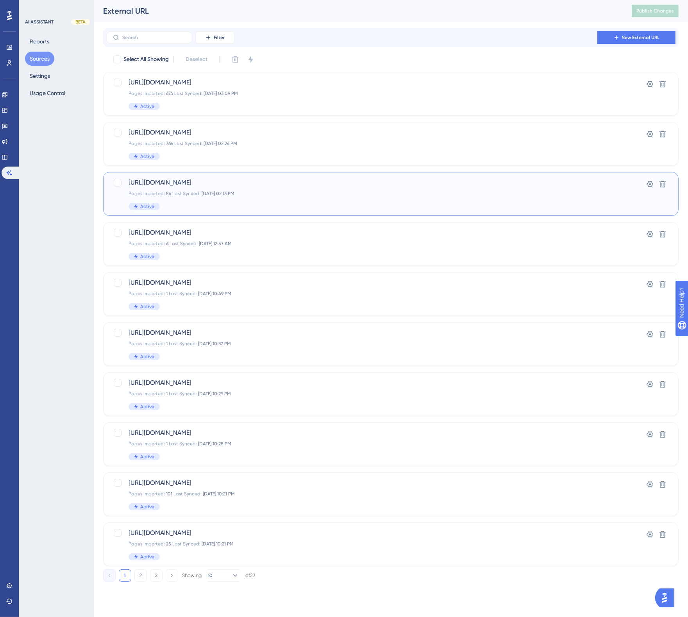
click at [268, 186] on span "https://docs.spirion.com/Content/Sensitive%20Data%20Platform/Platform/Platform/…" at bounding box center [360, 182] width 462 height 9
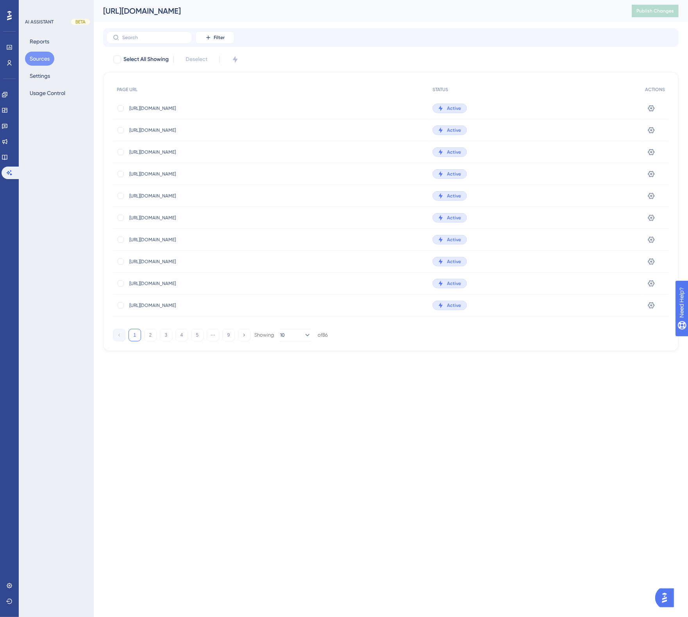
drag, startPoint x: 499, startPoint y: 11, endPoint x: 104, endPoint y: 16, distance: 394.6
click at [104, 16] on div "https://docs.spirion.com/Content/Sensitive%20Data%20Platform/Platform/Platform/…" at bounding box center [357, 10] width 509 height 11
copy div "https://docs.spirion.com/Content/Sensitive%20Data%20Platform/Platform/Platform/…"
click at [528, 6] on div "https://docs.spirion.com/Content/Sensitive%20Data%20Platform/Platform/Platform/…" at bounding box center [357, 10] width 509 height 11
click at [34, 59] on button "Sources" at bounding box center [39, 59] width 29 height 14
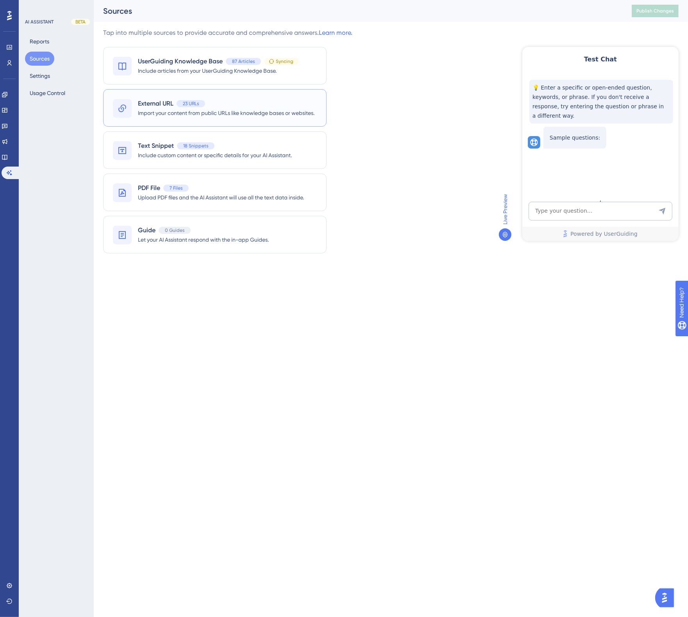
click at [178, 102] on div "23 URLs" at bounding box center [191, 103] width 29 height 7
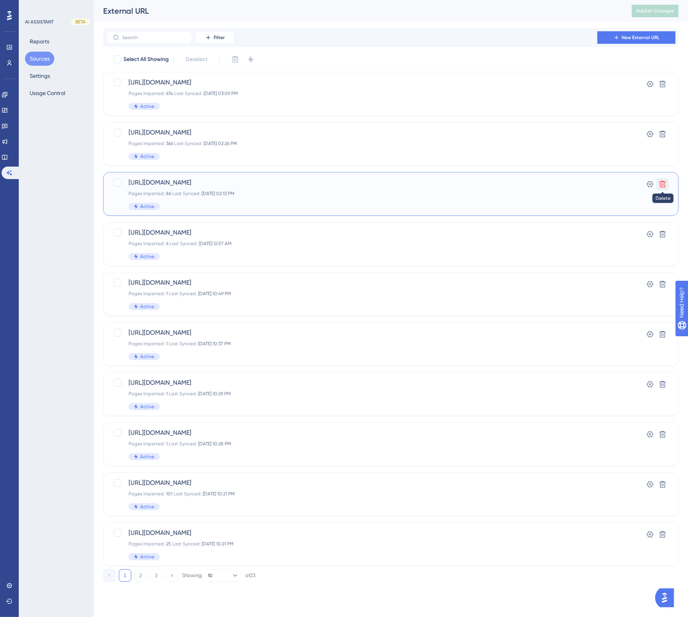
click at [663, 186] on icon at bounding box center [663, 184] width 8 height 8
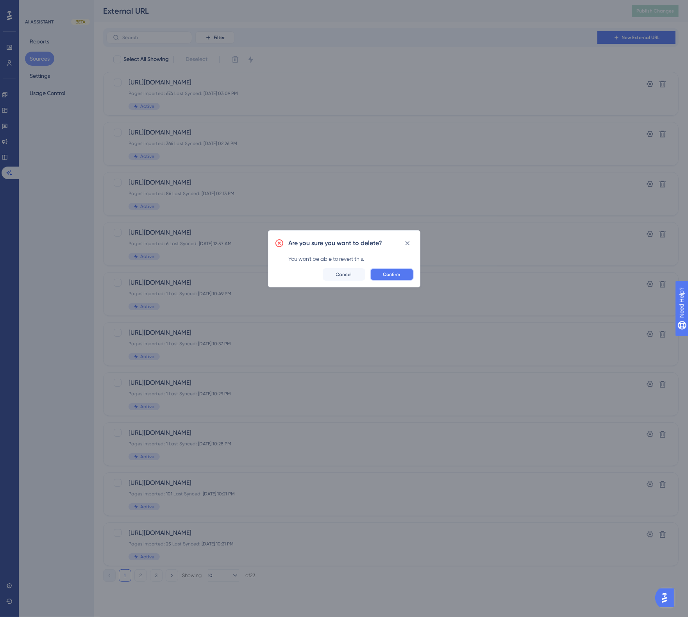
click at [398, 275] on span "Confirm" at bounding box center [391, 274] width 17 height 6
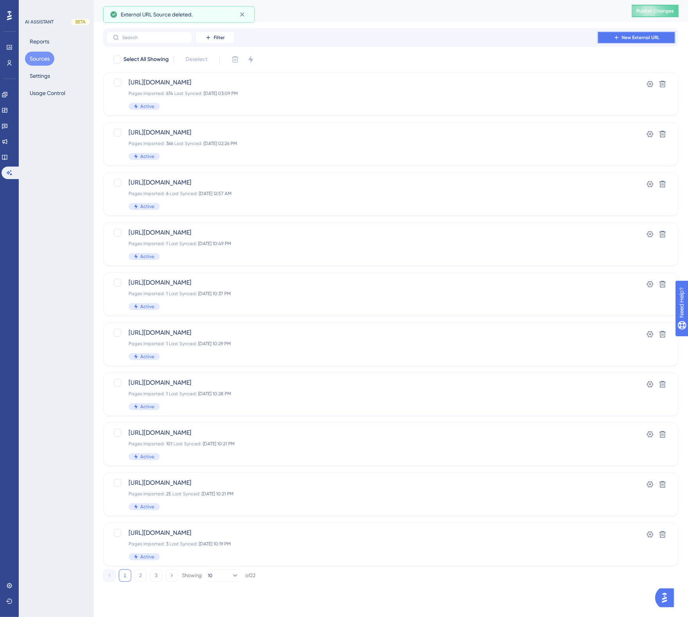
click at [657, 39] on span "New External URL" at bounding box center [641, 37] width 38 height 6
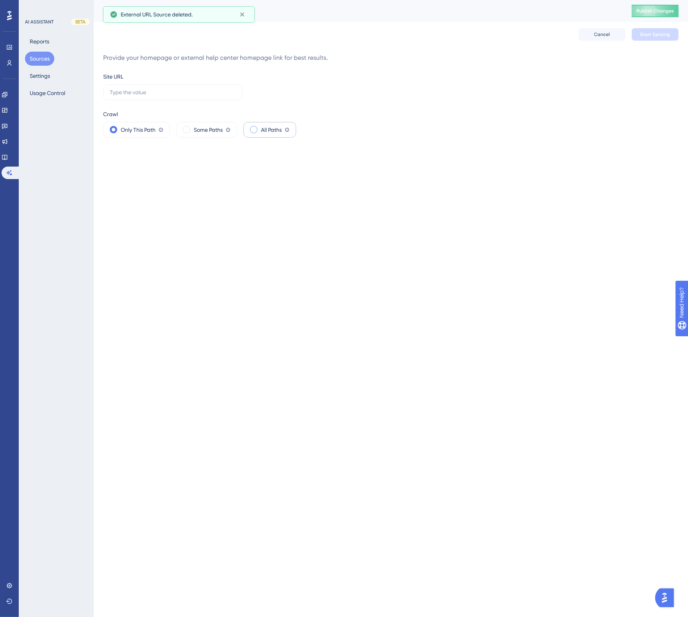
click at [286, 133] on div "All Paths Crawler will start from the site URL and scrape content from all page…" at bounding box center [269, 130] width 53 height 16
click at [184, 91] on input "text" at bounding box center [173, 92] width 126 height 9
paste input "https://docs.spirion.com/Content/Sensitive%20Data%20Platform/Platform/Platform/…"
type input "https://docs.spirion.com/Content/Sensitive%20Data%20Platform/Platform/Platform/…"
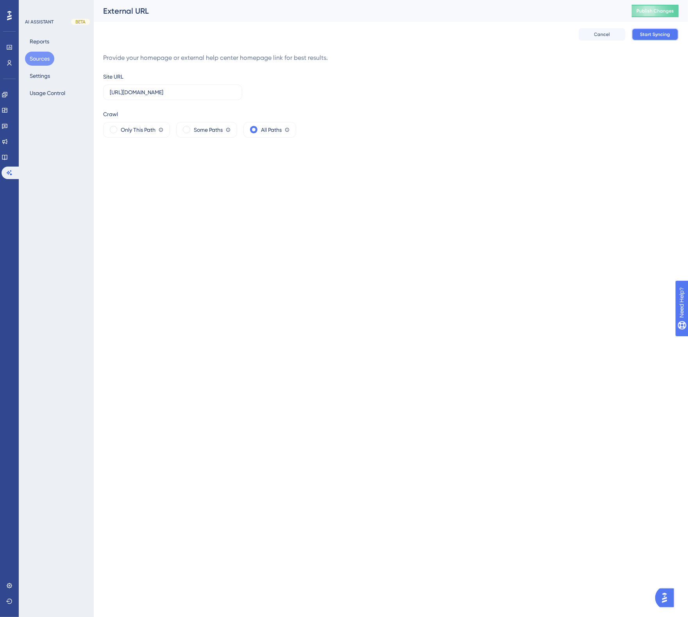
click at [660, 34] on span "Start Syncing" at bounding box center [655, 34] width 30 height 6
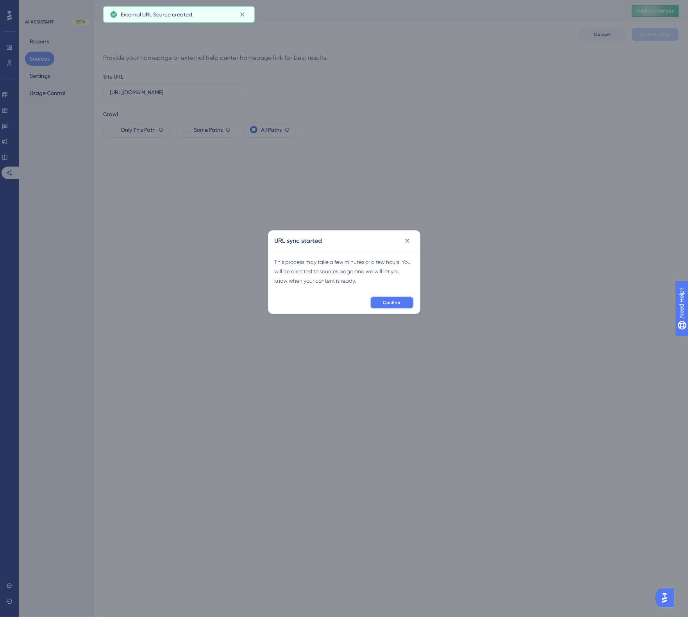
click at [406, 303] on button "Confirm" at bounding box center [392, 302] width 44 height 13
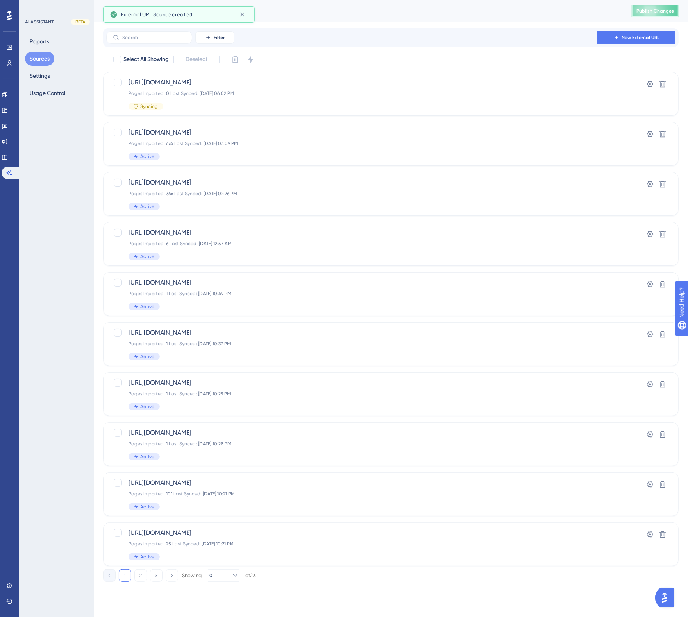
click at [659, 8] on span "Publish Changes" at bounding box center [655, 11] width 38 height 6
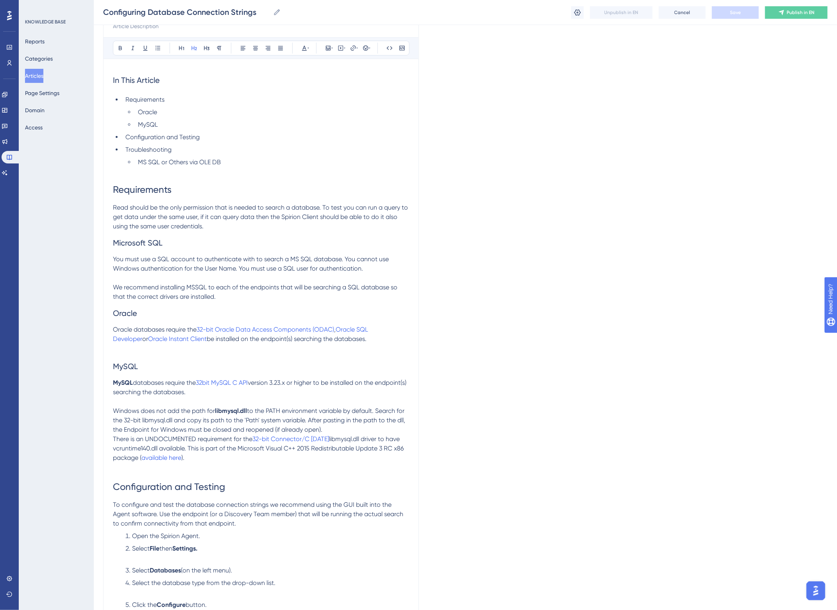
click at [331, 426] on p "Windows does not add the path for libmysql.dll to the PATH environment variable…" at bounding box center [261, 420] width 296 height 28
click at [403, 420] on span "to the PATH environment variable by default. Search for the 32-bit libmysql.dll…" at bounding box center [260, 420] width 294 height 26
click at [342, 428] on p "Windows does not add the path for libmysql.dll to the PATH environment variable…" at bounding box center [261, 420] width 296 height 28
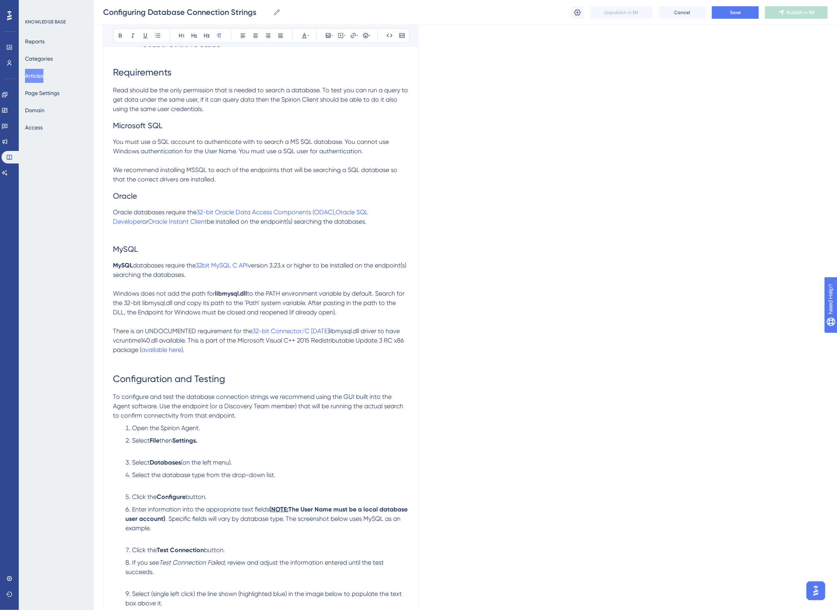
scroll to position [204, 0]
